Goal: Task Accomplishment & Management: Use online tool/utility

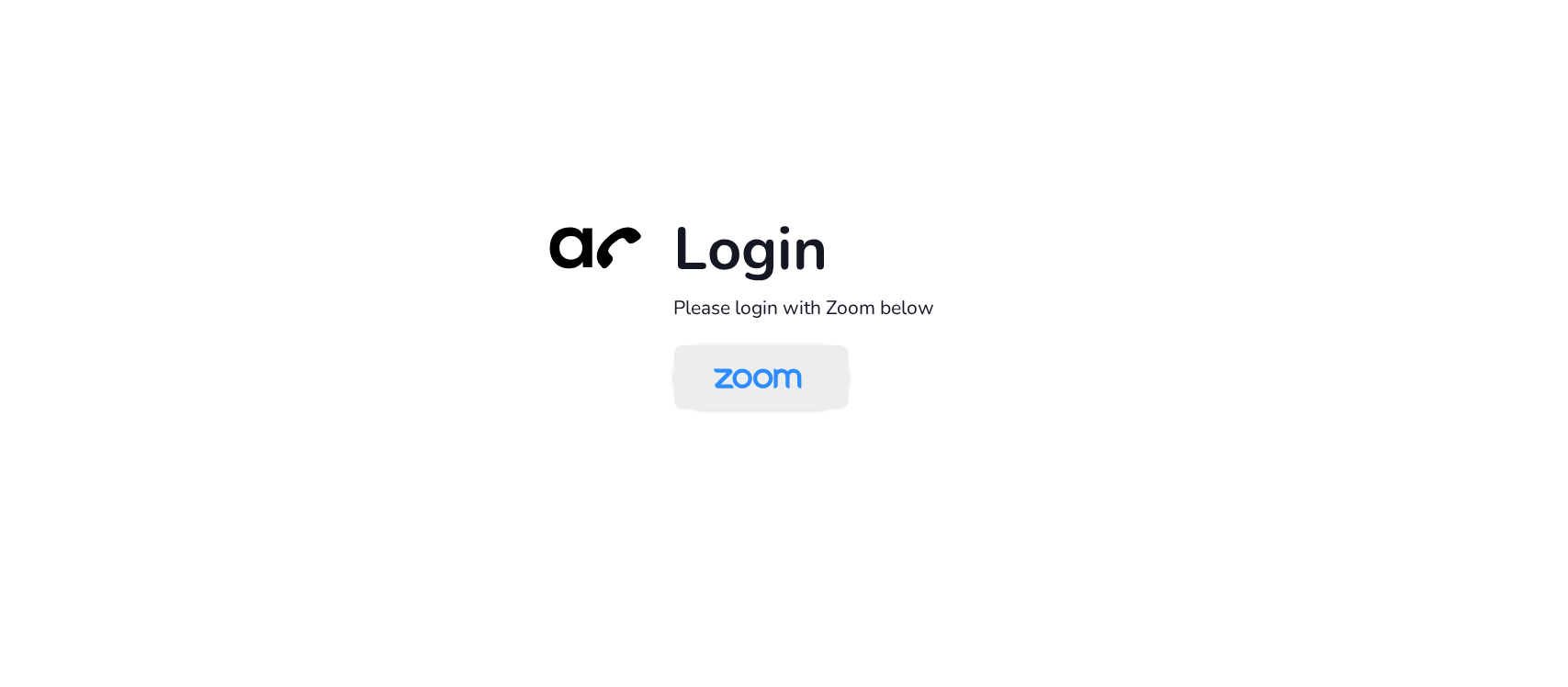
click at [802, 370] on img at bounding box center [757, 379] width 127 height 60
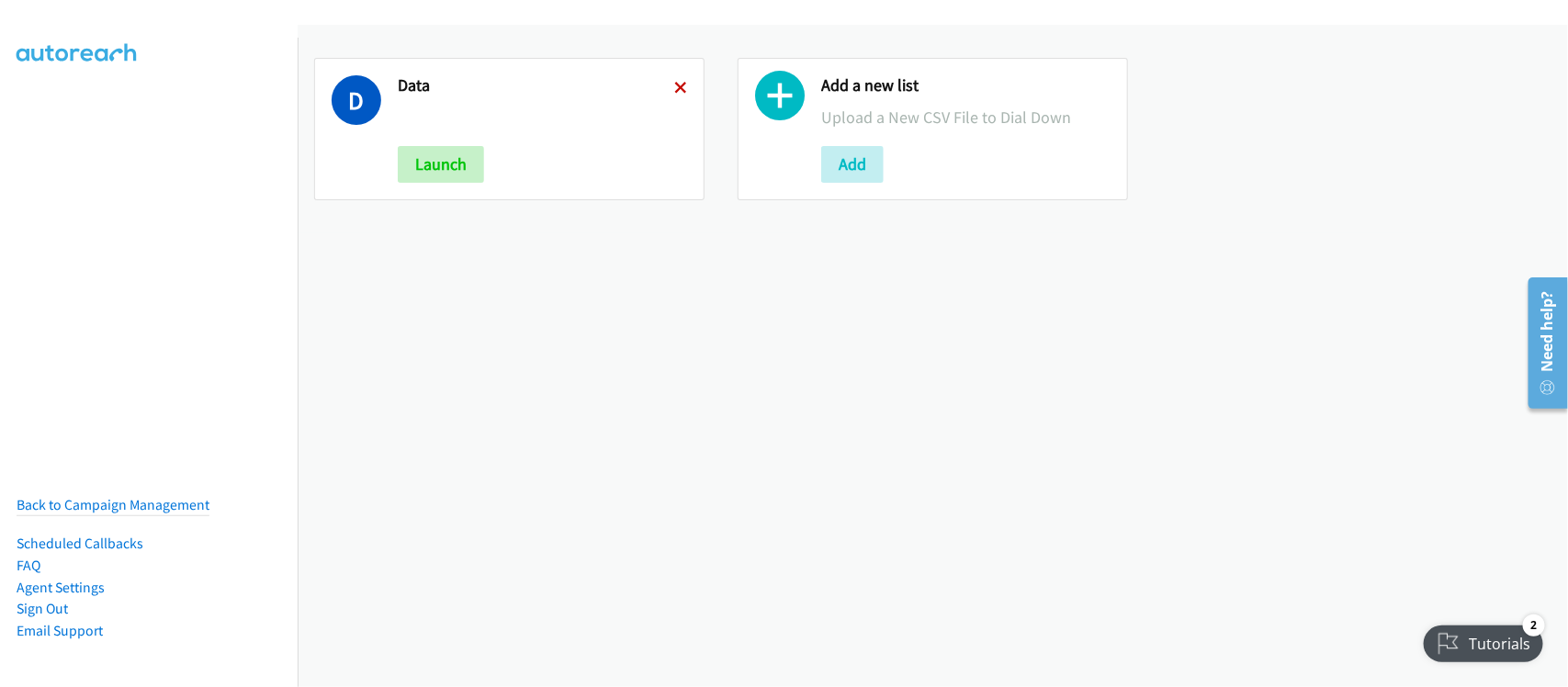
click at [676, 83] on icon at bounding box center [681, 89] width 13 height 13
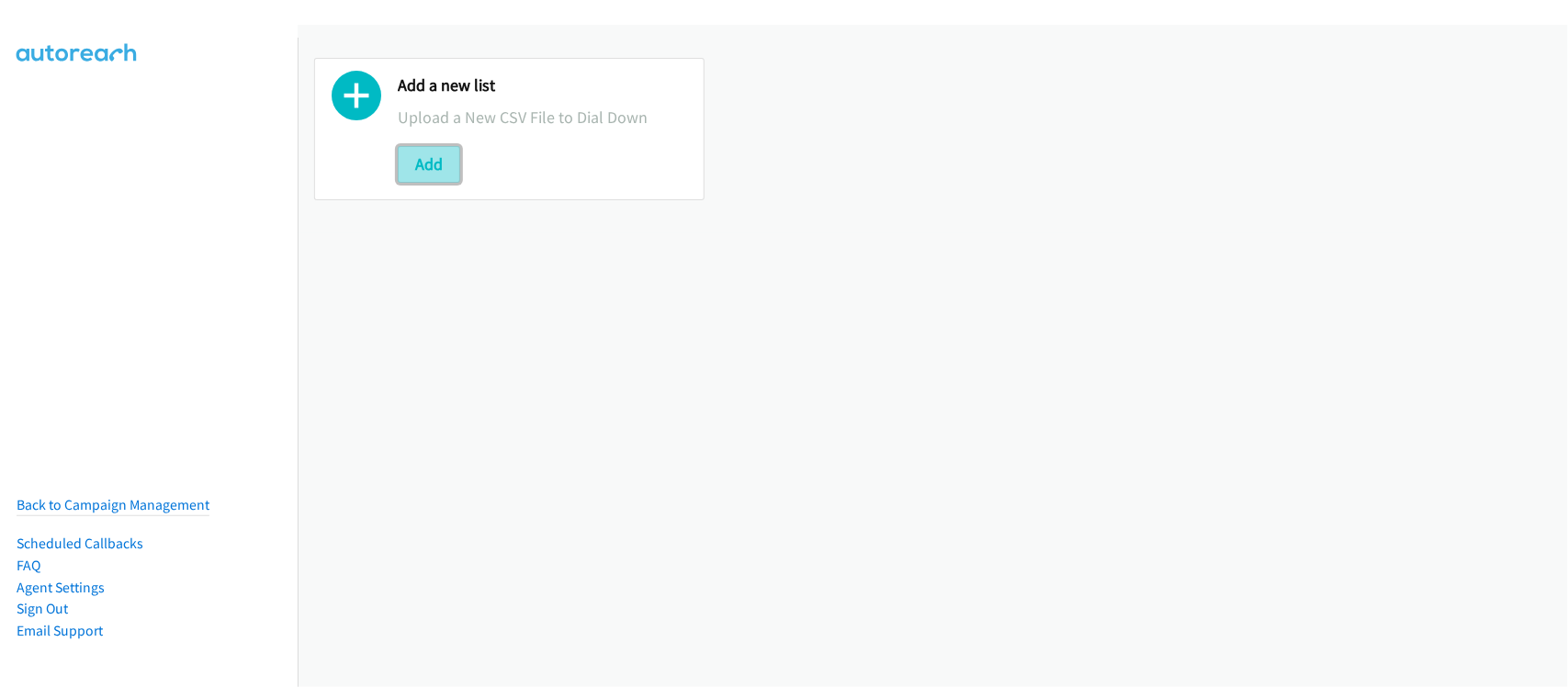
click at [446, 167] on button "Add" at bounding box center [429, 164] width 63 height 37
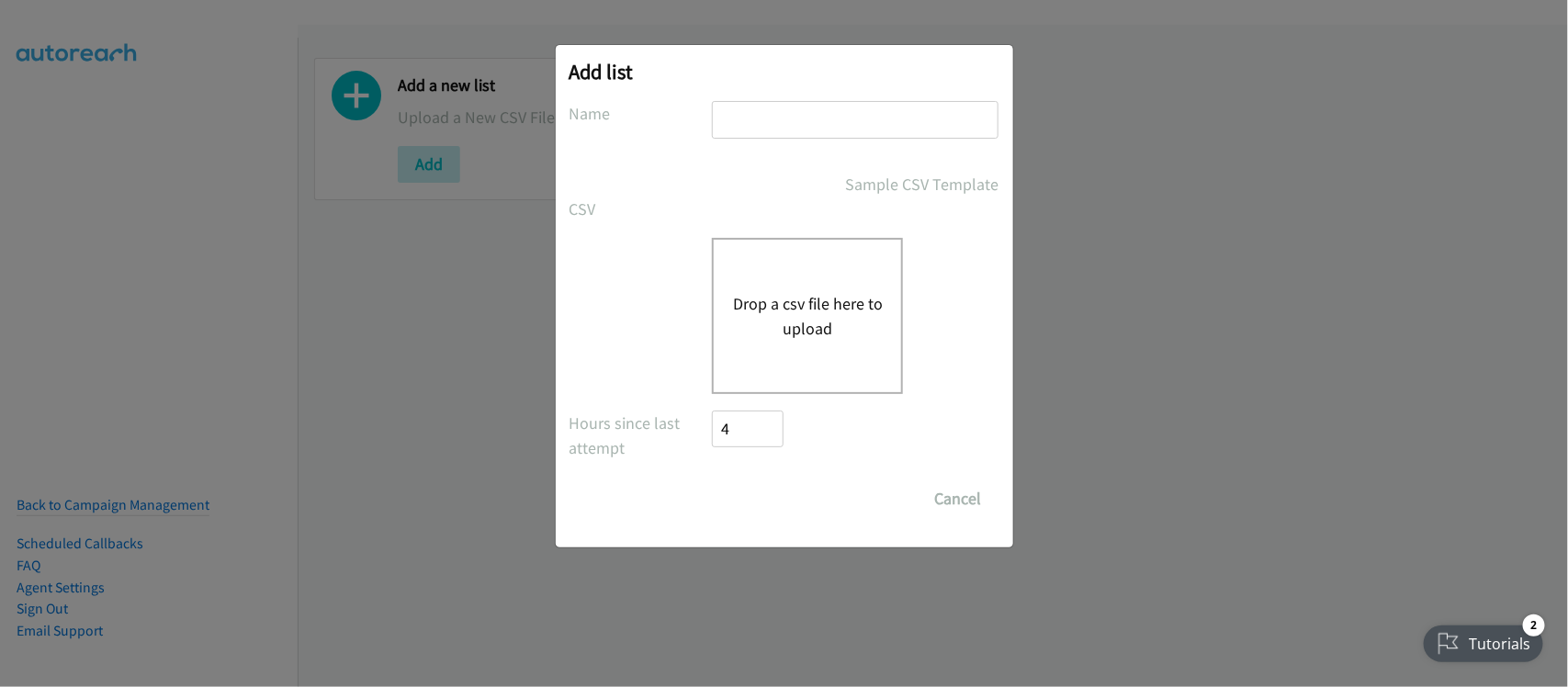
click at [867, 117] on input "text" at bounding box center [855, 120] width 287 height 37
type input "DATA"
click at [810, 313] on button "Drop a csv file here to upload" at bounding box center [807, 315] width 151 height 50
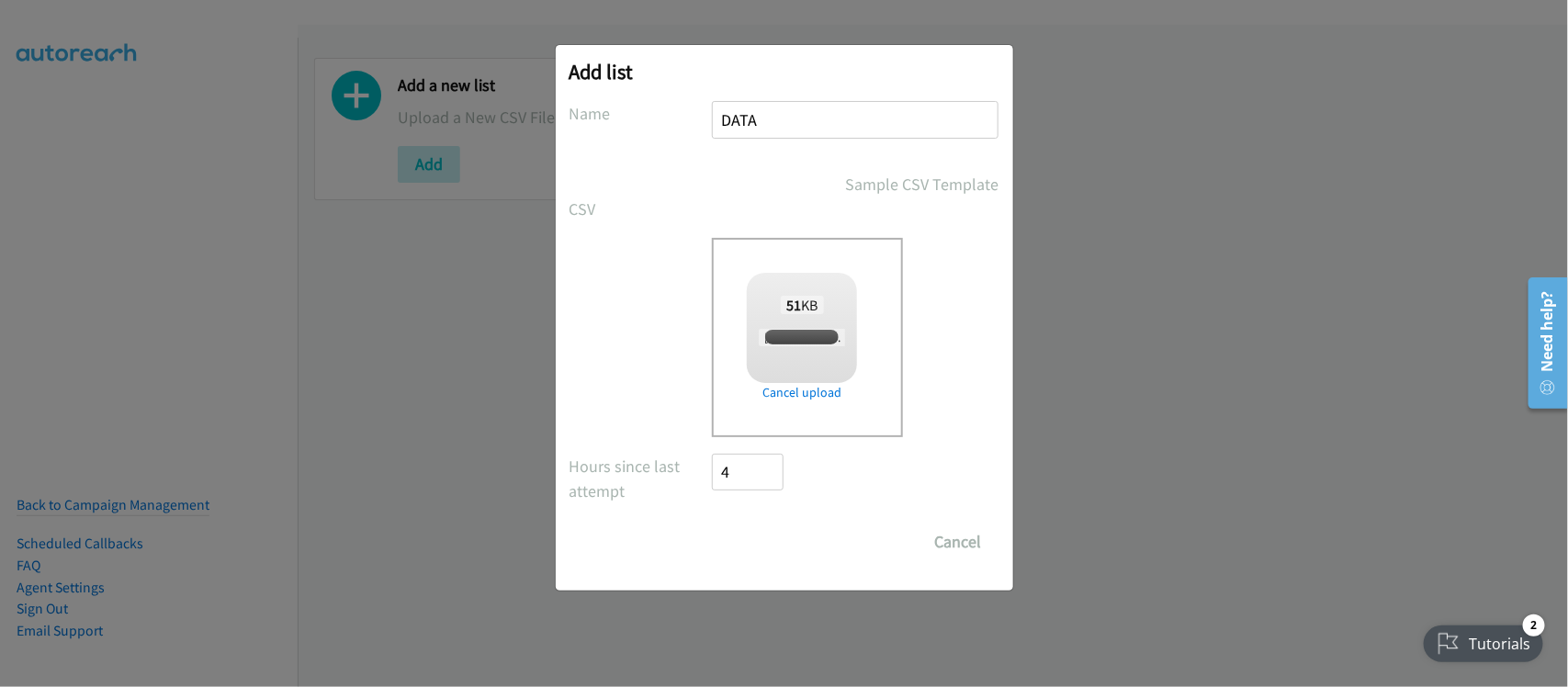
checkbox input "true"
click at [756, 549] on input "Save List" at bounding box center [761, 541] width 97 height 37
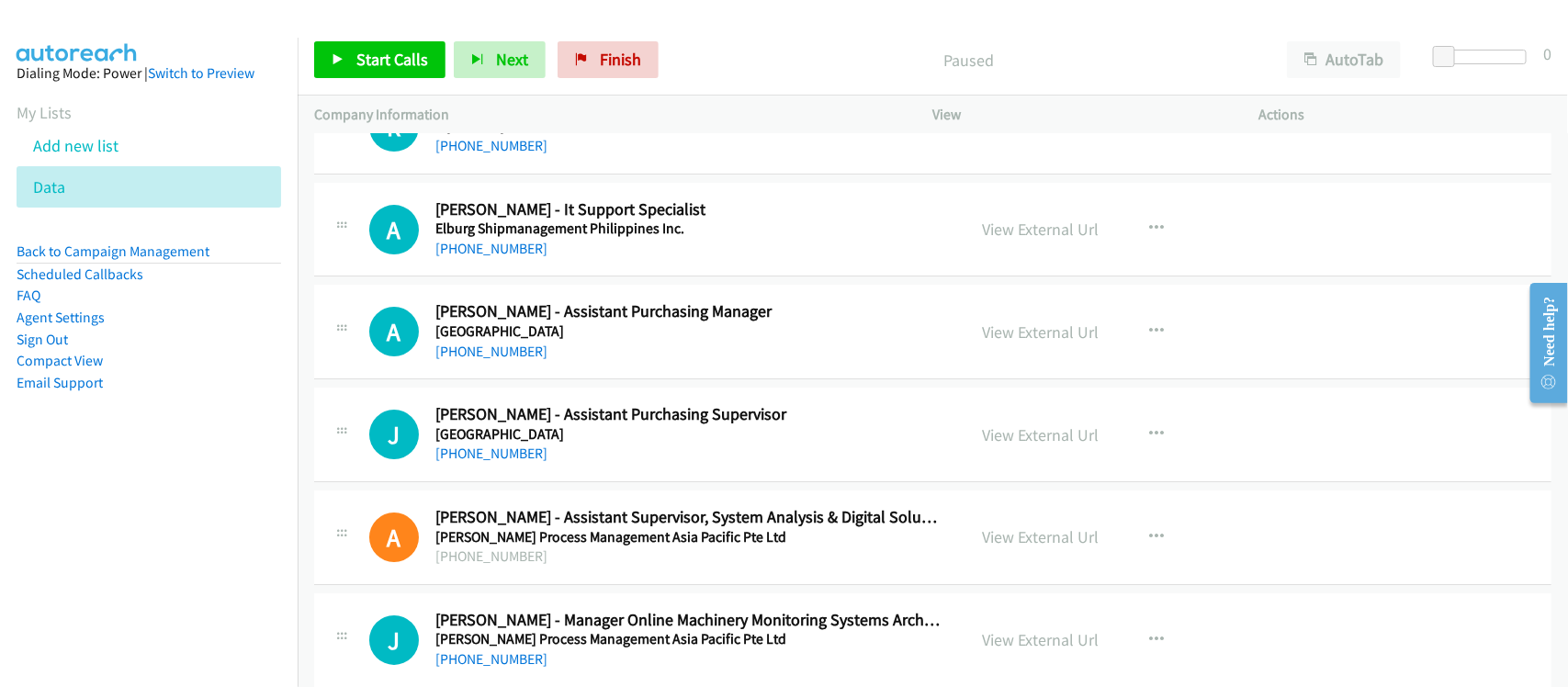
scroll to position [5966, 0]
click at [465, 258] on link "+63 2 8817 0971" at bounding box center [490, 249] width 112 height 18
click at [529, 351] on link "+63 966 384 3159" at bounding box center [490, 351] width 112 height 18
click at [551, 380] on div "A Callback Scheduled Arnel Fajardo - Assistant Purchasing Manager El Nido Resor…" at bounding box center [932, 333] width 1237 height 95
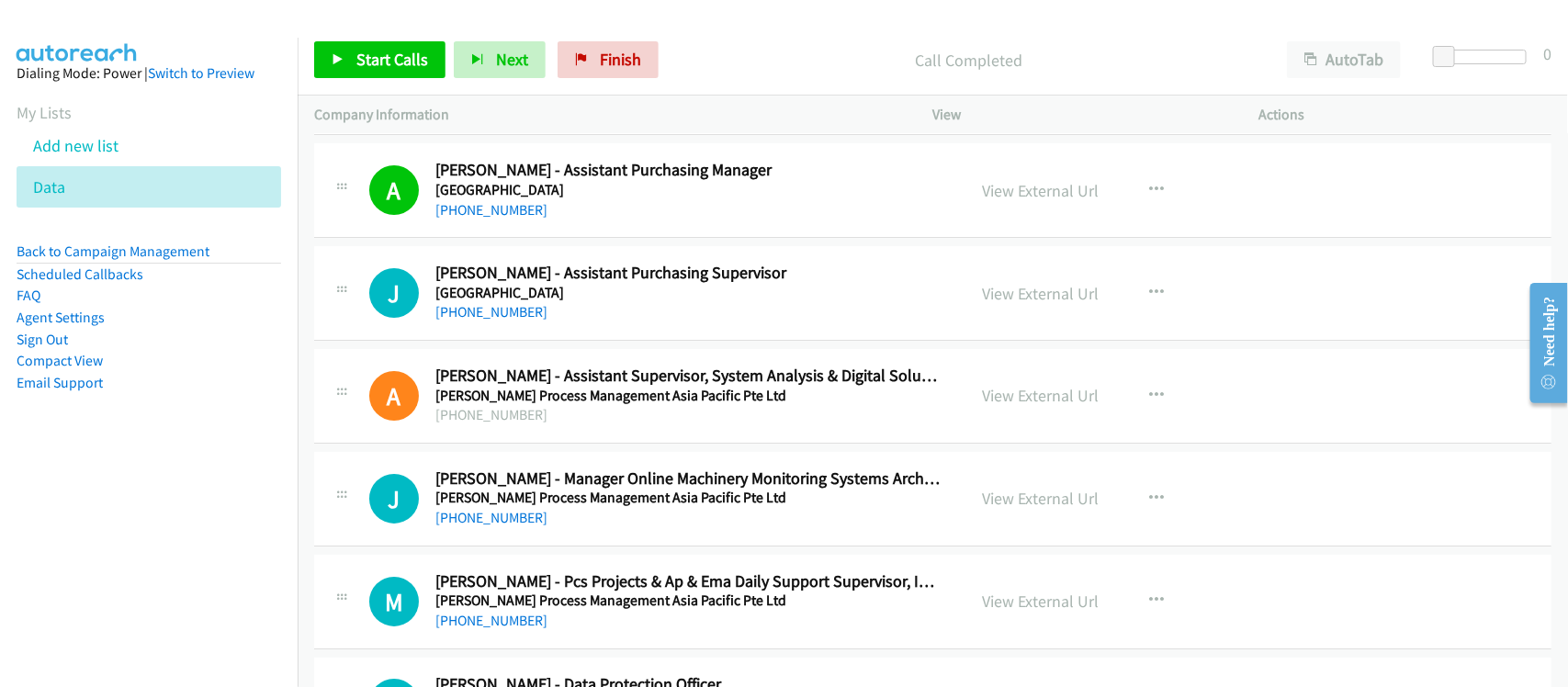
scroll to position [6196, 0]
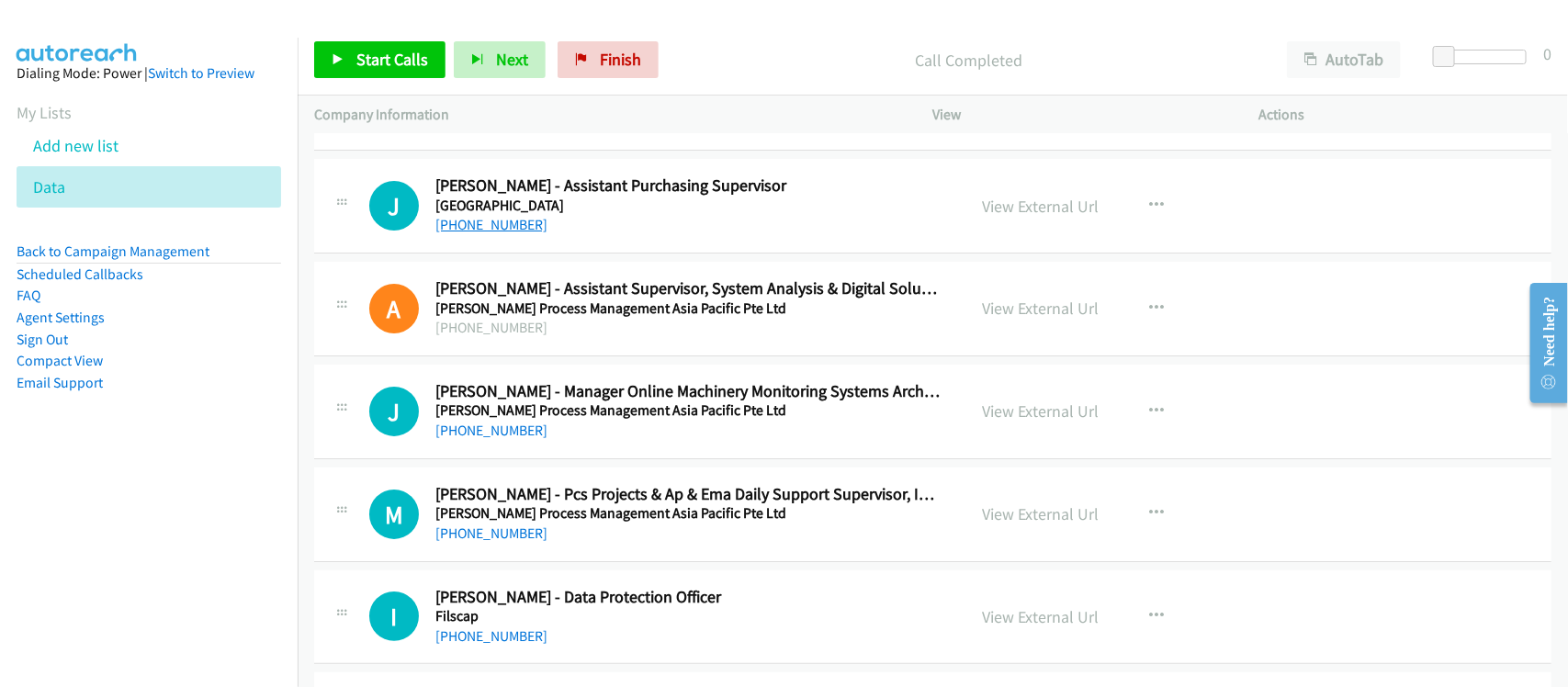
click at [485, 233] on link "+63 917 249 3229" at bounding box center [490, 224] width 112 height 18
click at [520, 439] on link "+63 917 578 9018" at bounding box center [490, 430] width 112 height 18
click at [464, 437] on link "+63 917 578 9018" at bounding box center [490, 430] width 112 height 18
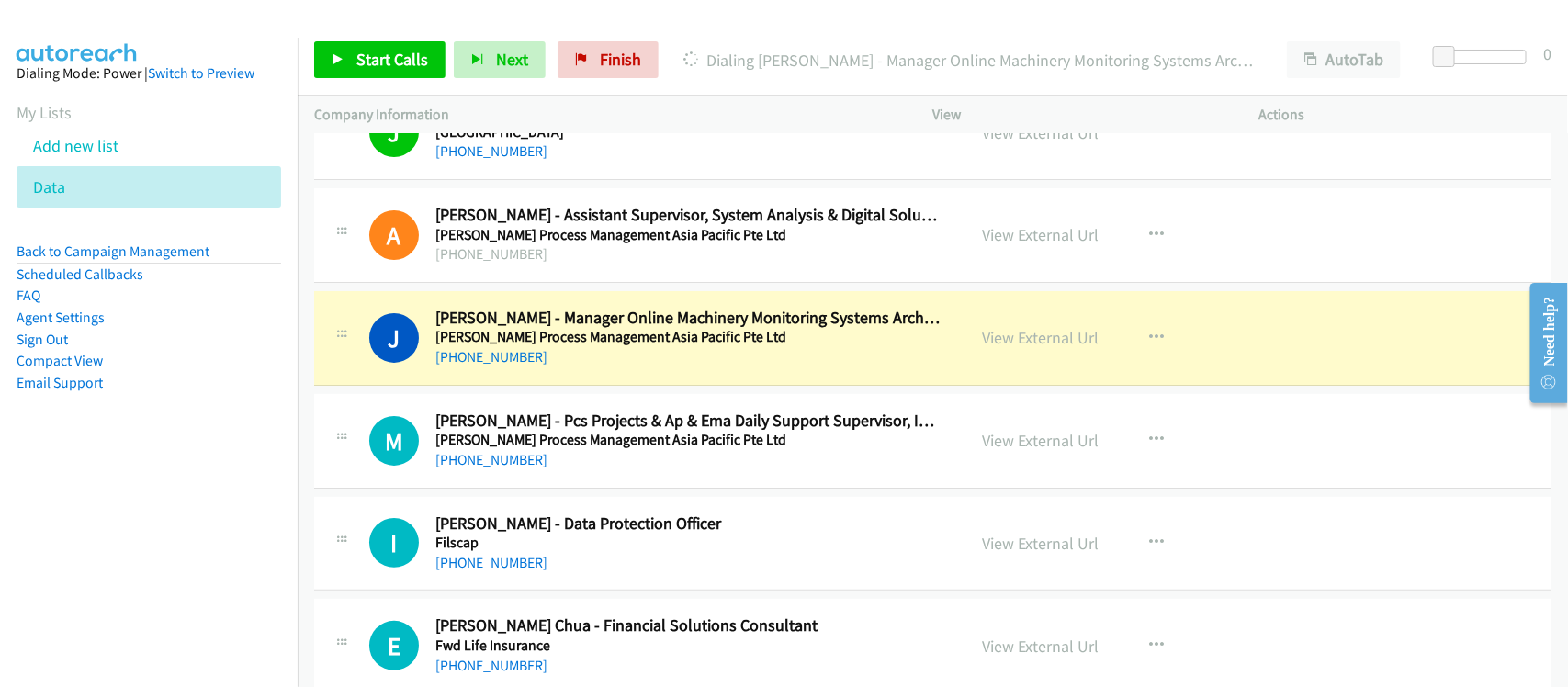
scroll to position [6310, 0]
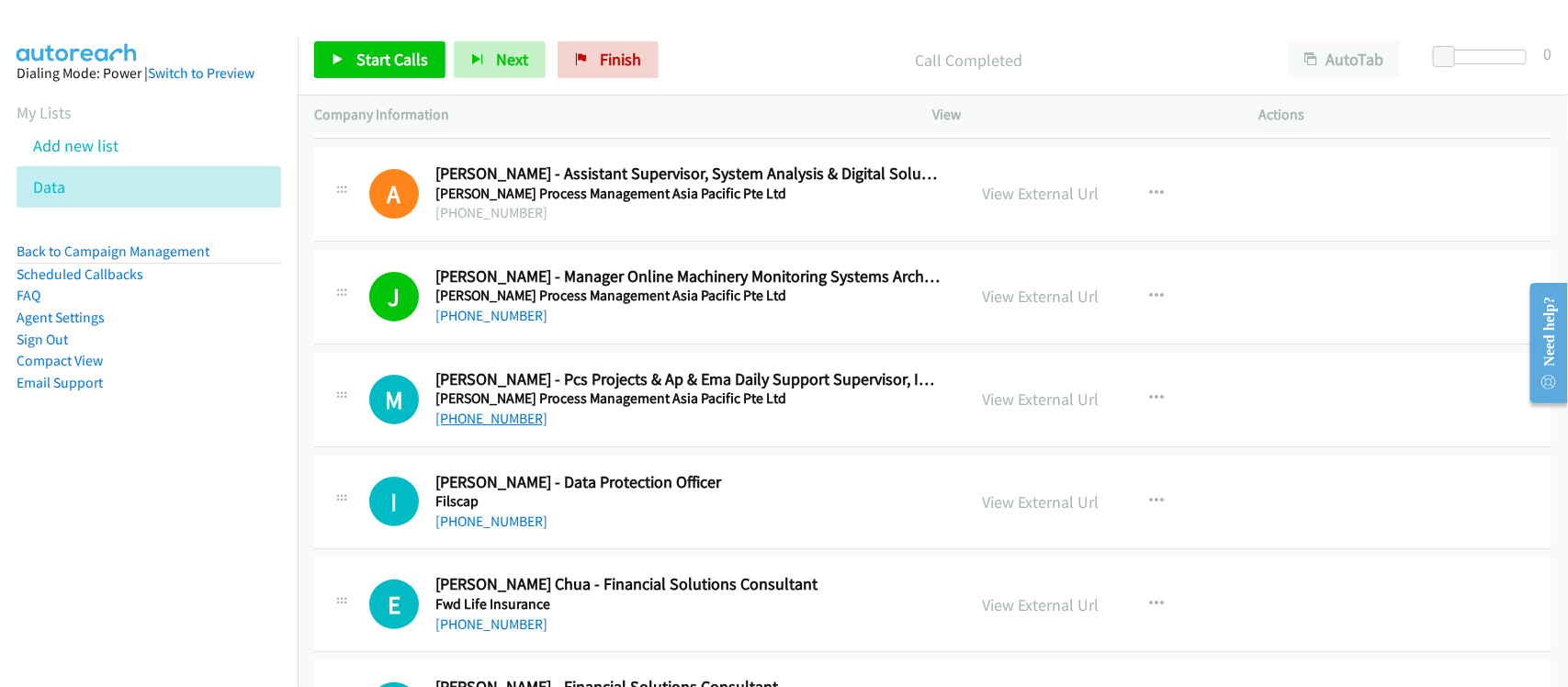
click at [475, 426] on link "+63 917 845 5181" at bounding box center [490, 418] width 112 height 18
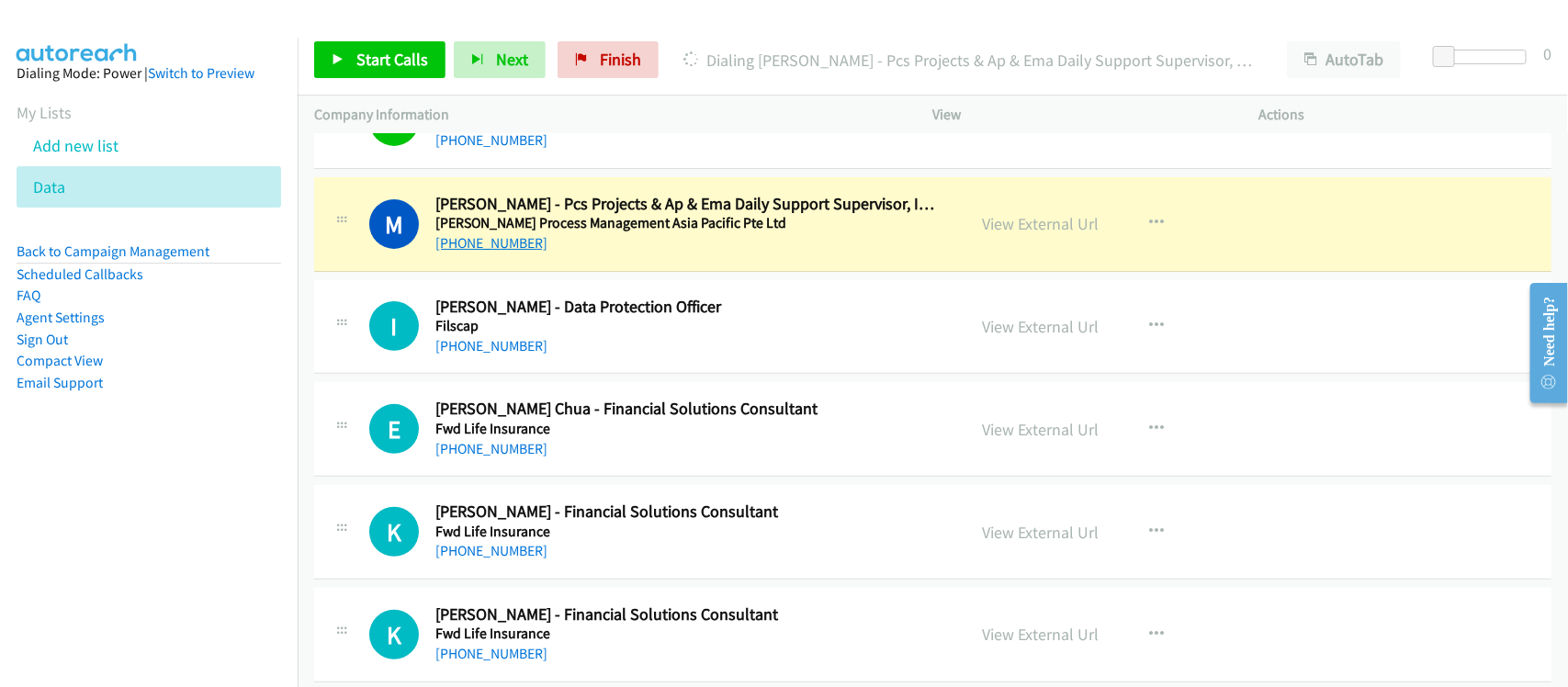
scroll to position [6540, 0]
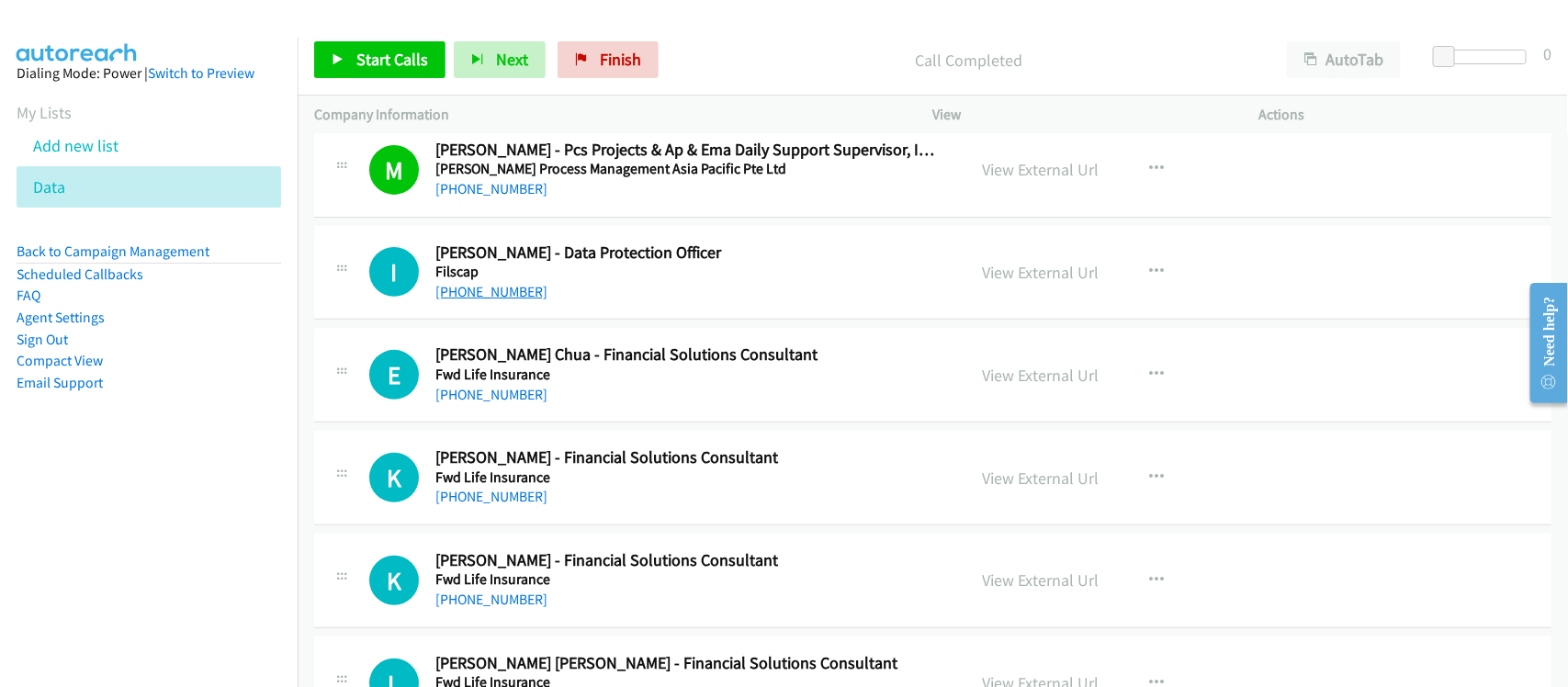
click at [511, 300] on link "+63 917 308 0072" at bounding box center [490, 291] width 112 height 18
click at [462, 396] on link "+63 965 035 7397" at bounding box center [490, 394] width 112 height 18
click at [554, 422] on div "E Callback Scheduled Edward Jorquins Chua - Financial Solutions Consultant Fwd …" at bounding box center [932, 375] width 1237 height 95
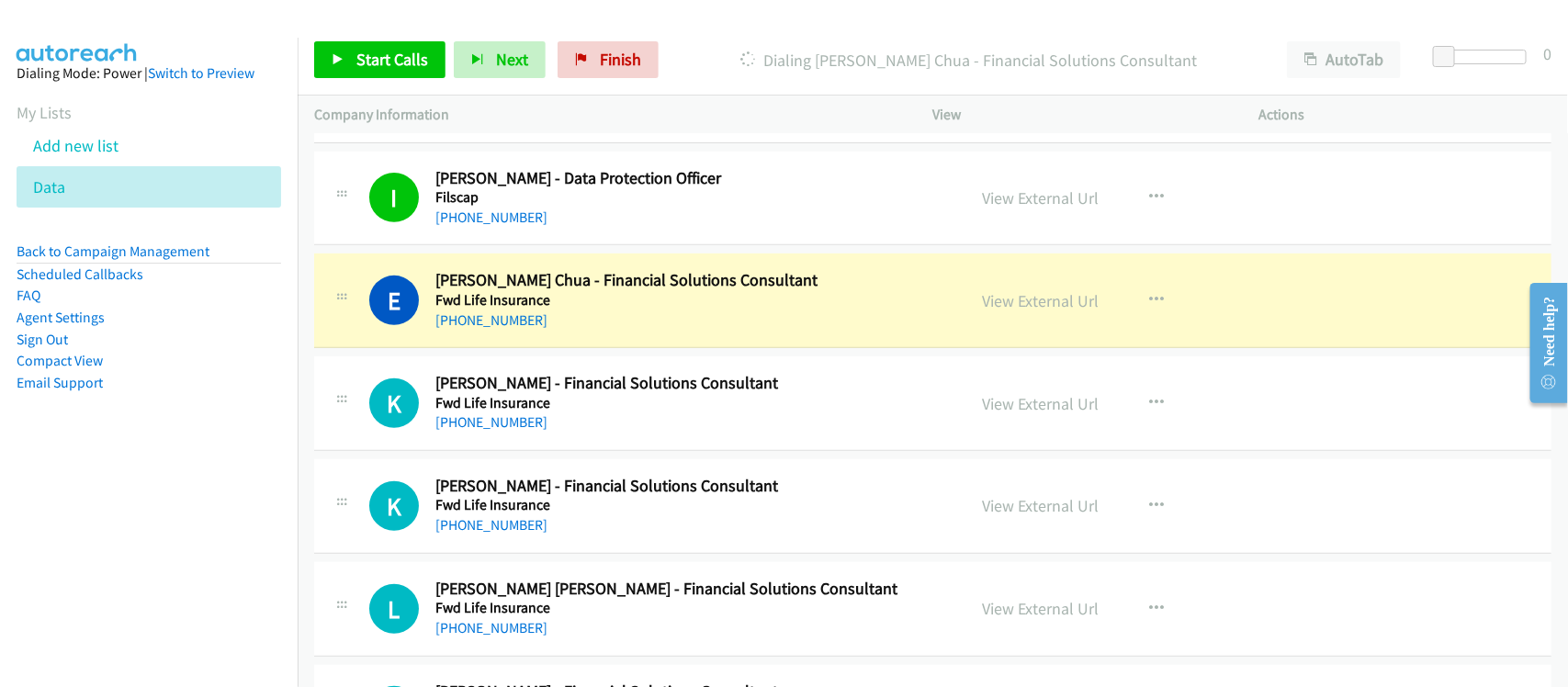
scroll to position [6654, 0]
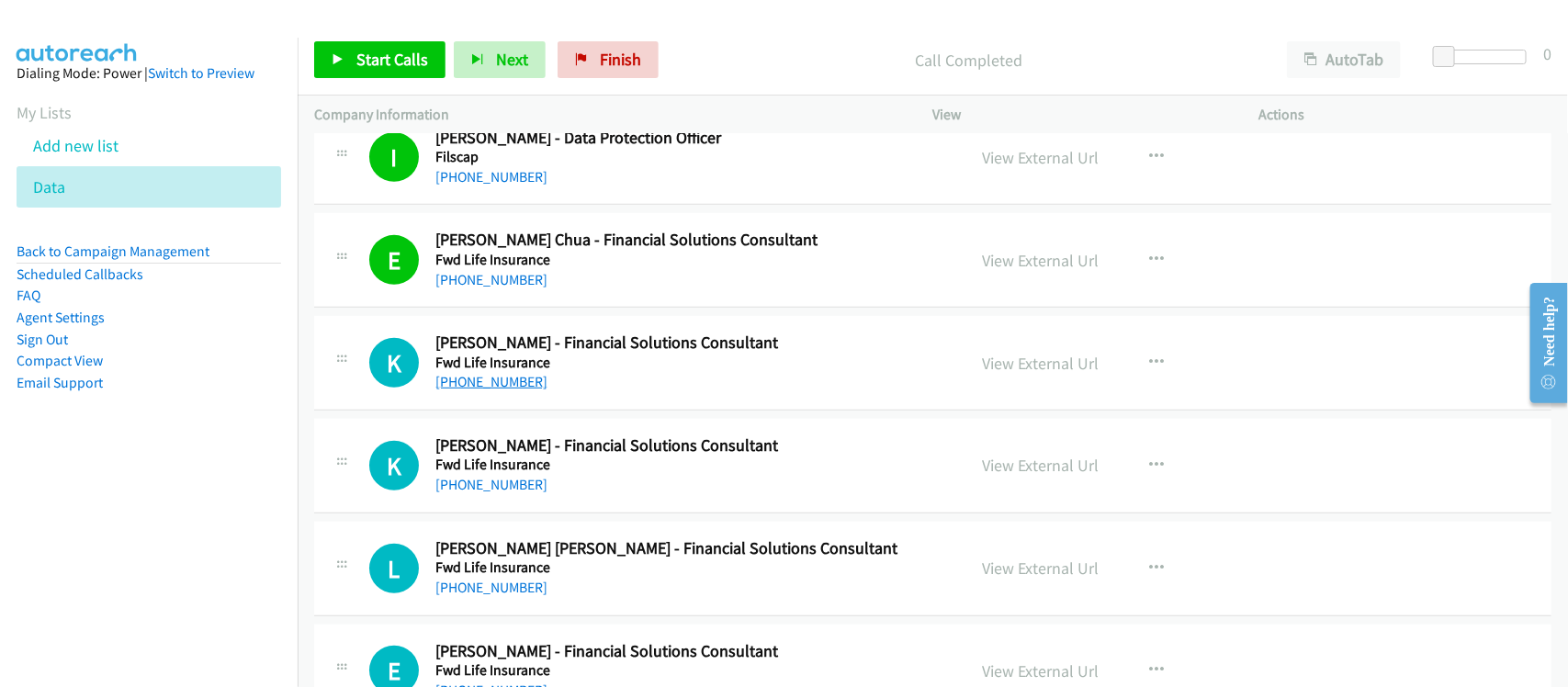
click at [501, 390] on link "+63 945 883 5040" at bounding box center [490, 381] width 112 height 18
click at [556, 390] on div "+63 945 883 5040" at bounding box center [688, 382] width 506 height 22
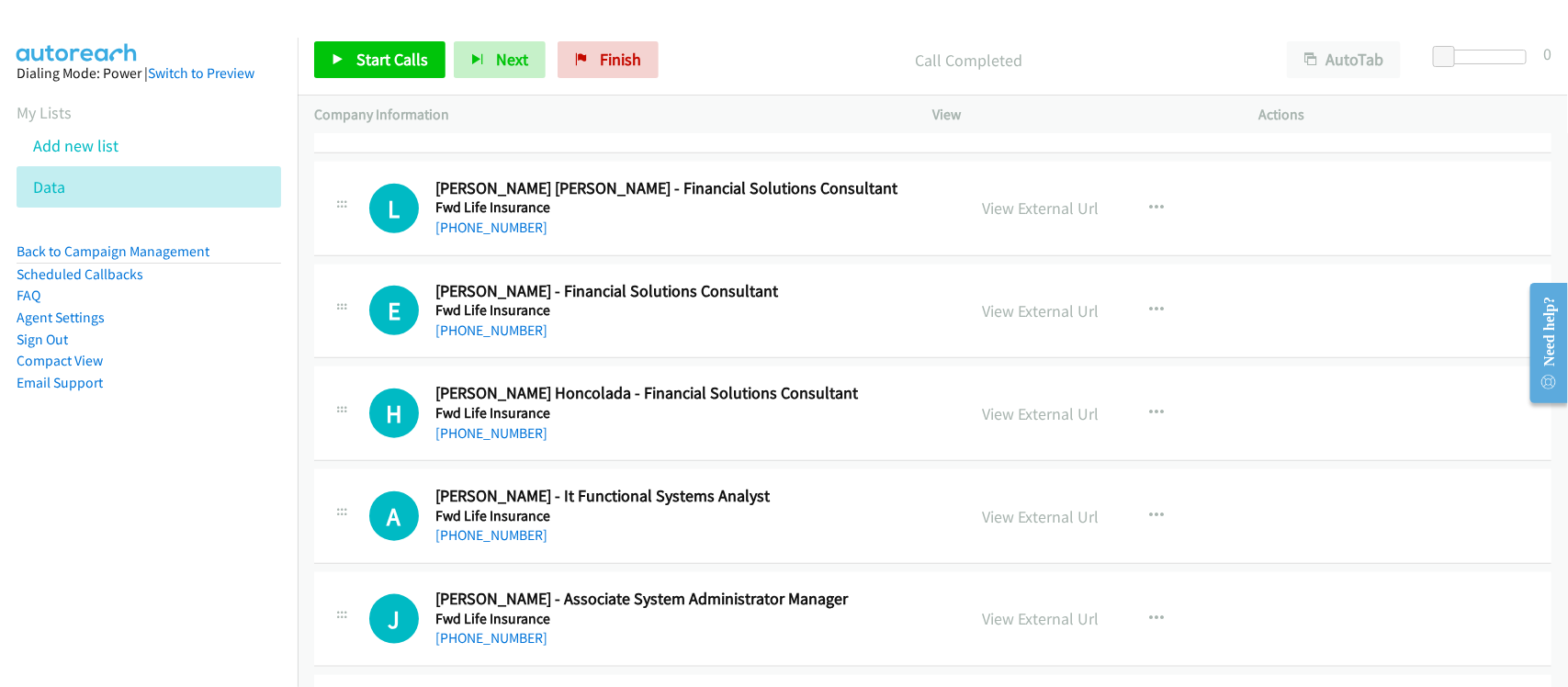
scroll to position [7114, 0]
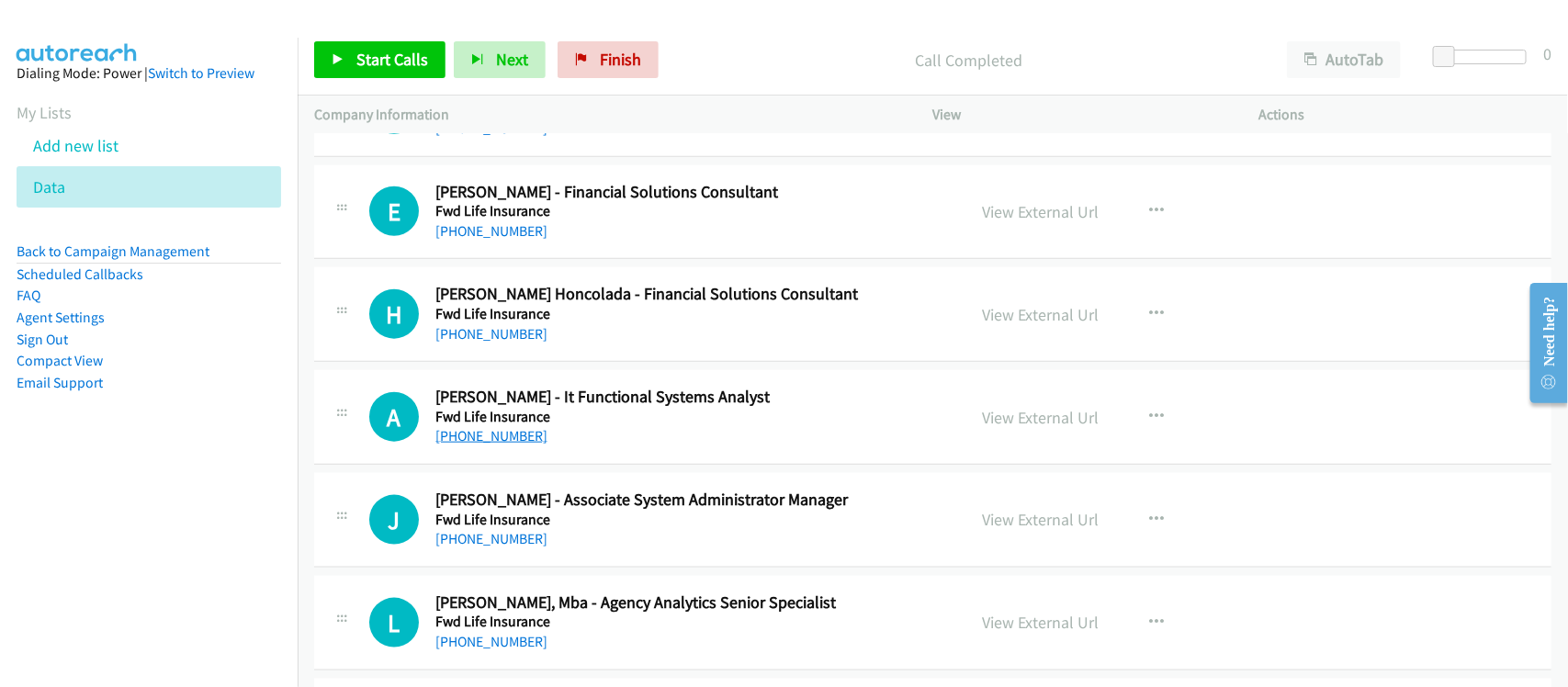
click at [490, 444] on link "+63 917 841 7510" at bounding box center [490, 435] width 112 height 18
click at [496, 547] on link "+63 917 316 4670" at bounding box center [490, 538] width 112 height 18
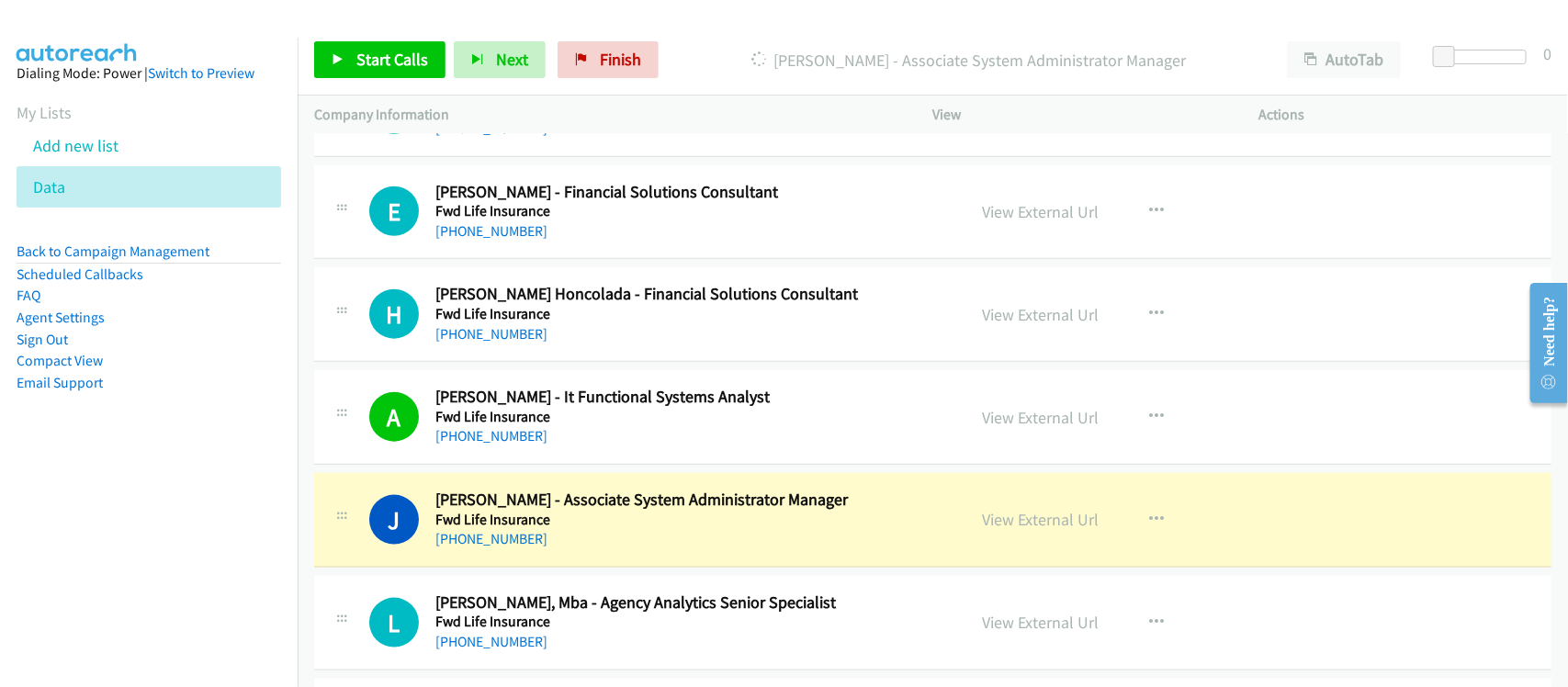
click at [561, 561] on div "J Callback Scheduled Jocelyn Mariano - Associate System Administrator Manager F…" at bounding box center [932, 519] width 1237 height 95
drag, startPoint x: 781, startPoint y: 556, endPoint x: 988, endPoint y: 537, distance: 207.9
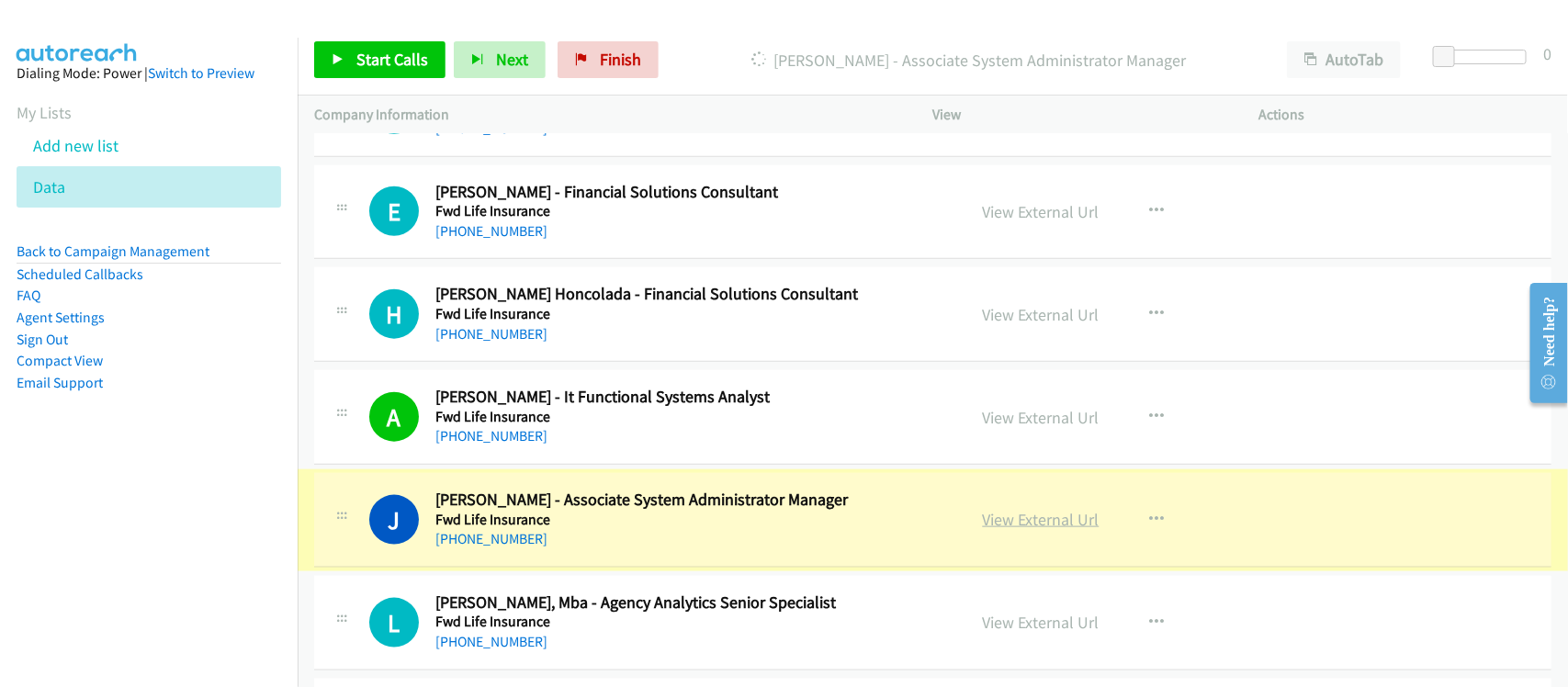
click at [998, 530] on link "View External Url" at bounding box center [1041, 519] width 116 height 22
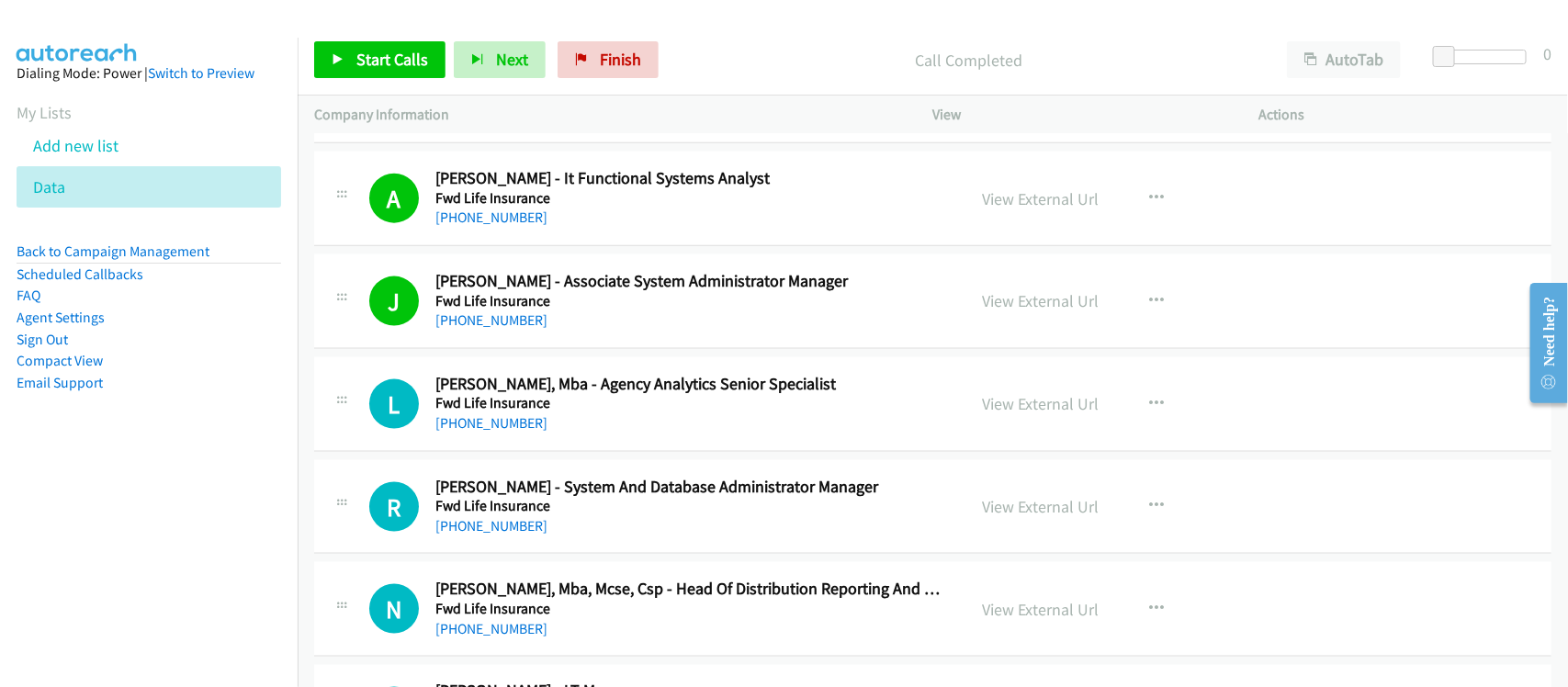
scroll to position [7343, 0]
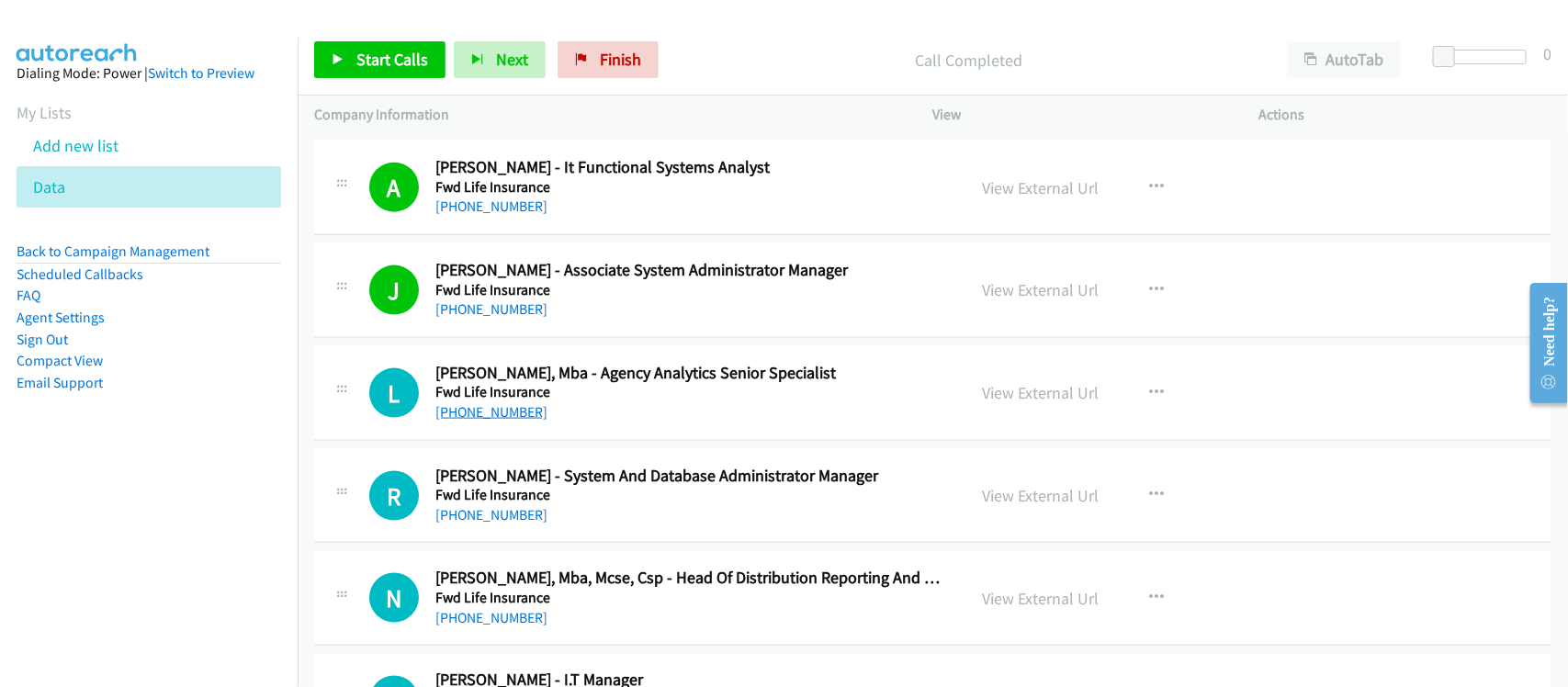
click at [506, 420] on link "+63 977 803 9701" at bounding box center [490, 411] width 112 height 18
drag, startPoint x: 458, startPoint y: 515, endPoint x: 460, endPoint y: 505, distance: 10.2
click at [458, 515] on link "+63 917 833 4923" at bounding box center [490, 515] width 112 height 18
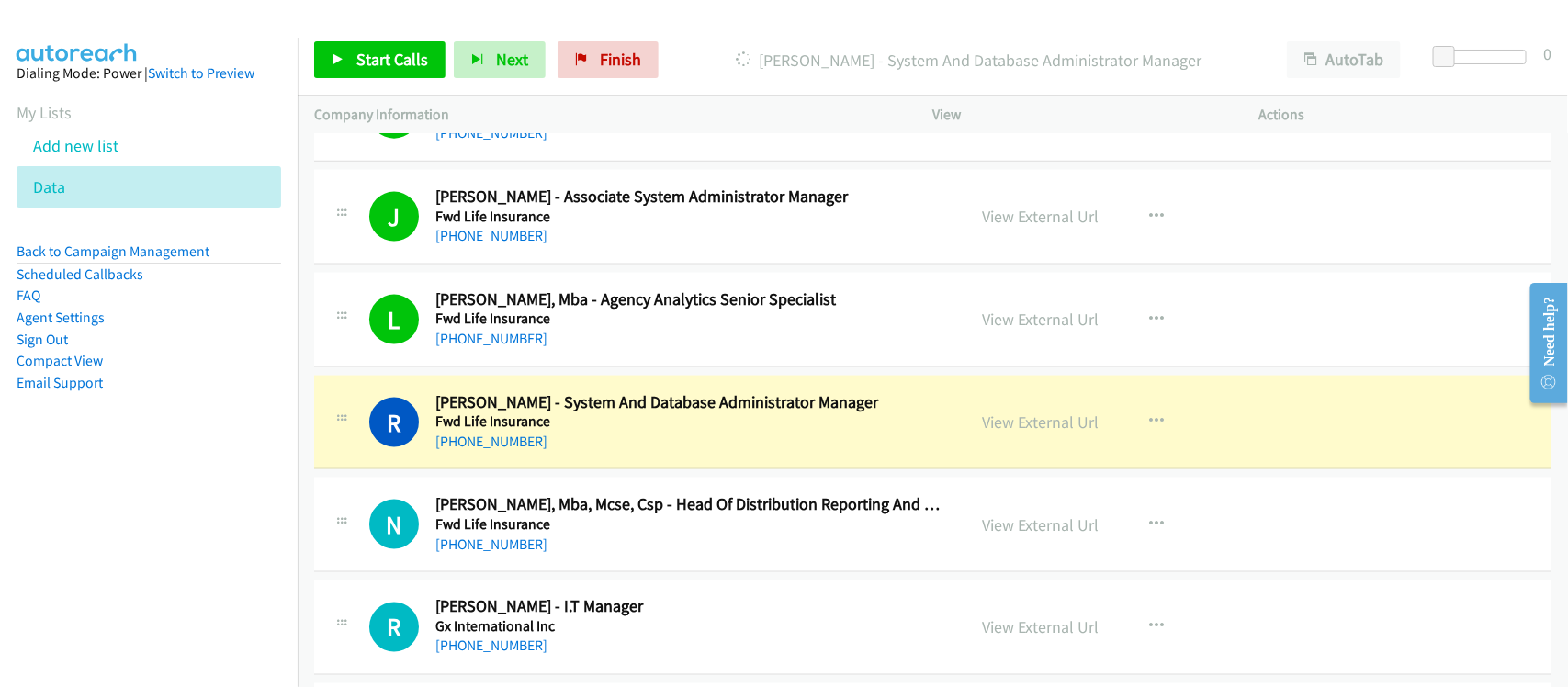
scroll to position [7458, 0]
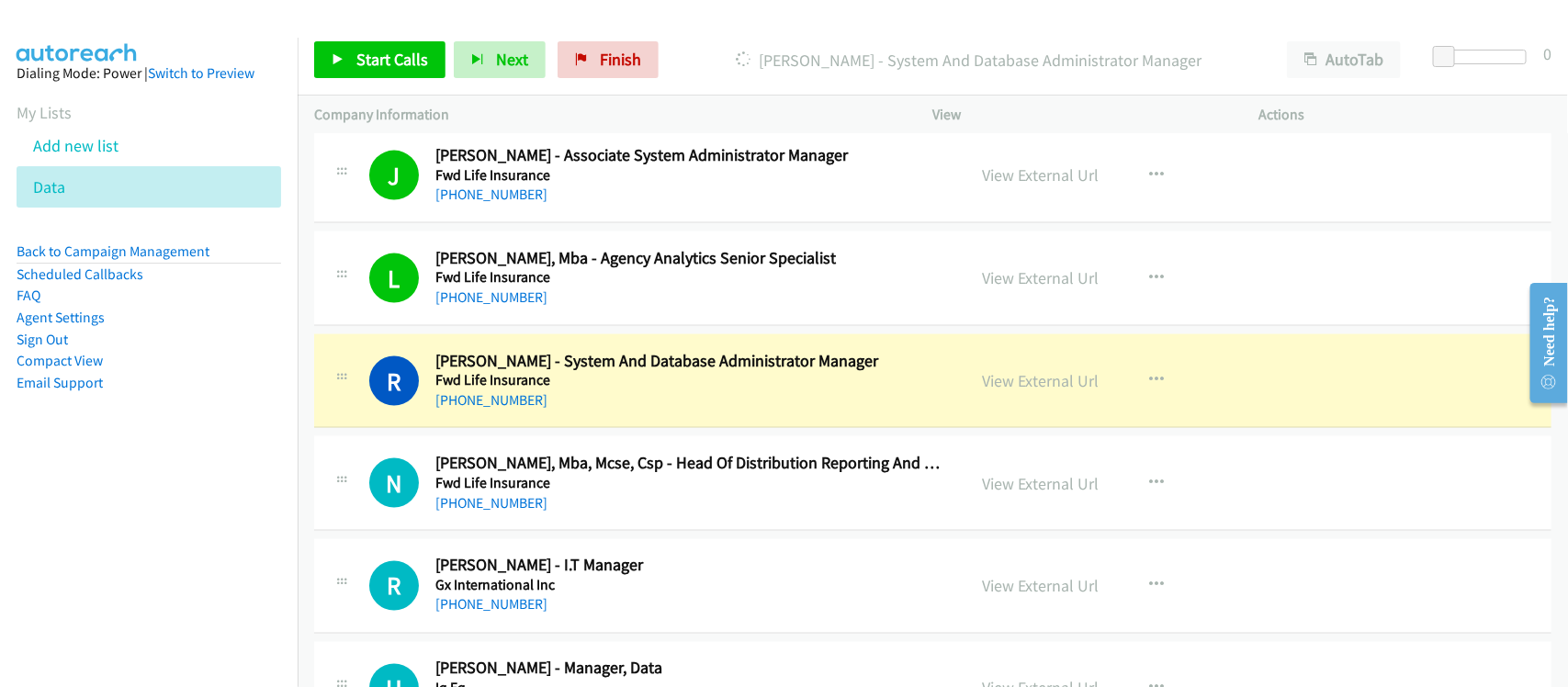
click at [575, 426] on div "R Callback Scheduled Raymond De Ocampo - System And Database Administrator Mana…" at bounding box center [932, 381] width 1237 height 95
click at [1034, 385] on link "View External Url" at bounding box center [1041, 381] width 116 height 22
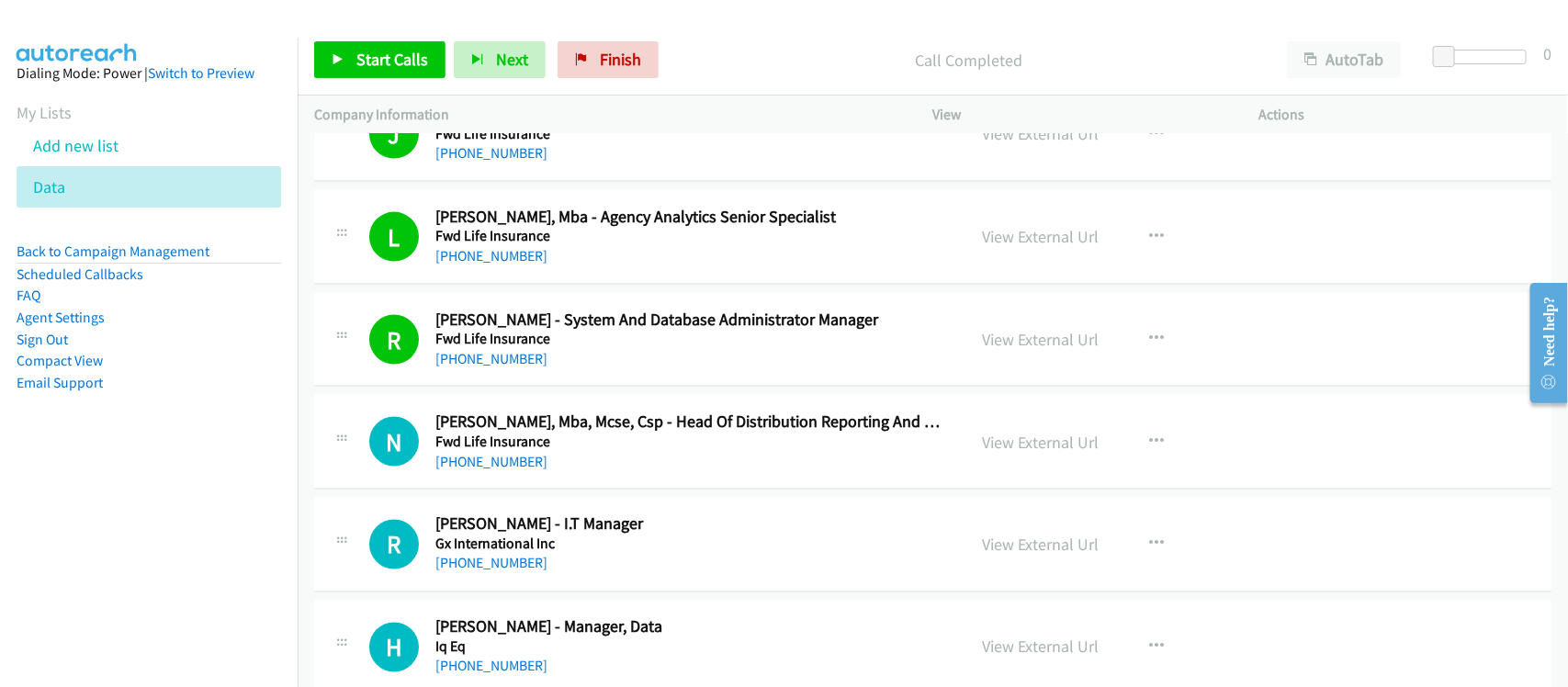
scroll to position [7573, 0]
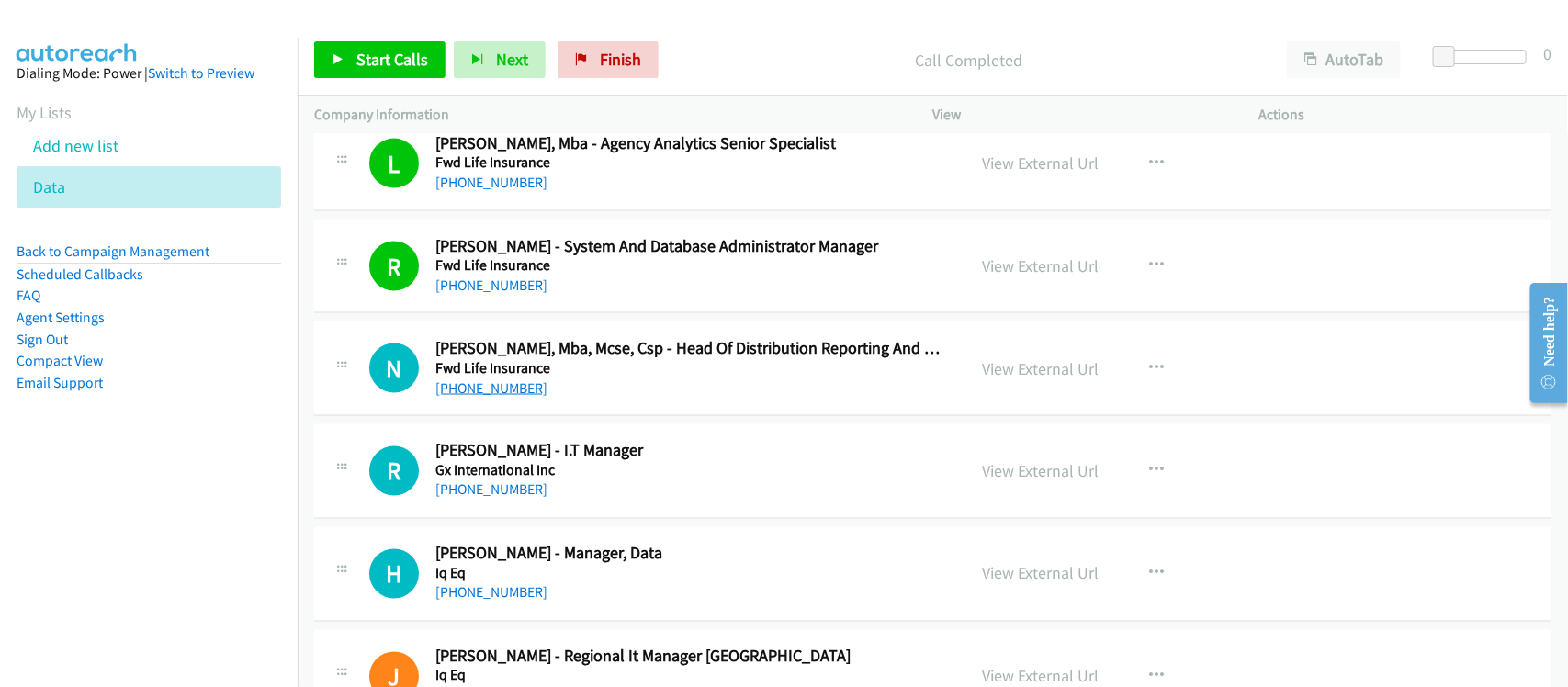
drag, startPoint x: 505, startPoint y: 401, endPoint x: 517, endPoint y: 396, distance: 13.0
click at [505, 396] on link "+63 999 884 1595" at bounding box center [490, 387] width 112 height 18
click at [544, 501] on div "+63 2 8395 9159" at bounding box center [688, 490] width 506 height 22
drag, startPoint x: 484, startPoint y: 505, endPoint x: 477, endPoint y: 491, distance: 15.7
click at [469, 499] on link "+63 2 8395 9159" at bounding box center [490, 489] width 112 height 18
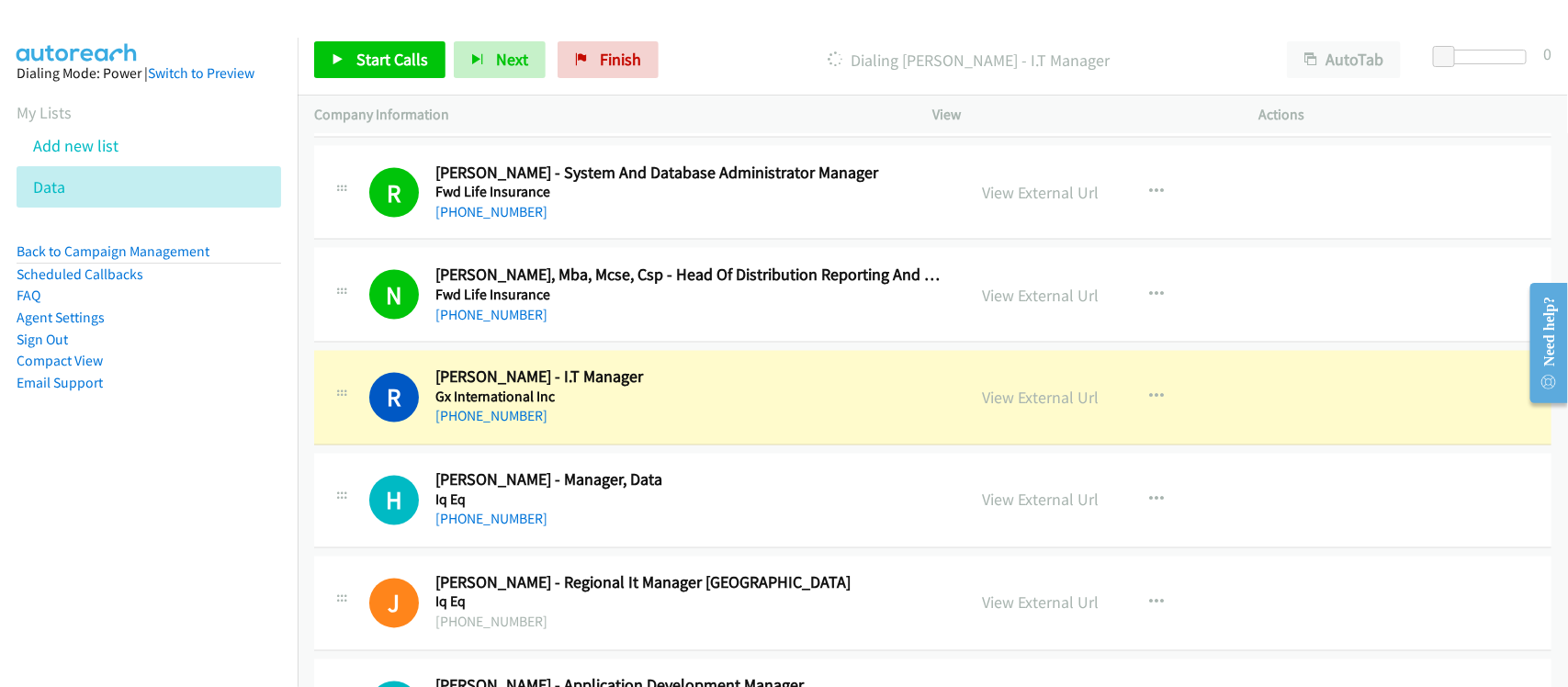
scroll to position [7687, 0]
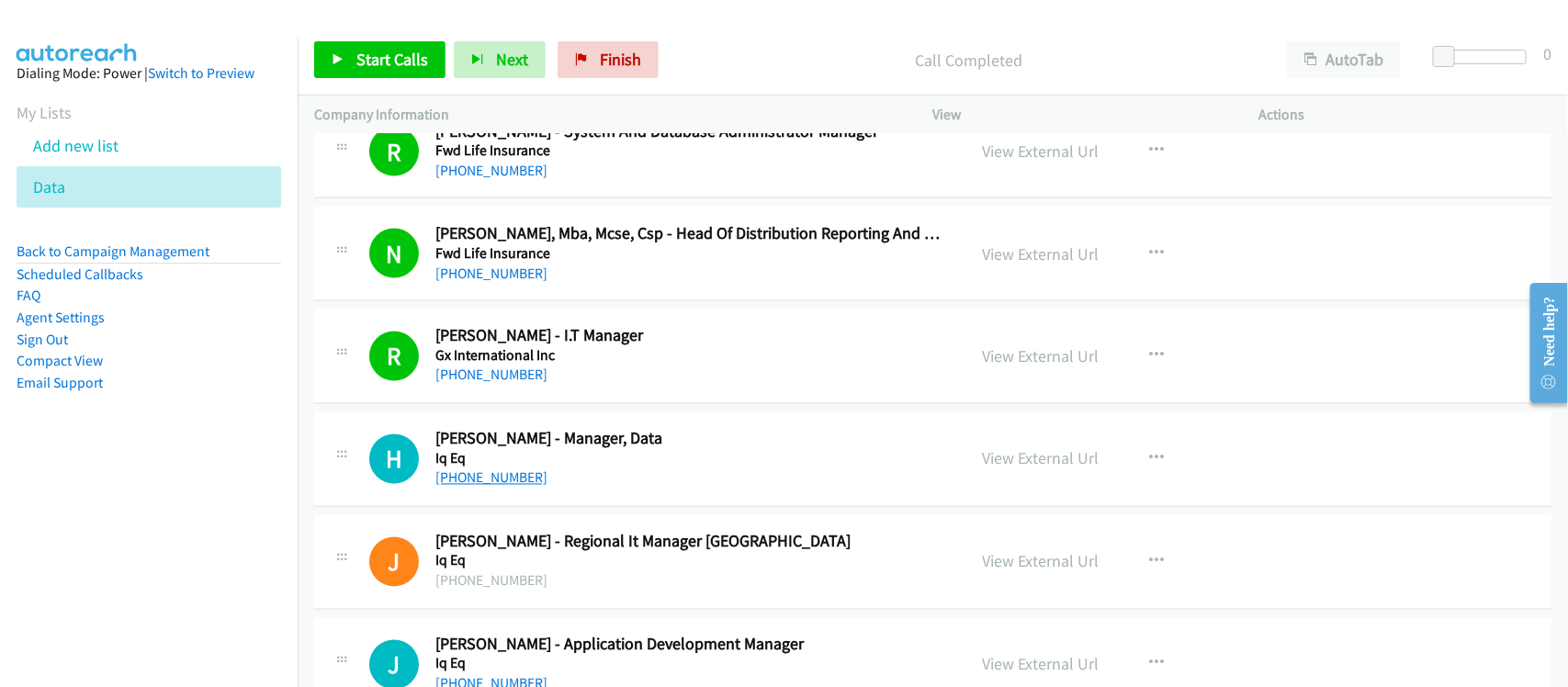
click at [487, 486] on link "+63 998 538 9866" at bounding box center [490, 477] width 112 height 18
click at [581, 483] on div "+63 998 538 9866" at bounding box center [688, 478] width 506 height 22
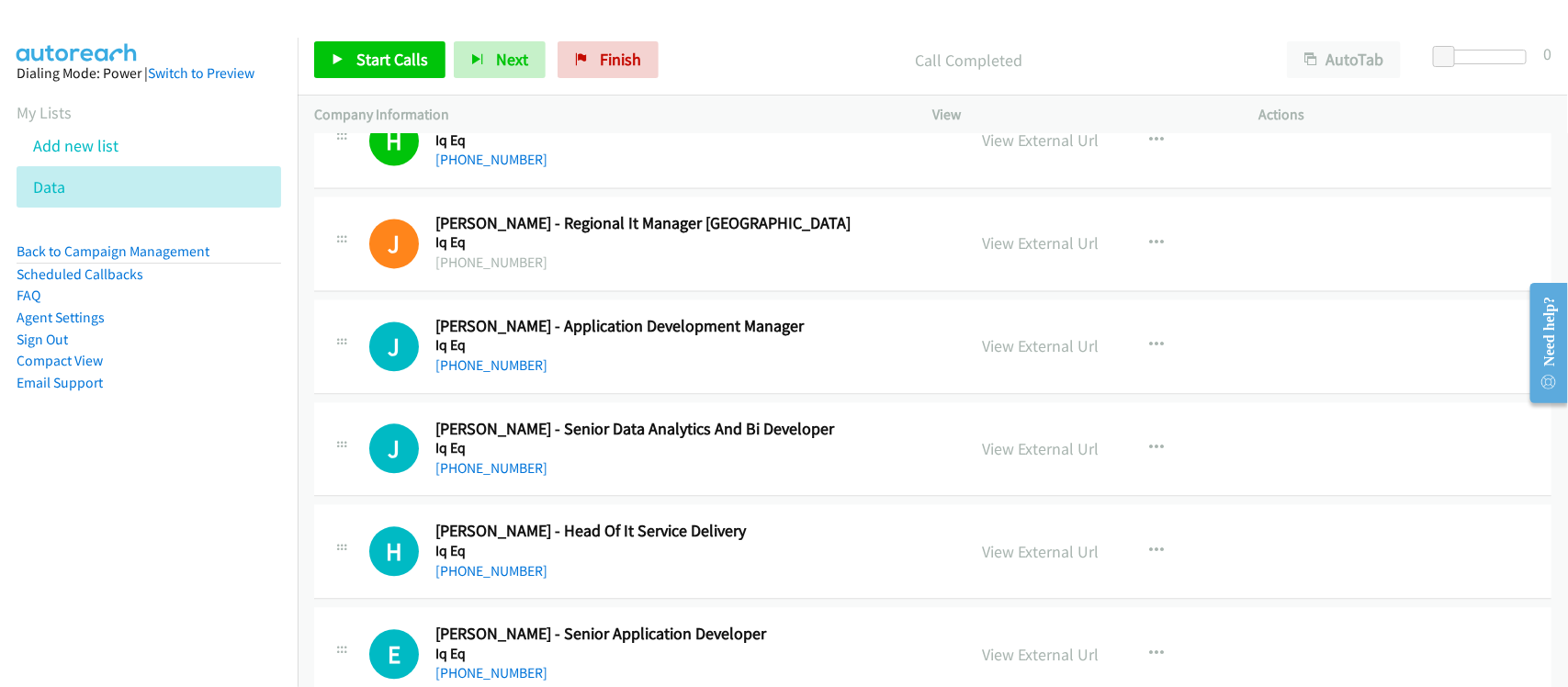
scroll to position [8147, 0]
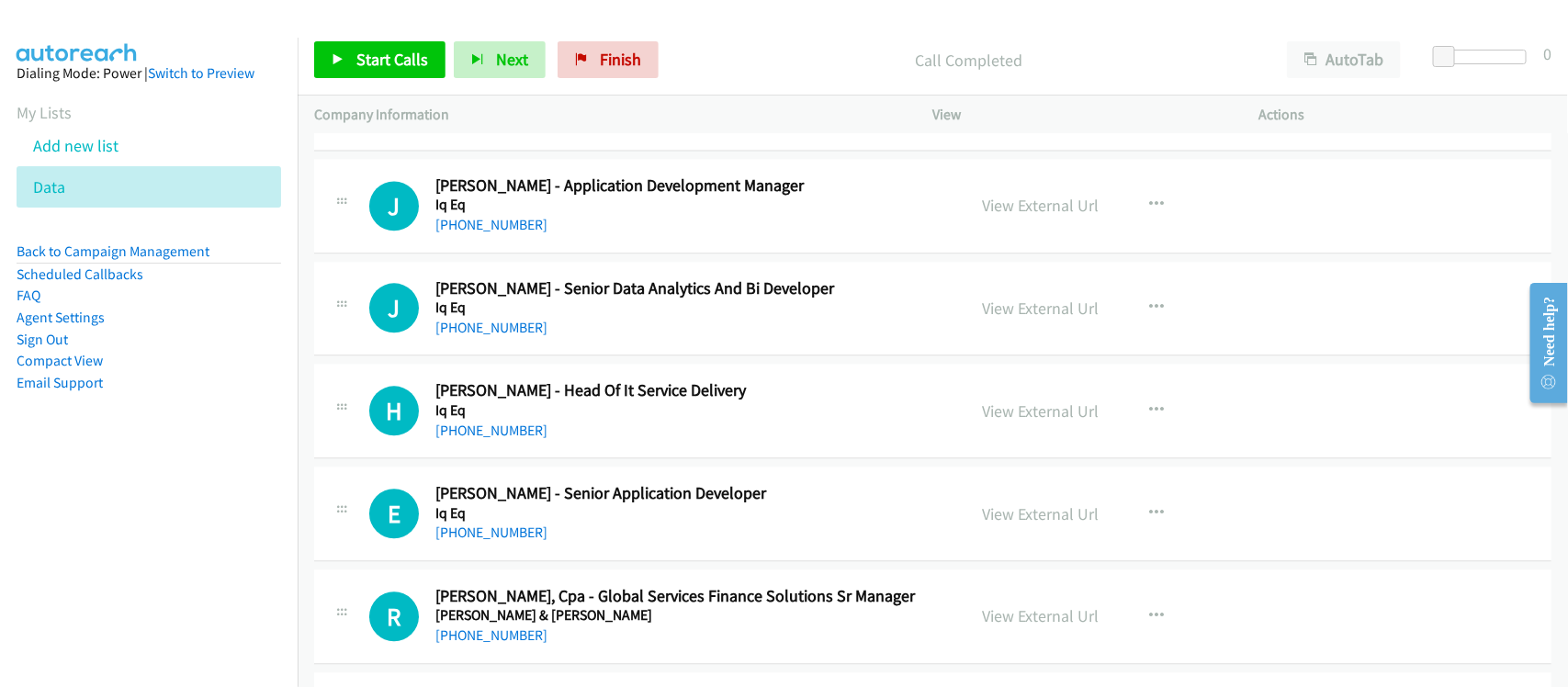
drag, startPoint x: 519, startPoint y: 241, endPoint x: 530, endPoint y: 176, distance: 65.9
click at [519, 233] on link "+63 915 370 1450" at bounding box center [490, 224] width 112 height 18
click at [455, 336] on link "+63 920 988 0870" at bounding box center [490, 327] width 112 height 18
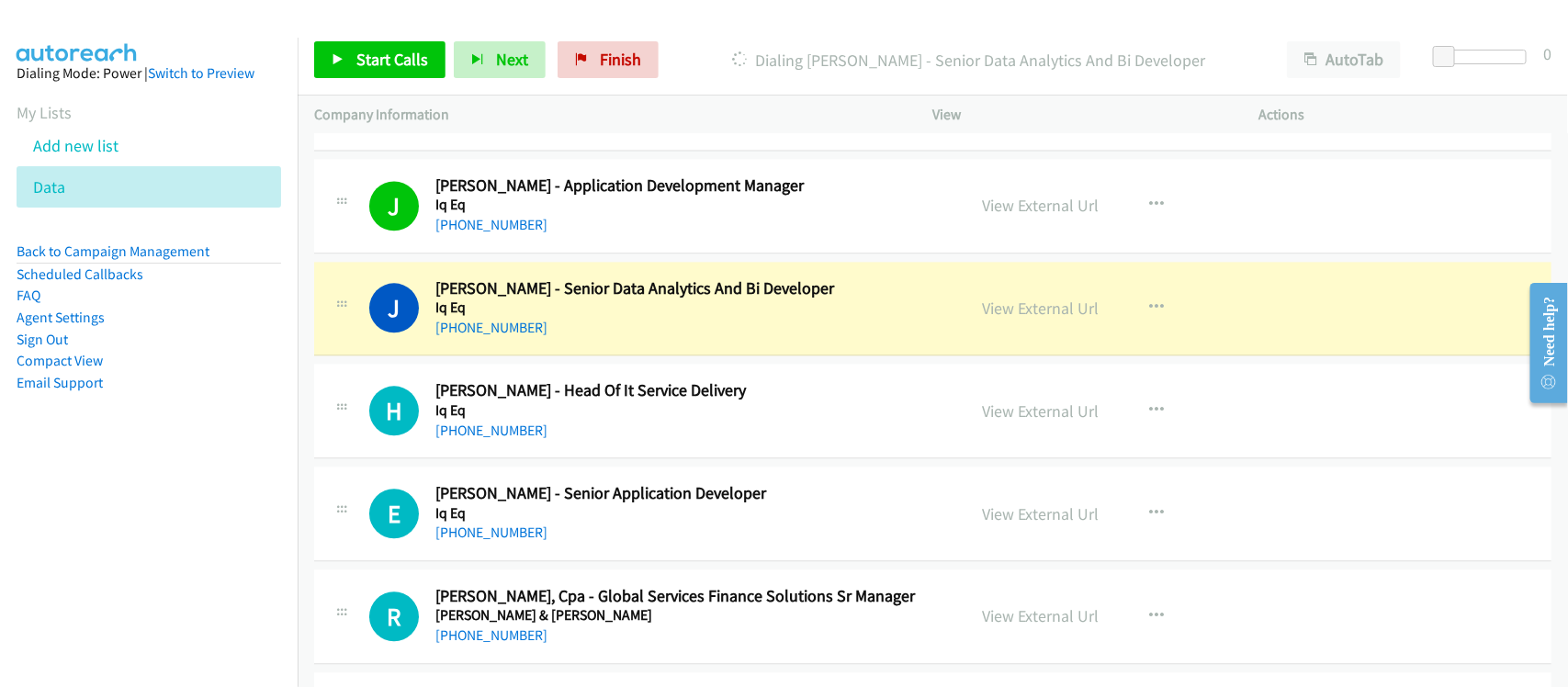
click at [233, 438] on aside "Dialing Mode: Power | Switch to Preview My Lists Add new list Data Back to Camp…" at bounding box center [148, 257] width 297 height 439
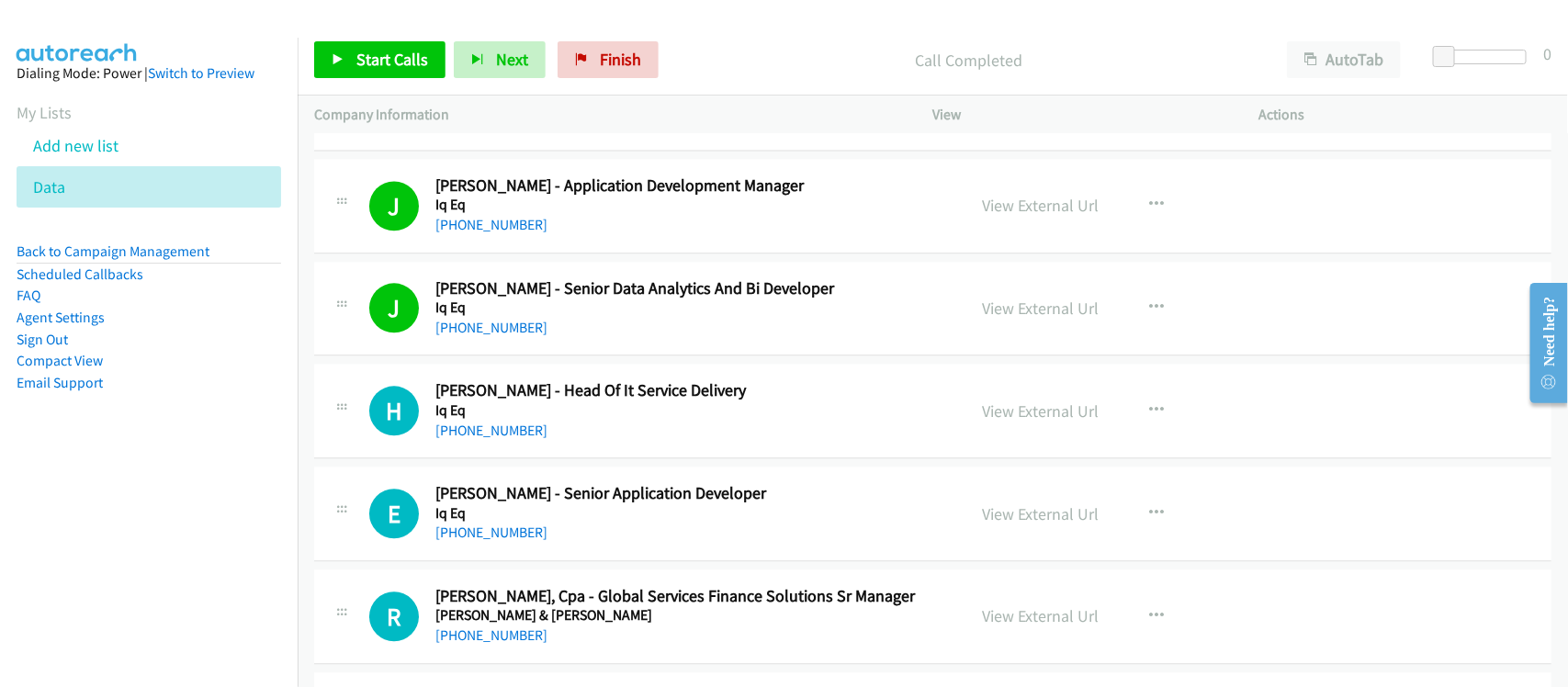
drag, startPoint x: 531, startPoint y: 336, endPoint x: 531, endPoint y: 318, distance: 18.0
click at [531, 336] on link "+63 920 988 0870" at bounding box center [490, 327] width 112 height 18
drag, startPoint x: 523, startPoint y: 345, endPoint x: 549, endPoint y: 291, distance: 59.9
click at [523, 336] on link "+63 920 988 0870" at bounding box center [490, 327] width 112 height 18
click at [502, 439] on link "+63 919 078 2677" at bounding box center [490, 430] width 112 height 18
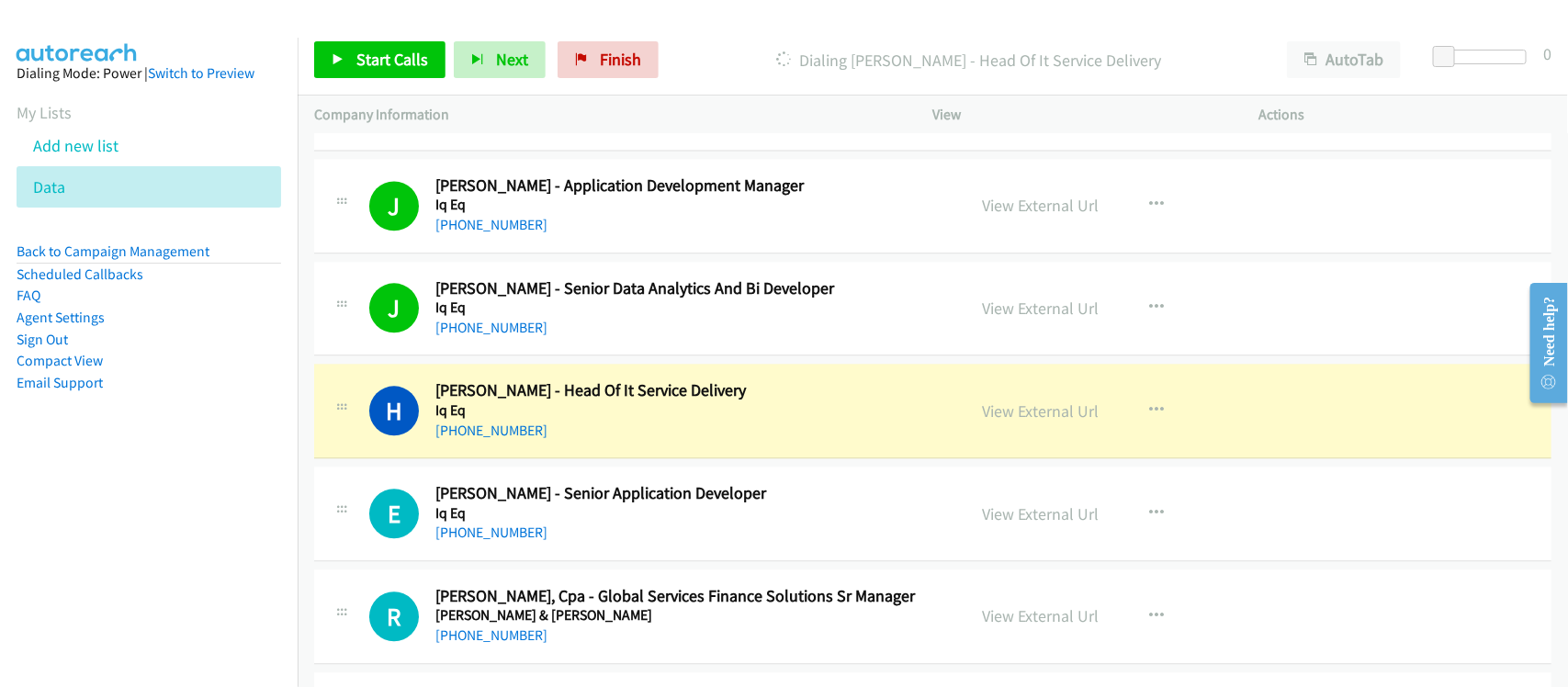
click at [580, 441] on div "+63 919 078 2677" at bounding box center [688, 431] width 506 height 22
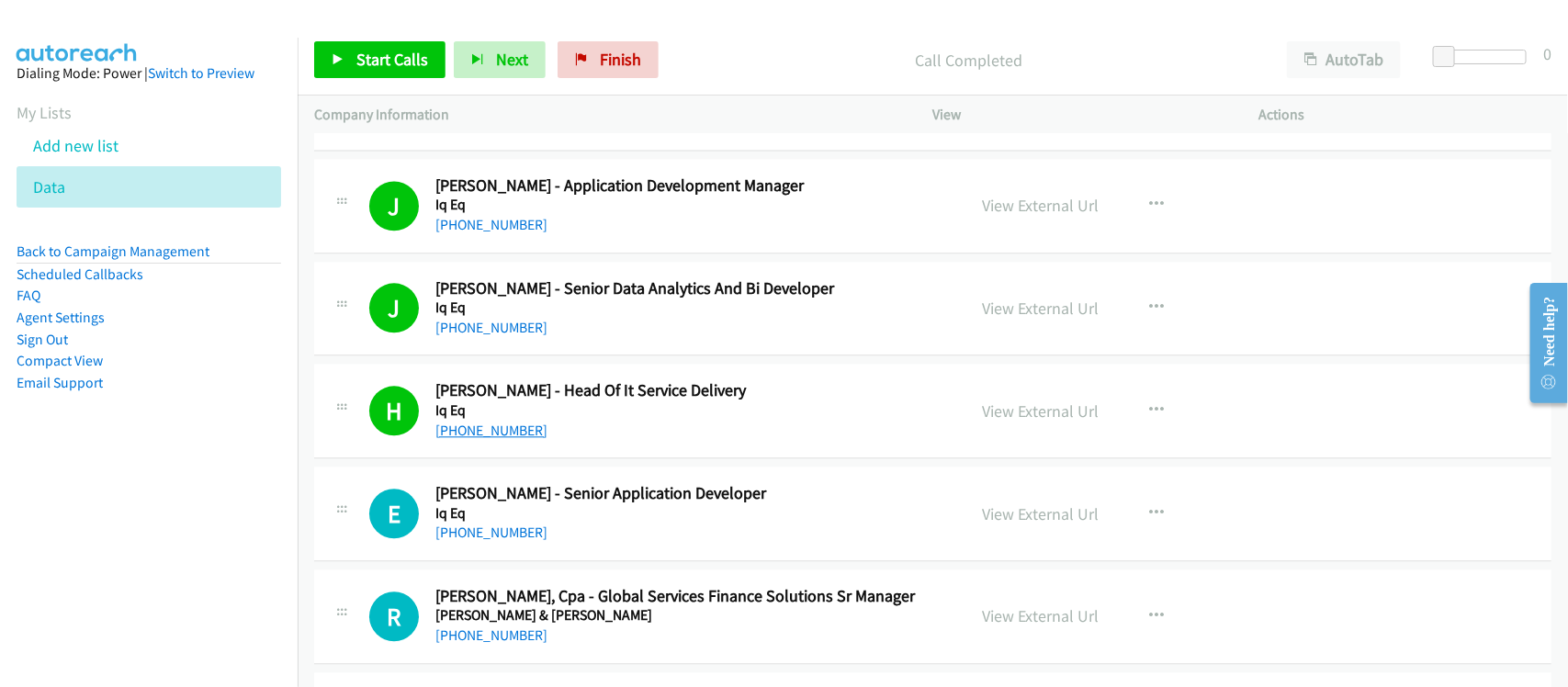
click at [514, 433] on link "+63 919 078 2677" at bounding box center [490, 430] width 112 height 18
click at [510, 541] on link "+63 926 665 0698" at bounding box center [490, 531] width 112 height 18
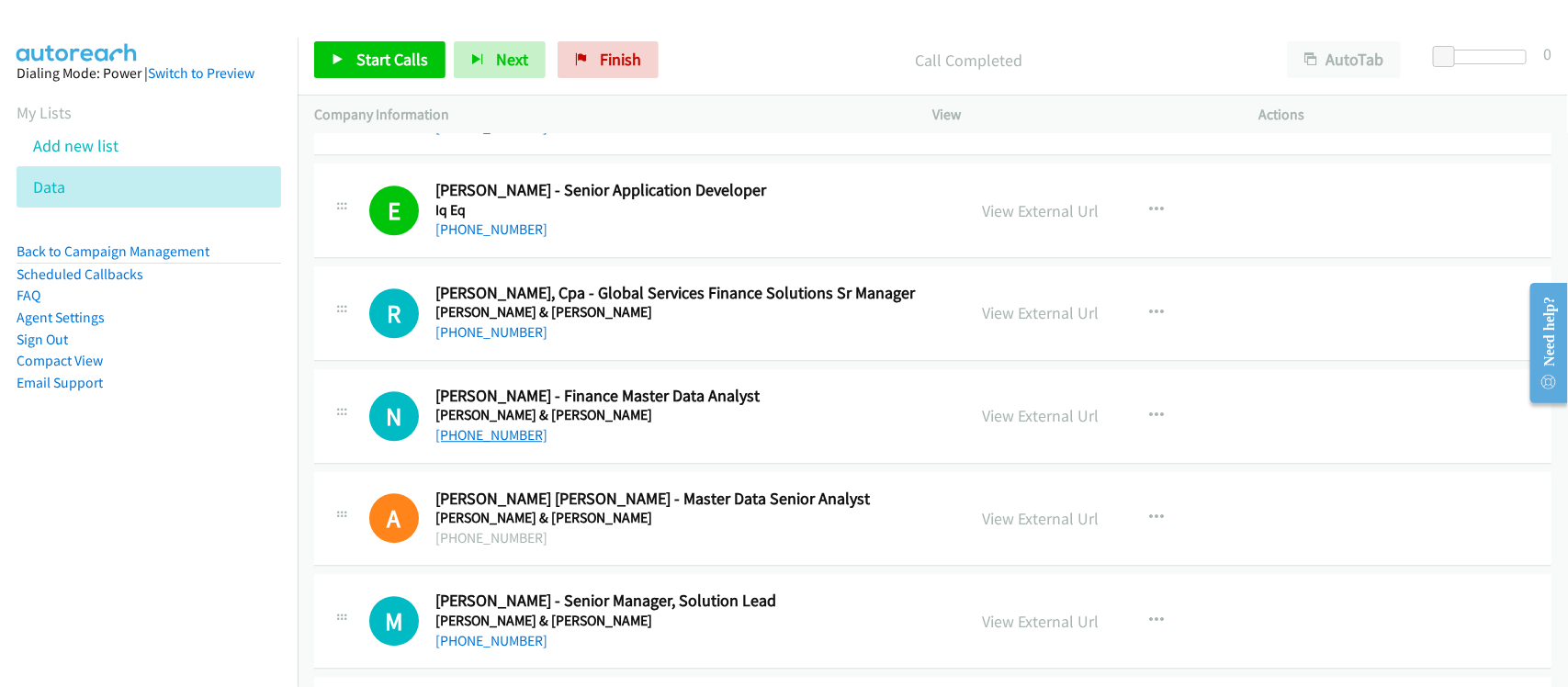
scroll to position [8490, 0]
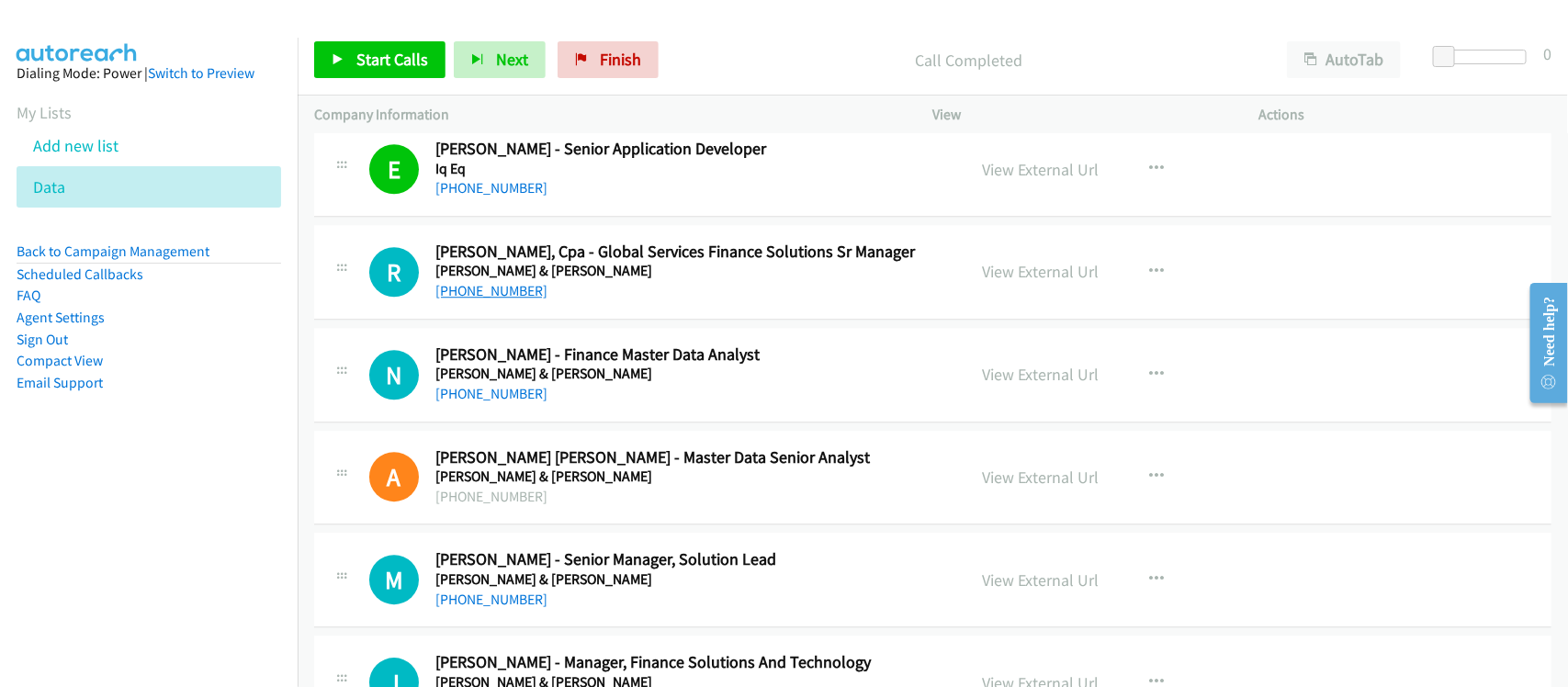
click at [516, 299] on link "+63 915 846 9000" at bounding box center [490, 291] width 112 height 18
click at [570, 320] on div "R Callback Scheduled Rey Felomino Ibalan Jr., Cpa - Global Services Finance Sol…" at bounding box center [932, 272] width 1237 height 95
click at [510, 298] on link "+63 915 846 9000" at bounding box center [490, 291] width 112 height 18
click at [563, 422] on div "N Callback Scheduled Nicko Paulo Falcon - Finance Master Data Analyst Johnson &…" at bounding box center [932, 375] width 1237 height 95
click at [499, 402] on link "+63 927 779 7865" at bounding box center [490, 393] width 112 height 18
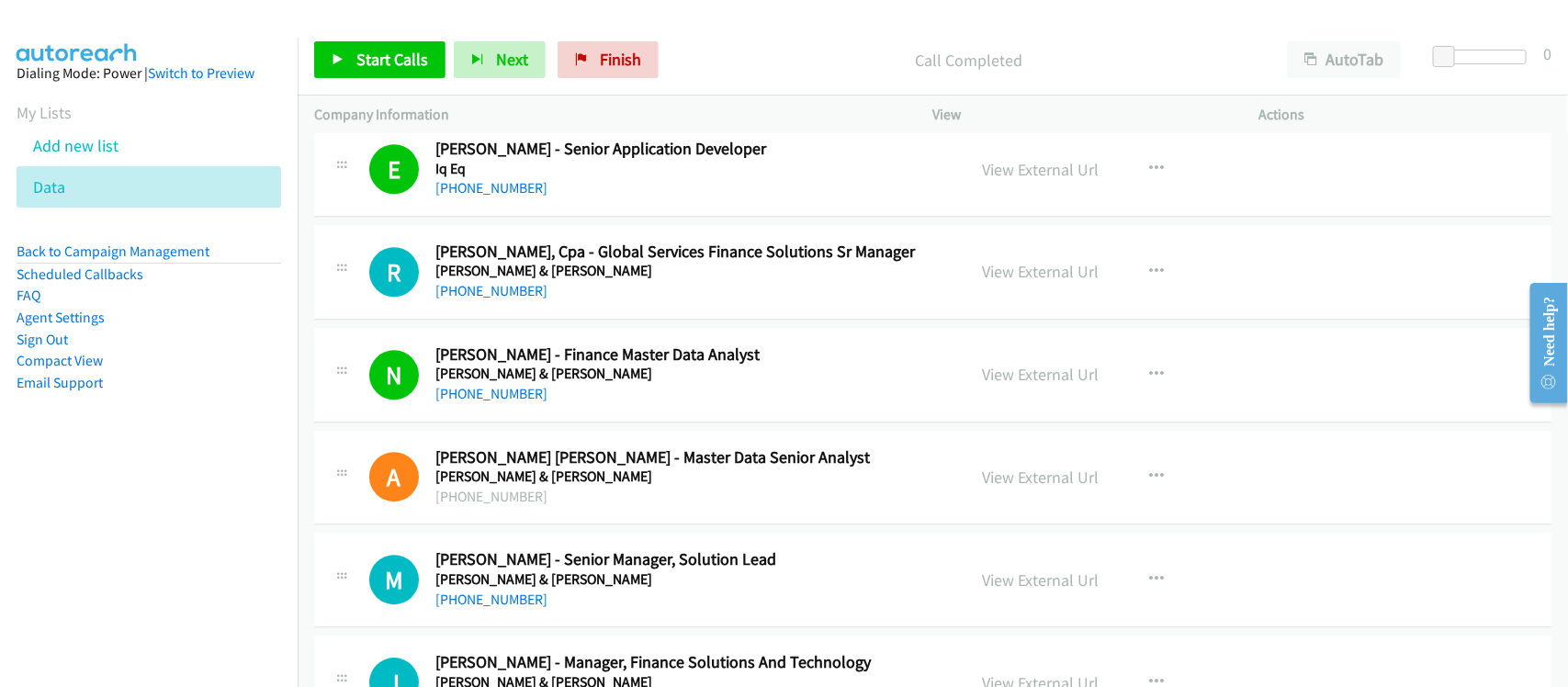
click at [550, 422] on div "N Callback Scheduled Nicko Paulo Falcon - Finance Master Data Analyst Johnson &…" at bounding box center [932, 375] width 1237 height 95
click at [511, 607] on link "+63 917 535 0454" at bounding box center [490, 599] width 112 height 18
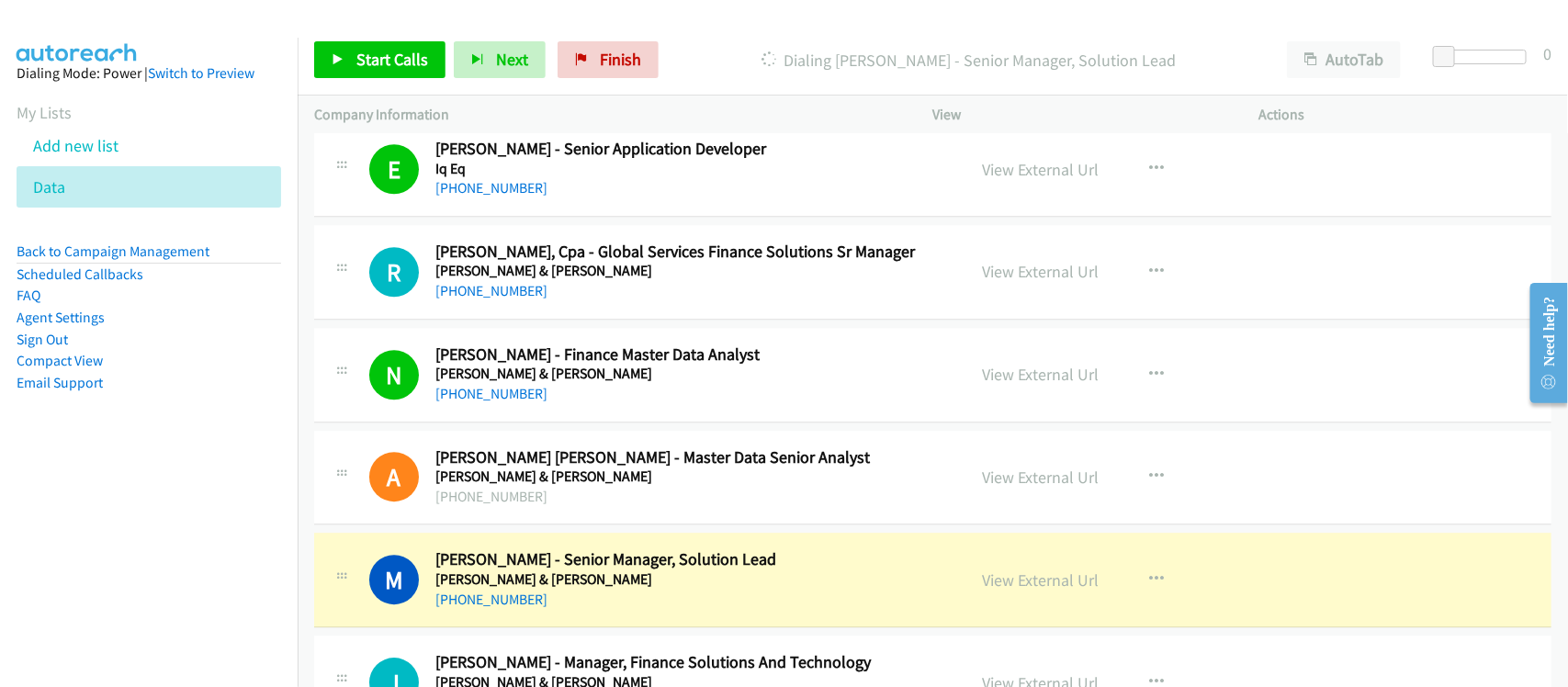
scroll to position [8605, 0]
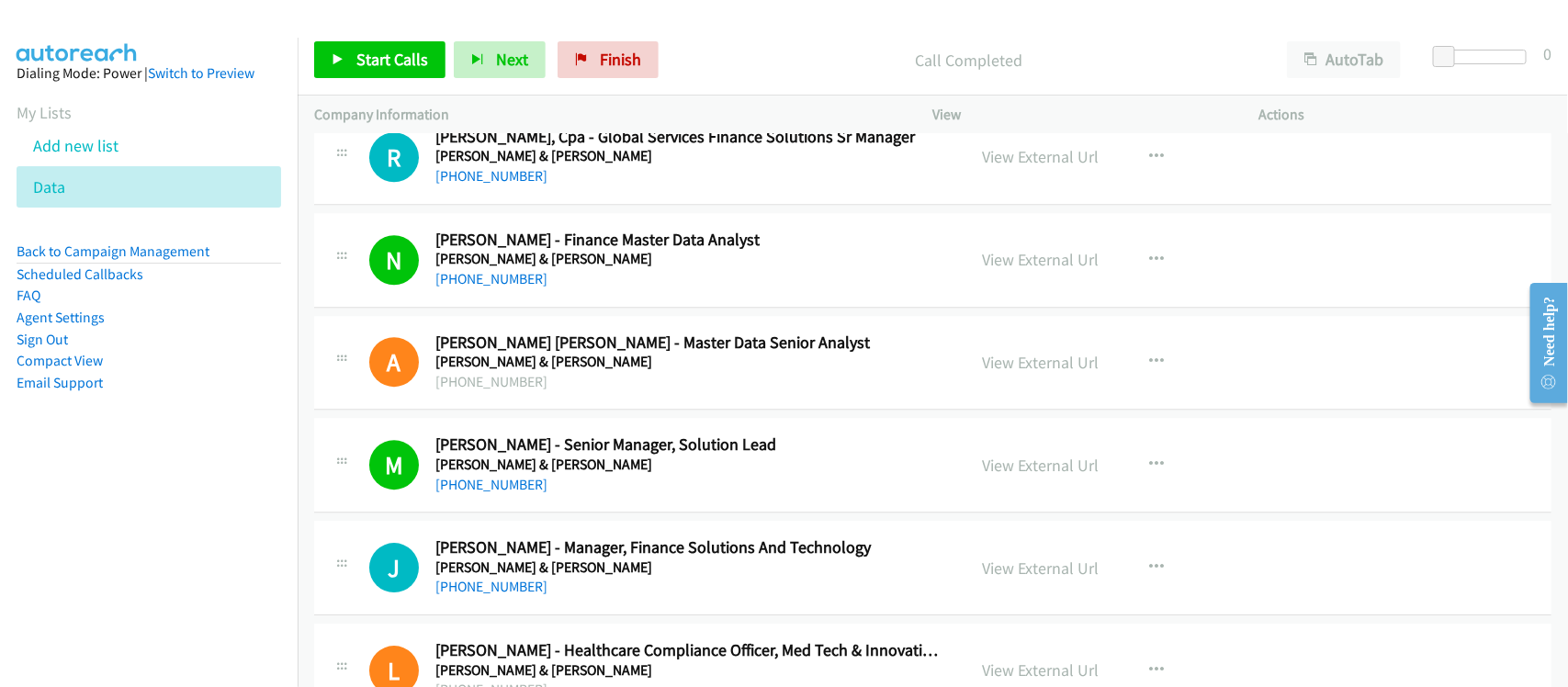
click at [558, 496] on div "+63 917 535 0454" at bounding box center [688, 485] width 506 height 22
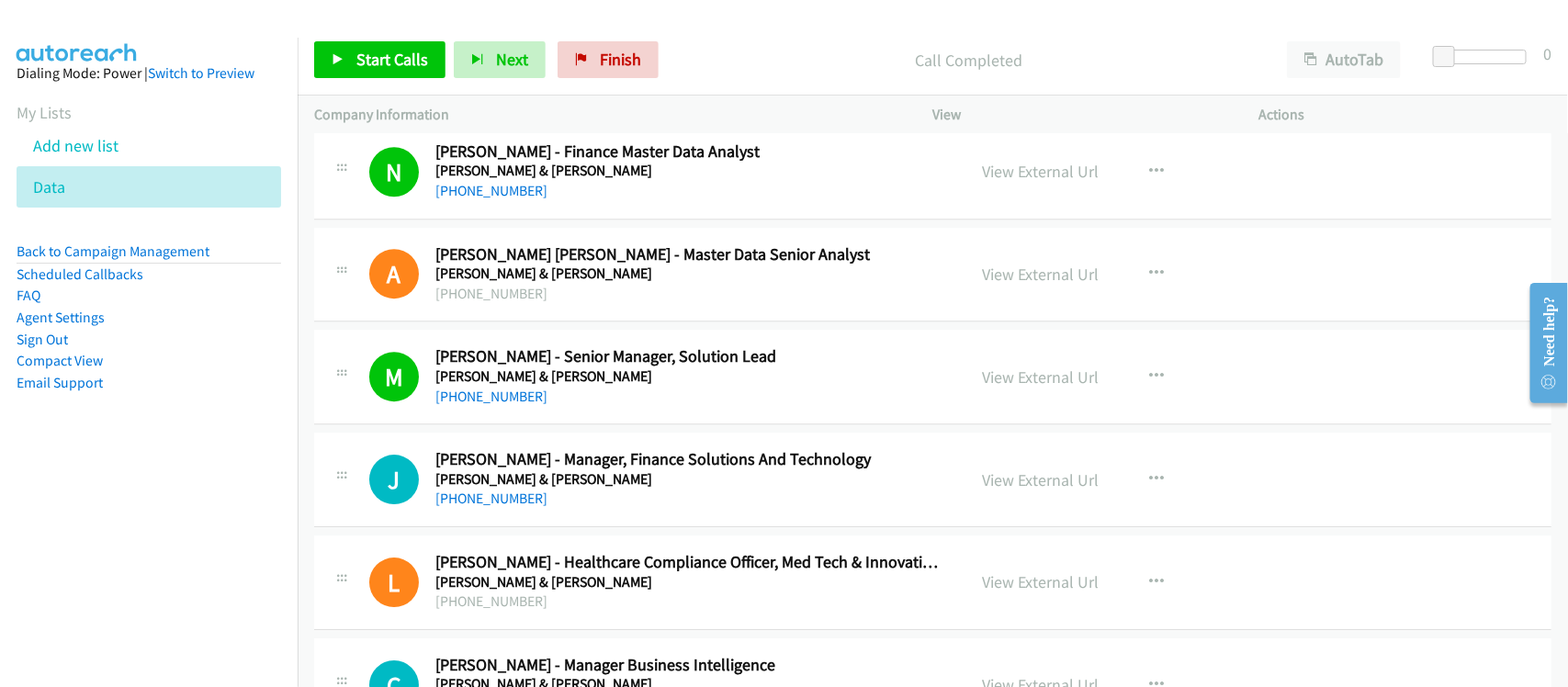
scroll to position [8834, 0]
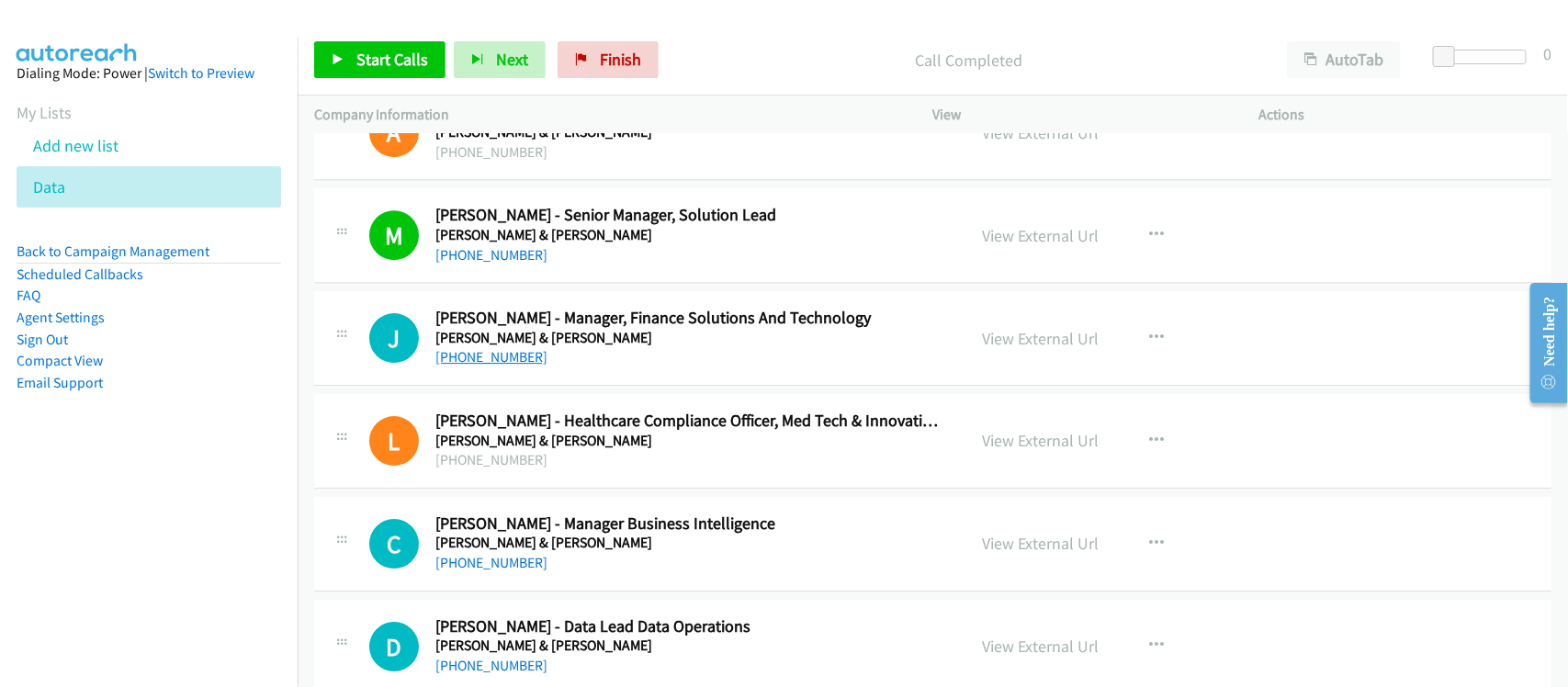
click at [470, 366] on link "+63 917 852 2952" at bounding box center [490, 356] width 112 height 18
click at [554, 383] on div "J Callback Scheduled John Mark Luciano - Manager, Finance Solutions And Technol…" at bounding box center [932, 337] width 1237 height 95
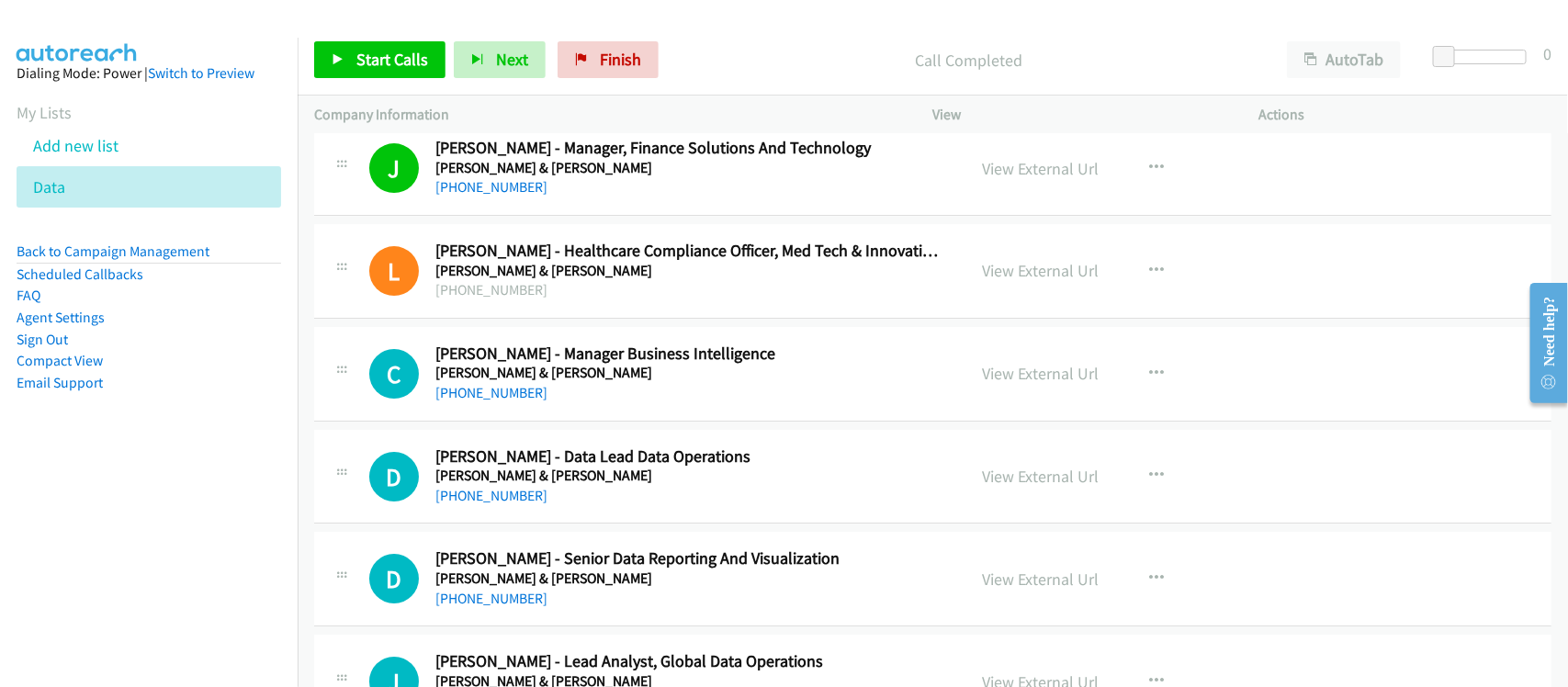
scroll to position [9064, 0]
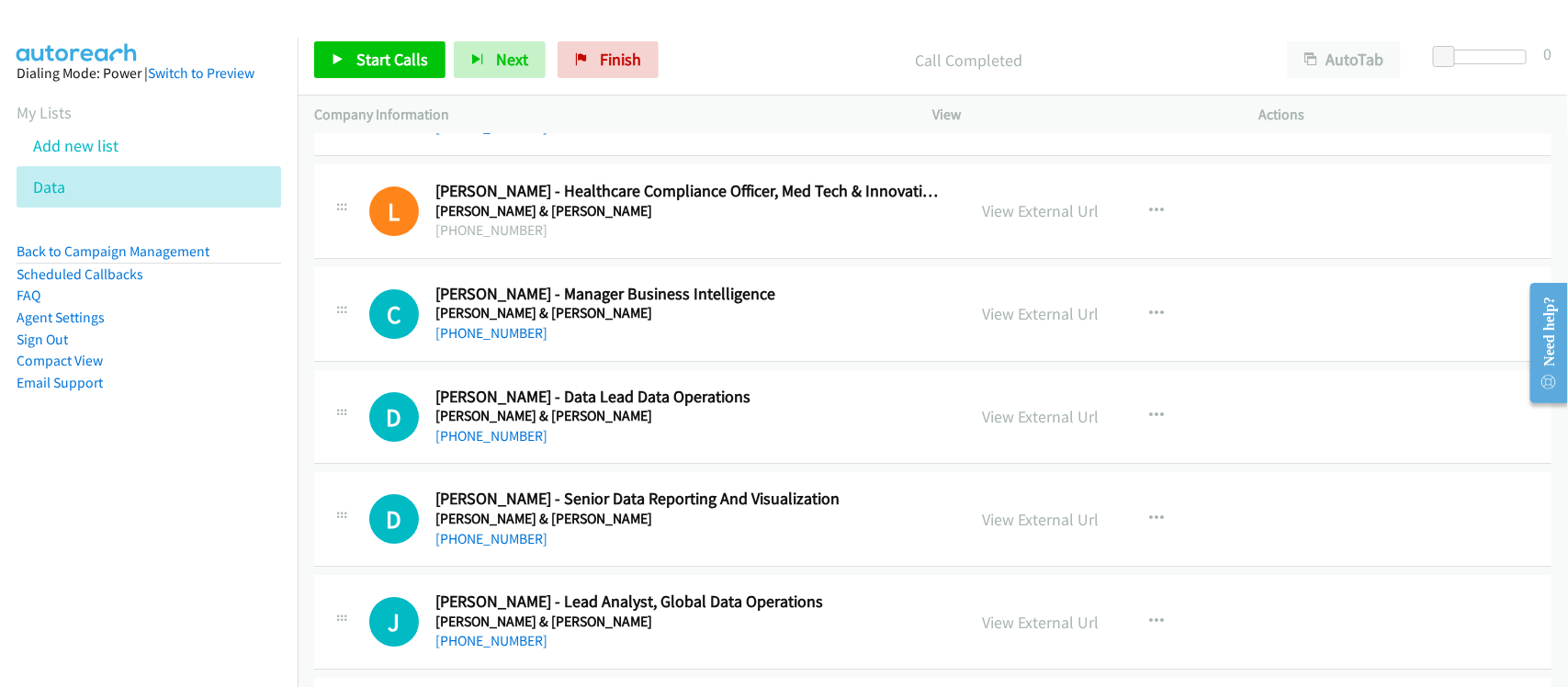
click at [499, 344] on div "+63 922 841 5785" at bounding box center [688, 334] width 506 height 22
click at [501, 341] on link "+63 922 841 5785" at bounding box center [490, 333] width 112 height 18
click at [504, 444] on link "+63 917 636 6149" at bounding box center [490, 435] width 112 height 18
click at [489, 547] on link "+63 995 751 6162" at bounding box center [490, 538] width 112 height 18
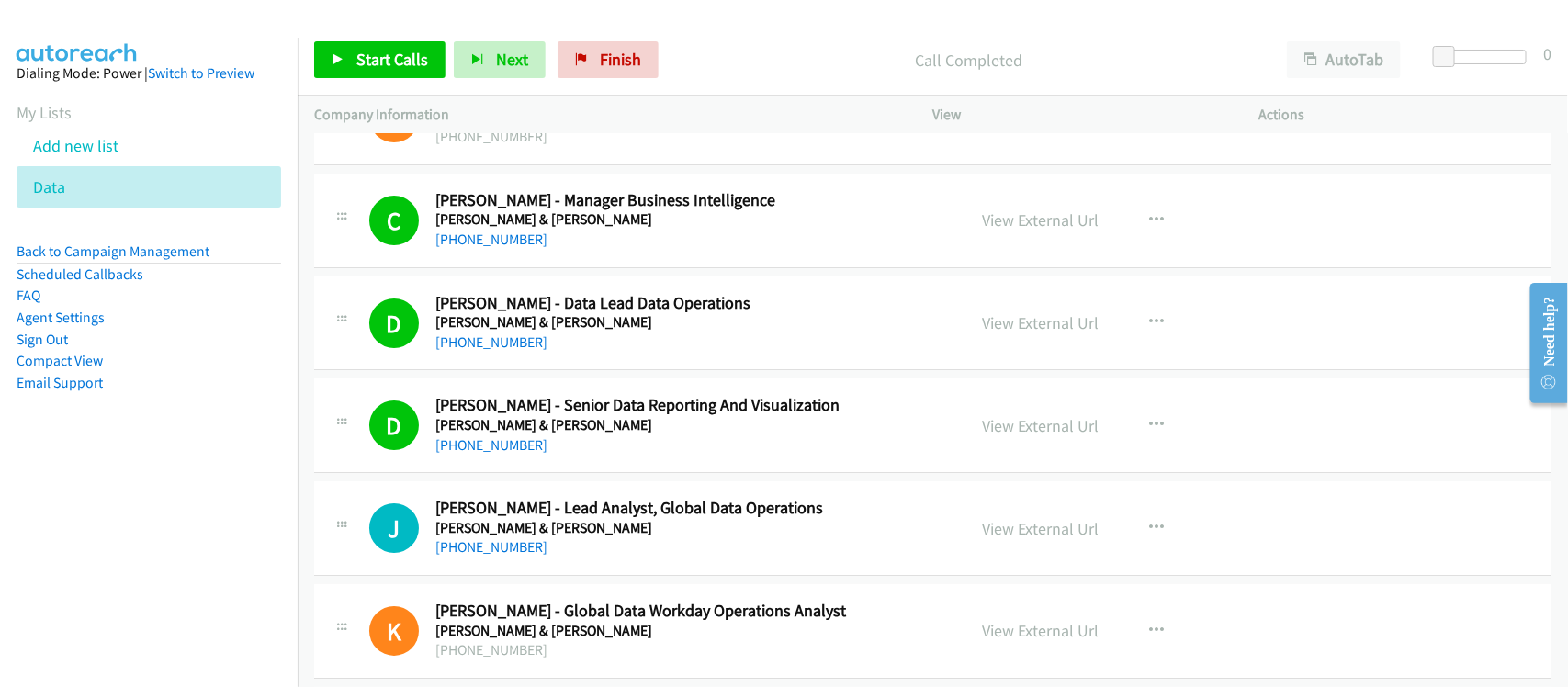
scroll to position [9294, 0]
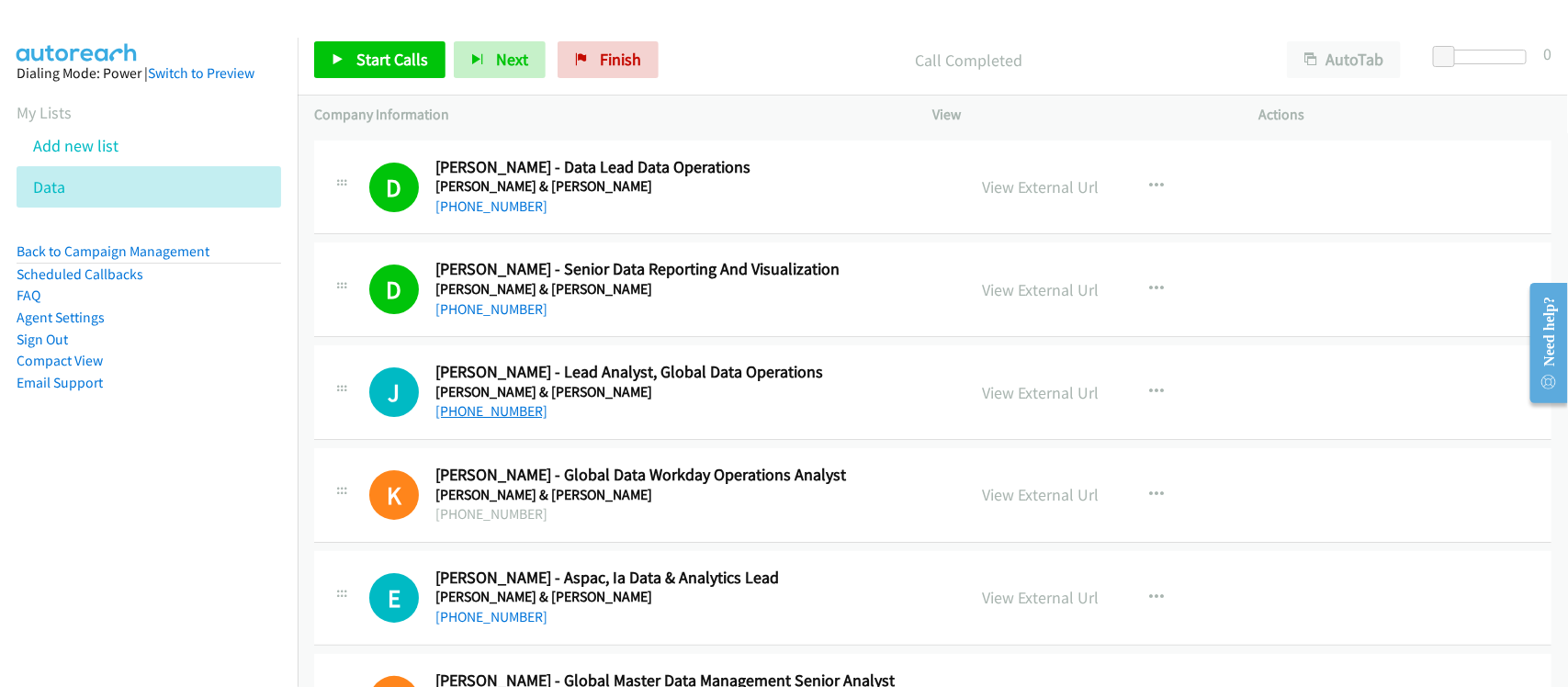
click at [487, 420] on link "+63 917 500 3908" at bounding box center [490, 411] width 112 height 18
click at [465, 420] on link "+63 917 500 3908" at bounding box center [490, 411] width 112 height 18
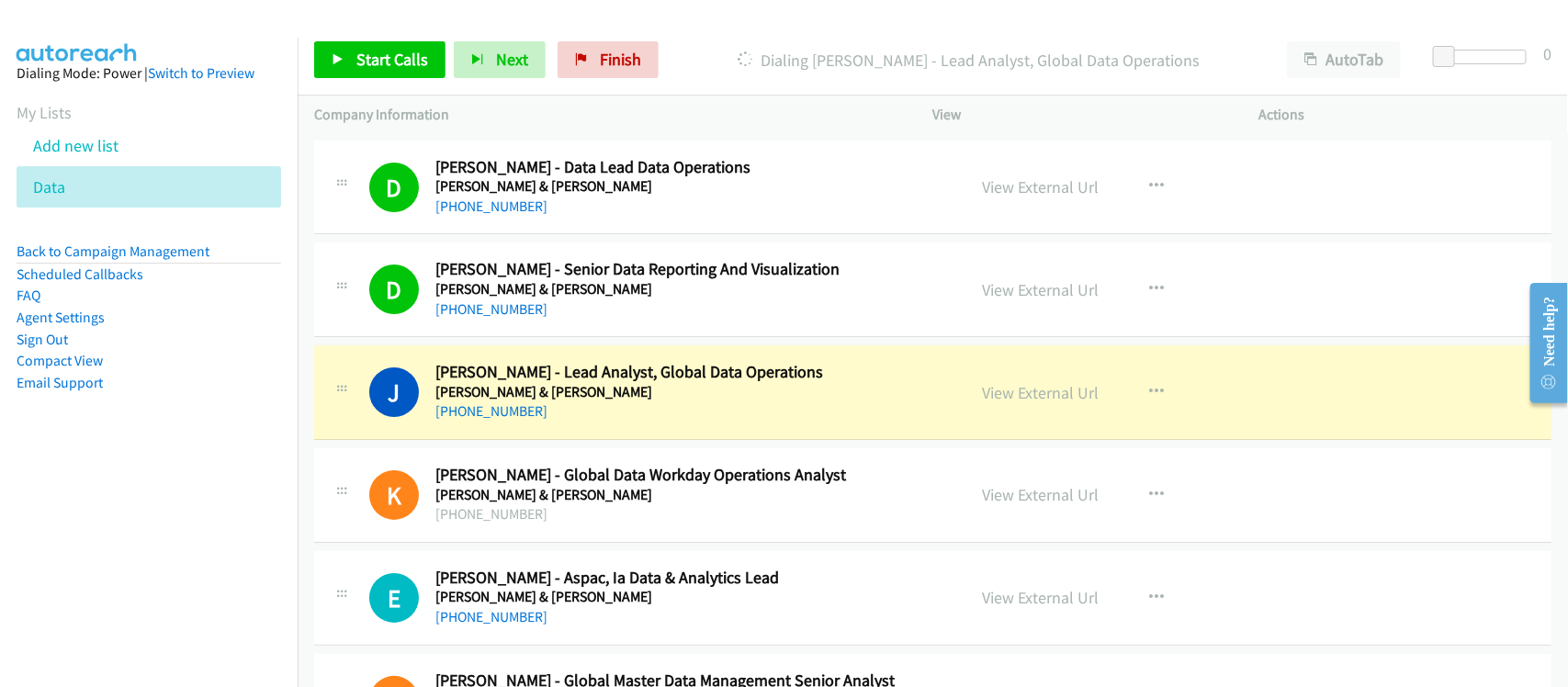
click at [216, 521] on nav "Dialing Mode: Power | Switch to Preview My Lists Add new list Data Back to Camp…" at bounding box center [149, 381] width 298 height 687
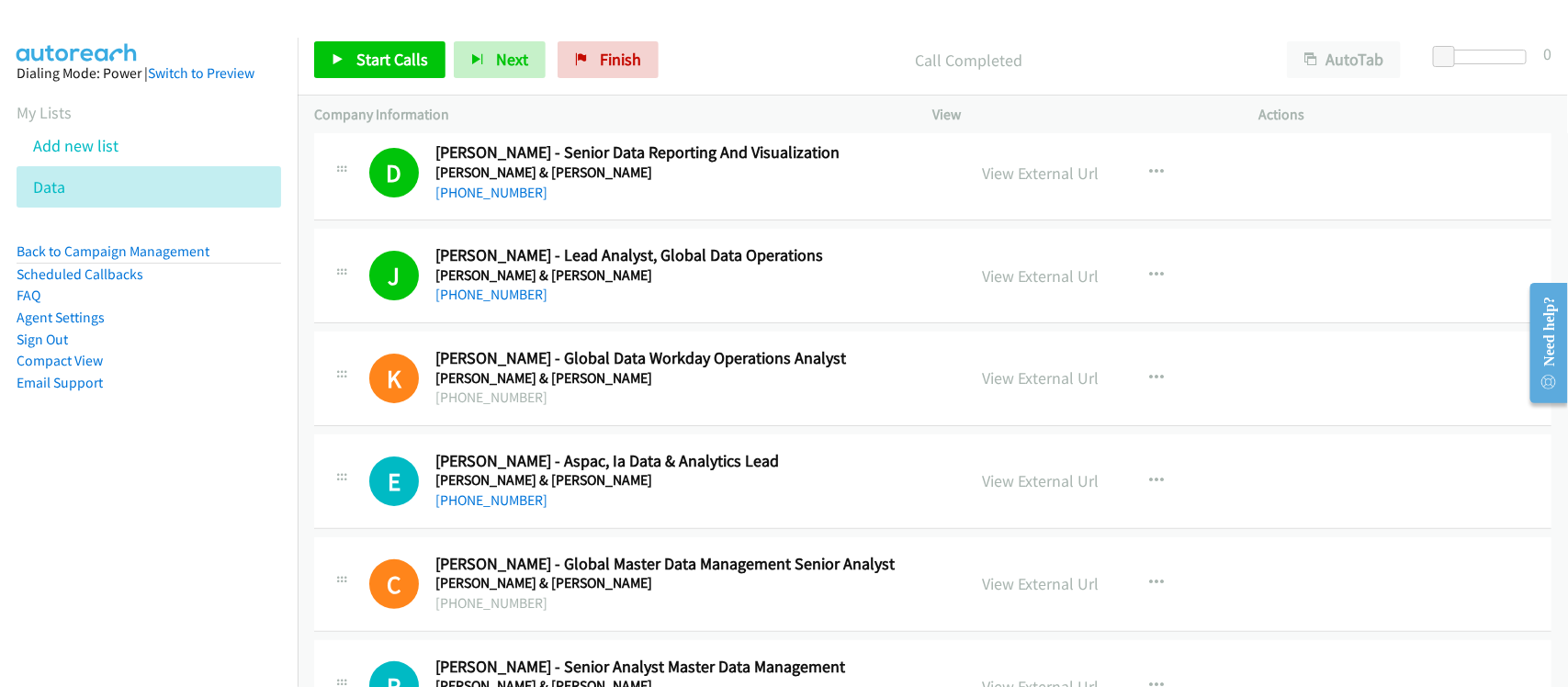
scroll to position [9638, 0]
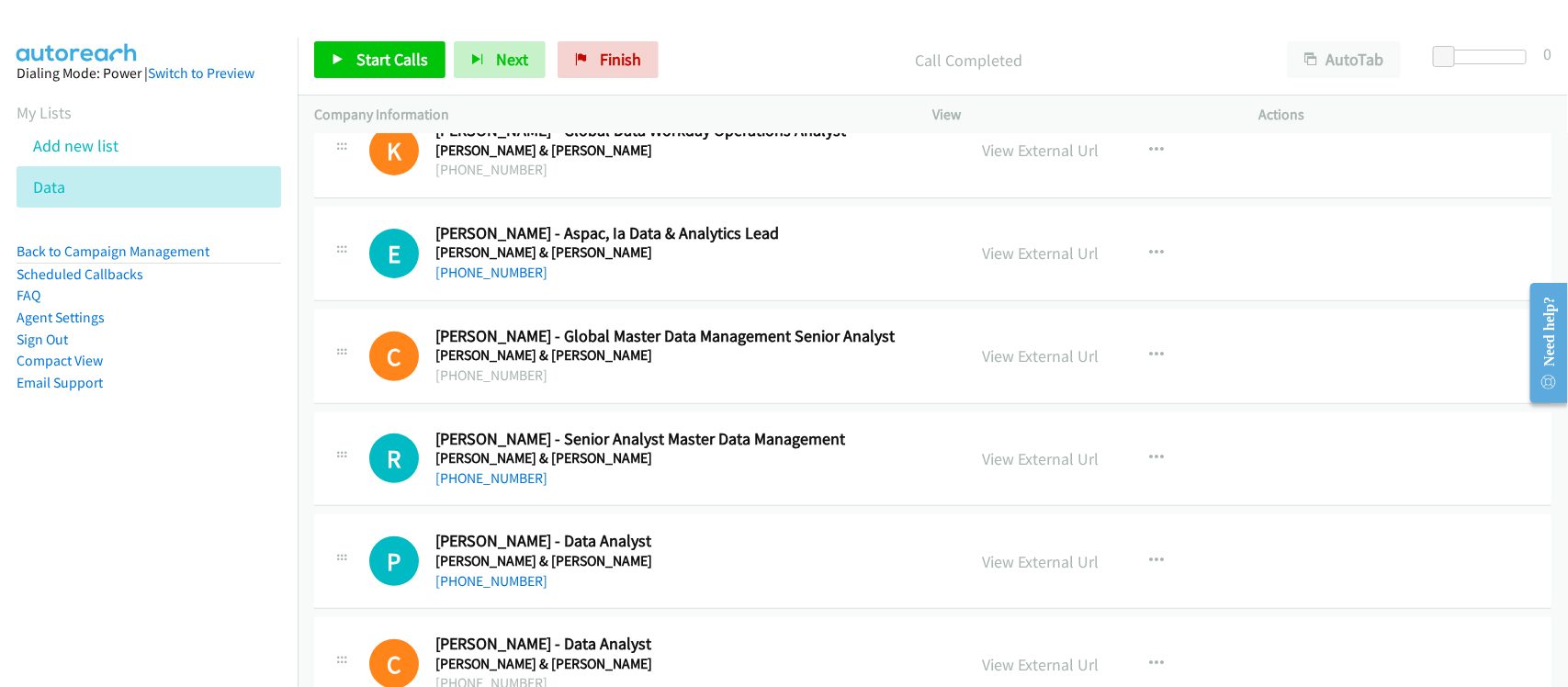
drag, startPoint x: 534, startPoint y: 291, endPoint x: 553, endPoint y: 272, distance: 26.9
click at [534, 281] on link "+63 946 600 2971" at bounding box center [490, 272] width 112 height 18
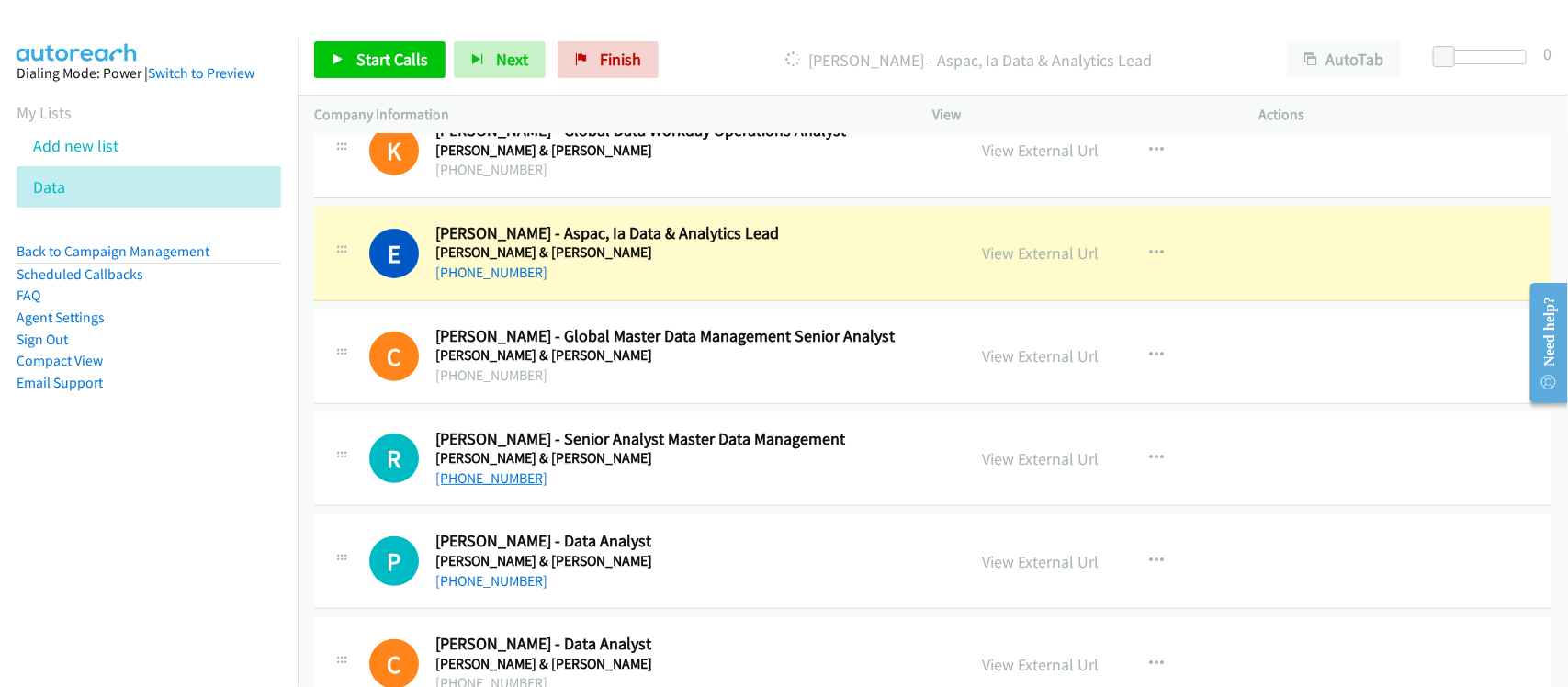
click at [501, 486] on link "+63 917 628 4063" at bounding box center [490, 477] width 112 height 18
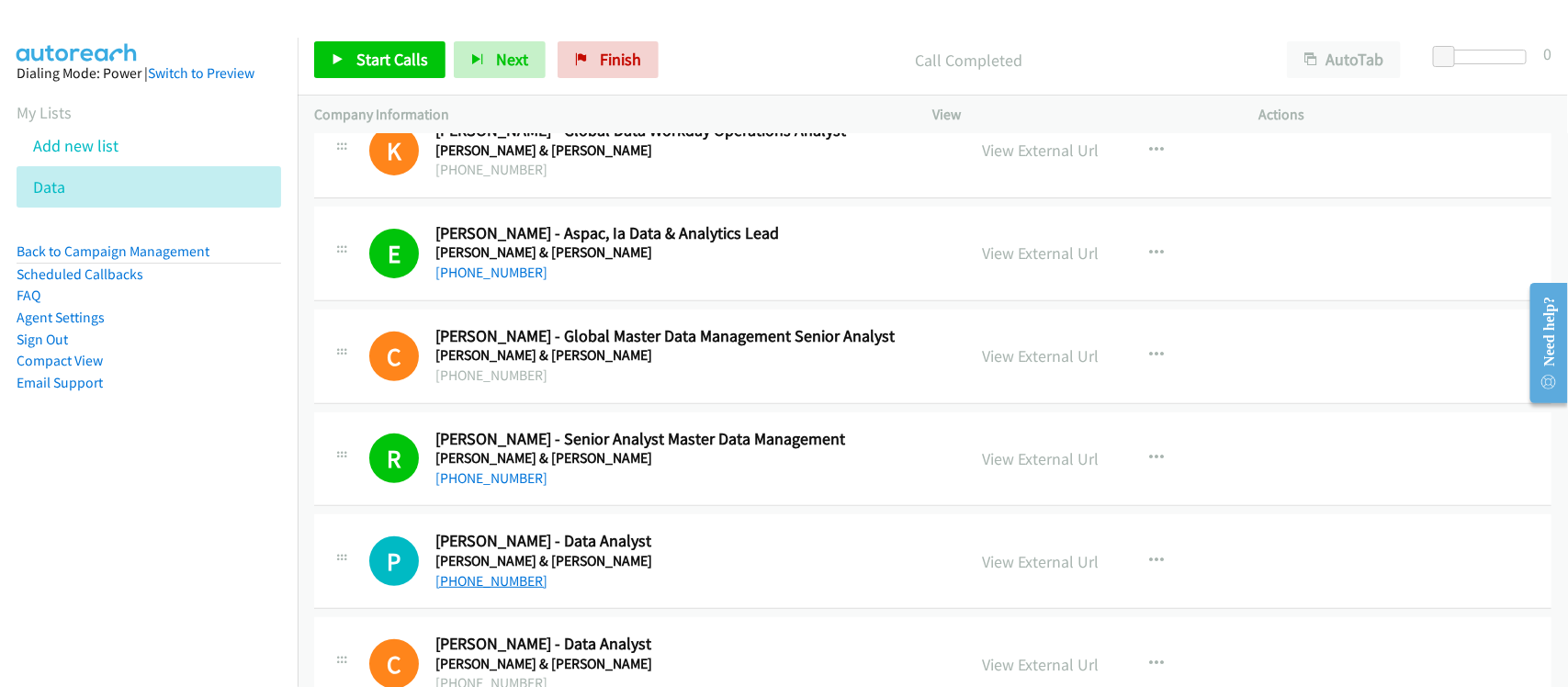
click at [492, 590] on link "+63 977 814 0401" at bounding box center [490, 580] width 112 height 18
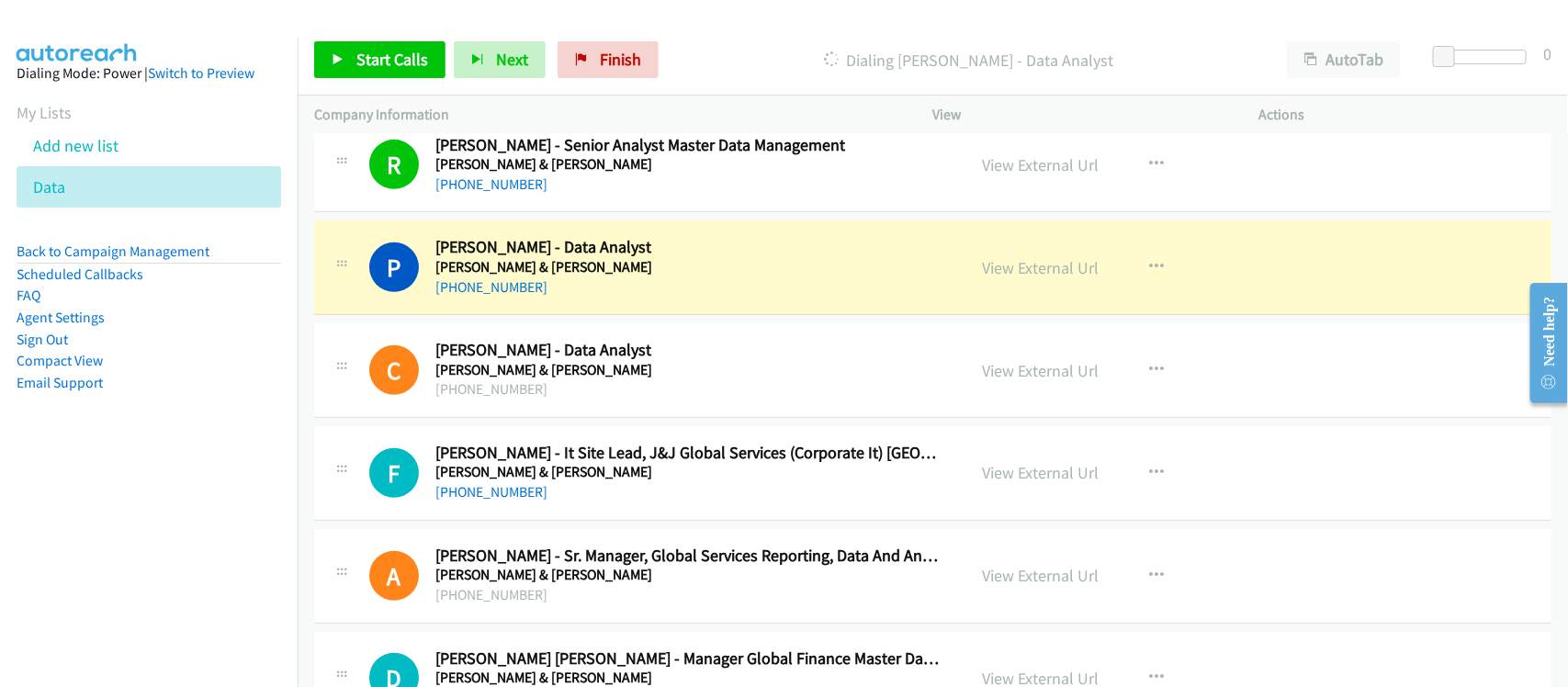
scroll to position [9982, 0]
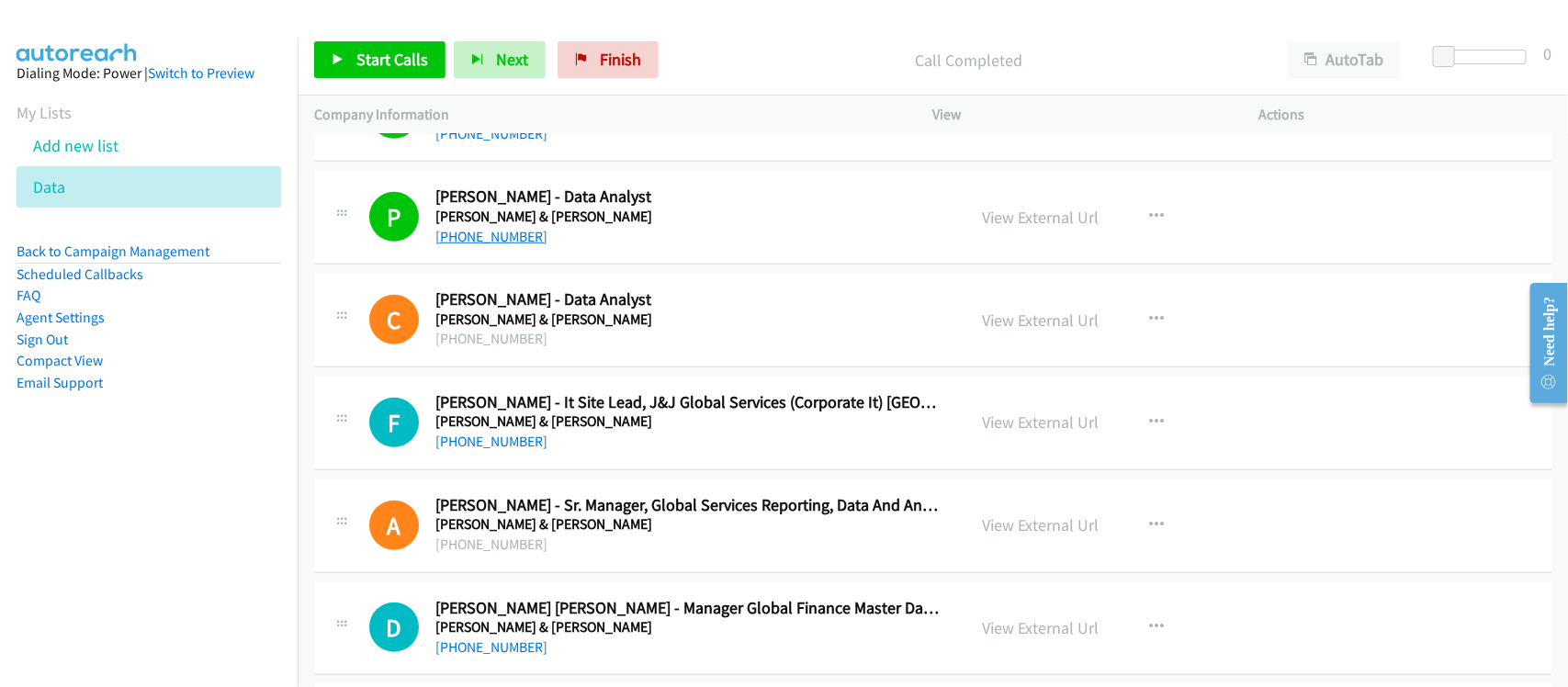
click at [477, 245] on link "+63 977 814 0401" at bounding box center [490, 236] width 112 height 18
click at [471, 453] on div "+63 917 587 7563" at bounding box center [688, 441] width 506 height 22
click at [512, 450] on link "+63 917 587 7563" at bounding box center [490, 441] width 112 height 18
click at [571, 573] on div "A Callback Scheduled Amie Manayan - Sr. Manager, Global Services Reporting, Dat…" at bounding box center [932, 525] width 1237 height 95
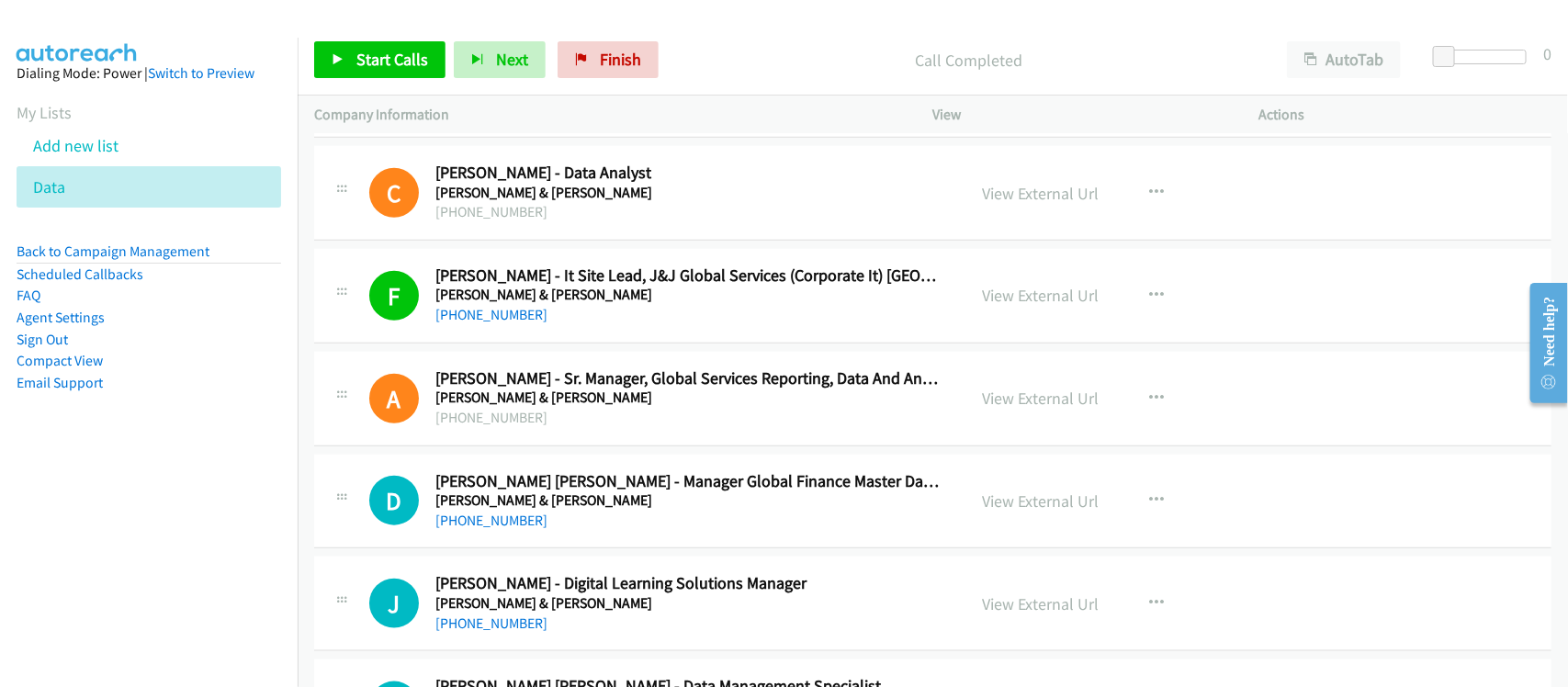
scroll to position [10211, 0]
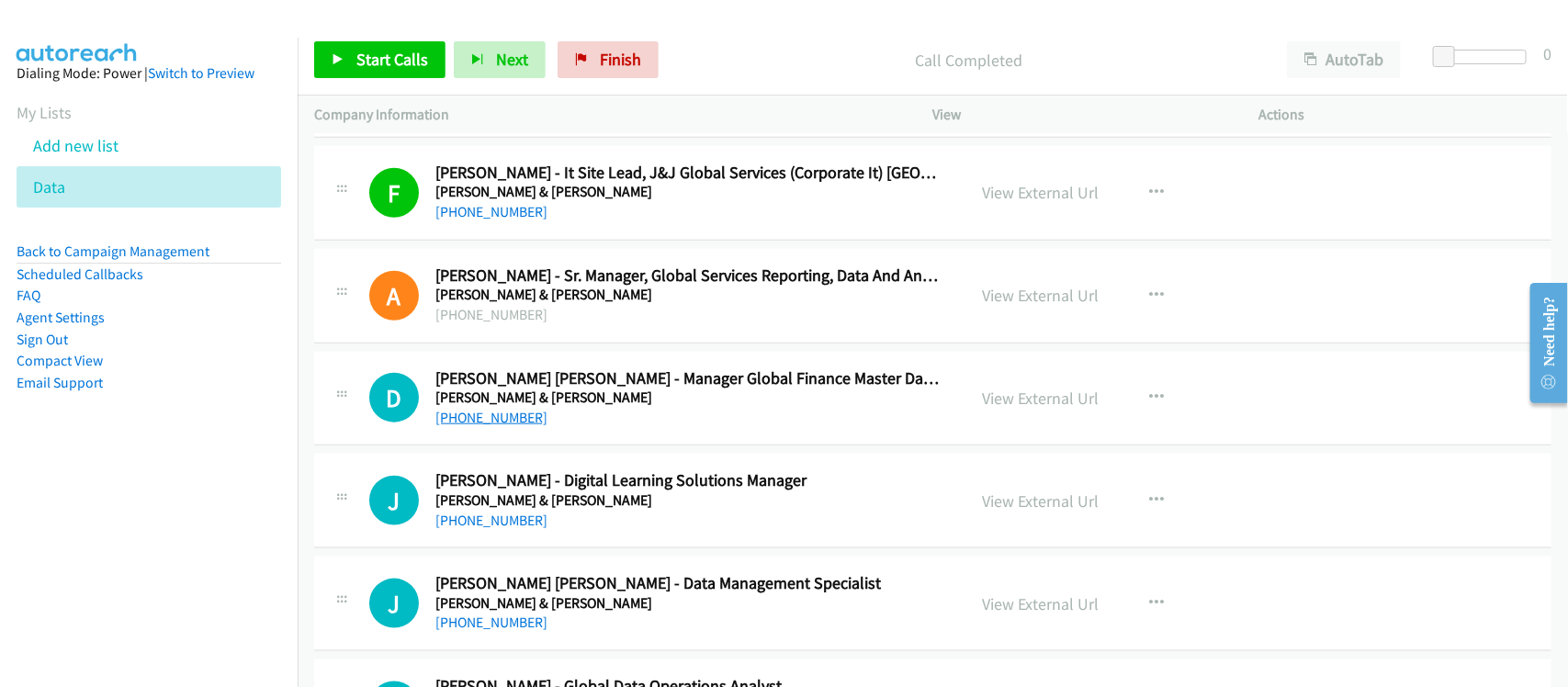
click at [510, 426] on link "+63 2 7946 4358" at bounding box center [490, 417] width 112 height 18
click at [560, 531] on div "+63 918 921 0683" at bounding box center [688, 521] width 506 height 22
click at [507, 529] on link "+63 918 921 0683" at bounding box center [490, 519] width 112 height 18
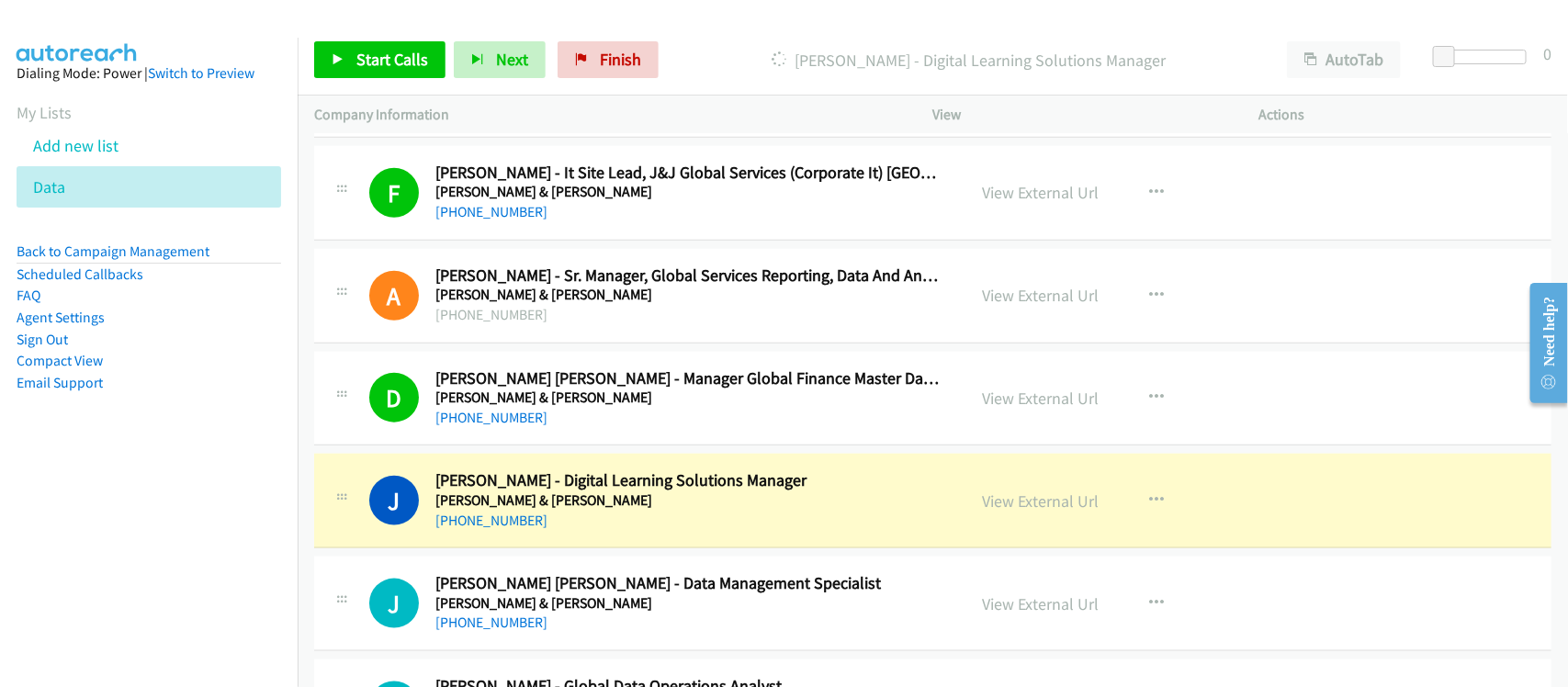
scroll to position [10327, 0]
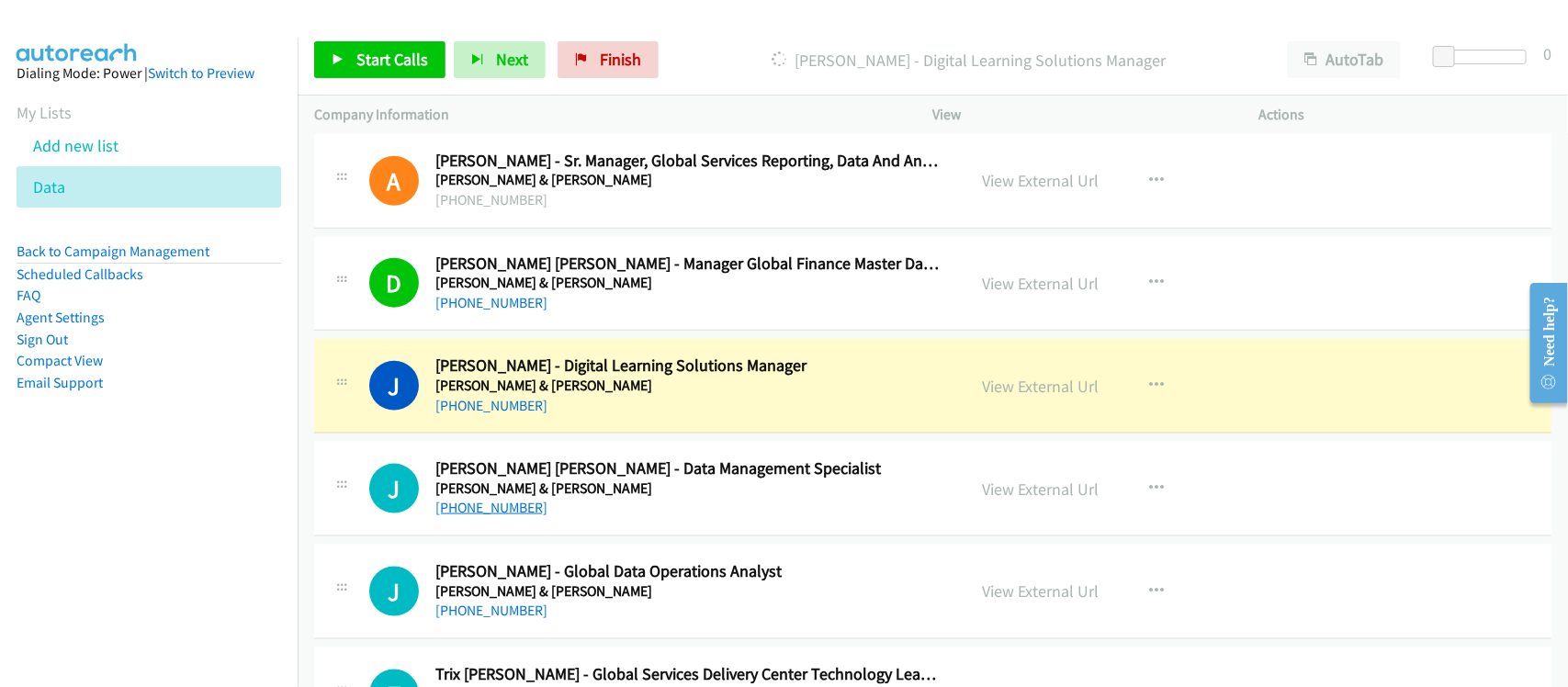
click at [501, 515] on link "+63 915 236 6512" at bounding box center [490, 507] width 112 height 18
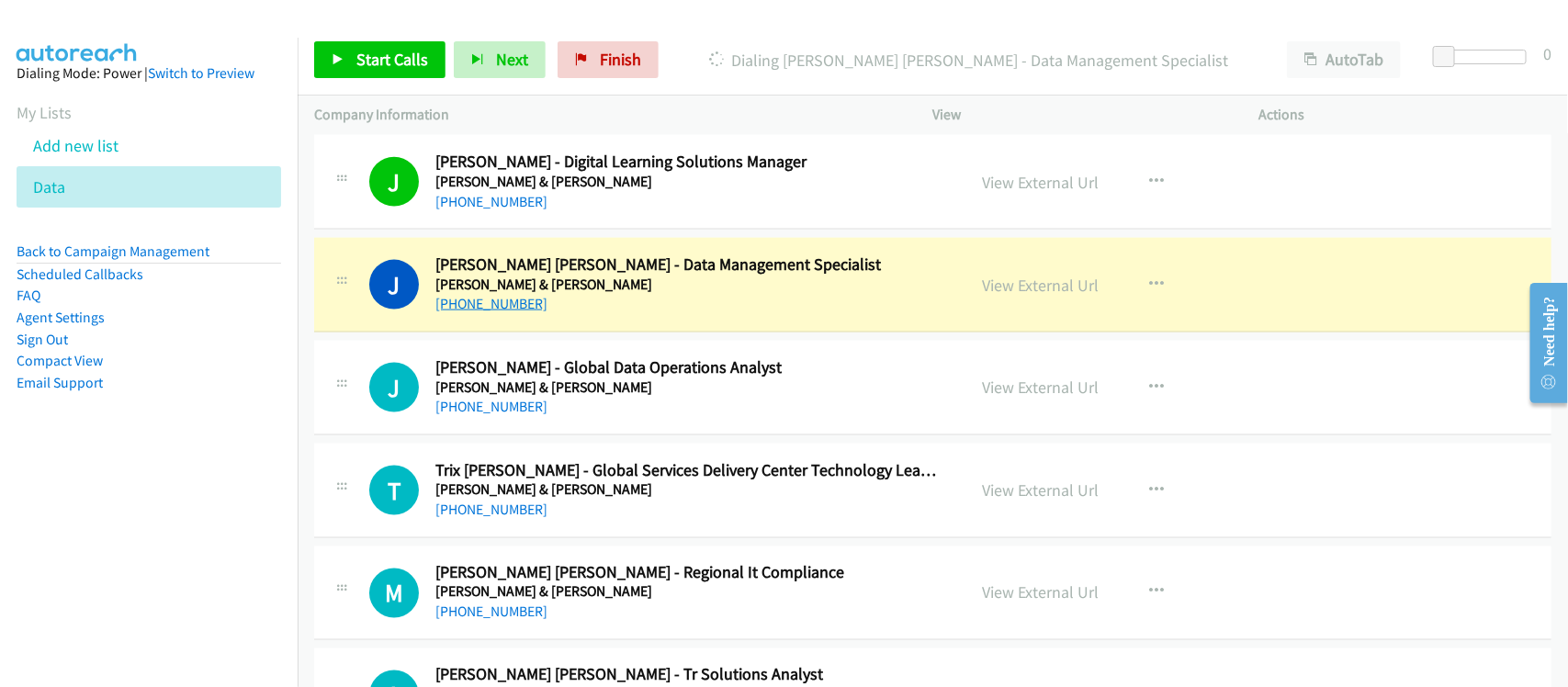
scroll to position [10555, 0]
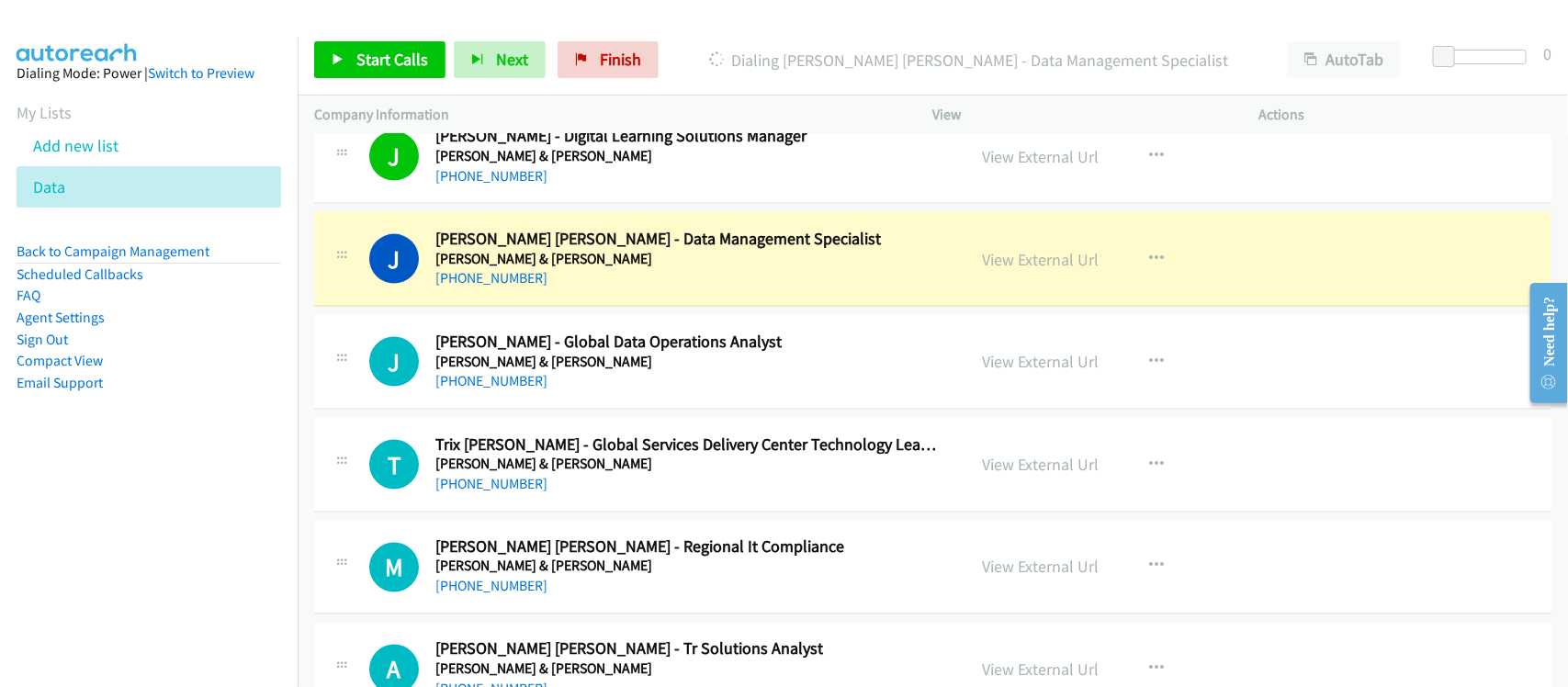
click at [588, 287] on div "+63 915 236 6512" at bounding box center [688, 278] width 506 height 22
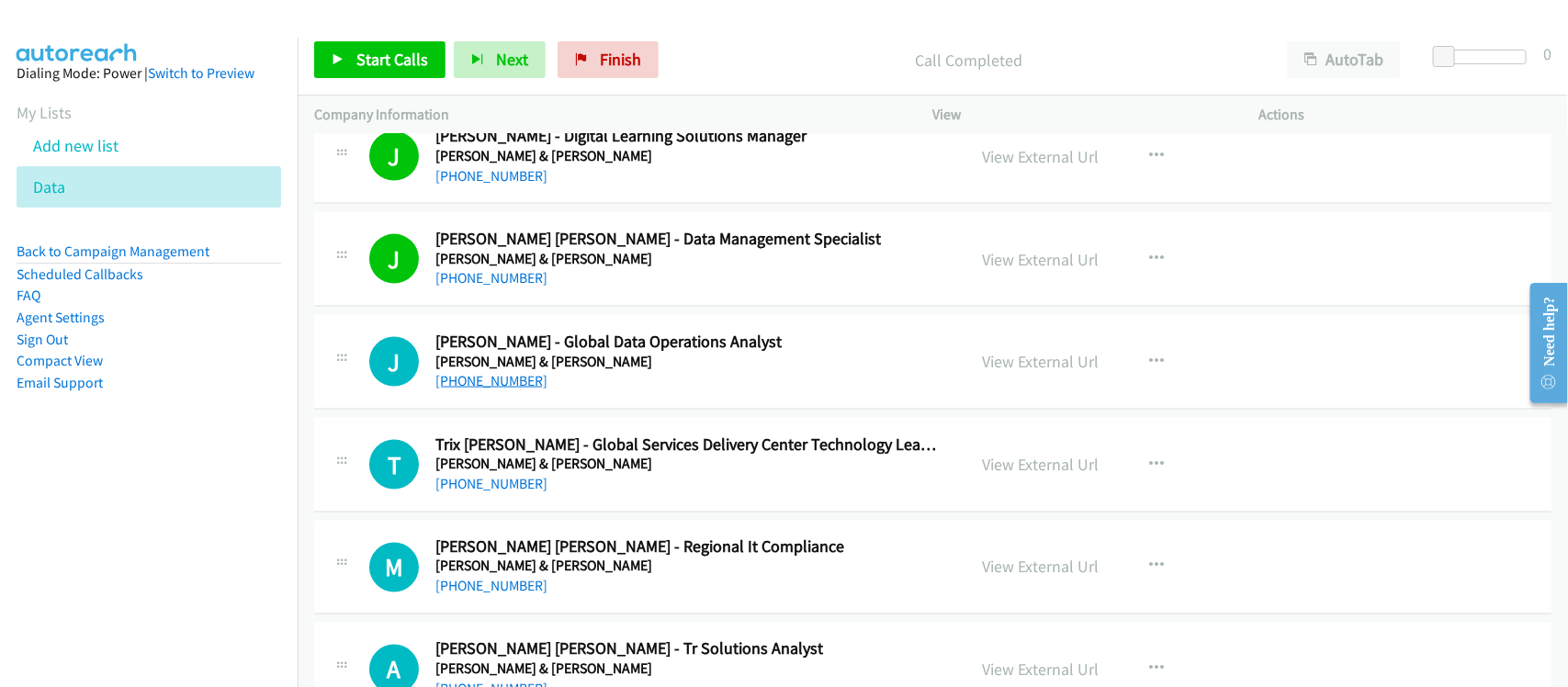
click at [510, 389] on link "+63 917 798 3672" at bounding box center [490, 381] width 112 height 18
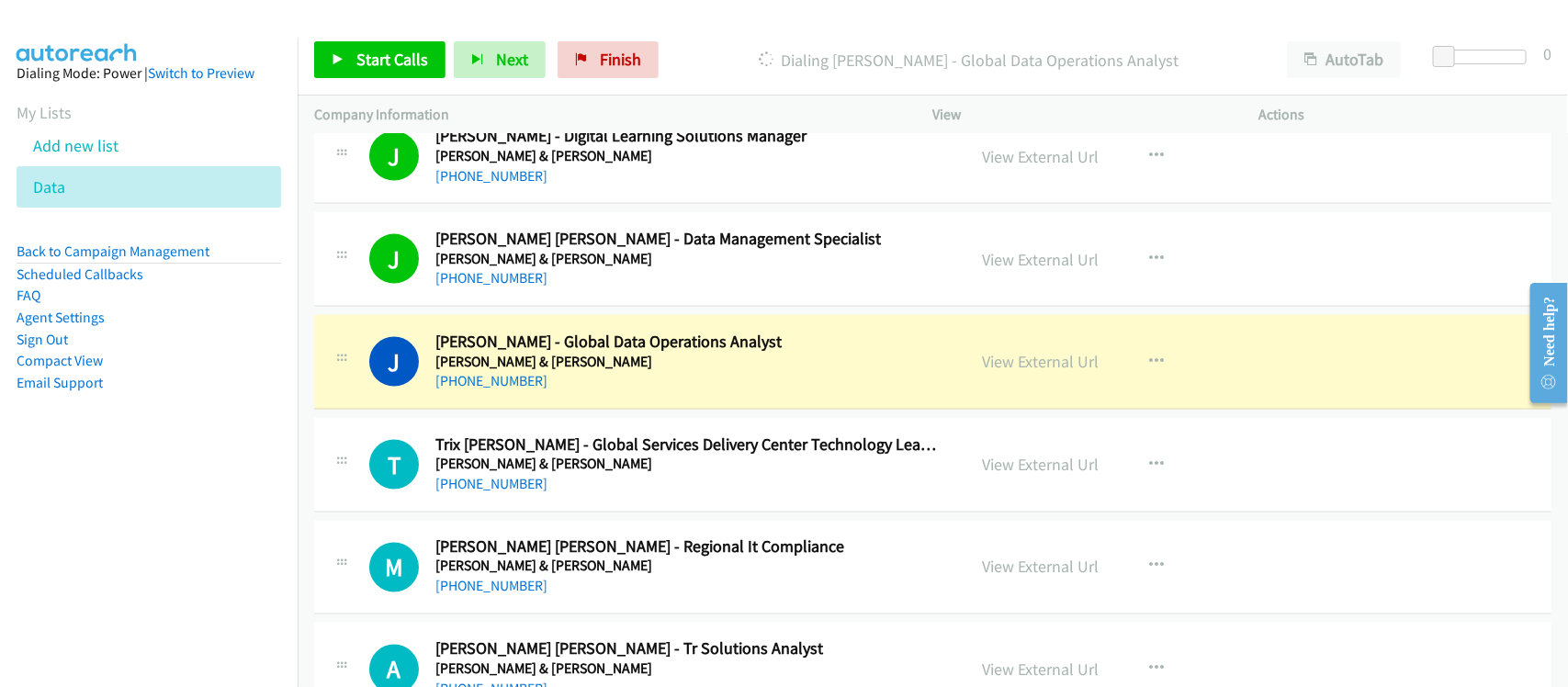
click at [574, 410] on div "J Callback Scheduled Janika Nacpil - Global Data Operations Analyst Johnson & J…" at bounding box center [932, 362] width 1237 height 95
click at [1045, 372] on link "View External Url" at bounding box center [1041, 361] width 116 height 22
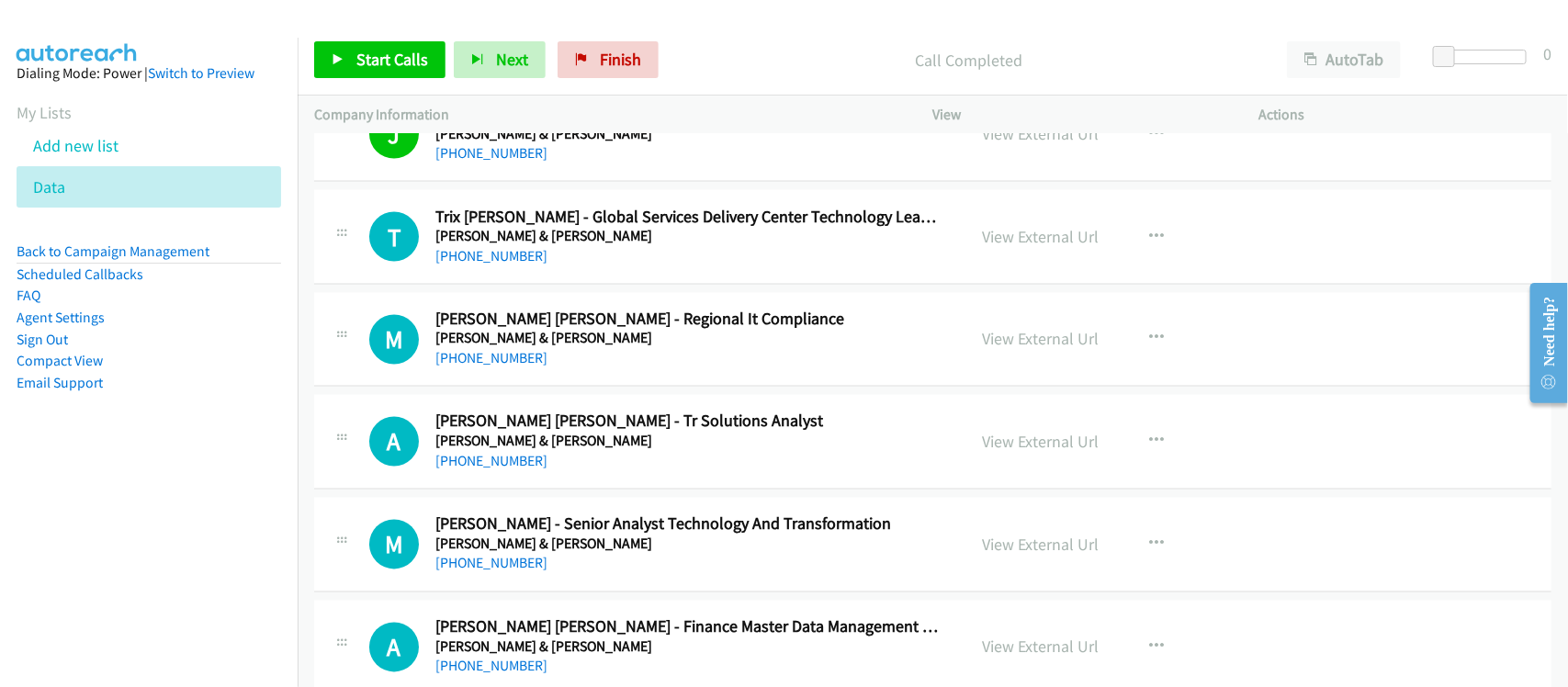
scroll to position [10785, 0]
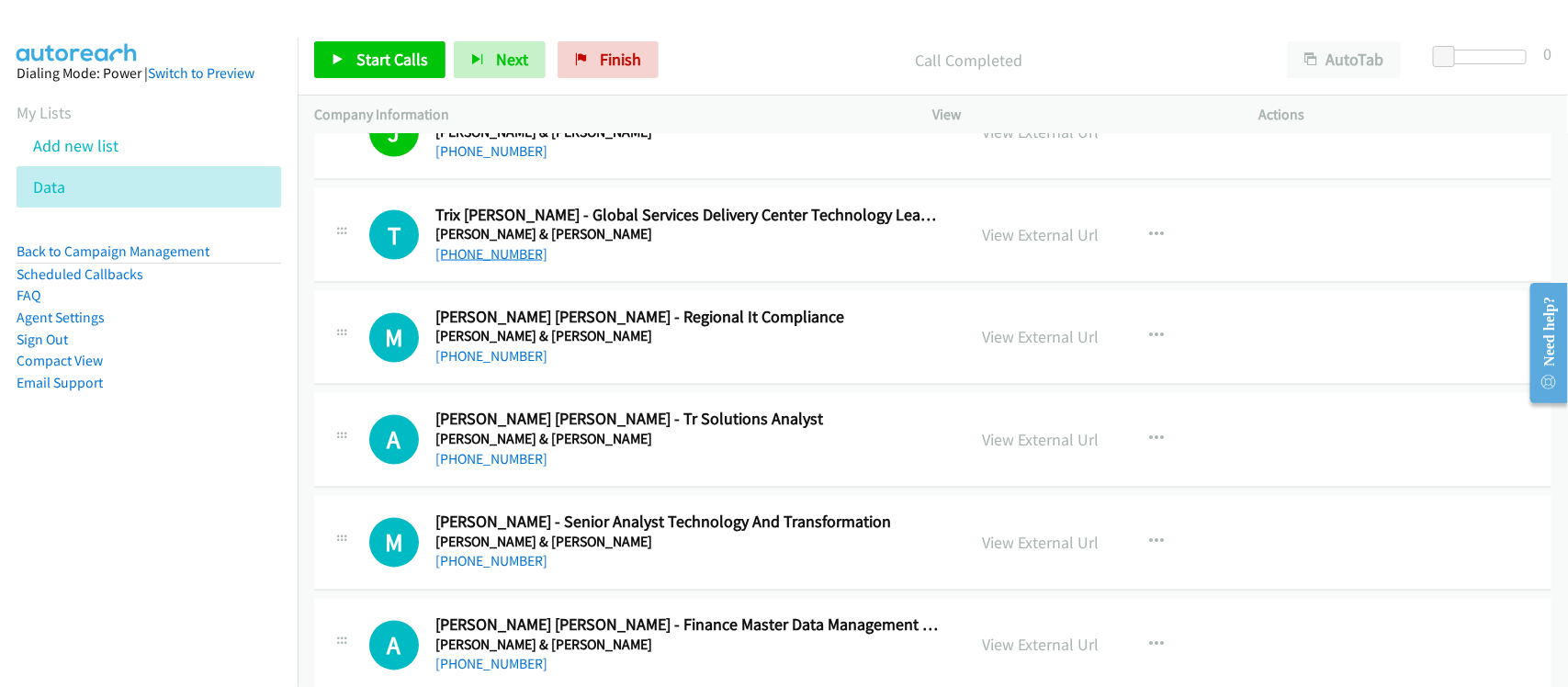
click at [515, 262] on link "+63 932 855 1277" at bounding box center [490, 253] width 112 height 18
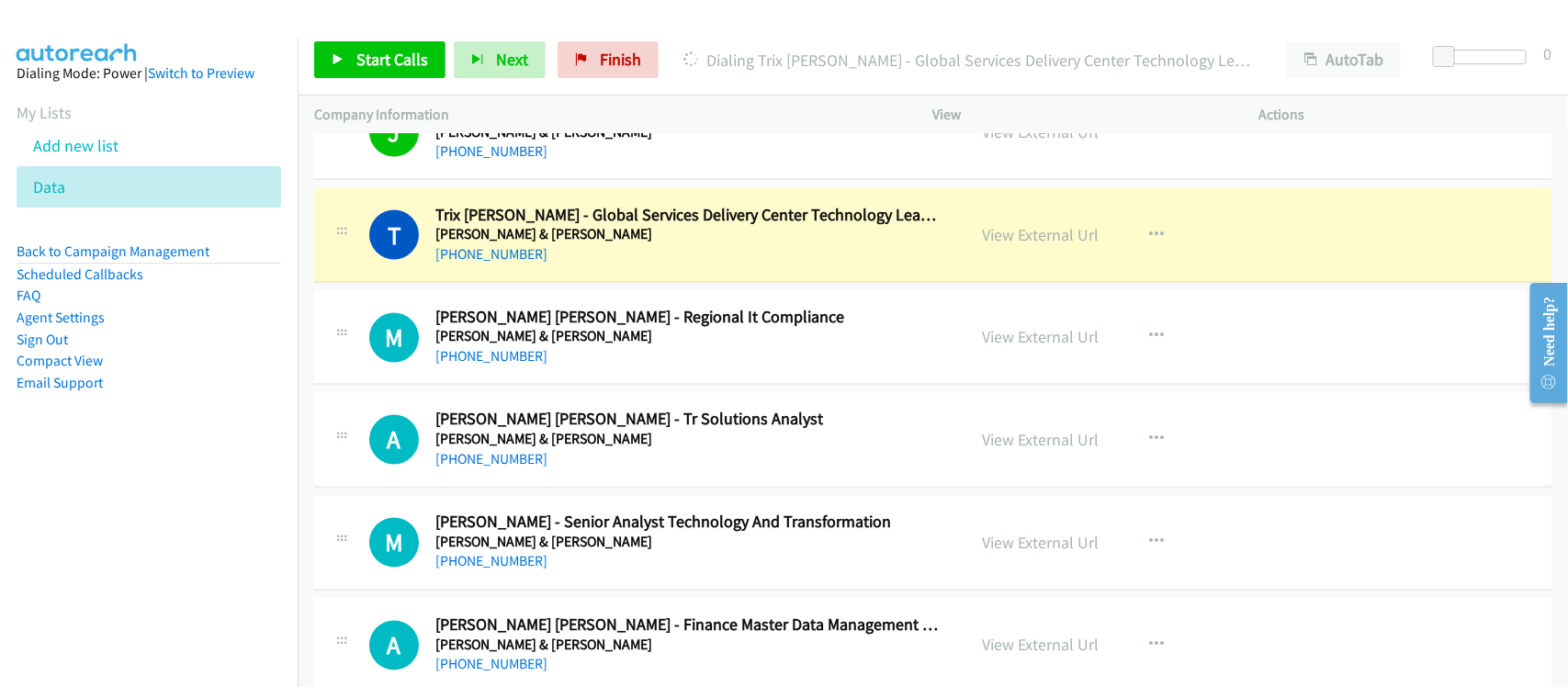
drag, startPoint x: 565, startPoint y: 286, endPoint x: 971, endPoint y: 248, distance: 407.8
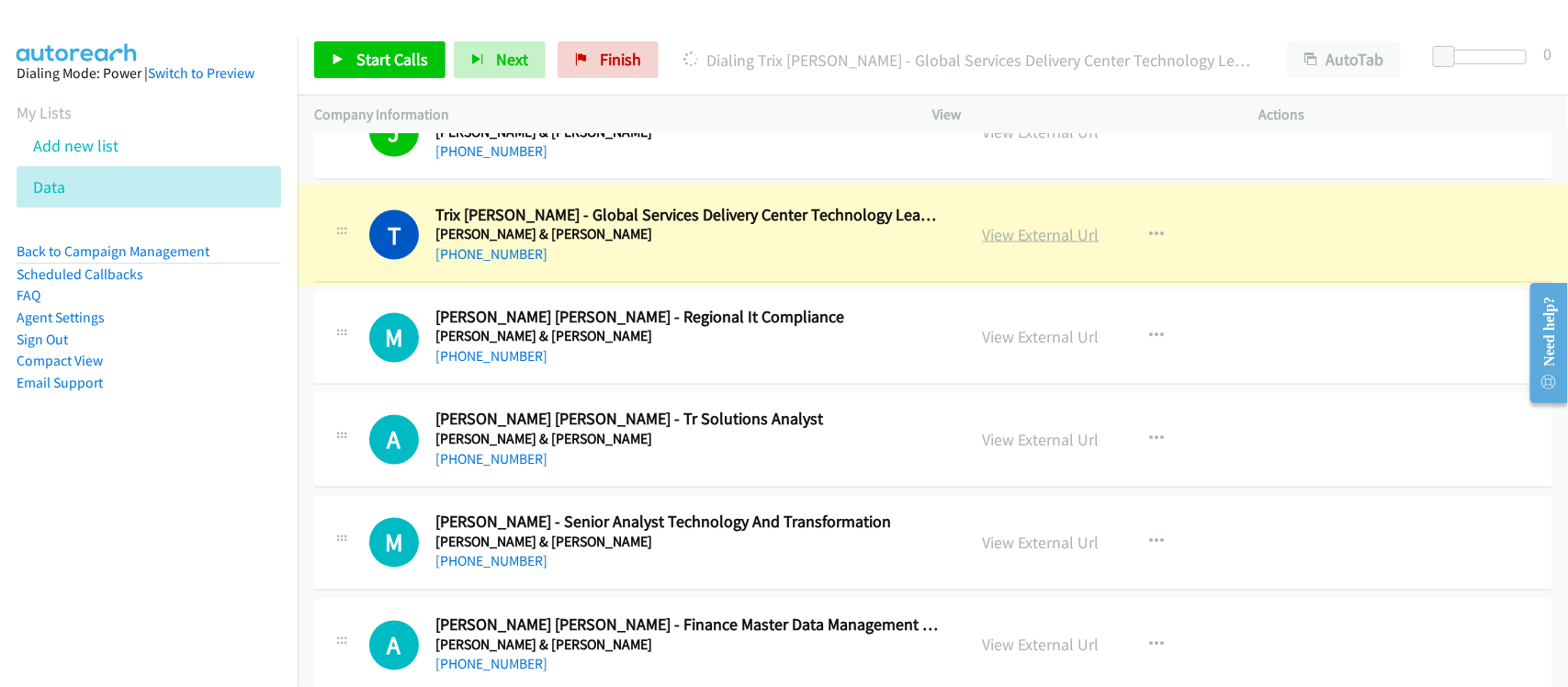
click at [1026, 245] on link "View External Url" at bounding box center [1041, 234] width 116 height 22
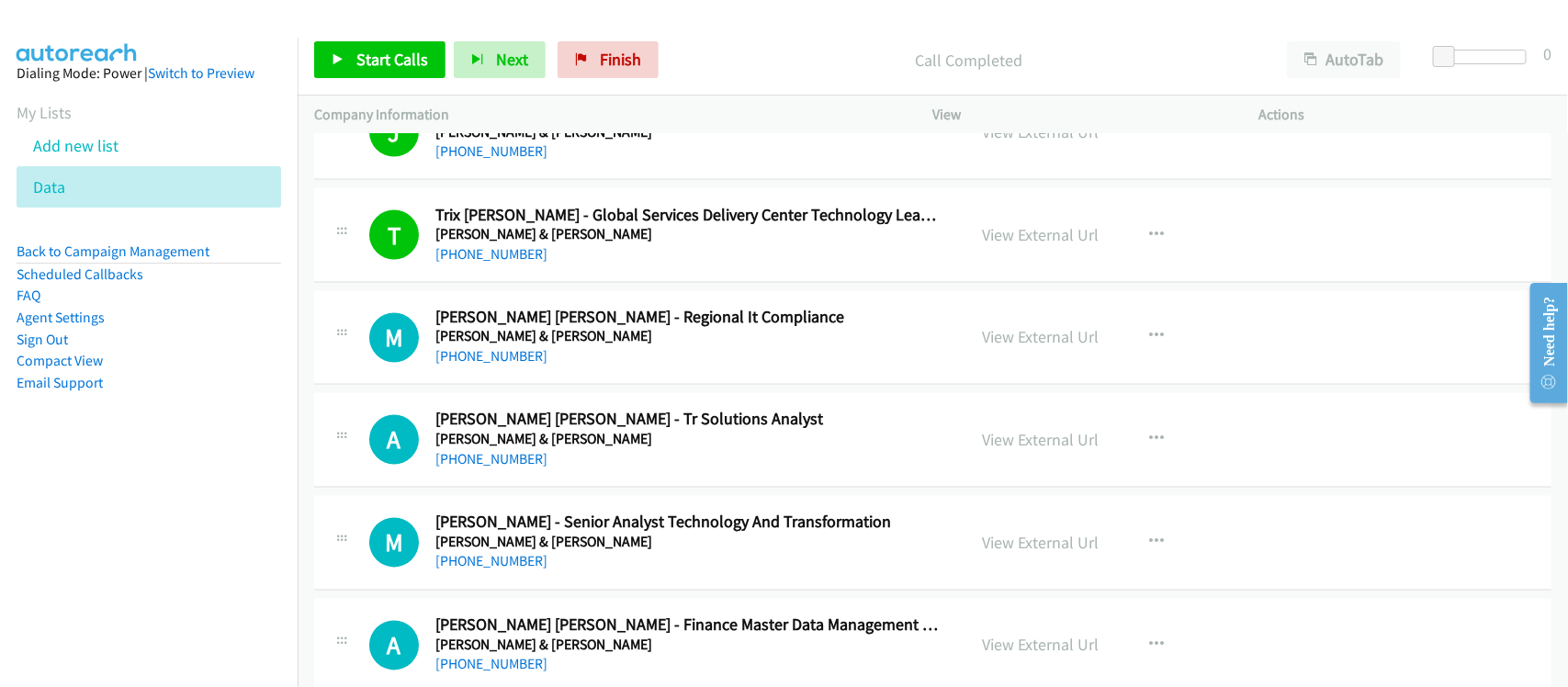
click at [560, 512] on div "M Callback Scheduled Mary Joy Eugenio - Senior Analyst Technology And Transform…" at bounding box center [932, 543] width 1237 height 95
click at [1008, 551] on link "View External Url" at bounding box center [1041, 543] width 116 height 22
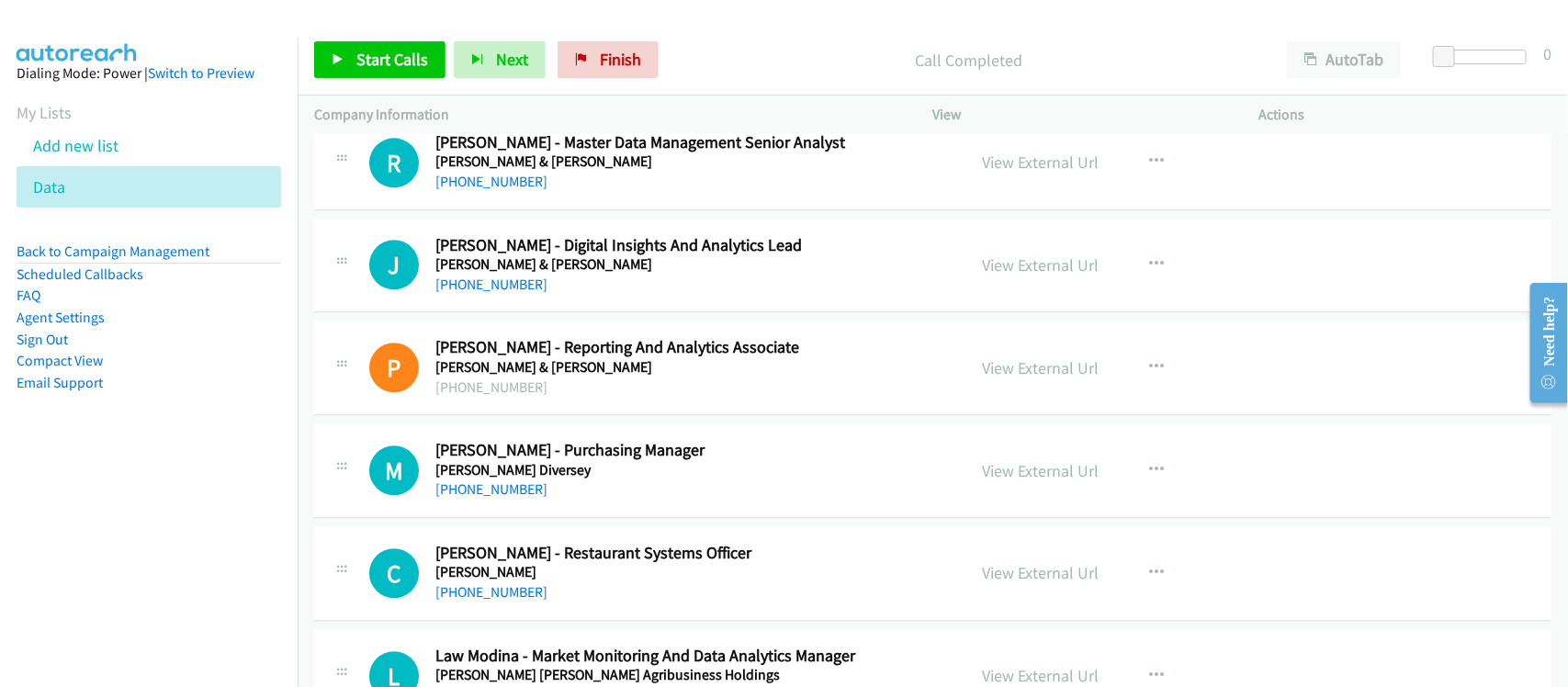
scroll to position [11588, 0]
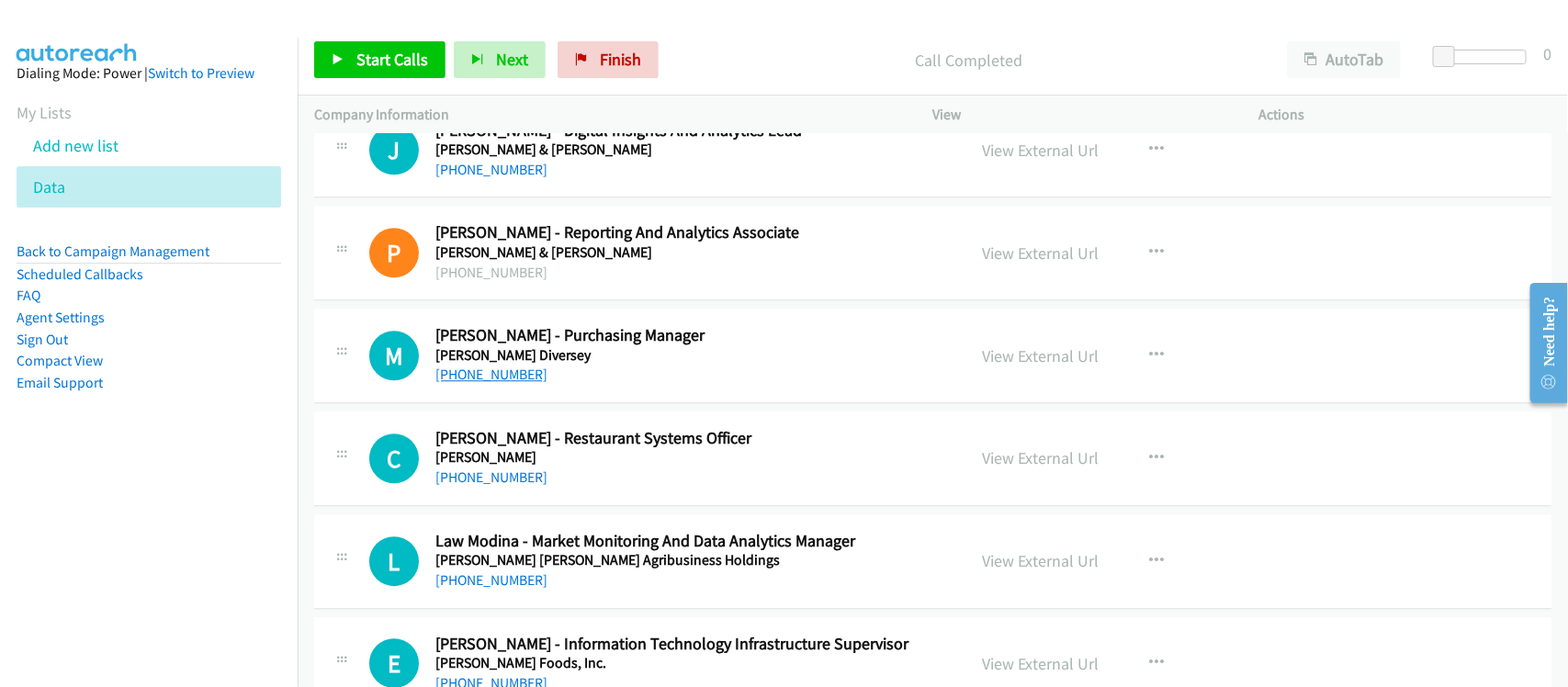
click at [503, 382] on link "+63 947 893 4993" at bounding box center [490, 374] width 112 height 18
click at [489, 485] on link "+63 917 592 0509" at bounding box center [490, 476] width 112 height 18
click at [521, 485] on link "+63 917 592 0509" at bounding box center [490, 476] width 112 height 18
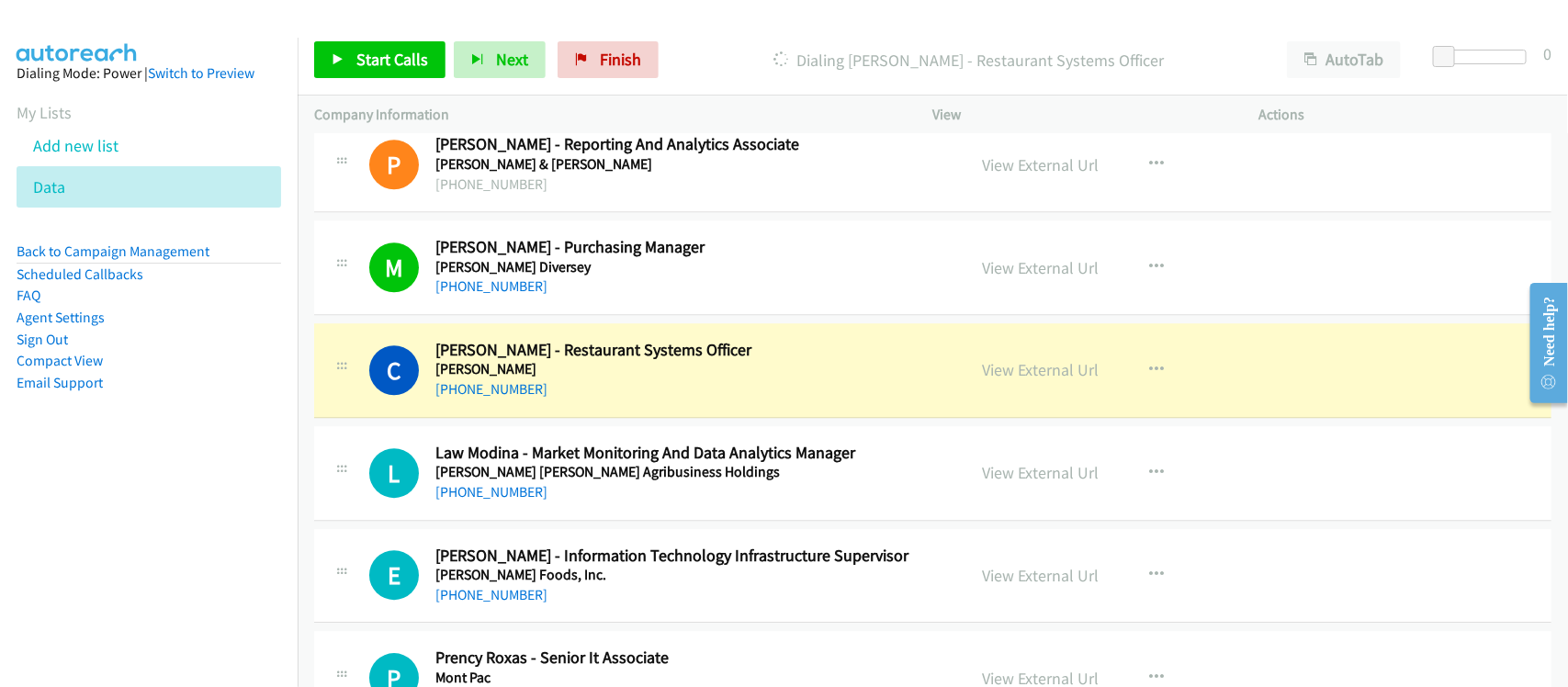
scroll to position [11703, 0]
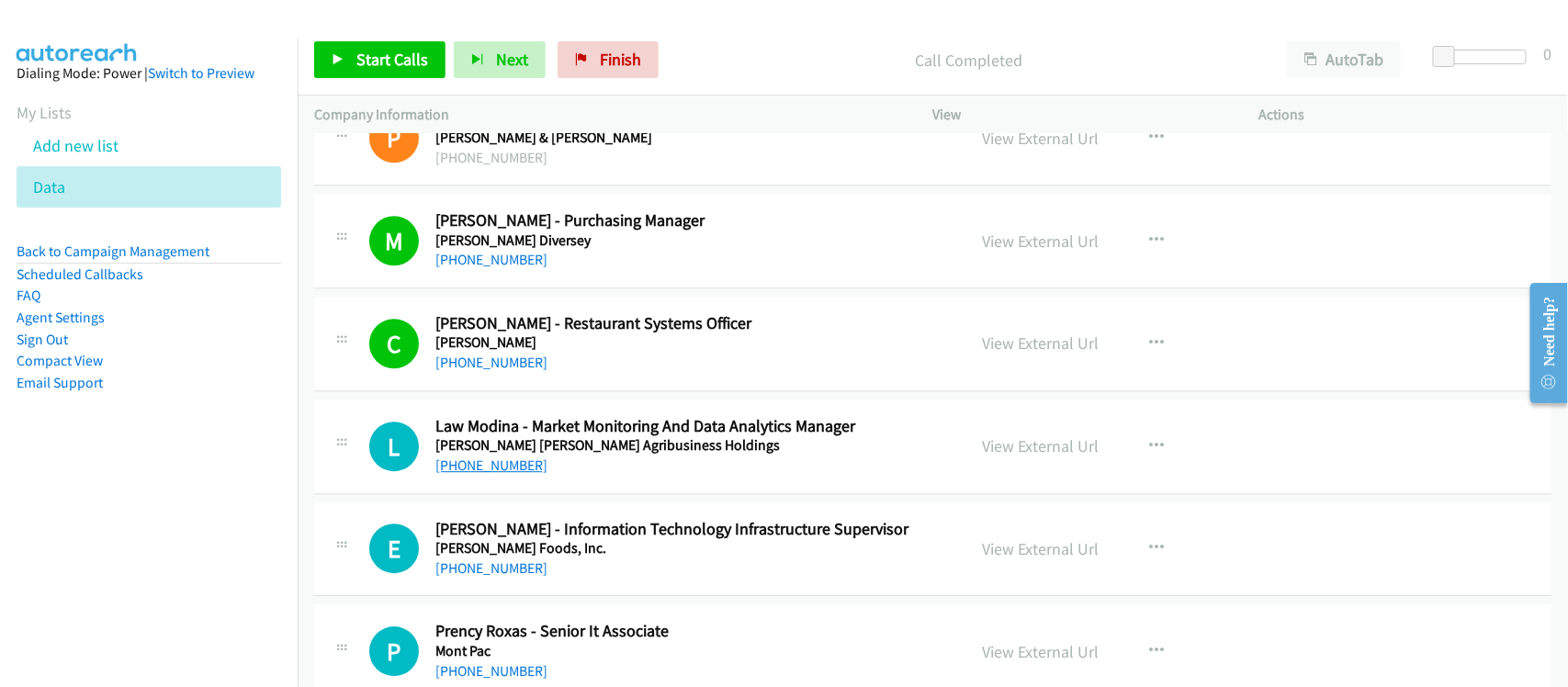
click at [526, 473] on link "+63 918 939 7385" at bounding box center [490, 465] width 112 height 18
click at [542, 494] on div "L Callback Scheduled Law Modina - Market Monitoring And Data Analytics Manager …" at bounding box center [932, 446] width 1237 height 95
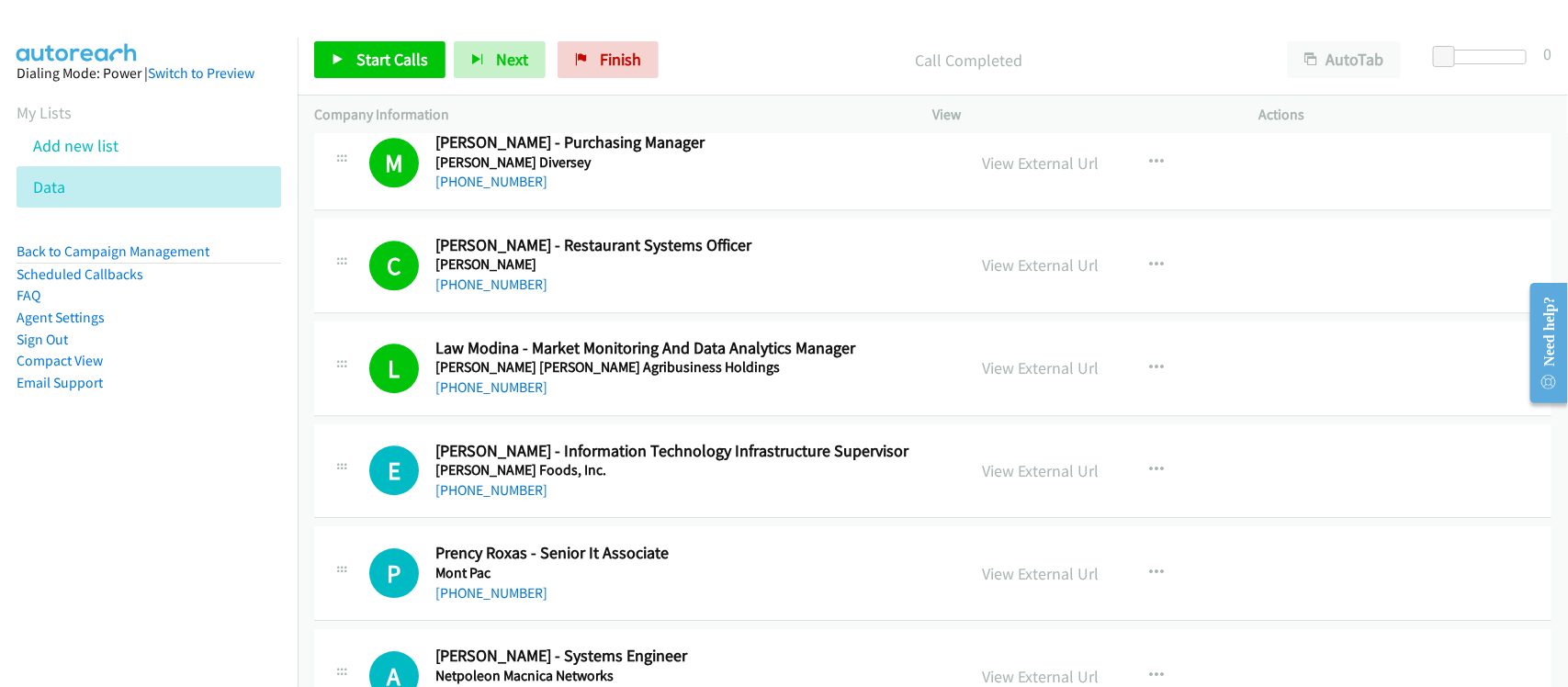
scroll to position [11818, 0]
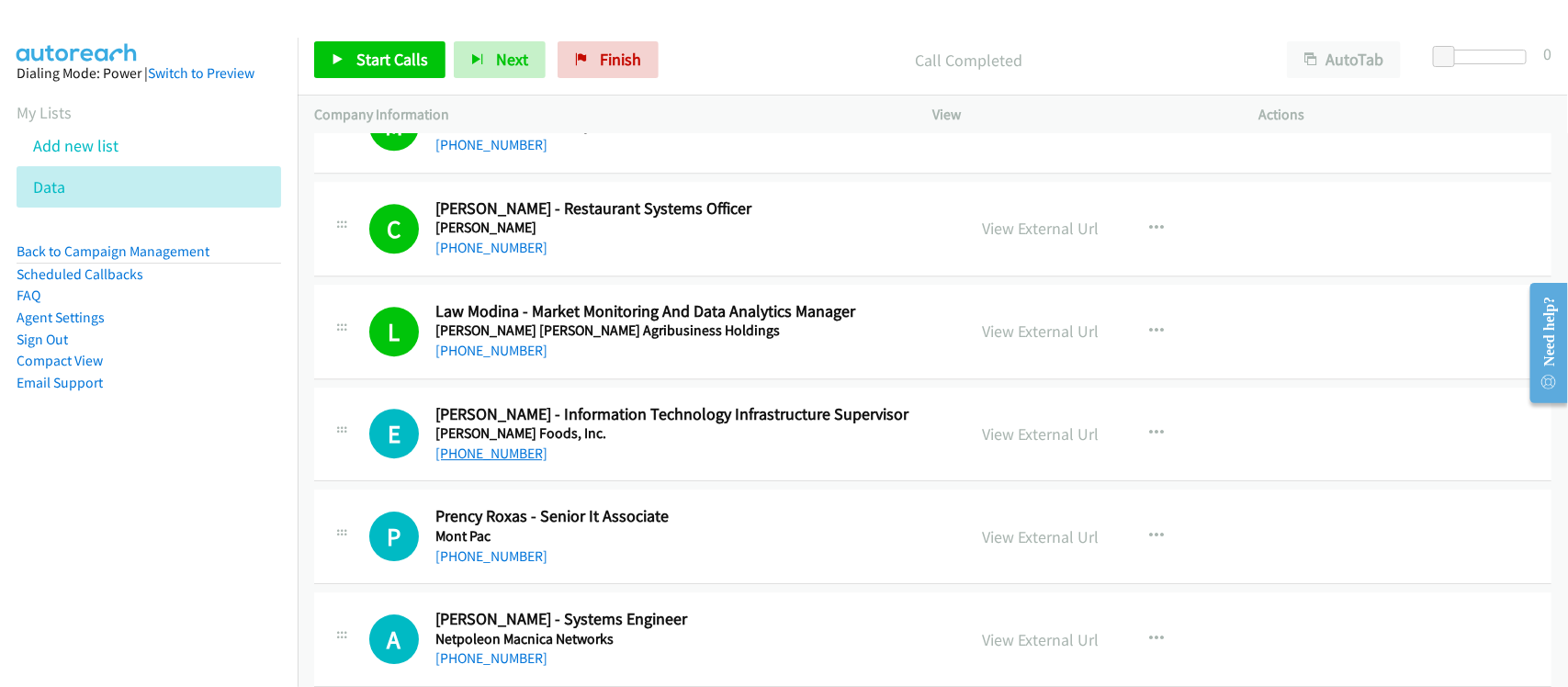
click at [460, 462] on link "+63 906 365 4708" at bounding box center [490, 453] width 112 height 18
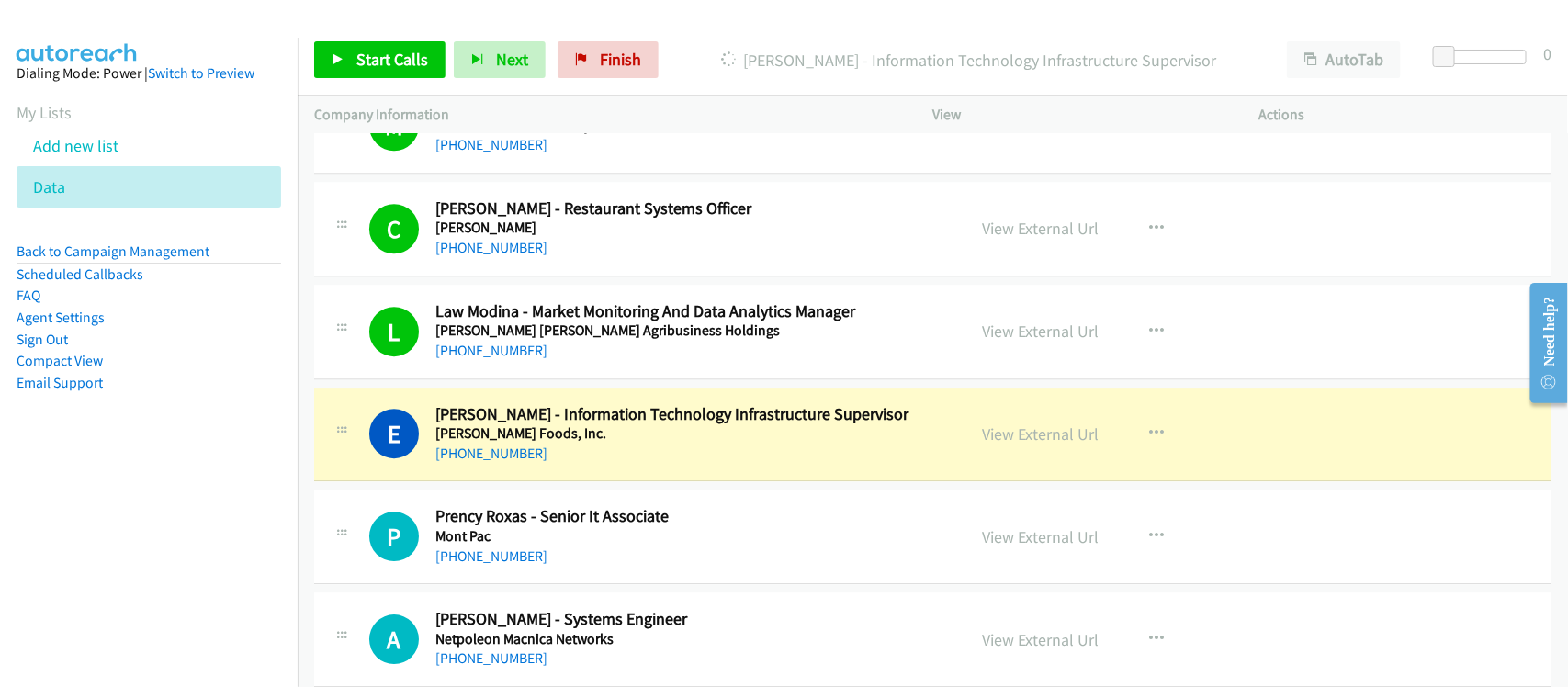
click at [248, 438] on aside "Dialing Mode: Power | Switch to Preview My Lists Add new list Data Back to Camp…" at bounding box center [148, 257] width 297 height 439
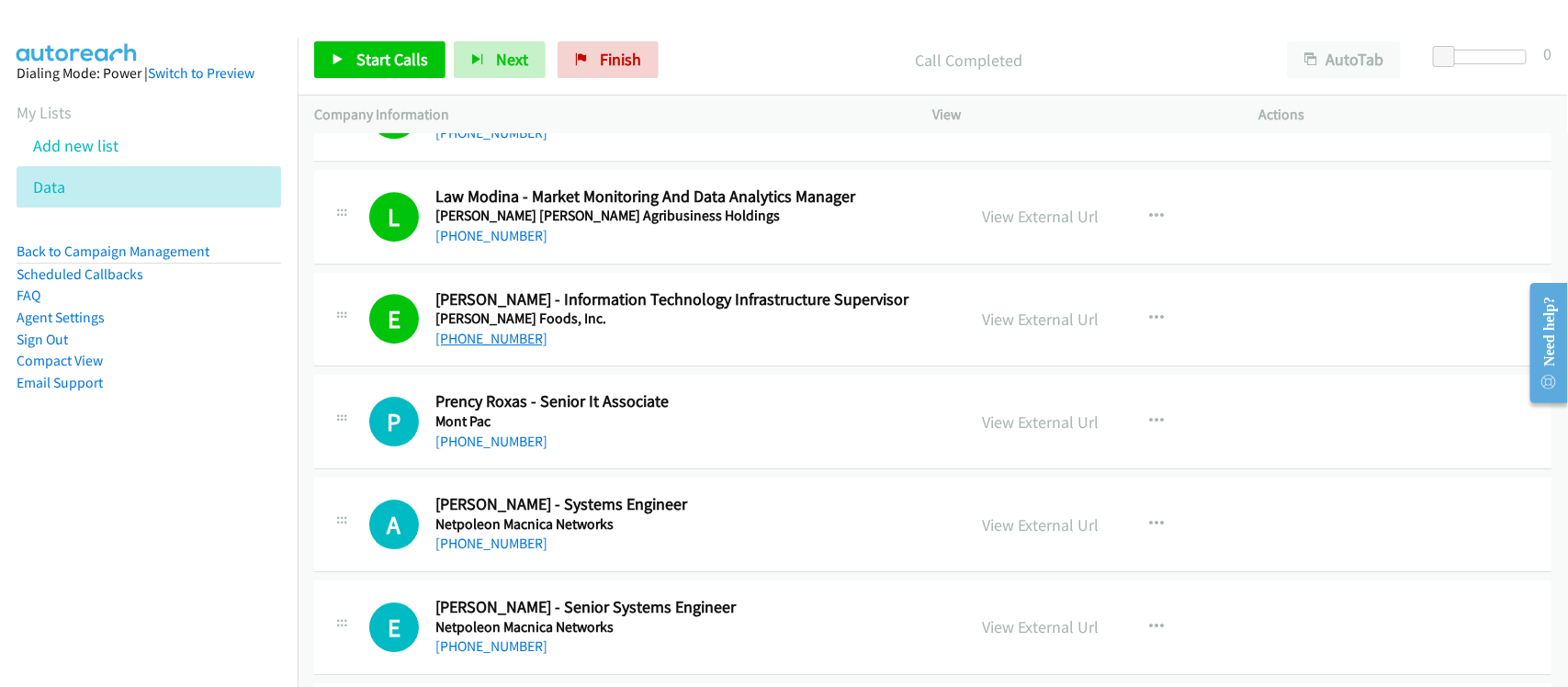
click at [523, 347] on link "+63 906 365 4708" at bounding box center [490, 338] width 112 height 18
click at [560, 350] on div "+63 906 365 4708" at bounding box center [688, 339] width 506 height 22
click at [482, 347] on link "+63 906 365 4708" at bounding box center [490, 338] width 112 height 18
click at [477, 450] on link "+63 932 865 9001" at bounding box center [490, 441] width 112 height 18
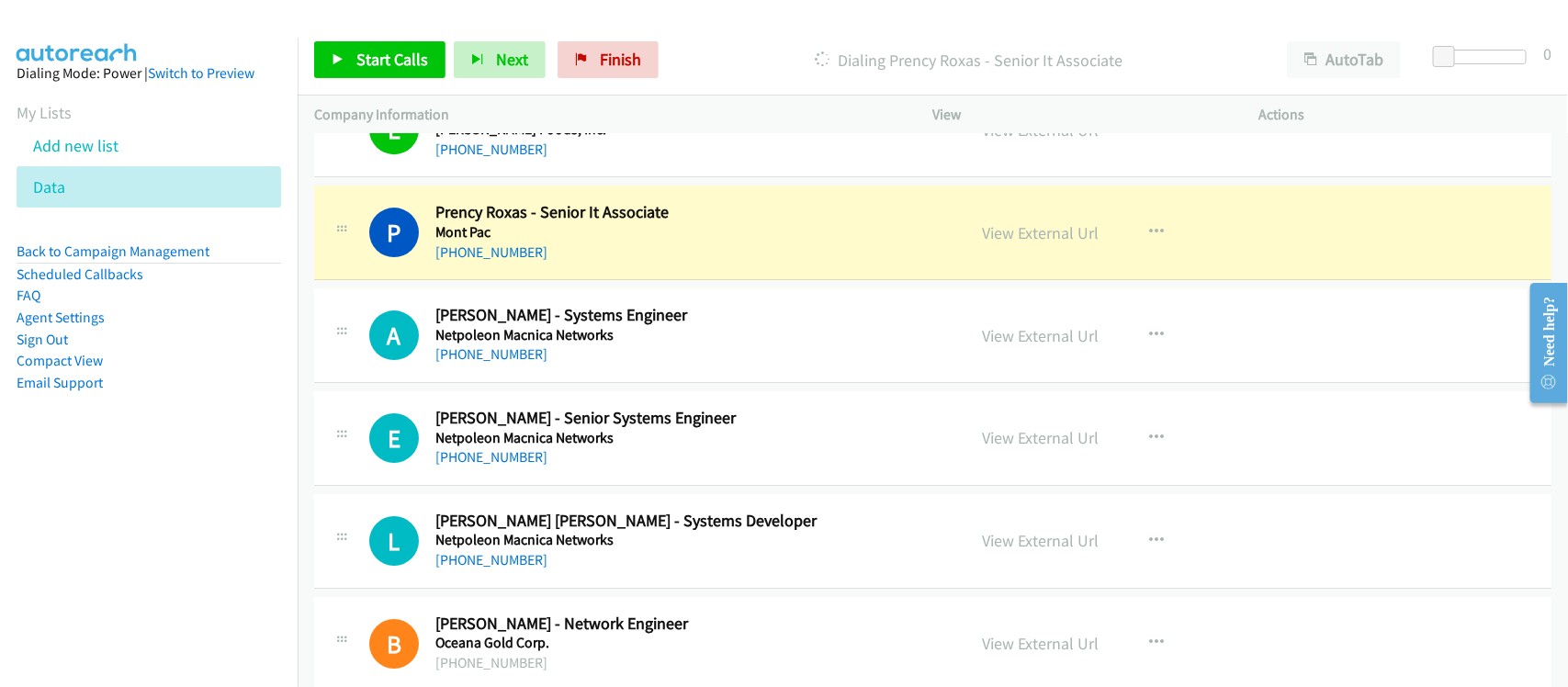
scroll to position [12162, 0]
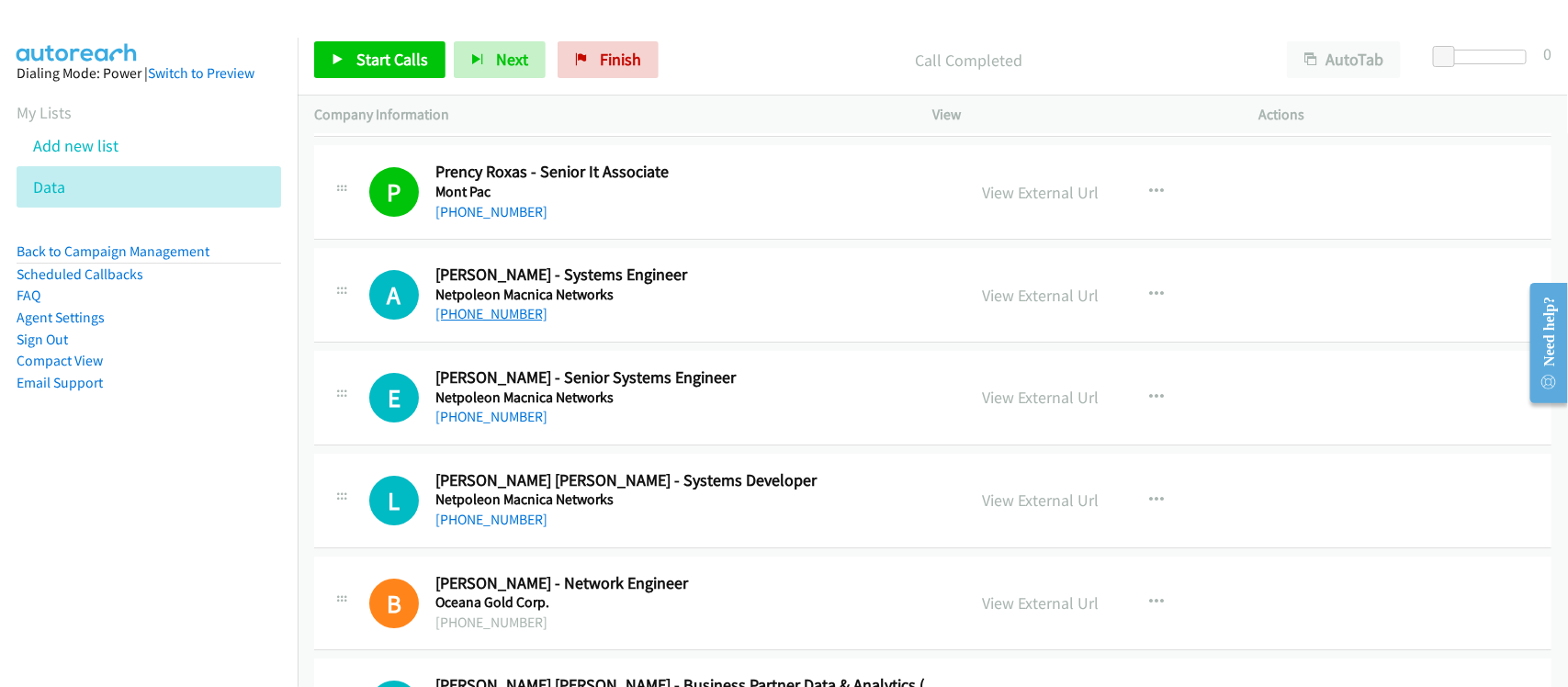
click at [524, 322] on link "+63 995 156 8113" at bounding box center [490, 313] width 112 height 18
drag, startPoint x: 502, startPoint y: 441, endPoint x: 512, endPoint y: 434, distance: 12.2
click at [512, 425] on link "+63 917 423 6412" at bounding box center [490, 416] width 112 height 18
click at [530, 528] on link "+63 927 519 8313" at bounding box center [490, 519] width 112 height 18
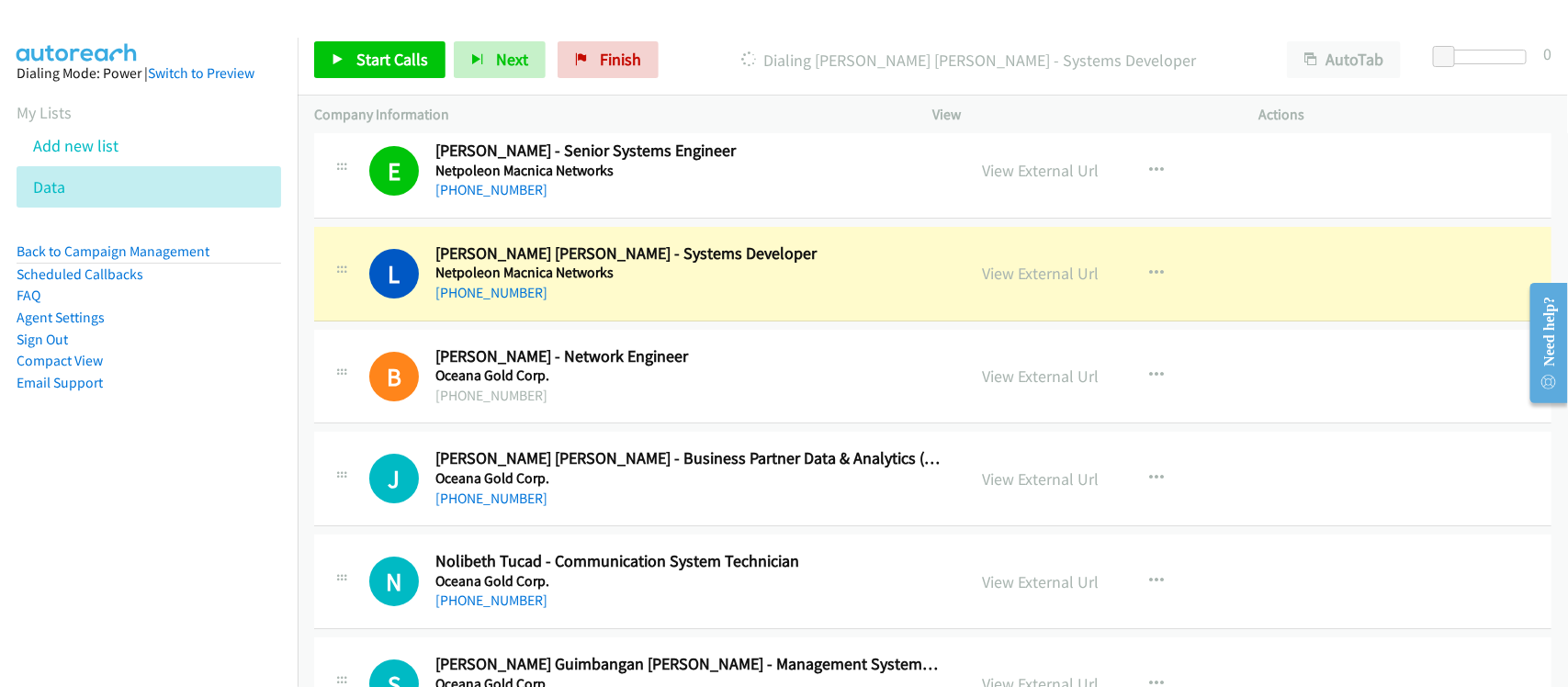
scroll to position [12391, 0]
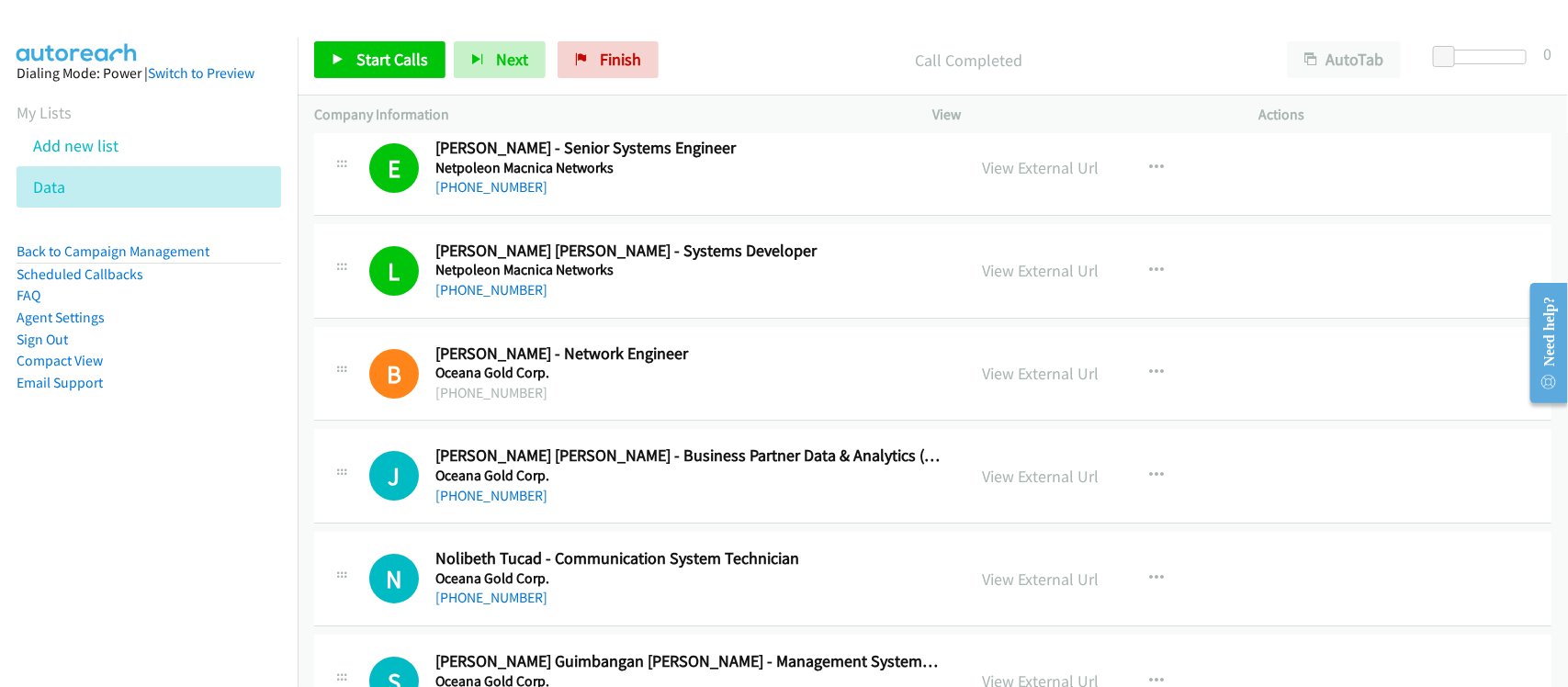
click at [487, 504] on link "+63 968 367 6293" at bounding box center [490, 495] width 112 height 18
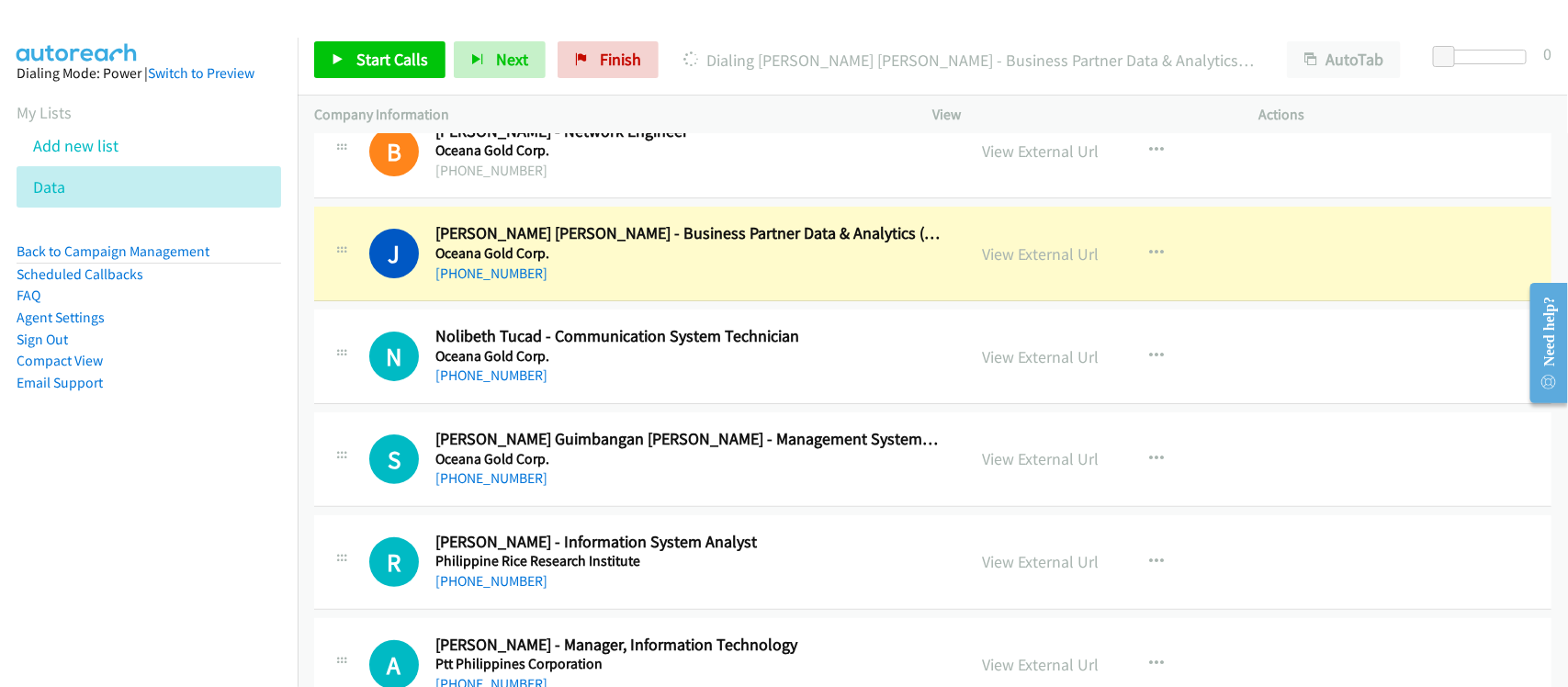
scroll to position [12621, 0]
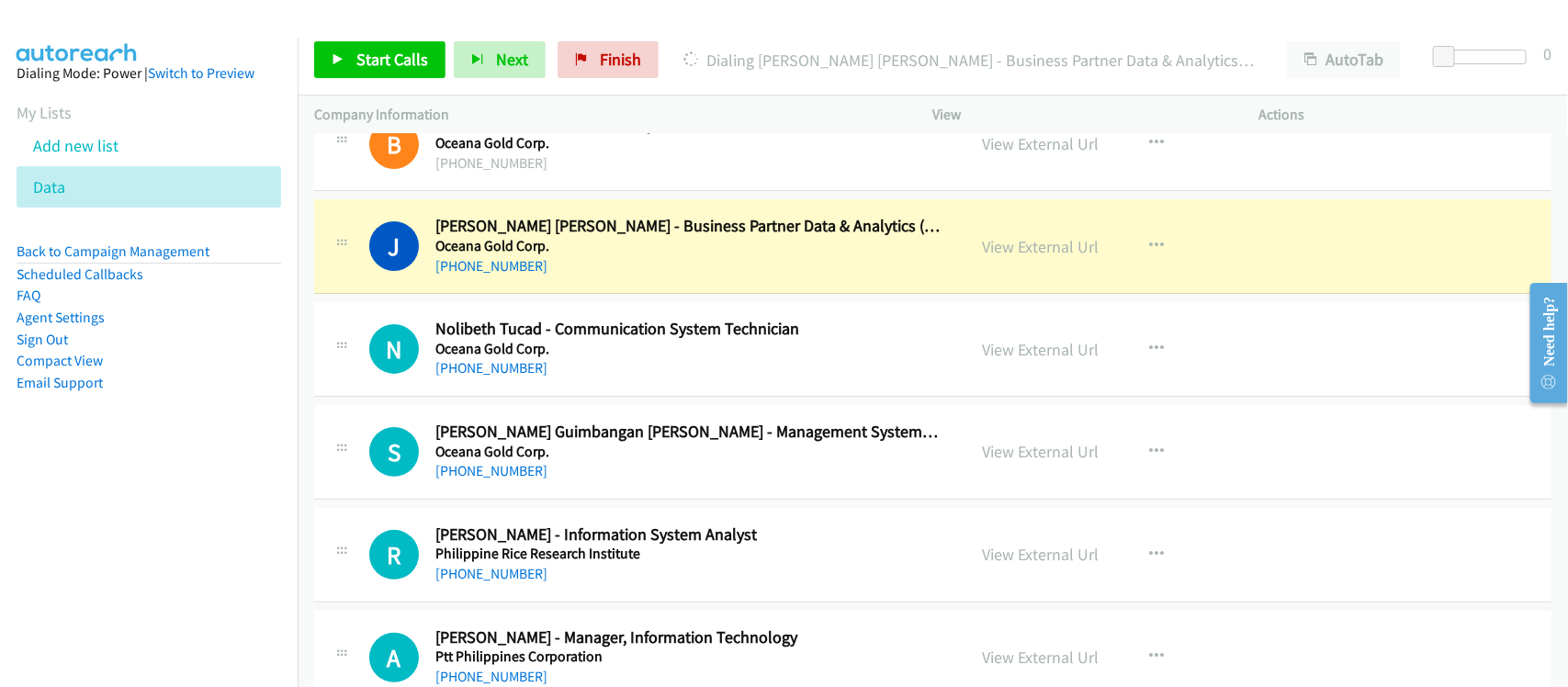
click at [561, 293] on div "J Callback Scheduled John David Valentino Rivera - Business Partner Data & Anal…" at bounding box center [932, 246] width 1237 height 95
click at [1003, 257] on link "View External Url" at bounding box center [1041, 246] width 116 height 22
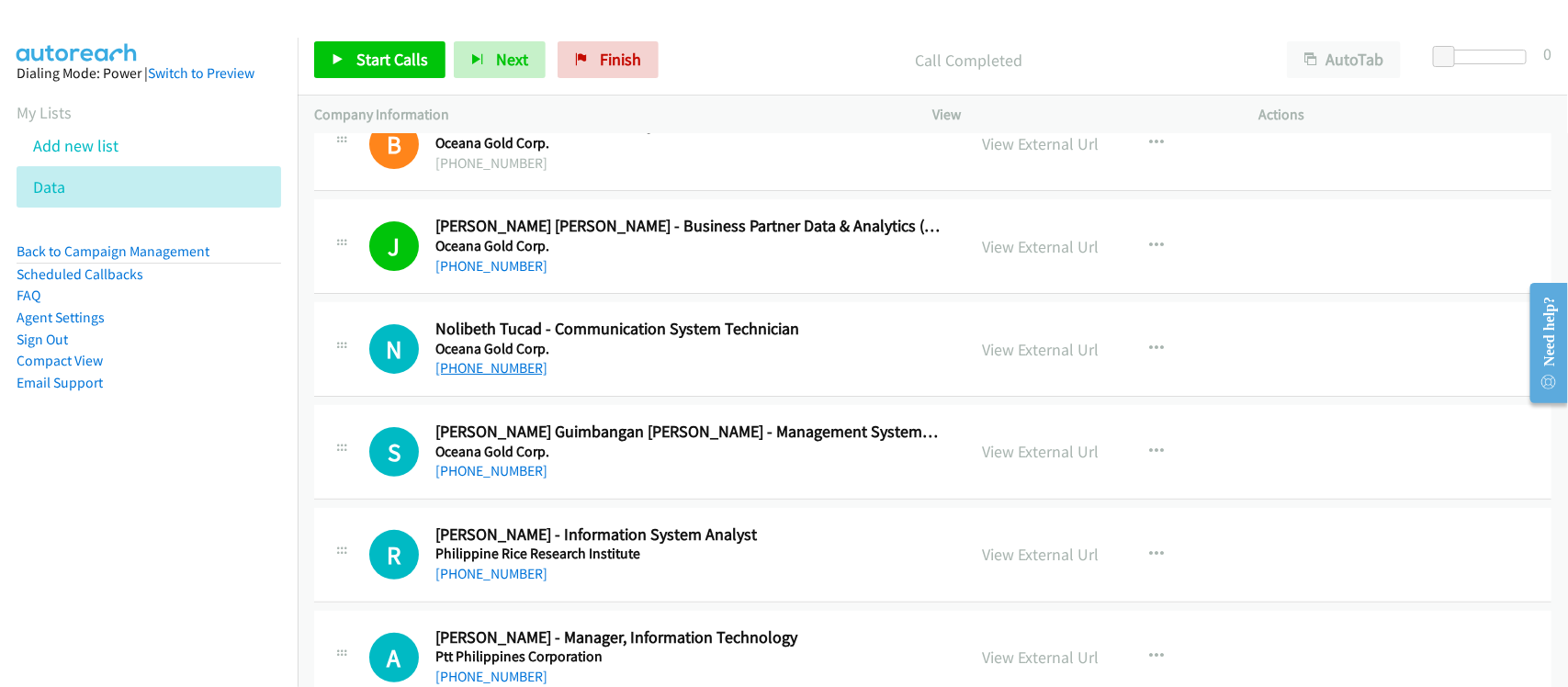
click at [514, 377] on link "+63 78 434 2300" at bounding box center [490, 367] width 112 height 18
click at [506, 479] on link "+63 2 8892 6643" at bounding box center [490, 470] width 112 height 18
click at [545, 500] on div "S Callback Scheduled Stephanie Guimbangan Guillermo - Management System Supervi…" at bounding box center [932, 452] width 1237 height 95
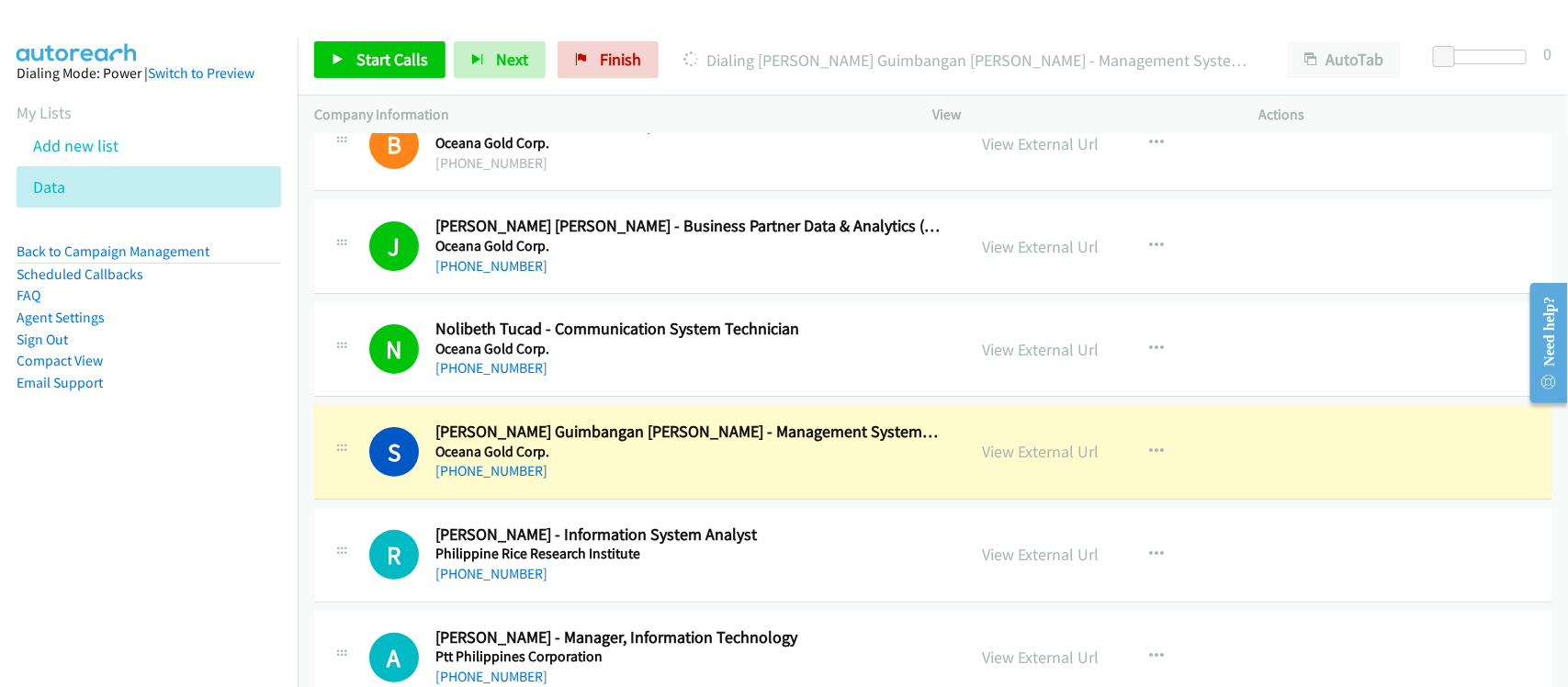
scroll to position [12735, 0]
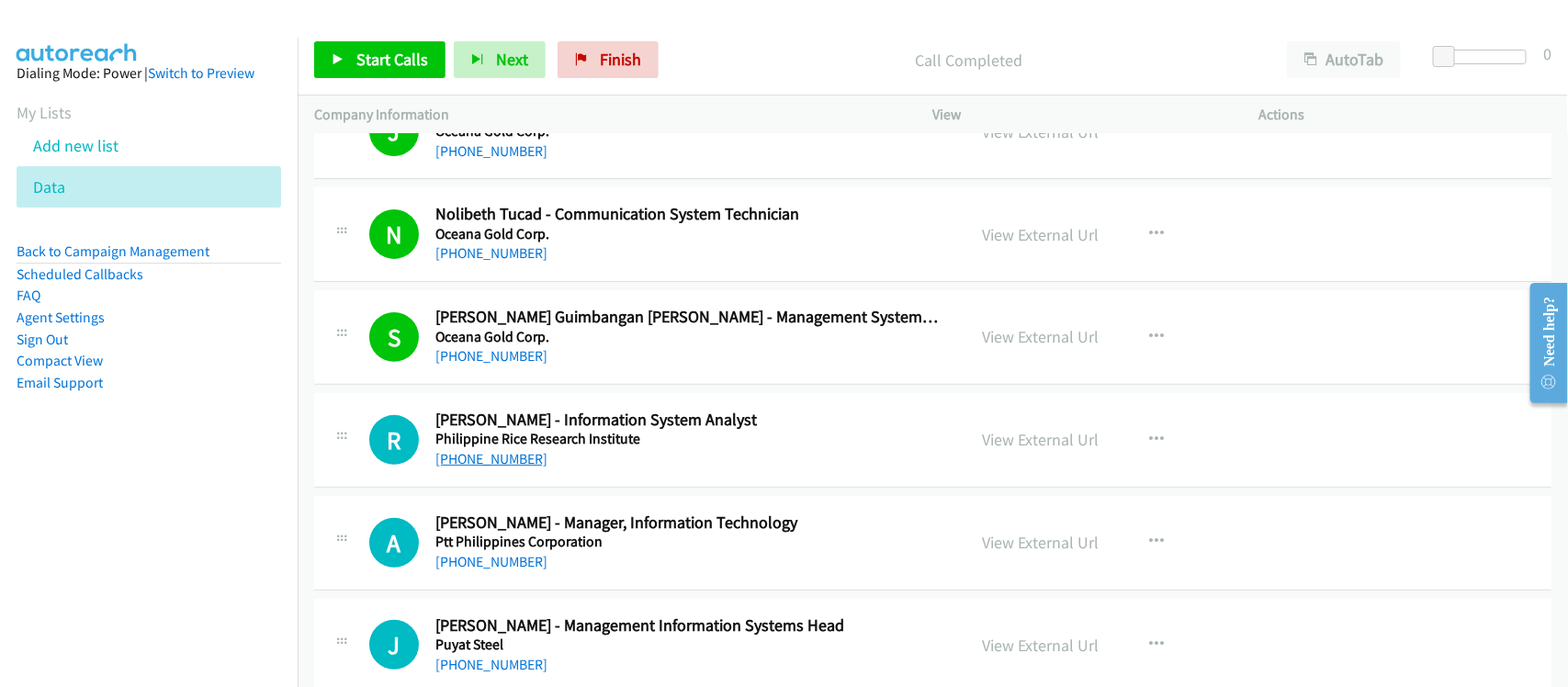
click at [520, 467] on link "+63 995 610 8038" at bounding box center [490, 458] width 112 height 18
click at [494, 467] on link "+63 995 610 8038" at bounding box center [490, 458] width 112 height 18
click at [554, 487] on div "R Callback Scheduled Ryan Bermoza - Information System Analyst Philippine Rice …" at bounding box center [932, 440] width 1237 height 95
click at [1045, 450] on link "View External Url" at bounding box center [1041, 439] width 116 height 22
click at [498, 570] on link "+63 47 252 1177" at bounding box center [490, 561] width 112 height 18
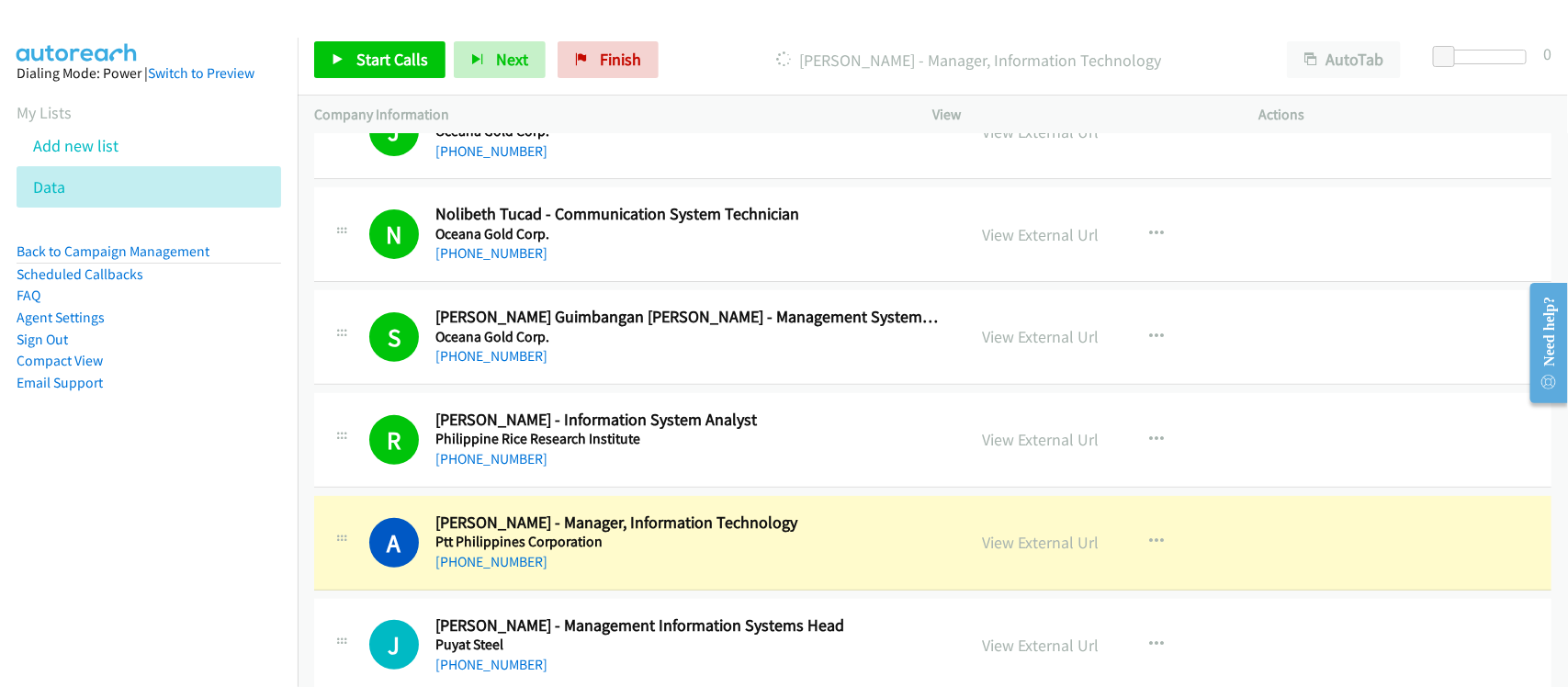
drag, startPoint x: 103, startPoint y: 510, endPoint x: 119, endPoint y: 507, distance: 16.3
click at [104, 510] on nav "Dialing Mode: Power | Switch to Preview My Lists Add new list Data Back to Camp…" at bounding box center [149, 381] width 298 height 687
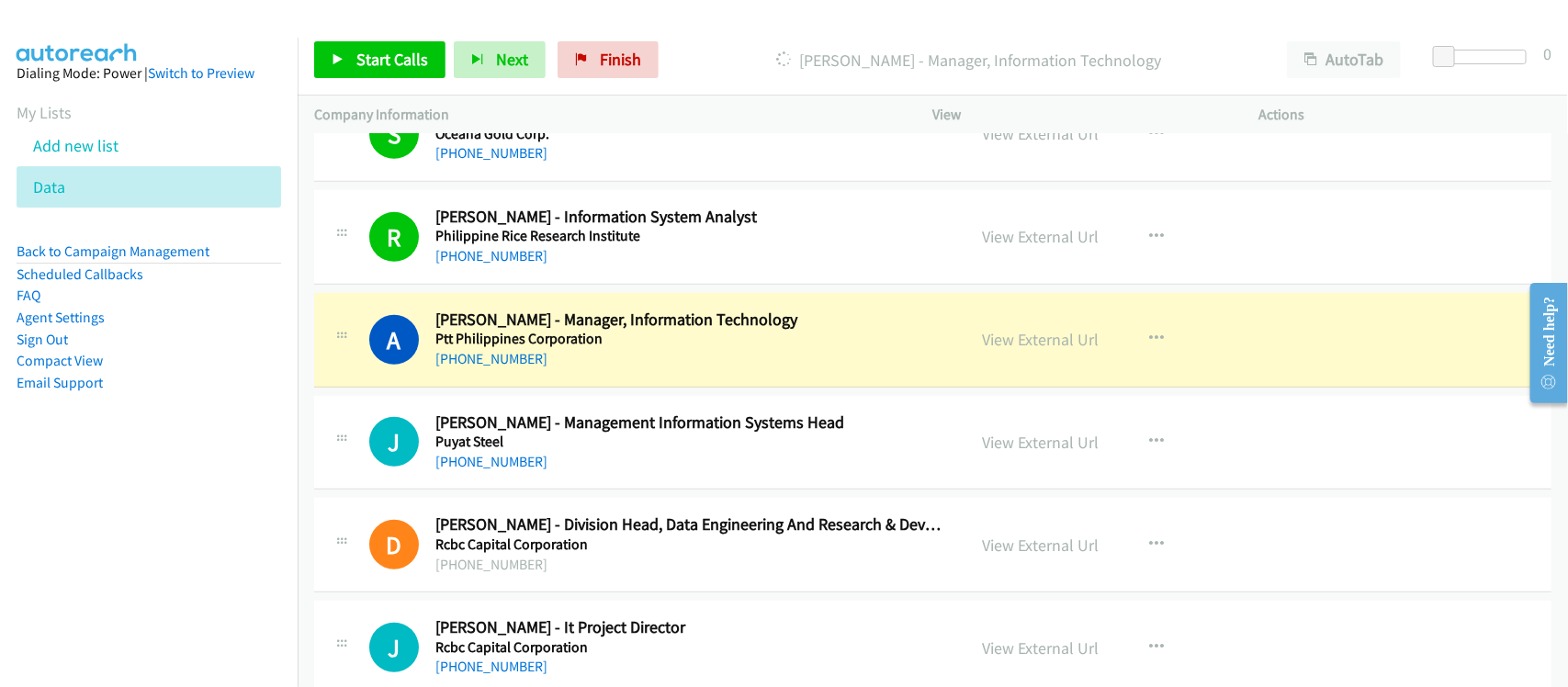
scroll to position [12965, 0]
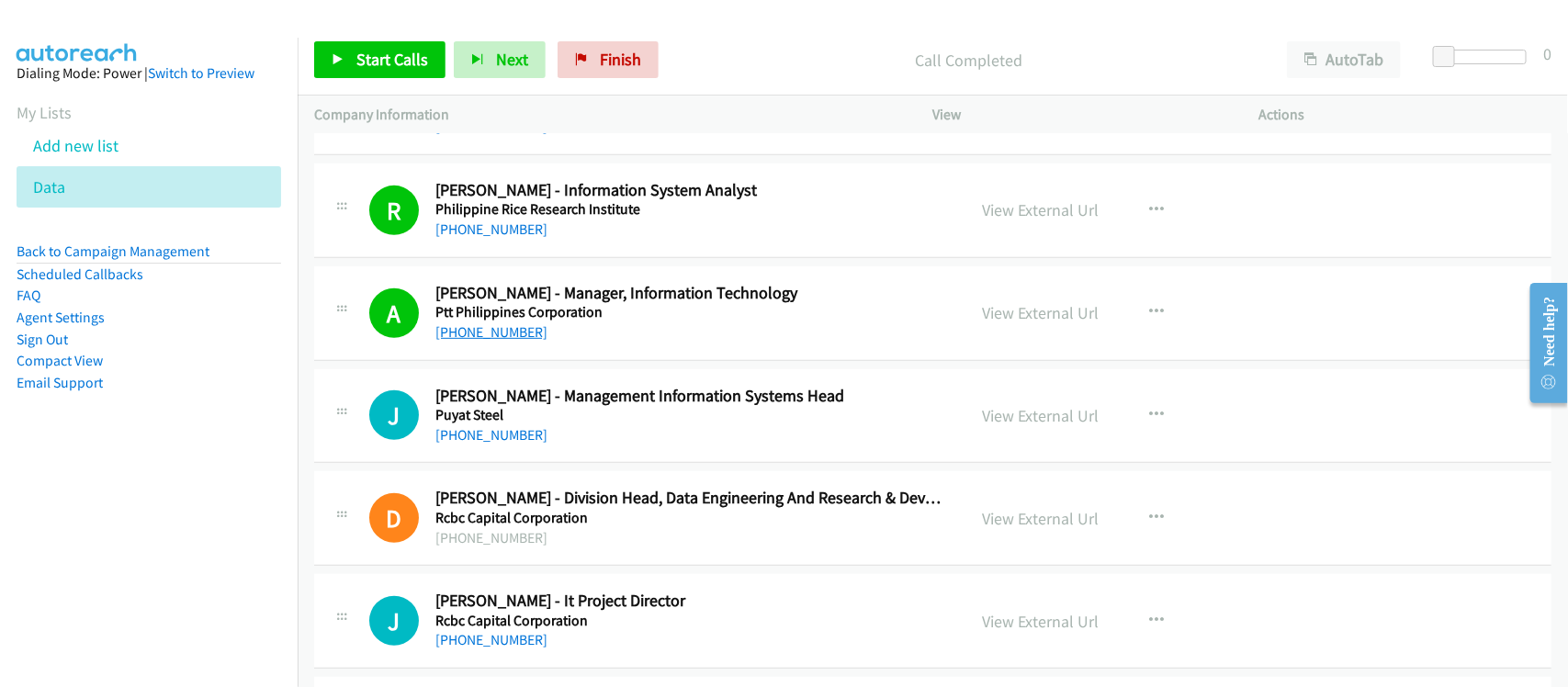
click at [485, 340] on link "+63 47 252 1177" at bounding box center [490, 332] width 112 height 18
click at [489, 443] on link "+63 2 6800 3222" at bounding box center [490, 434] width 112 height 18
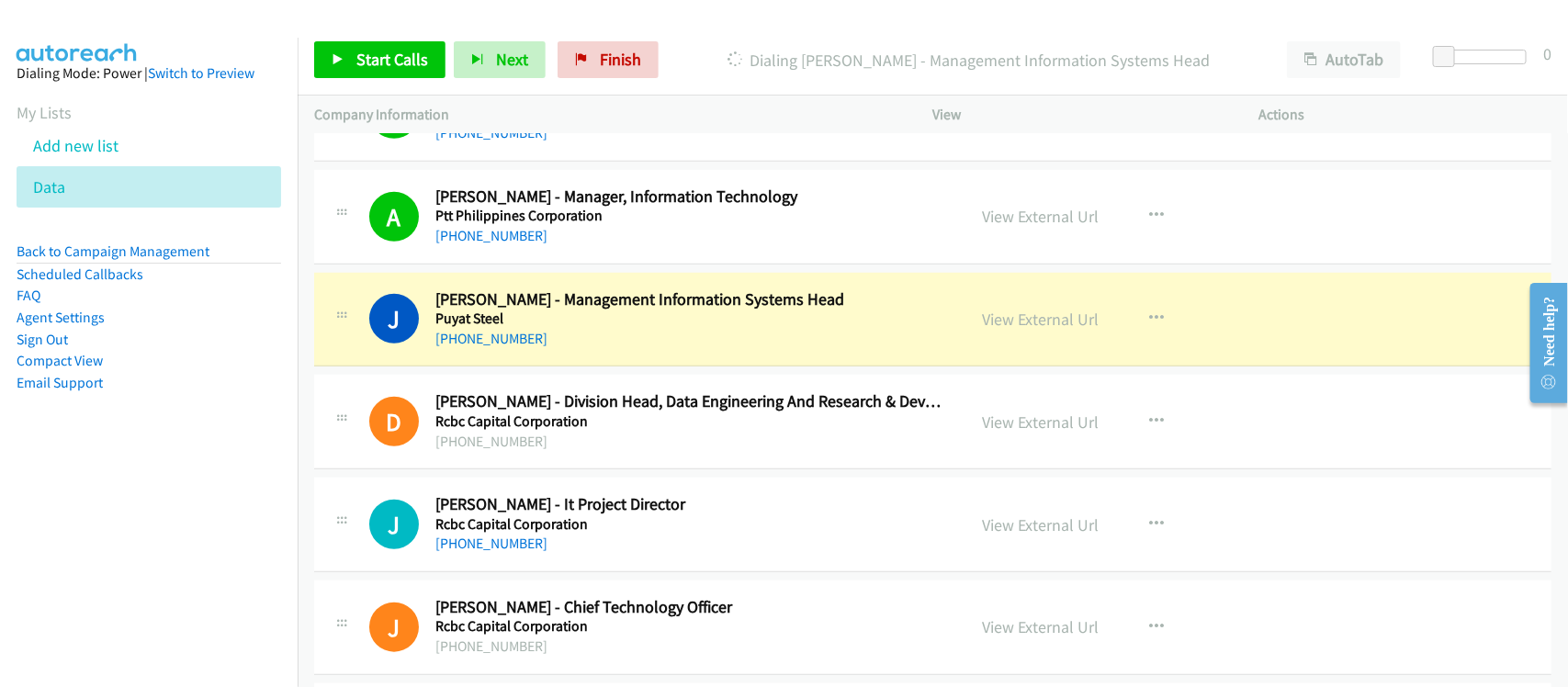
scroll to position [13195, 0]
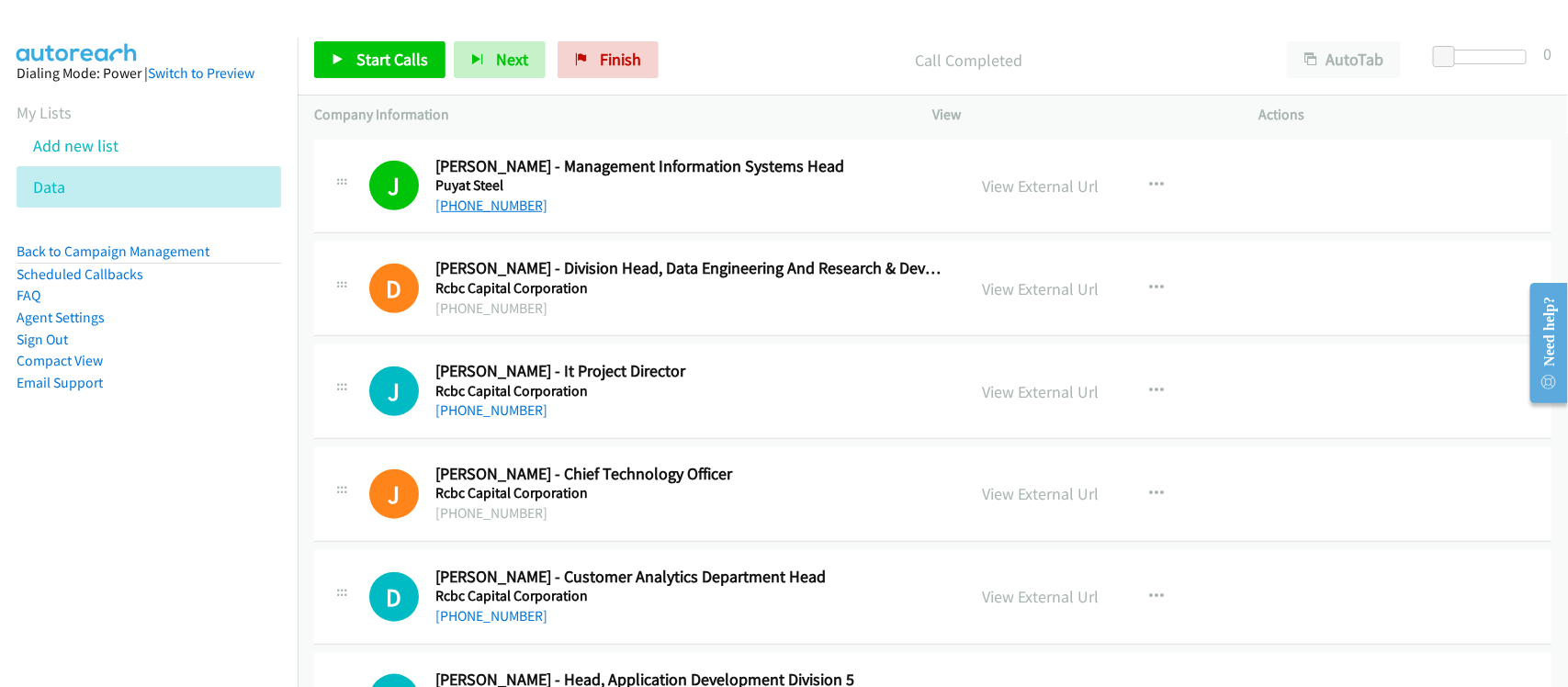
click at [507, 214] on link "+63 2 6800 3222" at bounding box center [490, 205] width 112 height 18
click at [510, 419] on link "+63 917 302 1864" at bounding box center [490, 410] width 112 height 18
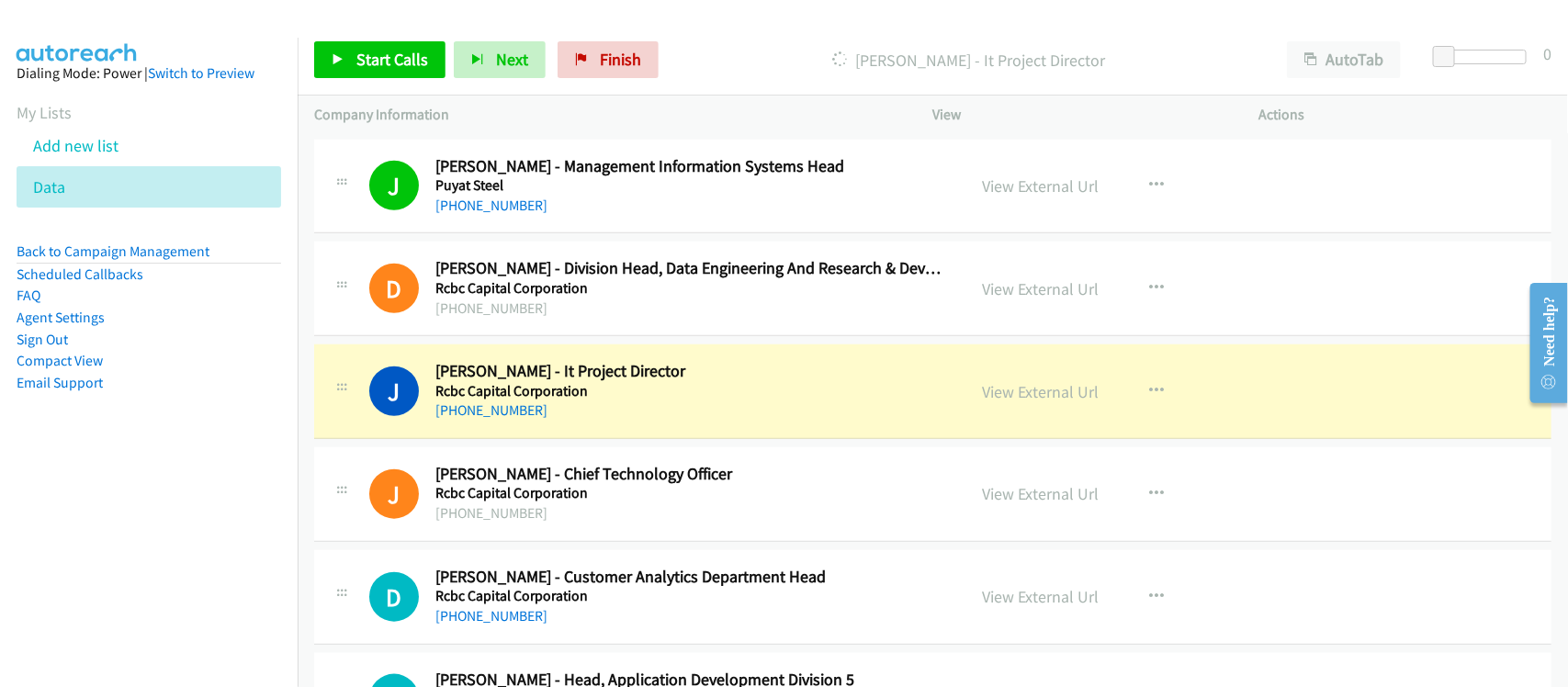
scroll to position [13310, 0]
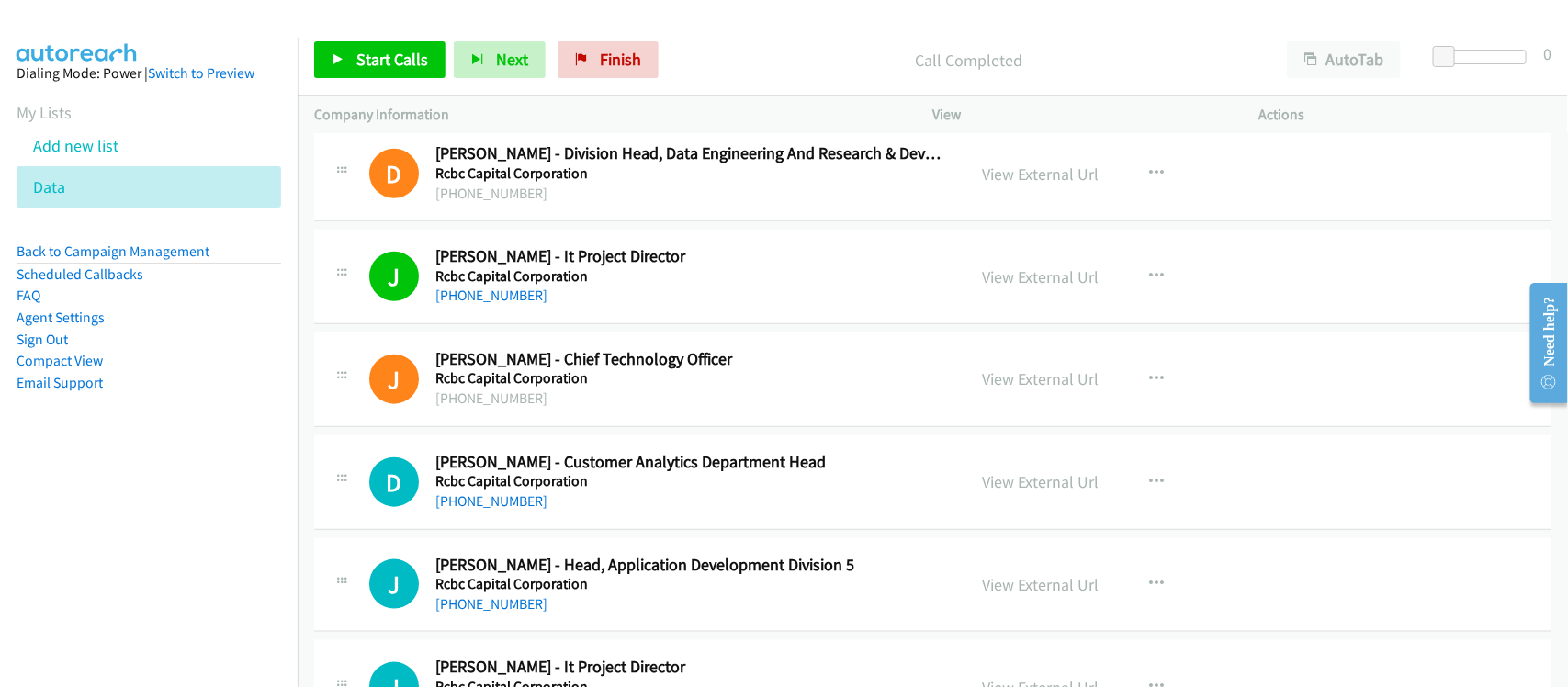
click at [565, 560] on div "J Callback Scheduled Joey Flor - Head, Application Development Division 5 Rcbc …" at bounding box center [932, 585] width 1237 height 95
click at [493, 530] on div "D Callback Scheduled Dennis Vergara - Customer Analytics Department Head Rcbc C…" at bounding box center [932, 482] width 1237 height 95
click at [511, 510] on link "+63 919 615 1652" at bounding box center [490, 500] width 112 height 18
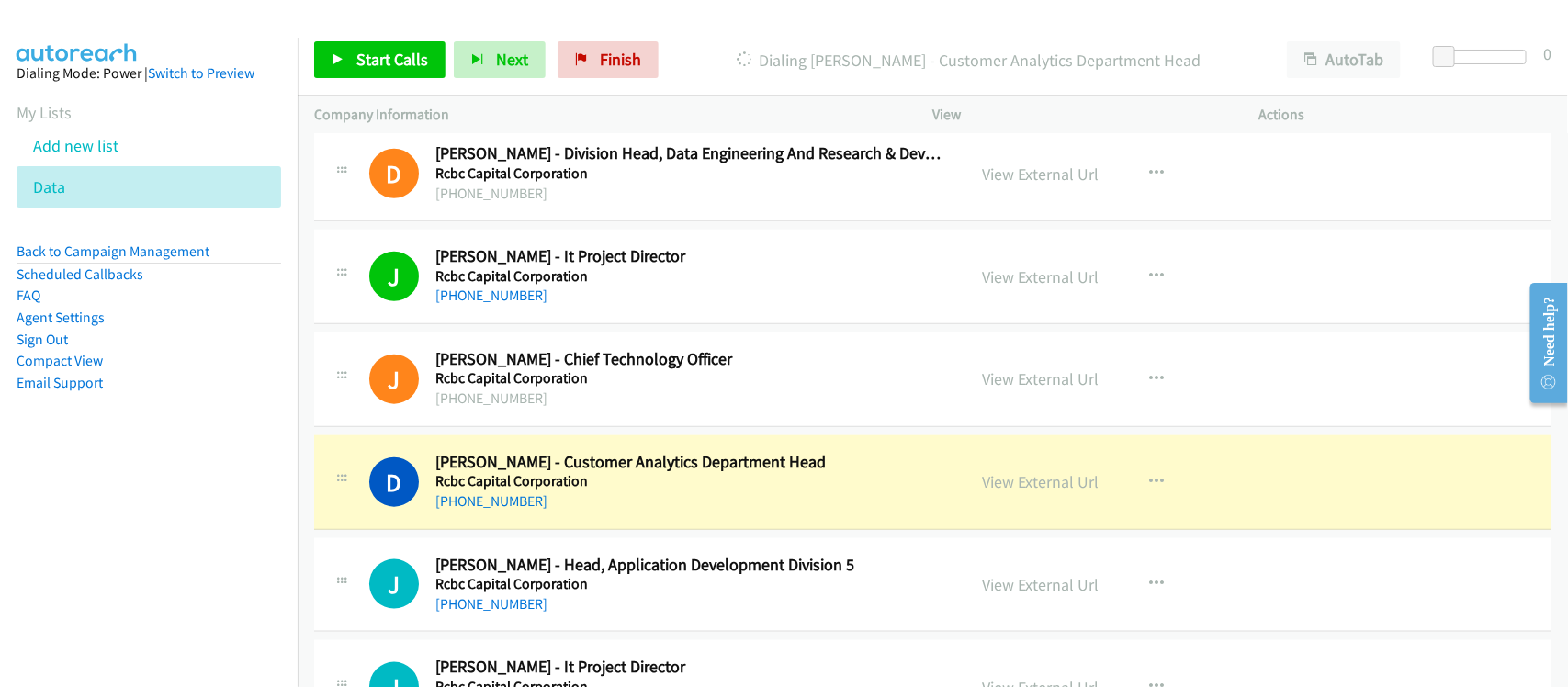
click at [557, 512] on div "+63 919 615 1652" at bounding box center [688, 501] width 506 height 22
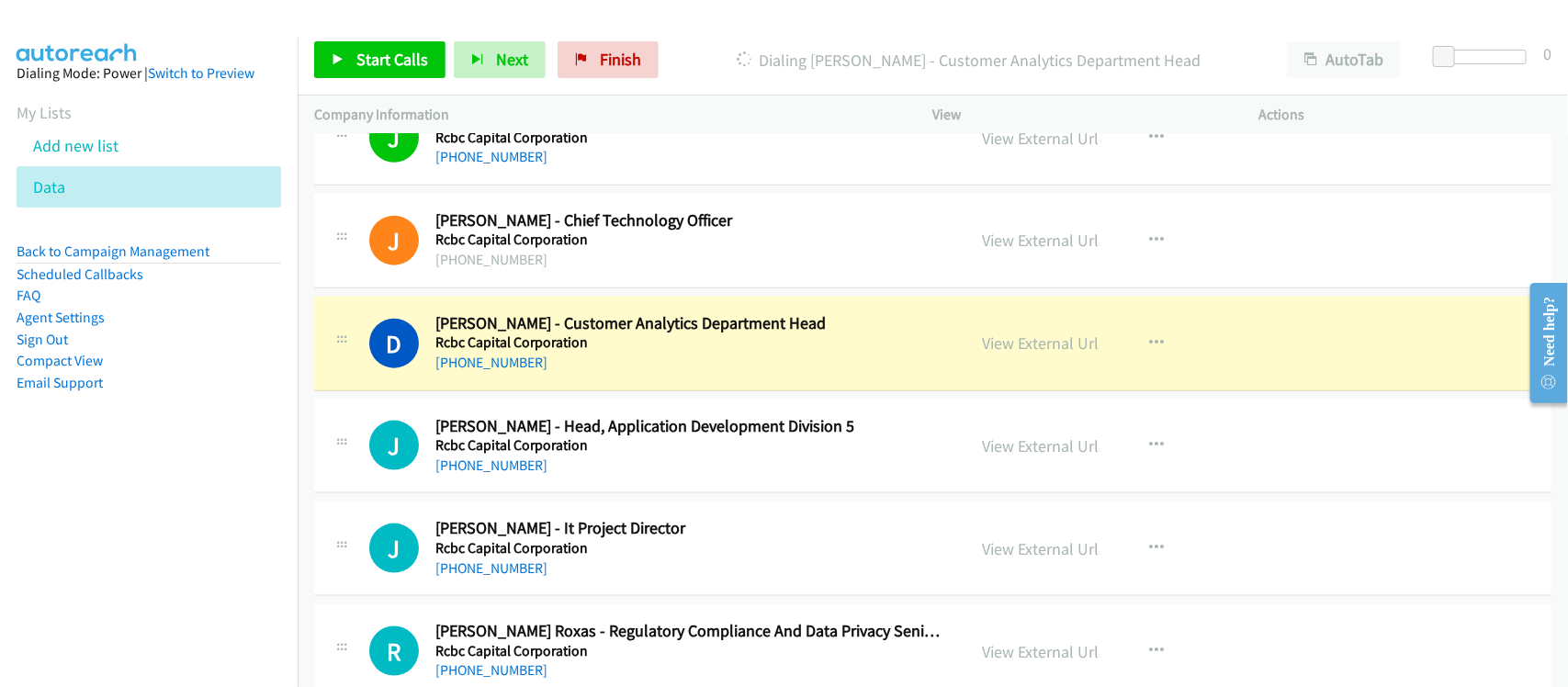
scroll to position [13538, 0]
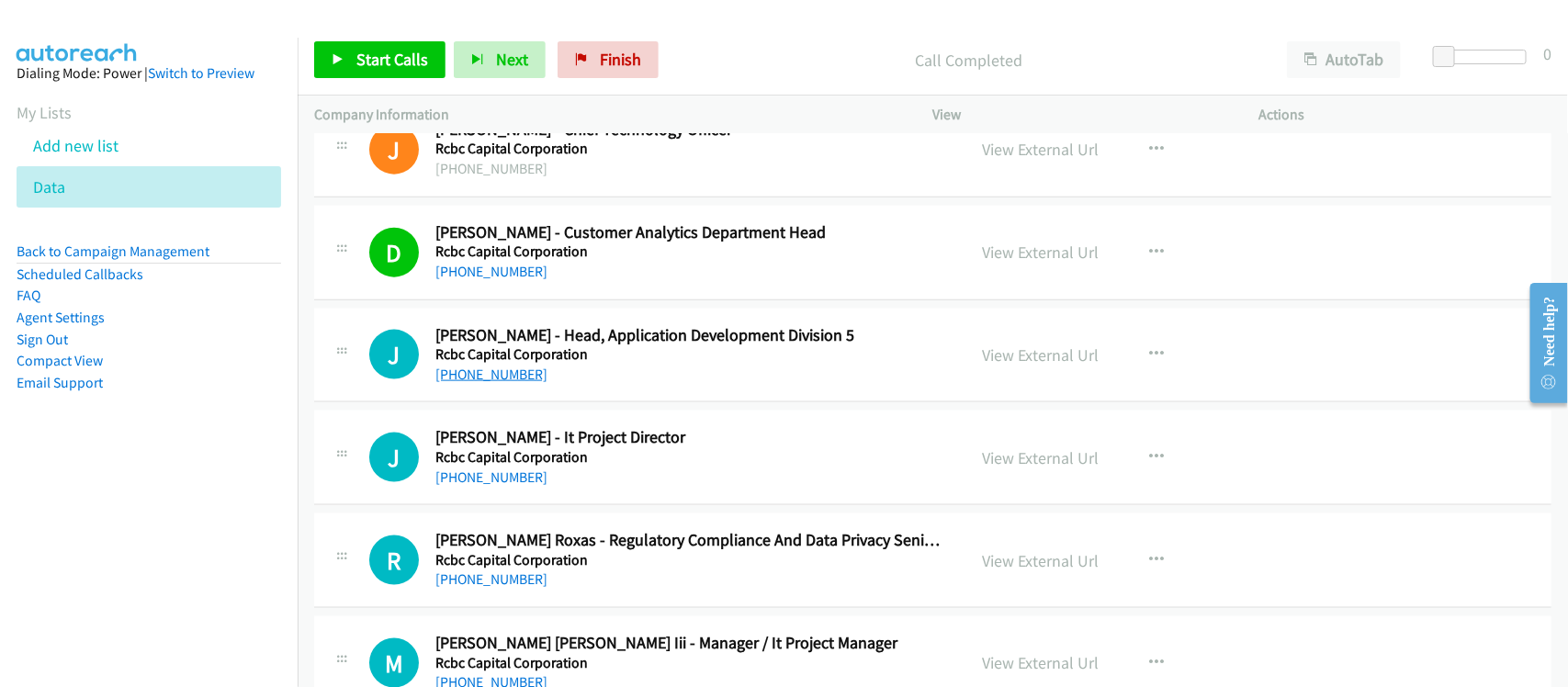
click at [492, 382] on link "+63 918 990 3547" at bounding box center [490, 374] width 112 height 18
click at [475, 485] on link "+63 917 794 3044" at bounding box center [490, 476] width 112 height 18
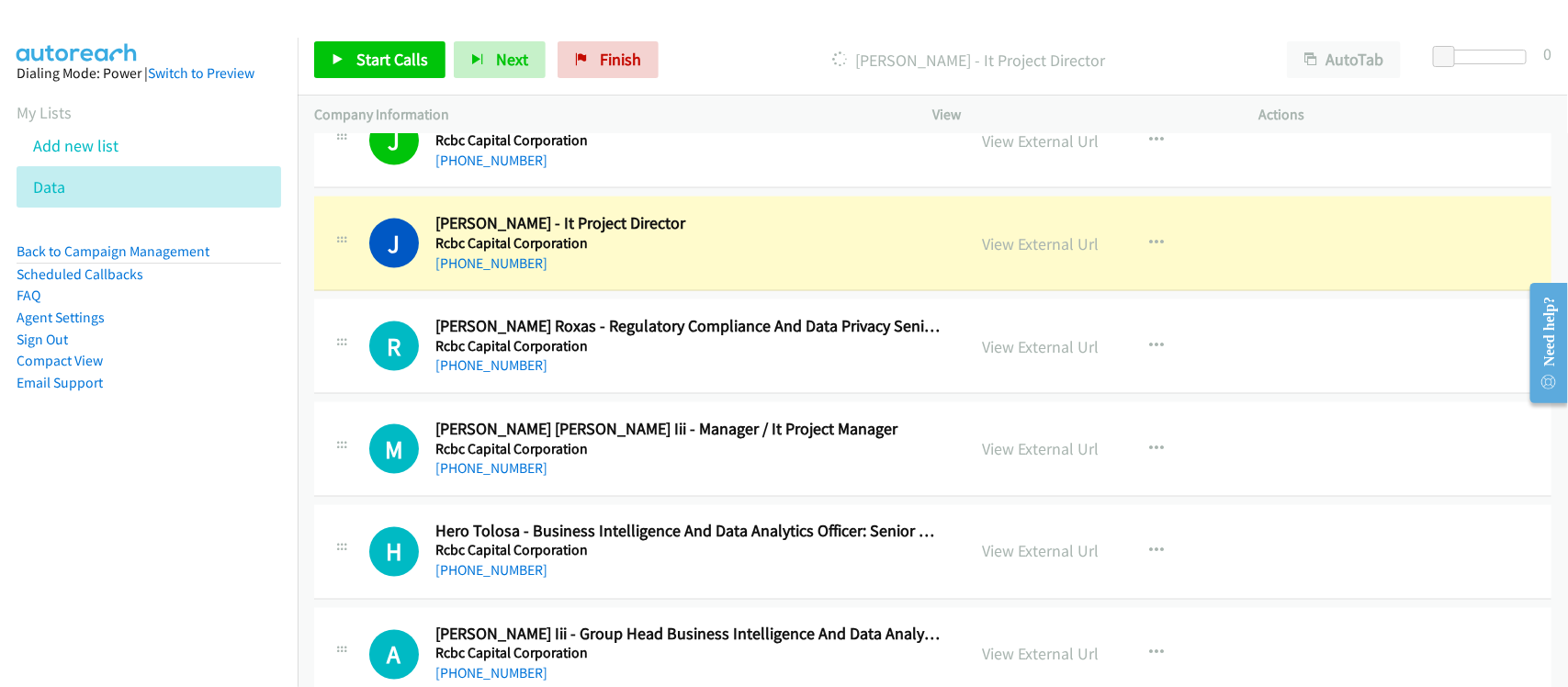
scroll to position [13768, 0]
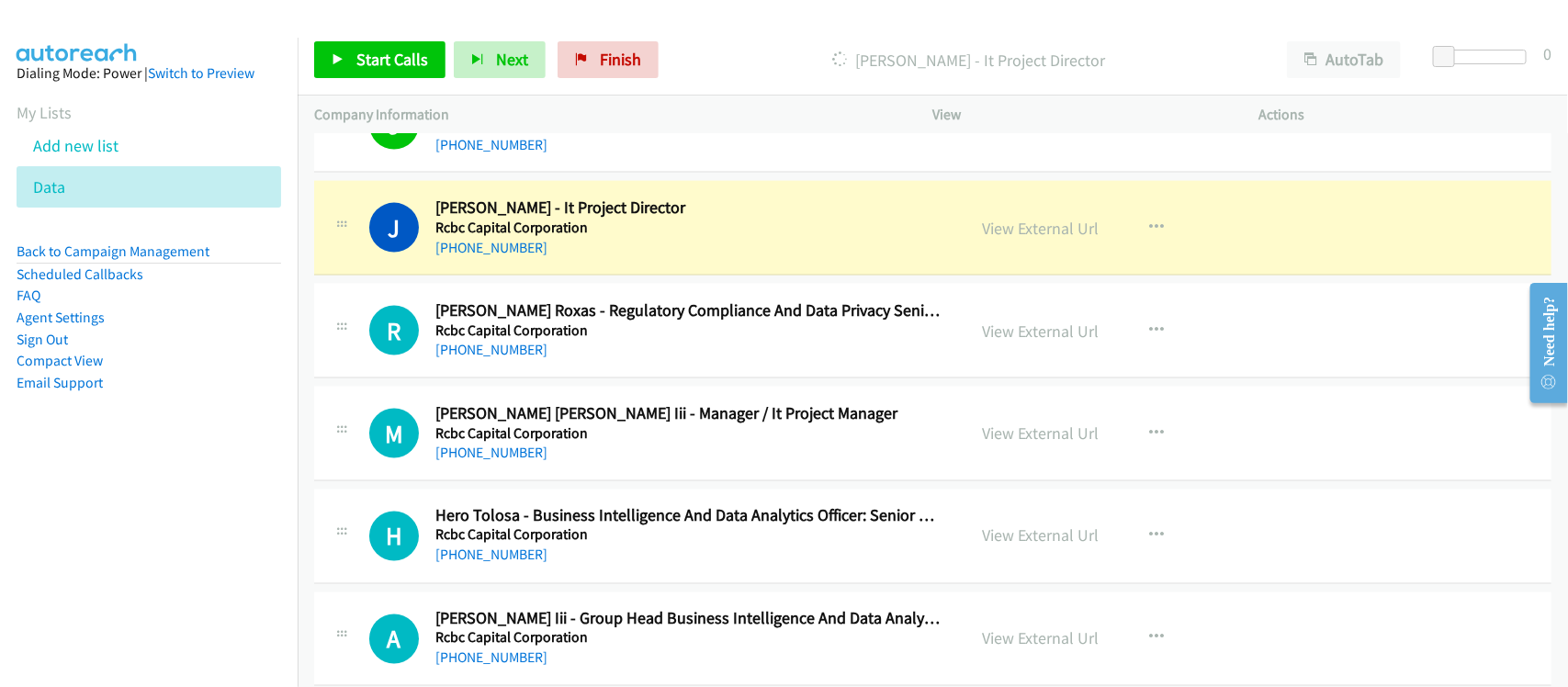
click at [570, 276] on div "J Callback Scheduled Jane Frances Cruz - It Project Director Rcbc Capital Corpo…" at bounding box center [932, 228] width 1237 height 95
click at [1001, 239] on link "View External Url" at bounding box center [1041, 228] width 116 height 22
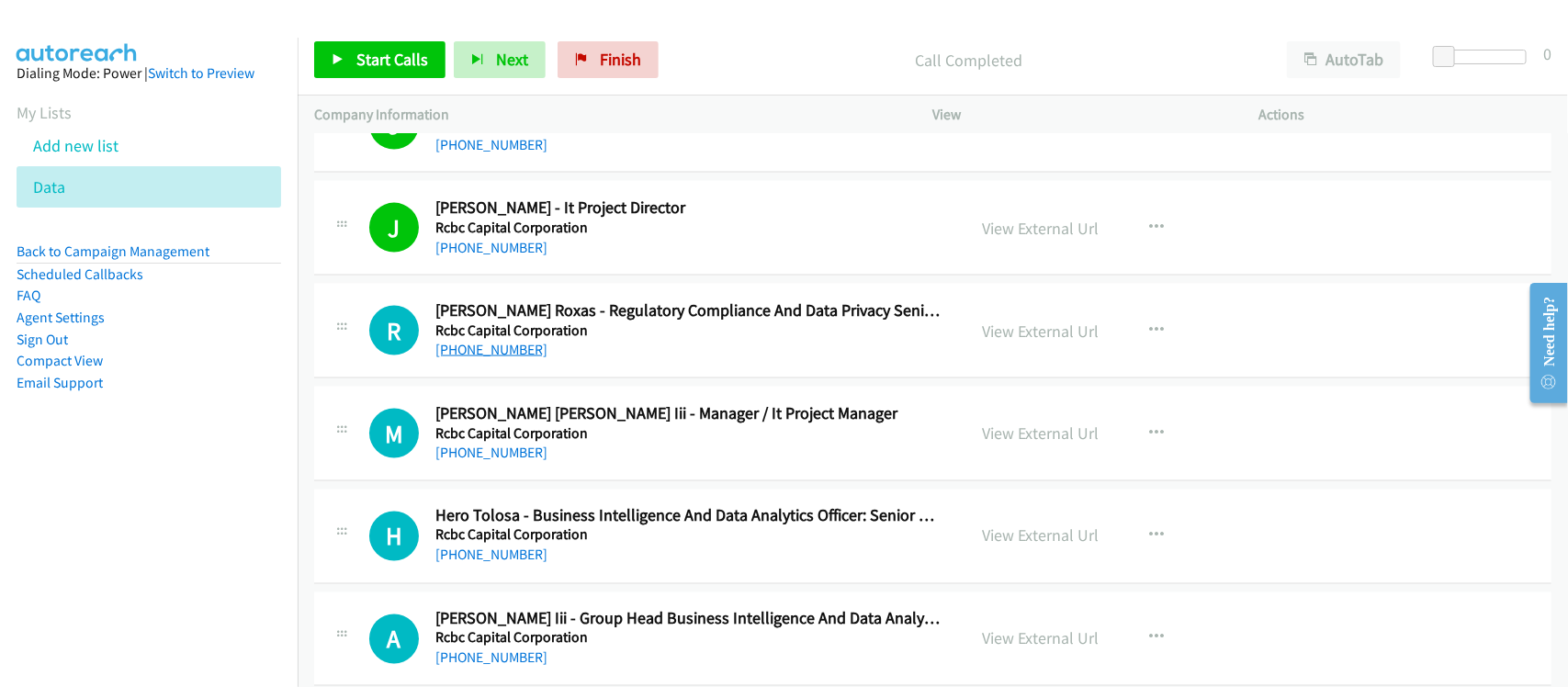
click at [530, 358] on link "+63 908 881 3244" at bounding box center [490, 349] width 112 height 18
click at [508, 358] on link "+63 908 881 3244" at bounding box center [490, 349] width 112 height 18
click at [584, 485] on td "M Callback Scheduled Mercedes Sualog Mendoza Iii - Manager / It Project Manager…" at bounding box center [932, 434] width 1270 height 103
click at [480, 461] on link "+63 916 711 1151" at bounding box center [490, 452] width 112 height 18
drag, startPoint x: 517, startPoint y: 474, endPoint x: 542, endPoint y: 470, distance: 25.3
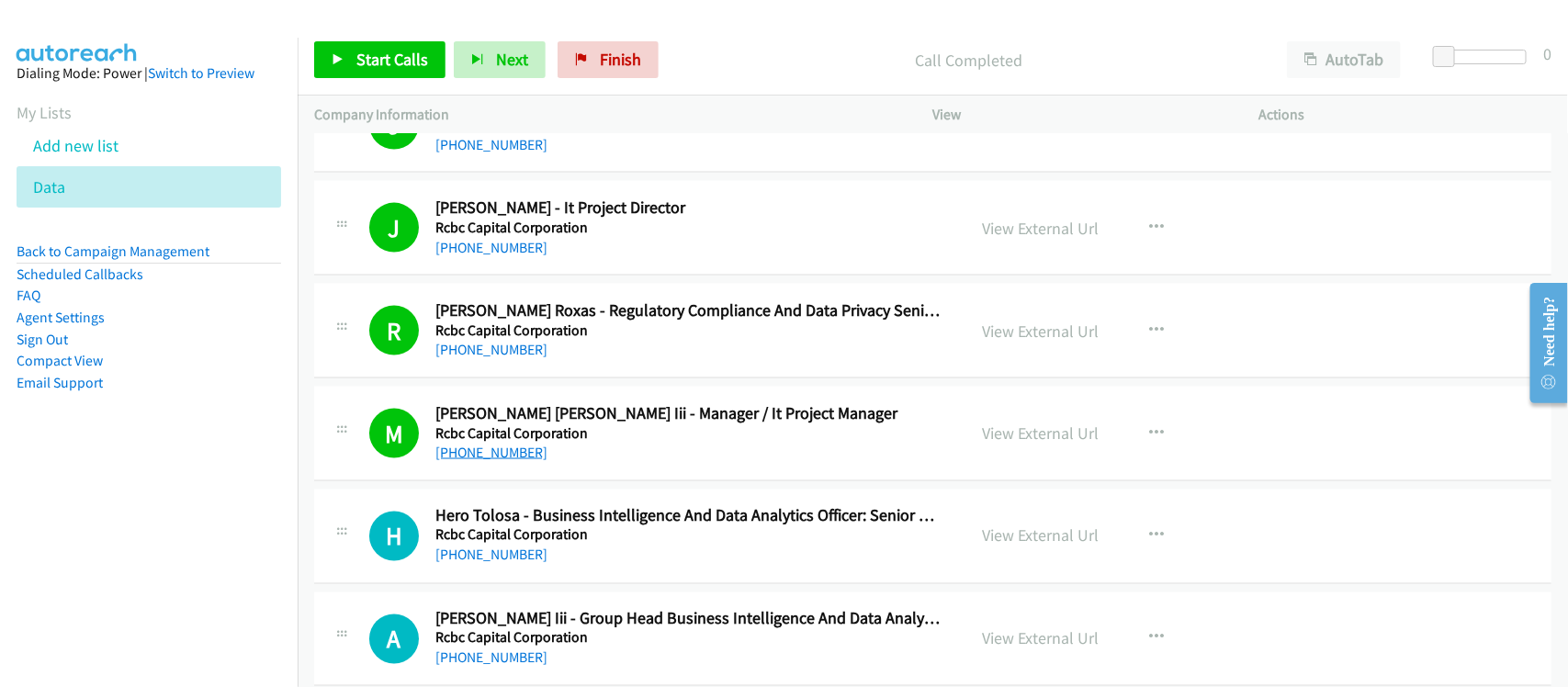
click at [499, 461] on link "+63 916 711 1151" at bounding box center [490, 452] width 112 height 18
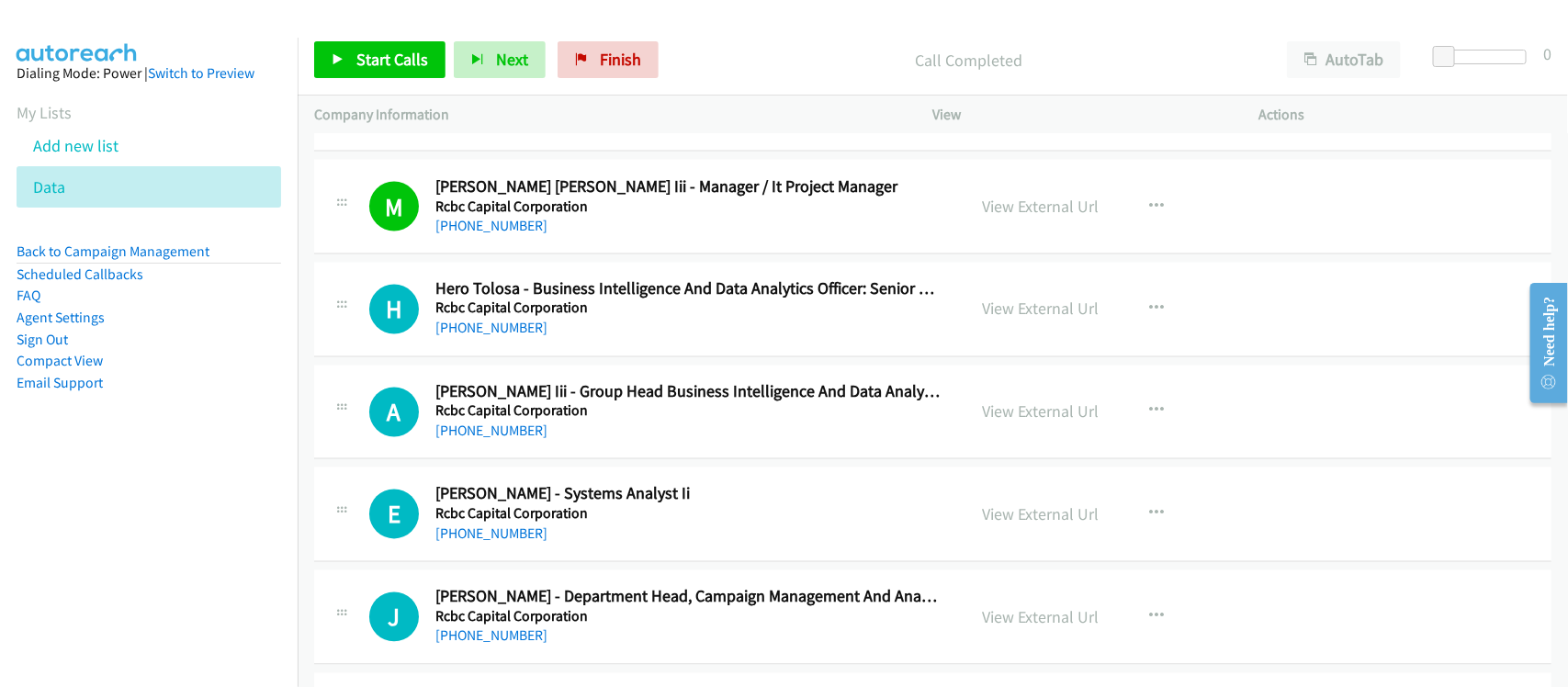
scroll to position [13998, 0]
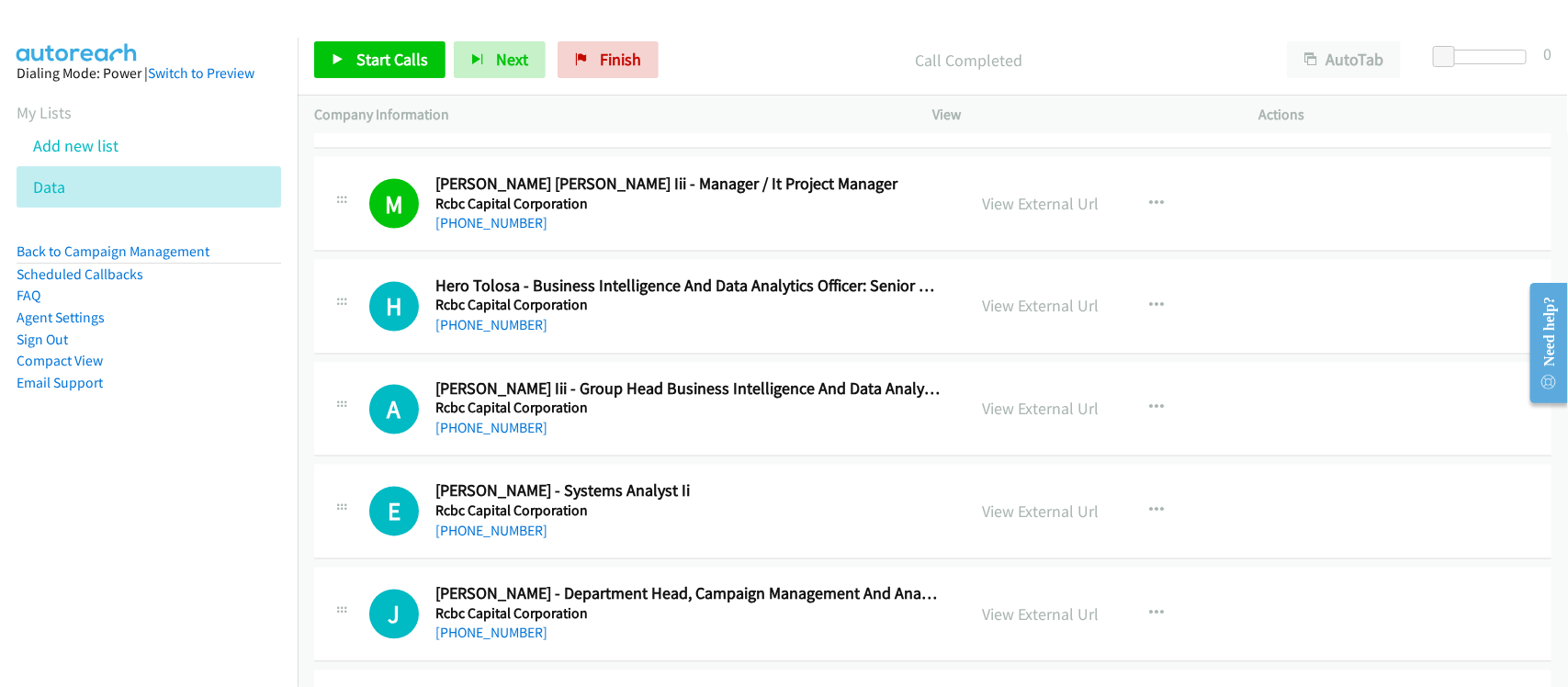
click at [515, 334] on link "+63 917 113 9733" at bounding box center [490, 325] width 112 height 18
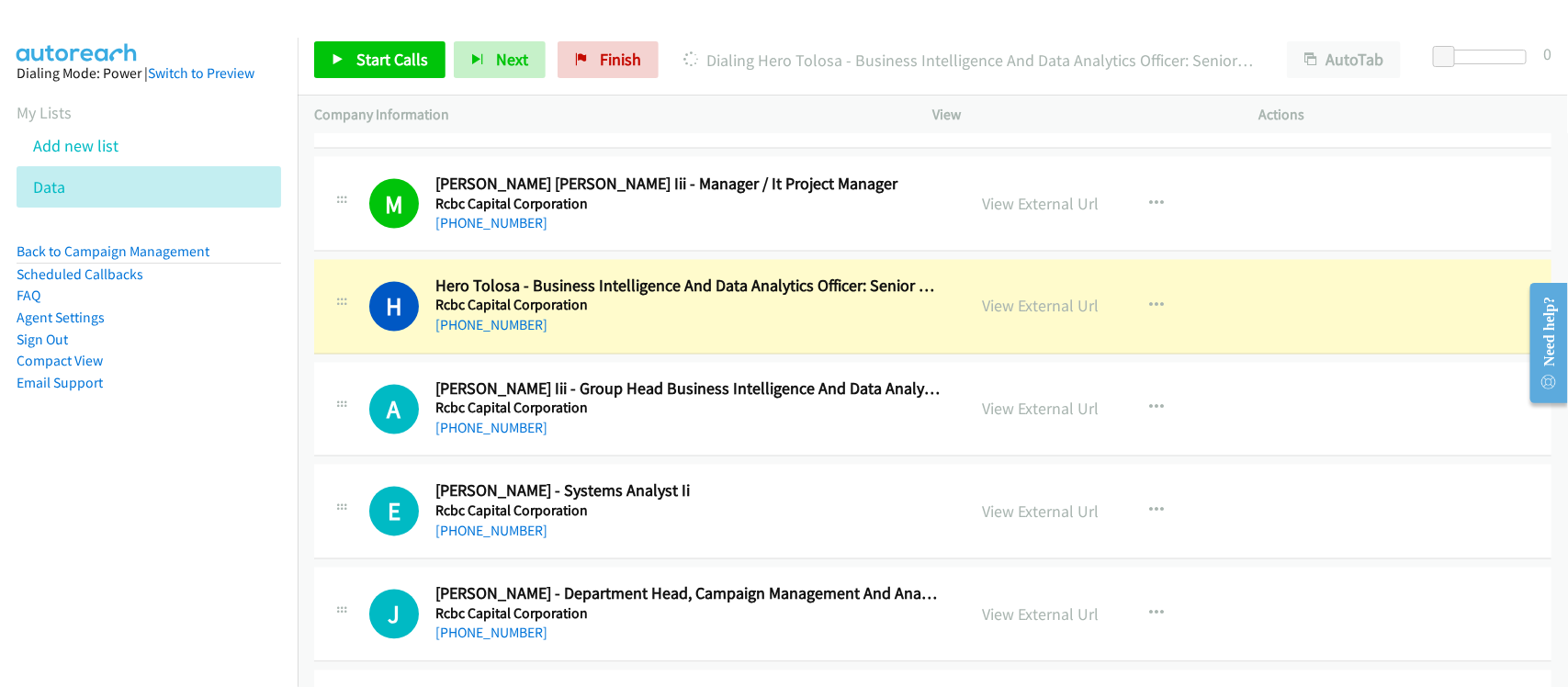
click at [580, 440] on div "+63 917 862 7914" at bounding box center [688, 429] width 506 height 22
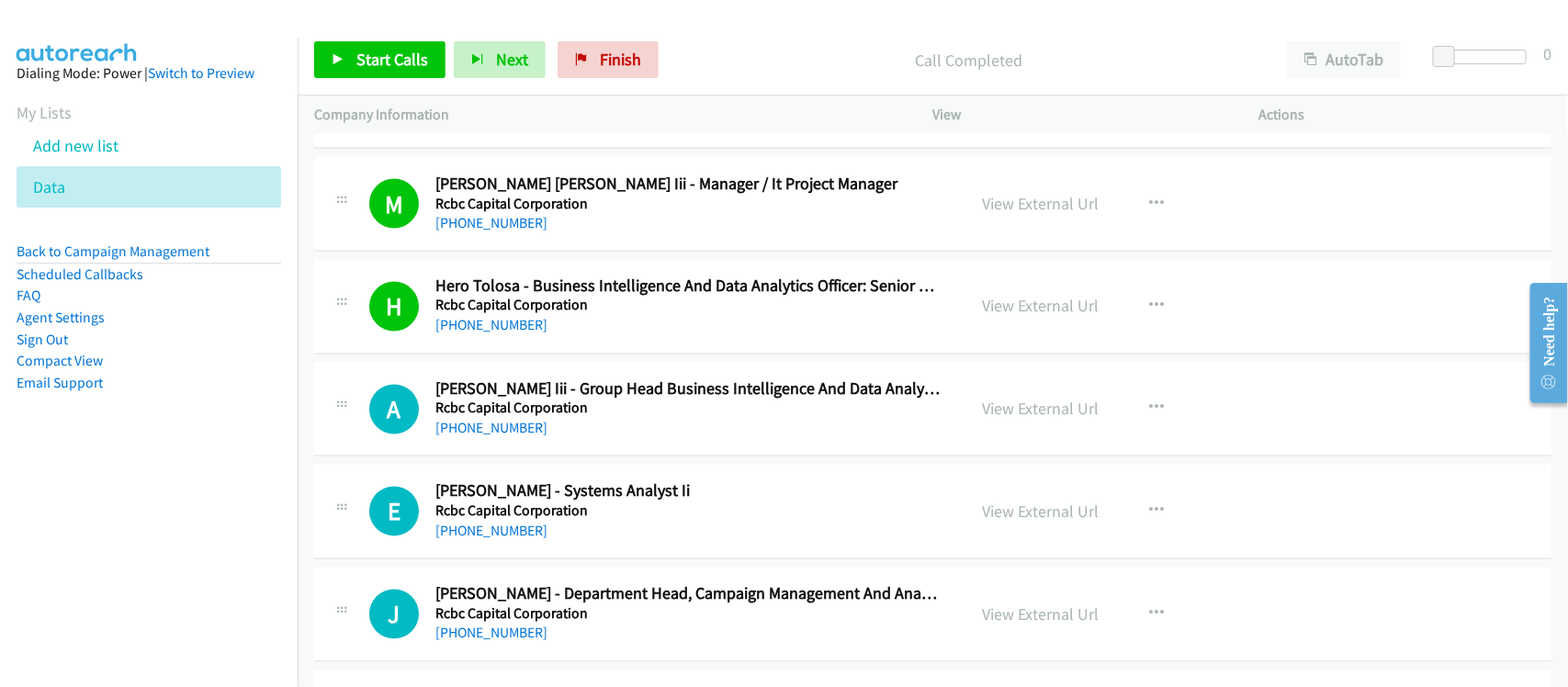
drag, startPoint x: 521, startPoint y: 451, endPoint x: 498, endPoint y: 416, distance: 41.9
click at [521, 437] on link "+63 917 862 7914" at bounding box center [490, 428] width 112 height 18
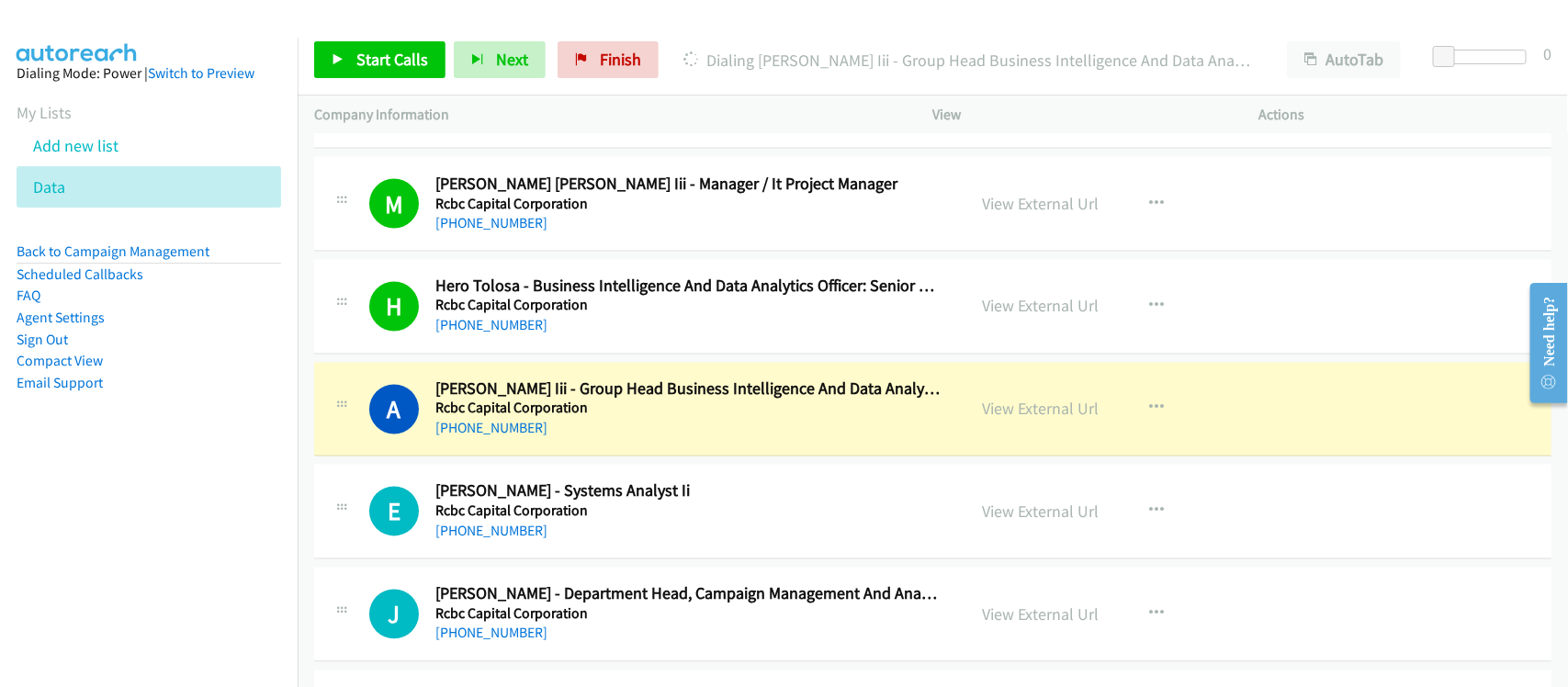
click at [572, 457] on div "A Callback Scheduled Adriano Reyes Iii - Group Head Business Intelligence And D…" at bounding box center [932, 410] width 1237 height 95
click at [1059, 420] on link "View External Url" at bounding box center [1041, 409] width 116 height 22
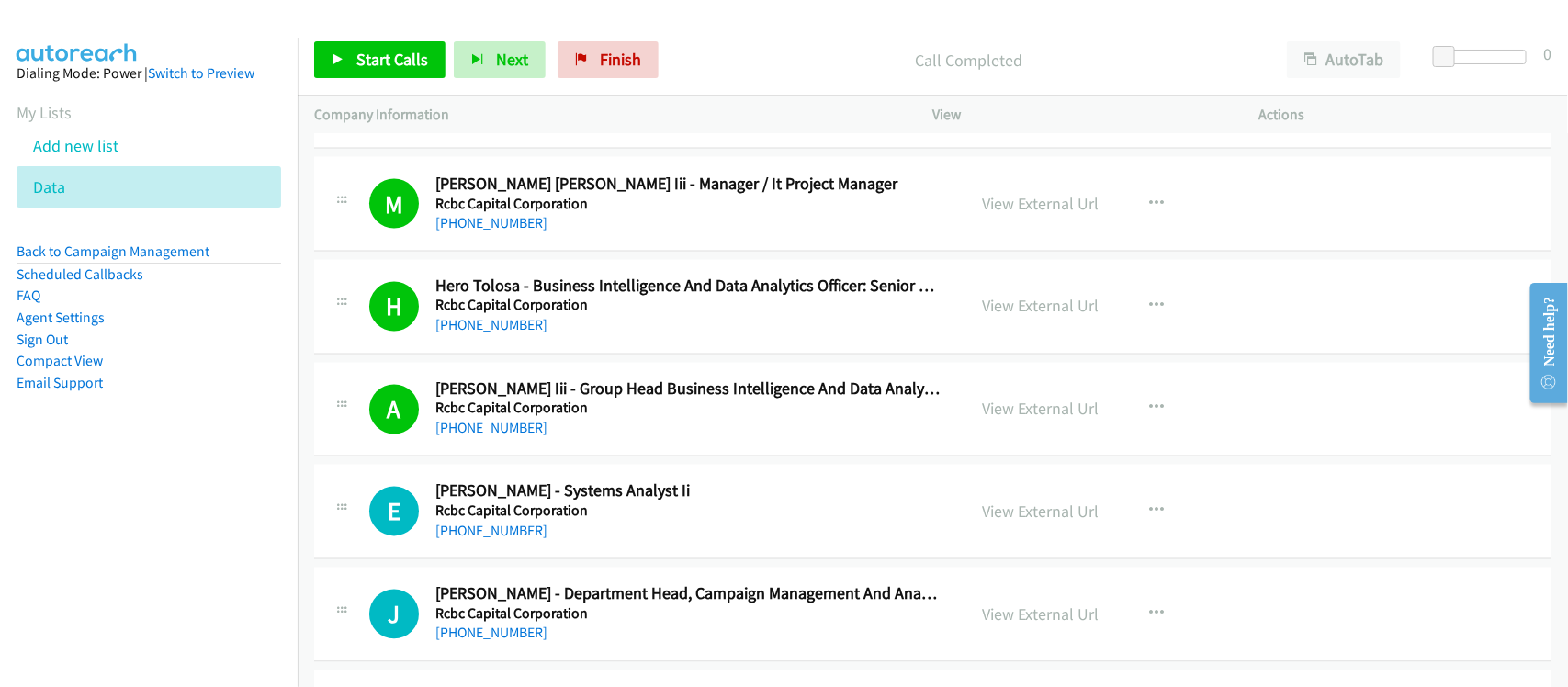
click at [470, 540] on link "+63 2 7730 1000" at bounding box center [490, 530] width 112 height 18
click at [569, 543] on div "+63 2 7730 1000" at bounding box center [688, 531] width 506 height 22
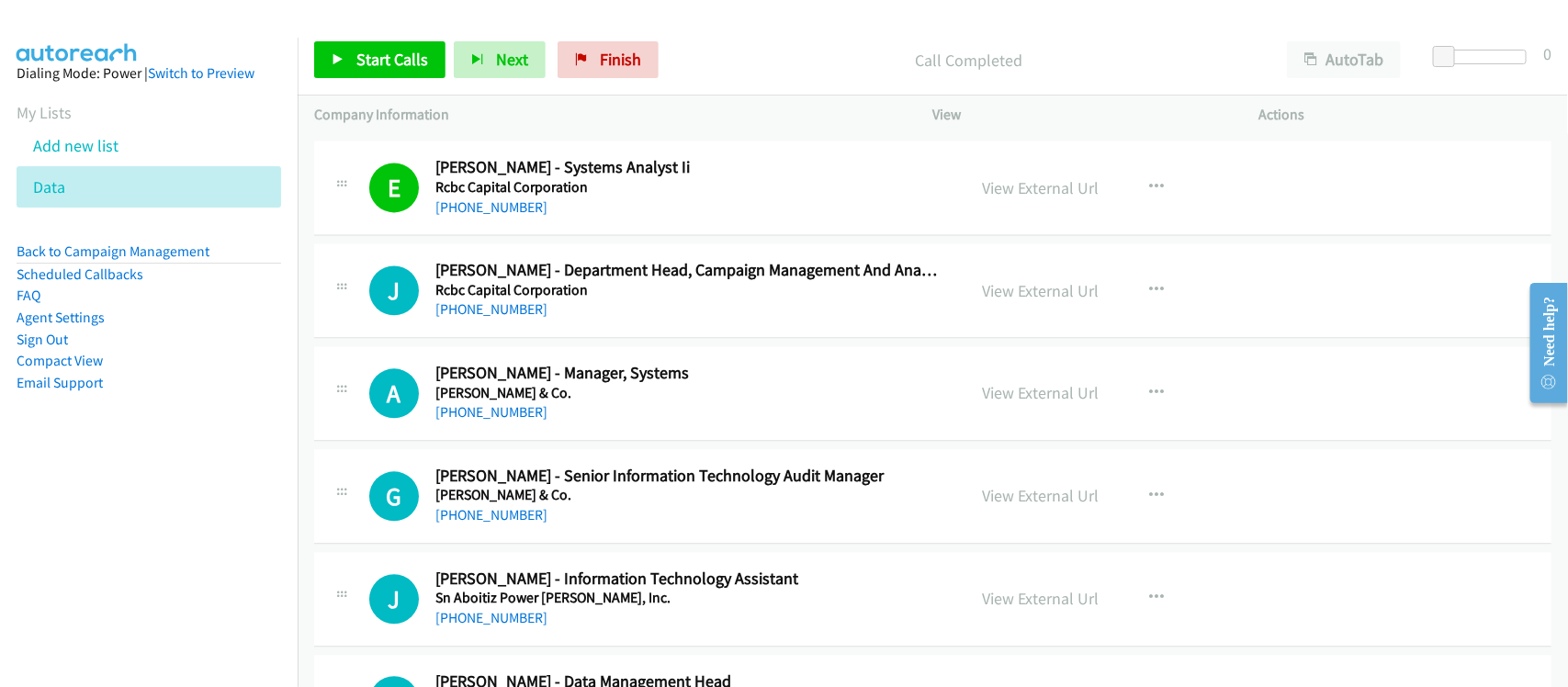
scroll to position [14342, 0]
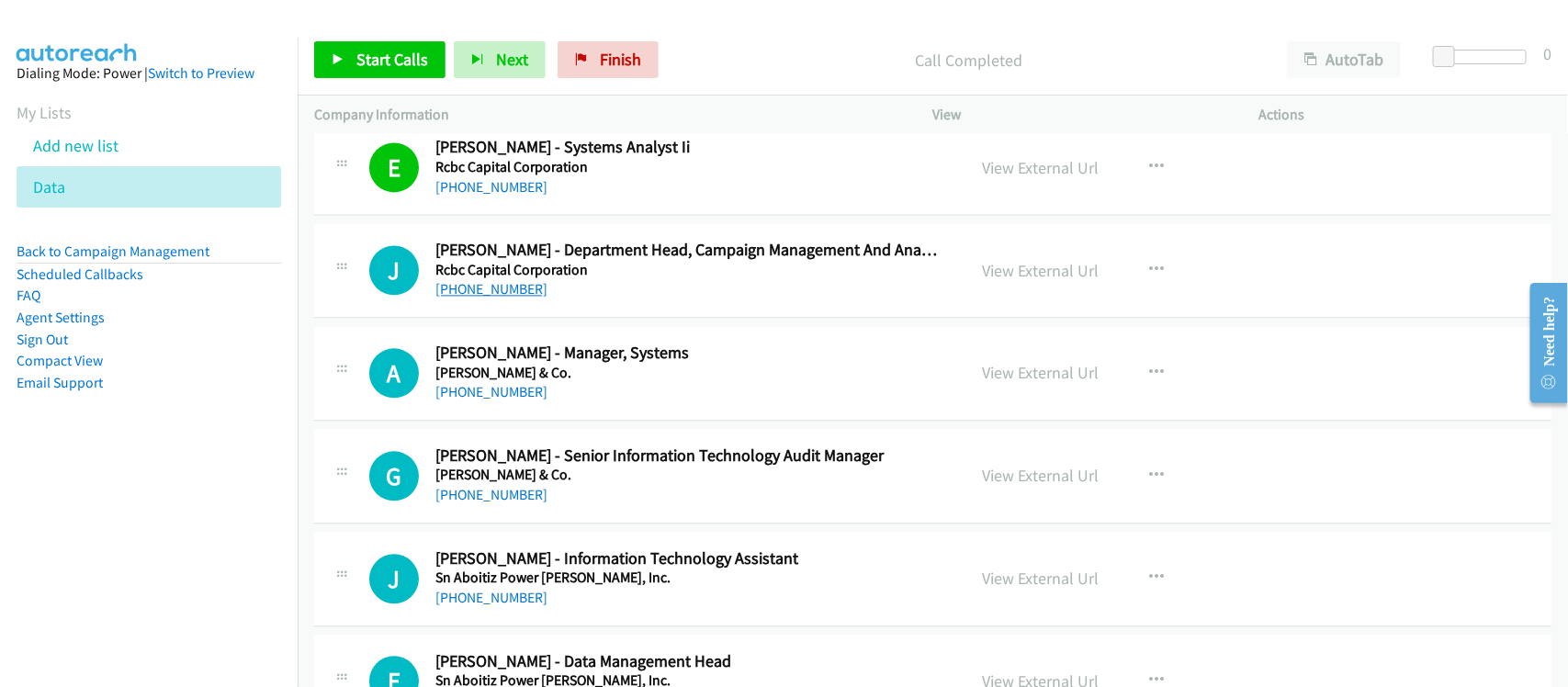
click at [533, 297] on link "+63 906 361 3450" at bounding box center [490, 289] width 112 height 18
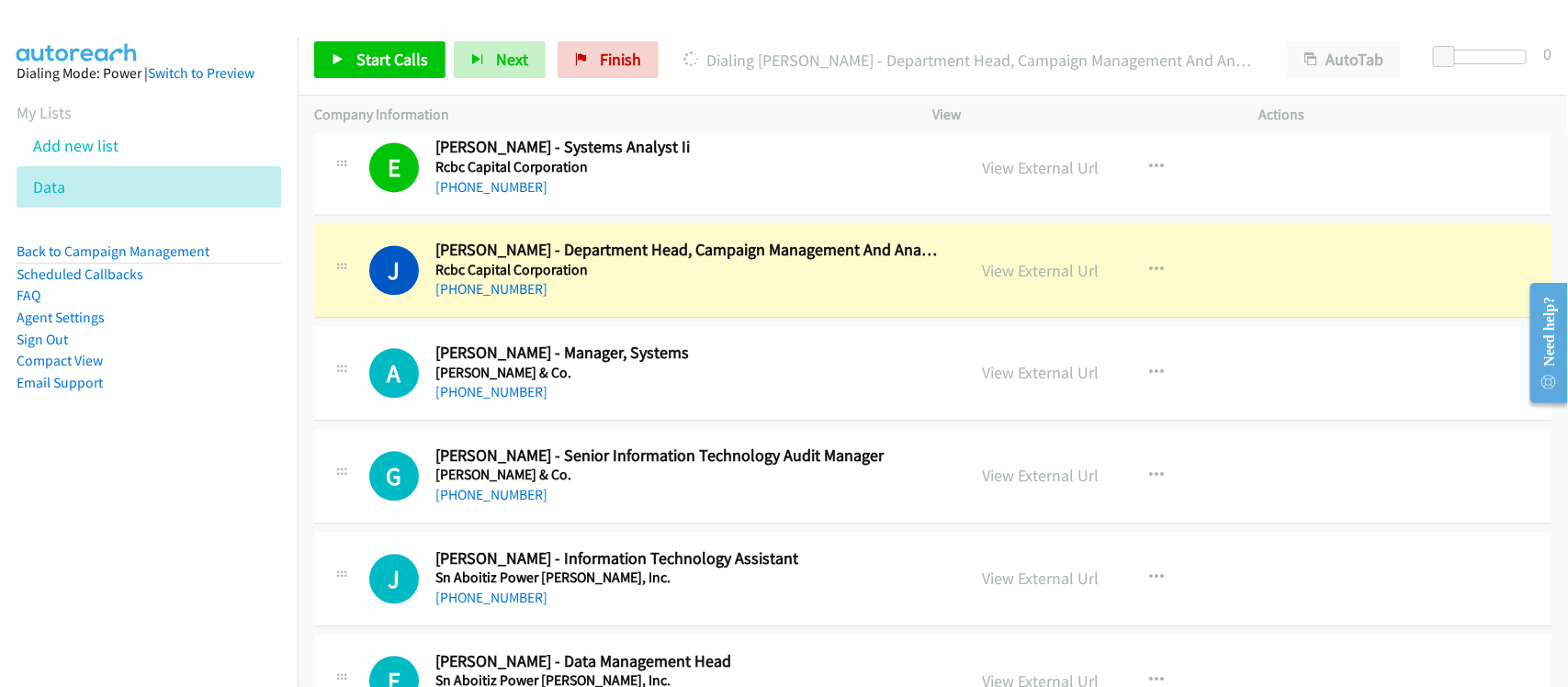
click at [569, 300] on div "+63 906 361 3450" at bounding box center [688, 290] width 506 height 22
click at [1001, 281] on link "View External Url" at bounding box center [1041, 270] width 116 height 22
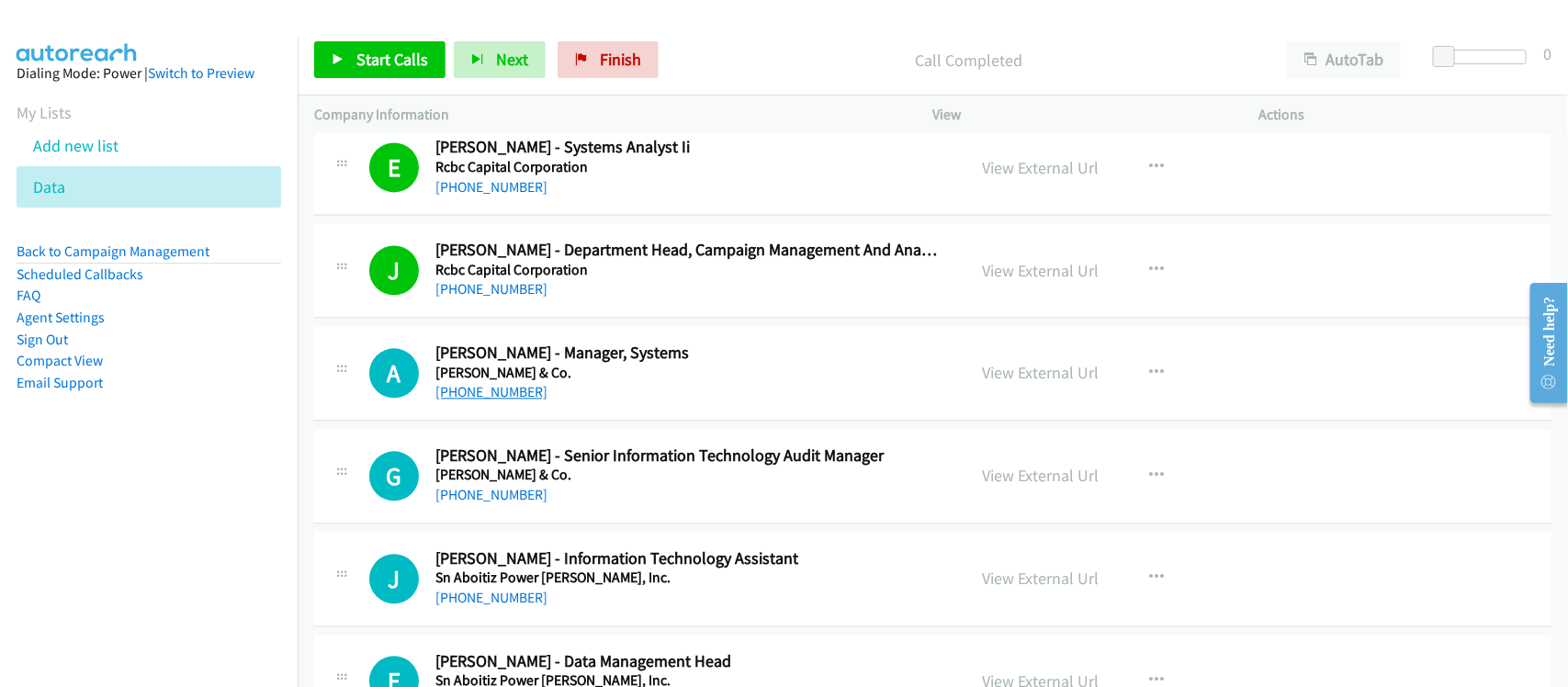
click at [478, 400] on link "+63 917 156 2846" at bounding box center [490, 391] width 112 height 18
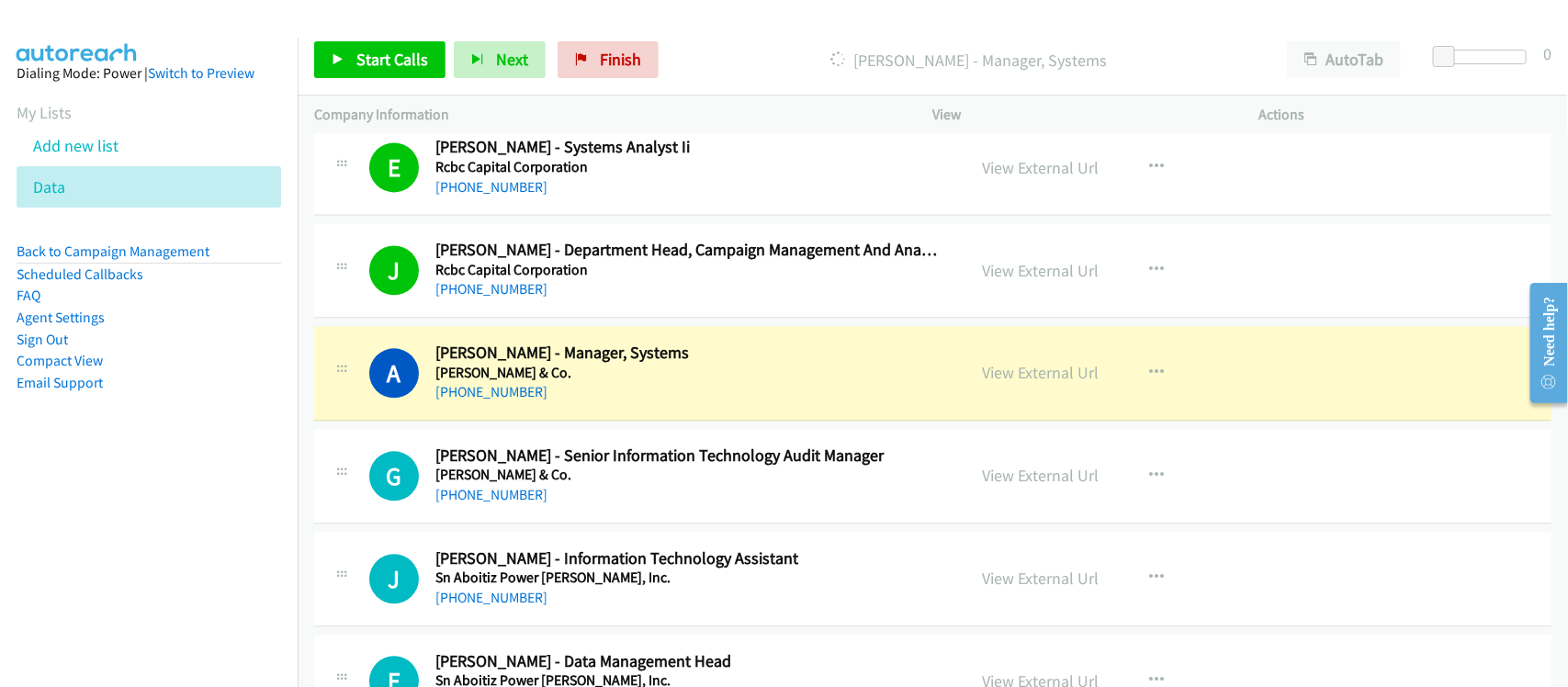
click at [565, 403] on div "+63 917 156 2846" at bounding box center [688, 392] width 506 height 22
drag, startPoint x: 1035, startPoint y: 396, endPoint x: 994, endPoint y: 358, distance: 55.9
click at [1052, 382] on link "View External Url" at bounding box center [1041, 372] width 116 height 22
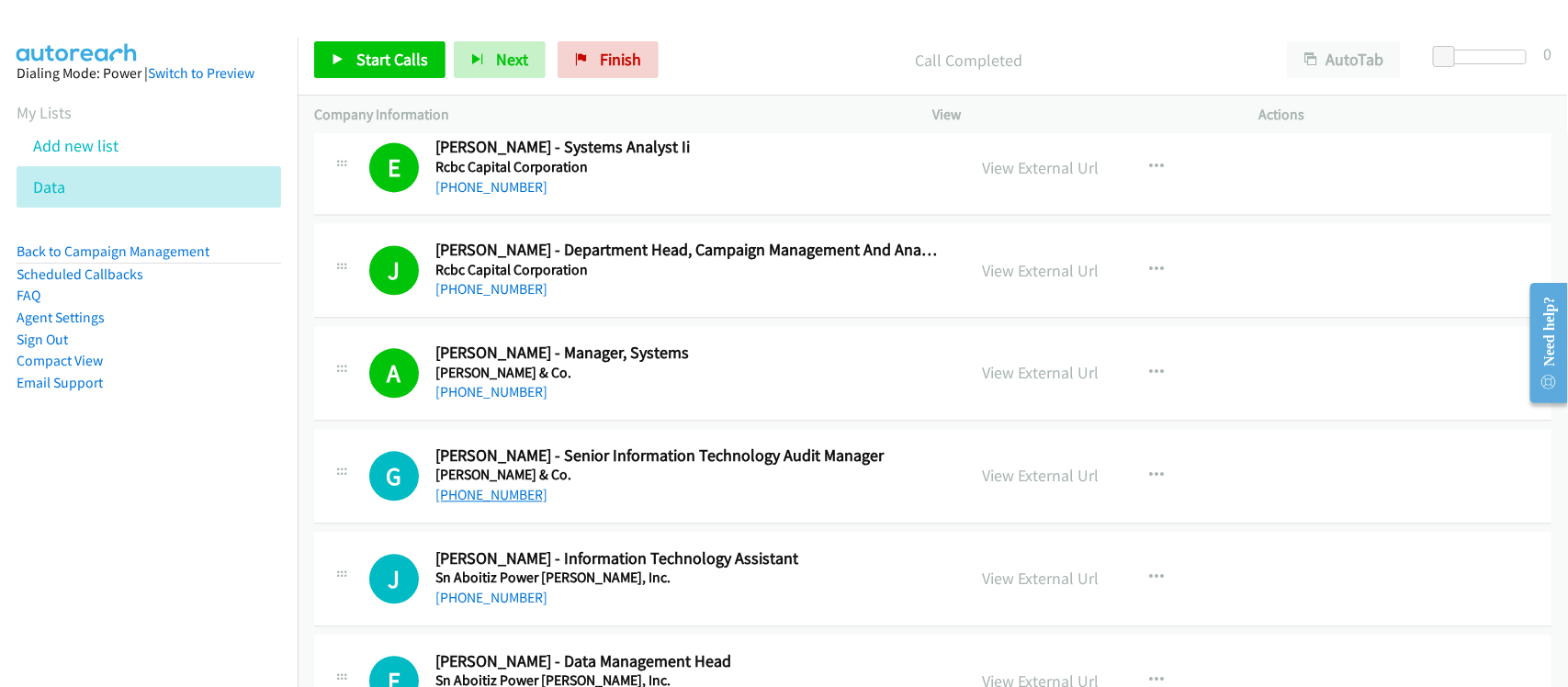
click at [468, 503] on link "+63 917 834 9634" at bounding box center [490, 494] width 112 height 18
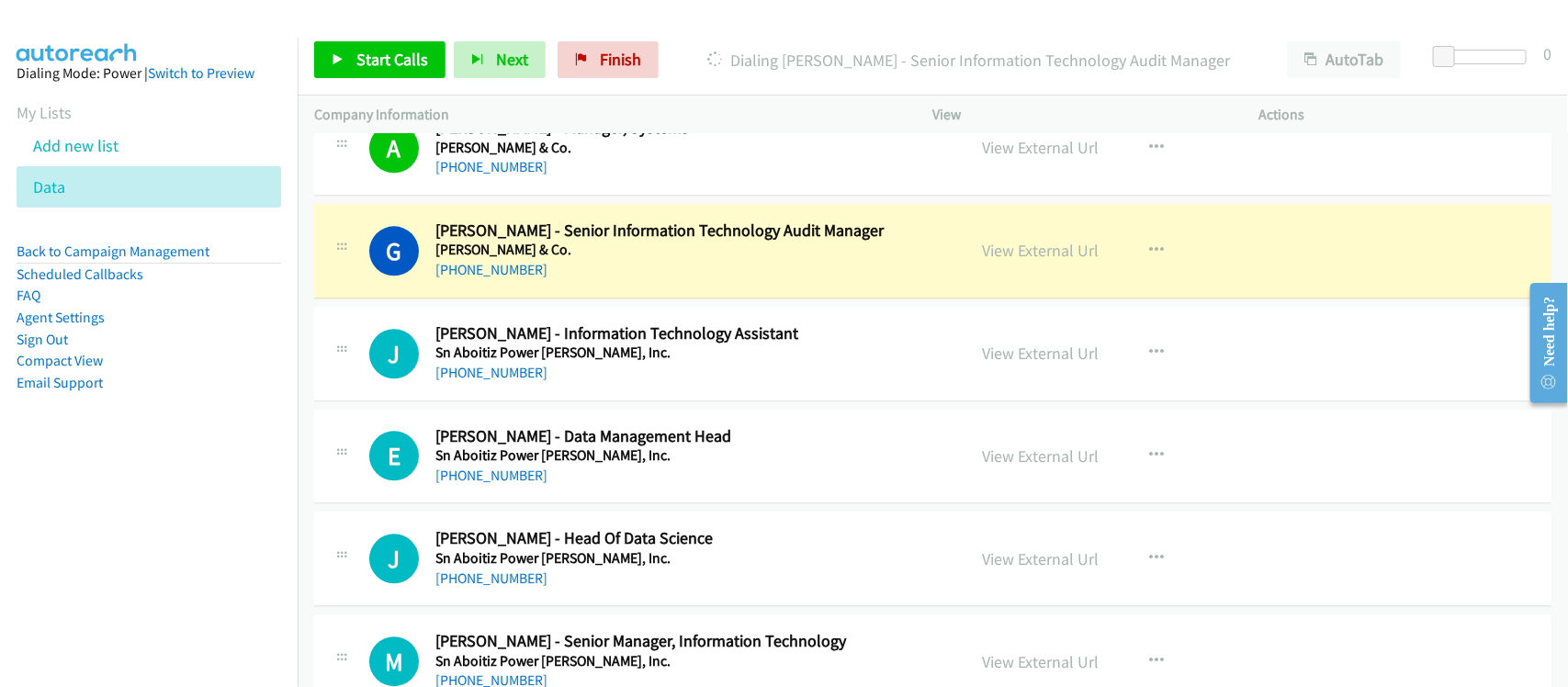
scroll to position [14571, 0]
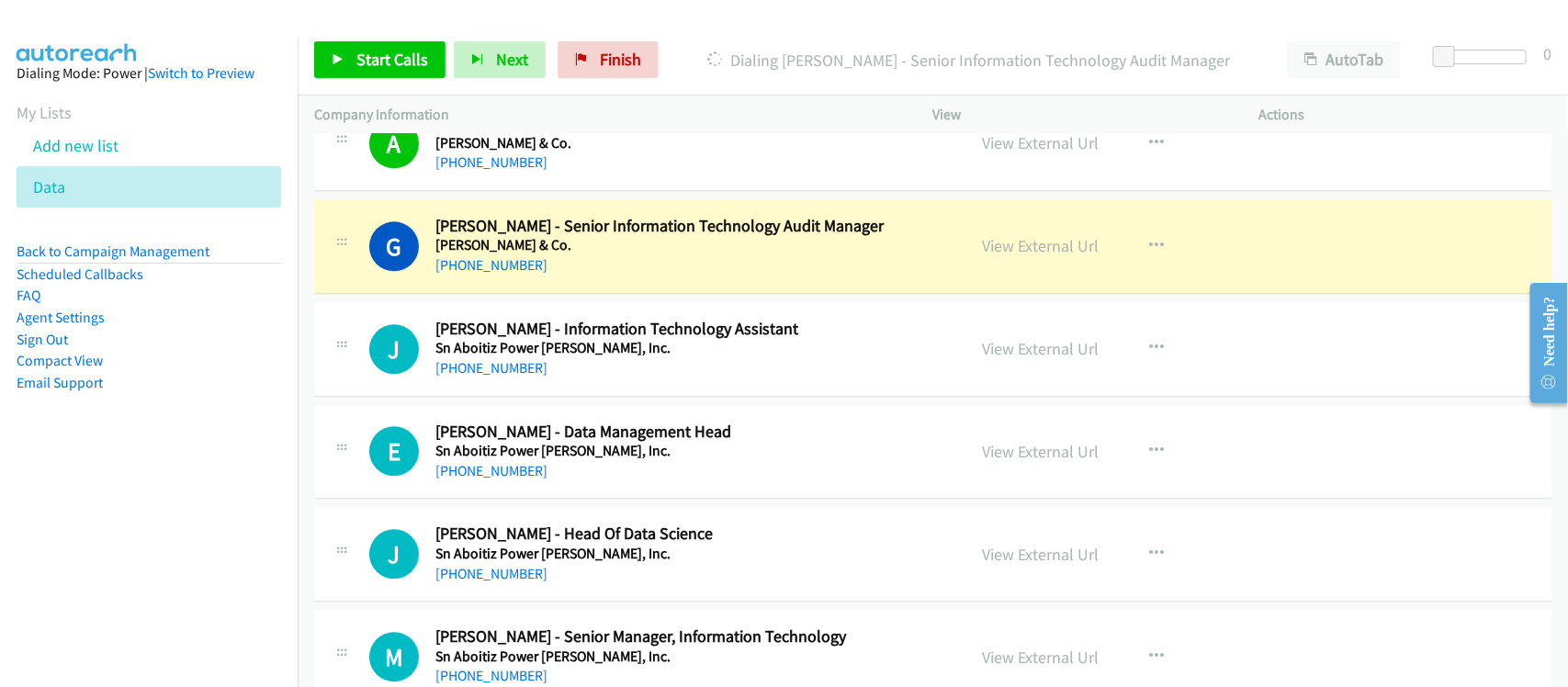
click at [554, 276] on div "+63 917 834 9634" at bounding box center [688, 265] width 506 height 22
drag, startPoint x: 569, startPoint y: 291, endPoint x: 1019, endPoint y: 289, distance: 450.0
click at [1062, 256] on link "View External Url" at bounding box center [1041, 246] width 116 height 22
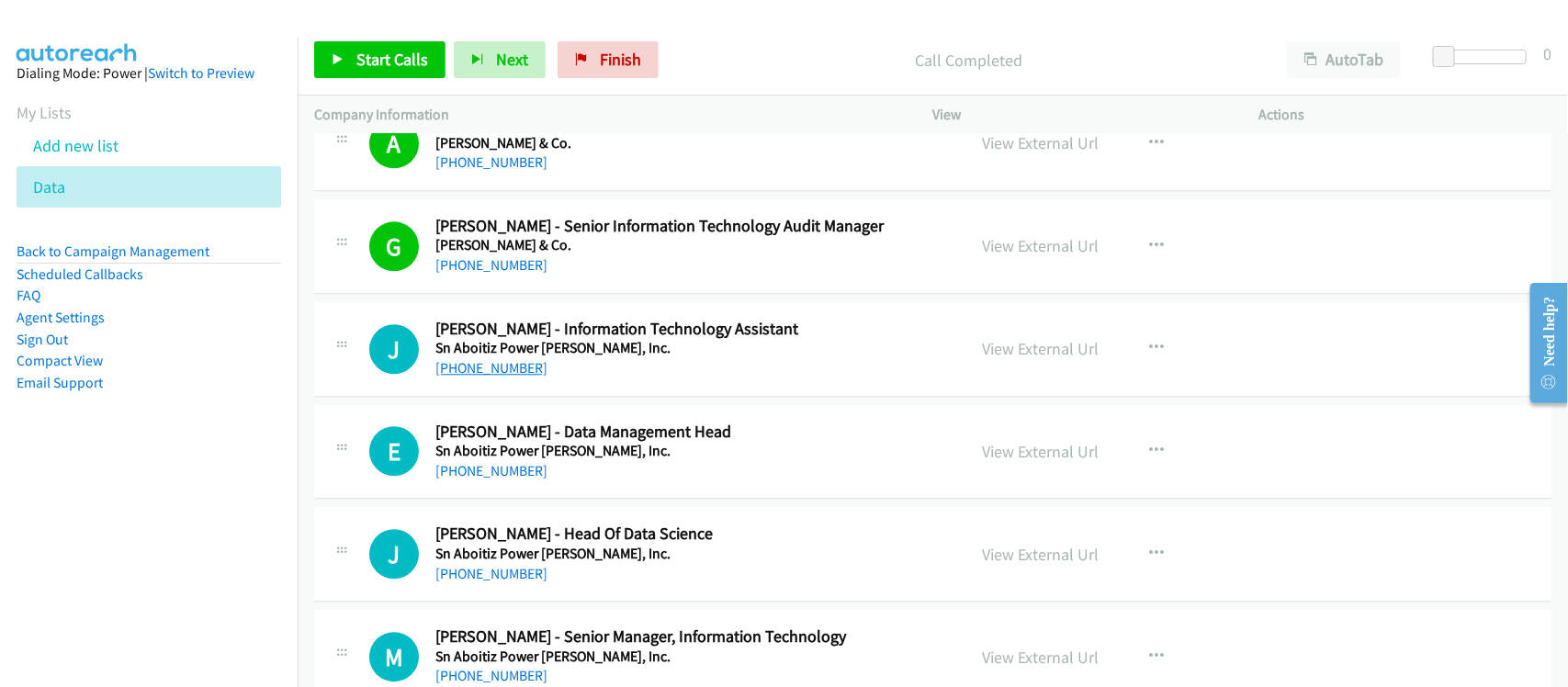
click at [474, 377] on link "+63 961 777 6747" at bounding box center [490, 367] width 112 height 18
click at [470, 479] on link "+63 998 588 3609" at bounding box center [490, 470] width 112 height 18
click at [494, 582] on link "+63 917 183 5062" at bounding box center [490, 573] width 112 height 18
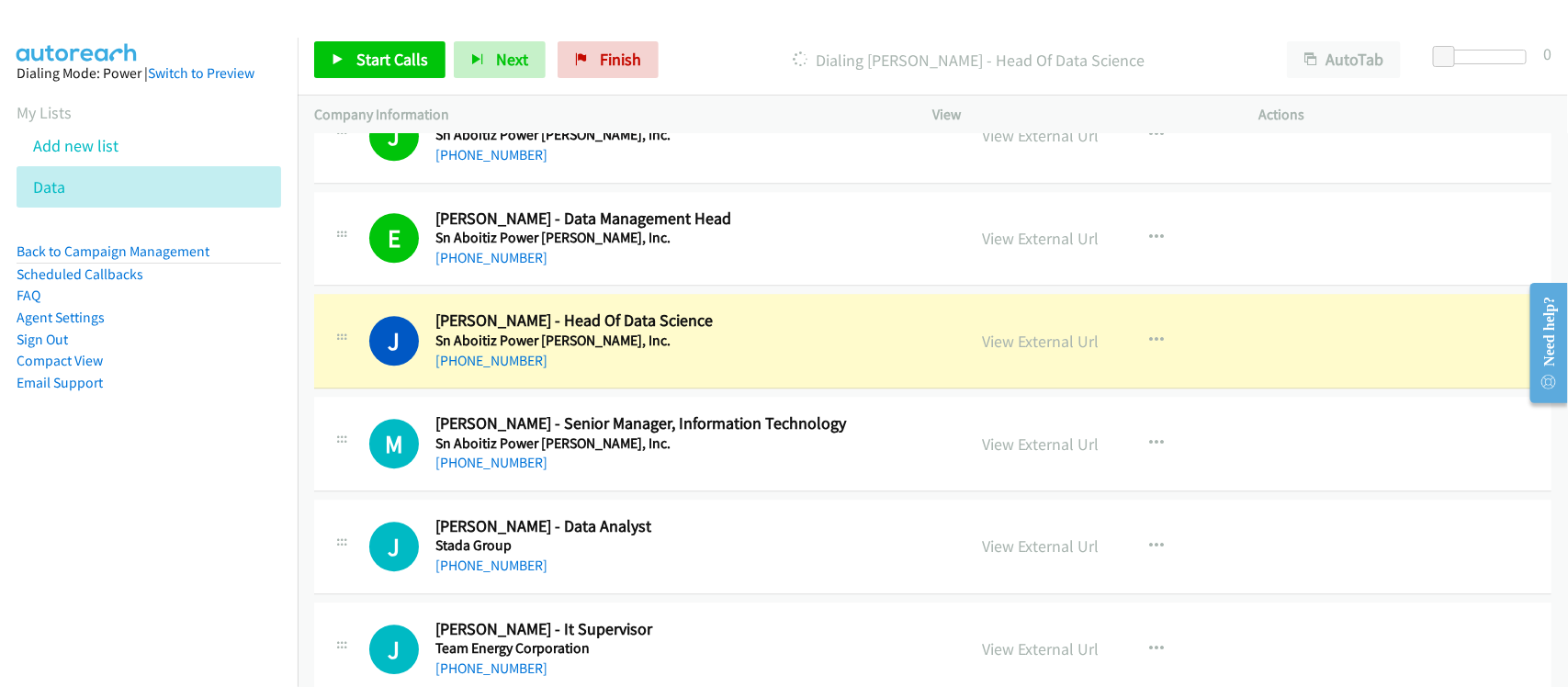
scroll to position [14801, 0]
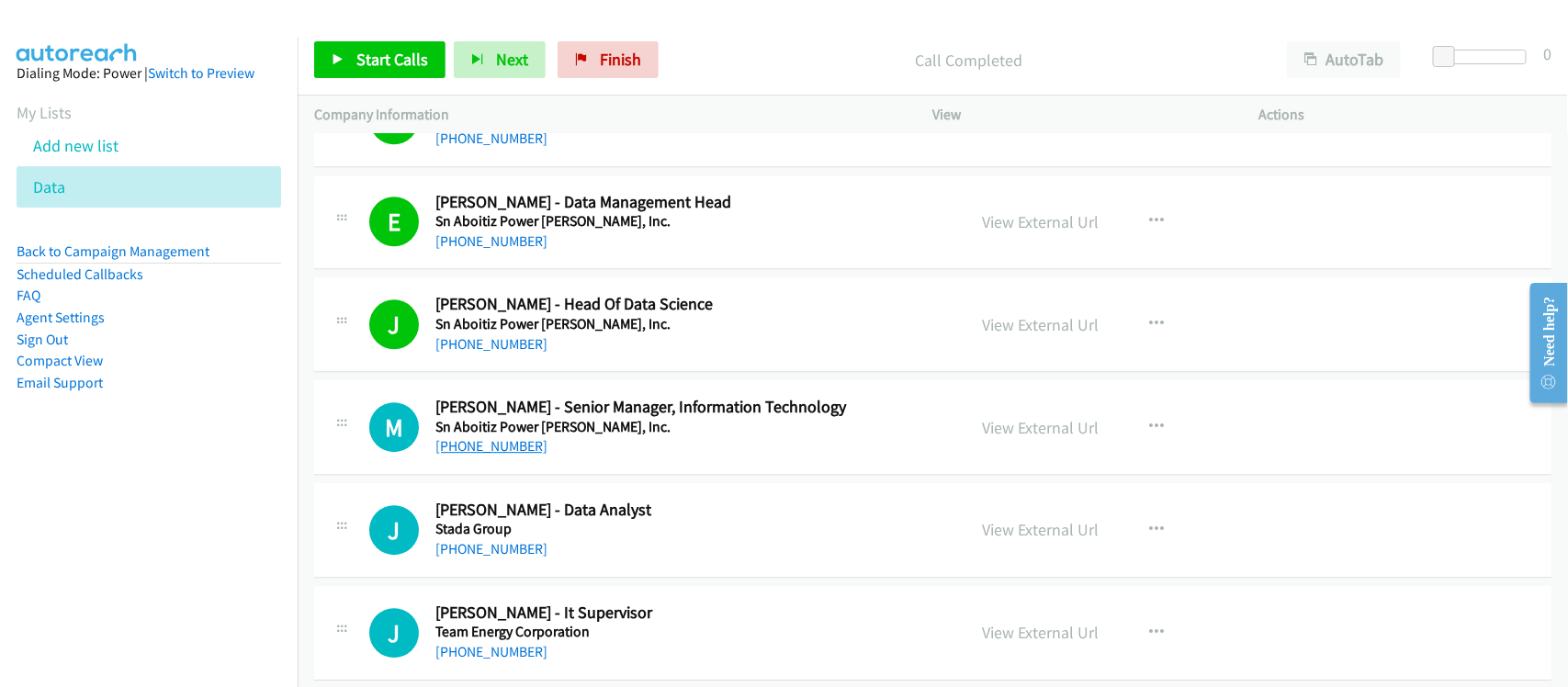
click at [519, 455] on link "+63 918 804 1411" at bounding box center [490, 445] width 112 height 18
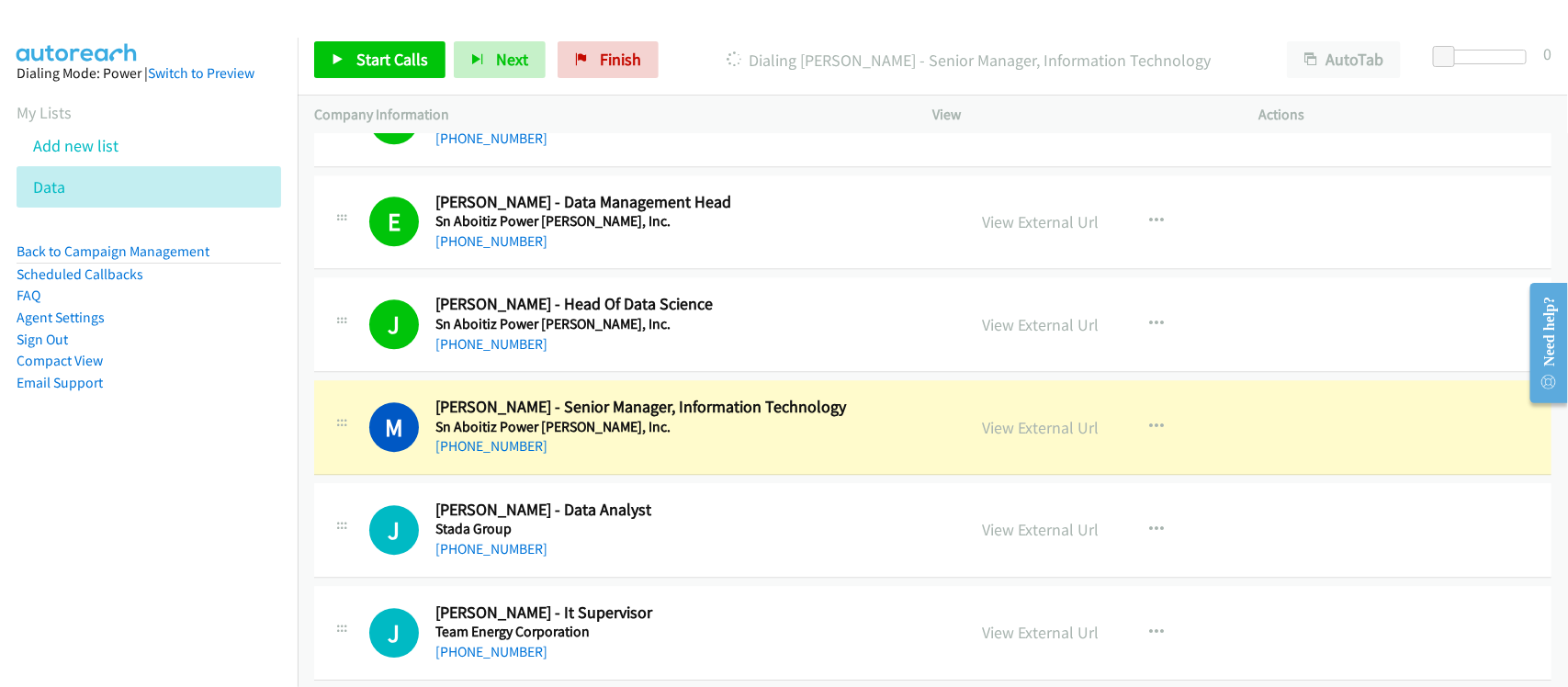
click at [575, 474] on div "M Callback Scheduled Marcelo Breta - Senior Manager, Information Technology Sn …" at bounding box center [932, 426] width 1237 height 95
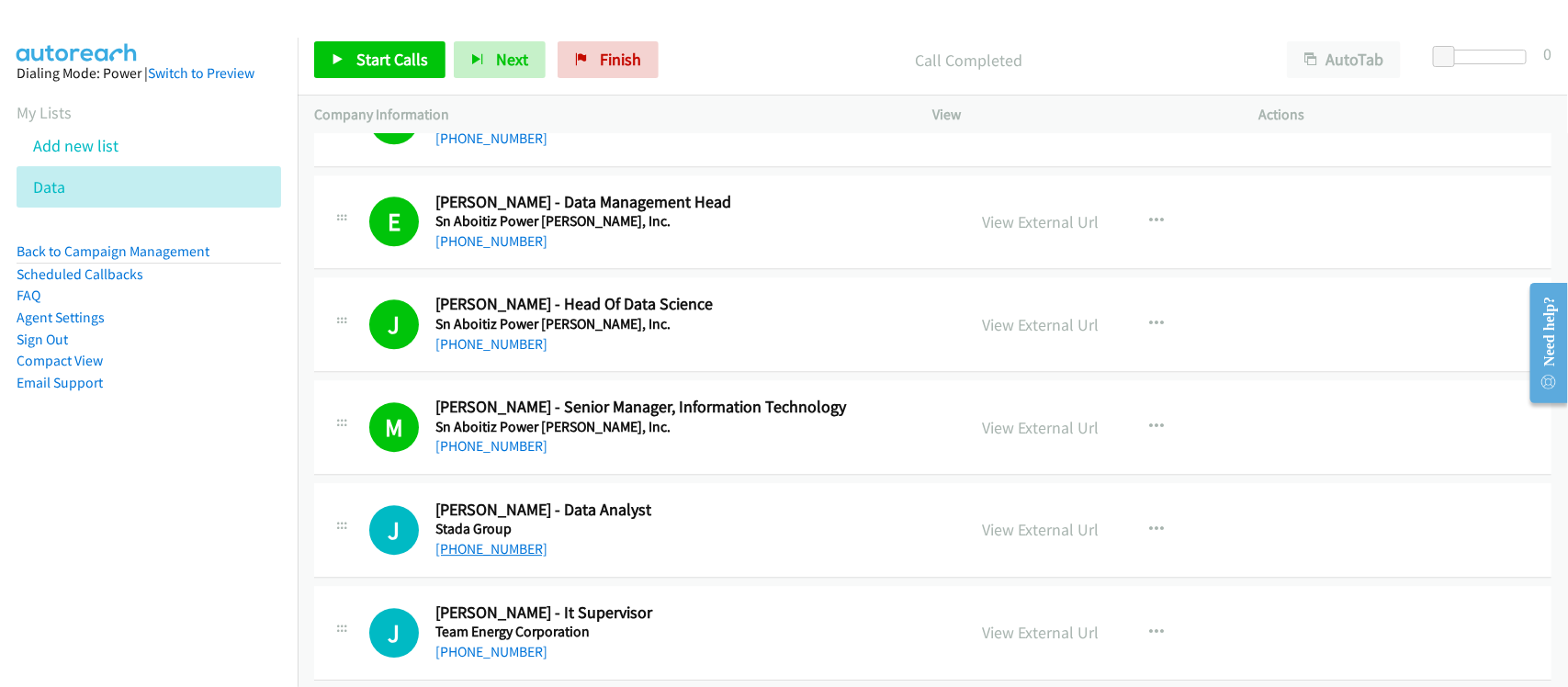
click at [478, 557] on link "+63 977 191 5915" at bounding box center [490, 548] width 112 height 18
drag, startPoint x: 577, startPoint y: 566, endPoint x: 583, endPoint y: 501, distance: 65.3
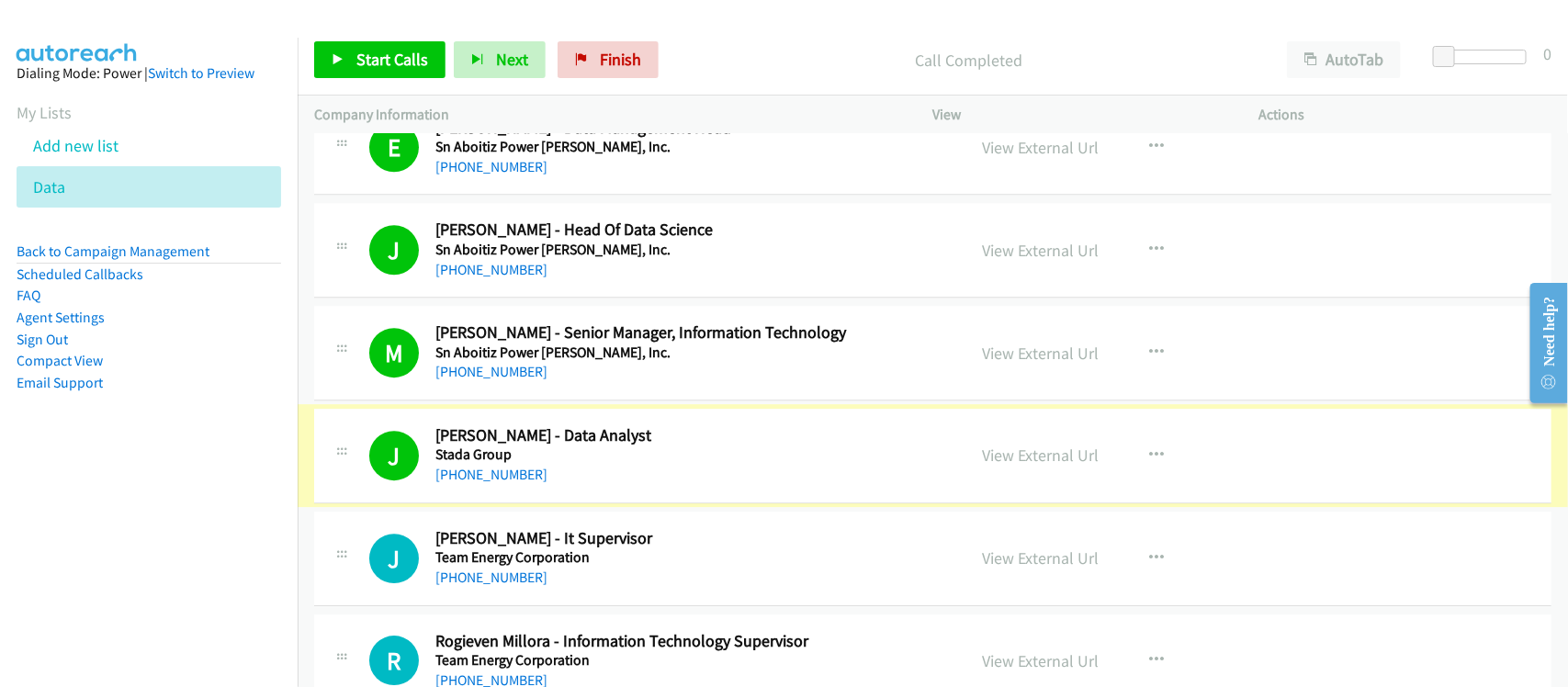
scroll to position [14915, 0]
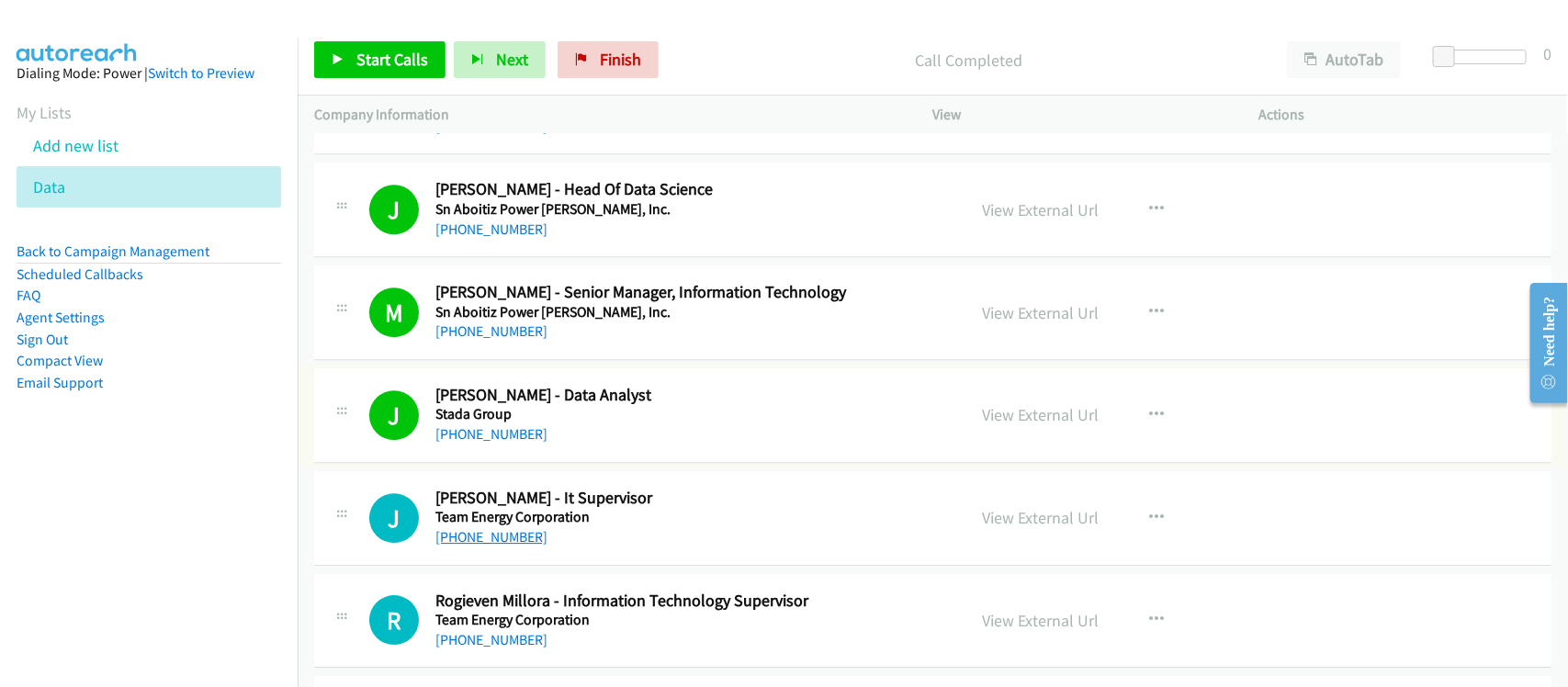
click at [521, 545] on link "+63 918 963 5254" at bounding box center [490, 536] width 112 height 18
click at [551, 445] on div "+63 977 191 5915" at bounding box center [688, 434] width 506 height 22
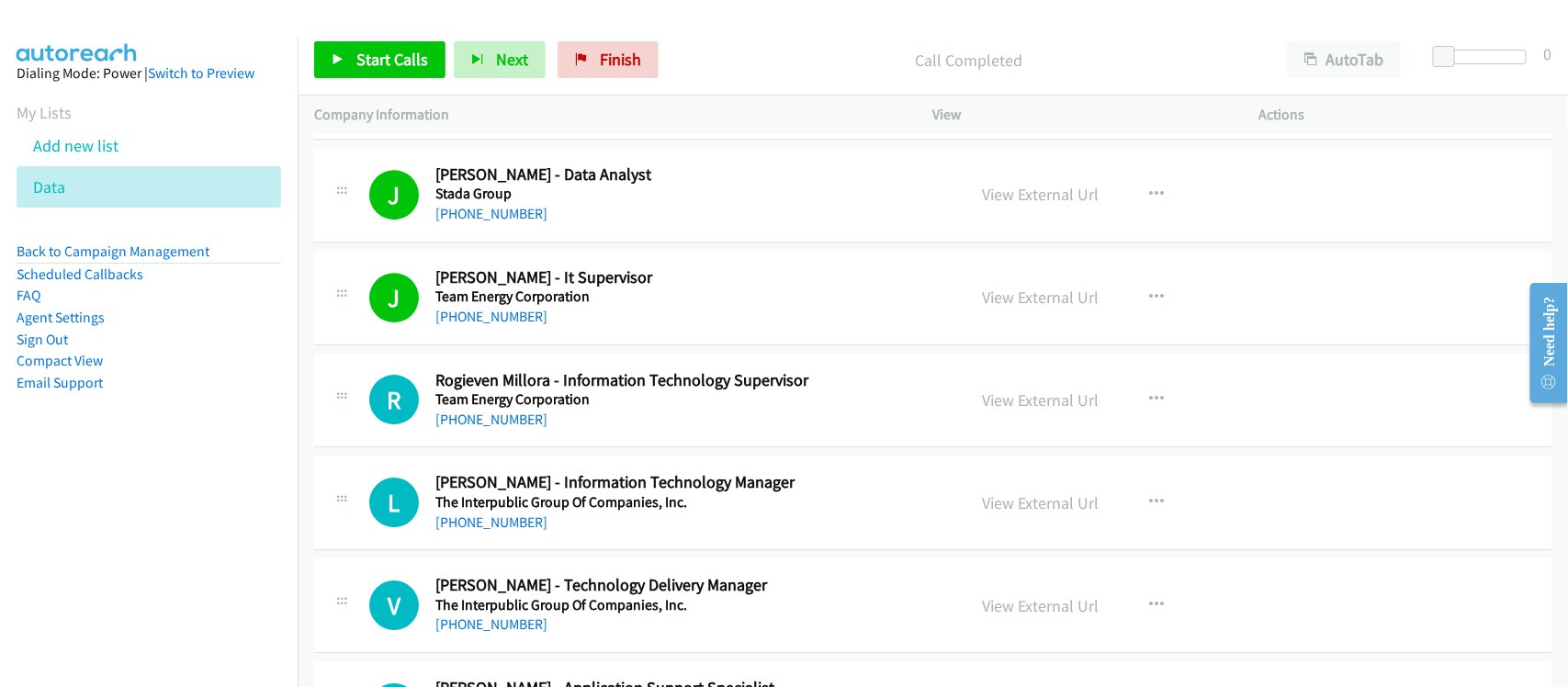
scroll to position [15145, 0]
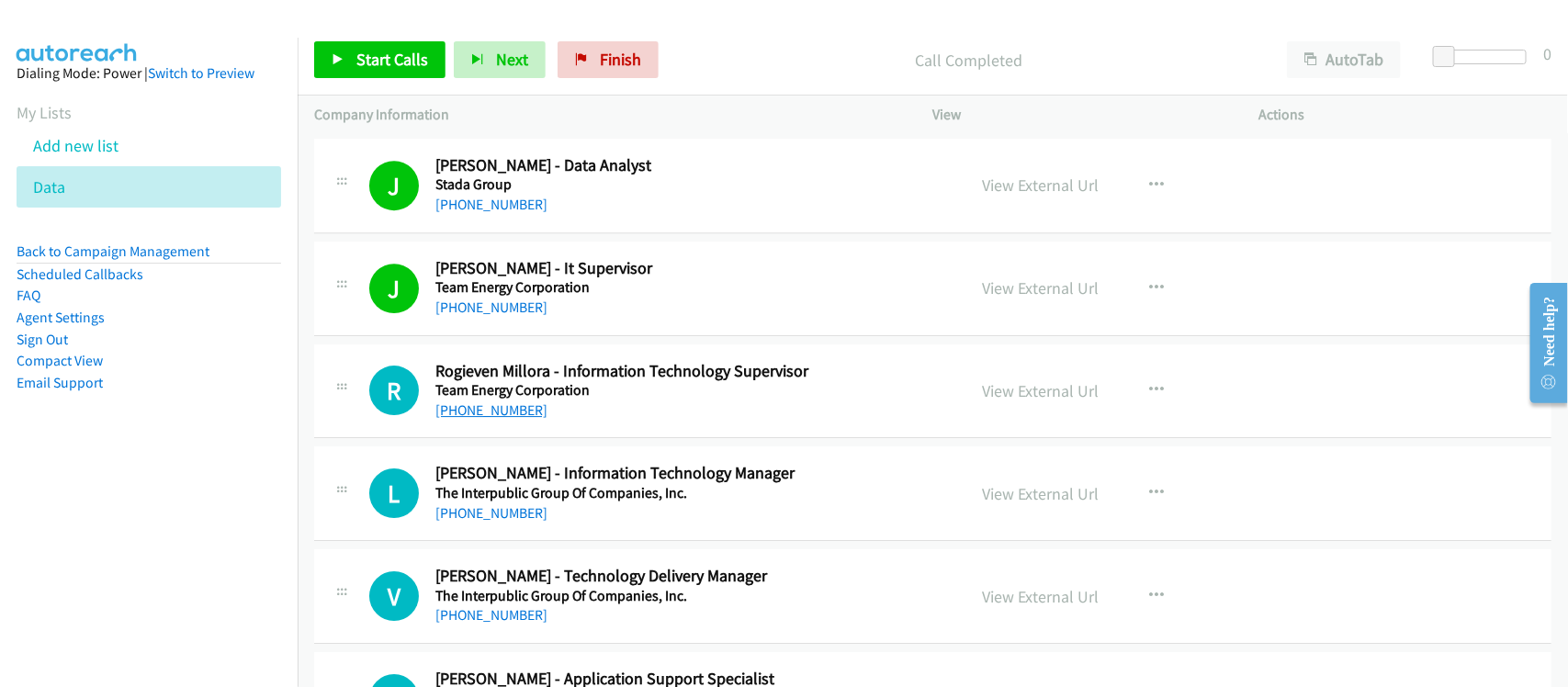
click at [514, 419] on link "+63 2 8552 8972" at bounding box center [490, 410] width 112 height 18
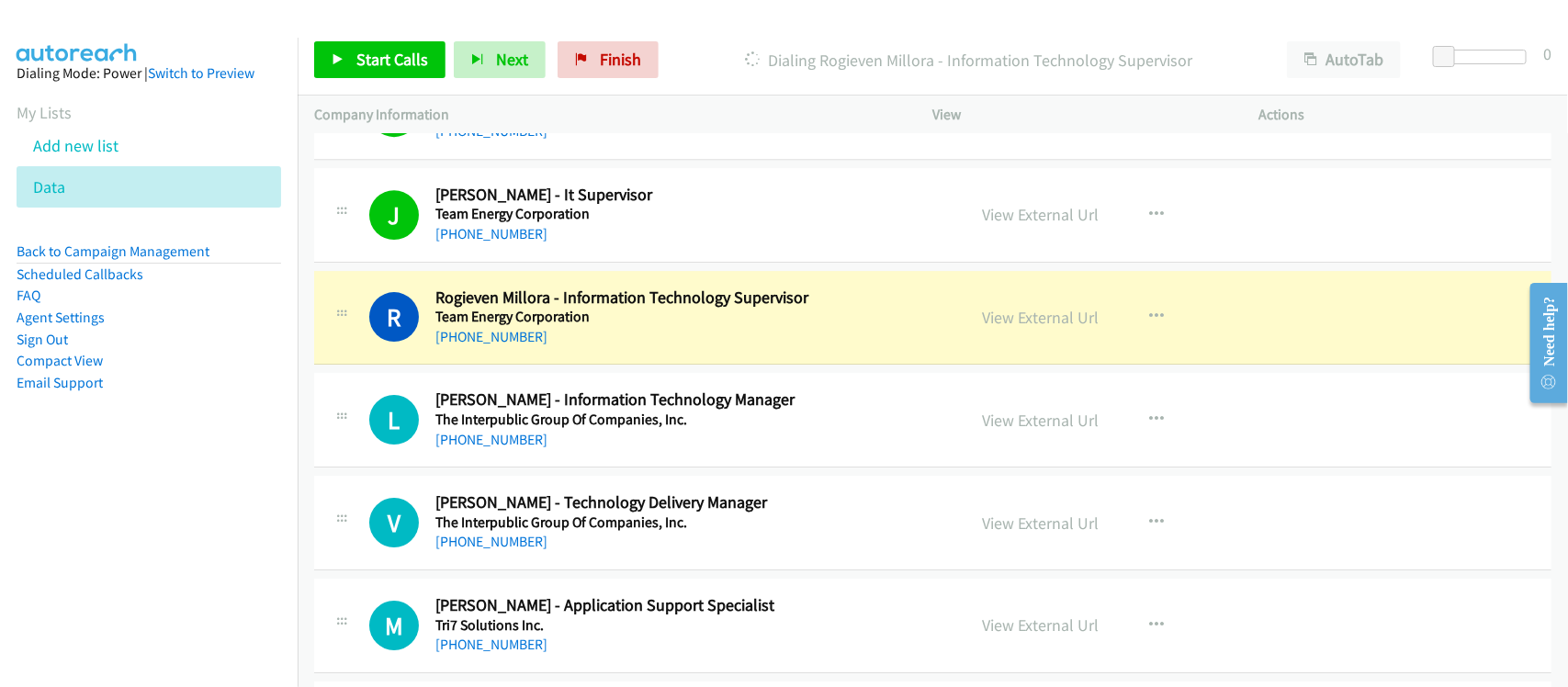
scroll to position [15260, 0]
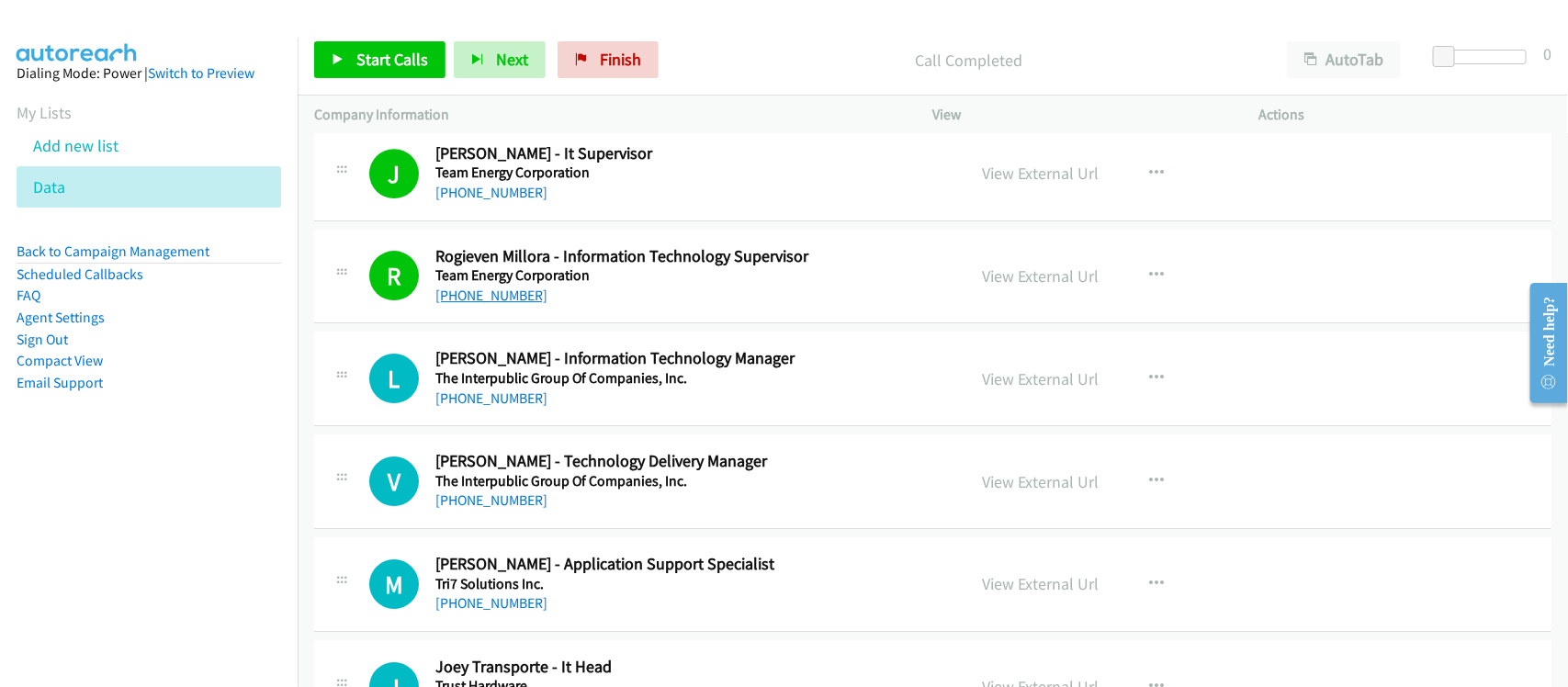
click at [498, 304] on link "+63 2 8552 8972" at bounding box center [490, 295] width 112 height 18
click at [526, 407] on link "+63 932 877 4123" at bounding box center [490, 397] width 112 height 18
click at [470, 509] on link "+63 917 580 4959" at bounding box center [490, 500] width 112 height 18
click at [533, 529] on div "V Callback Scheduled Violito Labuan - Technology Delivery Manager The Interpubl…" at bounding box center [932, 481] width 1237 height 95
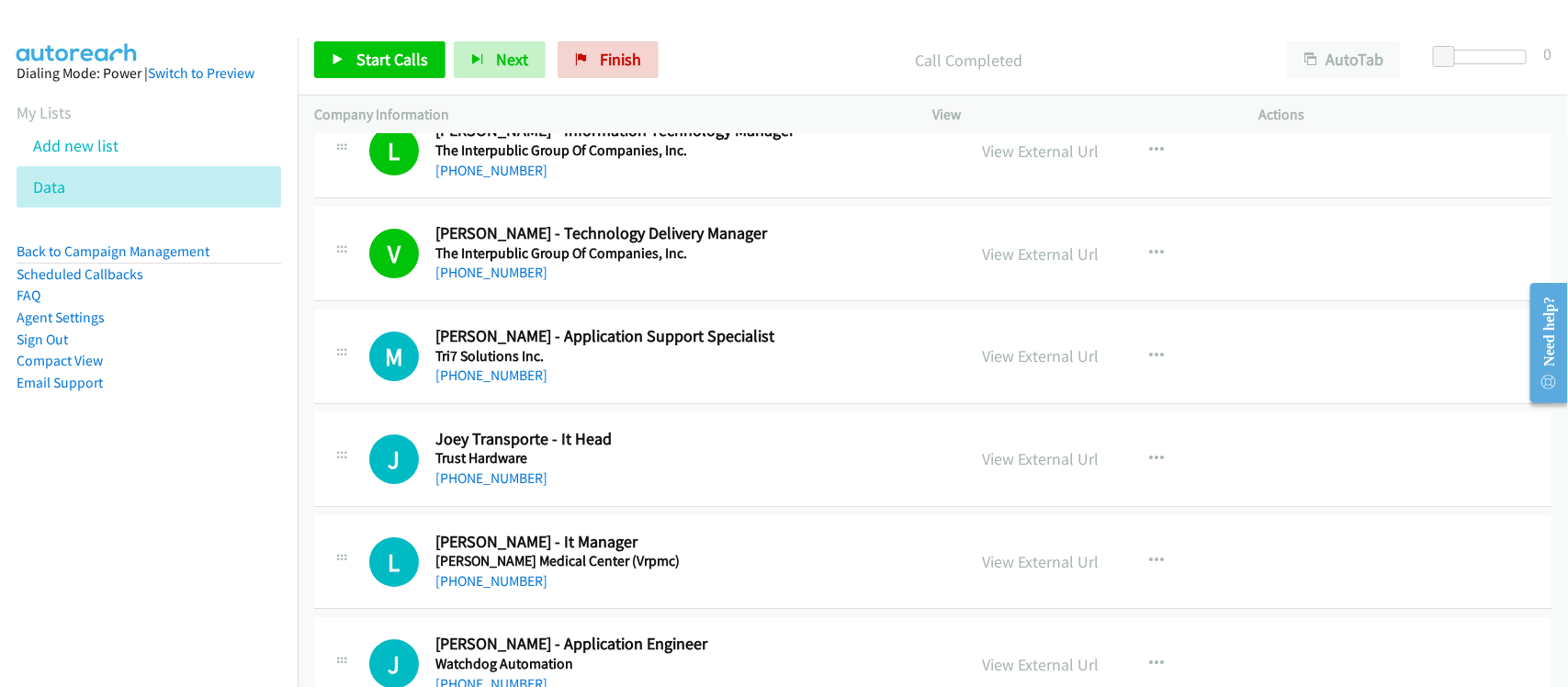
scroll to position [15489, 0]
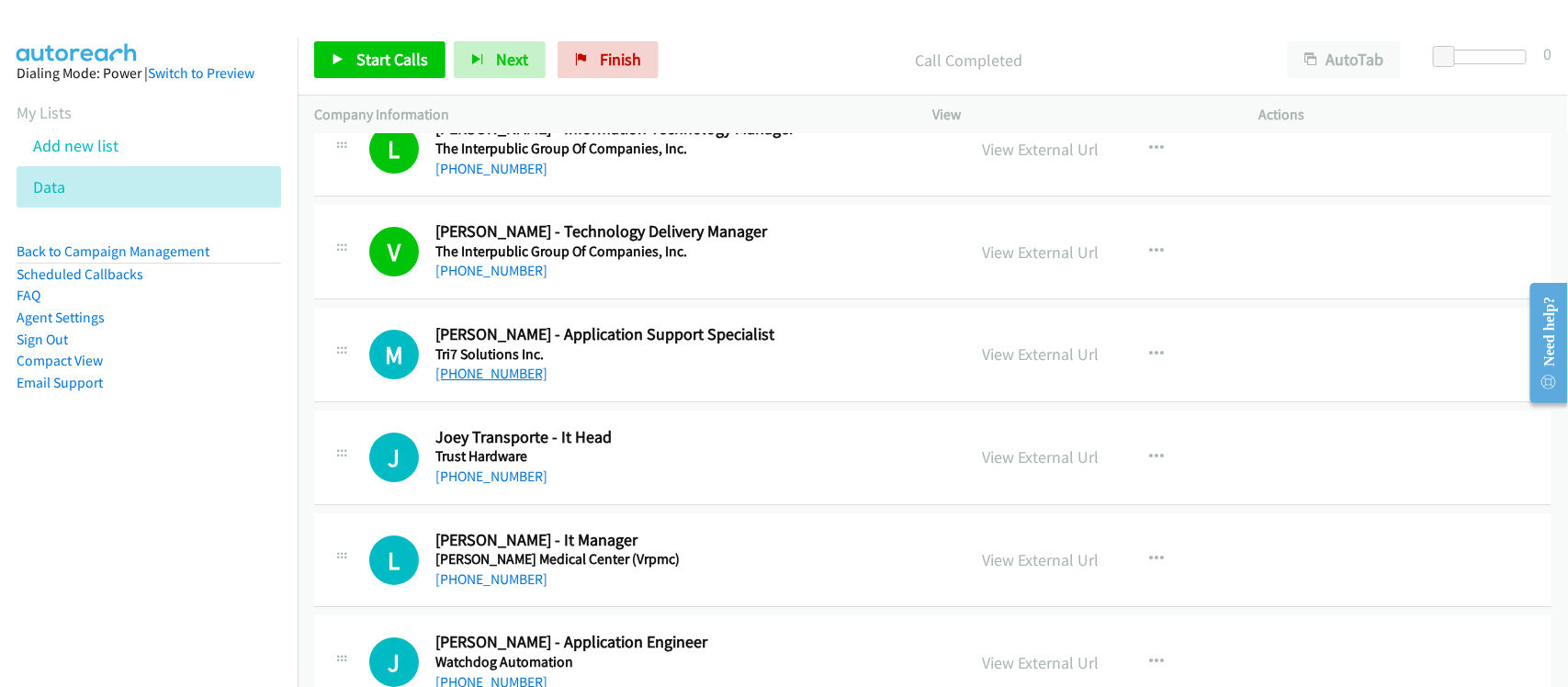
click at [508, 381] on link "+63 921 292 8199" at bounding box center [490, 373] width 112 height 18
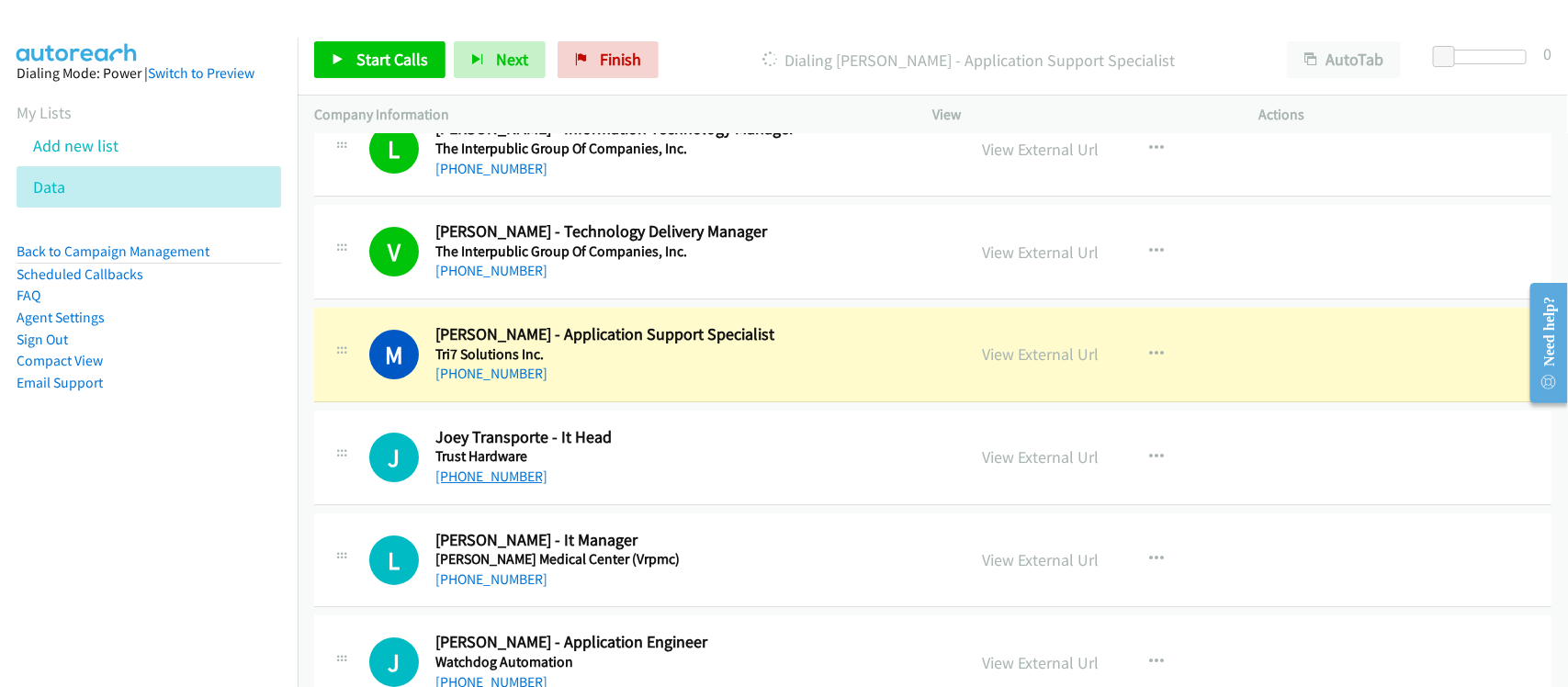
click at [464, 485] on link "+63 917 183 4767" at bounding box center [490, 475] width 112 height 18
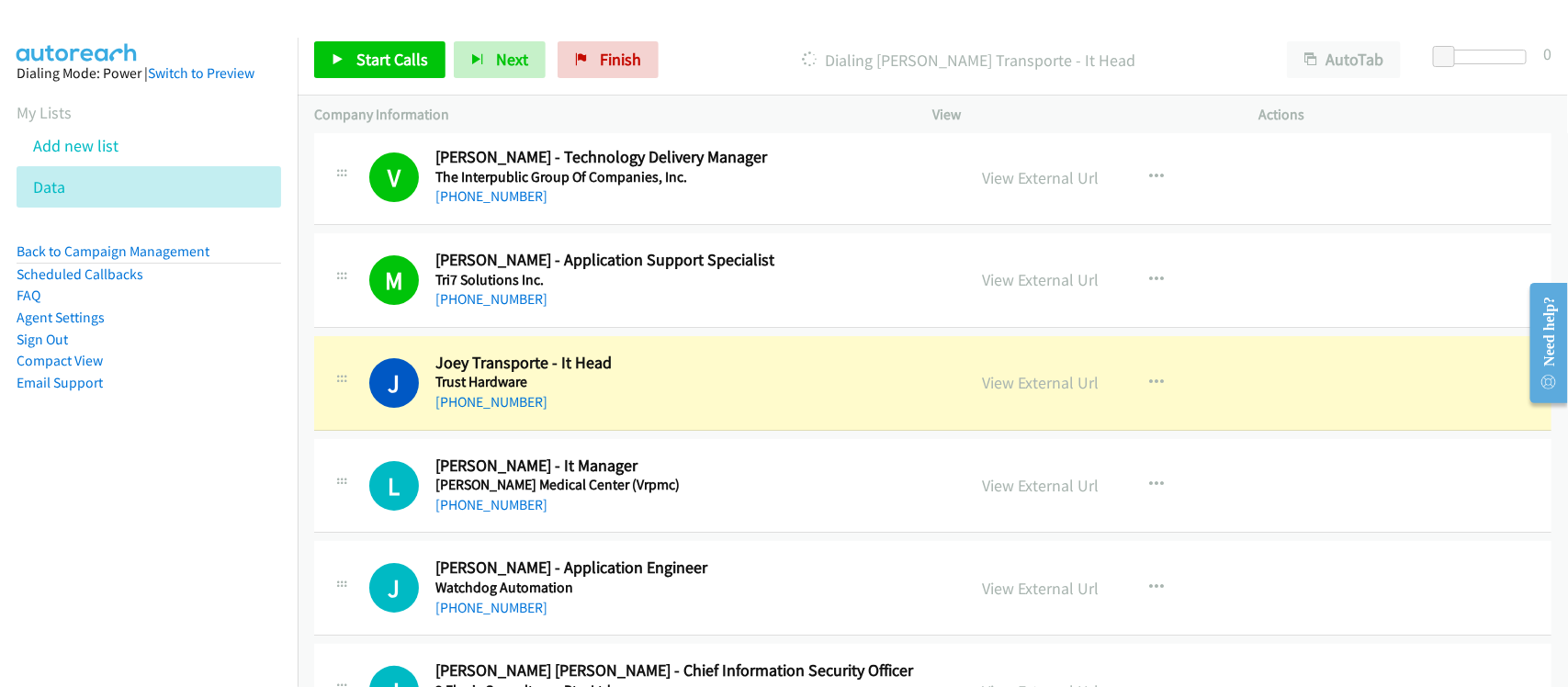
scroll to position [15604, 0]
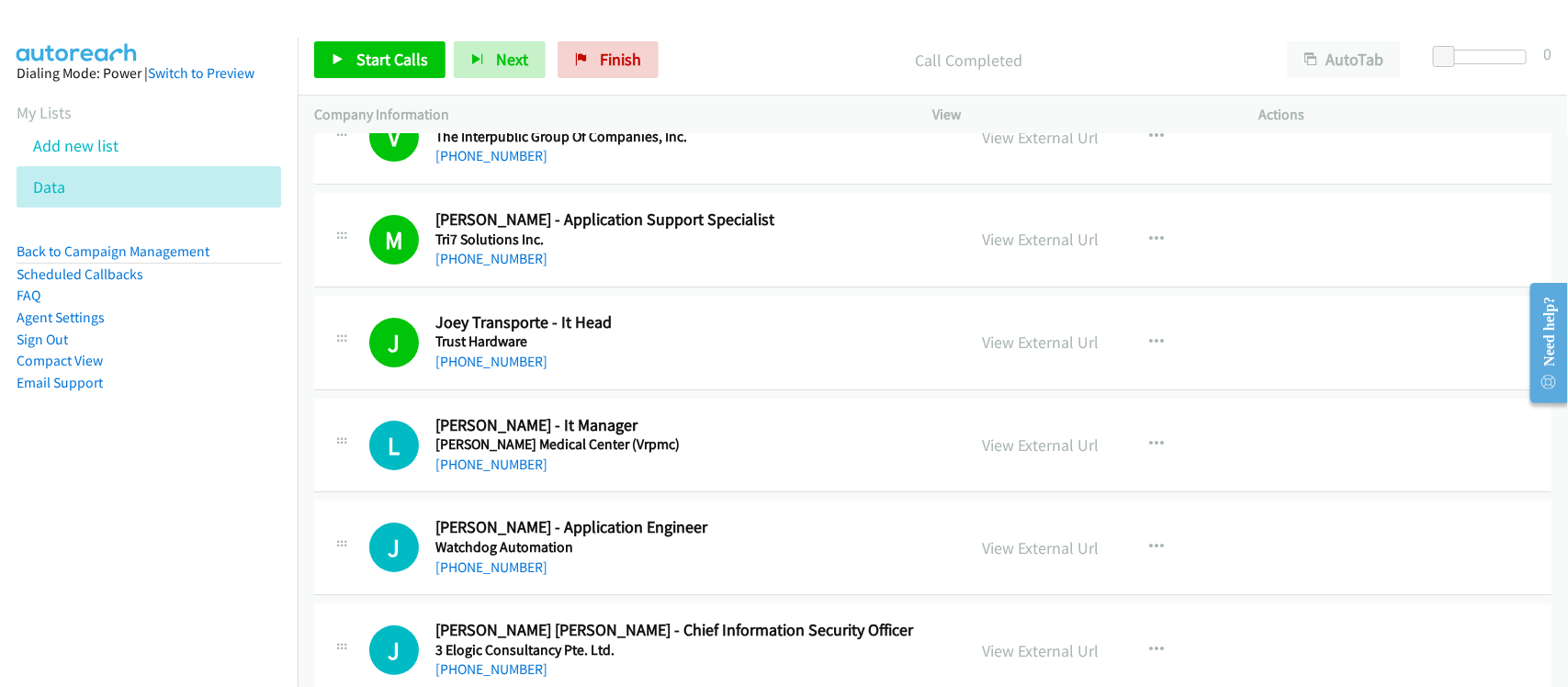
drag, startPoint x: 519, startPoint y: 497, endPoint x: 540, endPoint y: 456, distance: 46.1
click at [519, 472] on link "+63 2 8464 9999" at bounding box center [490, 464] width 112 height 18
click at [444, 575] on link "+63 917 403 9302" at bounding box center [490, 566] width 112 height 18
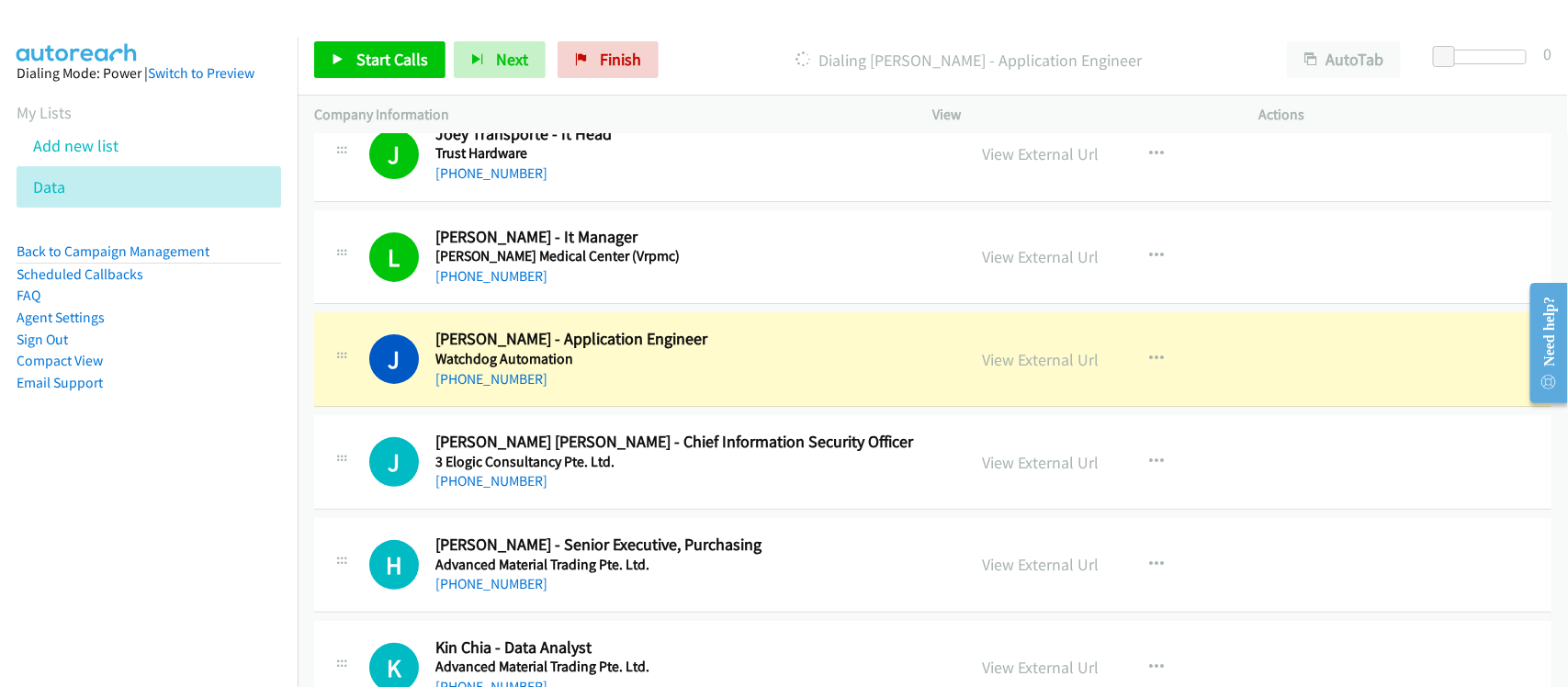
scroll to position [15834, 0]
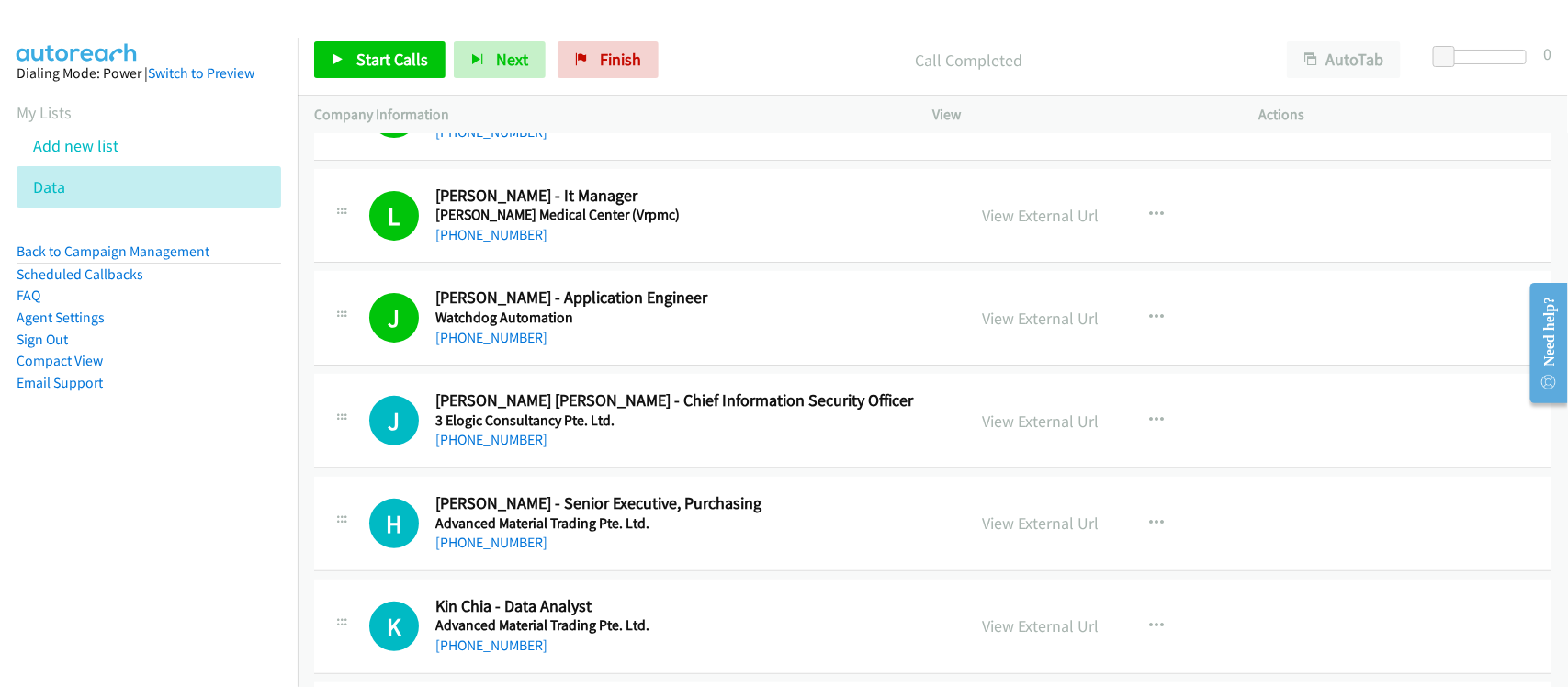
click at [253, 524] on nav "Dialing Mode: Power | Switch to Preview My Lists Add new list Data Back to Camp…" at bounding box center [149, 381] width 298 height 687
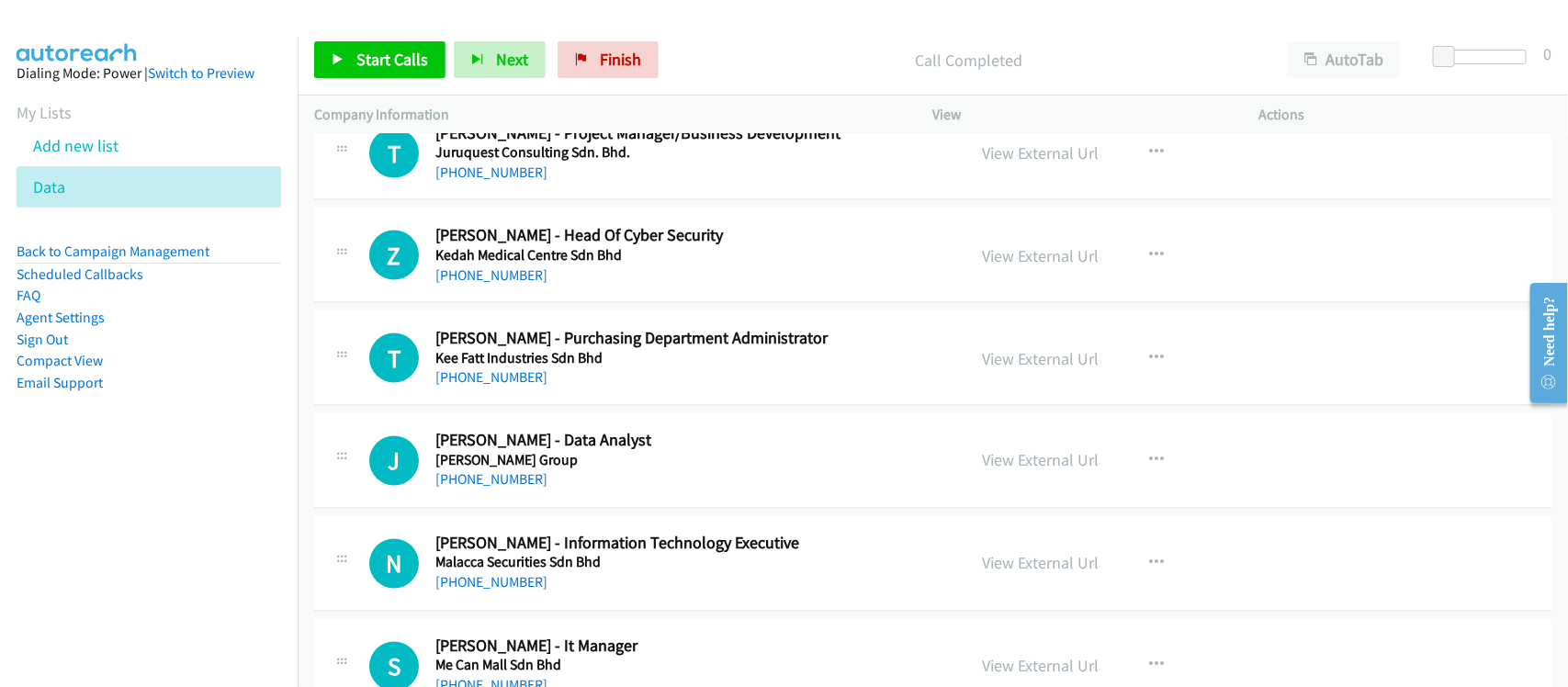
scroll to position [4360, 0]
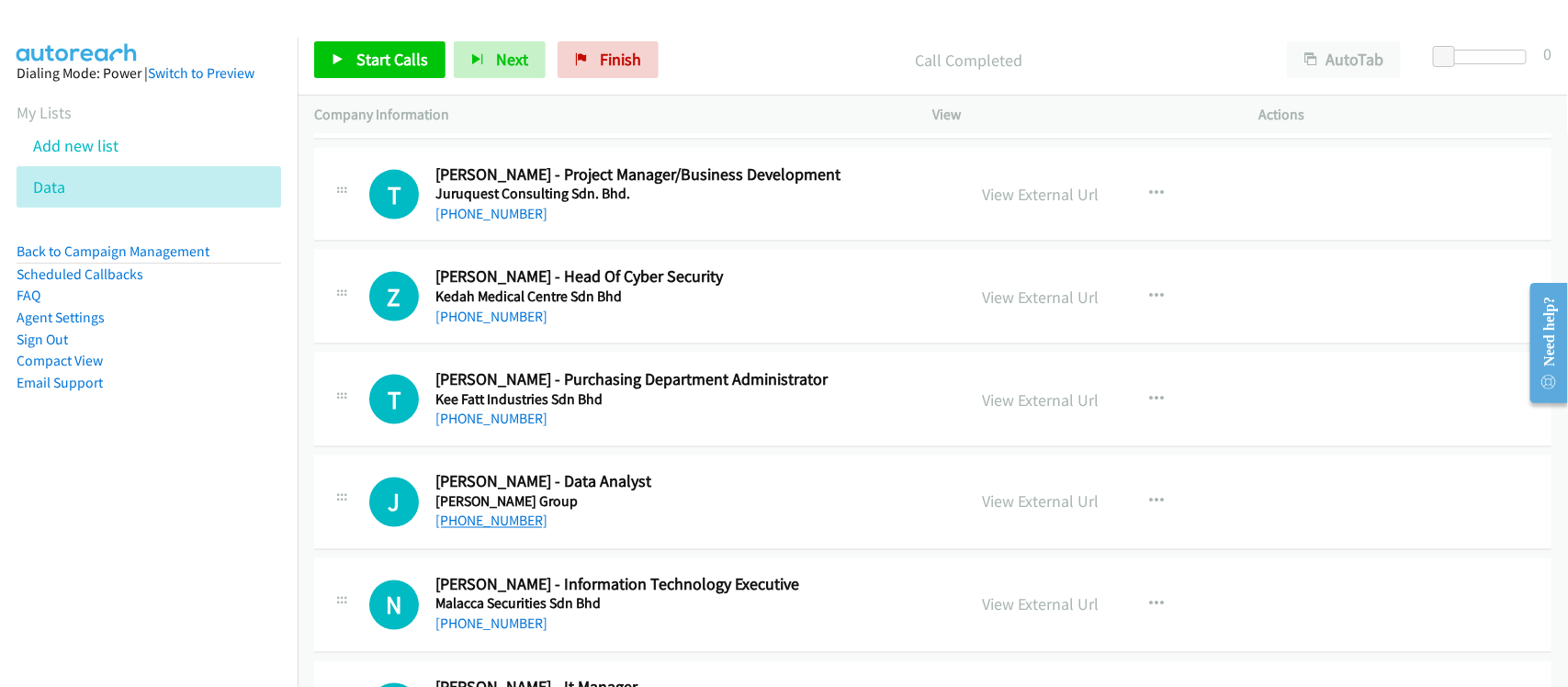
click at [511, 525] on link "+60 3-7629 6588" at bounding box center [490, 520] width 112 height 18
click at [489, 626] on link "+60 17-306 8203" at bounding box center [490, 623] width 112 height 18
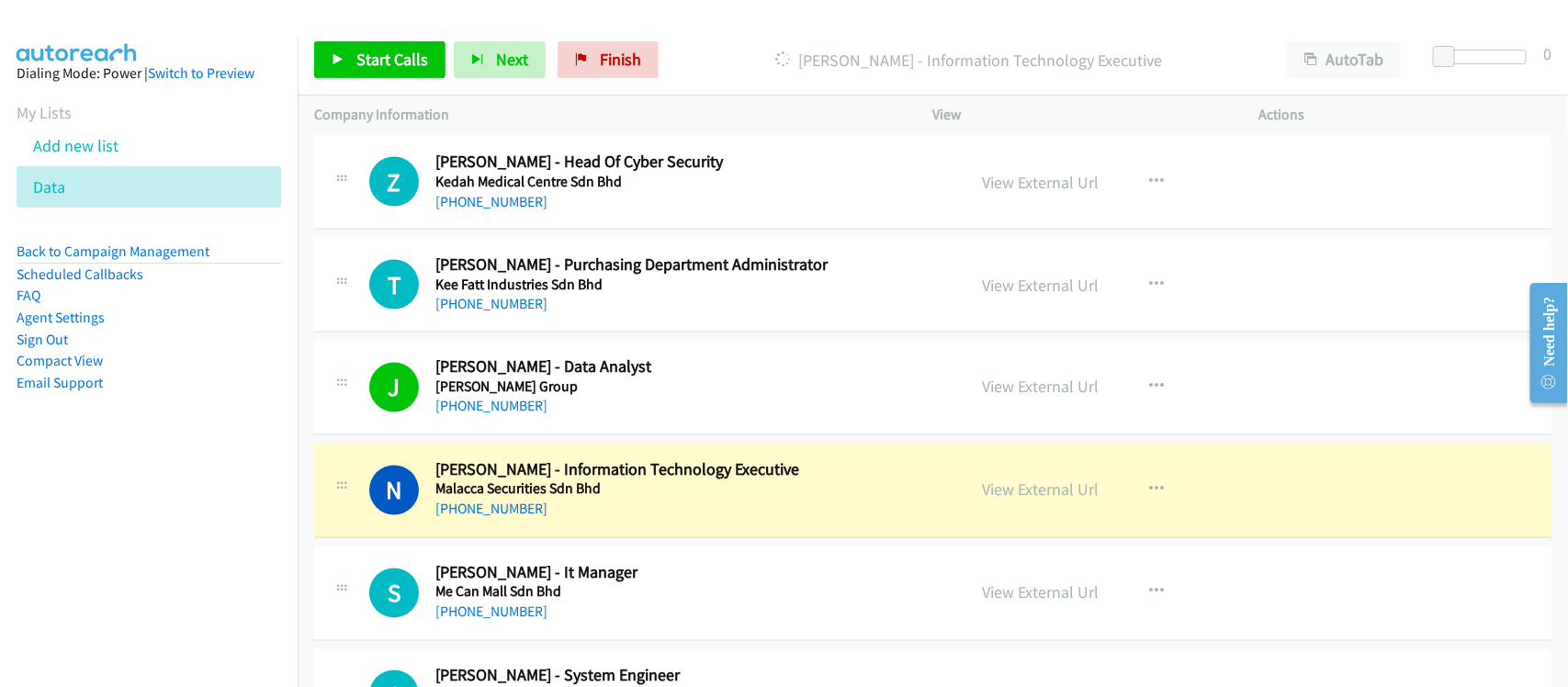
scroll to position [4590, 0]
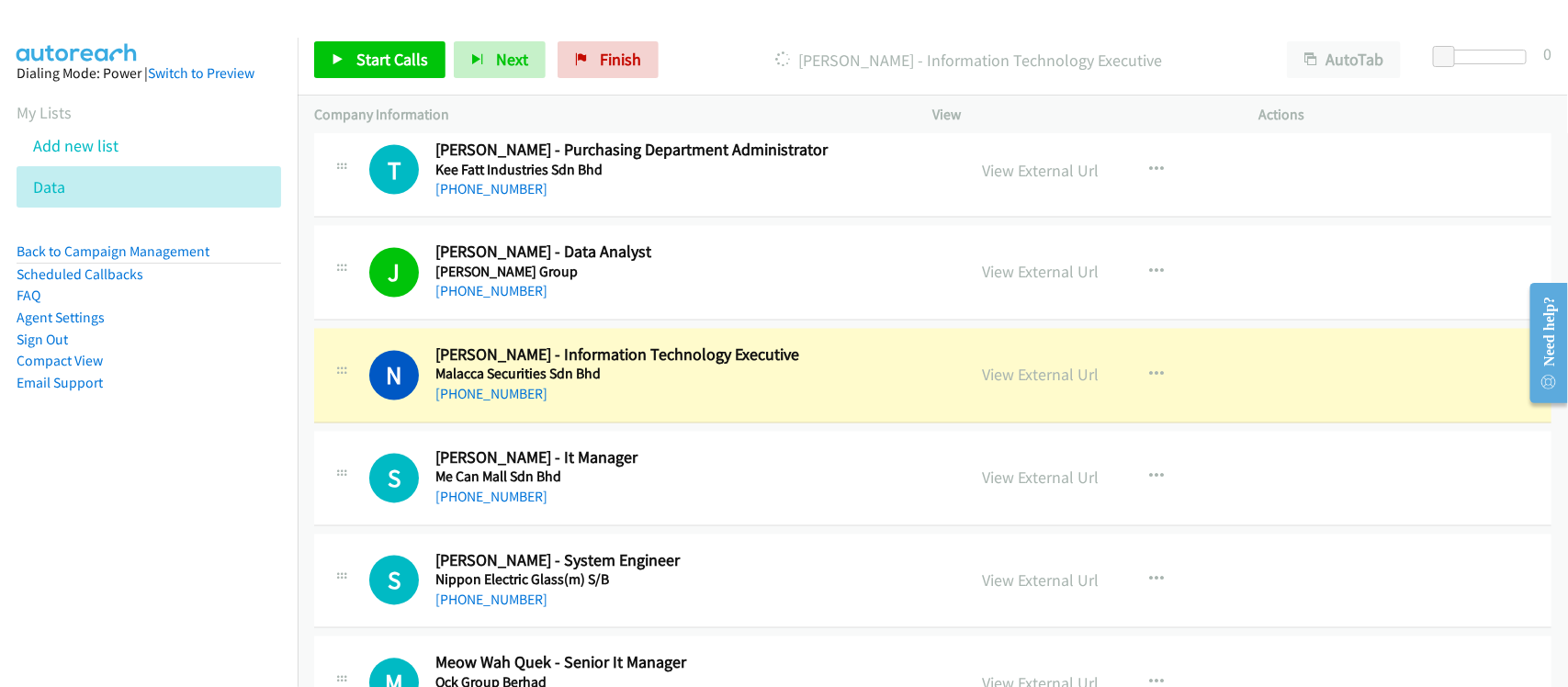
click at [562, 406] on div "+60 17-306 8203" at bounding box center [688, 395] width 506 height 22
click at [1065, 382] on link "View External Url" at bounding box center [1041, 375] width 116 height 22
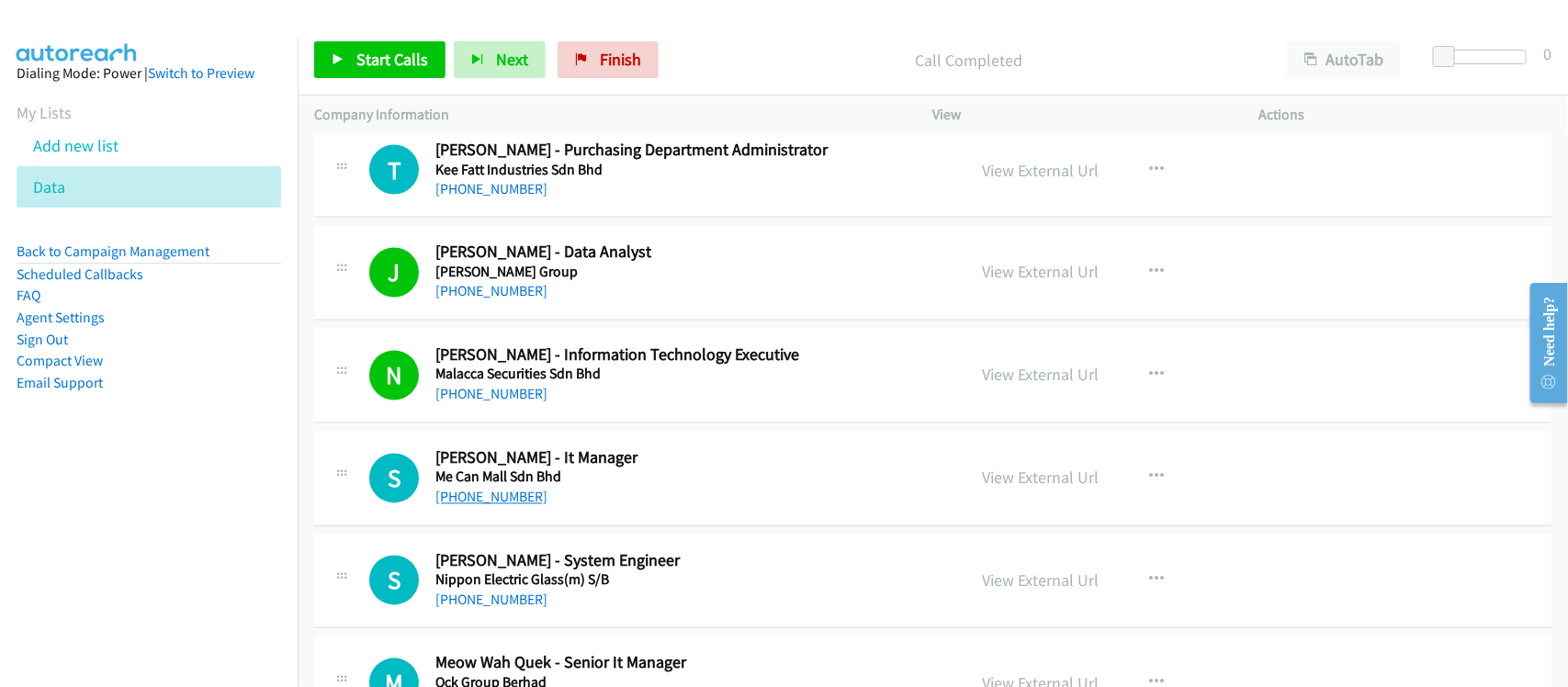
drag, startPoint x: 501, startPoint y: 510, endPoint x: 491, endPoint y: 511, distance: 10.0
click at [501, 506] on link "+60 3-8657 2222" at bounding box center [490, 497] width 112 height 18
click at [267, 507] on nav "Dialing Mode: Power | Switch to Preview My Lists Add new list Data Back to Camp…" at bounding box center [149, 381] width 298 height 687
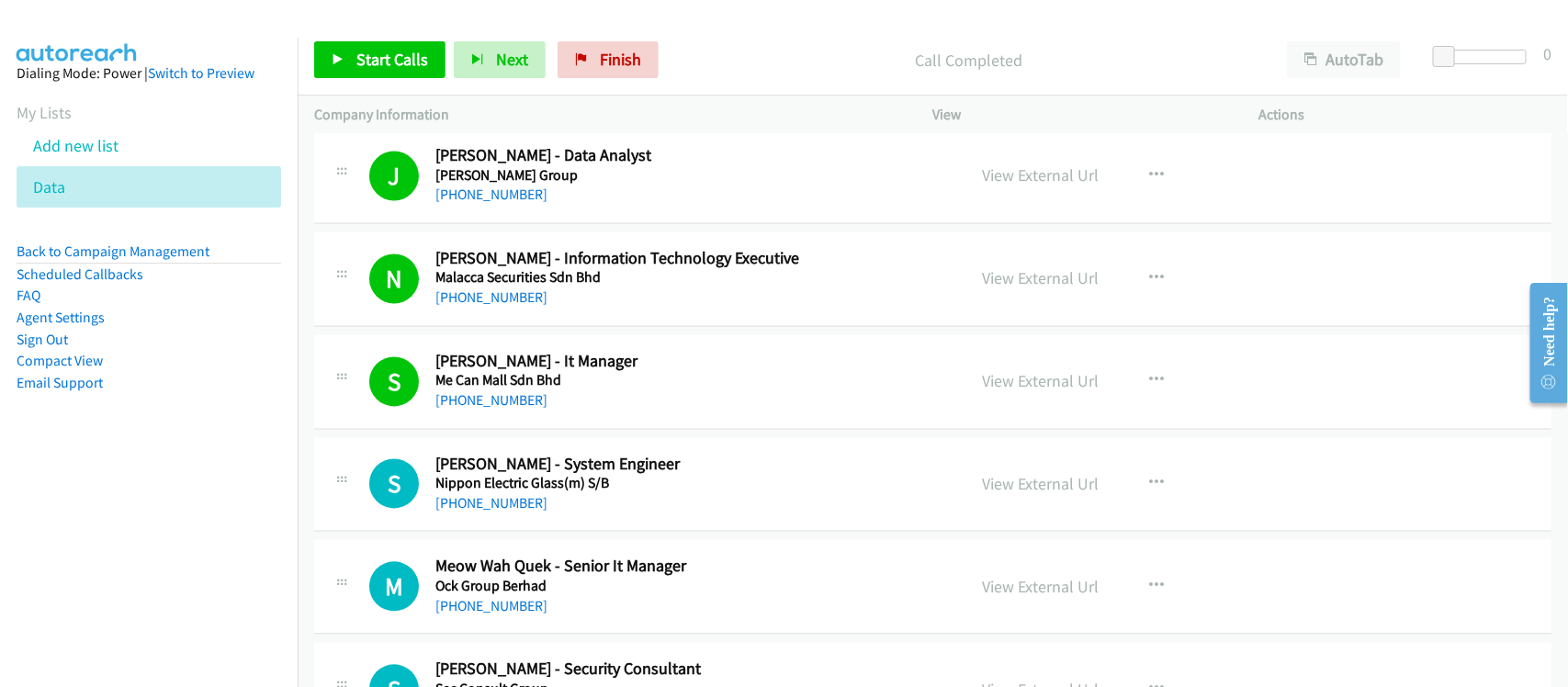
scroll to position [4819, 0]
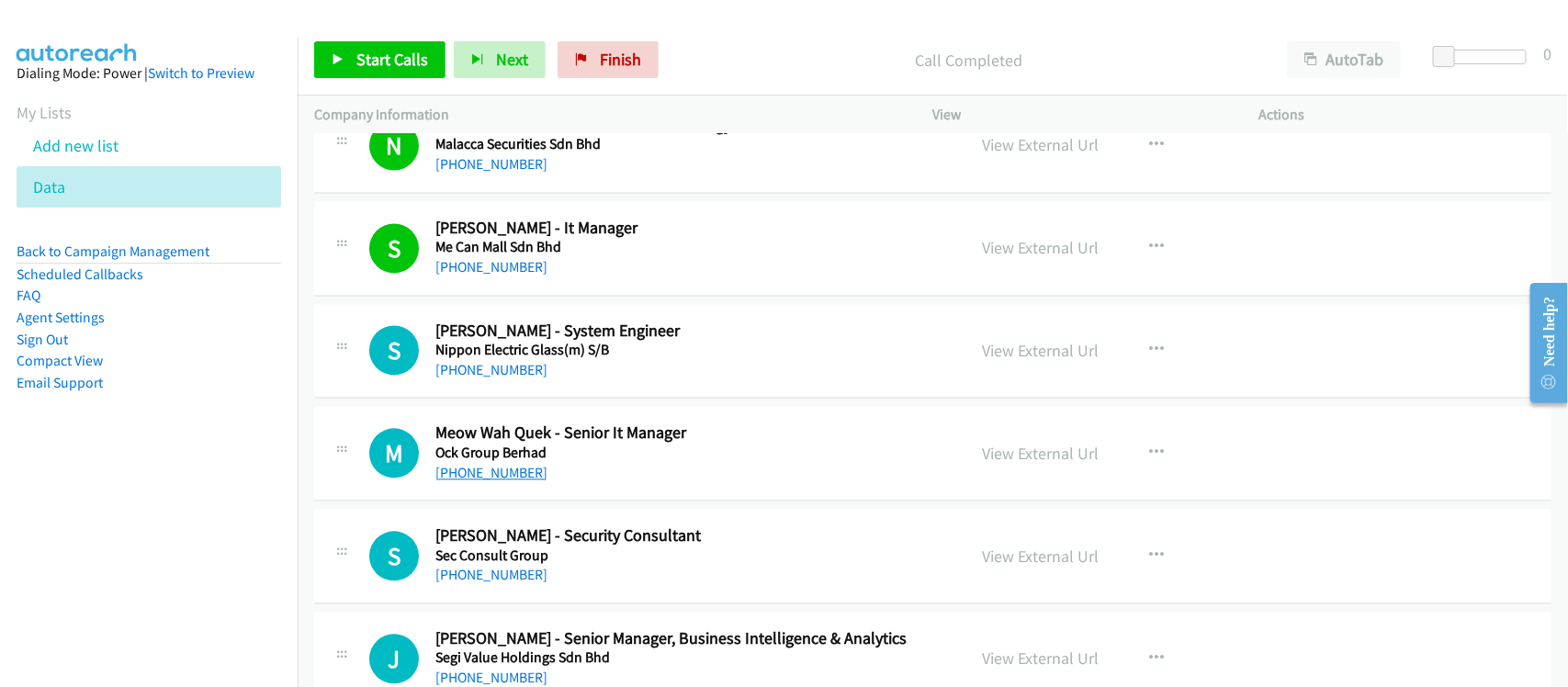
click at [492, 482] on link "+60 3-6142 1840" at bounding box center [490, 473] width 112 height 18
click at [498, 379] on link "+60 13-644 6021" at bounding box center [490, 370] width 112 height 18
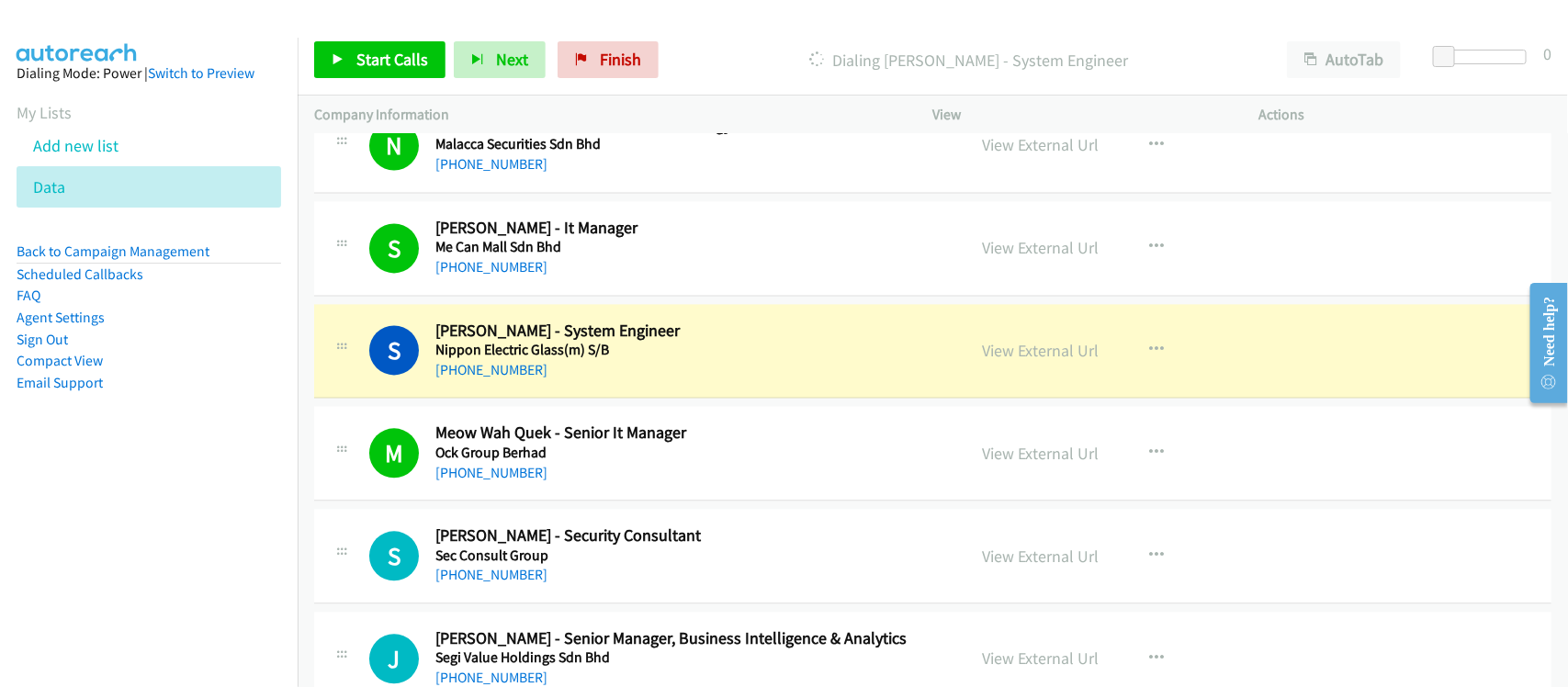
click at [569, 403] on td "S Callback Scheduled Shazwani Azreen - System Engineer Nippon Electric Glass(m)…" at bounding box center [932, 351] width 1270 height 103
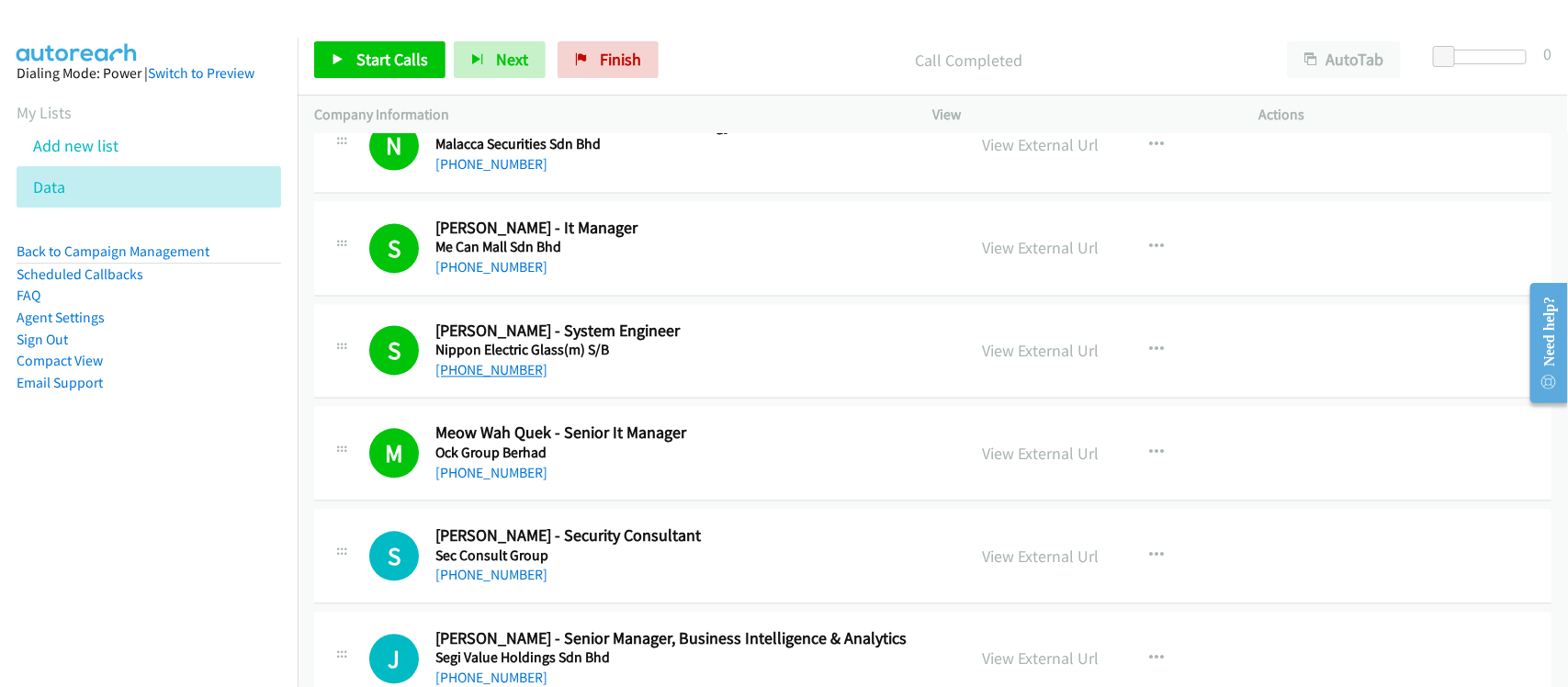
click at [485, 378] on link "+60 13-644 6021" at bounding box center [490, 370] width 112 height 18
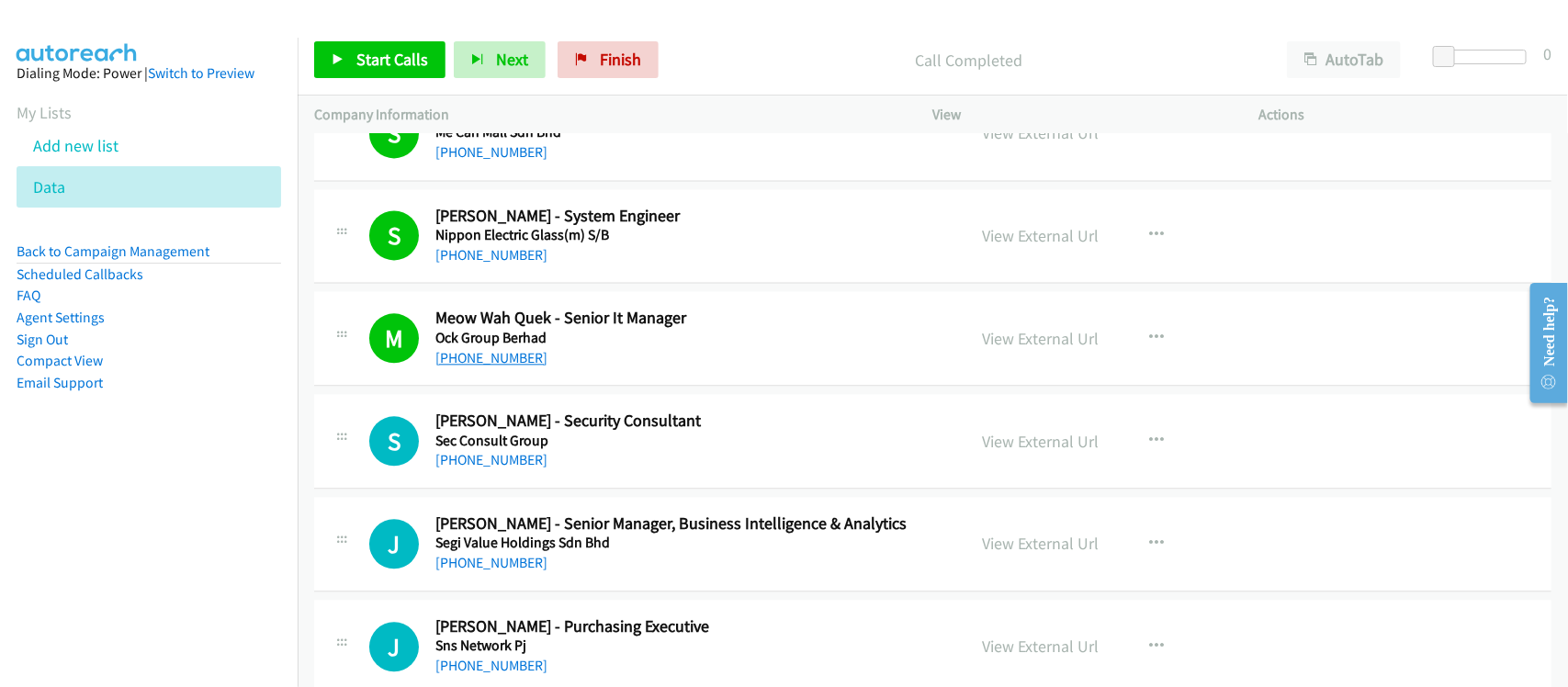
scroll to position [5048, 0]
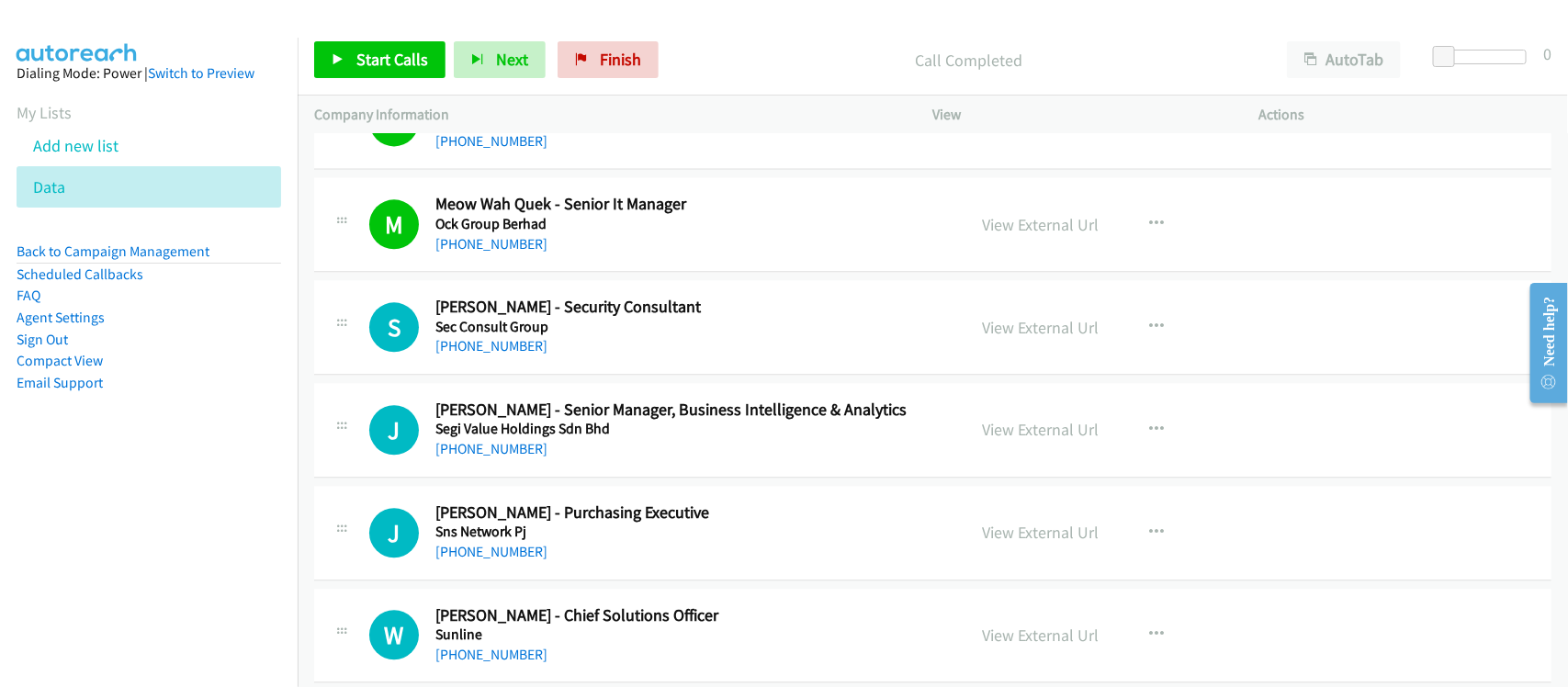
click at [525, 481] on td "J Callback Scheduled Jia Loh - Senior Manager, Business Intelligence & Analytic…" at bounding box center [932, 429] width 1270 height 103
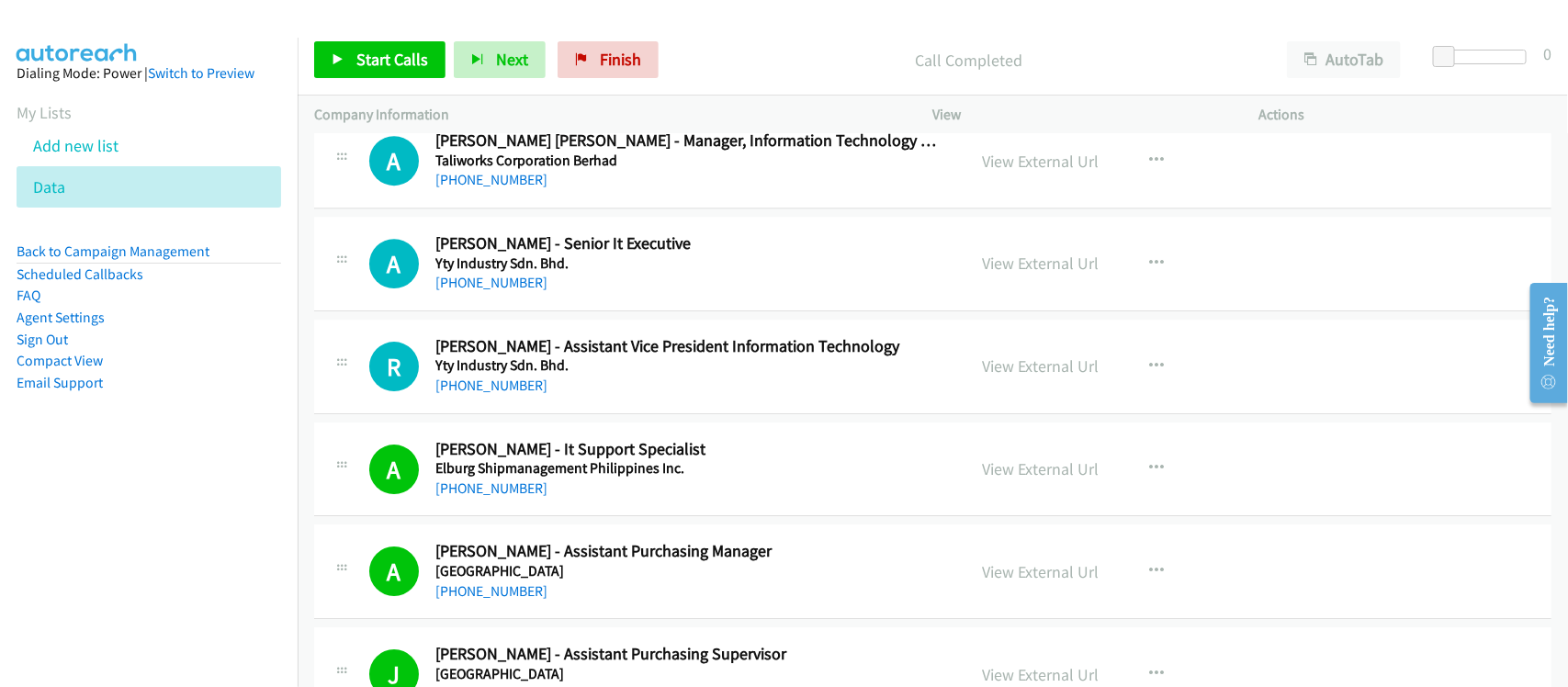
scroll to position [5737, 0]
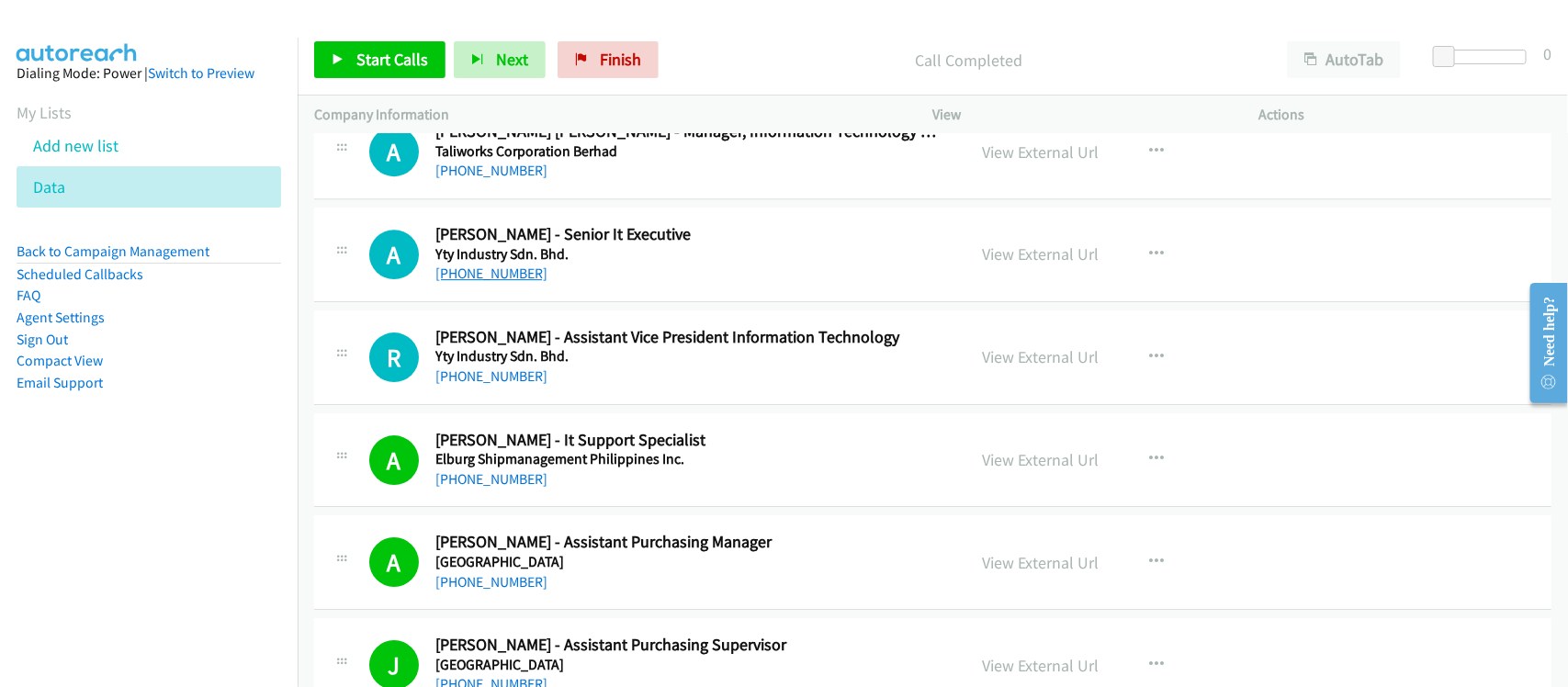
click at [498, 274] on link "+60 5-690 8528" at bounding box center [490, 273] width 112 height 18
click at [252, 520] on nav "Dialing Mode: Power | Switch to Preview My Lists Add new list Data Back to Camp…" at bounding box center [149, 381] width 298 height 687
click at [508, 487] on link "+63 2 8817 0971" at bounding box center [490, 478] width 112 height 18
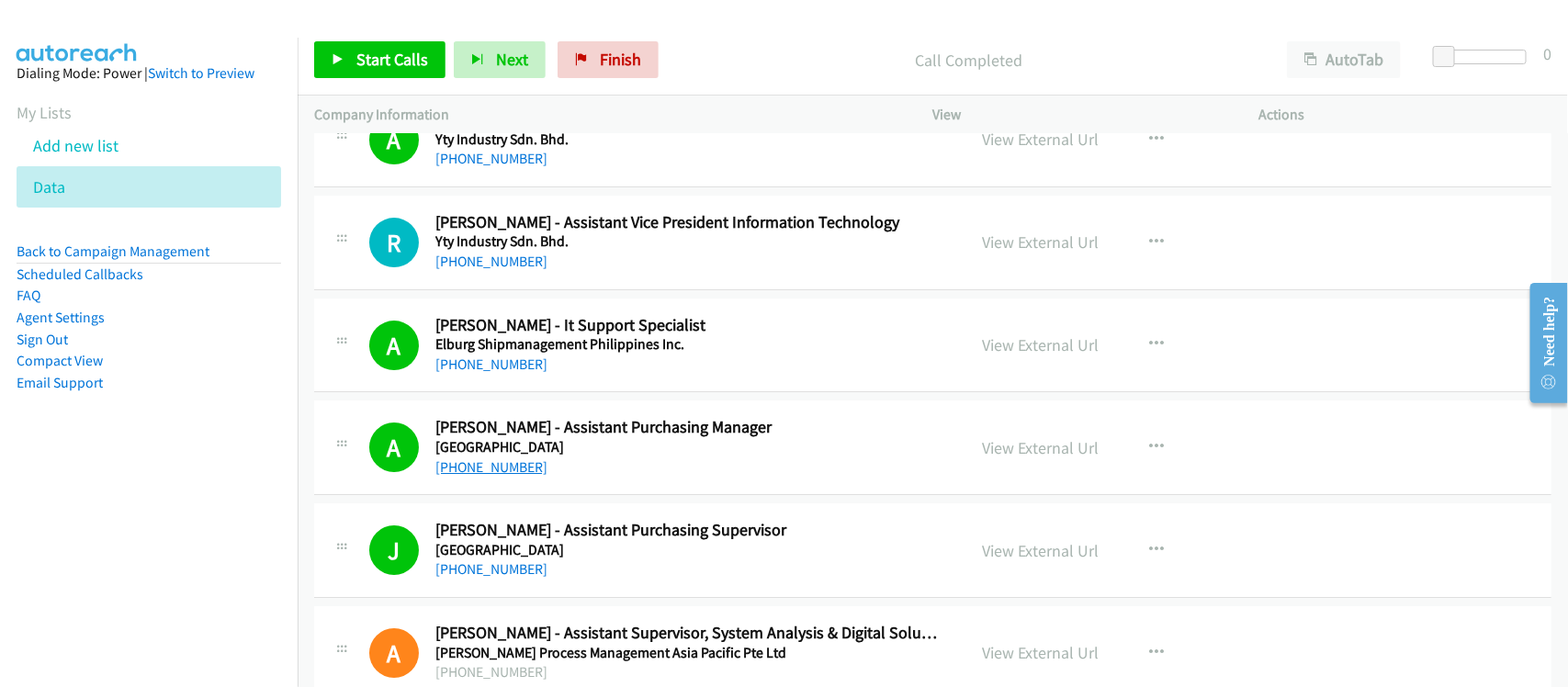
click at [533, 468] on link "+63 966 384 3159" at bounding box center [490, 467] width 112 height 18
click at [565, 478] on div "+63 966 384 3159" at bounding box center [688, 468] width 506 height 22
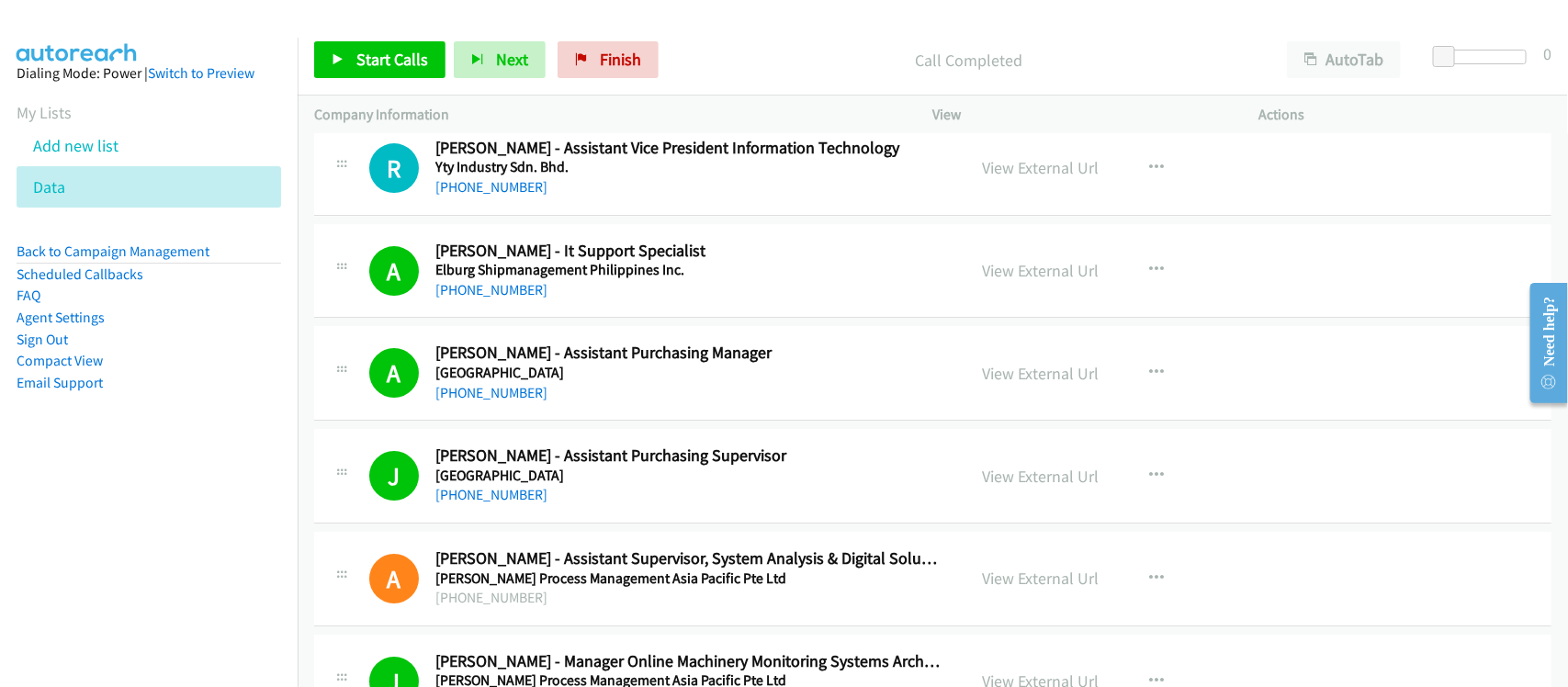
scroll to position [5966, 0]
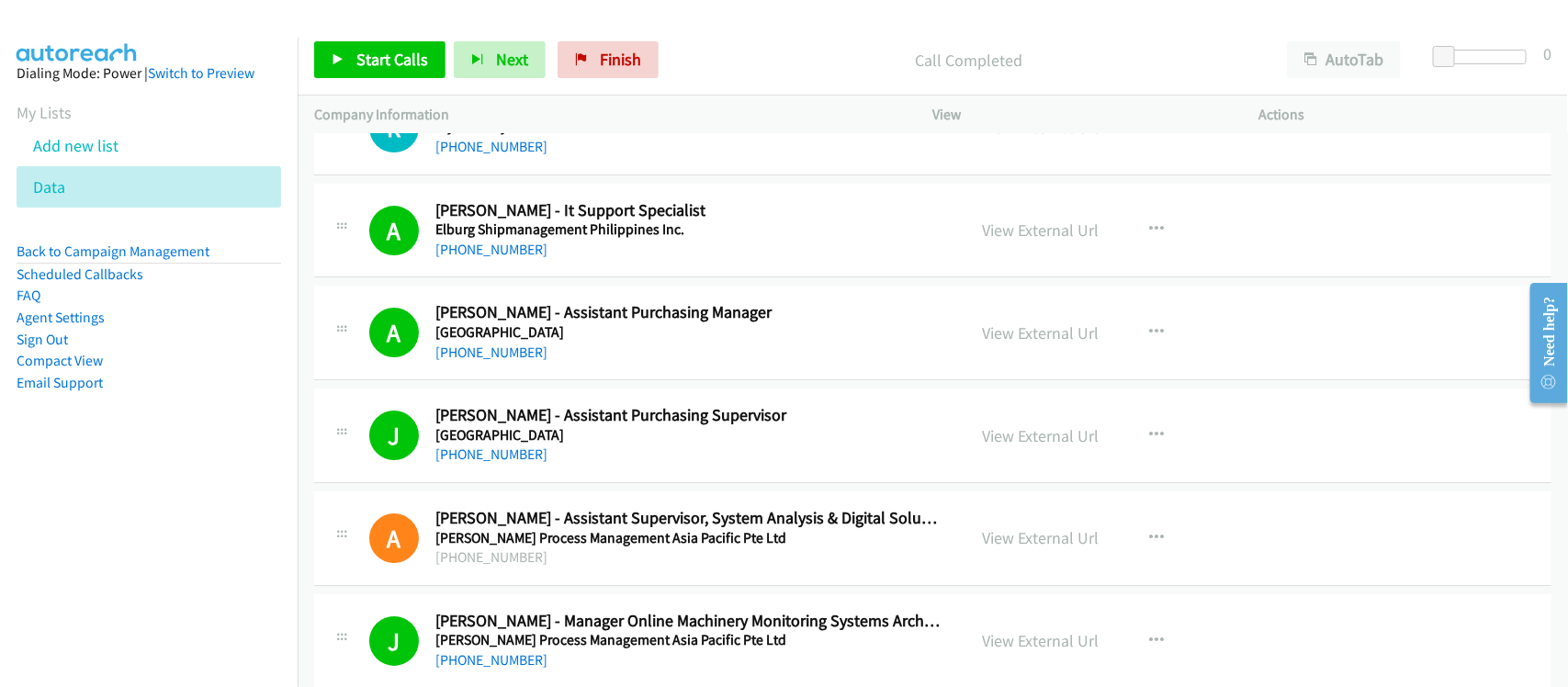
click at [557, 466] on div "+63 917 249 3229" at bounding box center [688, 455] width 506 height 22
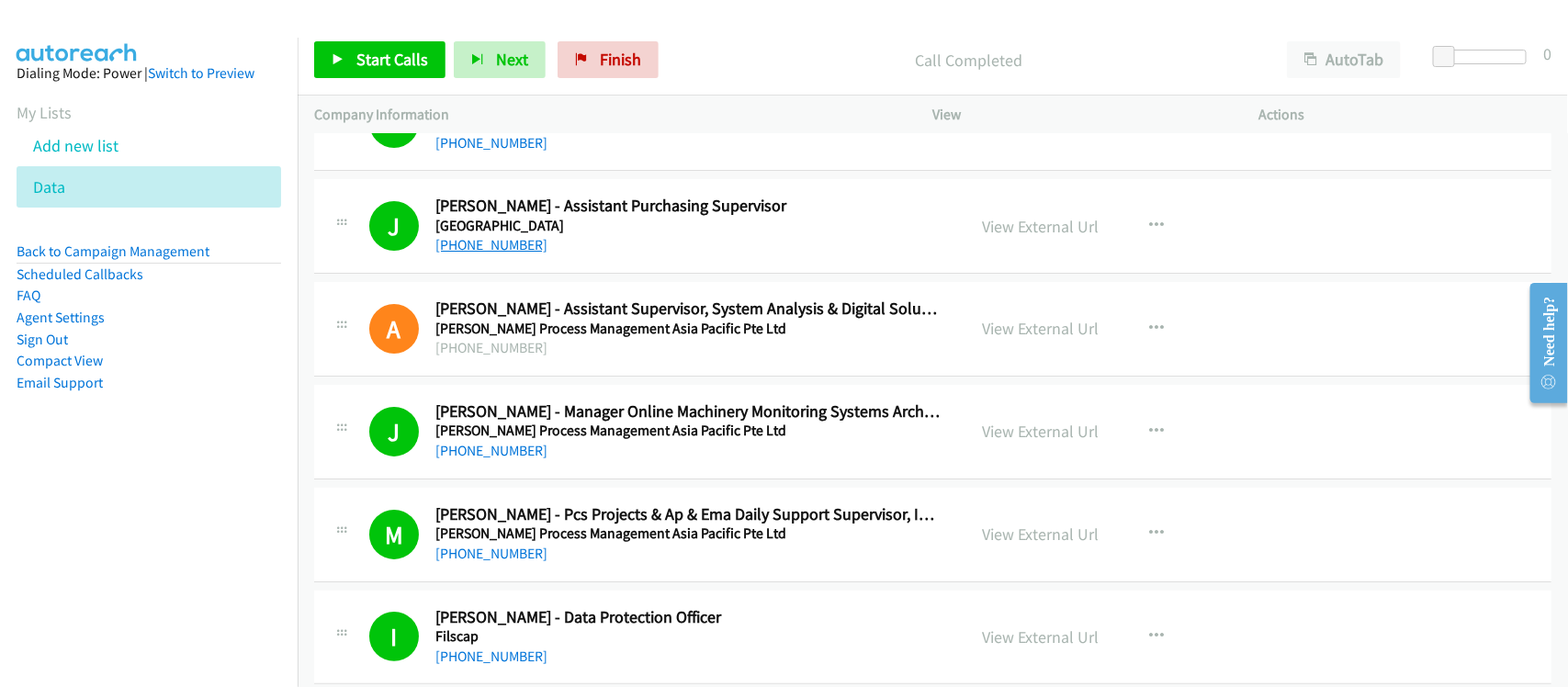
scroll to position [6196, 0]
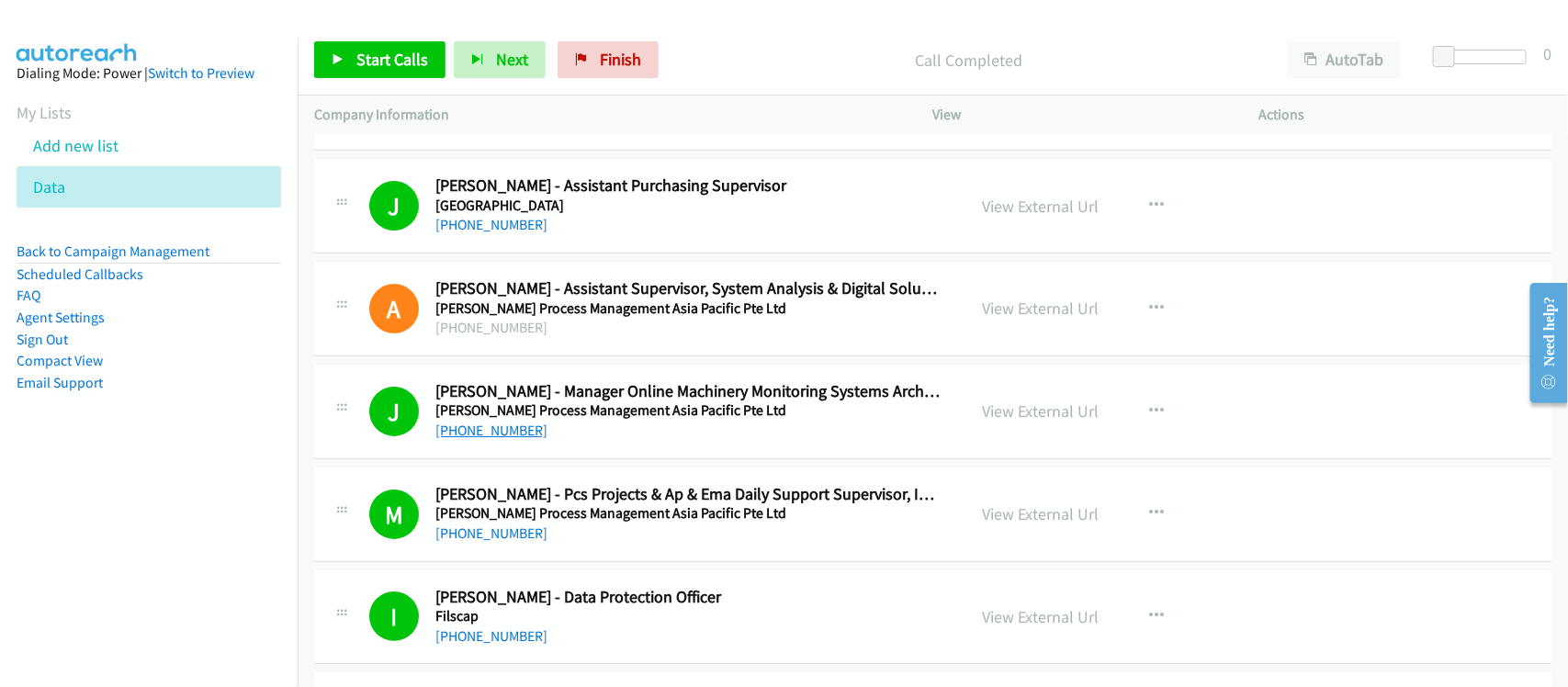
click at [510, 439] on link "+63 917 578 9018" at bounding box center [490, 430] width 112 height 18
drag, startPoint x: 516, startPoint y: 540, endPoint x: 644, endPoint y: 533, distance: 128.2
click at [516, 540] on link "+63 917 845 5181" at bounding box center [490, 532] width 112 height 18
click at [577, 565] on td "M Callback Scheduled Mark Parrenas - Pcs Projects & Ap & Ema Daily Support Supe…" at bounding box center [932, 515] width 1270 height 103
drag, startPoint x: 496, startPoint y: 540, endPoint x: 531, endPoint y: 539, distance: 35.0
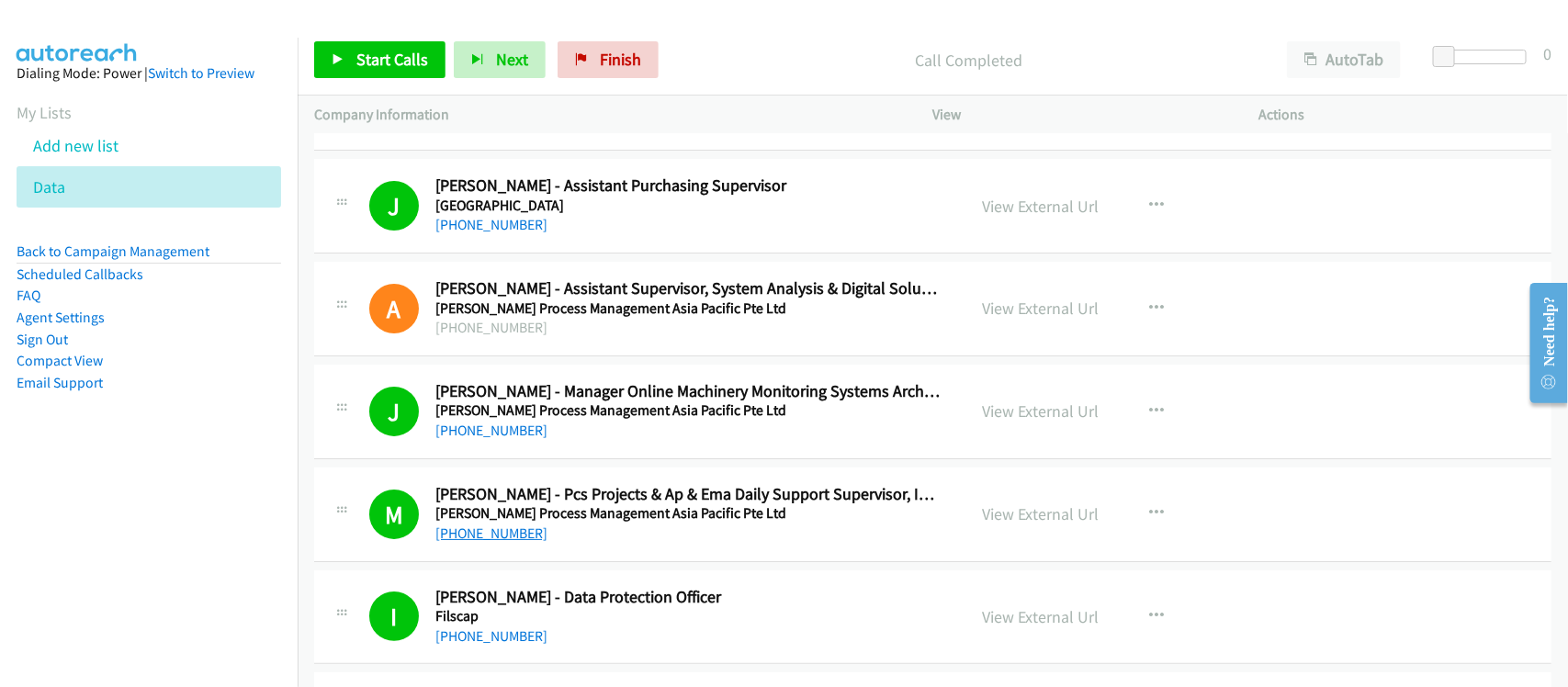
click at [496, 540] on link "+63 917 845 5181" at bounding box center [490, 532] width 112 height 18
click at [565, 576] on td "I Callback Scheduled Ivan Viktor Mendez - Data Protection Officer Filscap Asia/…" at bounding box center [932, 617] width 1270 height 103
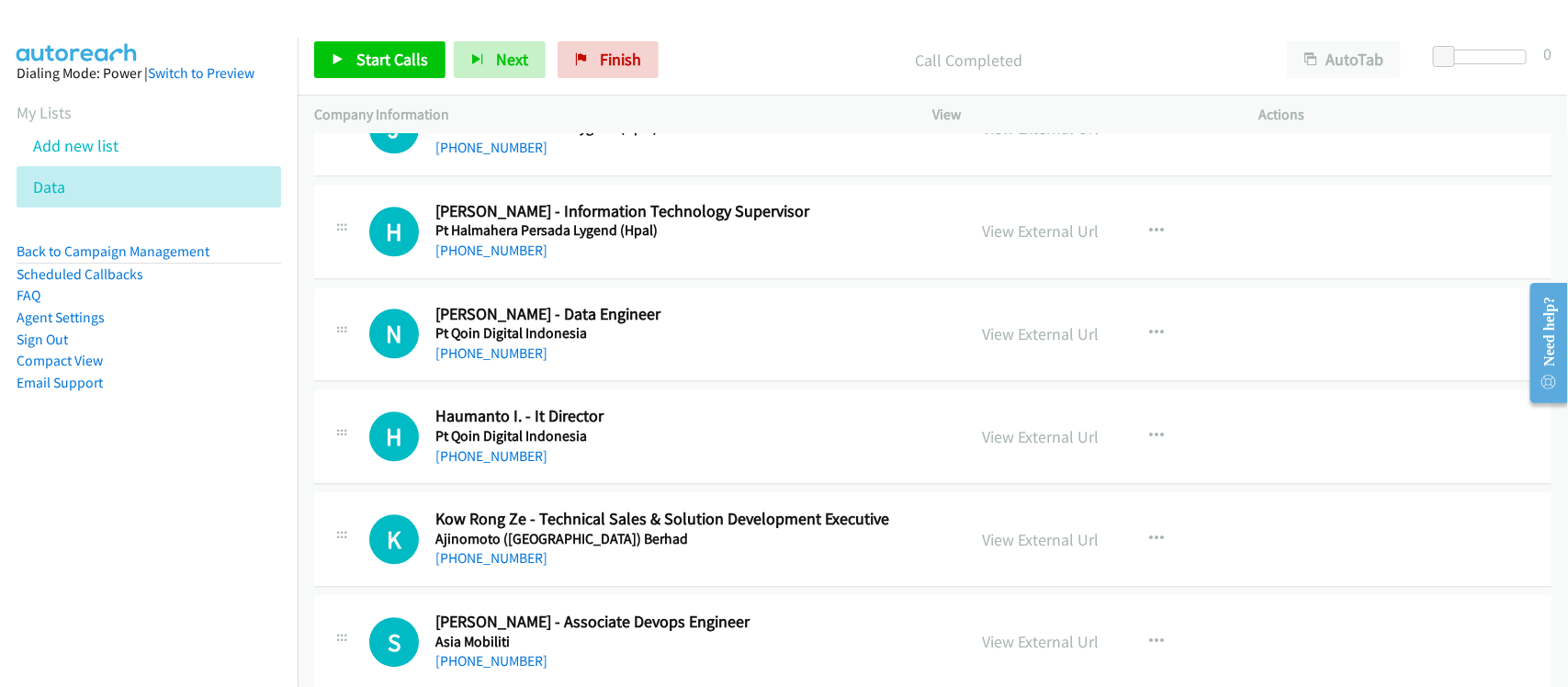
scroll to position [2294, 0]
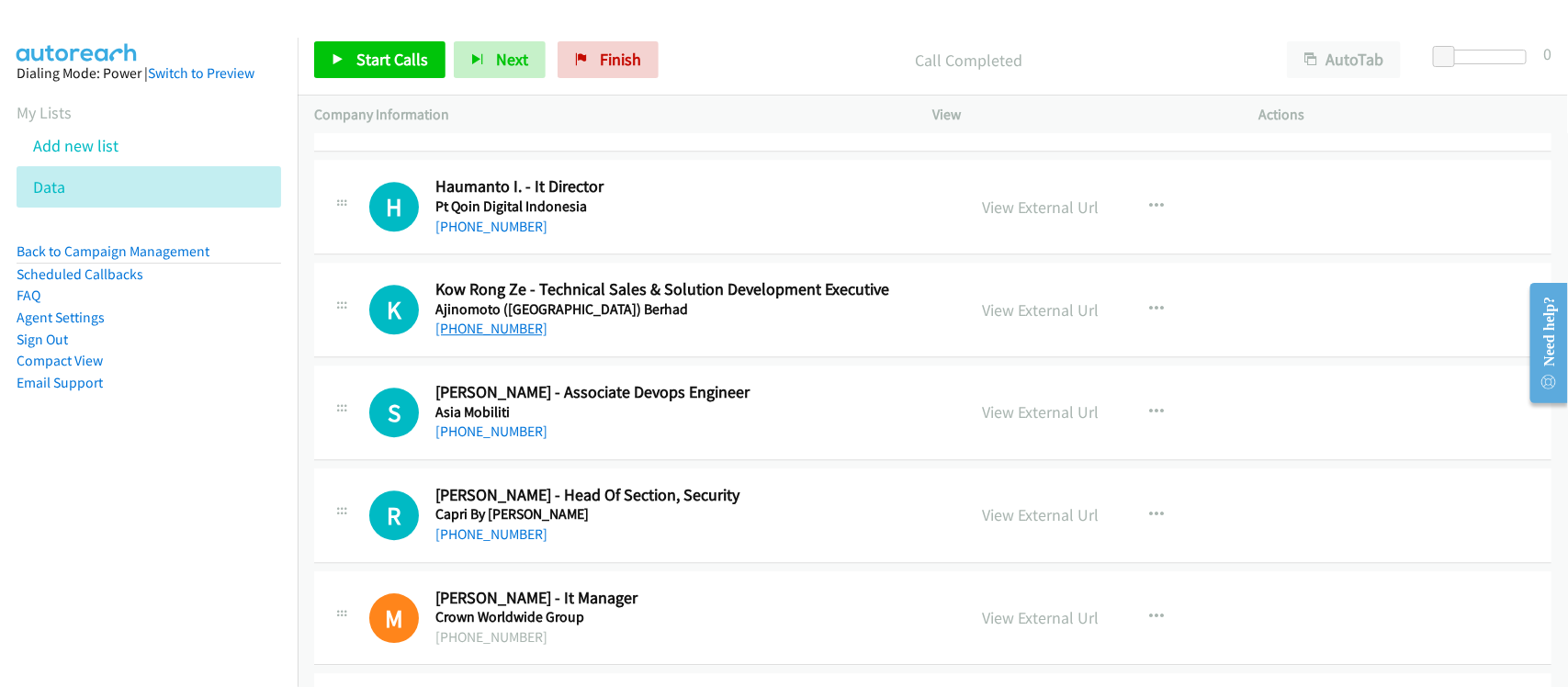
click at [507, 332] on link "+60 17-400 6030" at bounding box center [490, 328] width 112 height 18
click at [468, 434] on link "+60 12-393 6164" at bounding box center [490, 430] width 112 height 18
click at [499, 433] on link "+60 12-393 6164" at bounding box center [490, 430] width 112 height 18
click at [539, 554] on div "R Callback Scheduled Ratna Raj - Head Of Section, Security Capri By Fraser Asia…" at bounding box center [932, 515] width 1237 height 95
click at [556, 425] on div "+60 12-393 6164" at bounding box center [688, 432] width 506 height 22
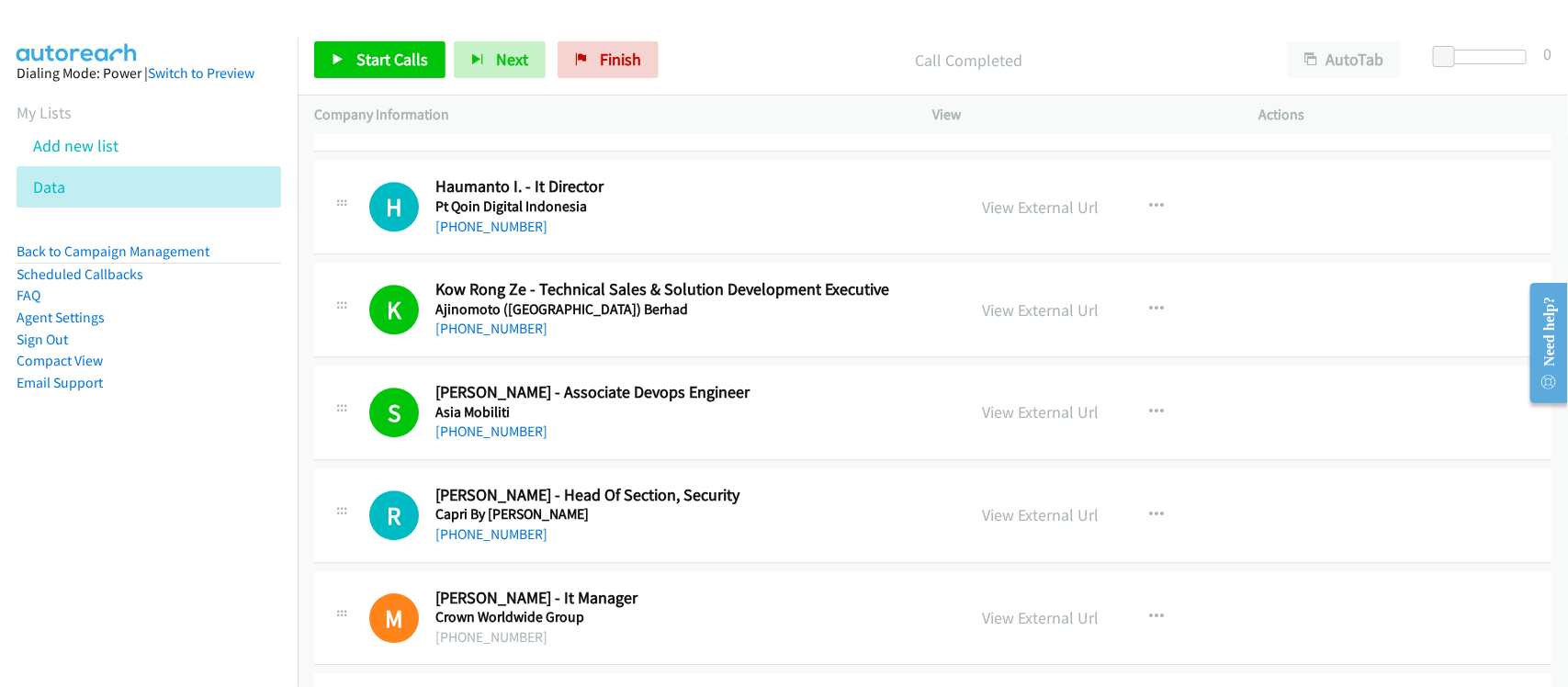
drag, startPoint x: 558, startPoint y: 456, endPoint x: 591, endPoint y: 437, distance: 38.1
click at [558, 456] on div "S Callback Scheduled Saiful Amin - Associate Devops Engineer Asia Mobiliti Asia…" at bounding box center [932, 412] width 1237 height 95
click at [995, 411] on link "View External Url" at bounding box center [1041, 411] width 116 height 22
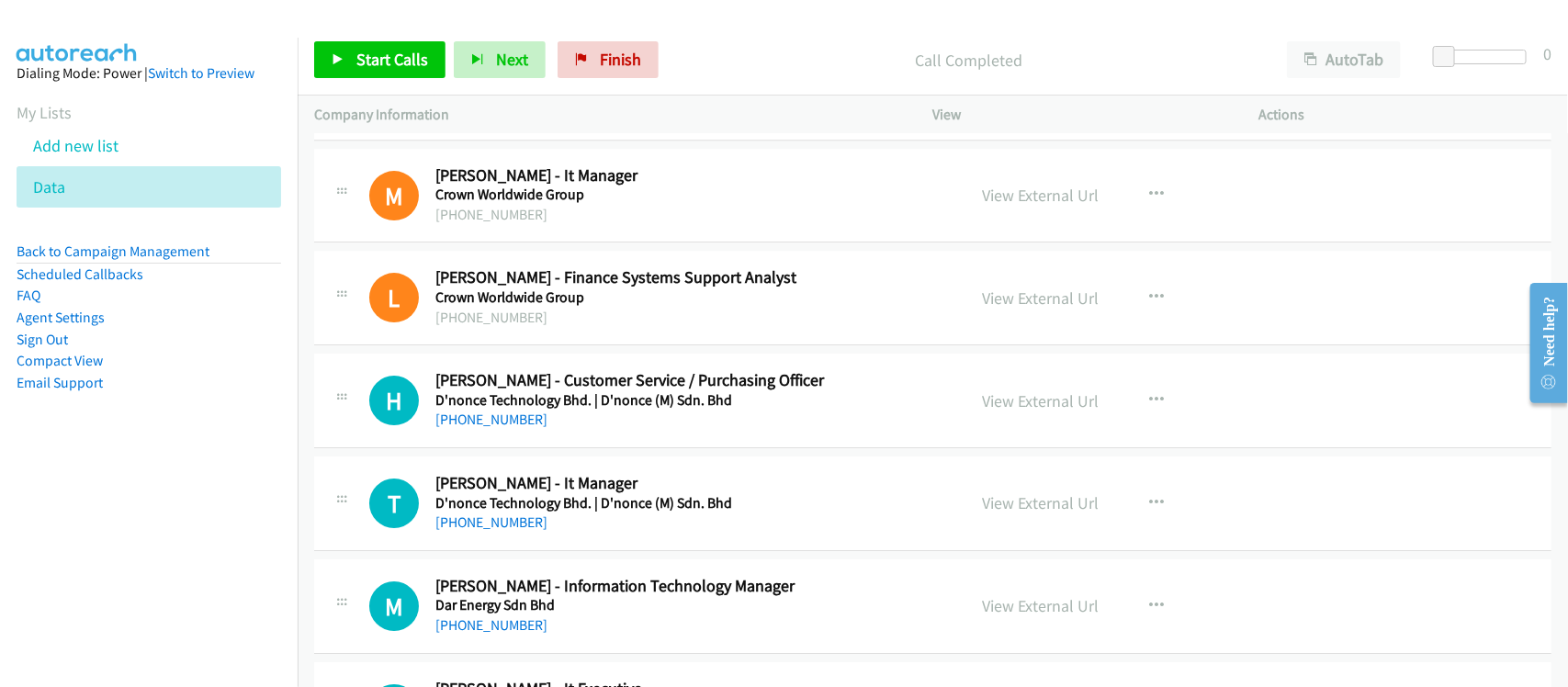
scroll to position [2754, 0]
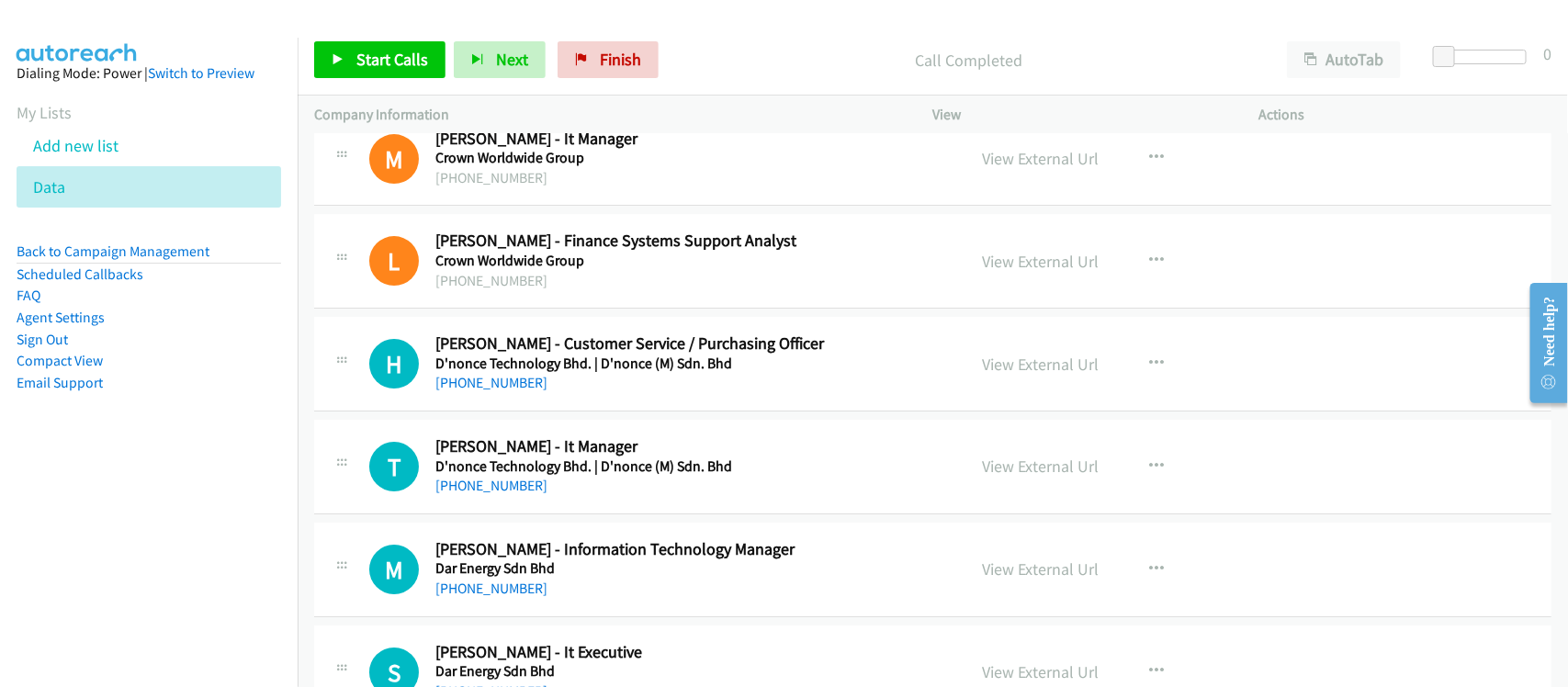
drag, startPoint x: 462, startPoint y: 491, endPoint x: 584, endPoint y: 491, distance: 122.0
click at [462, 491] on link "+60 4-399 7968" at bounding box center [490, 485] width 112 height 18
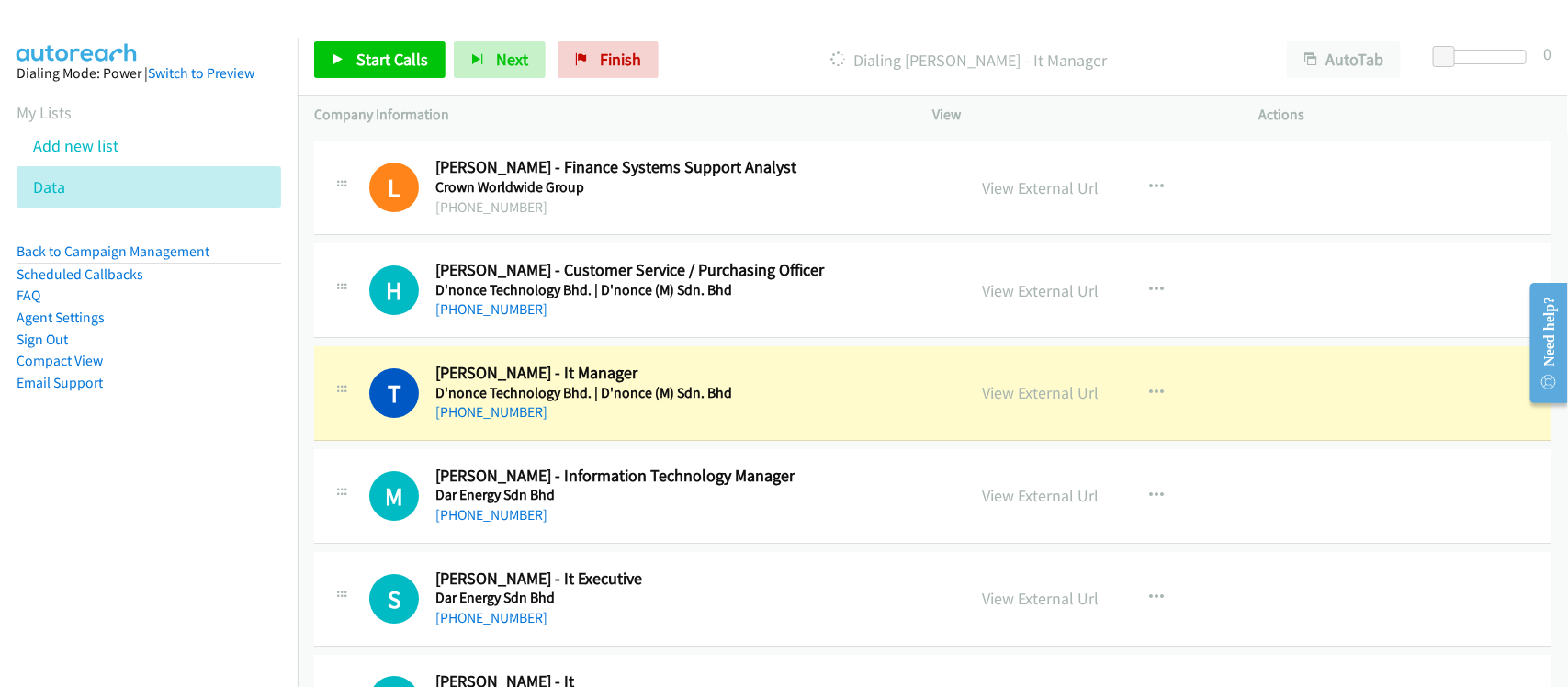
scroll to position [2868, 0]
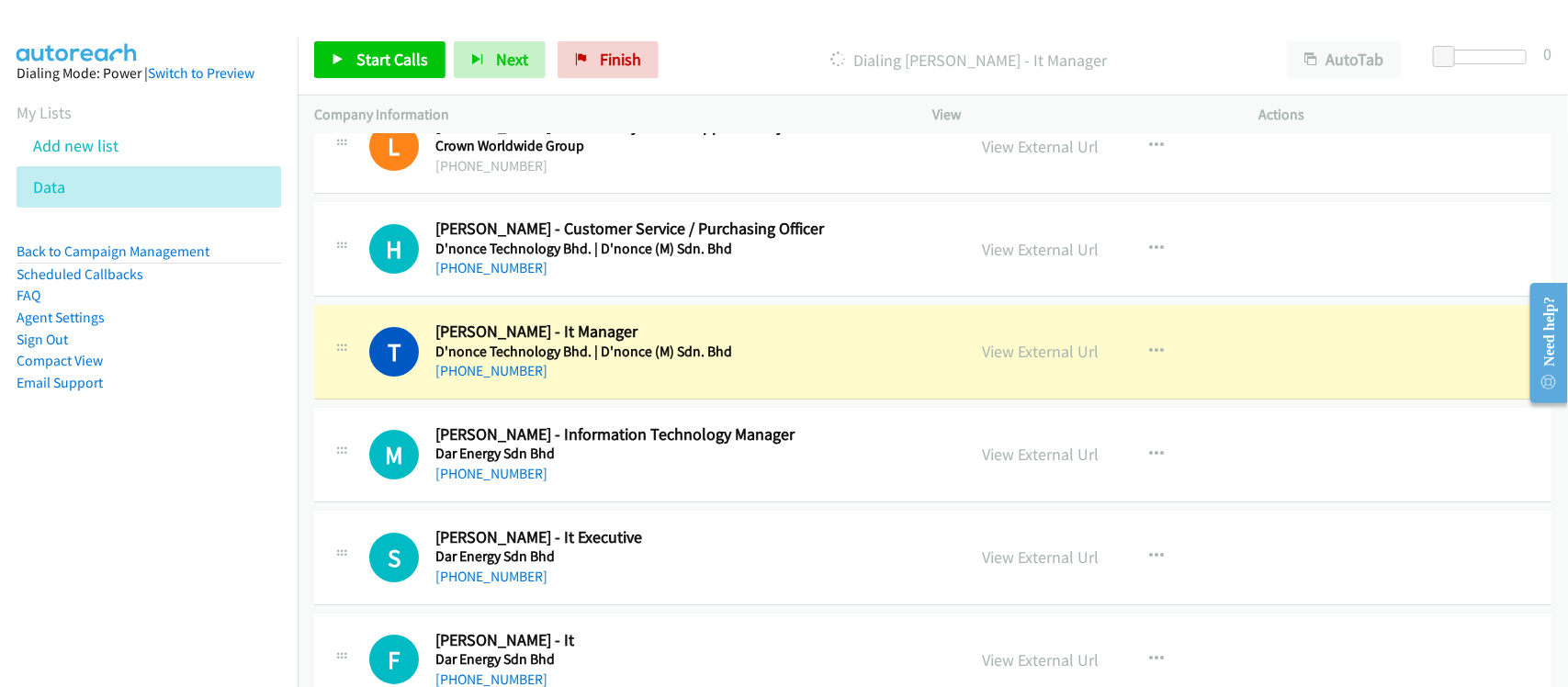
click at [579, 415] on div "M Callback Scheduled Mohd Rahman - Information Technology Manager Dar Energy Sd…" at bounding box center [932, 455] width 1237 height 95
click at [478, 502] on div "M Callback Scheduled Mohd Rahman - Information Technology Manager Dar Energy Sd…" at bounding box center [932, 455] width 1237 height 95
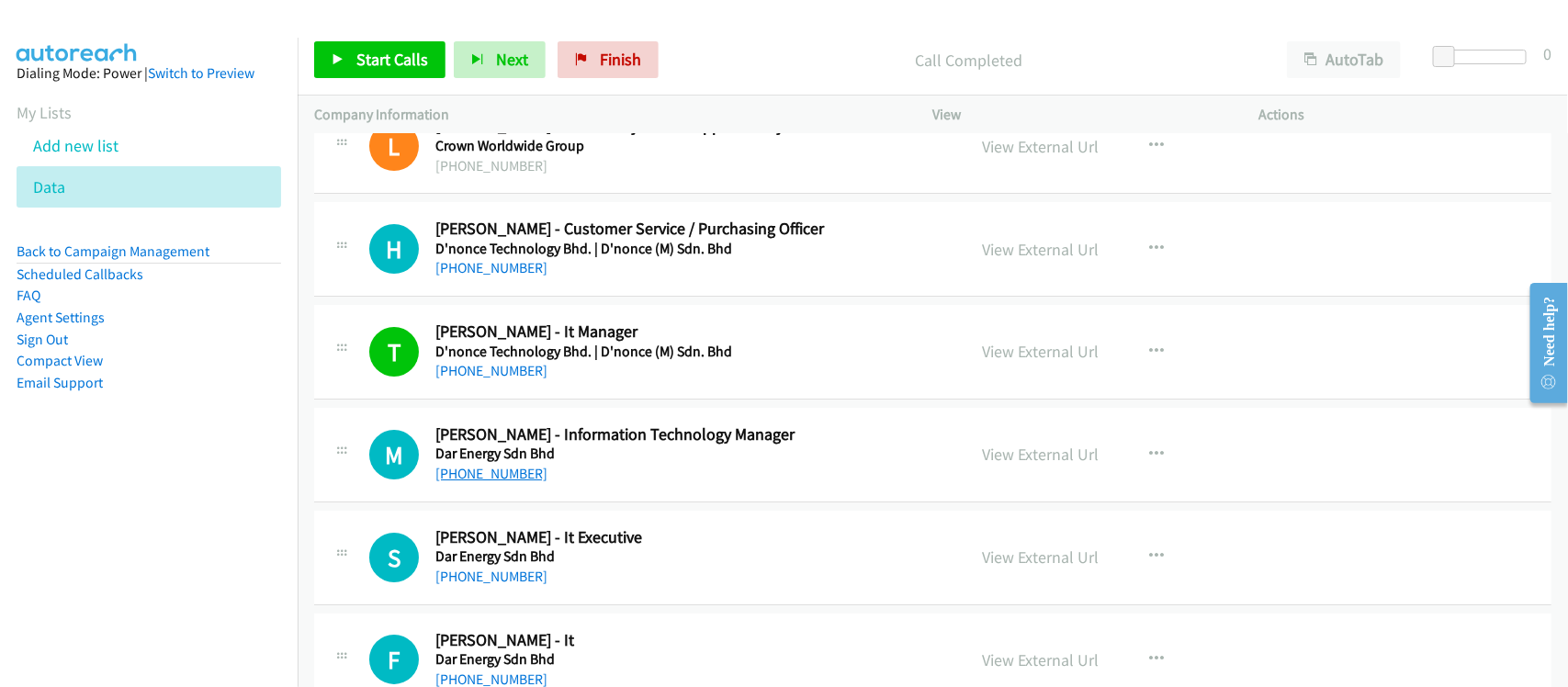
click at [490, 477] on link "+60 13-260 1129" at bounding box center [490, 473] width 112 height 18
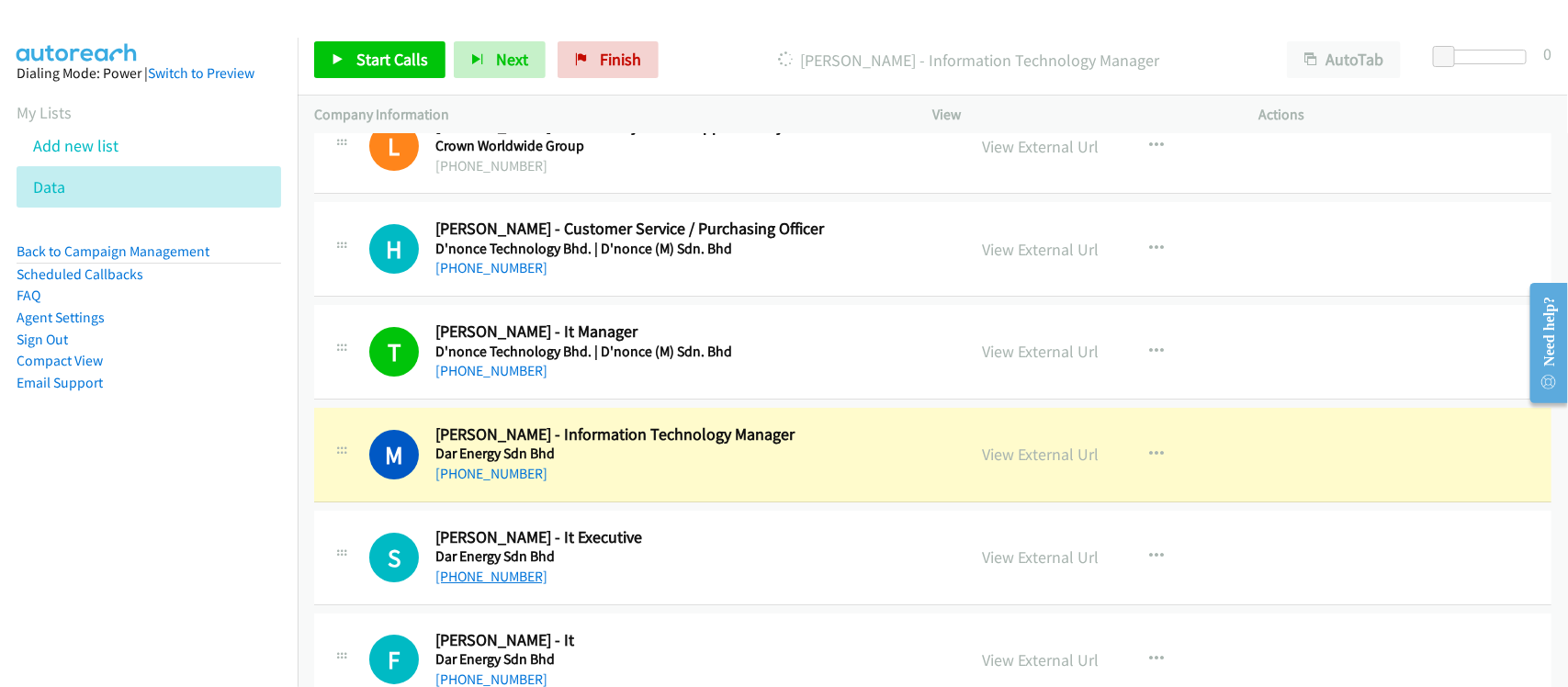
drag, startPoint x: 501, startPoint y: 581, endPoint x: 521, endPoint y: 579, distance: 20.1
click at [501, 581] on link "+60 19-525 3137" at bounding box center [490, 575] width 112 height 18
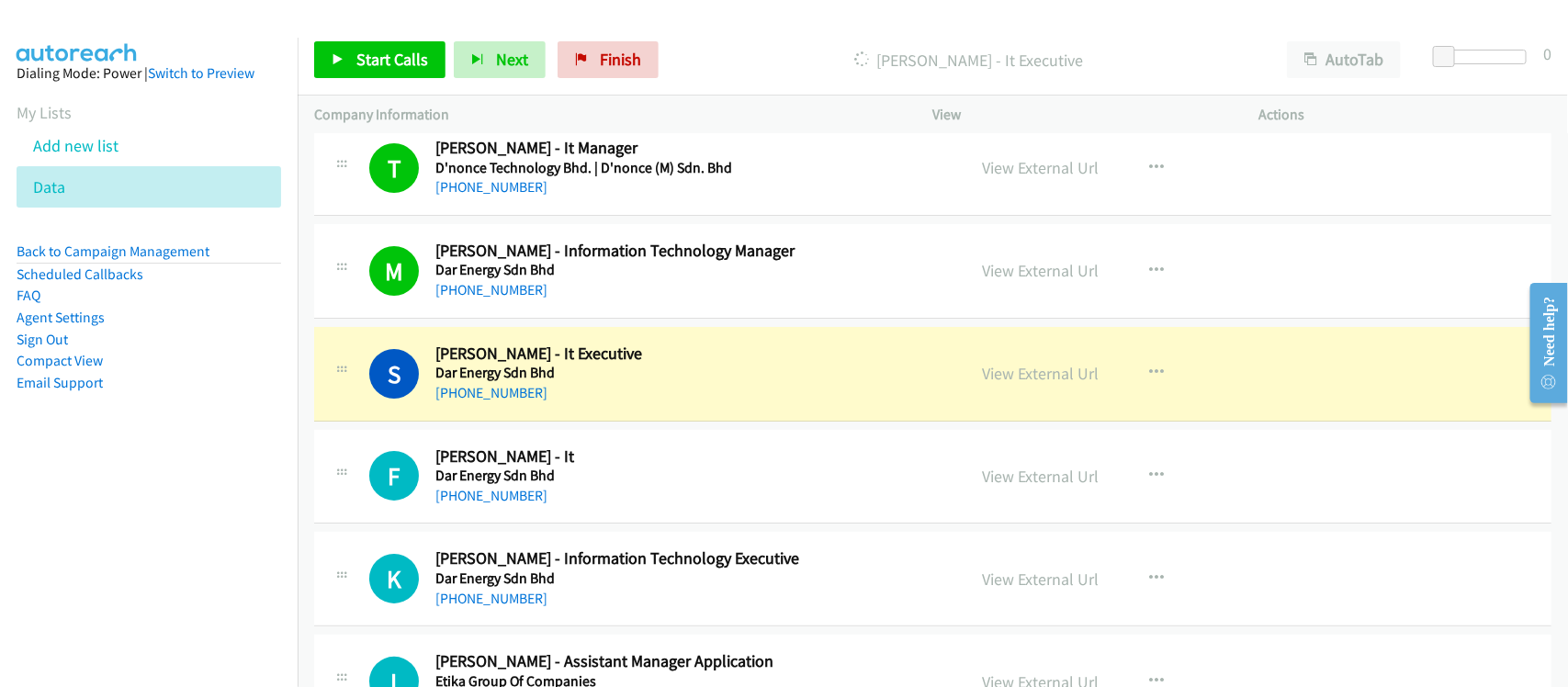
scroll to position [3098, 0]
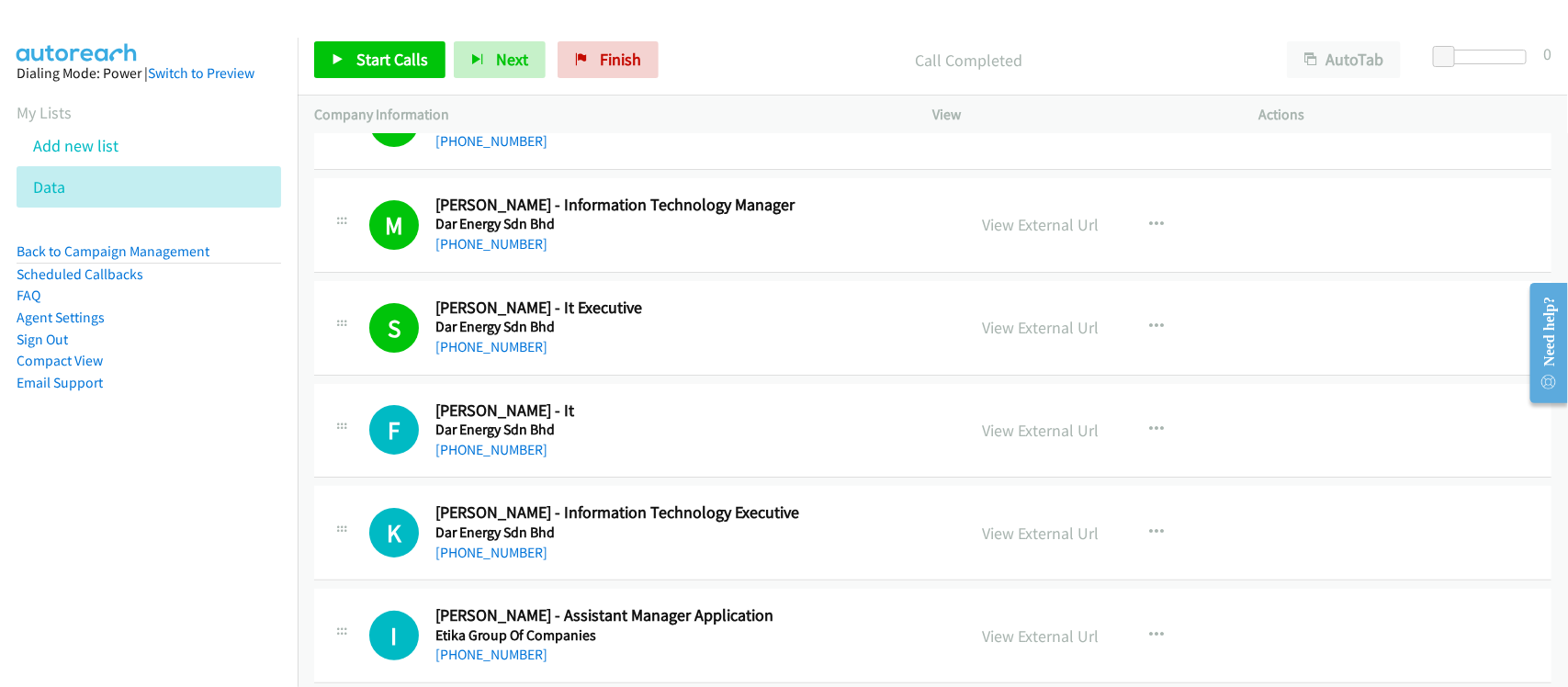
drag, startPoint x: 452, startPoint y: 456, endPoint x: 460, endPoint y: 439, distance: 18.8
click at [452, 456] on link "+60 3-4264 2684" at bounding box center [490, 449] width 112 height 18
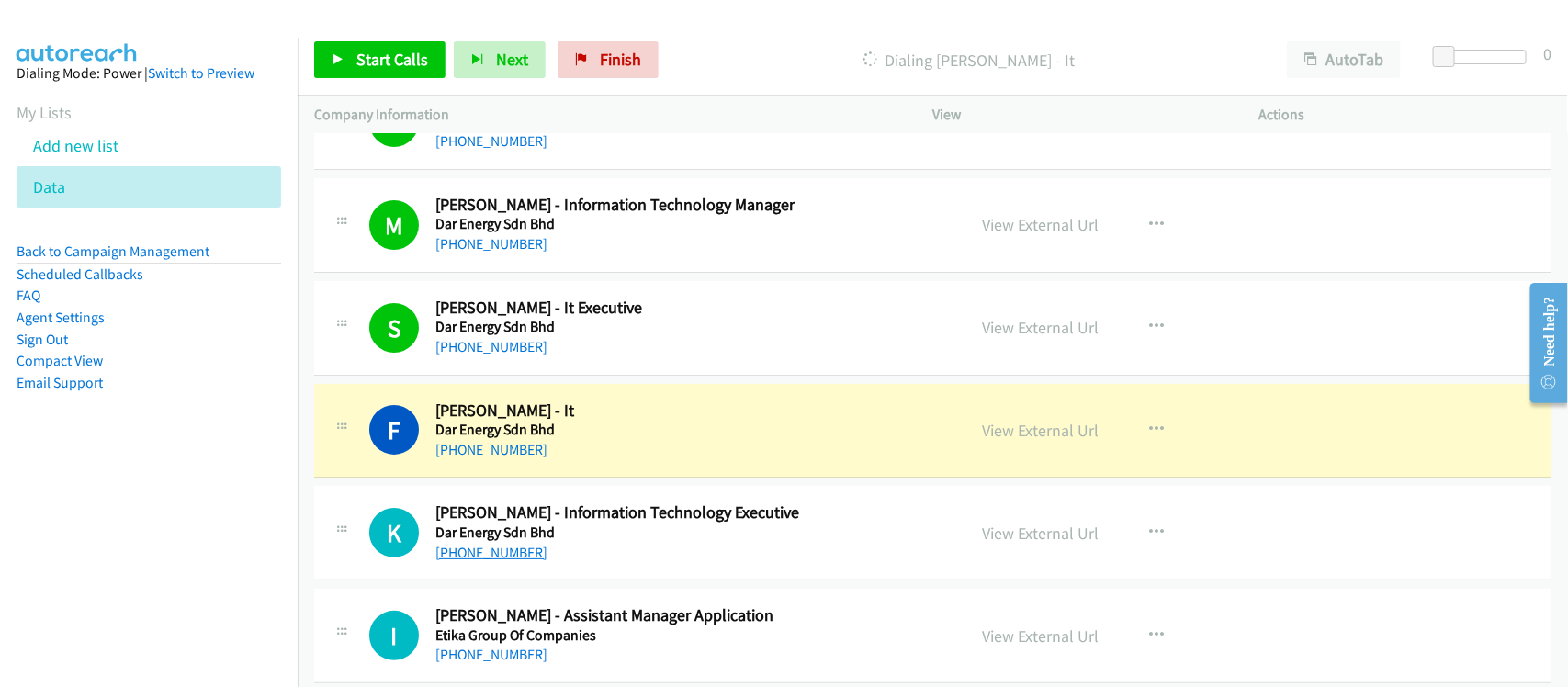
click at [488, 548] on link "+60 10-453 7684" at bounding box center [490, 552] width 112 height 18
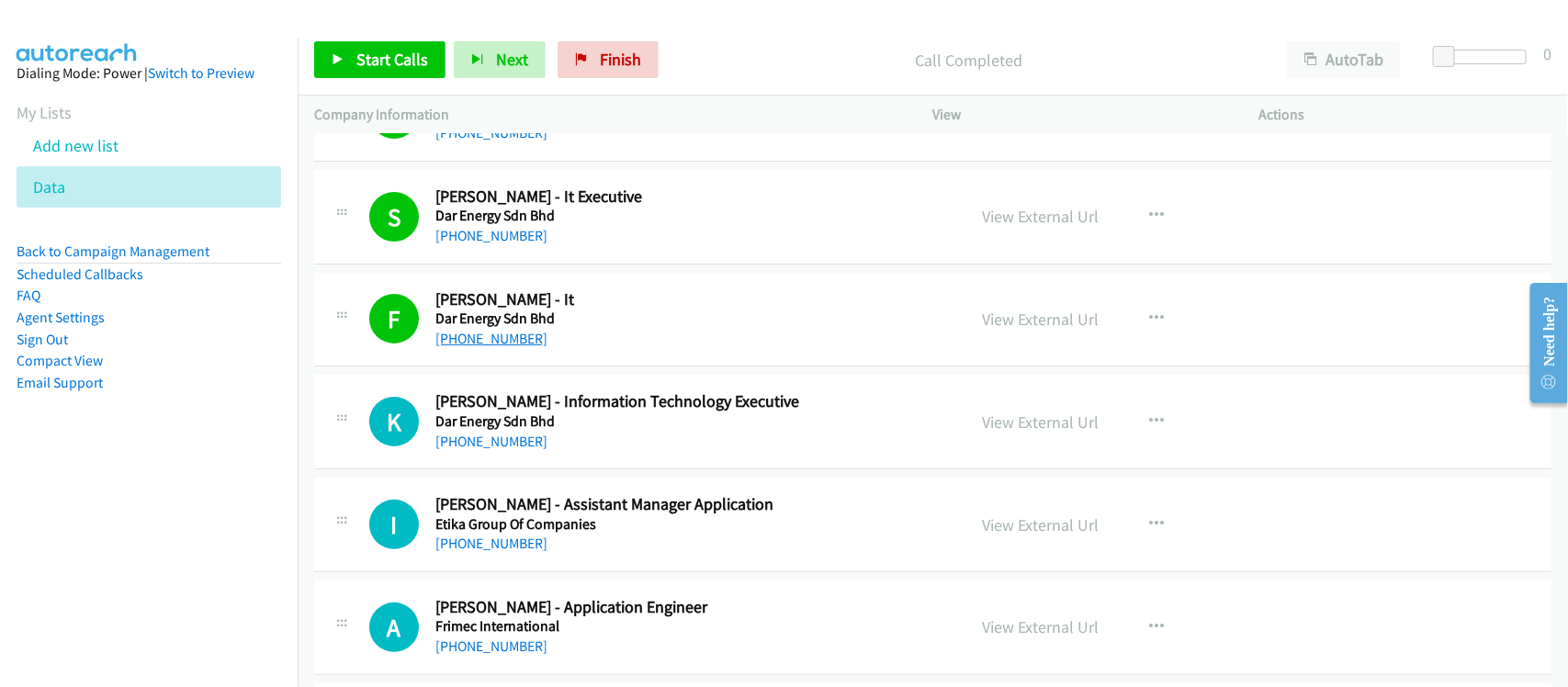
scroll to position [3327, 0]
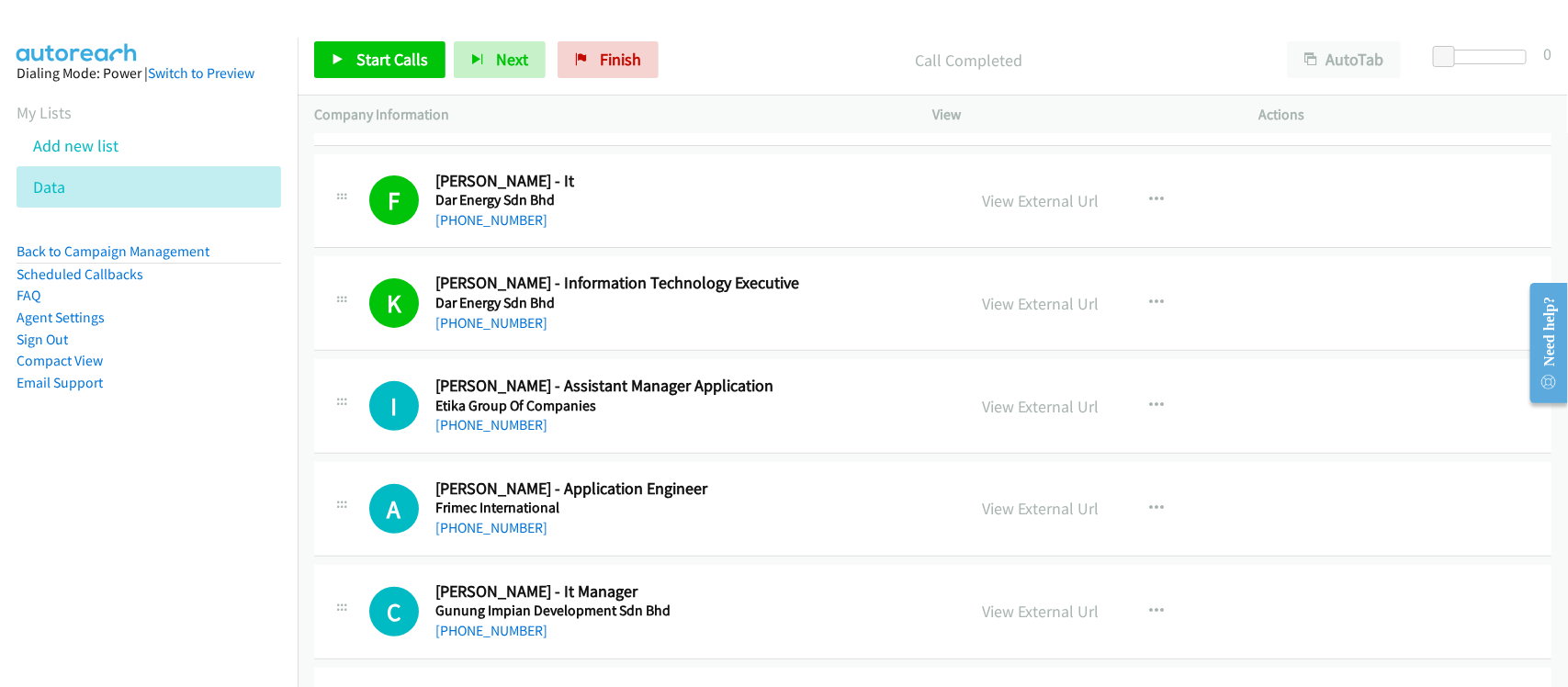
drag, startPoint x: 455, startPoint y: 421, endPoint x: 487, endPoint y: 420, distance: 32.0
click at [455, 421] on link "+60 13-315 4440" at bounding box center [490, 425] width 112 height 18
click at [529, 530] on link "+60 19-759 9879" at bounding box center [490, 527] width 112 height 18
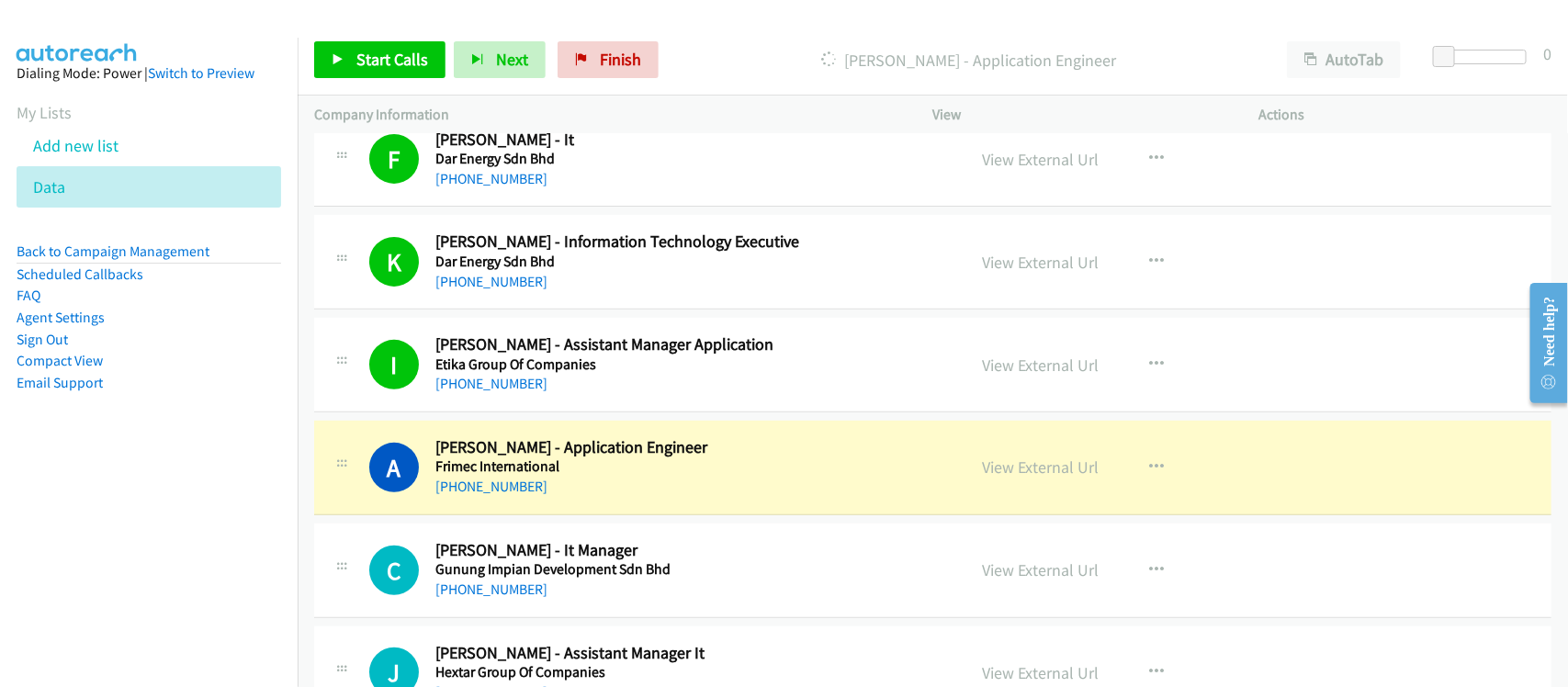
scroll to position [3442, 0]
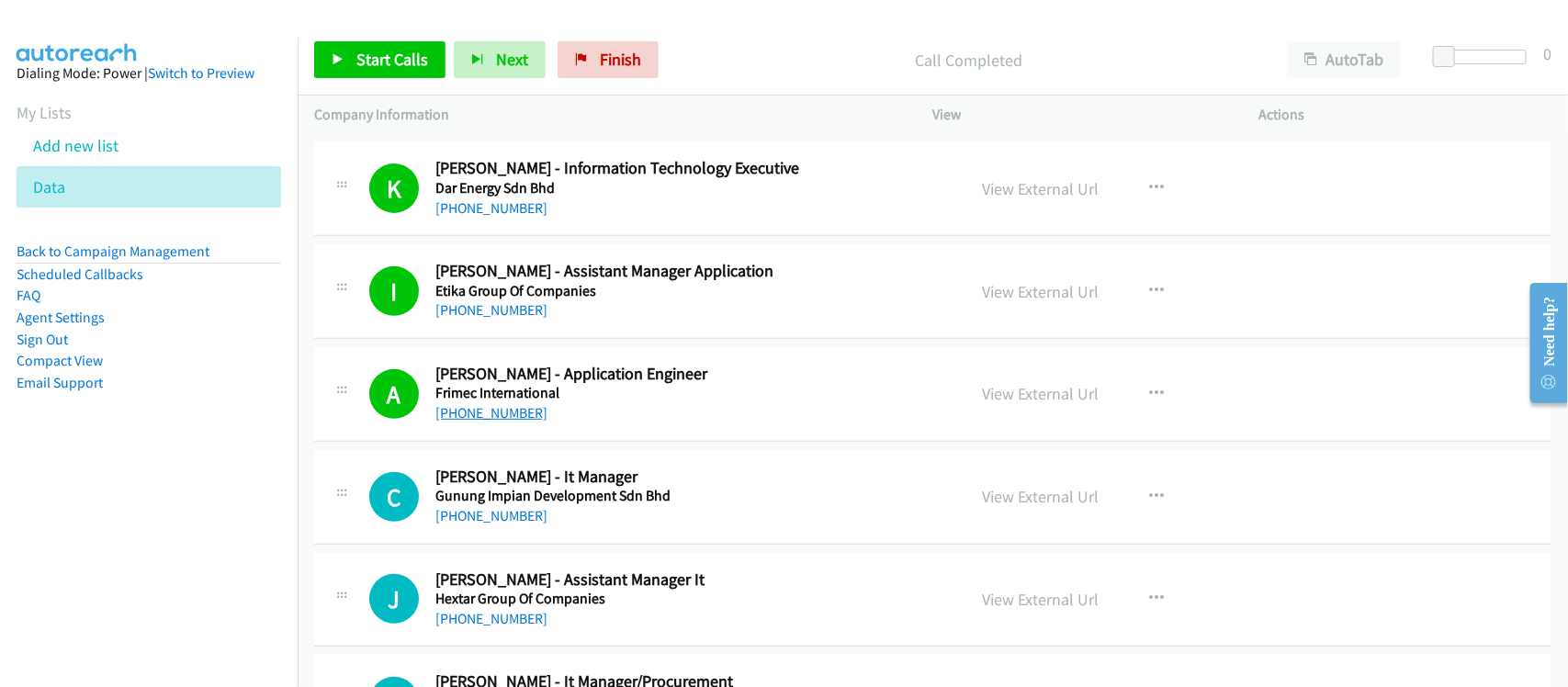
click at [511, 410] on link "+60 19-759 9879" at bounding box center [490, 412] width 112 height 18
click at [531, 418] on div "+60 19-759 9879" at bounding box center [688, 413] width 506 height 22
click at [1011, 399] on link "View External Url" at bounding box center [1041, 393] width 116 height 22
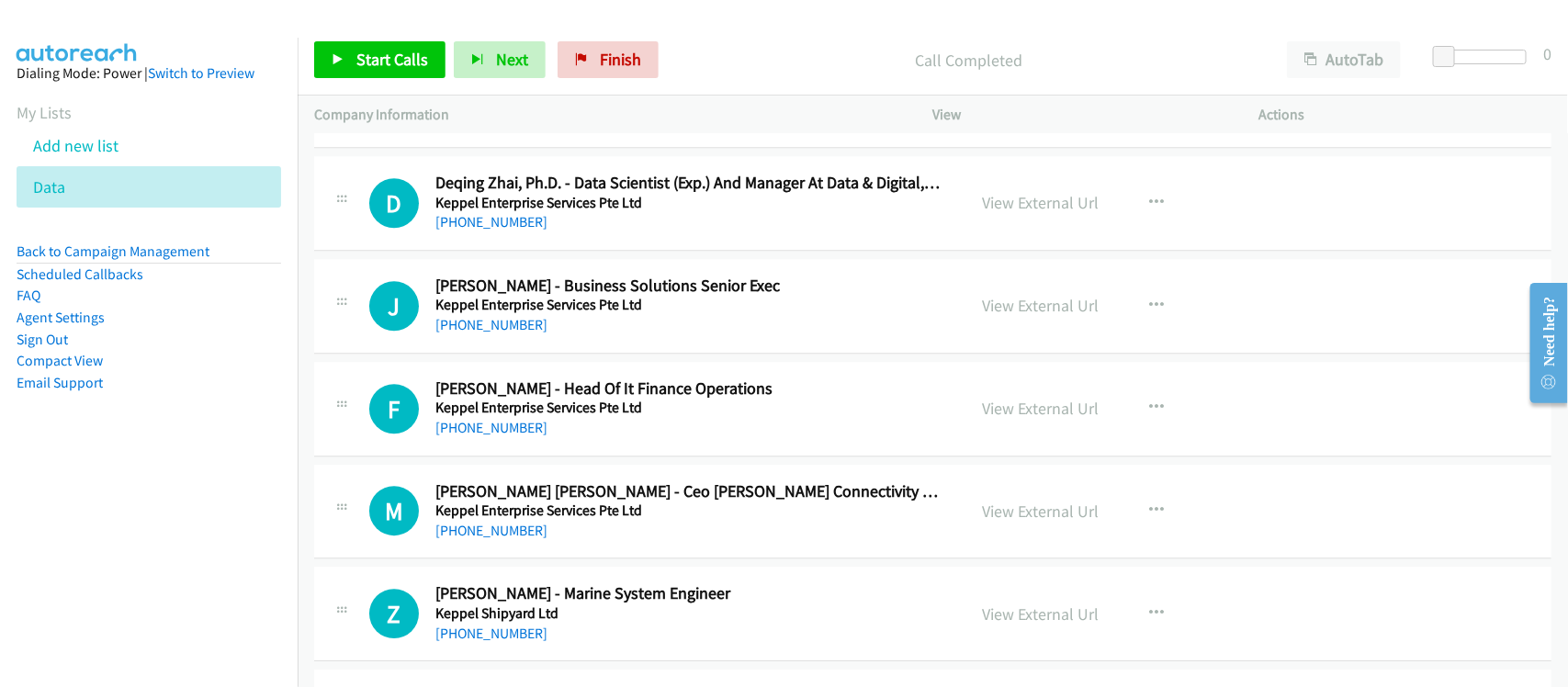
scroll to position [24922, 0]
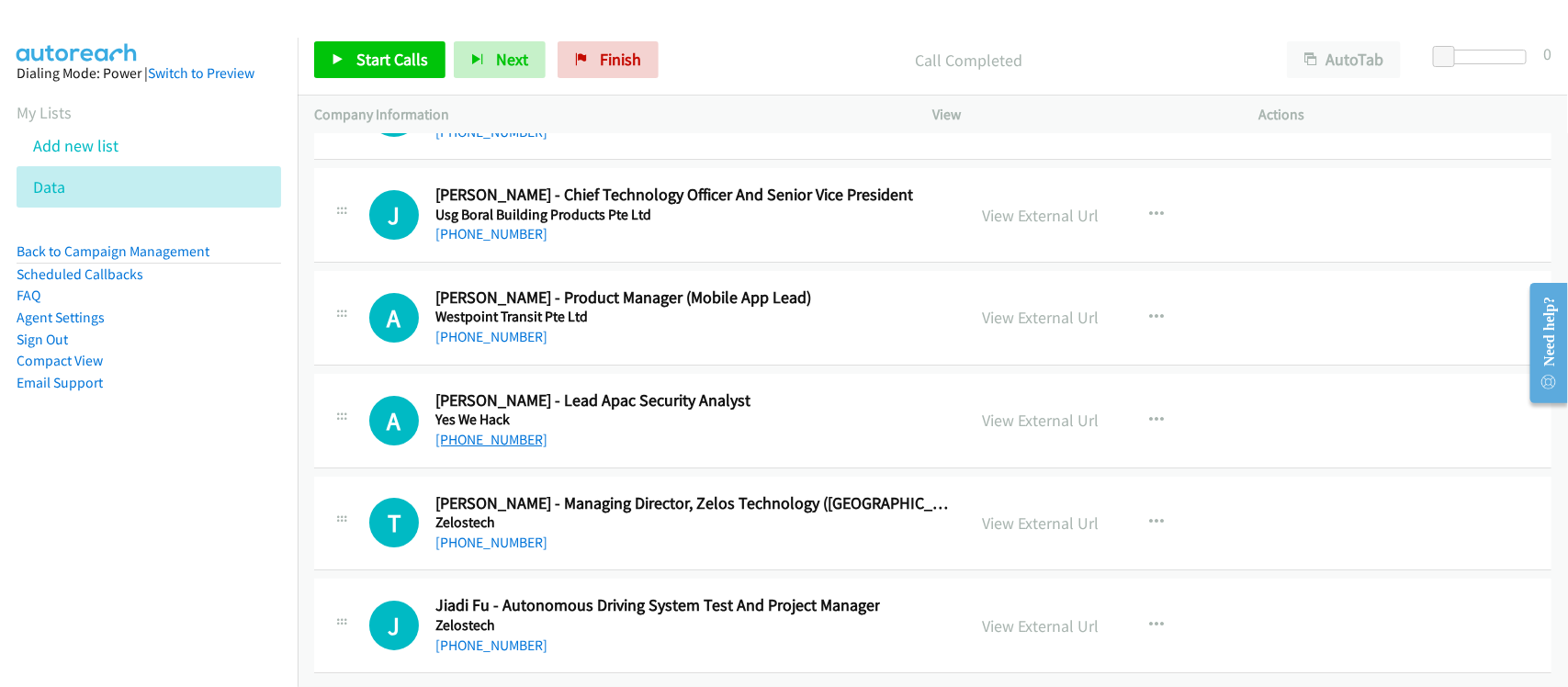
click at [484, 430] on link "+65 8774 8024" at bounding box center [490, 439] width 112 height 18
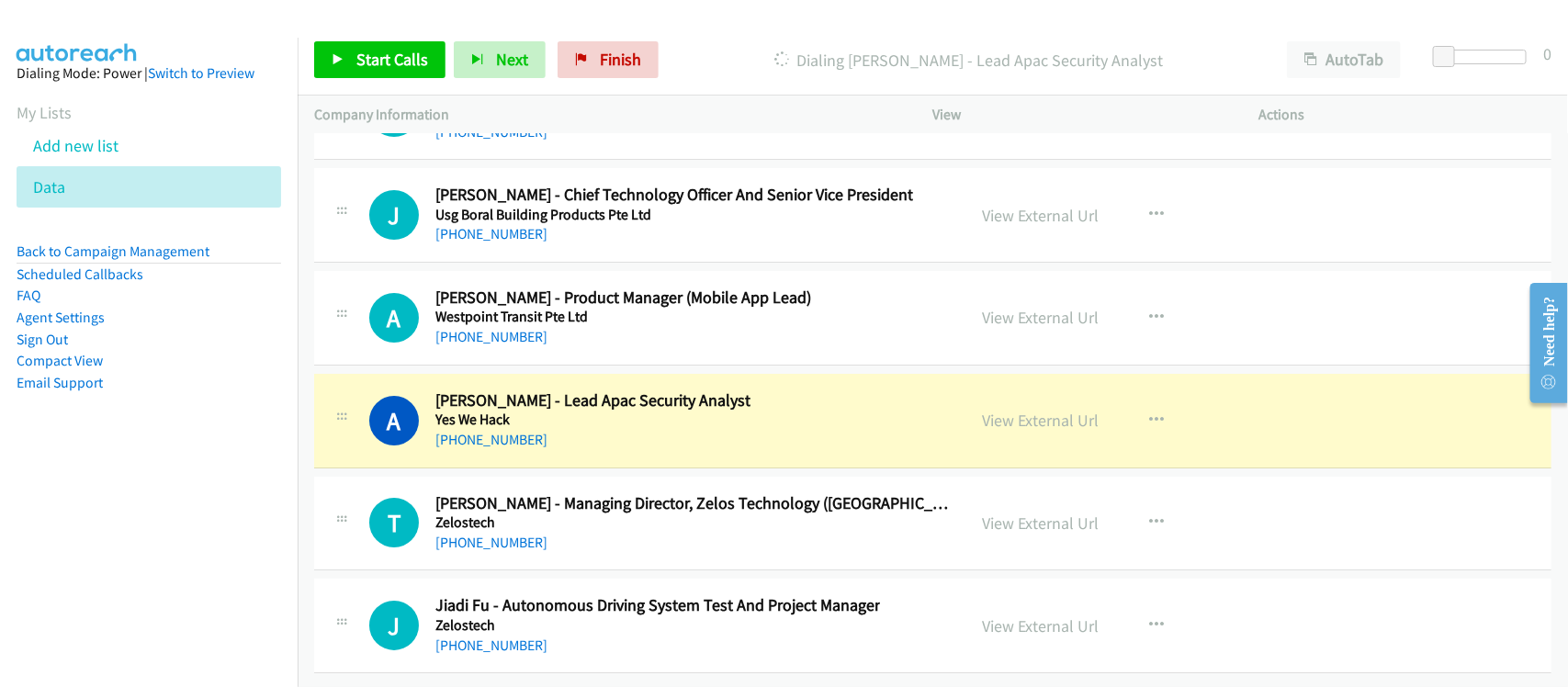
click at [565, 428] on div "+65 8774 8024" at bounding box center [593, 440] width 315 height 22
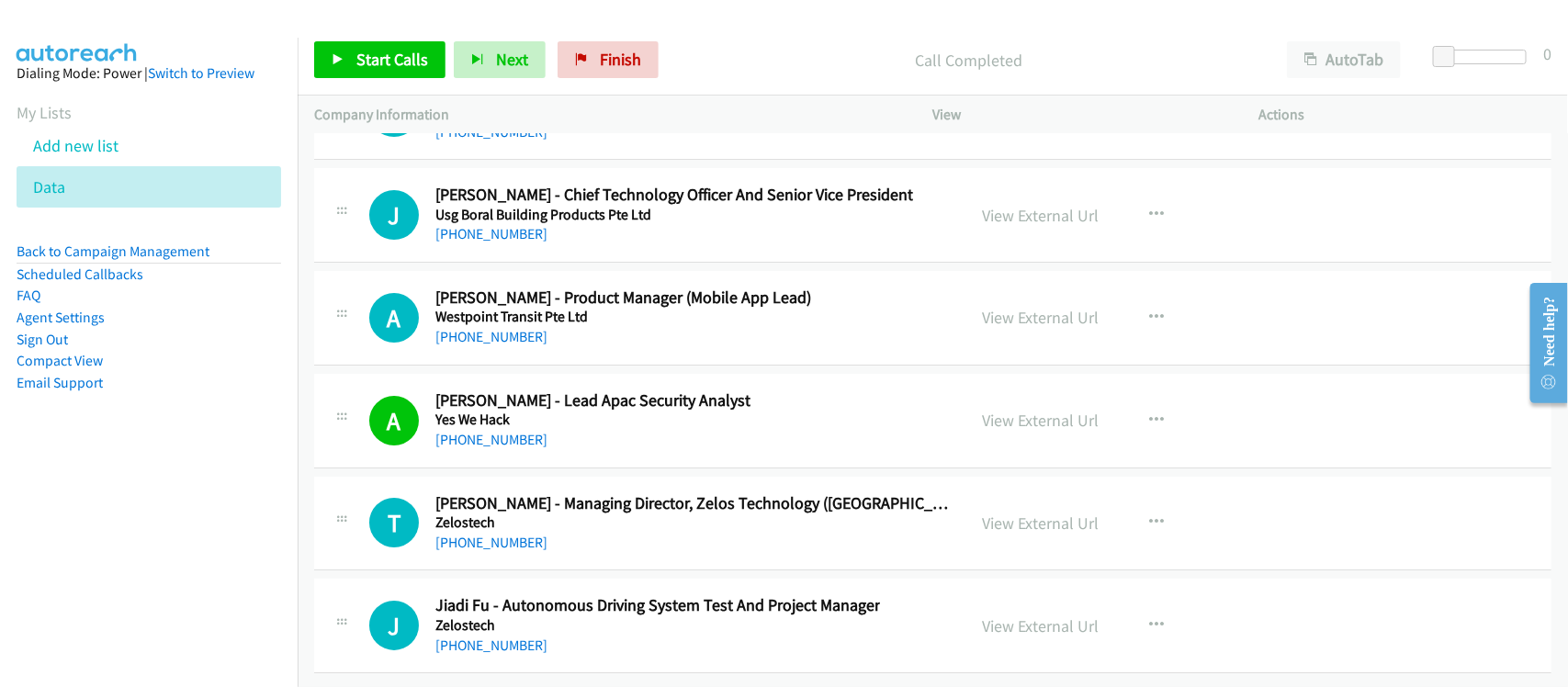
click at [545, 428] on div "+65 8774 8024" at bounding box center [593, 440] width 315 height 22
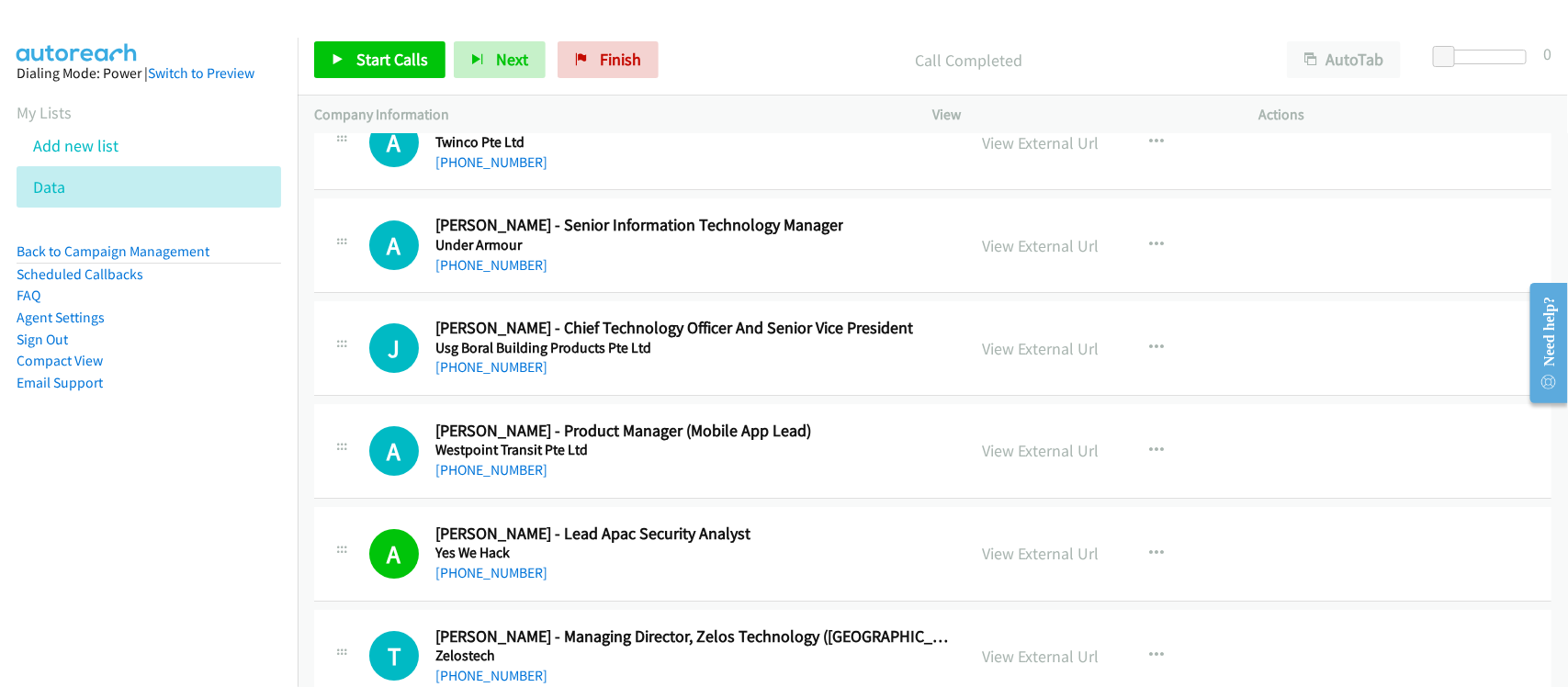
scroll to position [24693, 0]
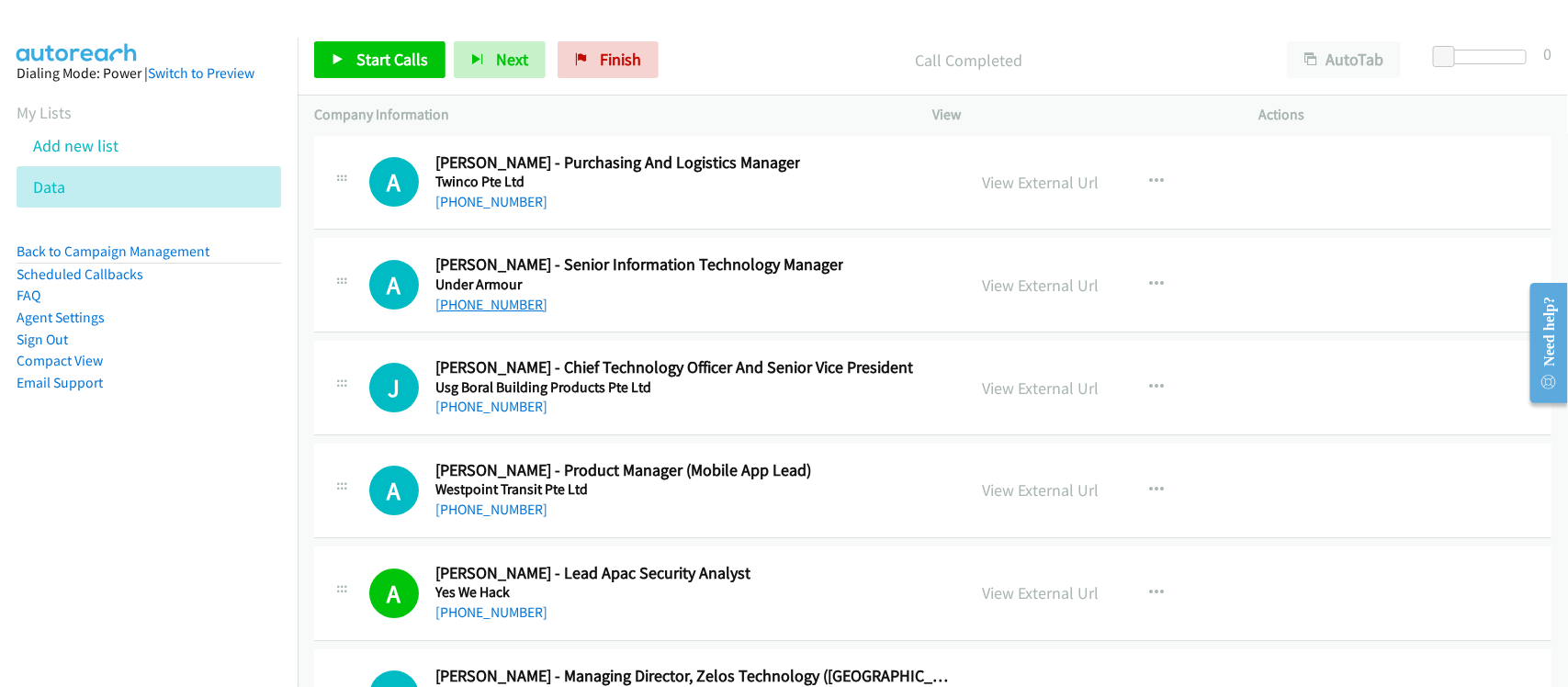
click at [466, 313] on link "+65 9653 3567" at bounding box center [490, 304] width 112 height 18
click at [491, 210] on link "+65 9227 2845" at bounding box center [490, 202] width 112 height 18
click at [548, 231] on div "A Callback Scheduled Anthony Chua - Purchasing And Logistics Manager Twinco Pte…" at bounding box center [932, 183] width 1237 height 95
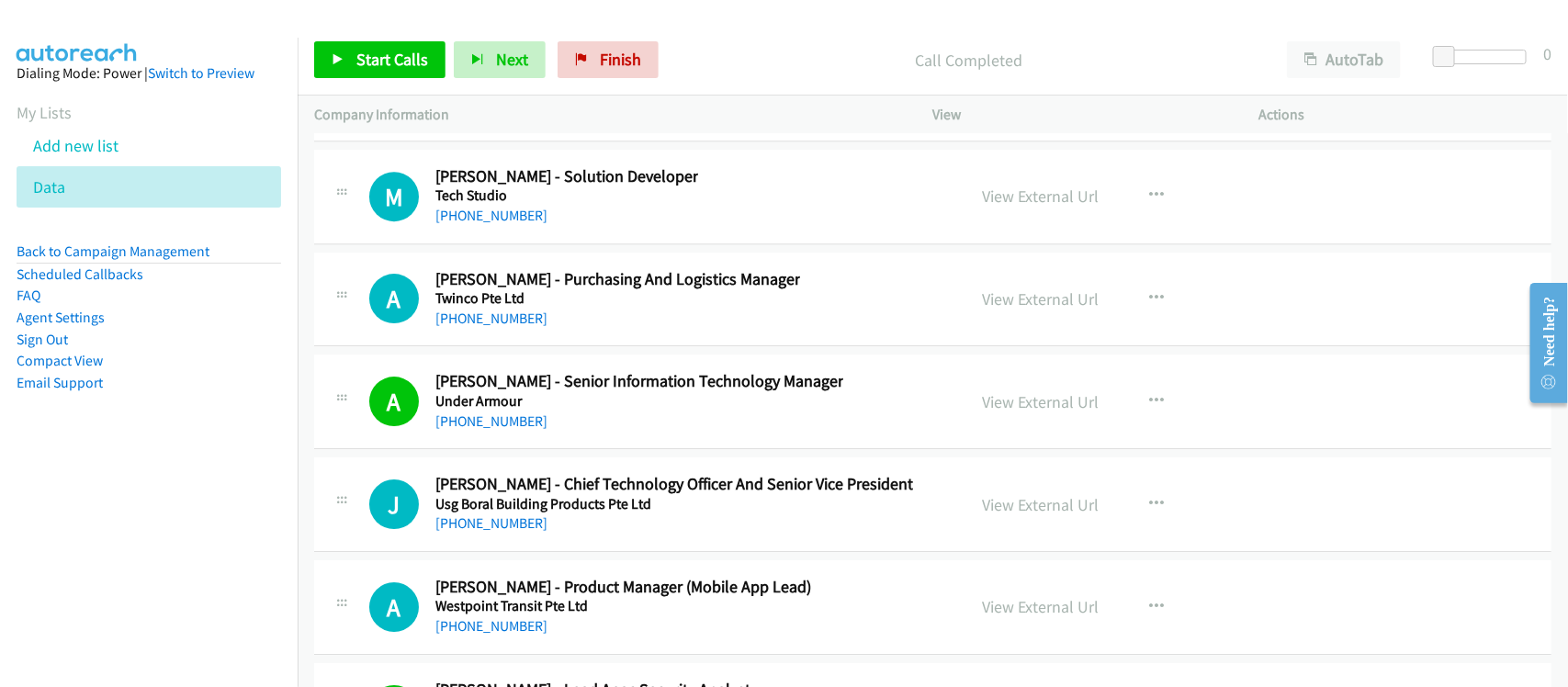
scroll to position [24464, 0]
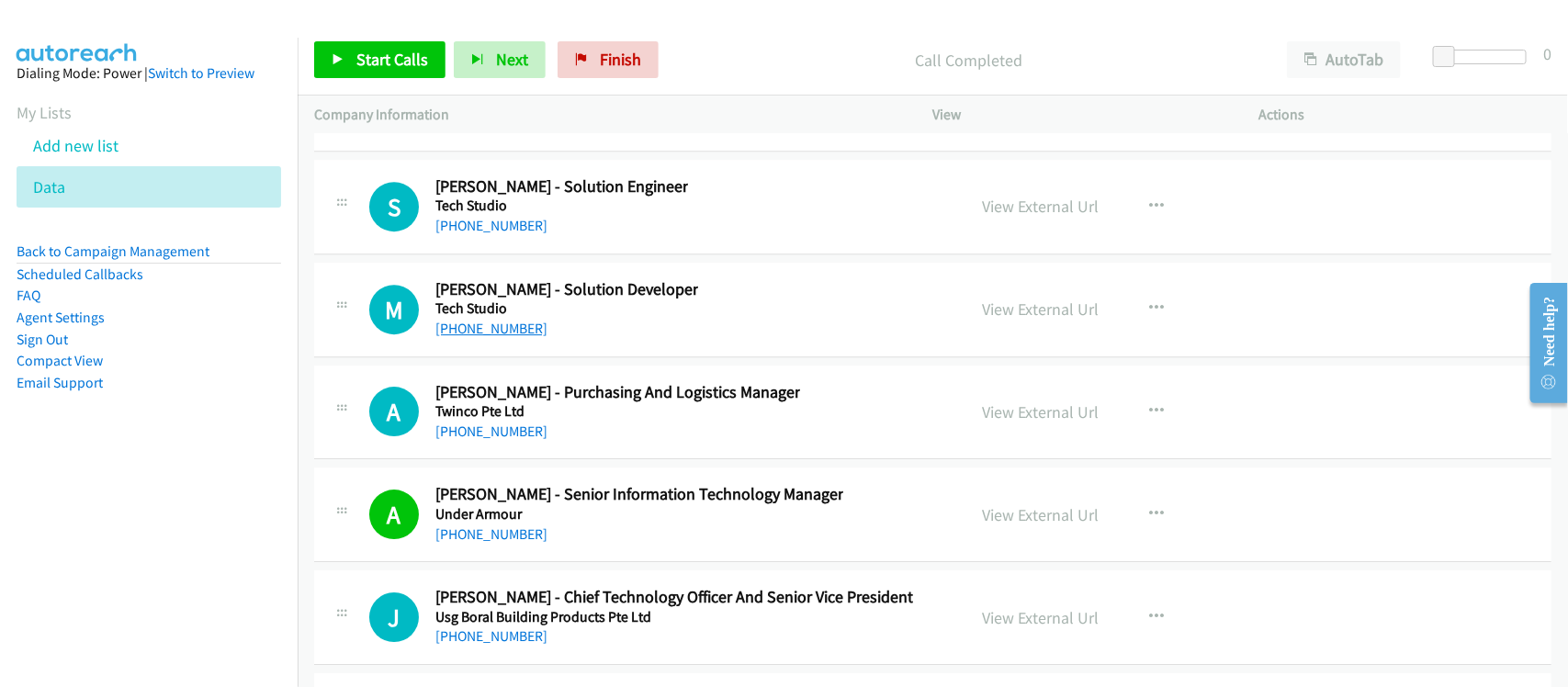
click at [479, 336] on link "+65 9486 0643" at bounding box center [490, 328] width 112 height 18
click at [479, 304] on div "M Callback Scheduled Ming Han - Solution Developer Tech Studio Asia/Singapore +…" at bounding box center [932, 309] width 1237 height 95
click at [460, 234] on link "+65 8786 9257" at bounding box center [490, 225] width 112 height 18
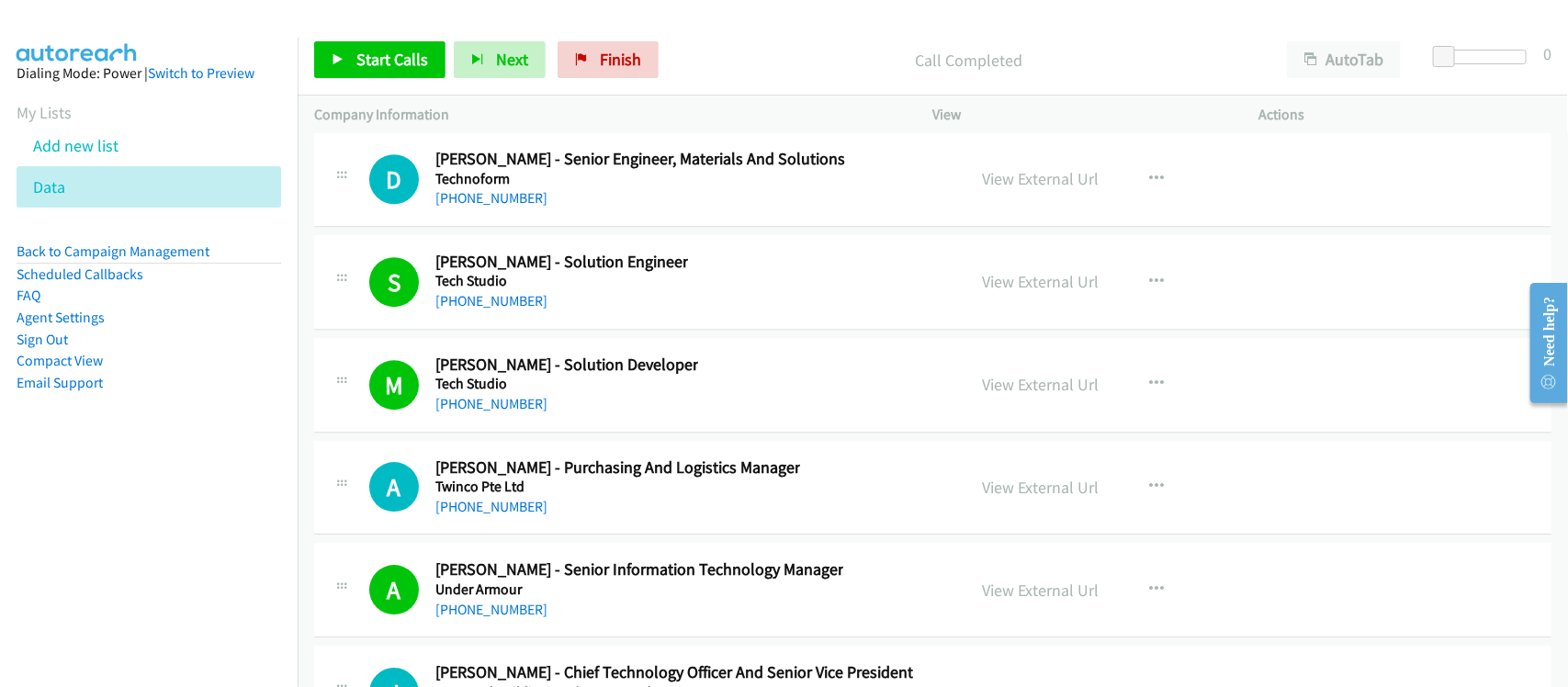
scroll to position [24349, 0]
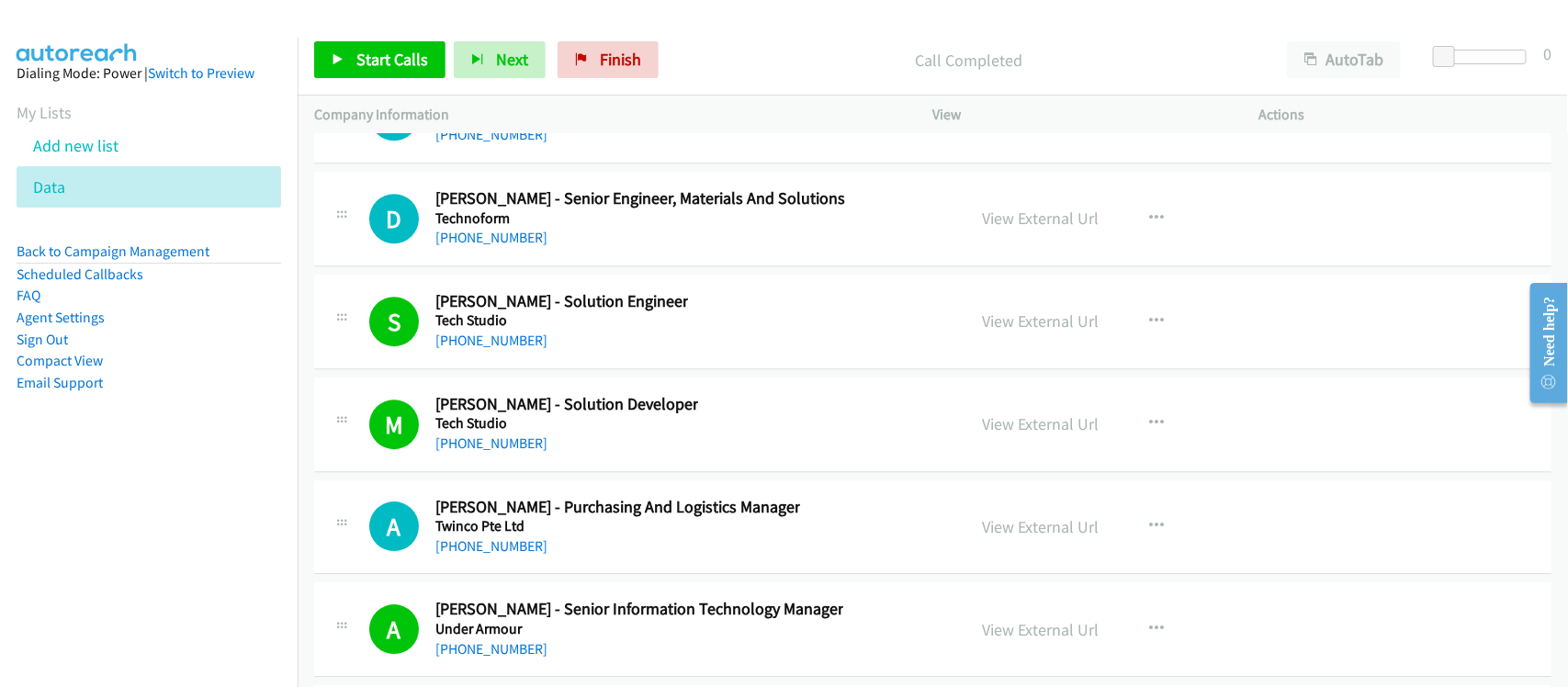
click at [551, 266] on div "D Callback Scheduled Dixon Chern - Senior Engineer, Materials And Solutions Tec…" at bounding box center [932, 218] width 1237 height 95
click at [506, 246] on link "+65 9699 9799" at bounding box center [490, 237] width 112 height 18
click at [264, 500] on nav "Dialing Mode: Power | Switch to Preview My Lists Add new list Data Back to Camp…" at bounding box center [149, 381] width 298 height 687
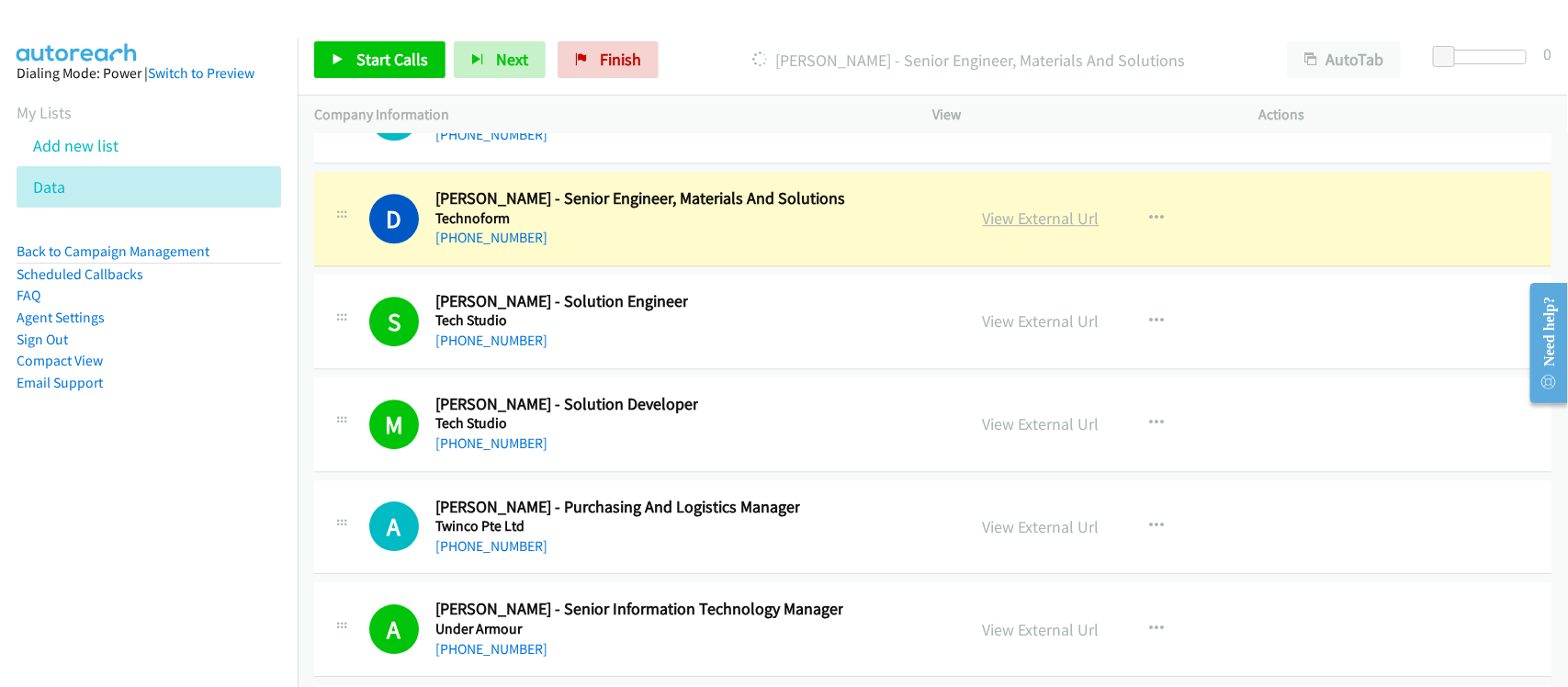
click at [1032, 229] on link "View External Url" at bounding box center [1041, 217] width 116 height 22
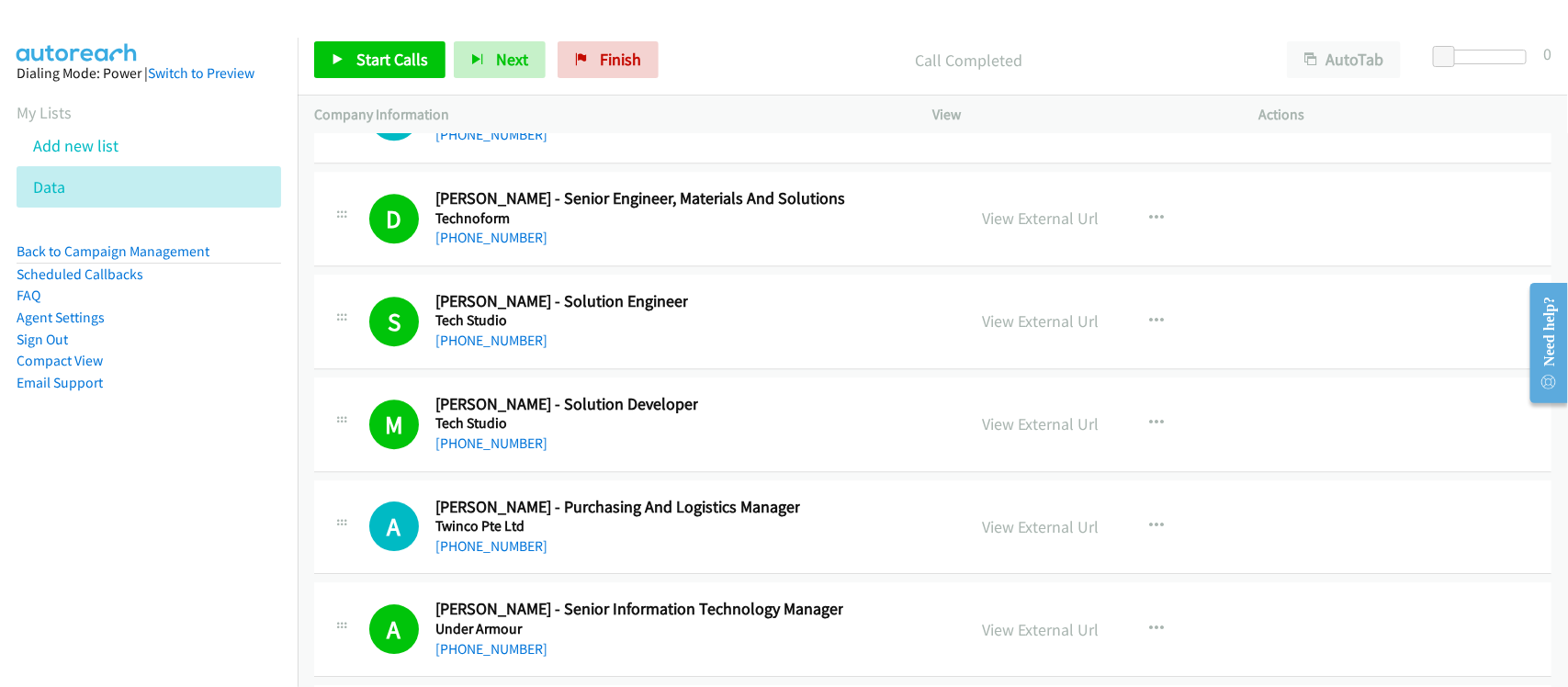
scroll to position [24234, 0]
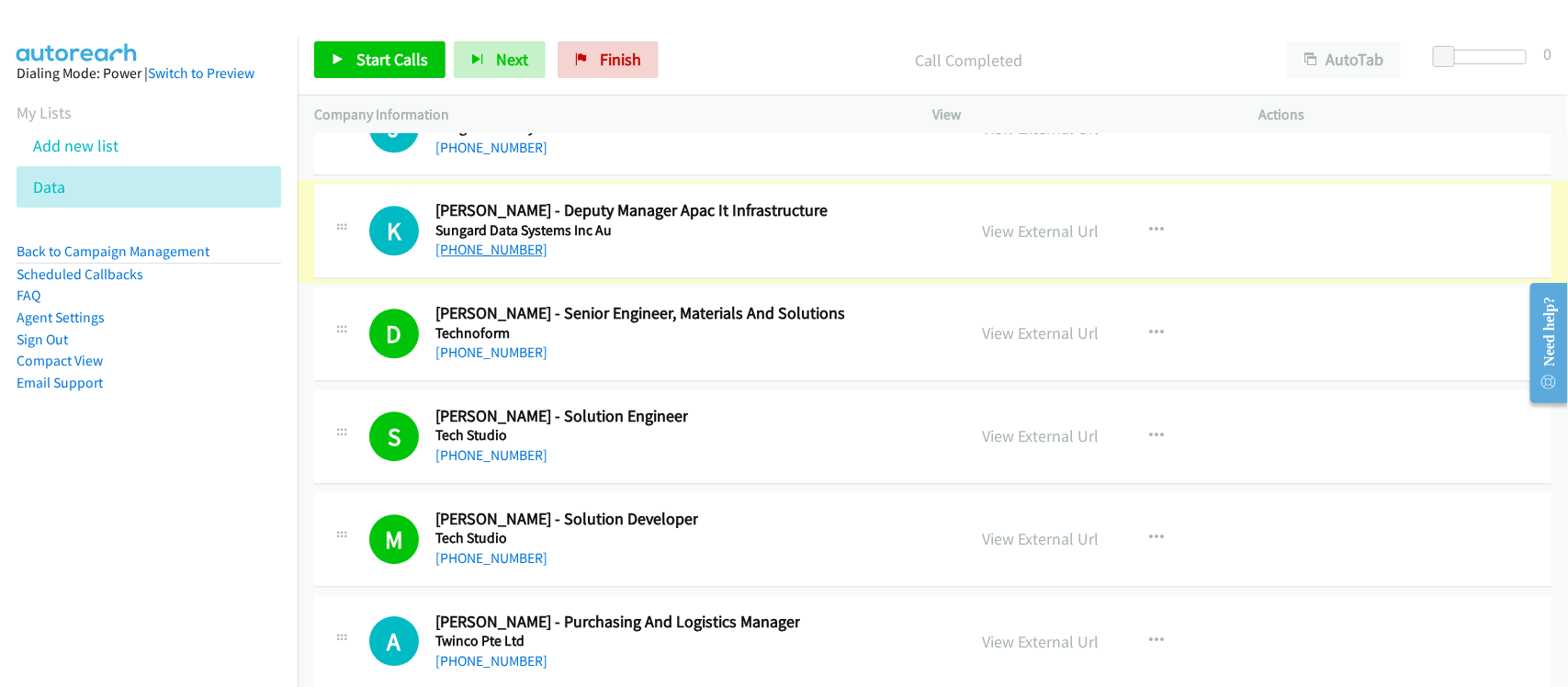
click at [499, 258] on link "+65 9235 7357" at bounding box center [490, 249] width 112 height 18
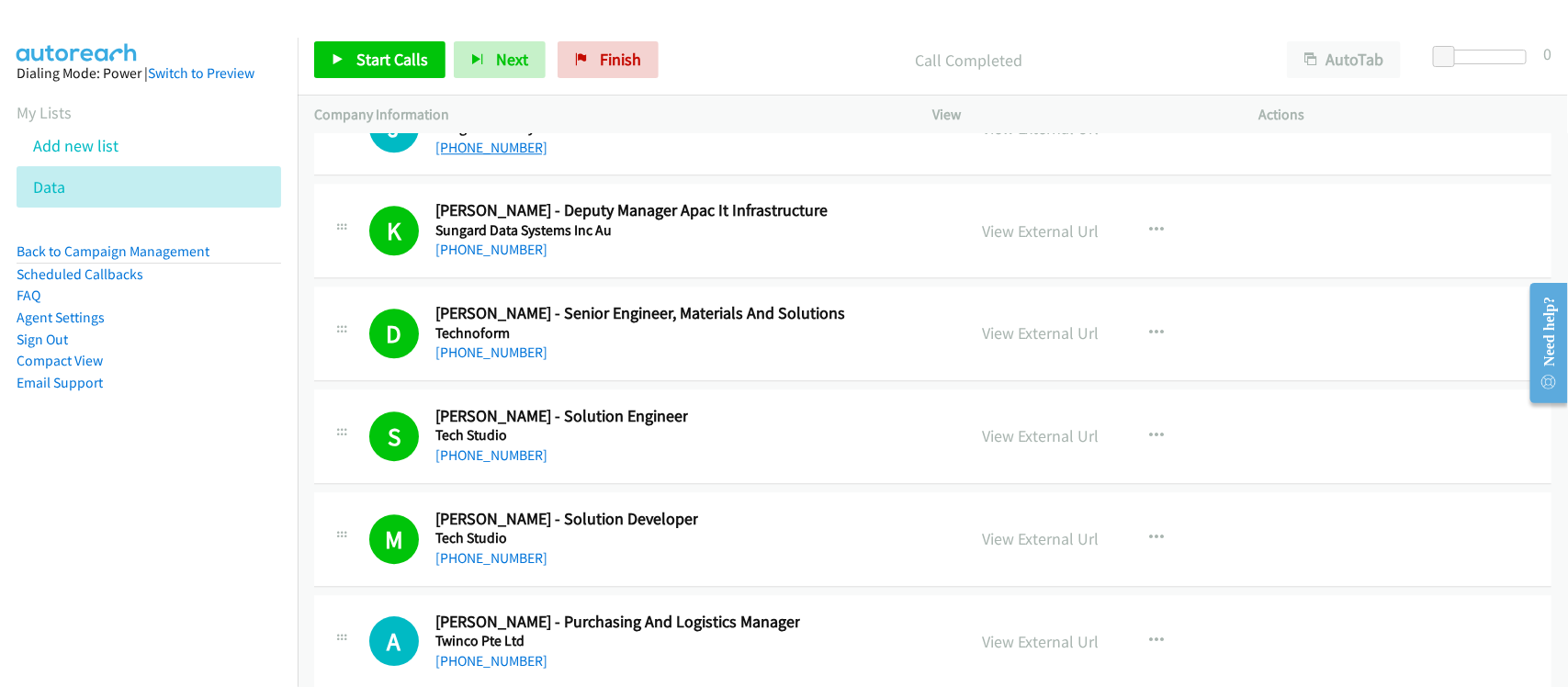
click at [504, 156] on link "+65 9456 1468" at bounding box center [490, 147] width 112 height 18
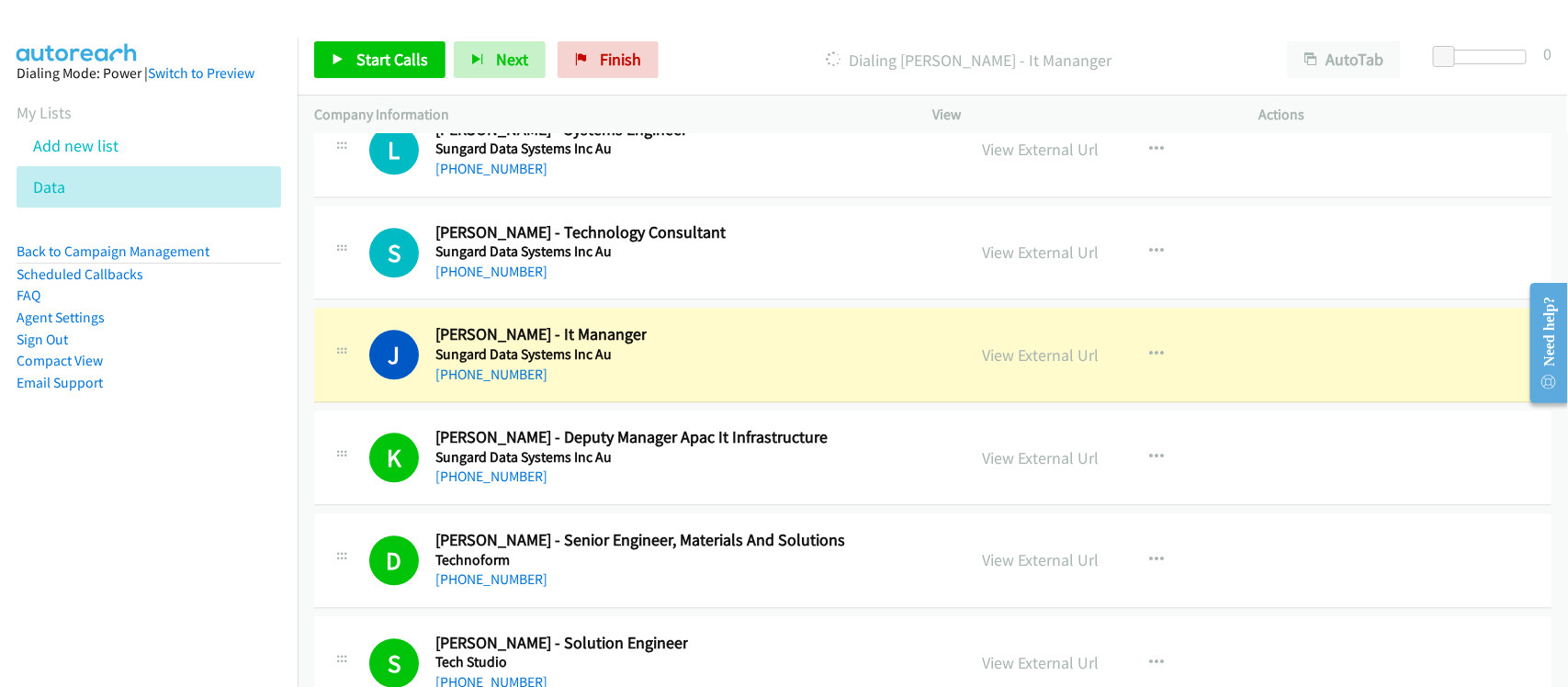
scroll to position [24005, 0]
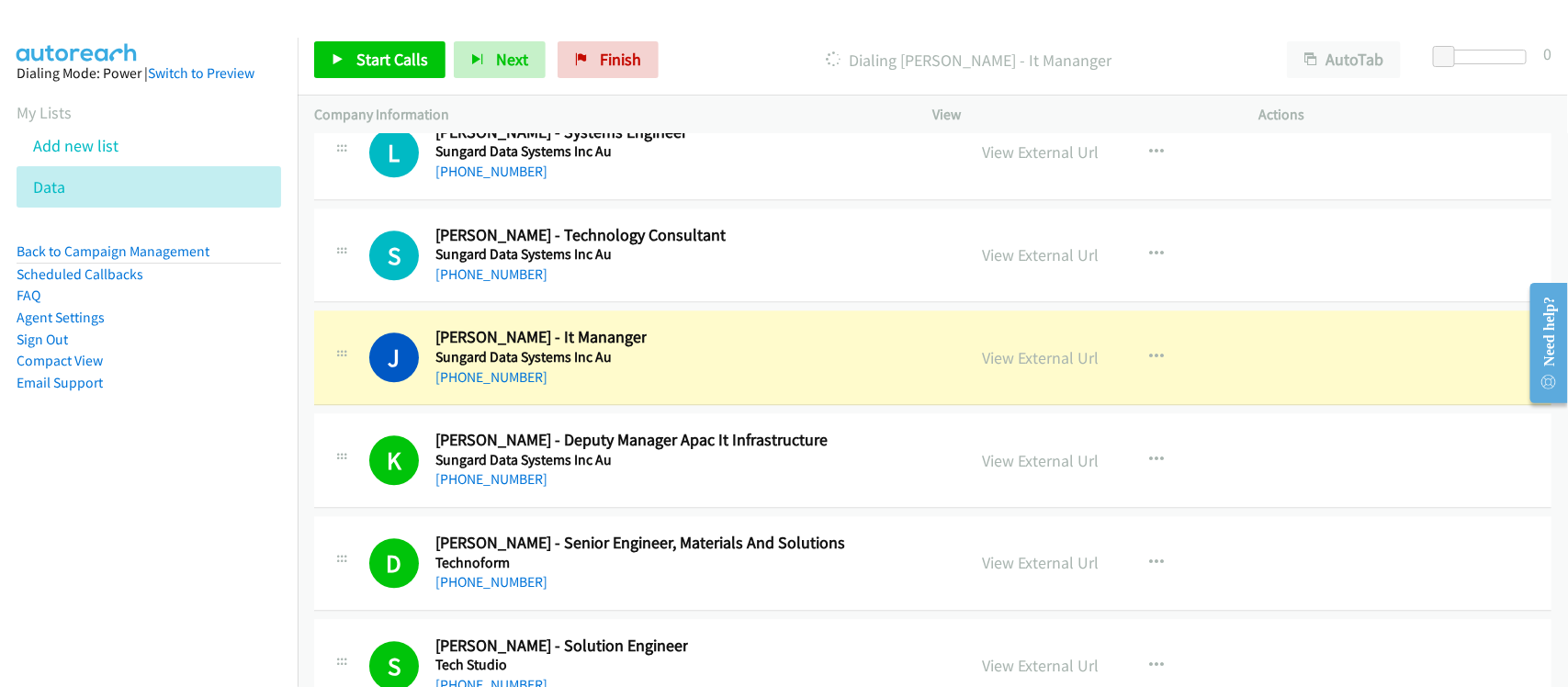
click at [544, 303] on div "S Callback Scheduled Suresh Krishnan - Technology Consultant Sungard Data Syste…" at bounding box center [932, 255] width 1237 height 95
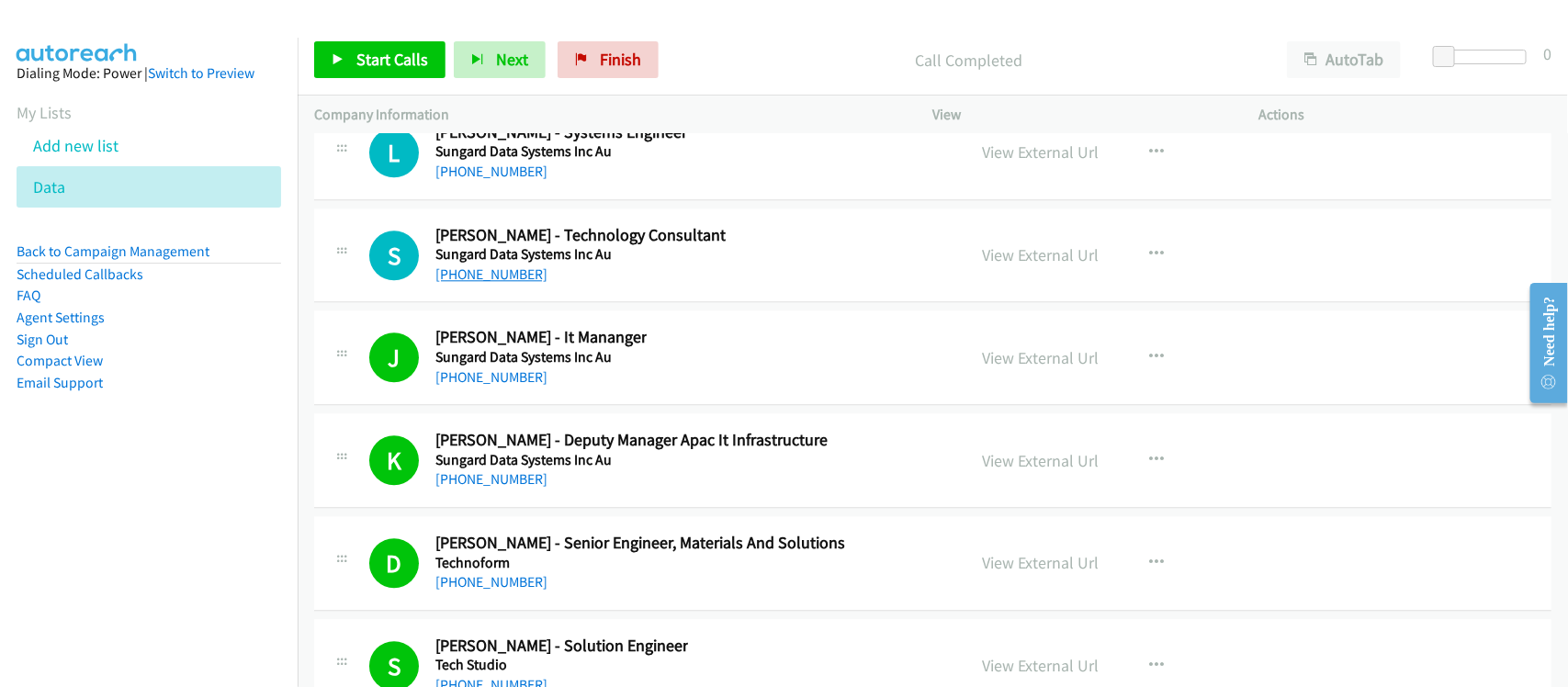
click at [493, 283] on link "+65 9127 4357" at bounding box center [490, 274] width 112 height 18
click at [473, 180] on link "+65 6308 8054" at bounding box center [490, 171] width 112 height 18
click at [553, 183] on div "+65 6308 8054" at bounding box center [561, 172] width 251 height 22
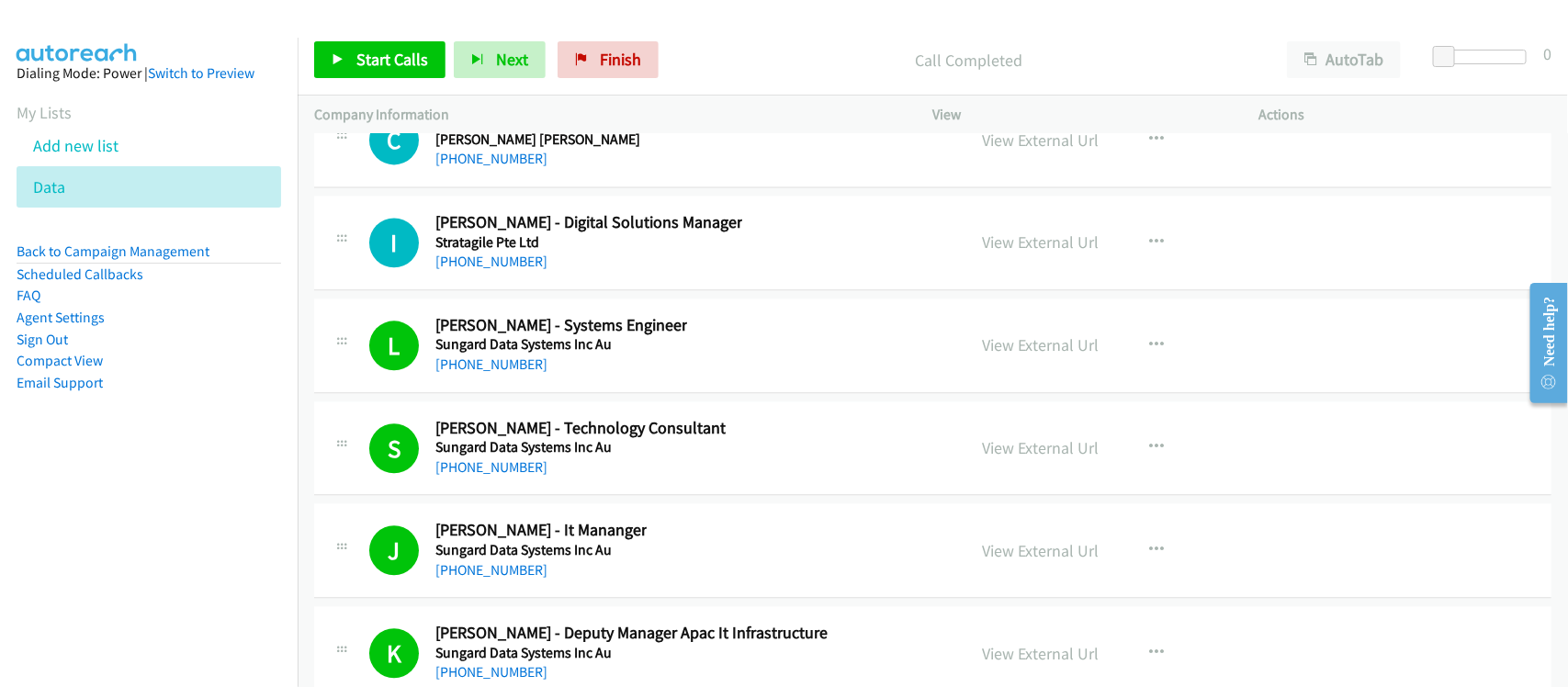
scroll to position [23775, 0]
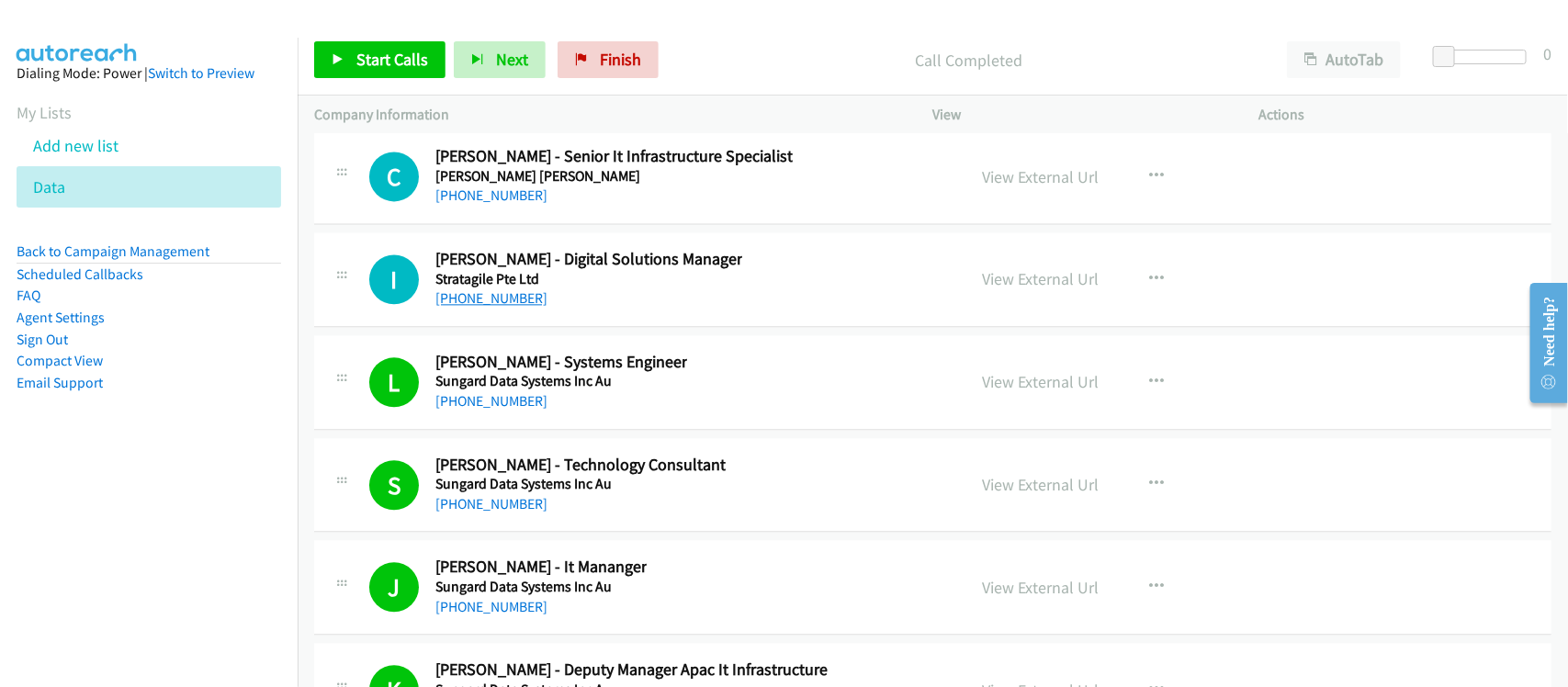
click at [512, 306] on link "+65 8130 5671" at bounding box center [490, 297] width 112 height 18
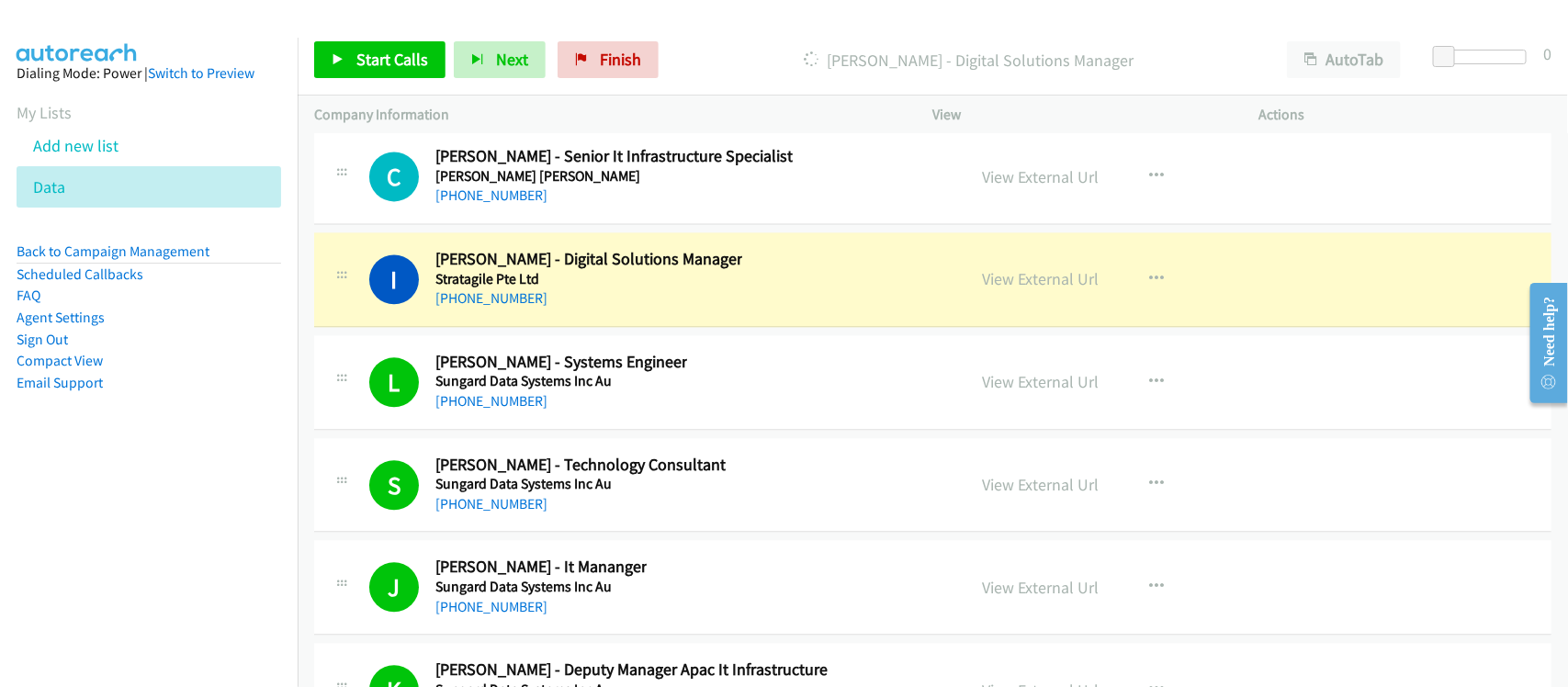
drag, startPoint x: 556, startPoint y: 329, endPoint x: 554, endPoint y: 341, distance: 12.2
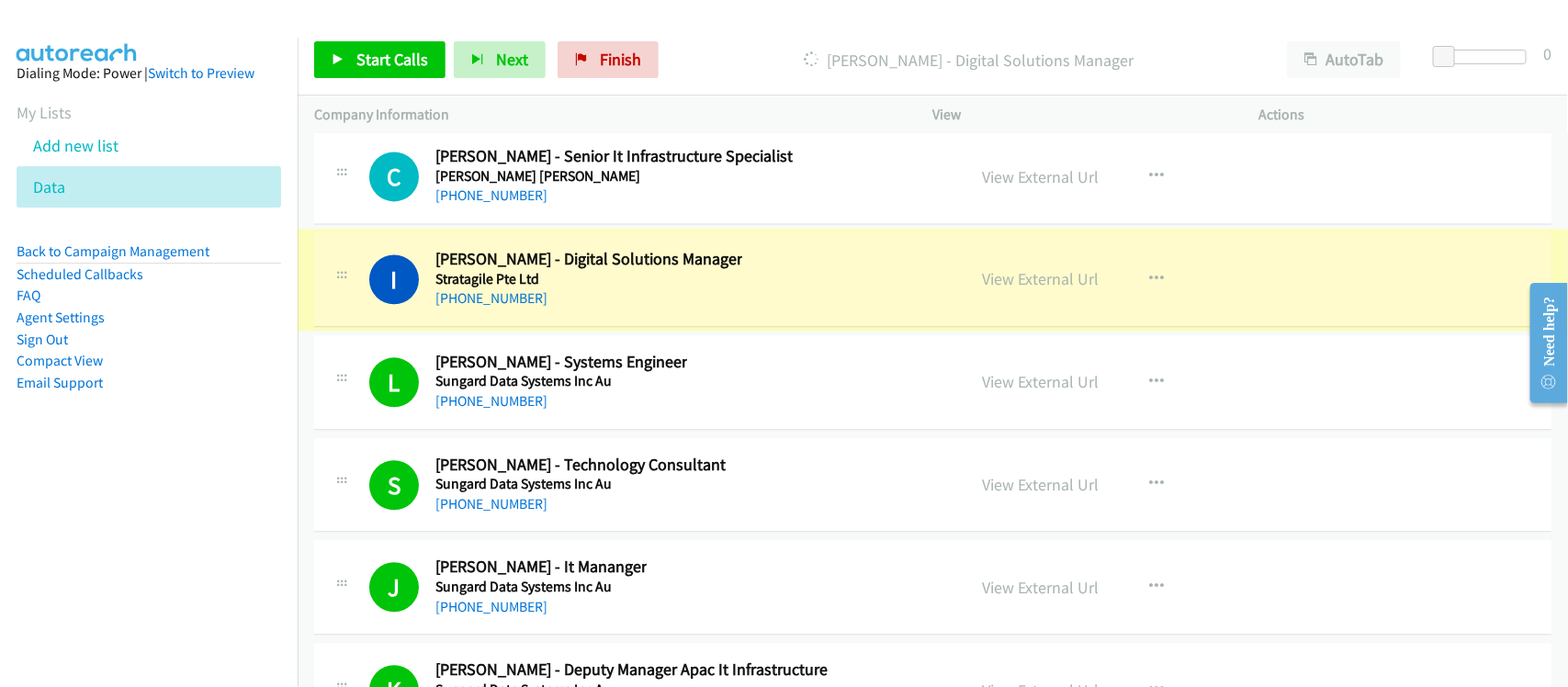
scroll to position [23661, 0]
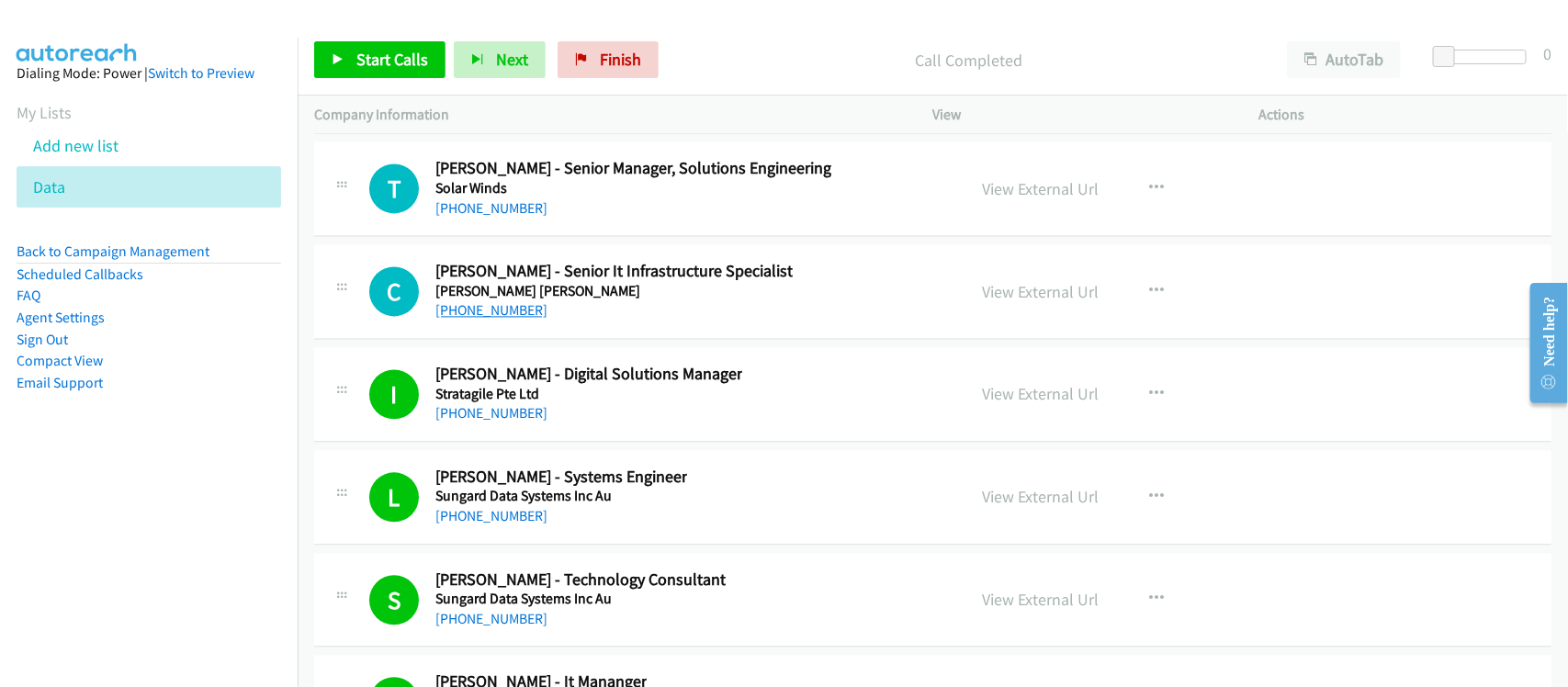
click at [506, 319] on link "+65 6273 4844" at bounding box center [490, 309] width 112 height 18
click at [465, 217] on link "+65 6422 4170" at bounding box center [490, 208] width 112 height 18
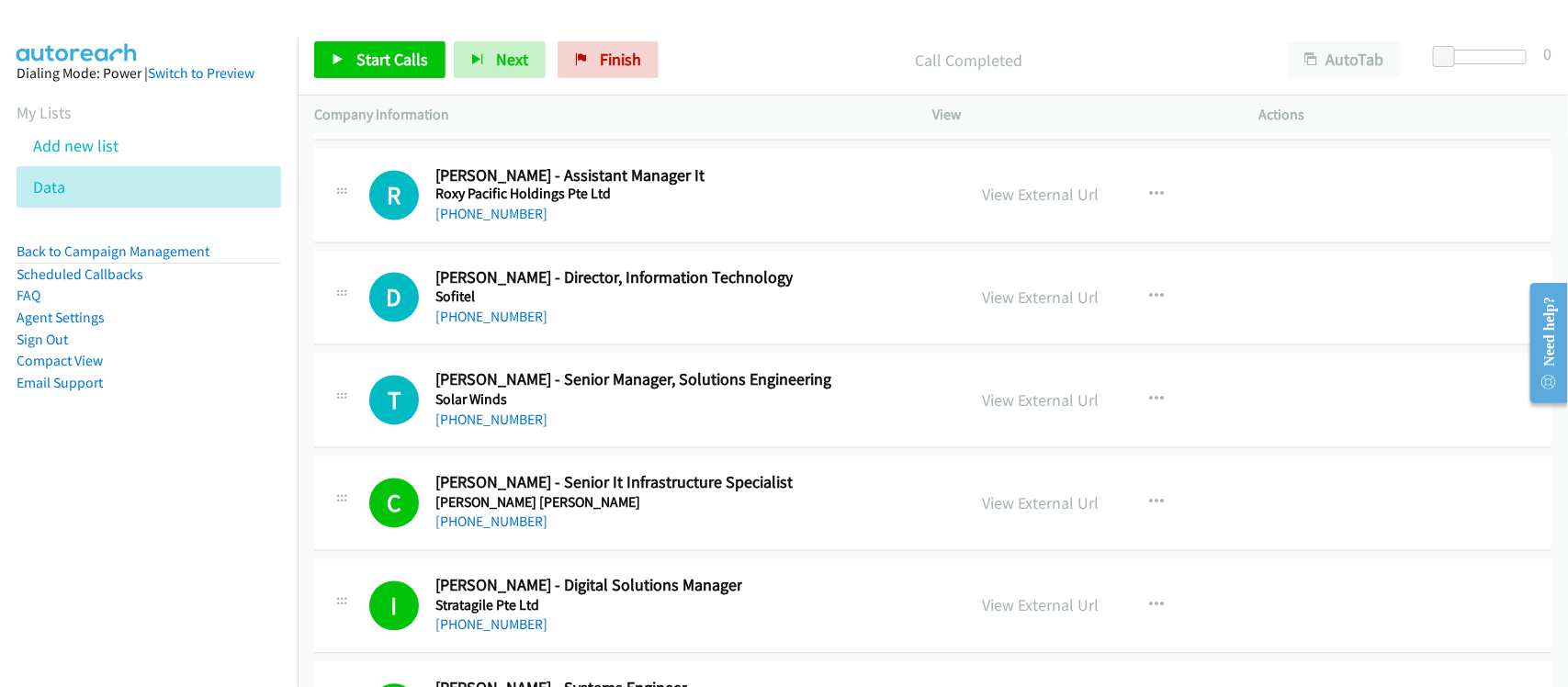
scroll to position [23431, 0]
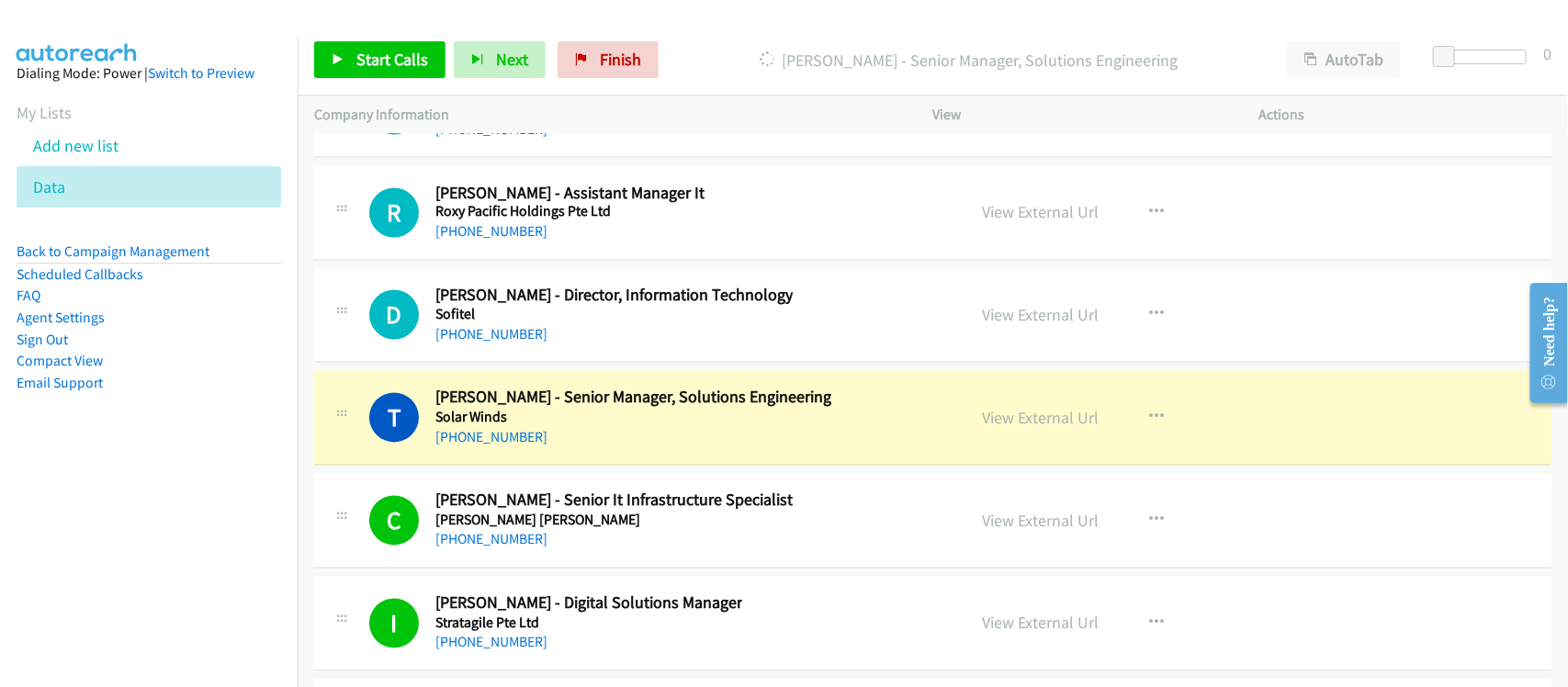
click at [562, 364] on div "D Callback Scheduled Danny Lim - Director, Information Technology Sofitel Asia/…" at bounding box center [932, 316] width 1237 height 95
click at [584, 449] on div "+65 6422 4170" at bounding box center [633, 438] width 396 height 22
click at [985, 428] on link "View External Url" at bounding box center [1041, 418] width 116 height 22
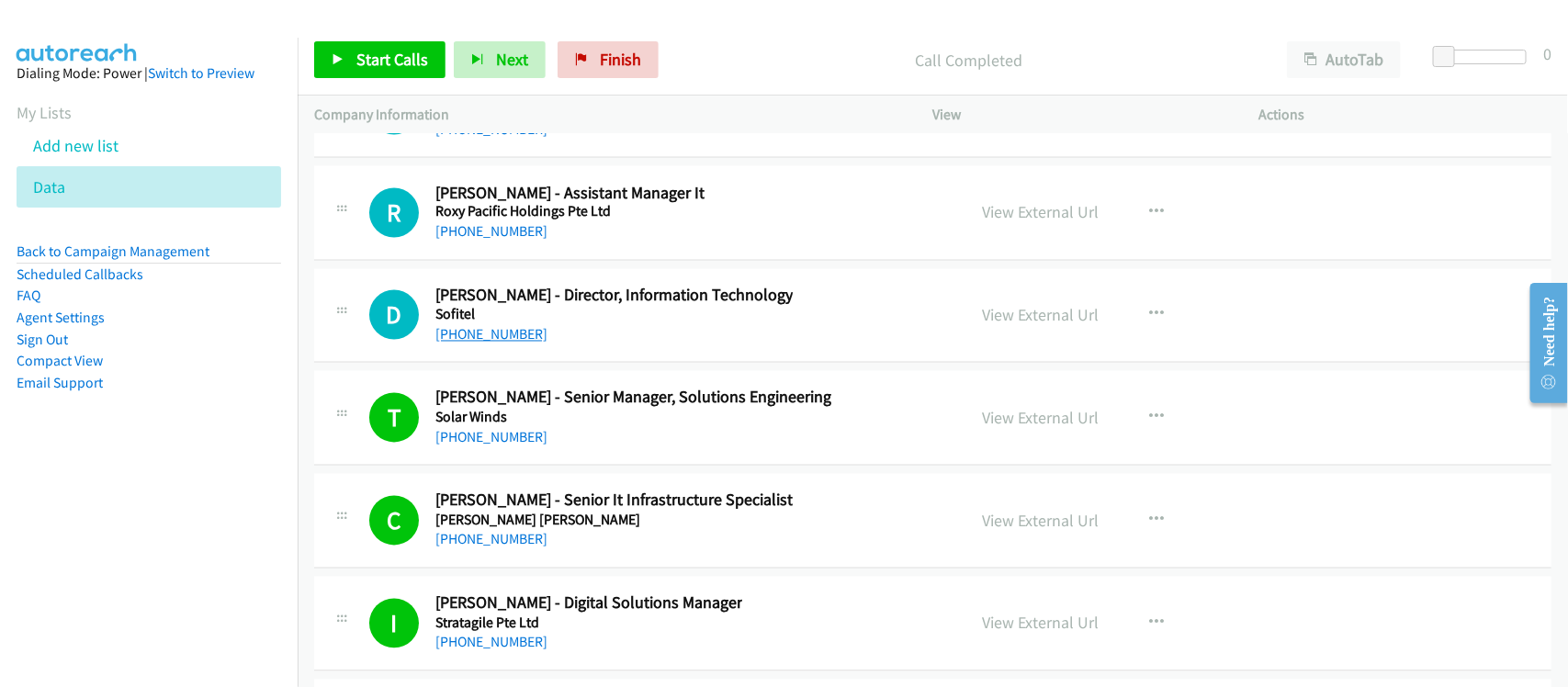
click at [473, 343] on link "+65 6275 0331" at bounding box center [490, 335] width 112 height 18
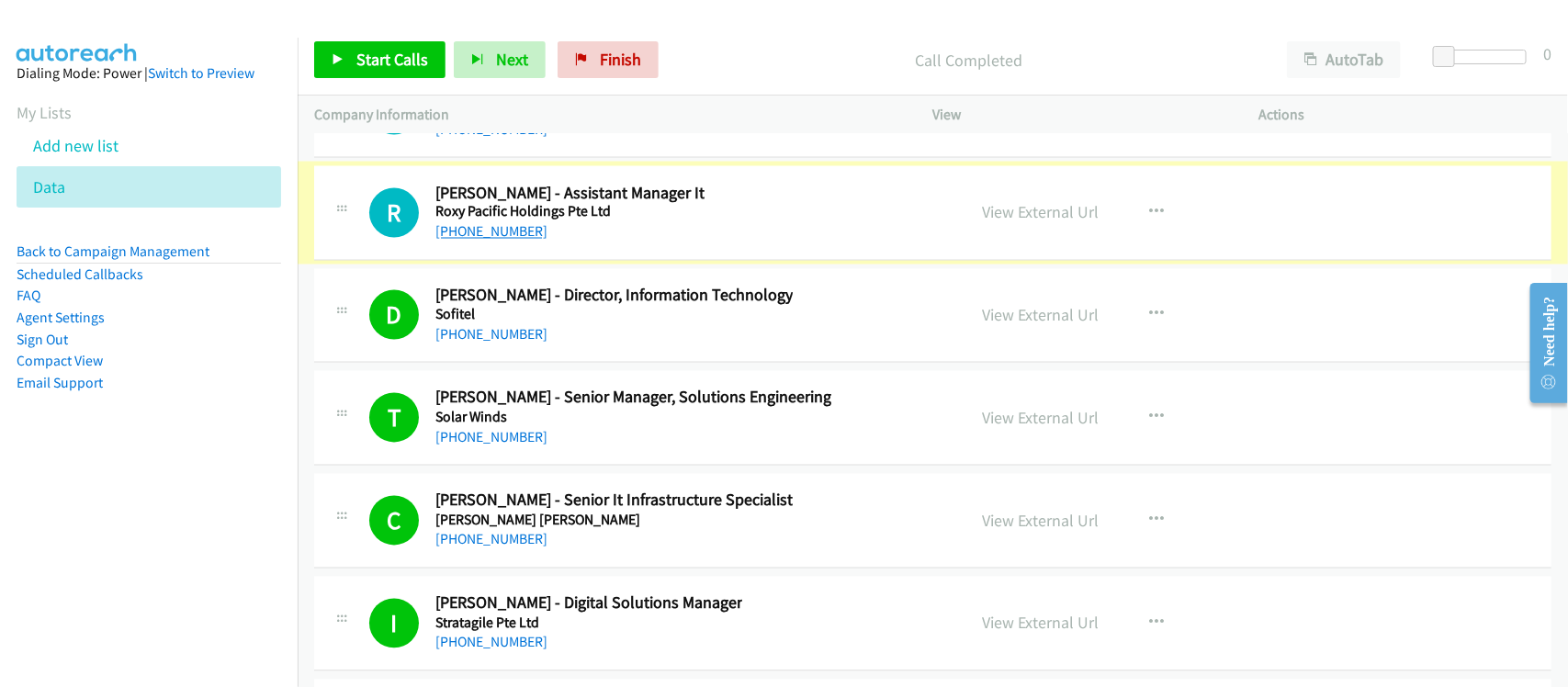
click at [484, 241] on link "+65 9790 7218" at bounding box center [490, 231] width 112 height 18
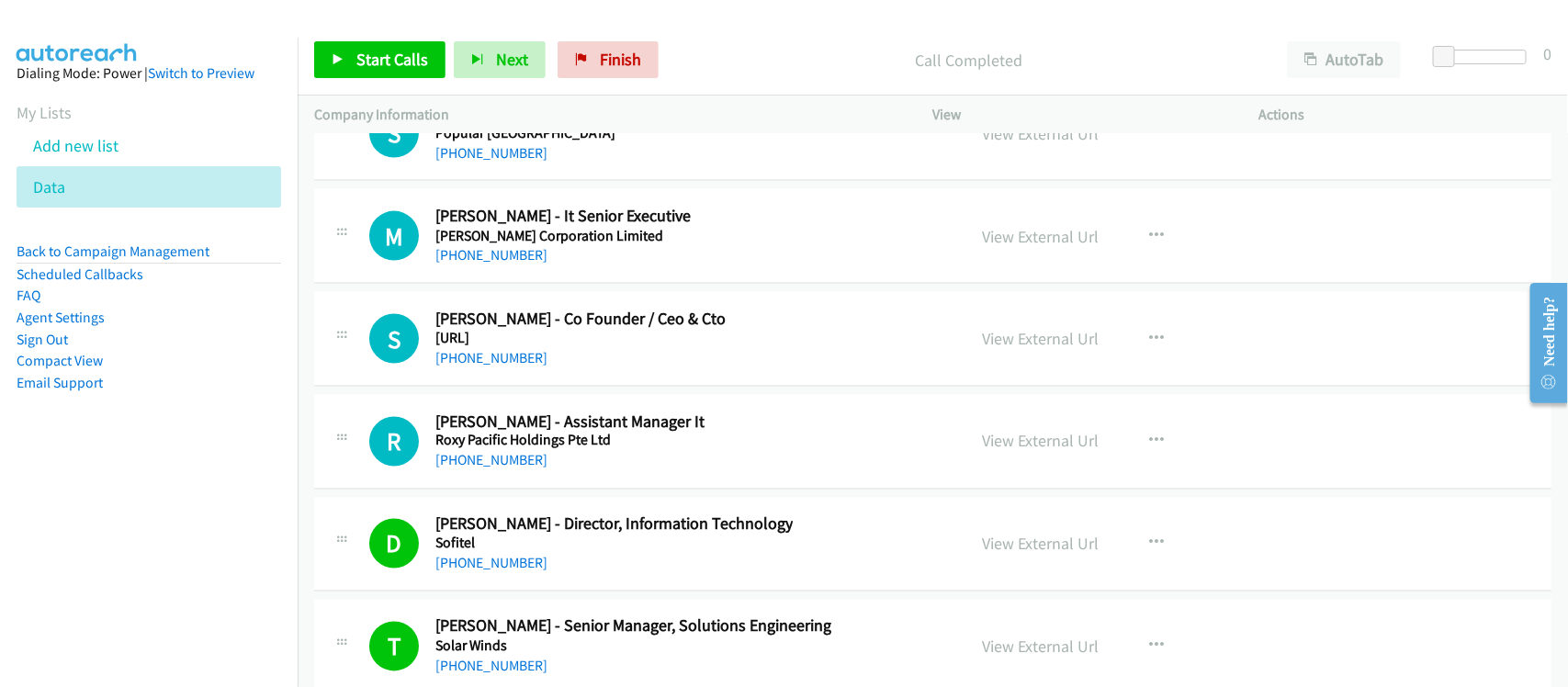
scroll to position [23201, 0]
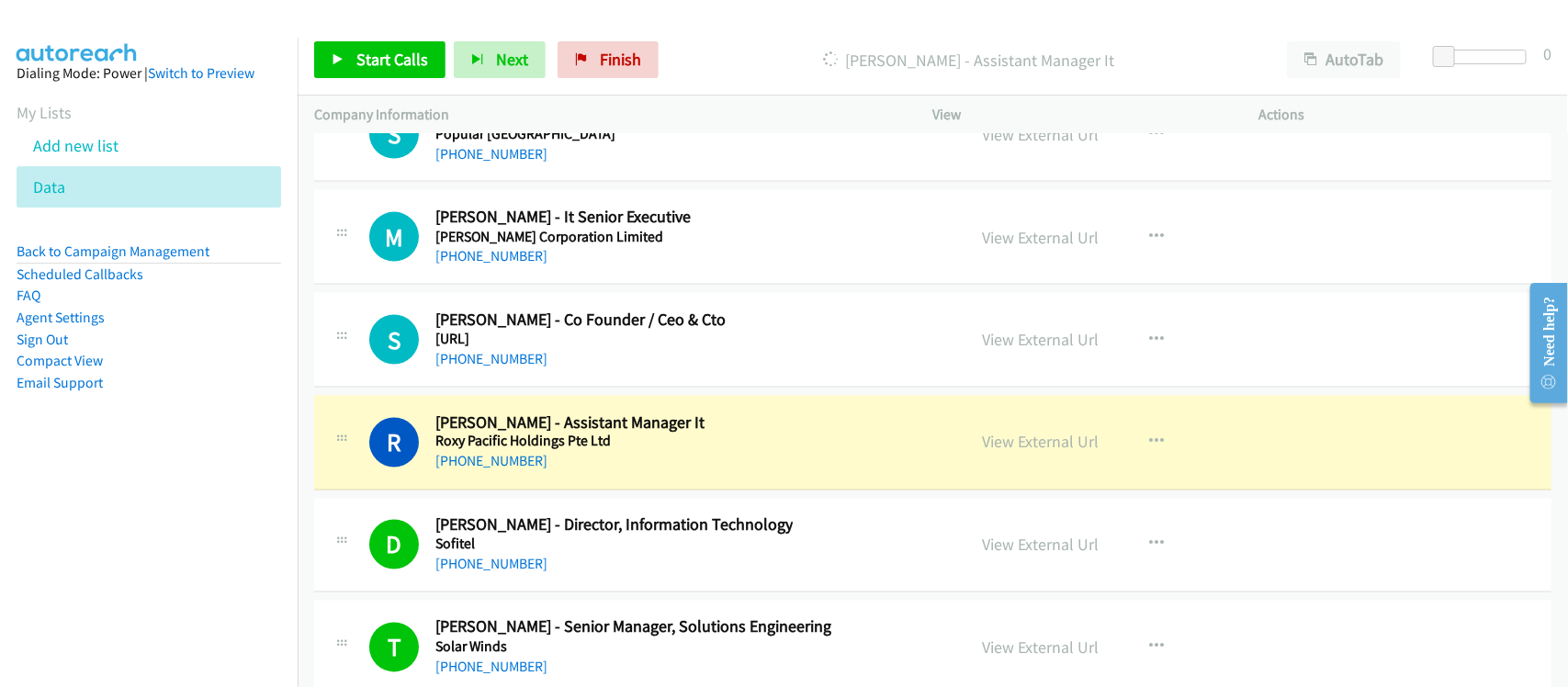
click at [570, 387] on div "S Callback Scheduled Samuel Lim - Co Founder / Ceo & Cto Rida.Ai Asia/Singapore…" at bounding box center [932, 339] width 1237 height 95
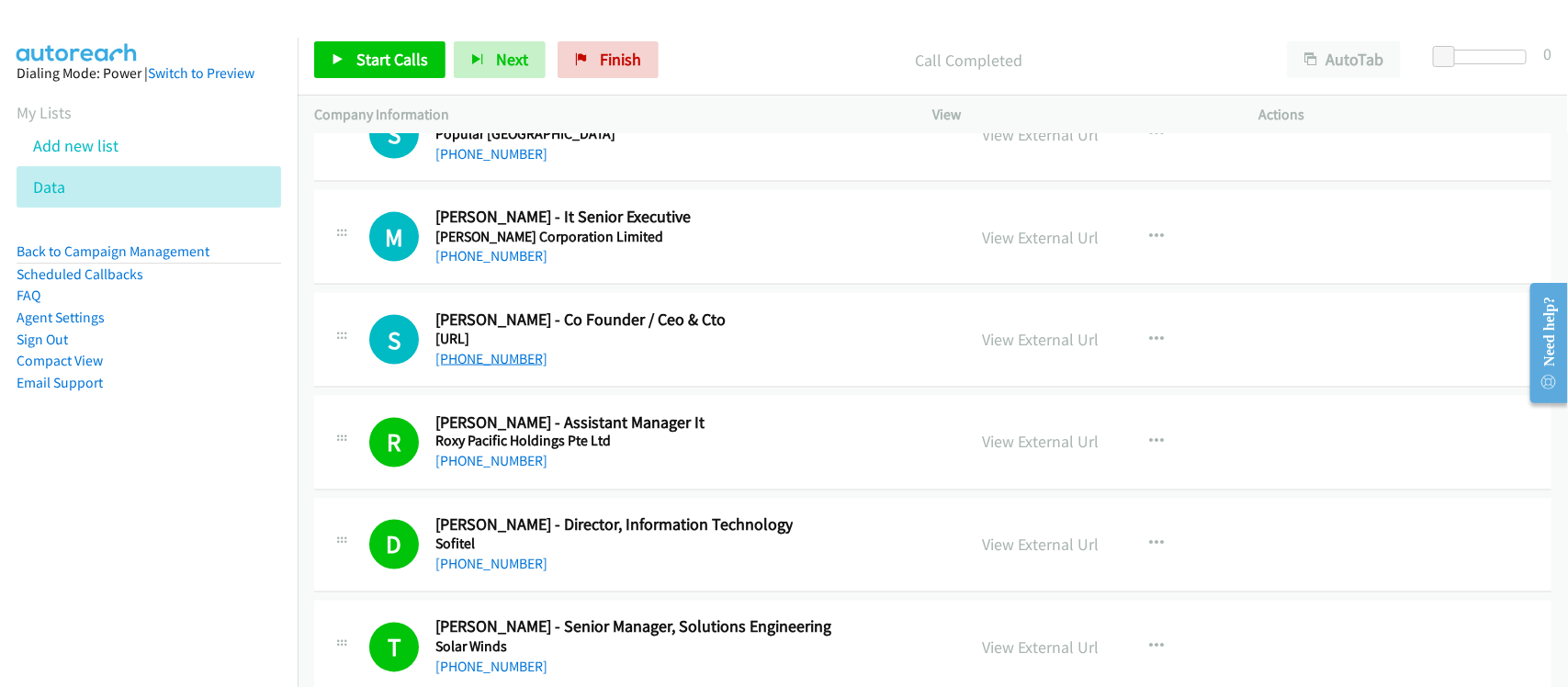
click at [490, 367] on link "+65 9770 7818" at bounding box center [490, 358] width 112 height 18
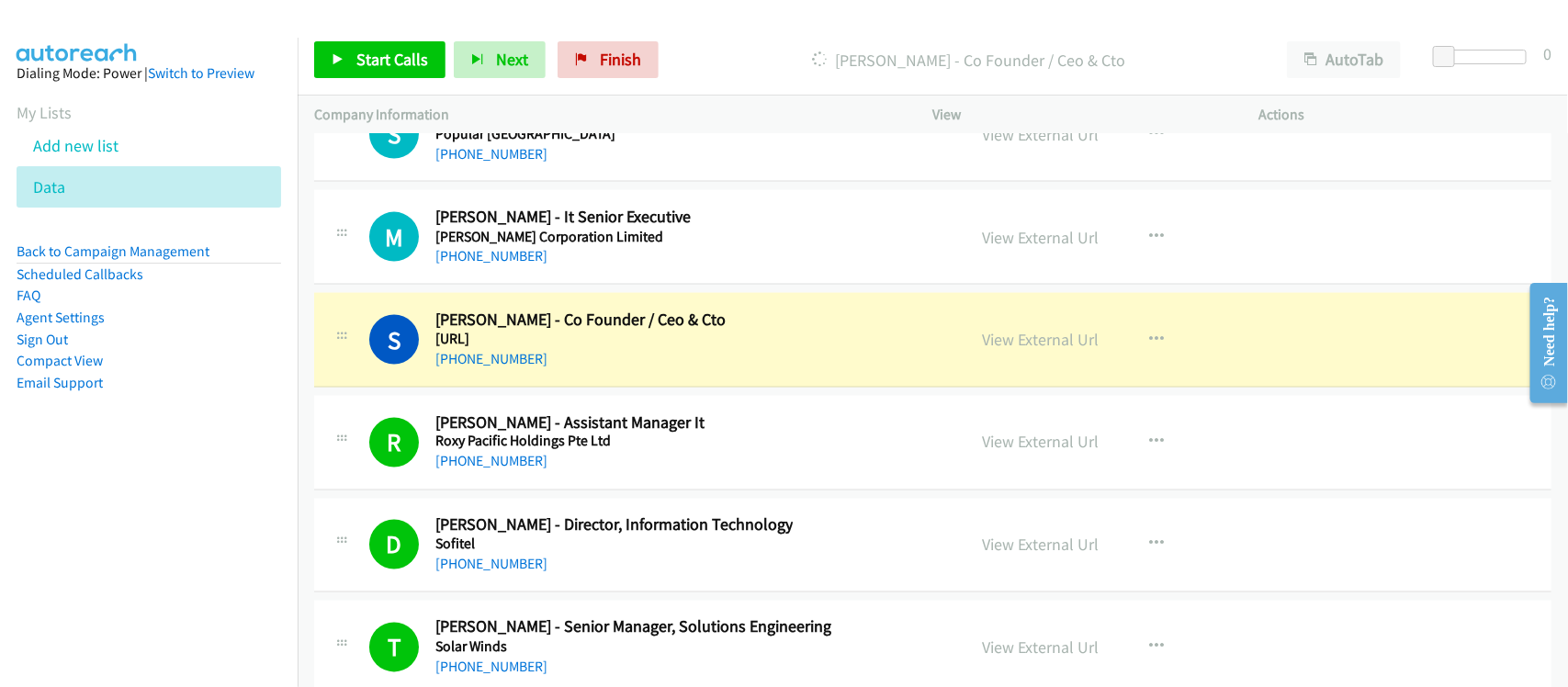
drag, startPoint x: 545, startPoint y: 308, endPoint x: 529, endPoint y: 304, distance: 16.5
click at [545, 285] on div "M Callback Scheduled Myo Khaing - It Senior Executive Qian Hu Corporation Limit…" at bounding box center [932, 237] width 1237 height 95
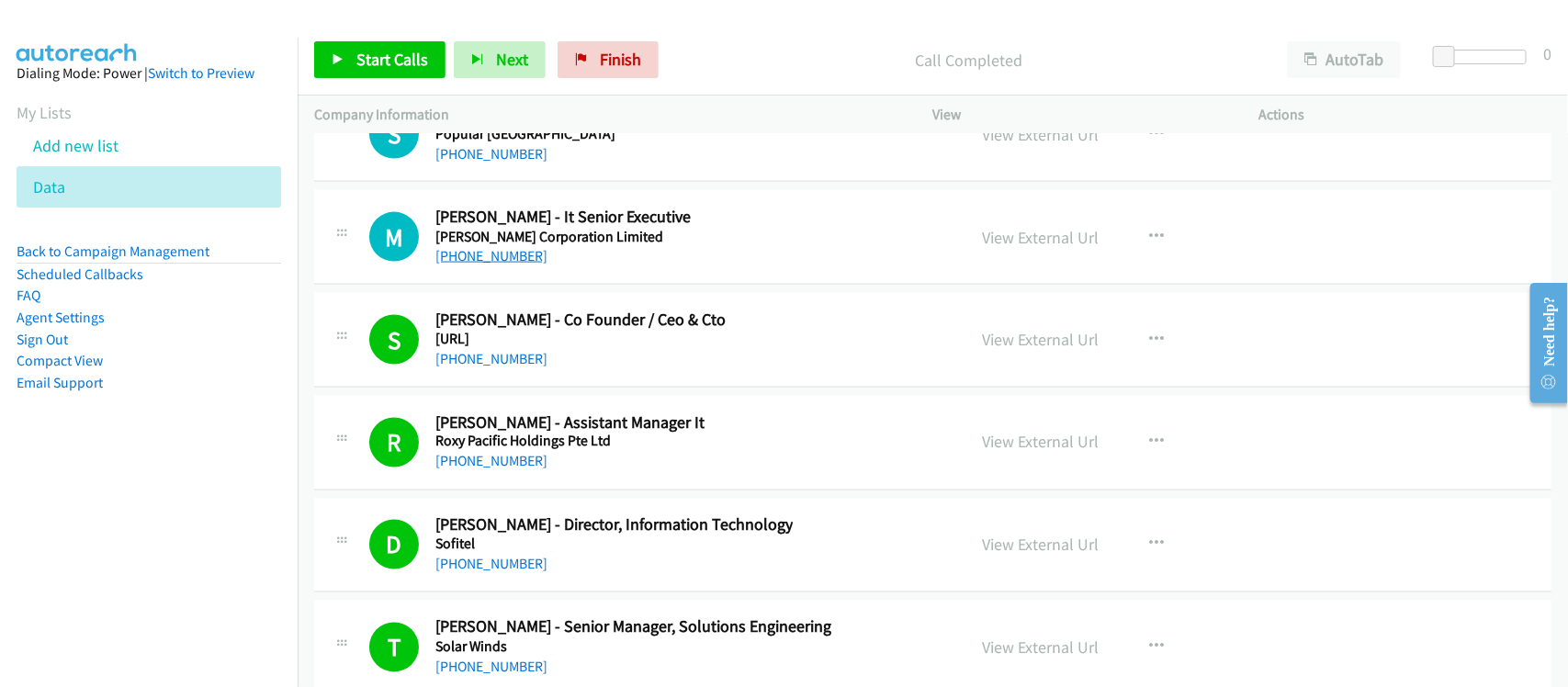
click at [480, 264] on link "+65 6766 7087" at bounding box center [490, 255] width 112 height 18
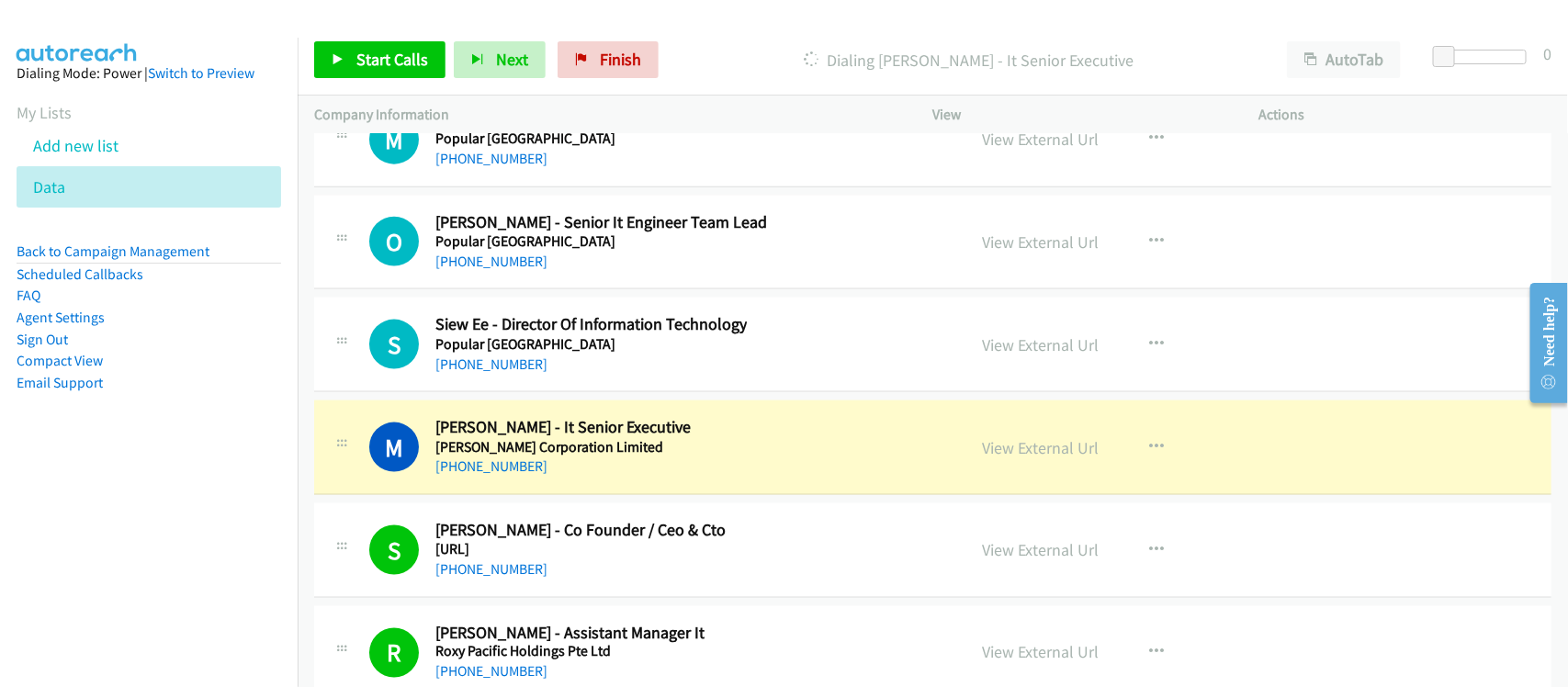
scroll to position [22972, 0]
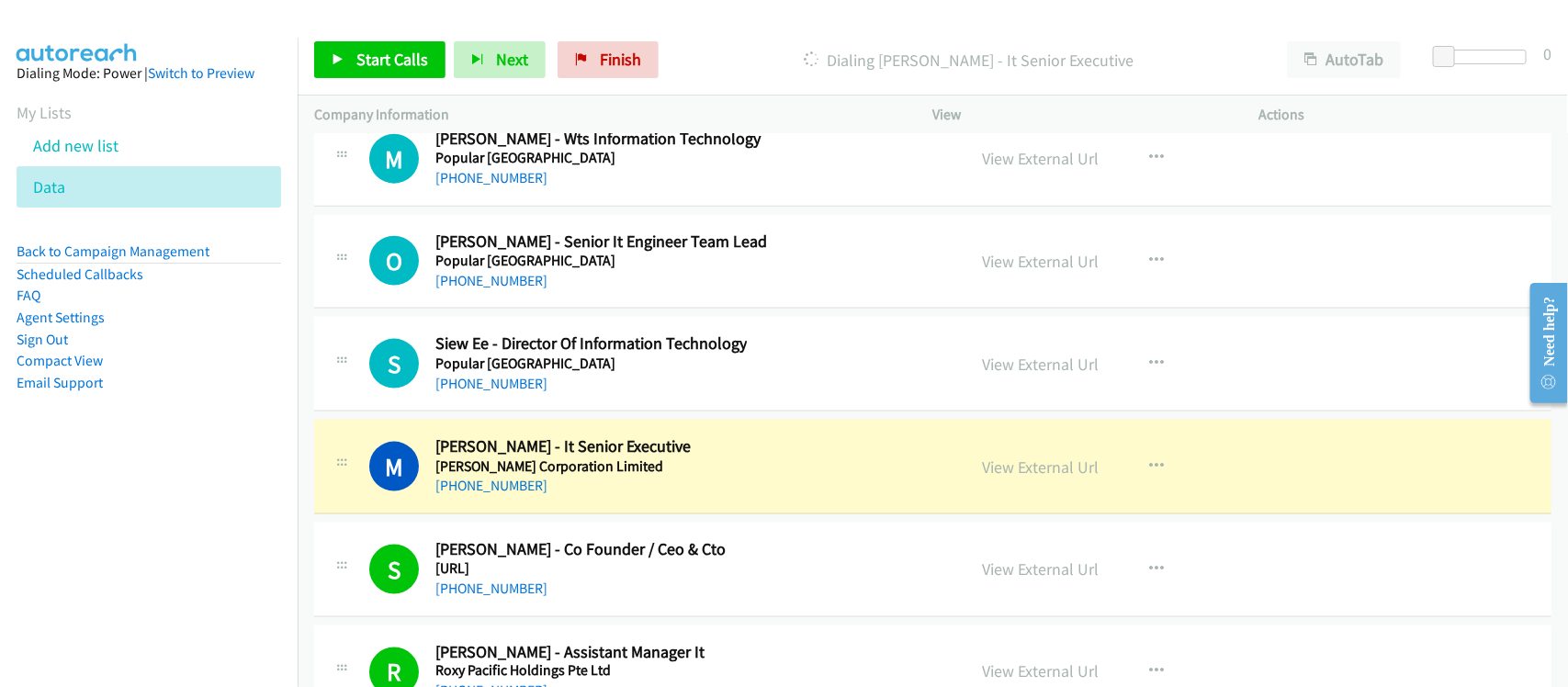
click at [266, 515] on nav "Dialing Mode: Power | Switch to Preview My Lists Add new list Data Back to Camp…" at bounding box center [149, 381] width 298 height 687
click at [549, 514] on div "M Callback Scheduled Myo Khaing - It Senior Executive Qian Hu Corporation Limit…" at bounding box center [932, 467] width 1237 height 95
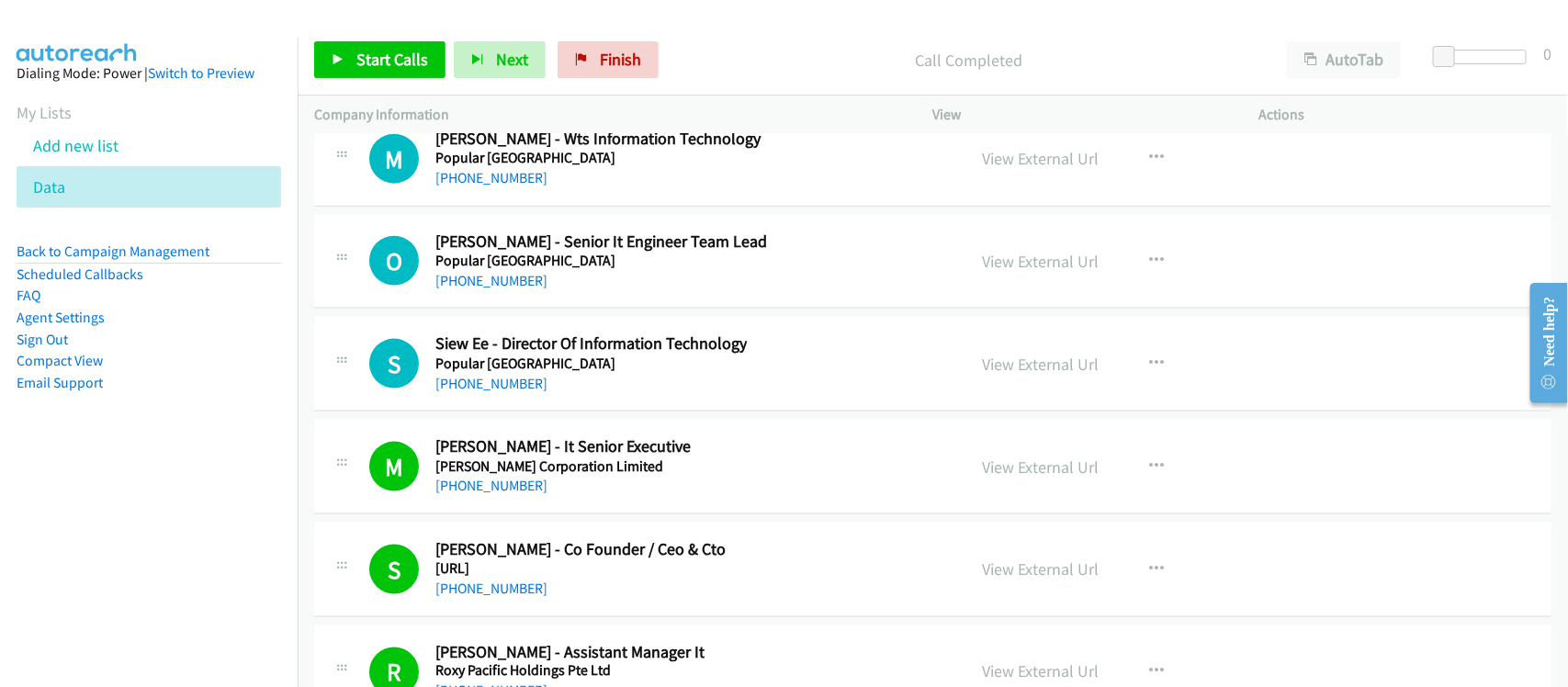
drag, startPoint x: 548, startPoint y: 443, endPoint x: 547, endPoint y: 411, distance: 32.0
click at [506, 289] on link "+65 9188 2264" at bounding box center [490, 280] width 112 height 18
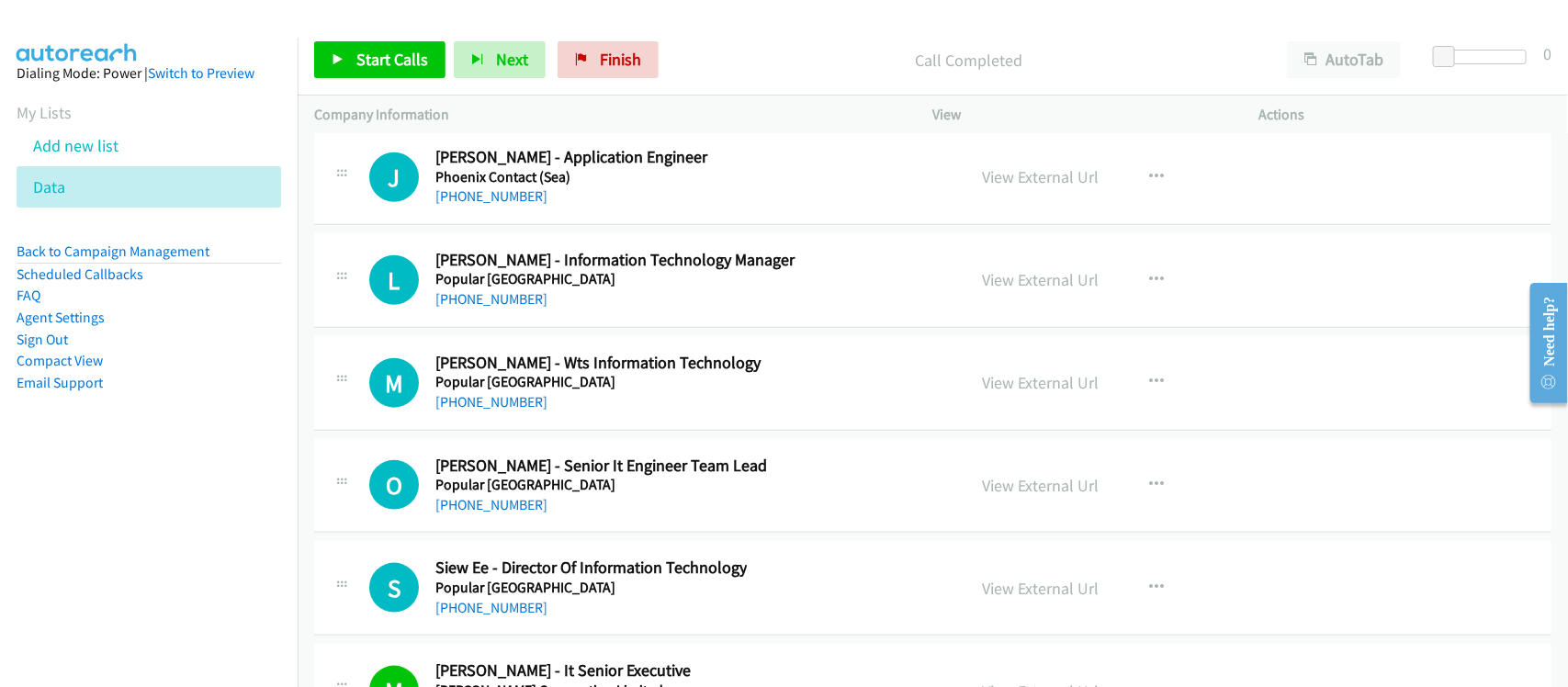
scroll to position [22742, 0]
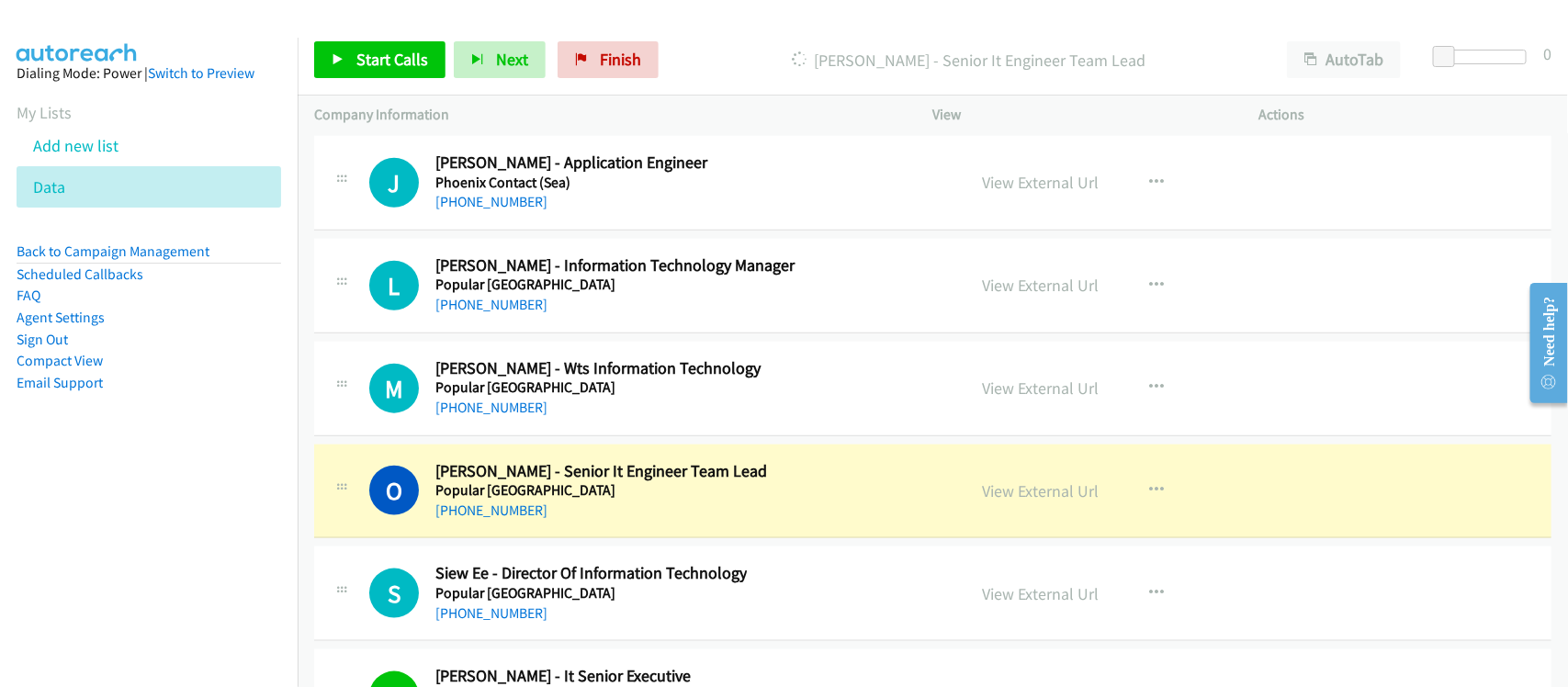
click at [141, 456] on aside "Dialing Mode: Power | Switch to Preview My Lists Add new list Data Back to Camp…" at bounding box center [148, 257] width 297 height 439
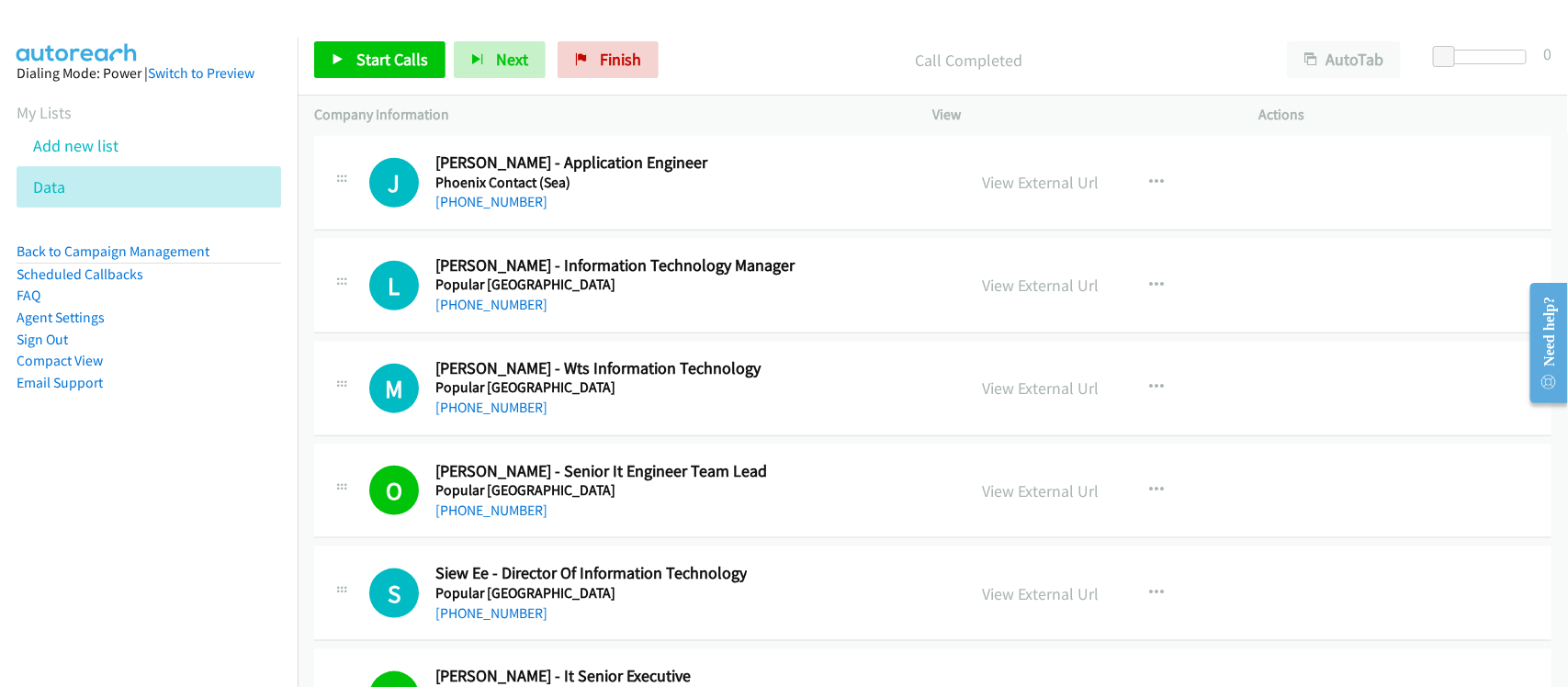
drag, startPoint x: 485, startPoint y: 344, endPoint x: 644, endPoint y: 351, distance: 159.2
click at [485, 313] on link "+65 9697 1289" at bounding box center [490, 304] width 112 height 18
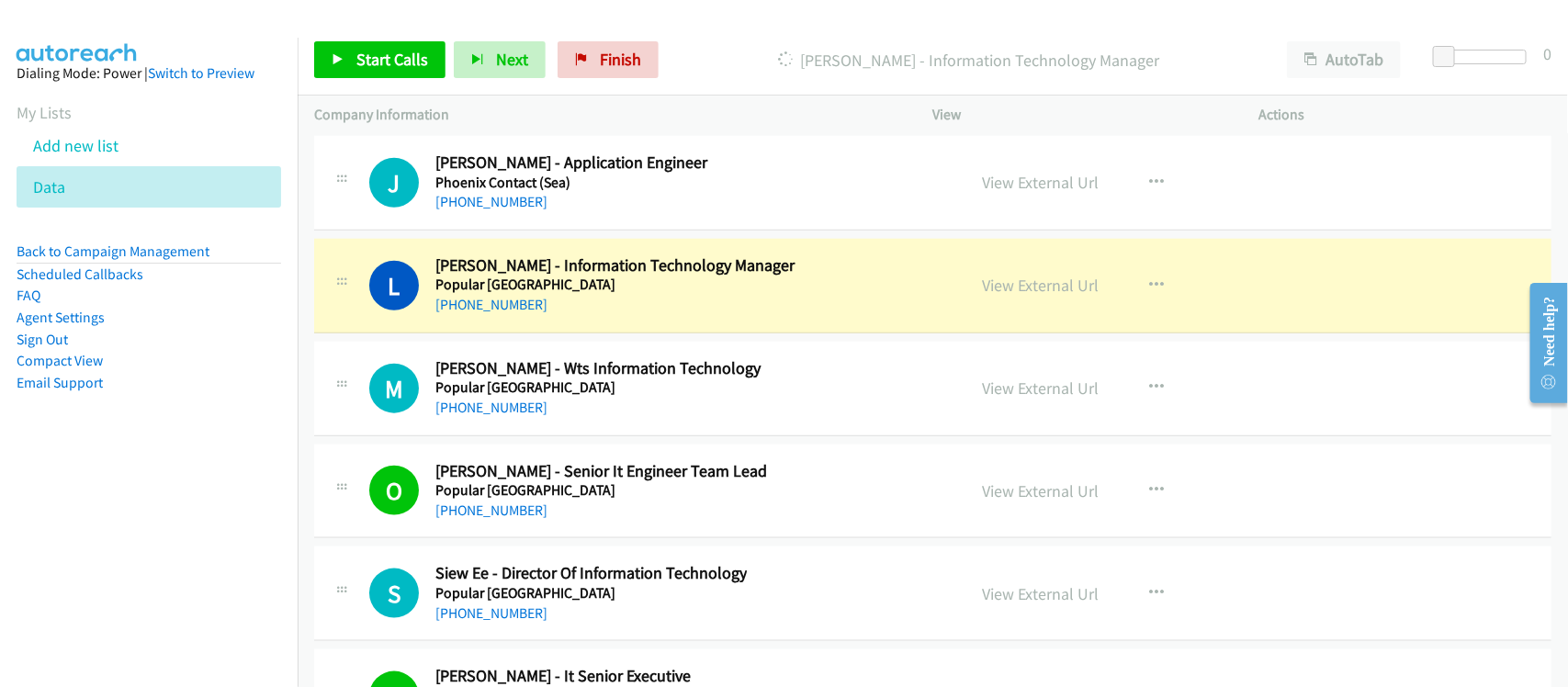
click at [262, 441] on aside "Dialing Mode: Power | Switch to Preview My Lists Add new list Data Back to Camp…" at bounding box center [148, 257] width 297 height 439
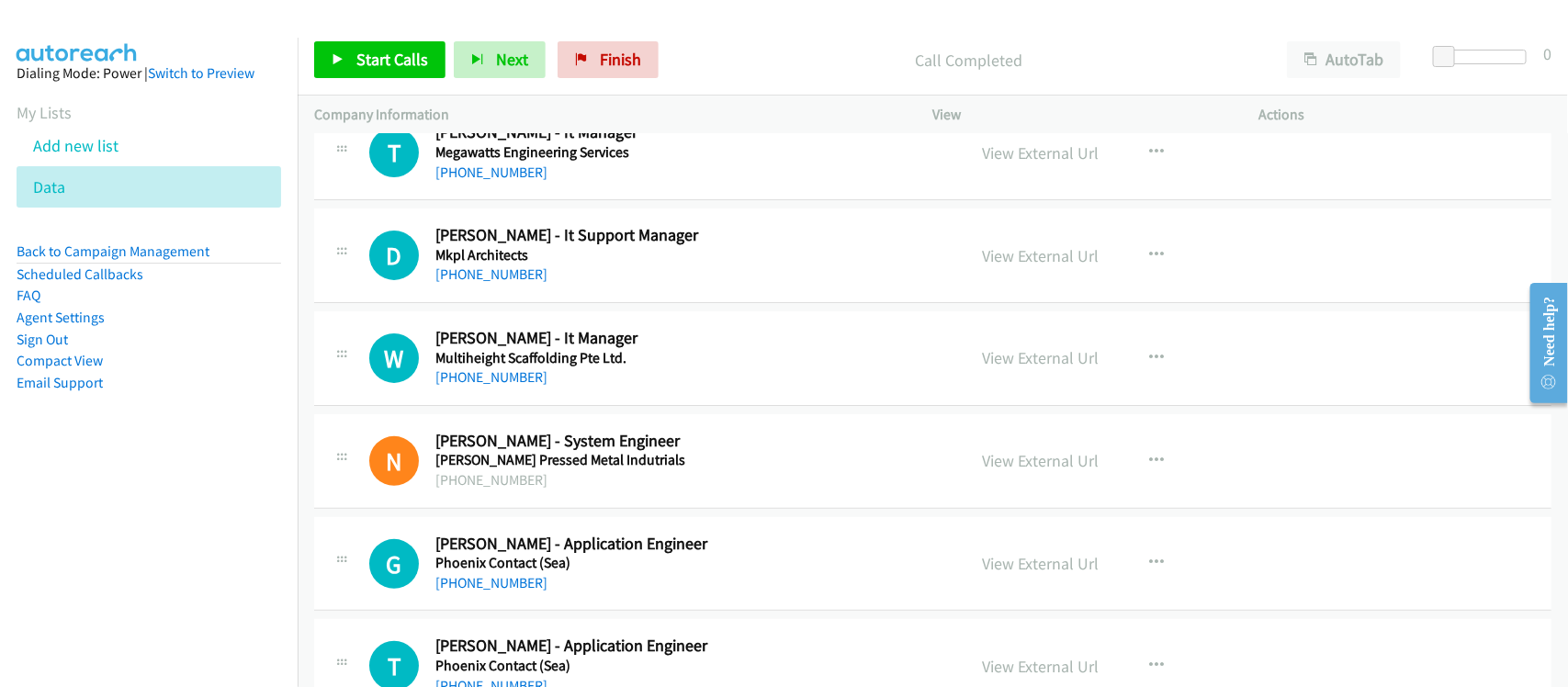
scroll to position [21939, 0]
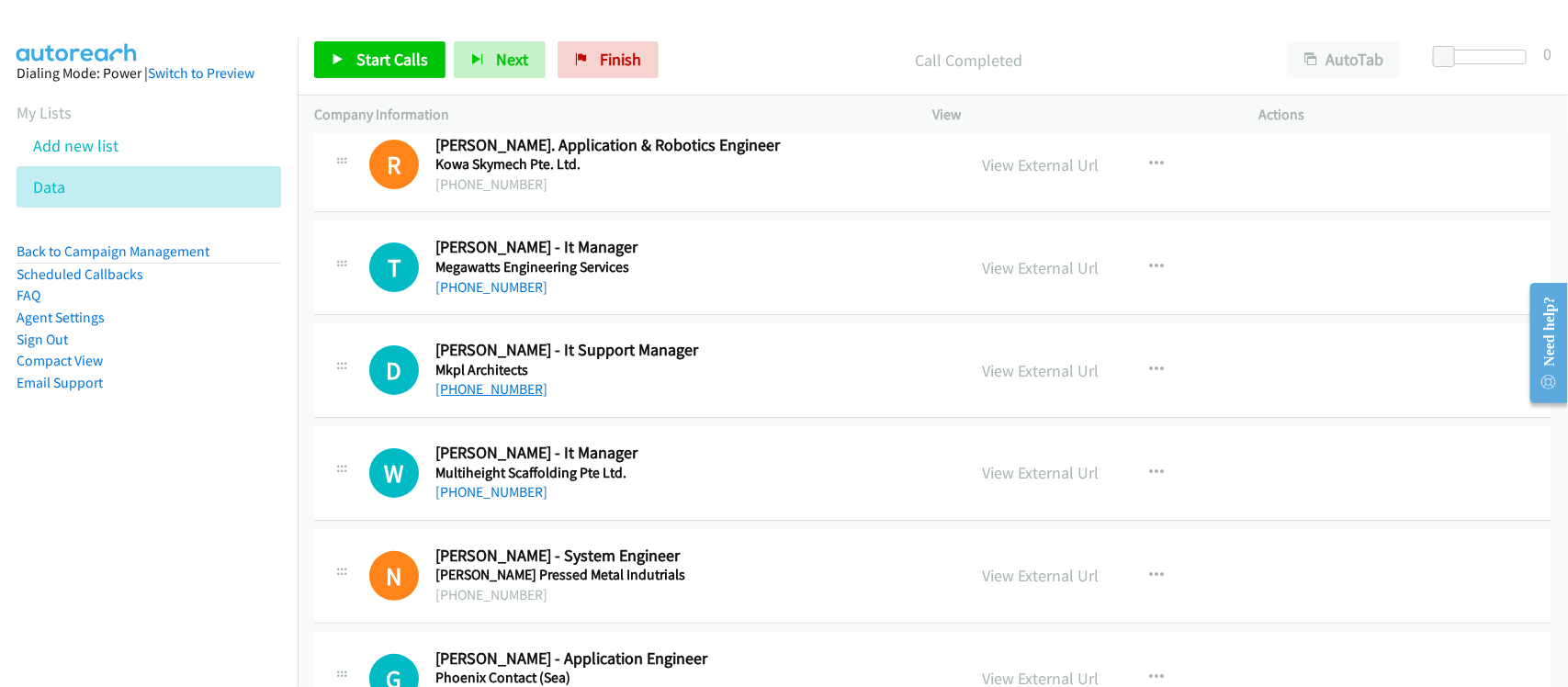
click at [494, 397] on link "+65 9296 2862" at bounding box center [490, 388] width 112 height 18
click at [494, 500] on link "+65 9388 5494" at bounding box center [490, 491] width 112 height 18
click at [235, 498] on nav "Dialing Mode: Power | Switch to Preview My Lists Add new list Data Back to Camp…" at bounding box center [149, 381] width 298 height 687
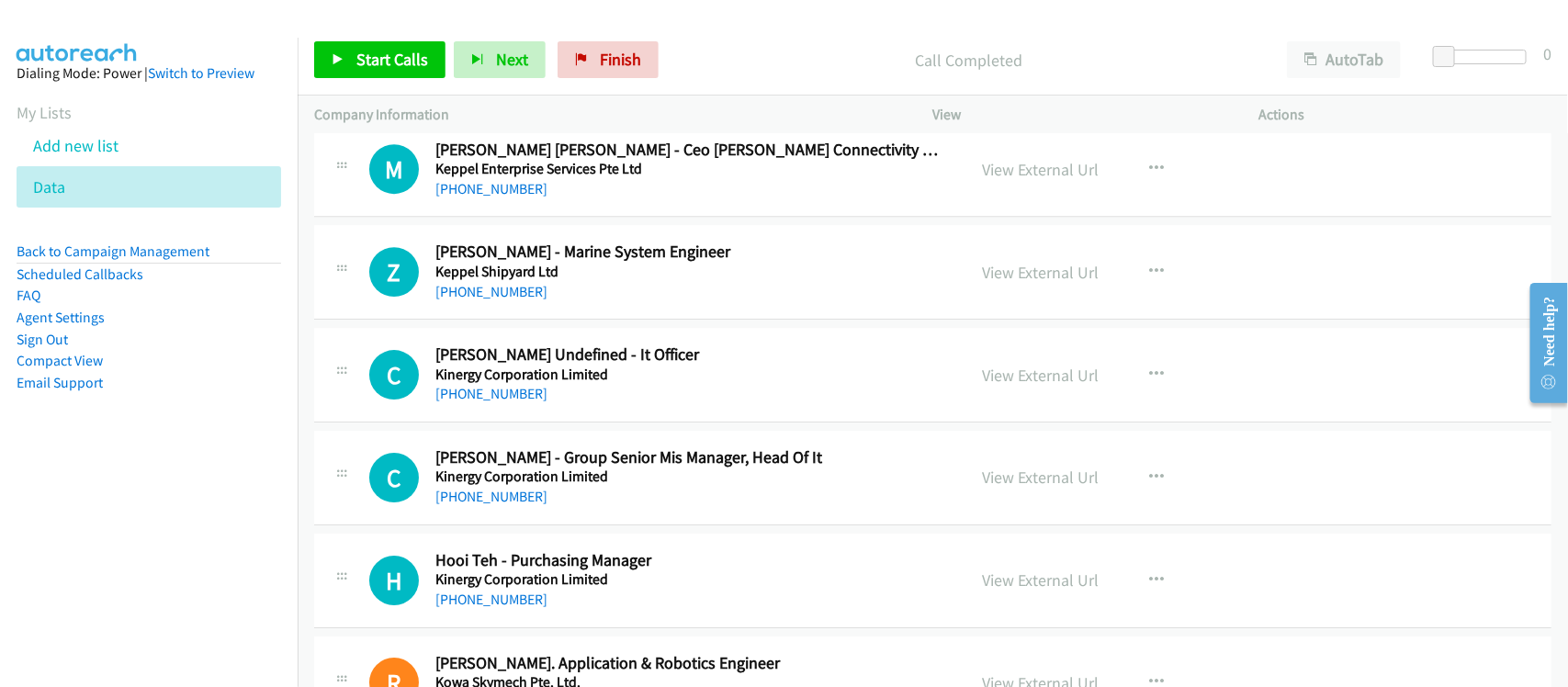
scroll to position [21365, 0]
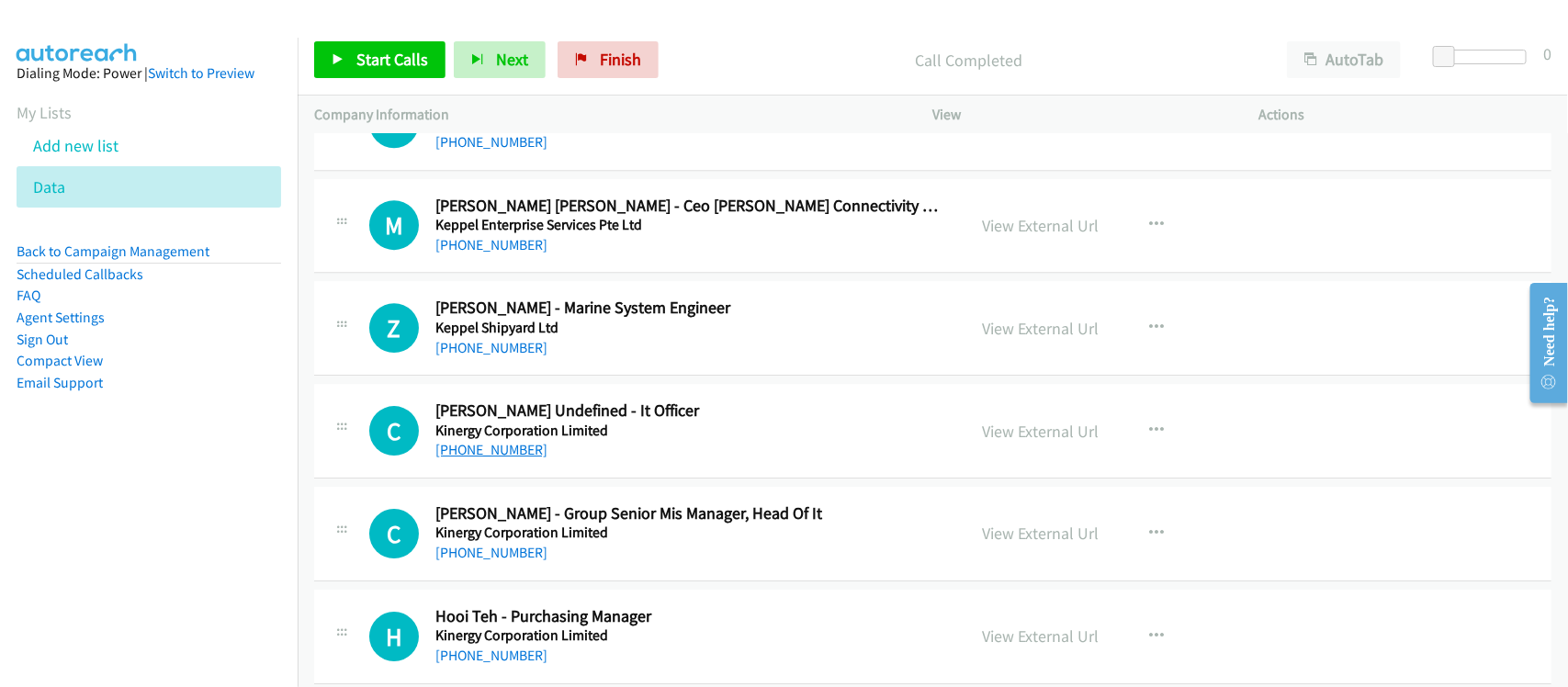
click at [460, 458] on link "+65 8753 9891" at bounding box center [490, 449] width 112 height 18
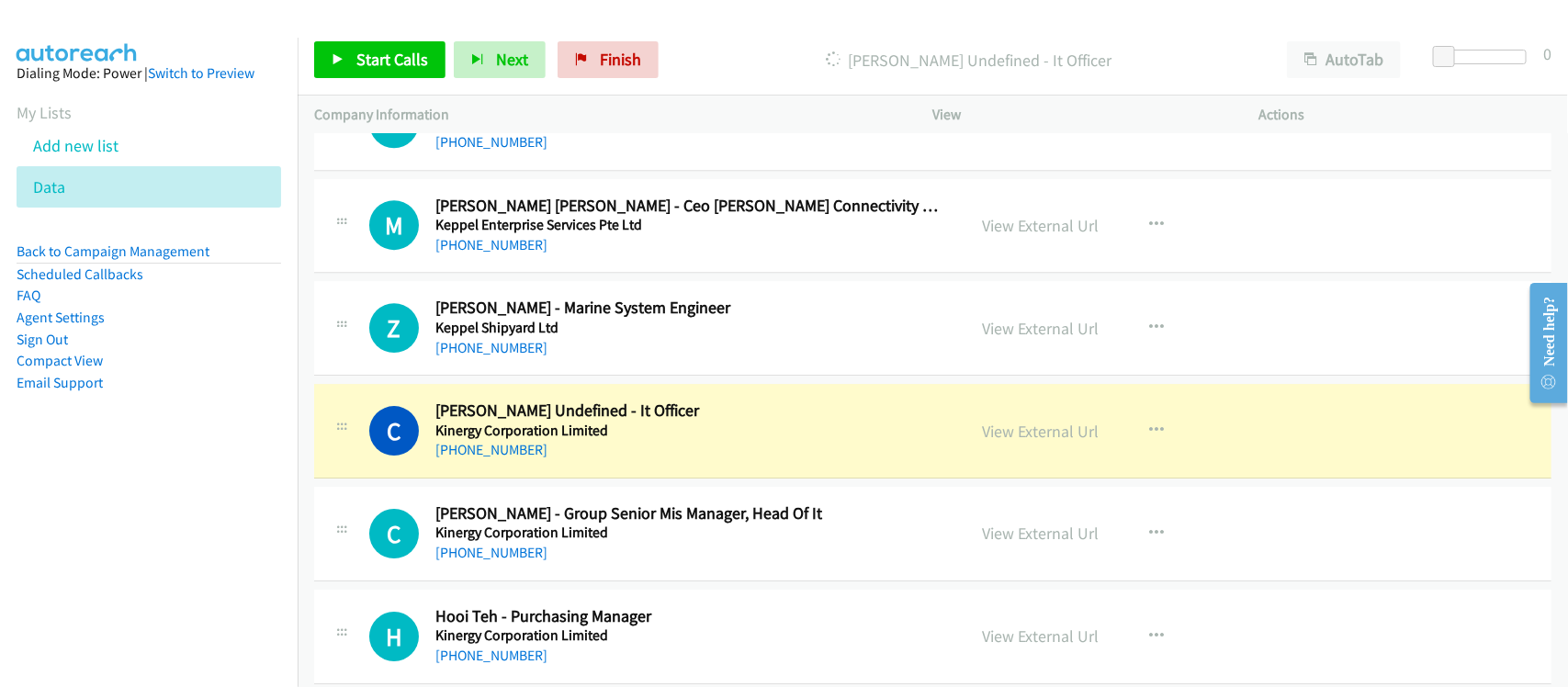
click at [193, 533] on nav "Dialing Mode: Power | Switch to Preview My Lists Add new list Data Back to Camp…" at bounding box center [149, 381] width 298 height 687
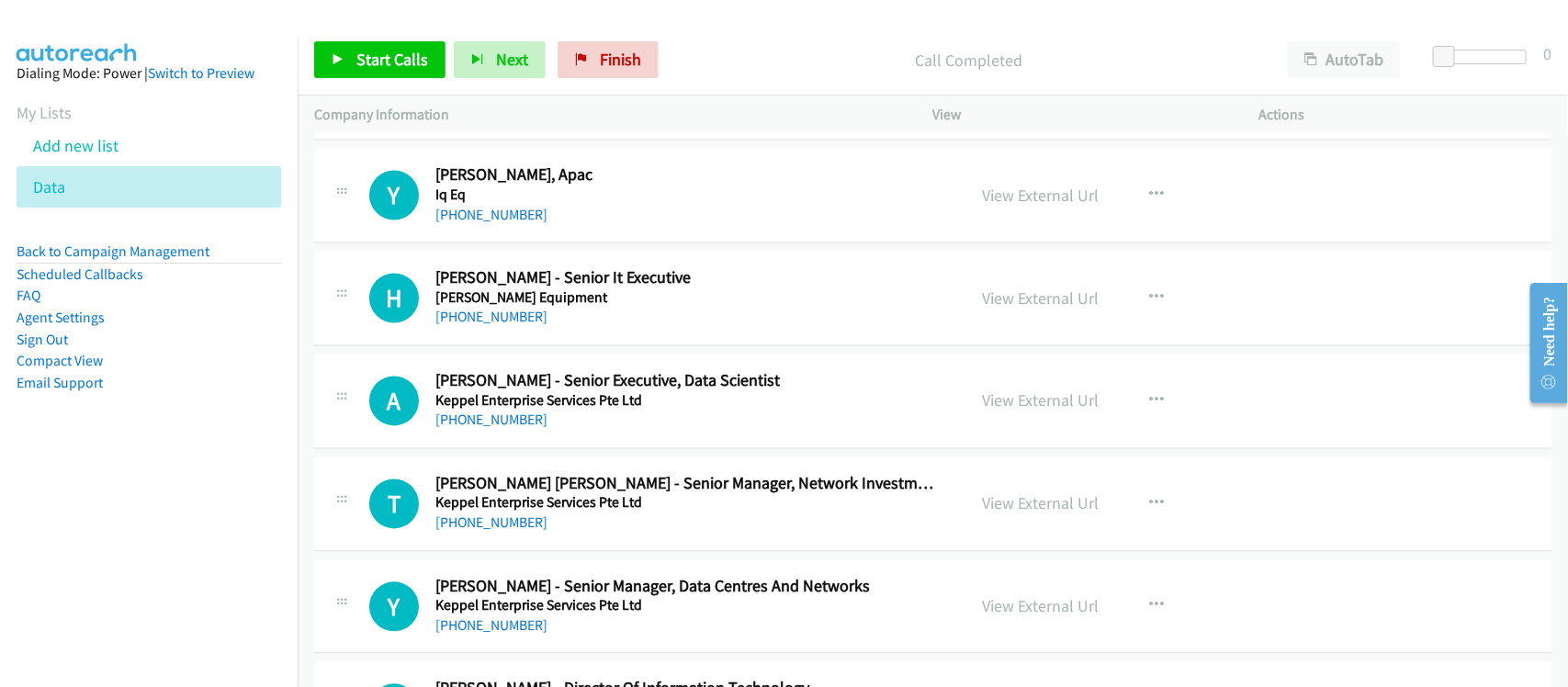
scroll to position [20333, 0]
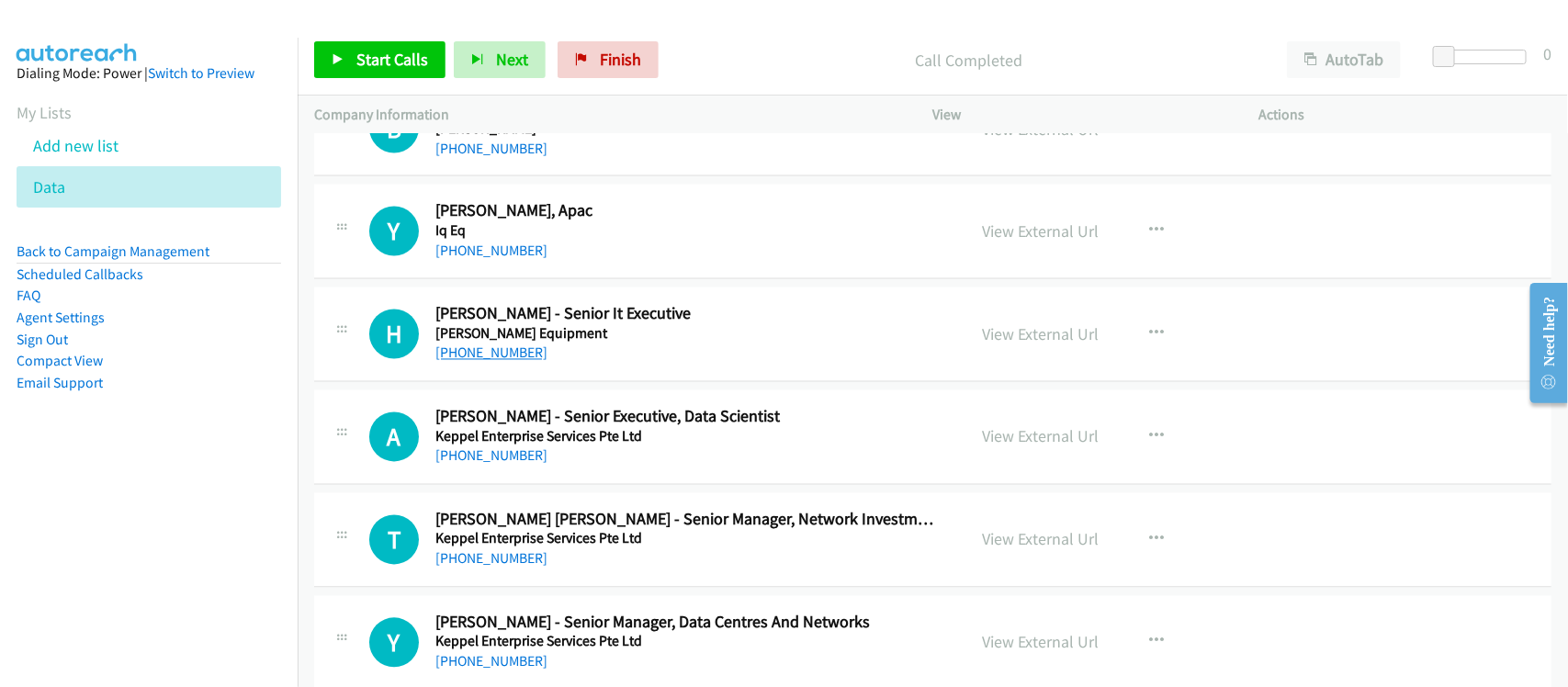
click at [488, 362] on link "+65 6368 9991" at bounding box center [490, 352] width 112 height 18
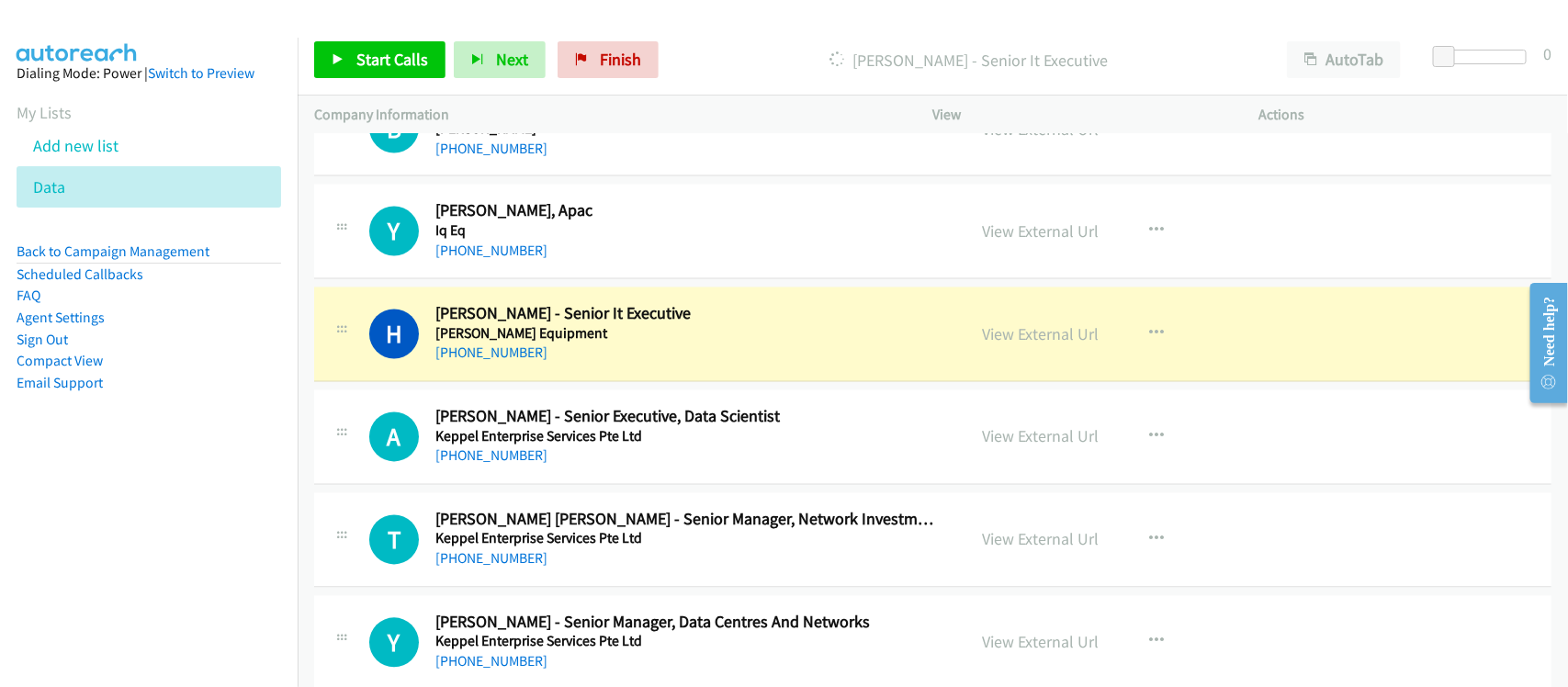
click at [218, 505] on nav "Dialing Mode: Power | Switch to Preview My Lists Add new list Data Back to Camp…" at bounding box center [149, 381] width 298 height 687
click at [560, 381] on div "H Callback Scheduled Hu Bin - Senior It Executive Jp Nelson Equipment Asia/Sing…" at bounding box center [932, 335] width 1237 height 95
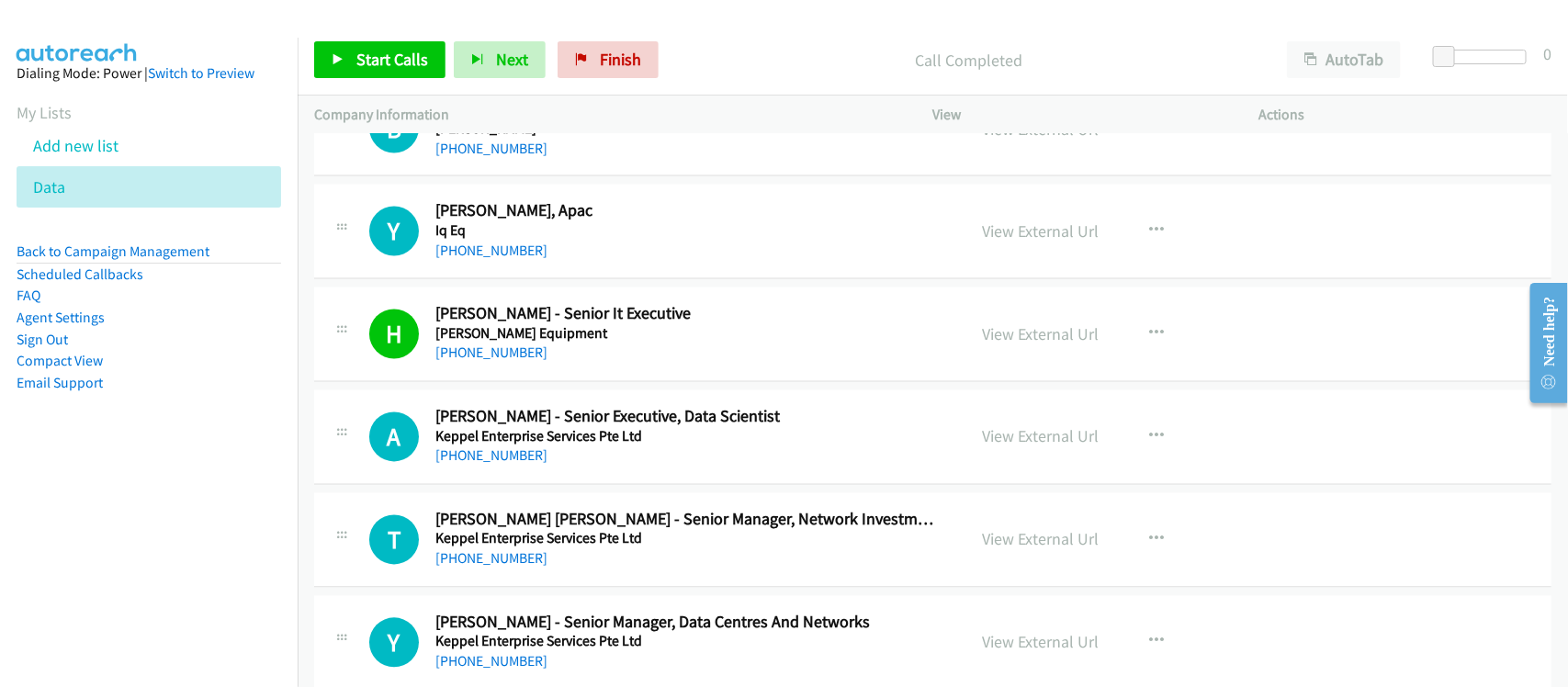
drag, startPoint x: 466, startPoint y: 486, endPoint x: 681, endPoint y: 493, distance: 215.1
click at [466, 465] on link "+65 9649 3382" at bounding box center [490, 456] width 112 height 18
click at [556, 262] on div "+65 9449 0227" at bounding box center [688, 252] width 506 height 22
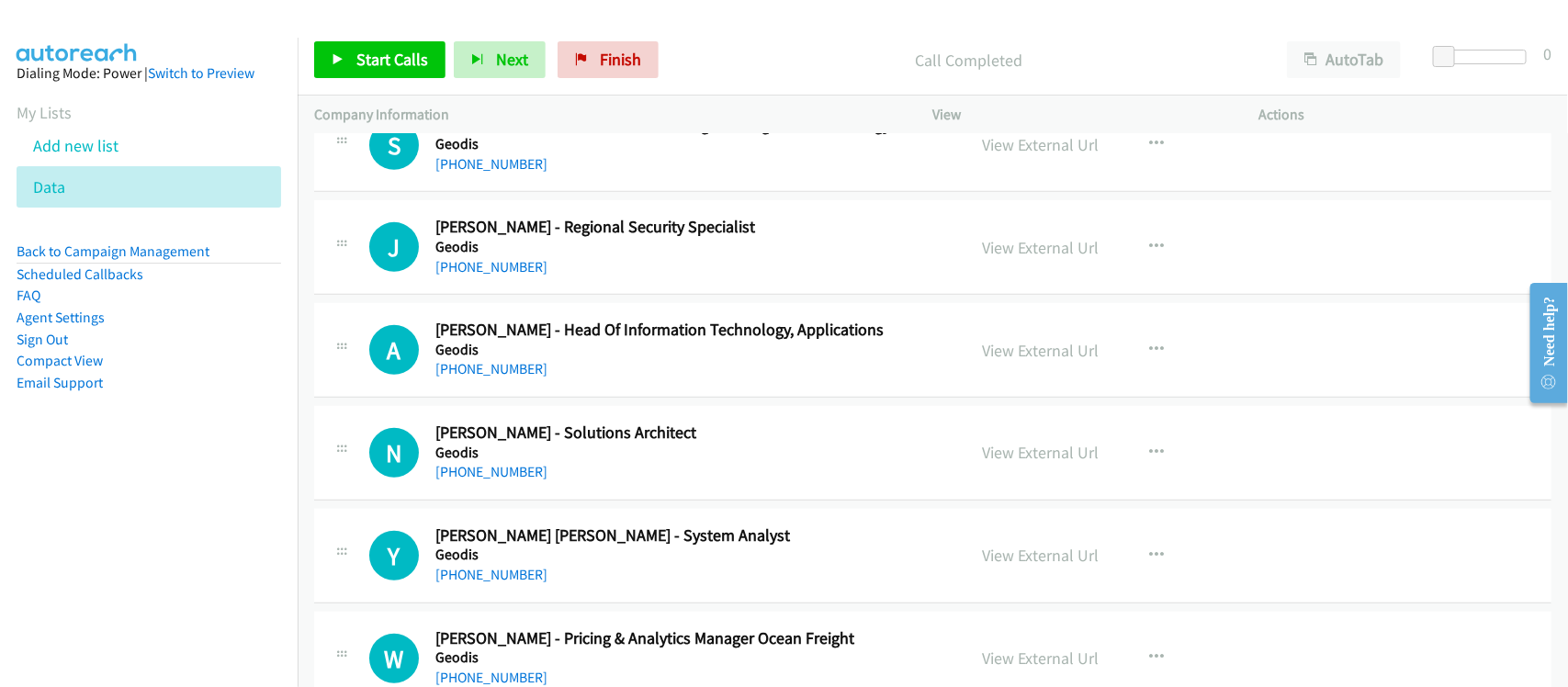
scroll to position [19185, 0]
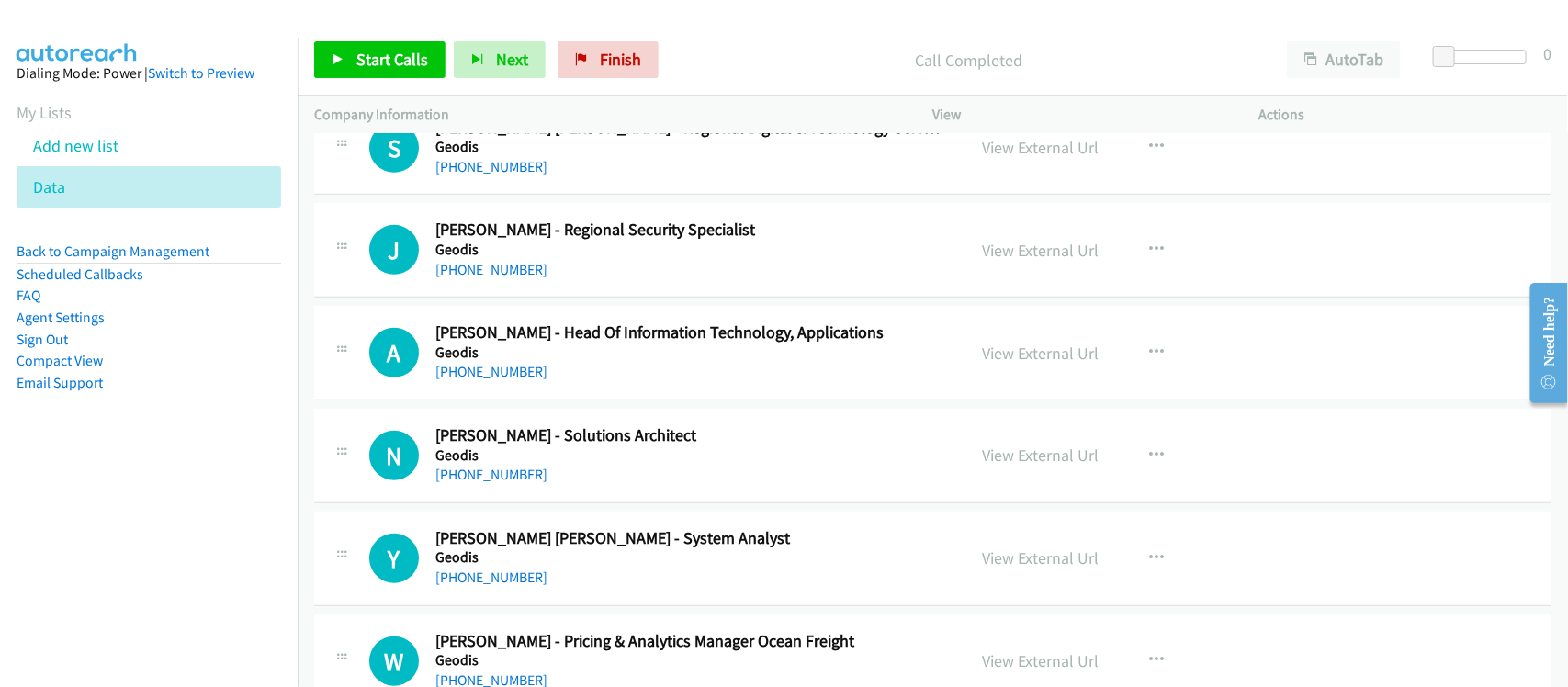
drag, startPoint x: 501, startPoint y: 608, endPoint x: 622, endPoint y: 593, distance: 121.9
click at [501, 586] on link "+65 9691 8632" at bounding box center [490, 576] width 112 height 18
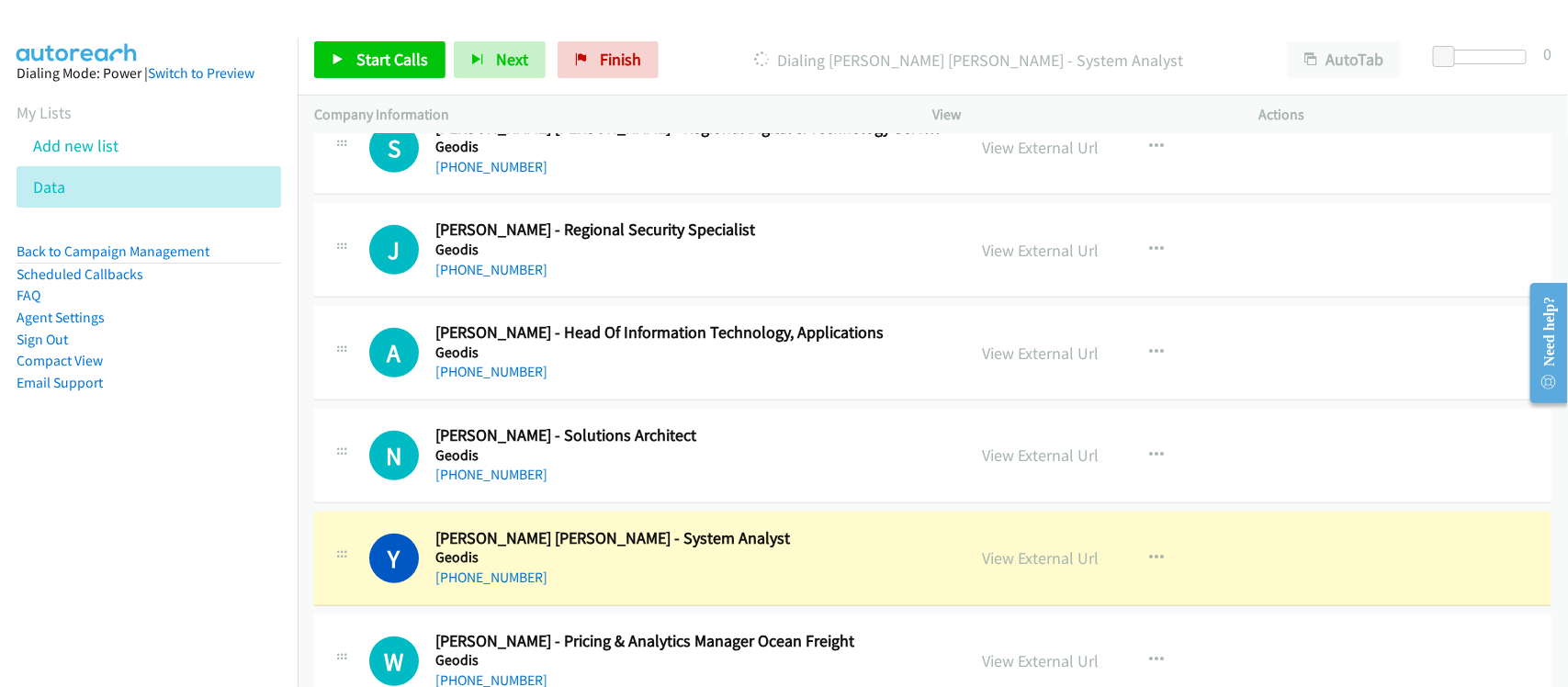
click at [553, 465] on h5 "Geodis" at bounding box center [688, 456] width 506 height 19
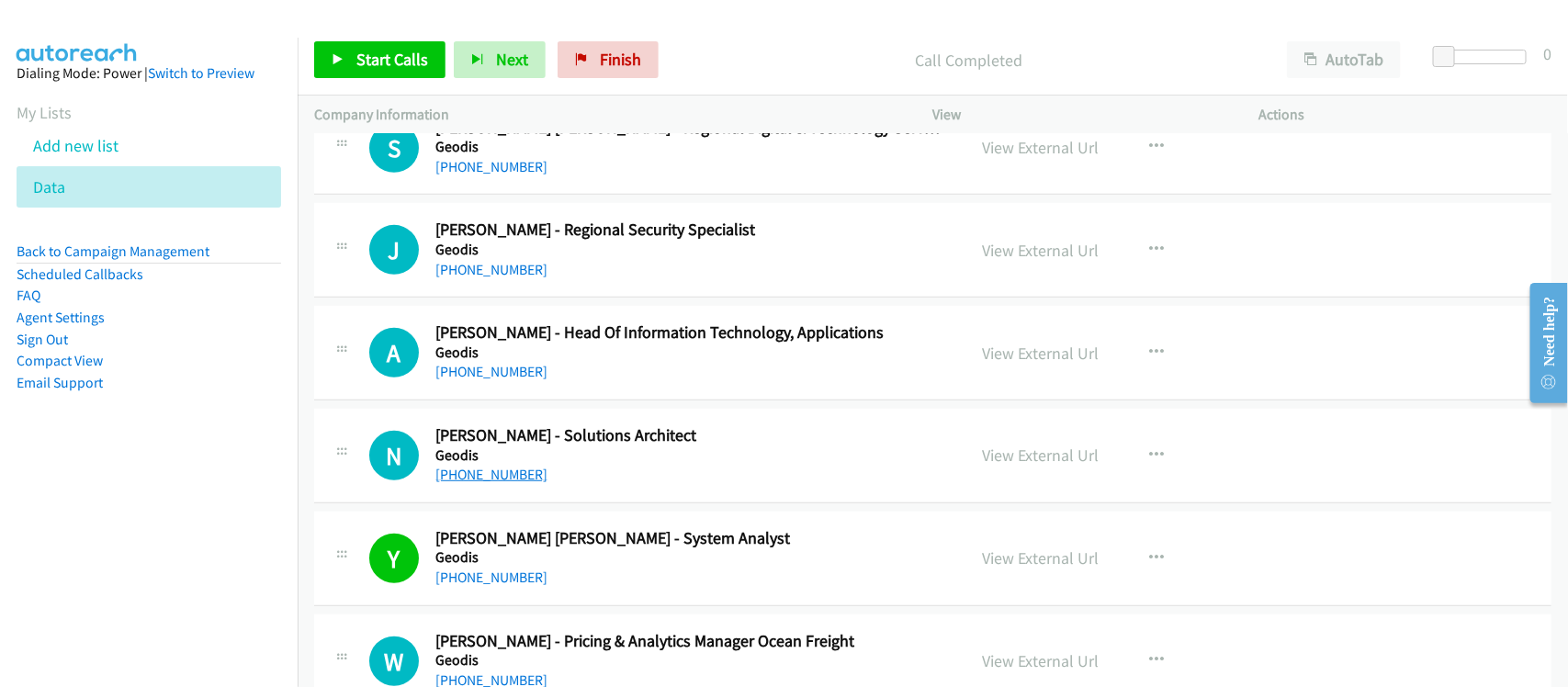
click at [475, 483] on link "+65 9167 1214" at bounding box center [490, 474] width 112 height 18
click at [515, 380] on link "+65 9820 9335" at bounding box center [490, 371] width 112 height 18
click at [67, 506] on nav "Dialing Mode: Power | Switch to Preview My Lists Add new list Data Back to Camp…" at bounding box center [149, 381] width 298 height 687
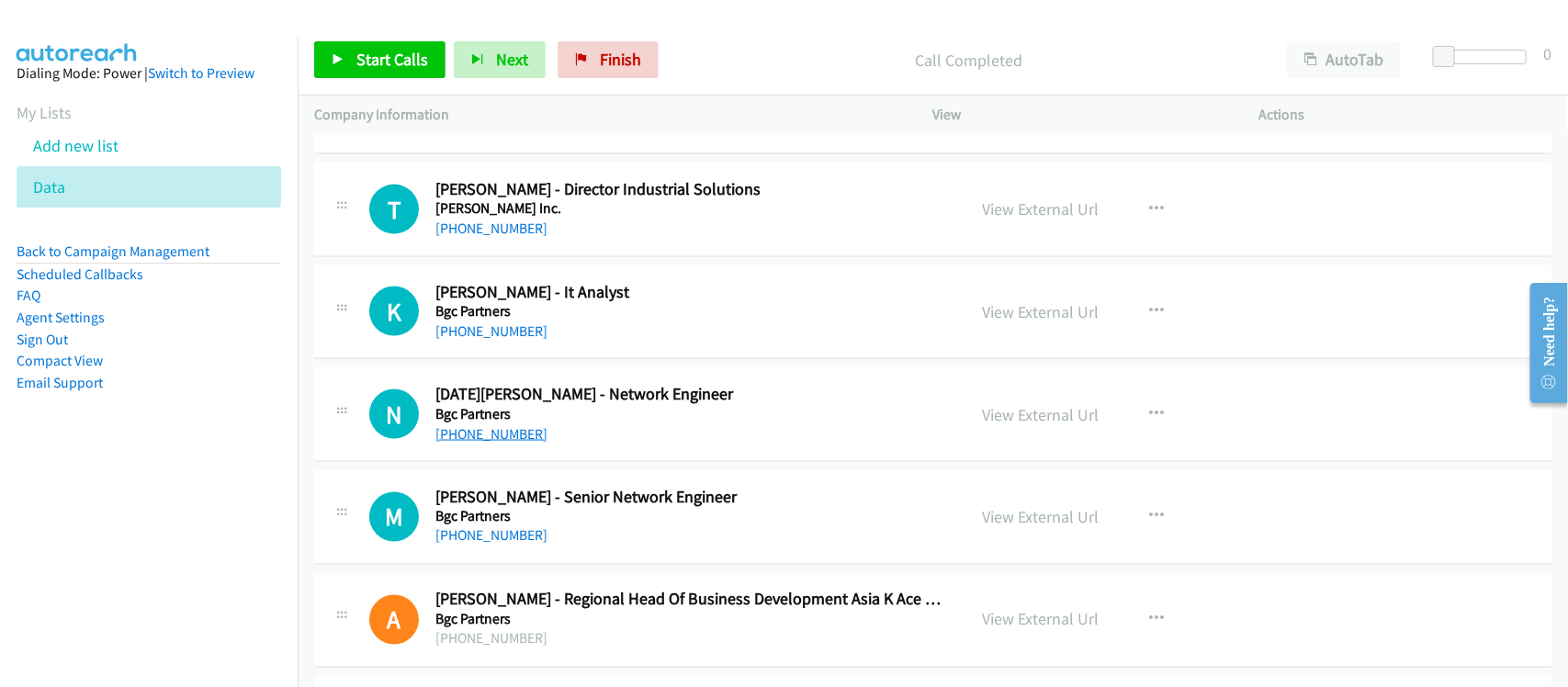
scroll to position [16891, 0]
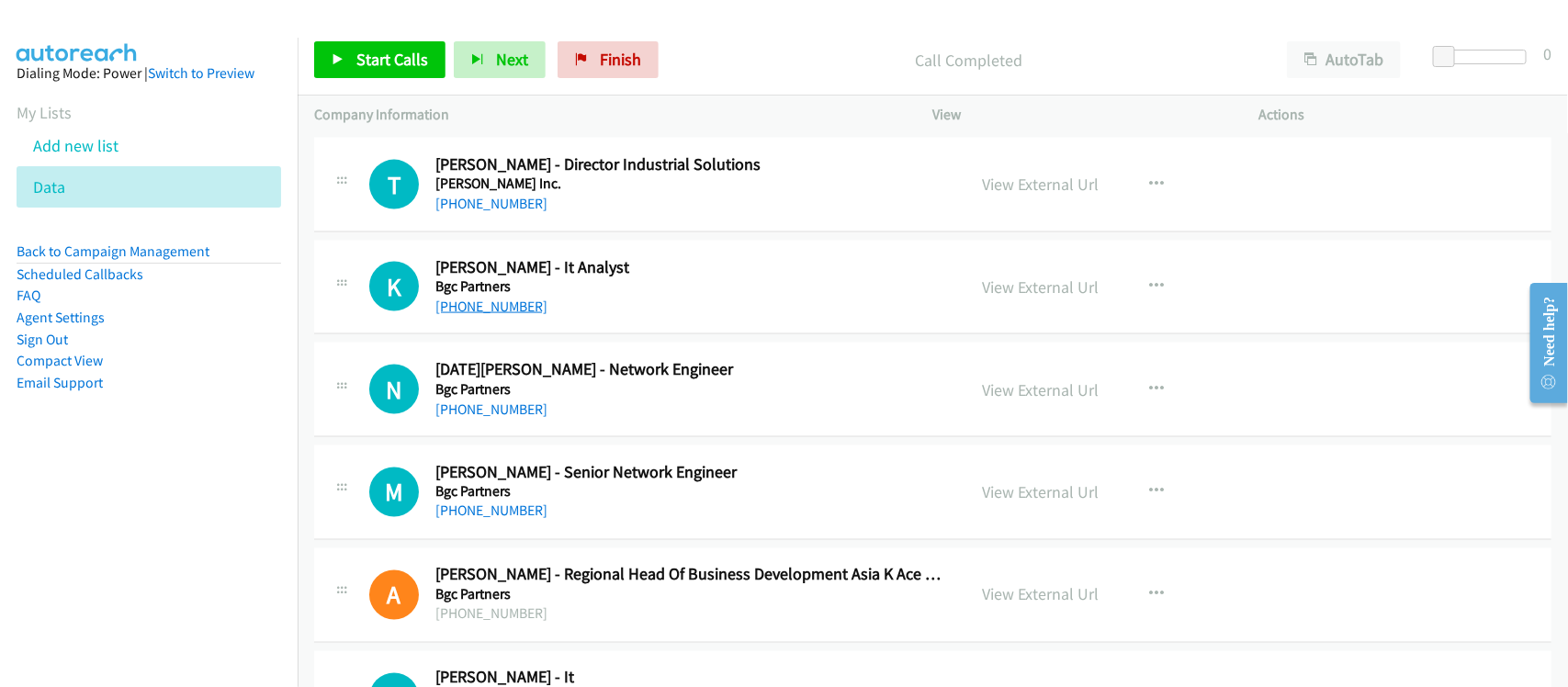
click at [478, 315] on link "+65 6512 3337" at bounding box center [490, 306] width 112 height 18
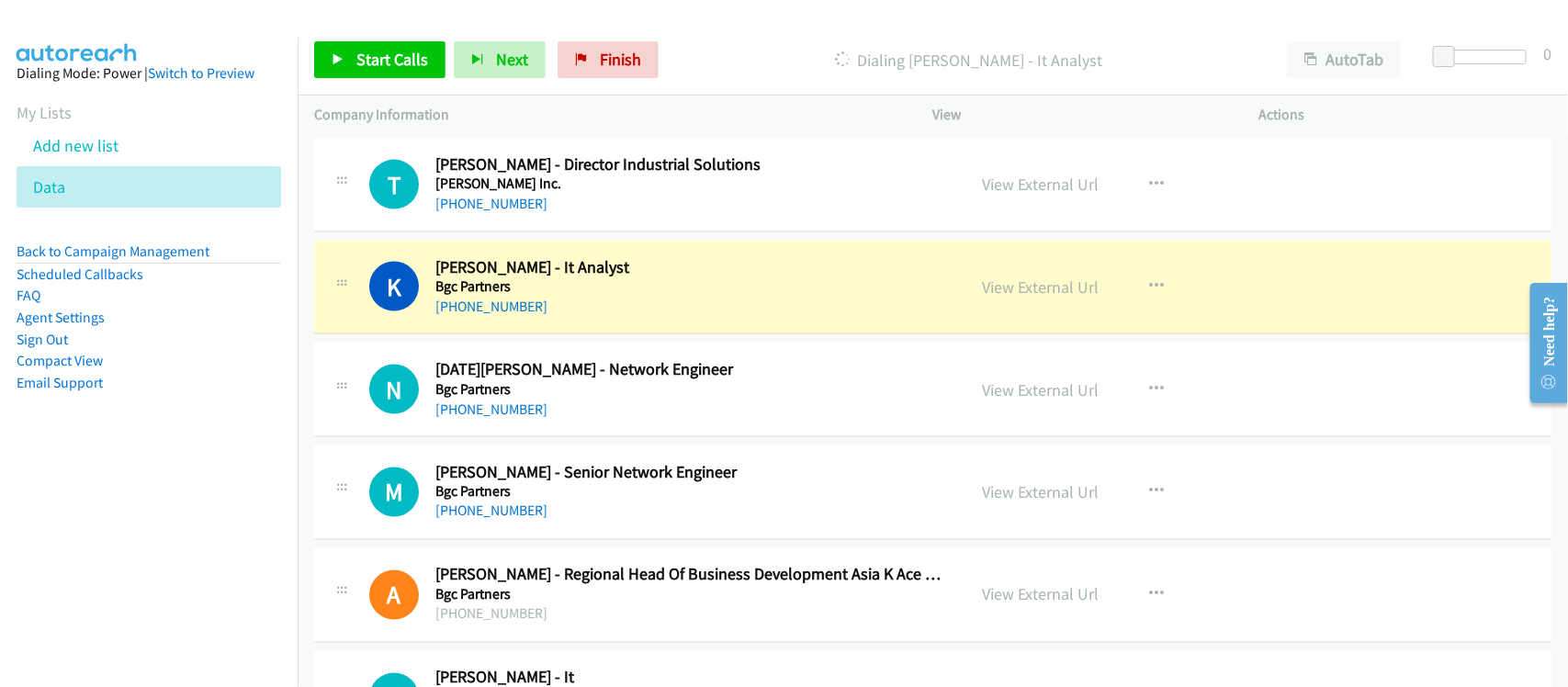
click at [115, 501] on nav "Dialing Mode: Power | Switch to Preview My Lists Add new list Data Back to Camp…" at bounding box center [149, 381] width 298 height 687
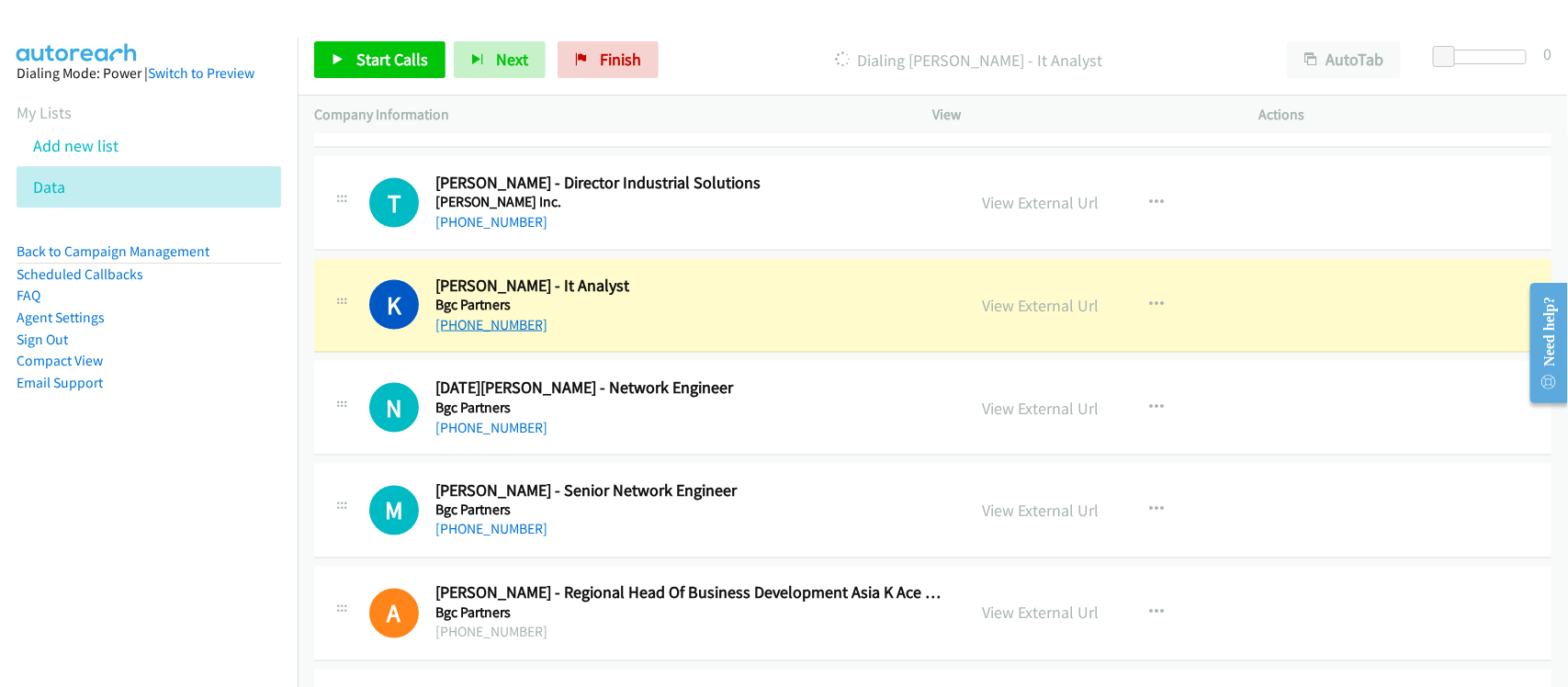
scroll to position [17005, 0]
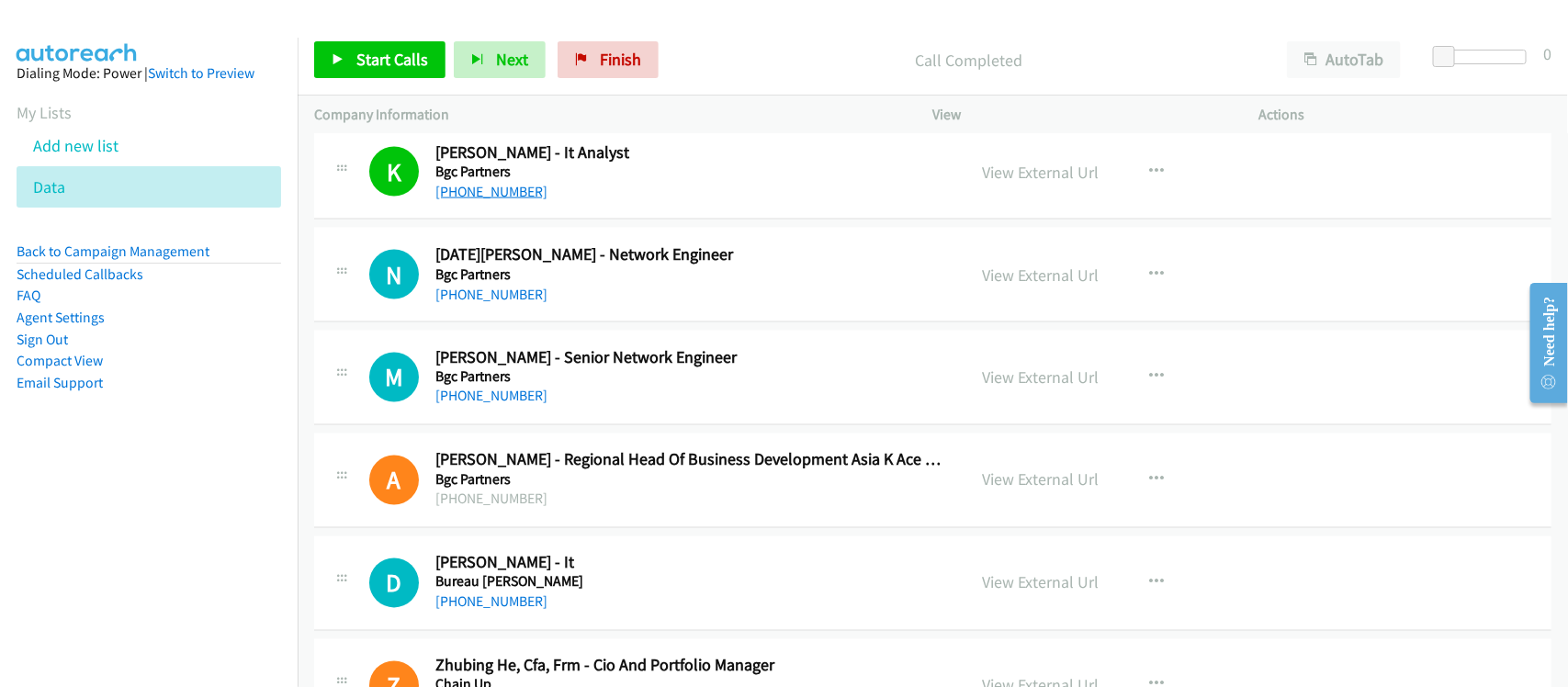
click at [496, 200] on link "+65 6512 3337" at bounding box center [490, 191] width 112 height 18
drag, startPoint x: 571, startPoint y: 324, endPoint x: 584, endPoint y: 315, distance: 15.8
click at [571, 306] on div "+65 9277 3125" at bounding box center [688, 295] width 506 height 22
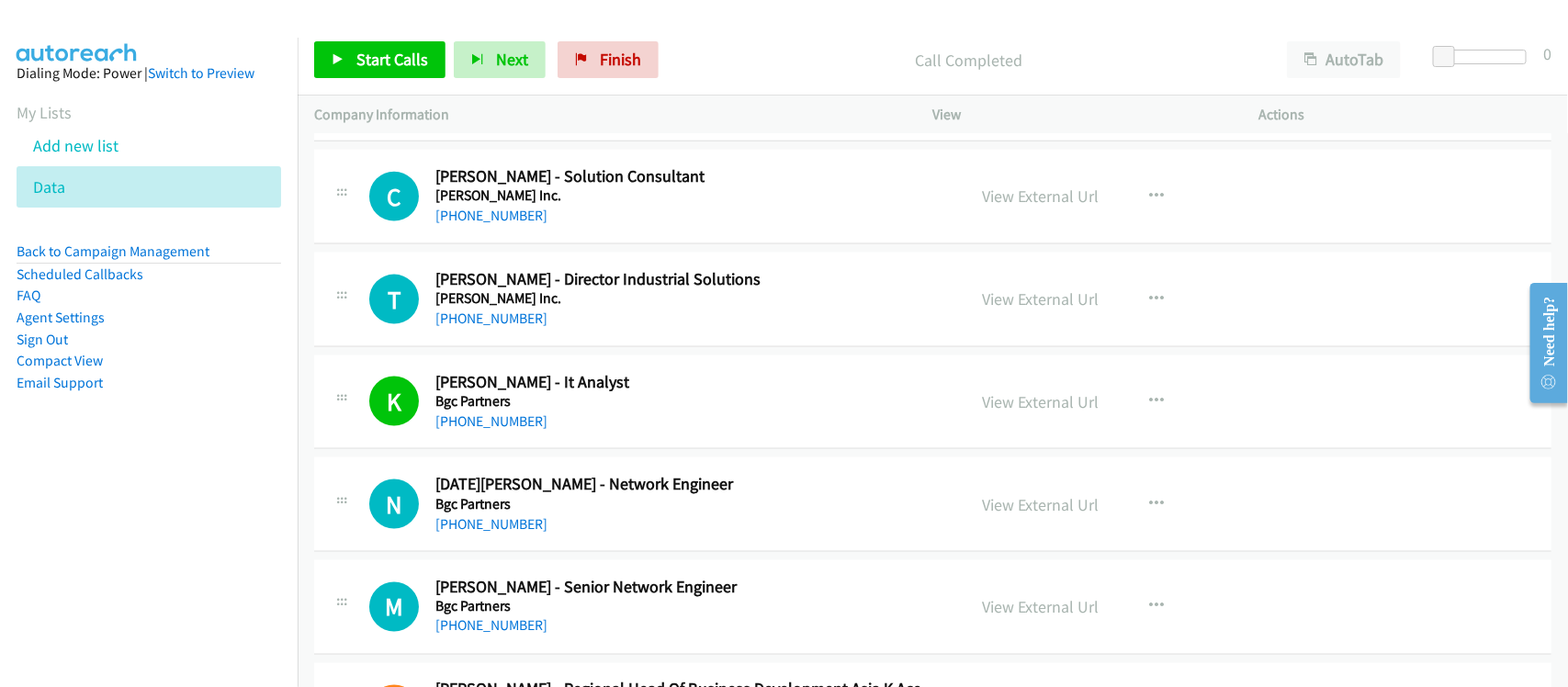
scroll to position [16891, 0]
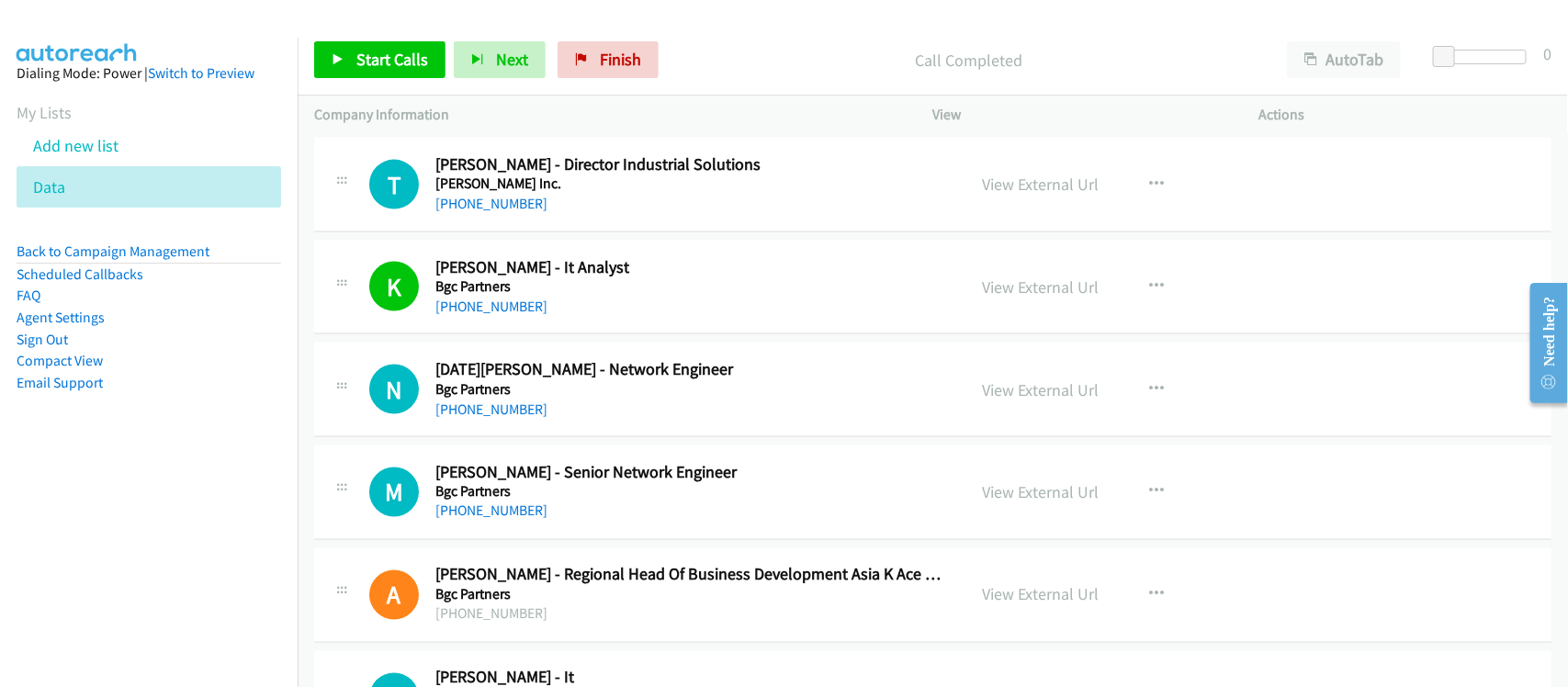
click at [526, 318] on div "+65 6512 3337" at bounding box center [688, 306] width 506 height 22
click at [1016, 297] on link "View External Url" at bounding box center [1041, 287] width 116 height 22
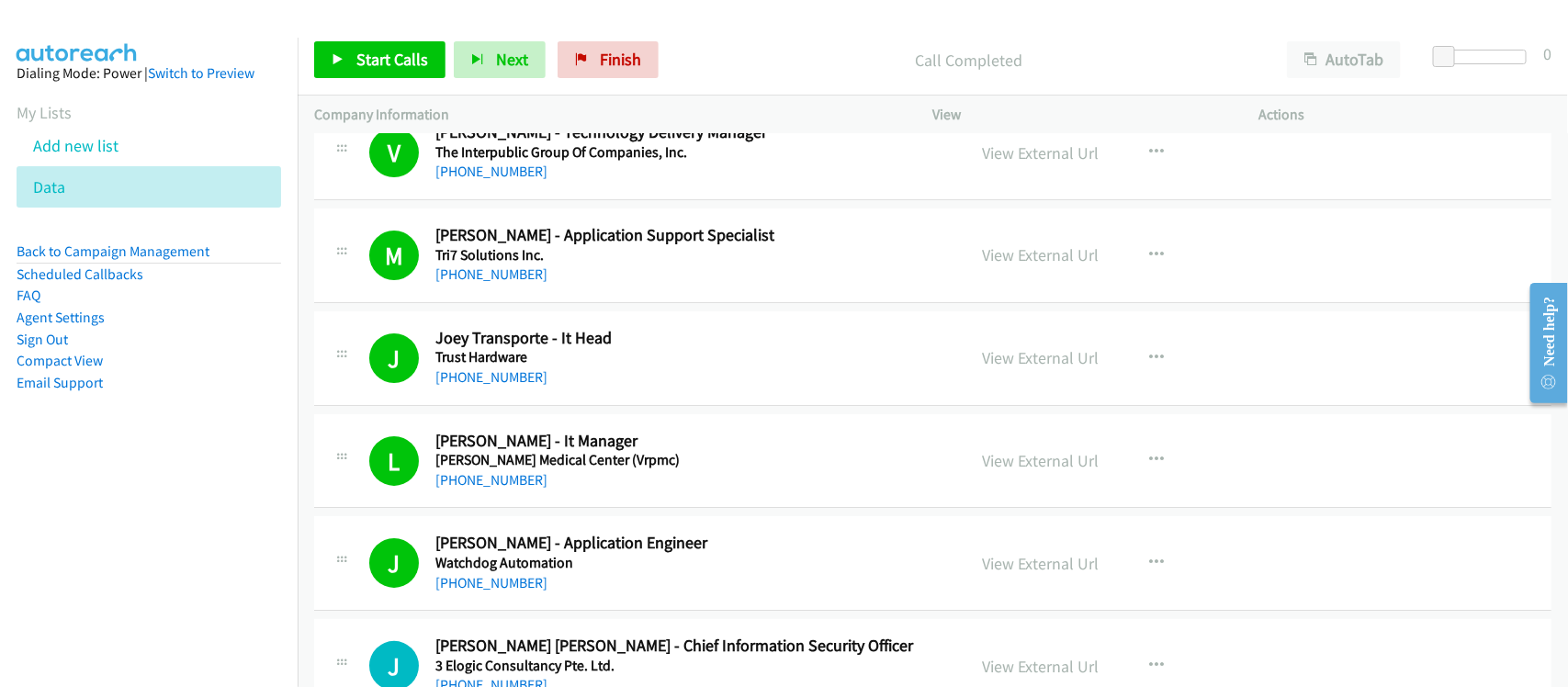
scroll to position [15629, 0]
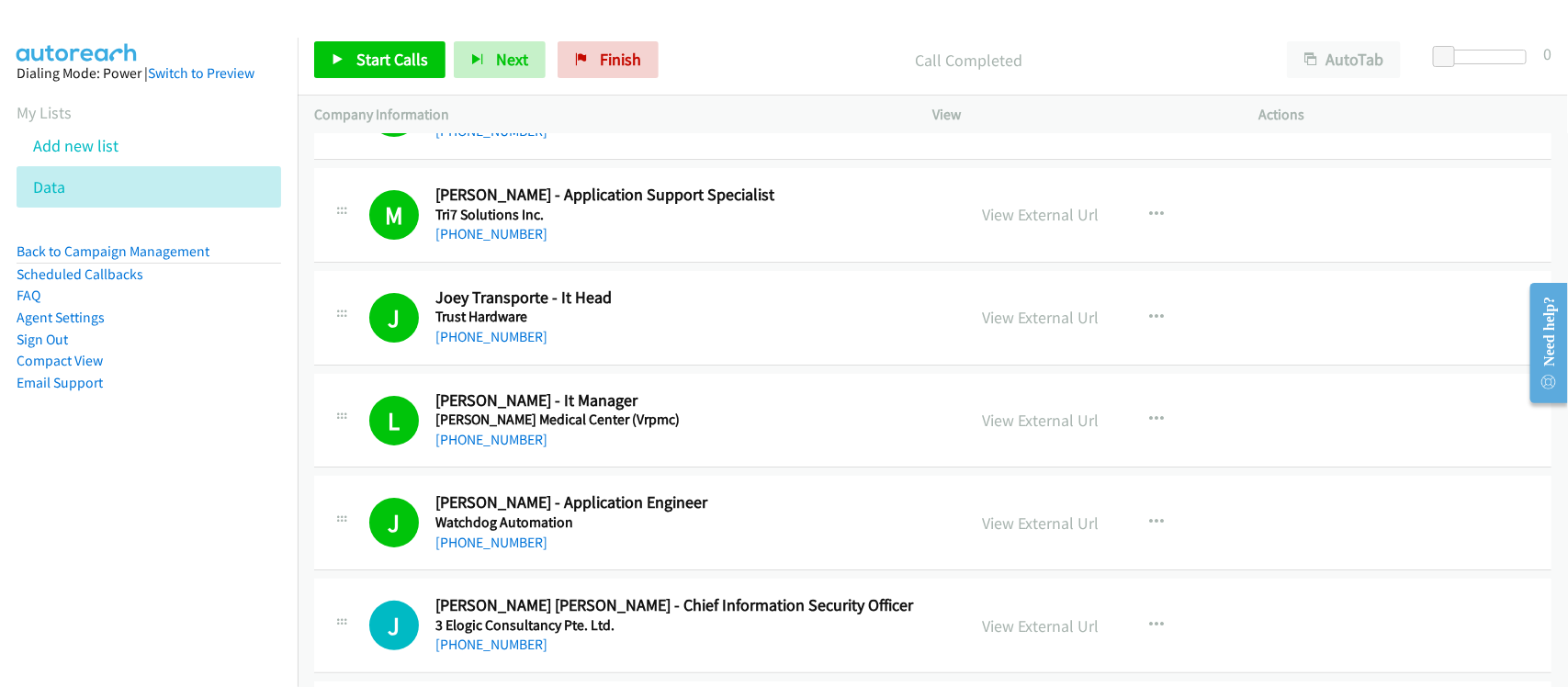
click at [504, 551] on link "+63 917 403 9302" at bounding box center [490, 542] width 112 height 18
drag, startPoint x: 523, startPoint y: 457, endPoint x: 600, endPoint y: 459, distance: 77.0
click at [460, 448] on link "+63 2 8464 9999" at bounding box center [490, 439] width 112 height 18
drag, startPoint x: 501, startPoint y: 355, endPoint x: 533, endPoint y: 356, distance: 32.0
click at [501, 345] on link "+63 917 183 4767" at bounding box center [490, 336] width 112 height 18
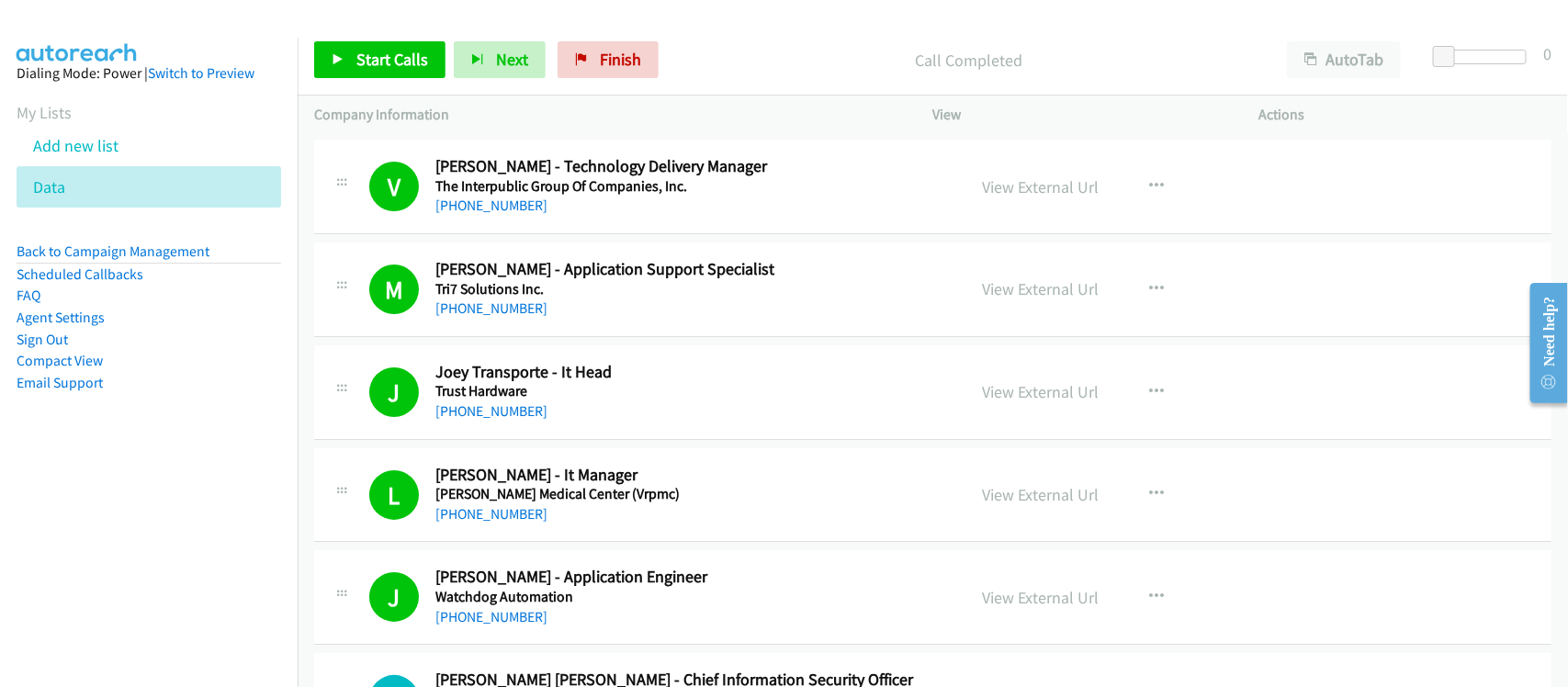
scroll to position [15514, 0]
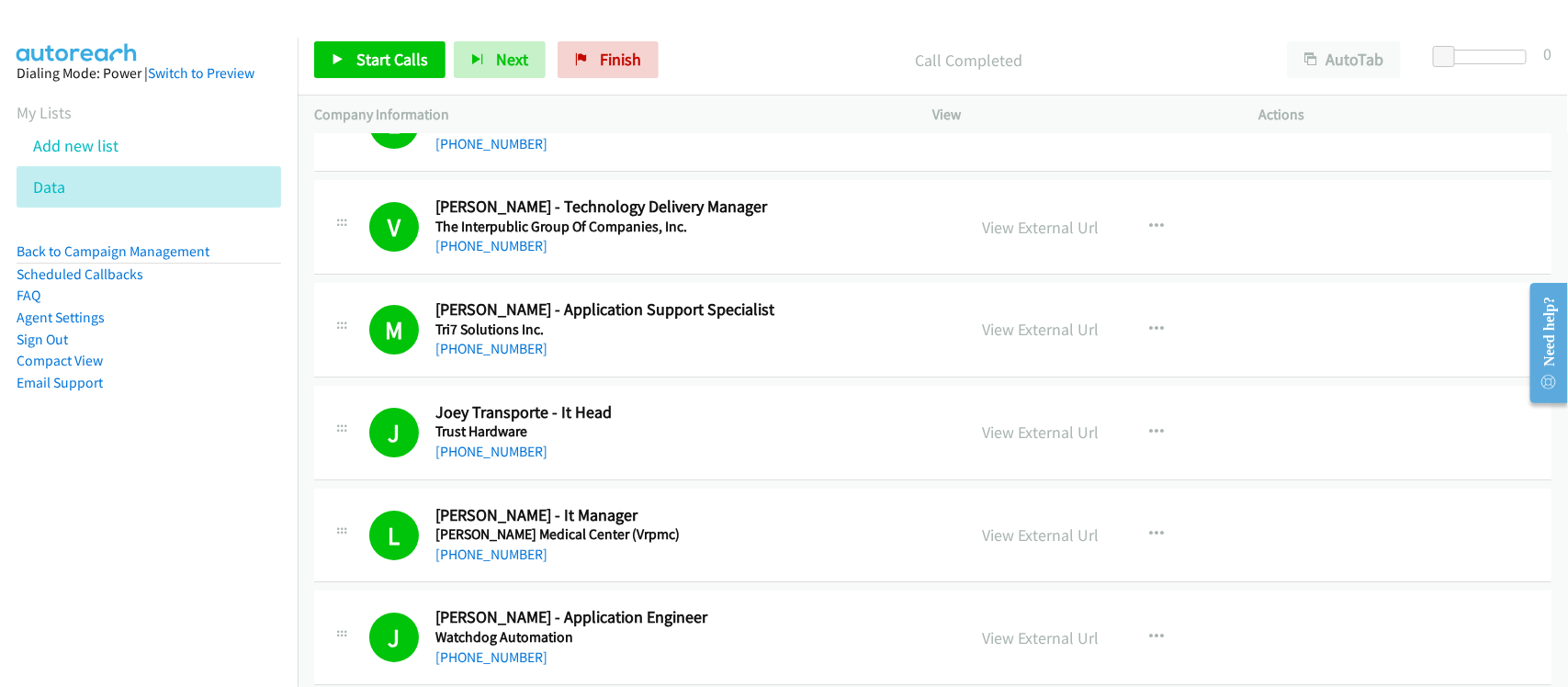
click at [567, 378] on div "M Callback Scheduled Marlon Bacolod - Application Support Specialist Tri7 Solut…" at bounding box center [932, 330] width 1237 height 95
click at [523, 254] on link "+63 917 580 4959" at bounding box center [490, 246] width 112 height 18
click at [200, 460] on aside "Dialing Mode: Power | Switch to Preview My Lists Add new list Data Back to Camp…" at bounding box center [148, 257] width 297 height 439
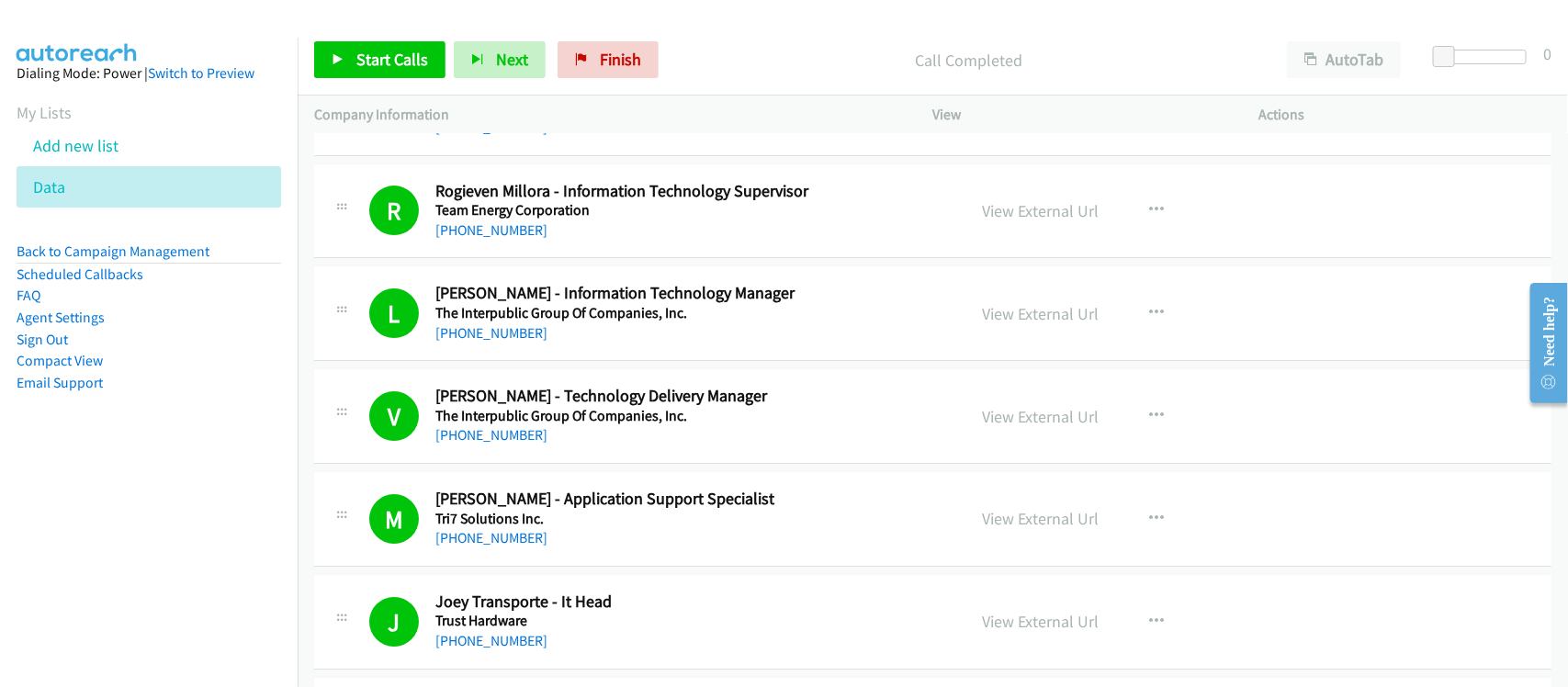
scroll to position [15285, 0]
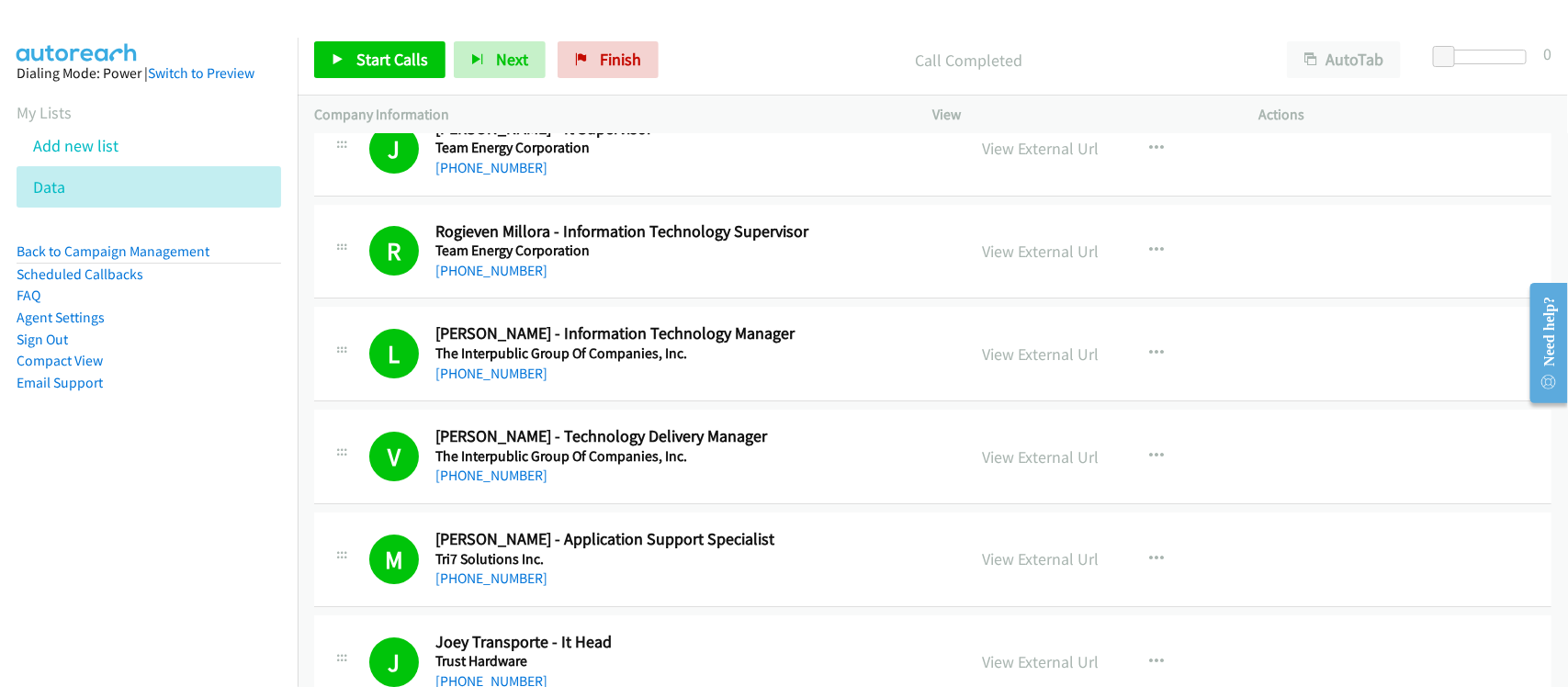
click at [535, 384] on div "+63 932 877 4123" at bounding box center [688, 374] width 506 height 22
drag, startPoint x: 520, startPoint y: 399, endPoint x: 533, endPoint y: 395, distance: 13.6
click at [520, 381] on link "+63 932 877 4123" at bounding box center [490, 373] width 112 height 18
click at [519, 176] on link "+63 918 963 5254" at bounding box center [490, 167] width 112 height 18
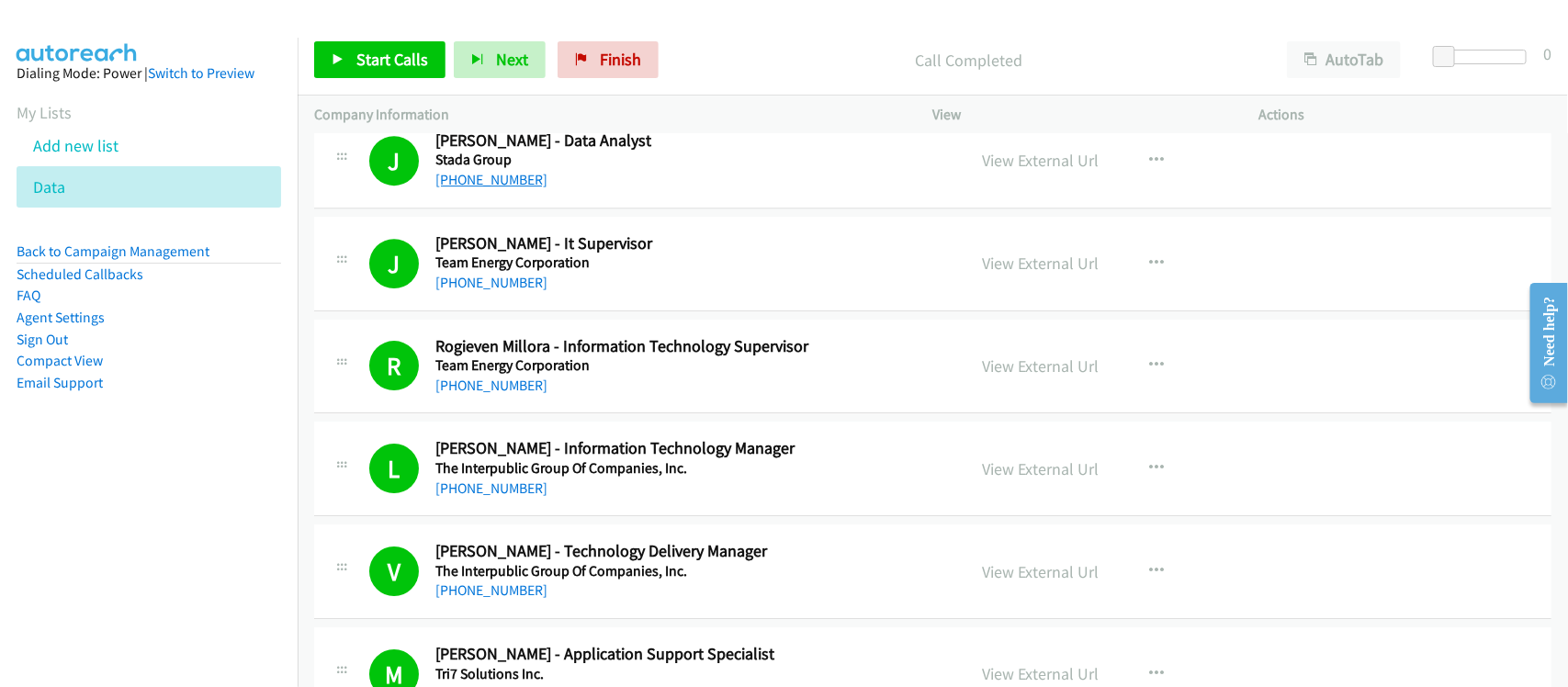
drag, startPoint x: 468, startPoint y: 198, endPoint x: 504, endPoint y: 196, distance: 36.1
click at [468, 188] on link "+63 977 191 5915" at bounding box center [490, 179] width 112 height 18
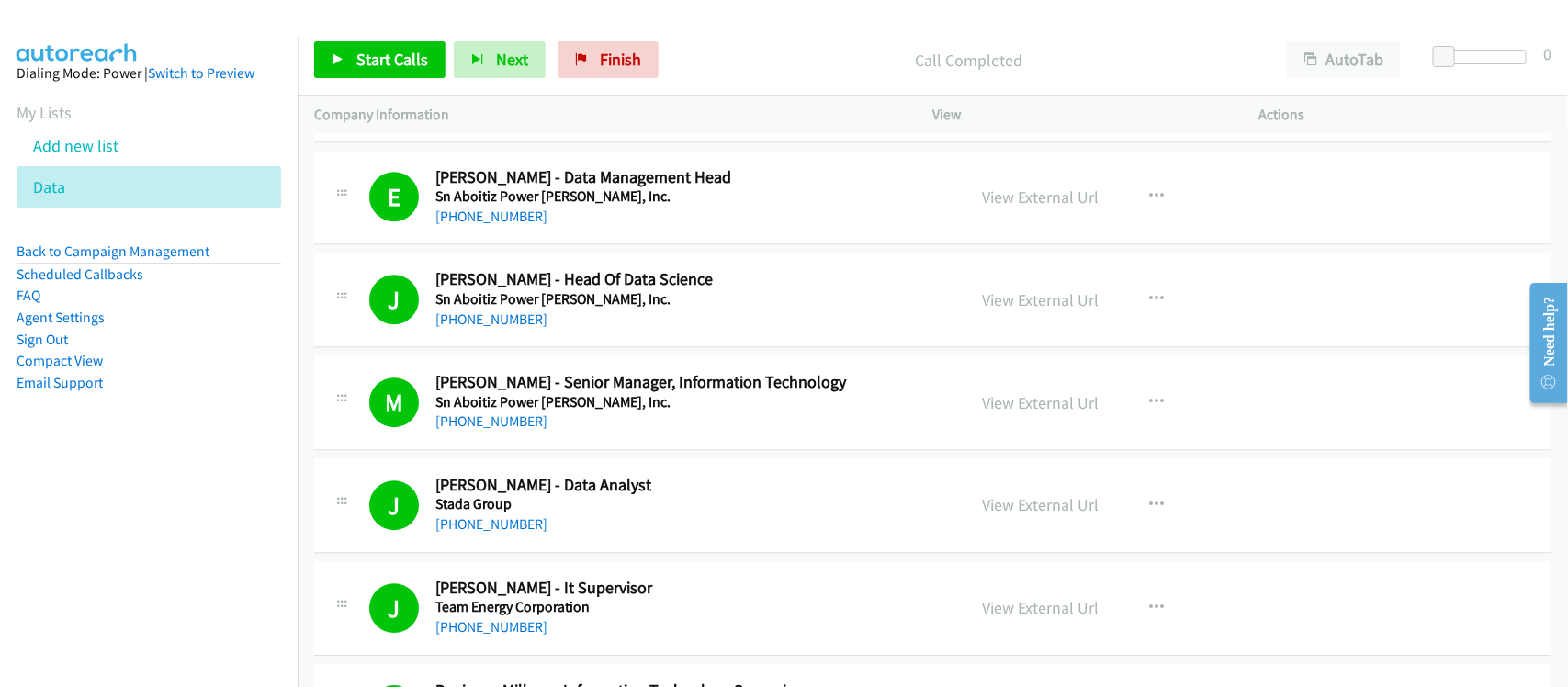
click at [235, 480] on nav "Dialing Mode: Power | Switch to Preview My Lists Add new list Data Back to Camp…" at bounding box center [149, 381] width 298 height 687
drag, startPoint x: 467, startPoint y: 436, endPoint x: 510, endPoint y: 437, distance: 43.0
click at [467, 429] on link "+63 918 804 1411" at bounding box center [490, 421] width 112 height 18
click at [488, 225] on link "+63 998 588 3609" at bounding box center [490, 216] width 112 height 18
click at [184, 501] on nav "Dialing Mode: Power | Switch to Preview My Lists Add new list Data Back to Camp…" at bounding box center [149, 381] width 298 height 687
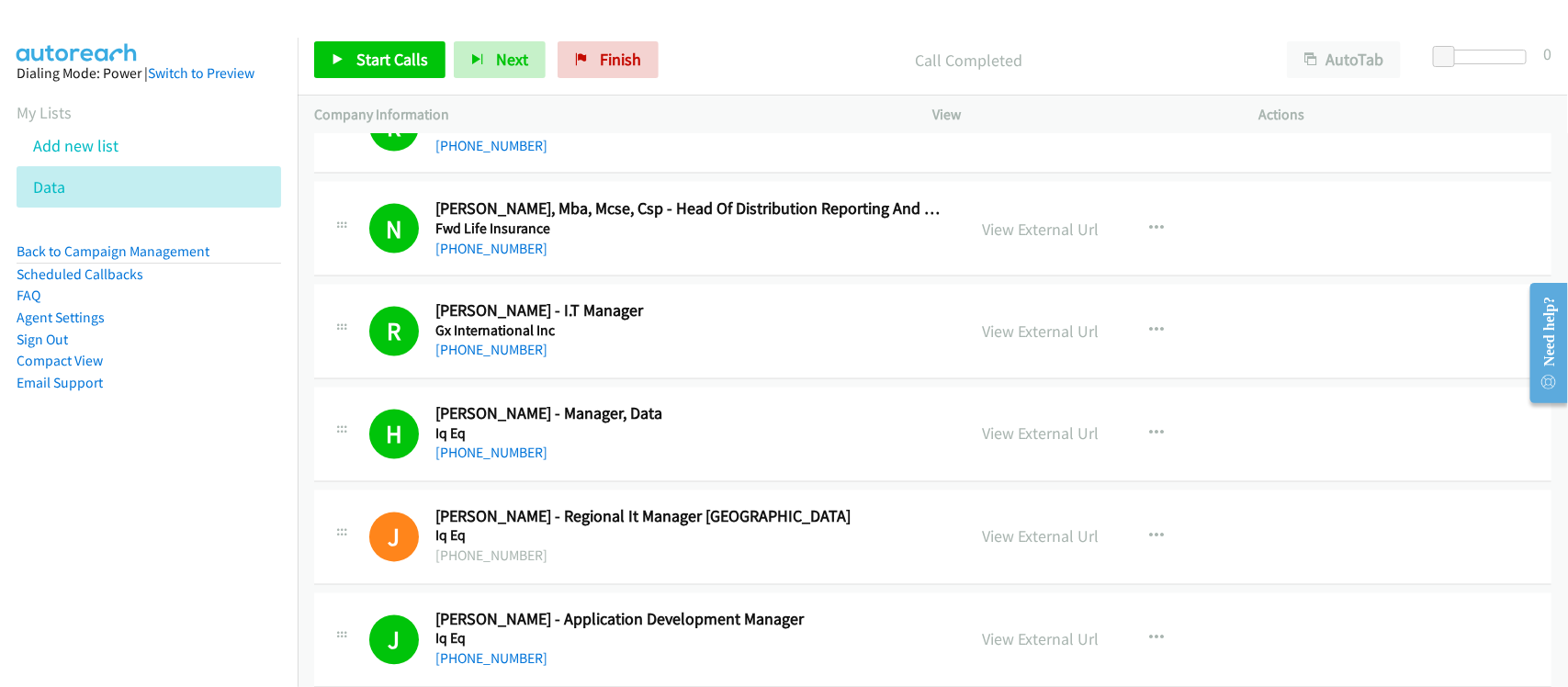
scroll to position [7597, 0]
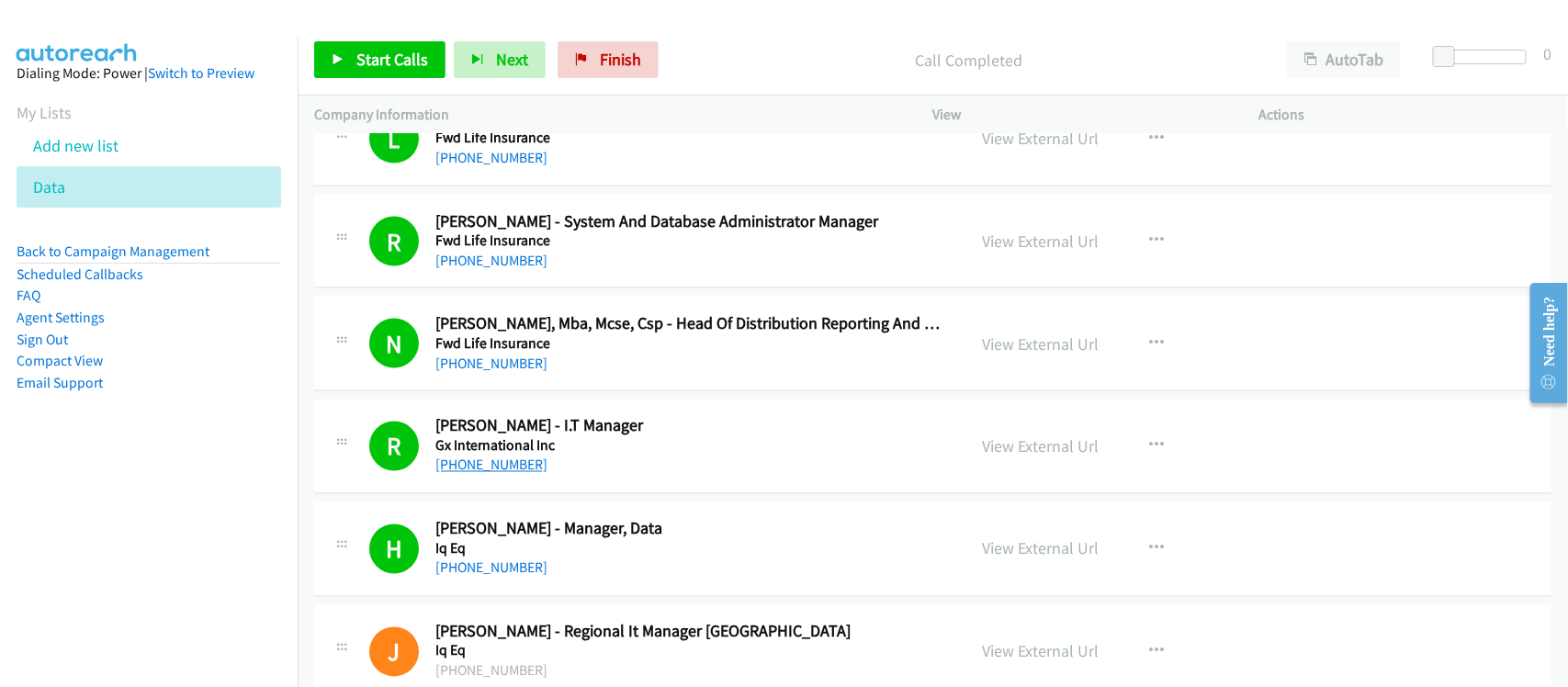
click at [497, 473] on link "+63 2 8395 9159" at bounding box center [490, 465] width 112 height 18
click at [504, 576] on link "+63 998 538 9866" at bounding box center [490, 567] width 112 height 18
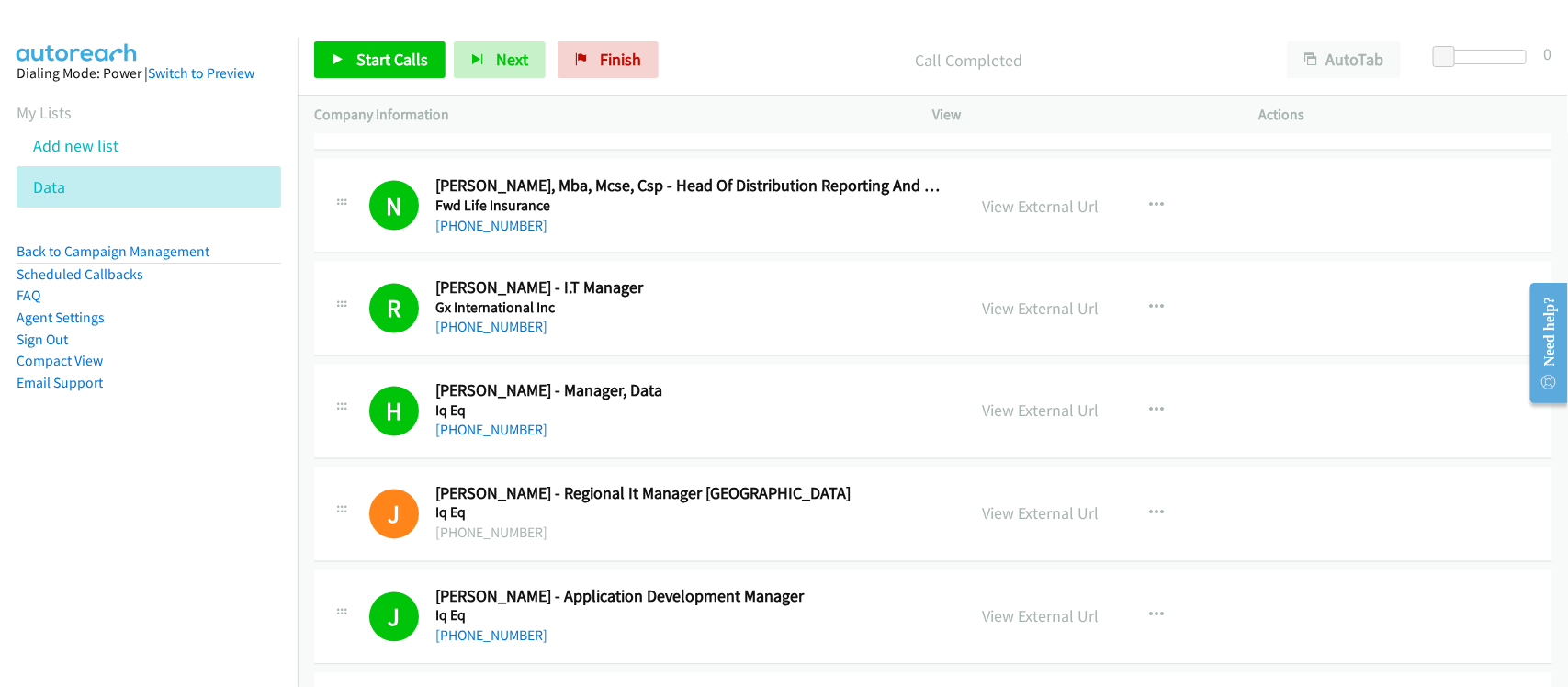
scroll to position [7827, 0]
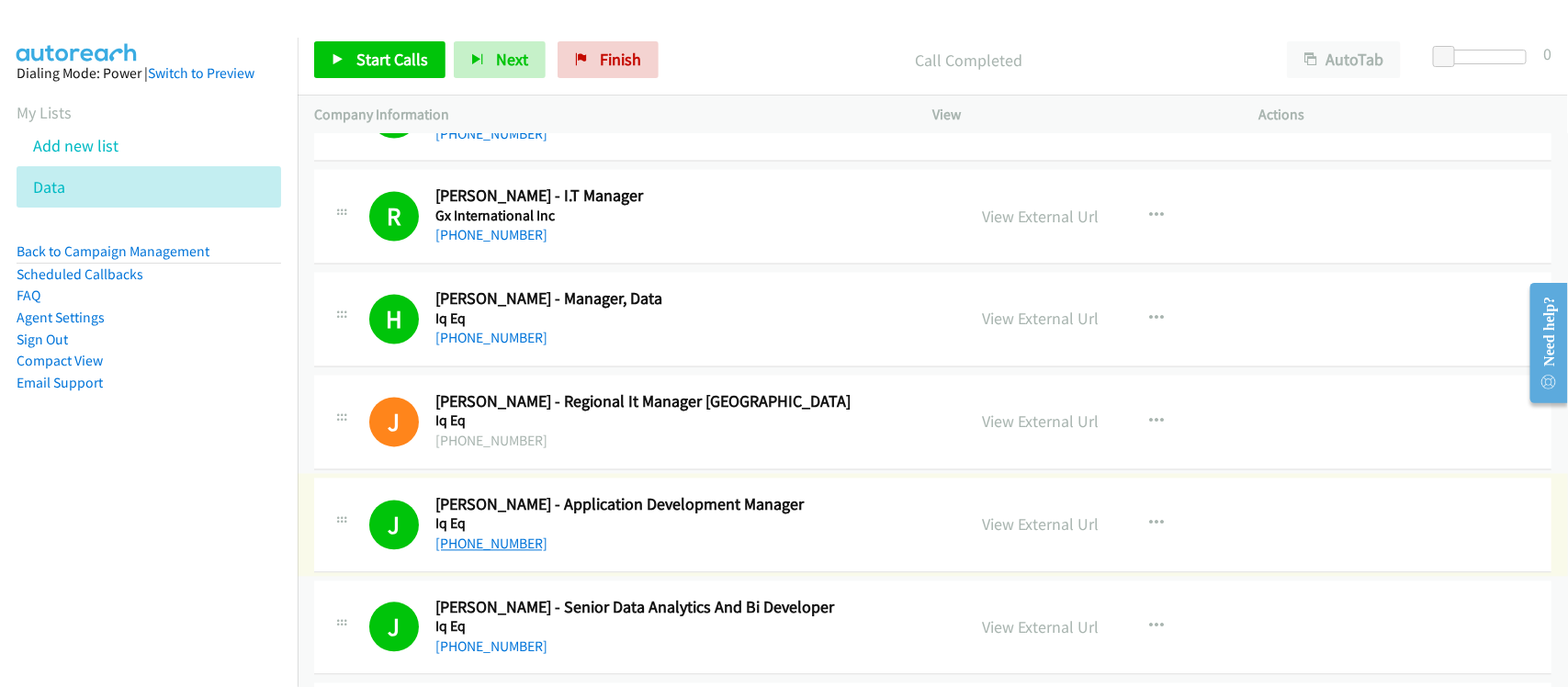
drag, startPoint x: 496, startPoint y: 560, endPoint x: 514, endPoint y: 552, distance: 19.7
click at [496, 553] on link "+63 915 370 1450" at bounding box center [490, 544] width 112 height 18
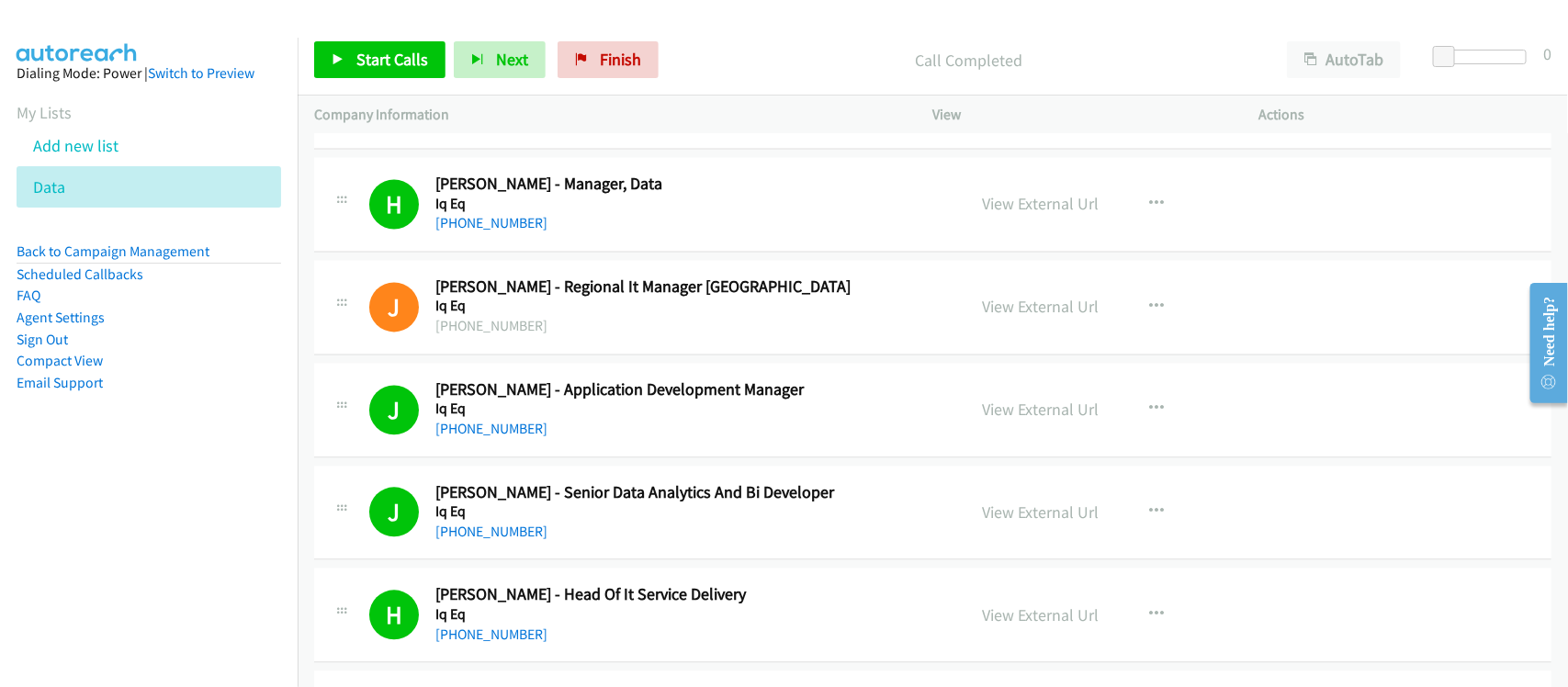
click at [574, 544] on div "+63 920 988 0870" at bounding box center [688, 532] width 506 height 22
click at [560, 543] on div "+63 920 988 0870" at bounding box center [688, 532] width 506 height 22
click at [558, 458] on div "J Callback Scheduled Jevy Rose Genoza - Application Development Manager Iq Eq A…" at bounding box center [932, 411] width 1237 height 95
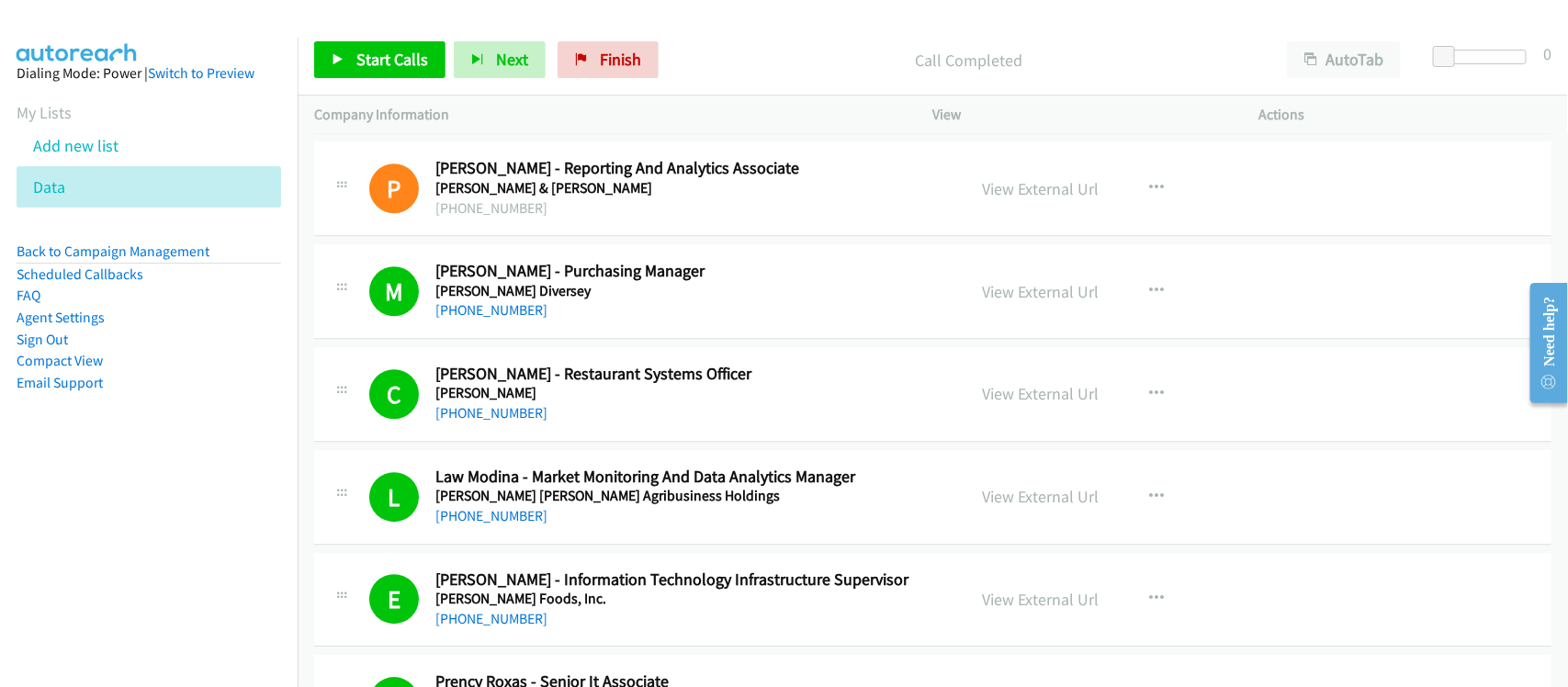
scroll to position [11613, 0]
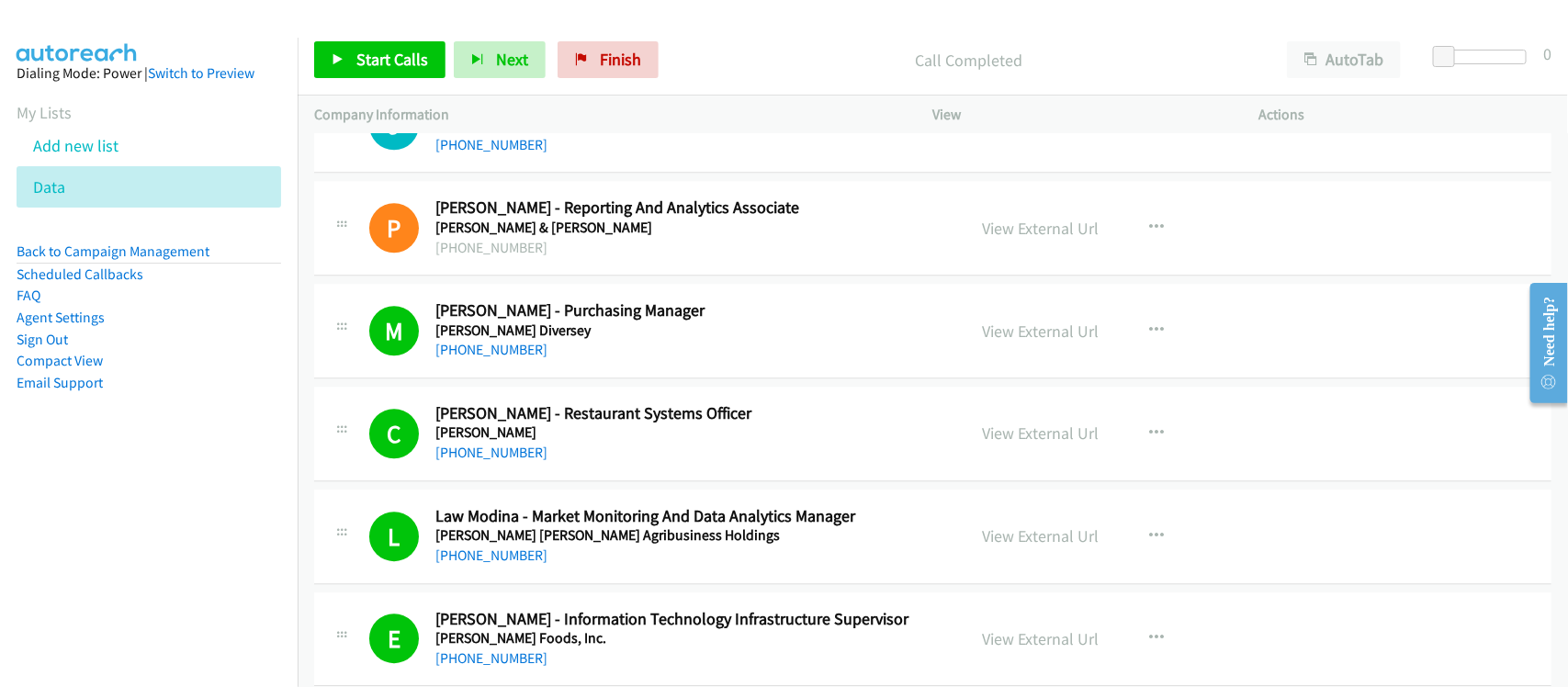
drag, startPoint x: 482, startPoint y: 467, endPoint x: 482, endPoint y: 456, distance: 11.0
click at [482, 461] on link "+63 917 592 0509" at bounding box center [490, 452] width 112 height 18
click at [511, 461] on link "+63 917 592 0509" at bounding box center [490, 452] width 112 height 18
click at [482, 563] on link "+63 918 939 7385" at bounding box center [490, 555] width 112 height 18
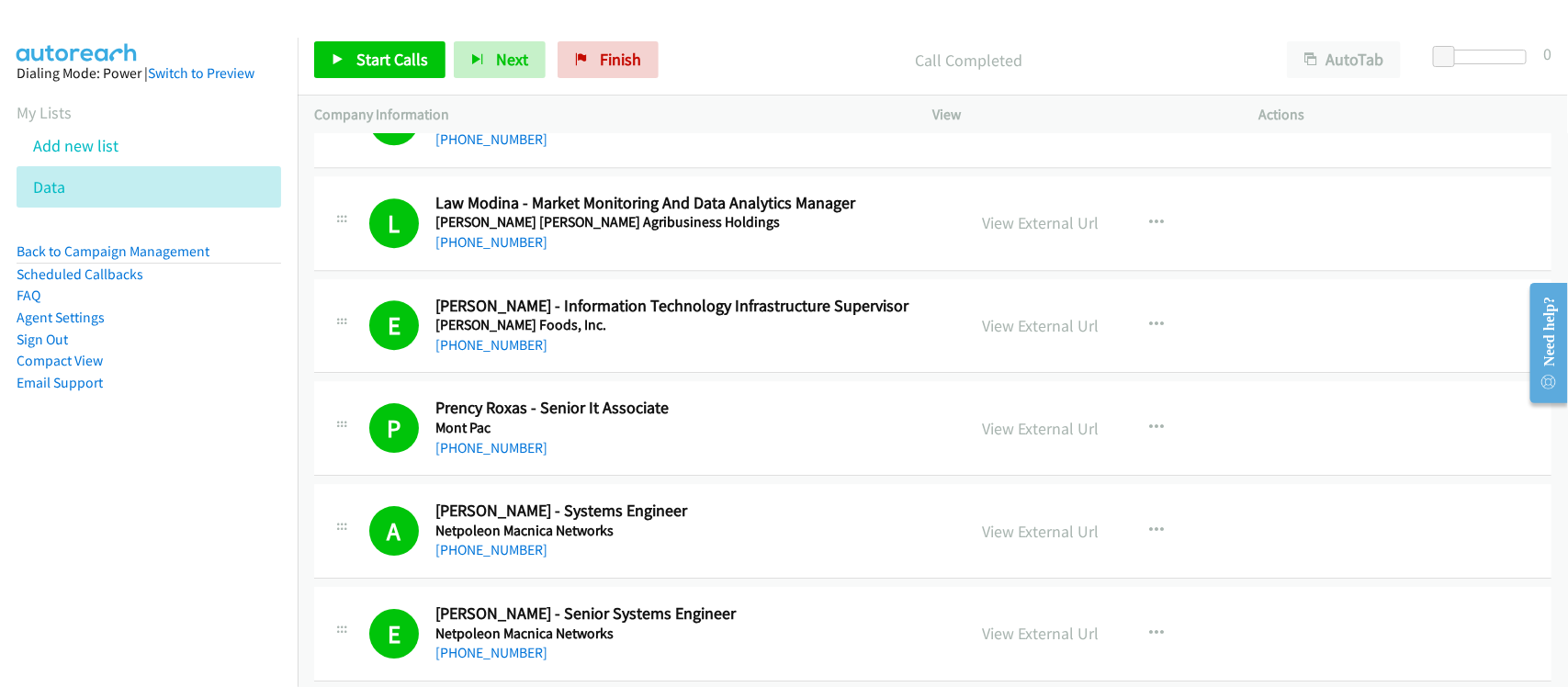
scroll to position [11957, 0]
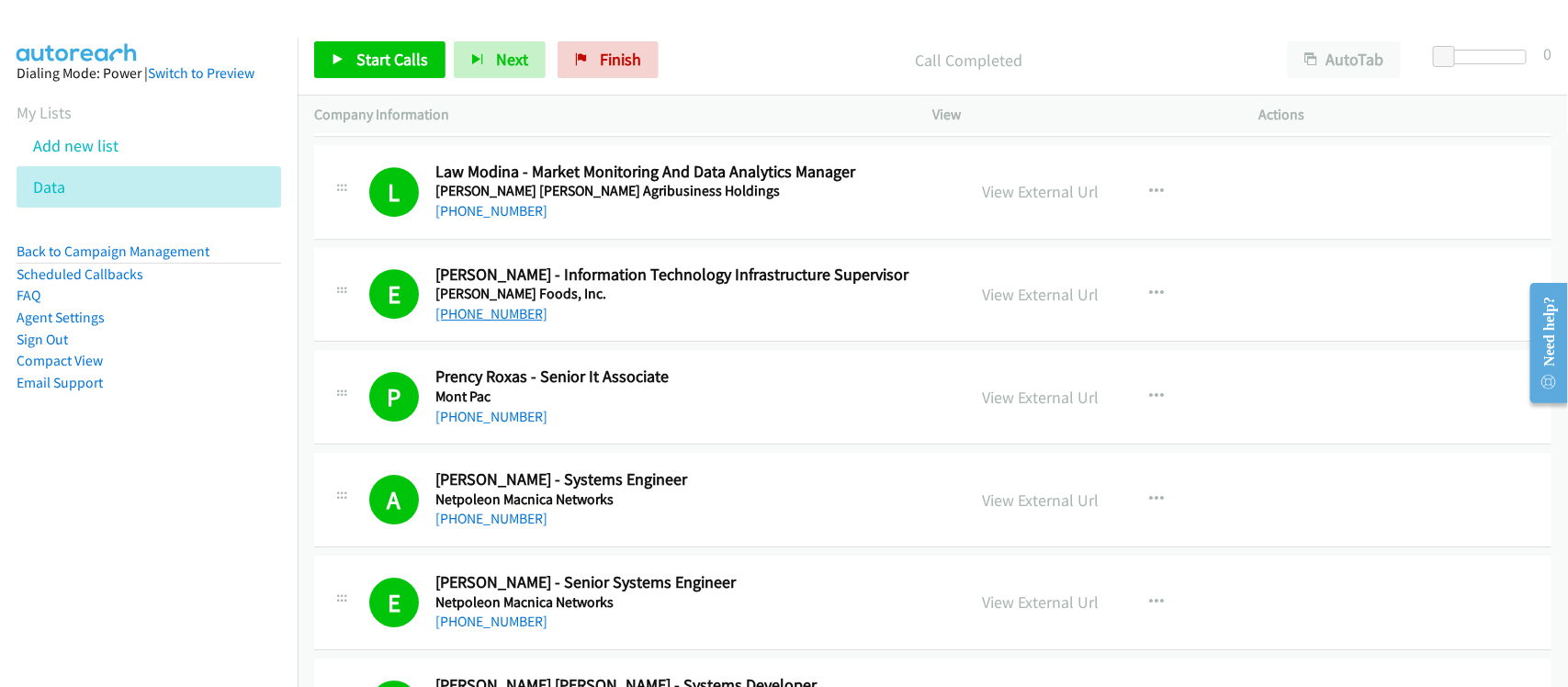
click at [520, 322] on link "+63 906 365 4708" at bounding box center [490, 313] width 112 height 18
click at [471, 425] on link "+63 932 865 9001" at bounding box center [490, 416] width 112 height 18
click at [466, 527] on link "+63 995 156 8113" at bounding box center [490, 518] width 112 height 18
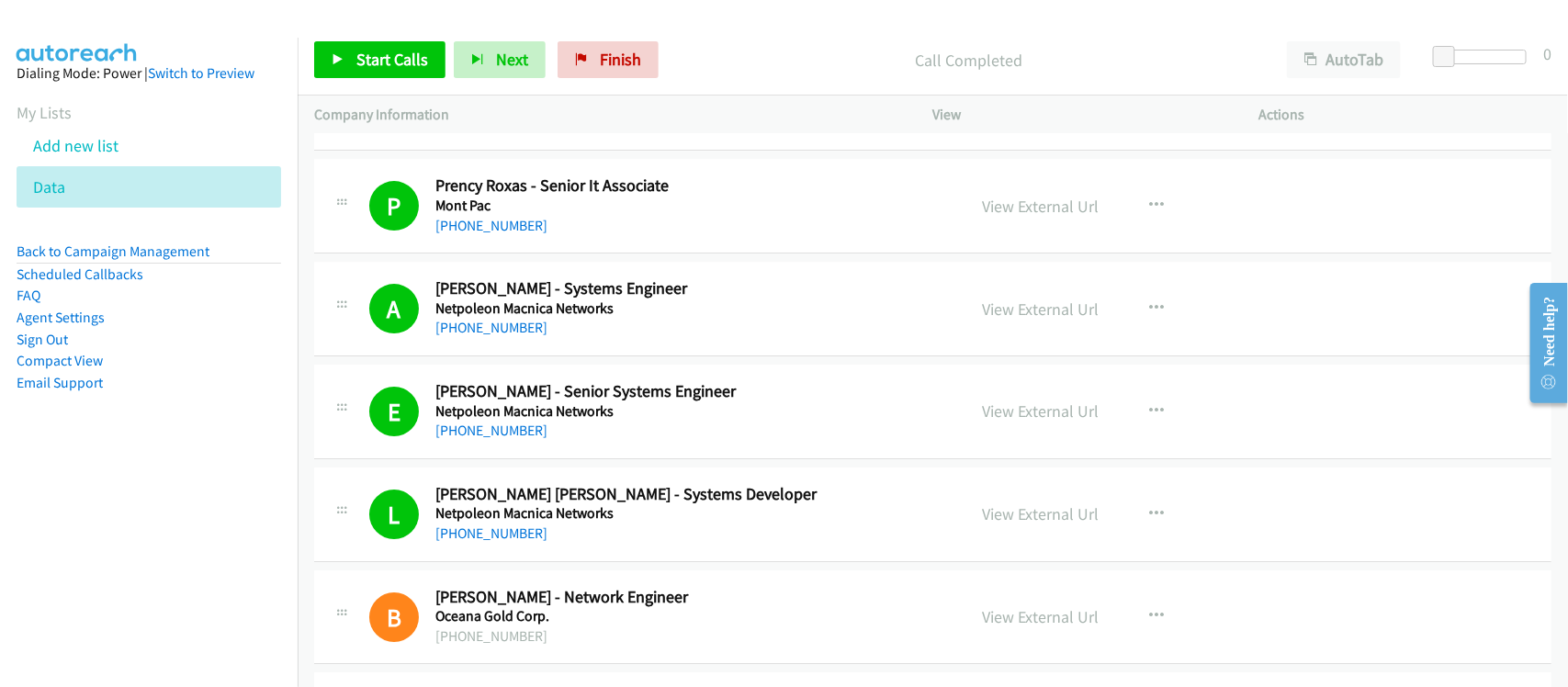
scroll to position [12187, 0]
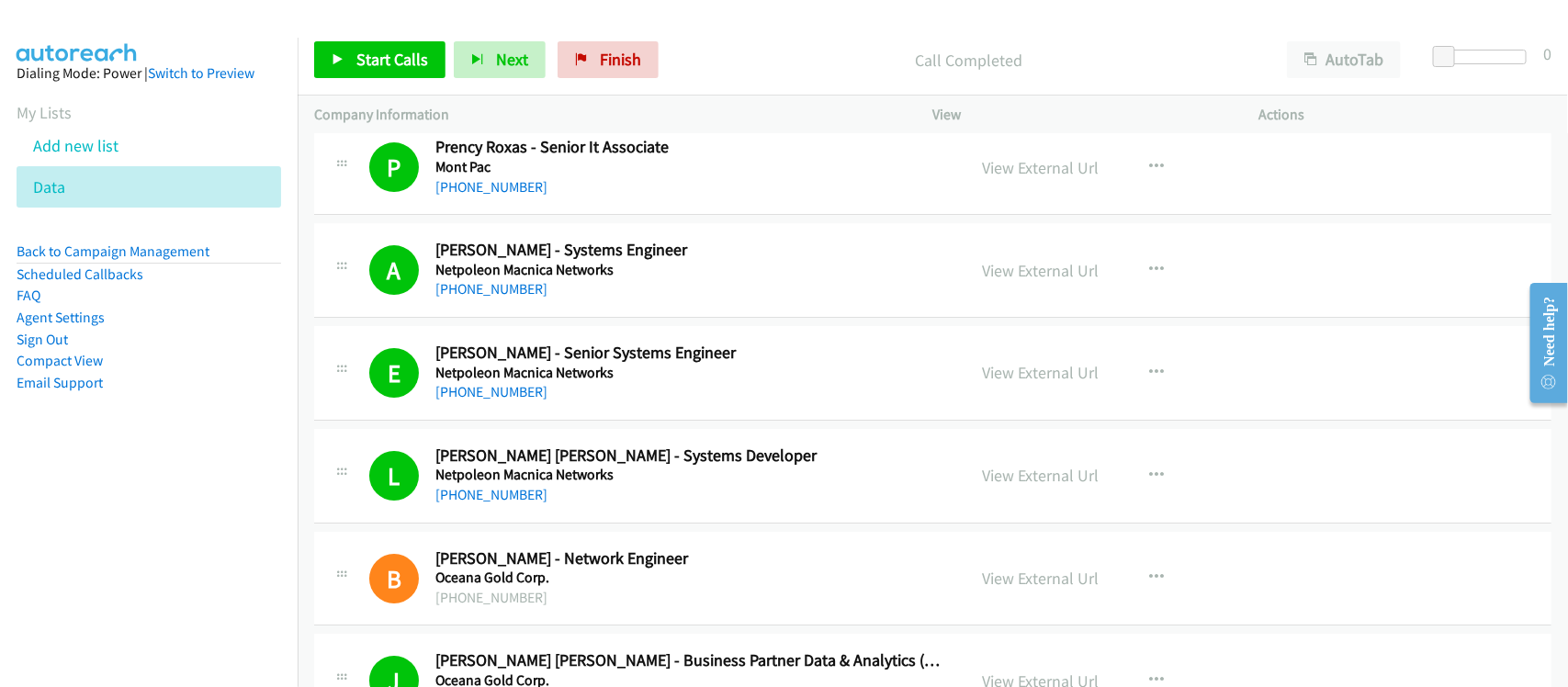
click at [480, 381] on h5 "Netpoleon Macnica Networks" at bounding box center [688, 373] width 506 height 19
click at [479, 400] on link "+63 917 423 6412" at bounding box center [490, 391] width 112 height 18
click at [502, 503] on link "+63 927 519 8313" at bounding box center [490, 494] width 112 height 18
click at [171, 548] on nav "Dialing Mode: Power | Switch to Preview My Lists Add new list Data Back to Camp…" at bounding box center [149, 381] width 298 height 687
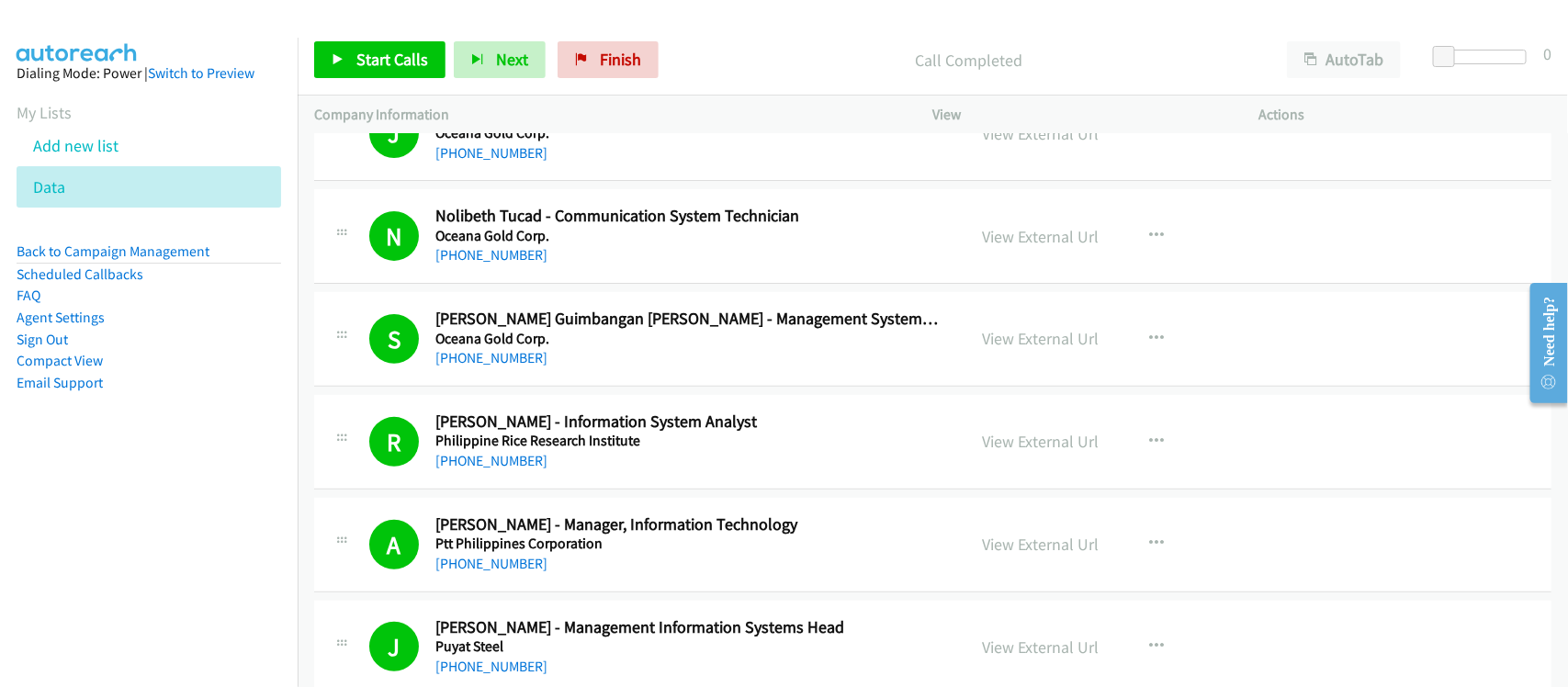
scroll to position [12875, 0]
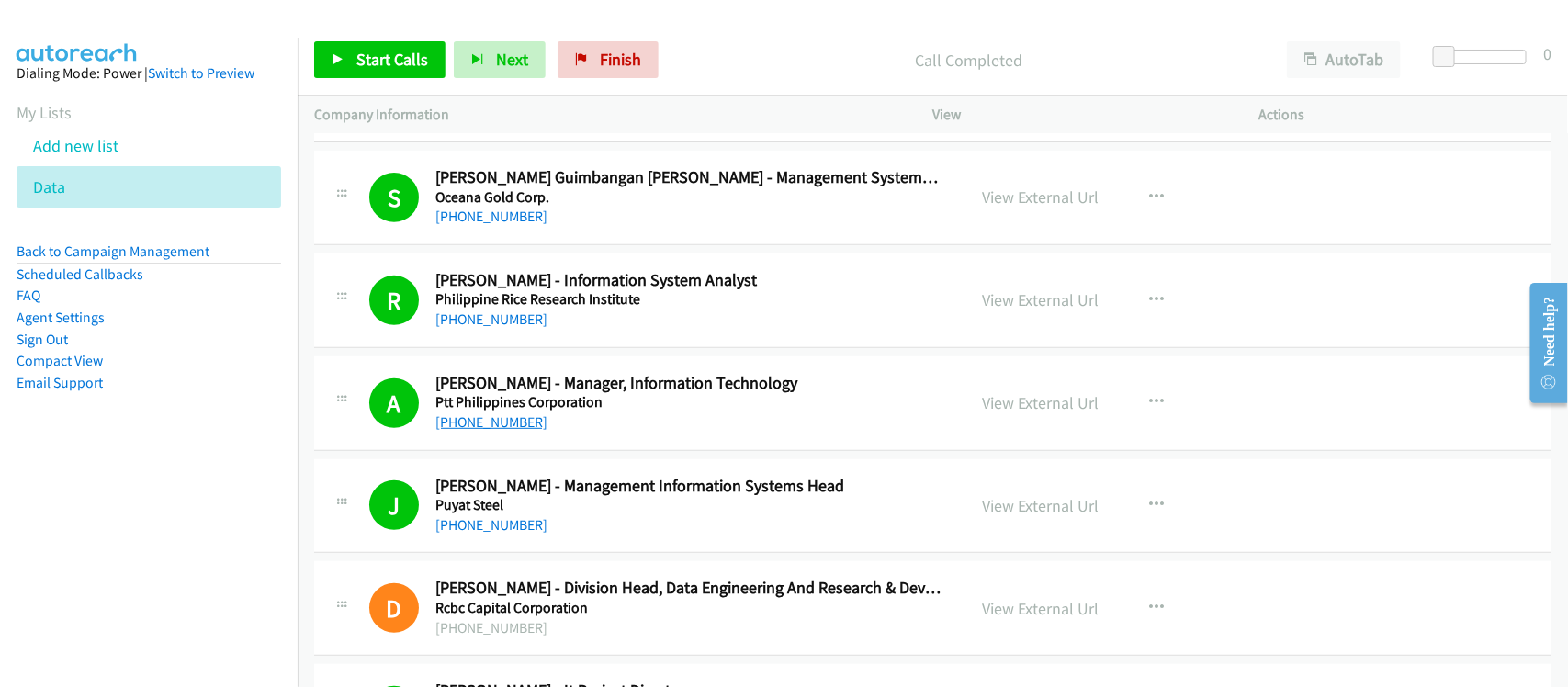
click at [490, 430] on link "+63 47 252 1177" at bounding box center [490, 422] width 112 height 18
click at [577, 331] on div "+63 995 610 8038" at bounding box center [688, 320] width 506 height 22
click at [483, 533] on link "+63 2 6800 3222" at bounding box center [490, 524] width 112 height 18
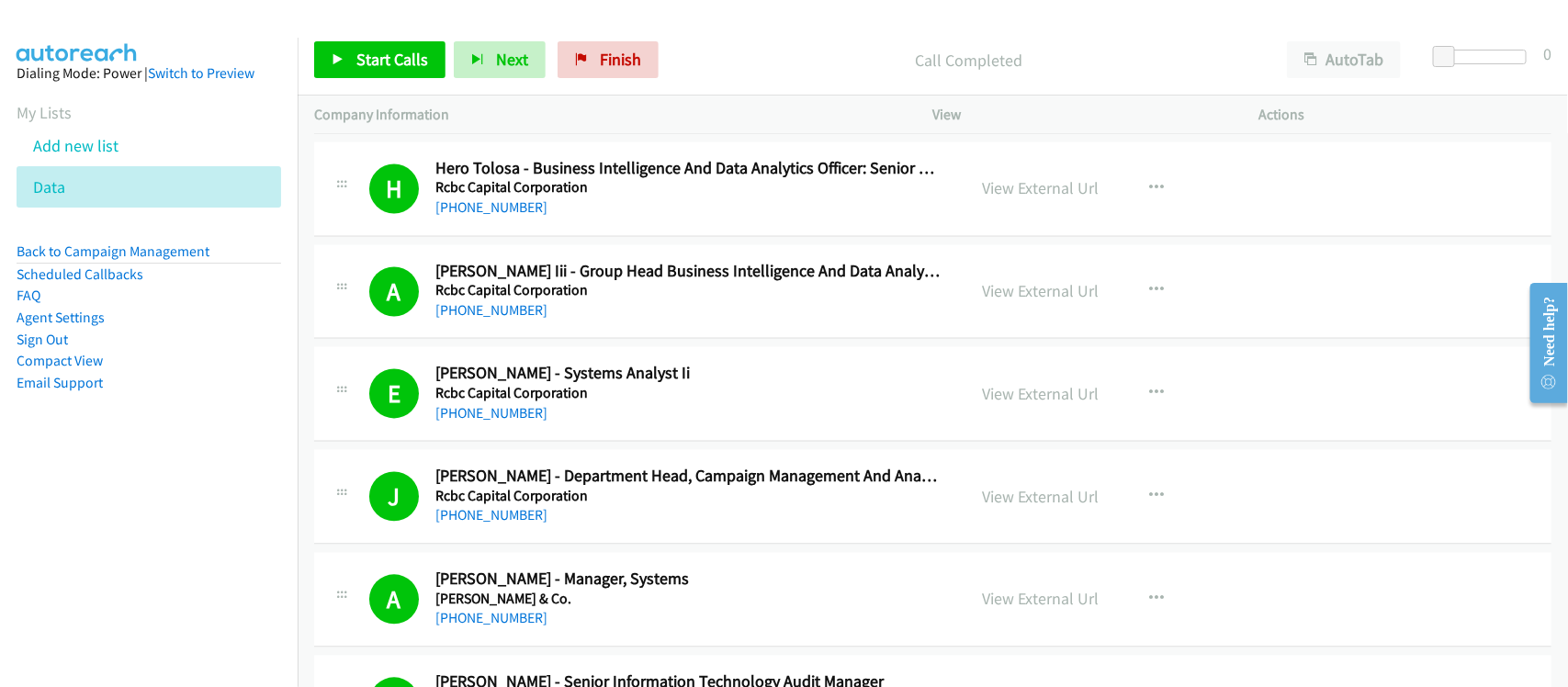
scroll to position [14137, 0]
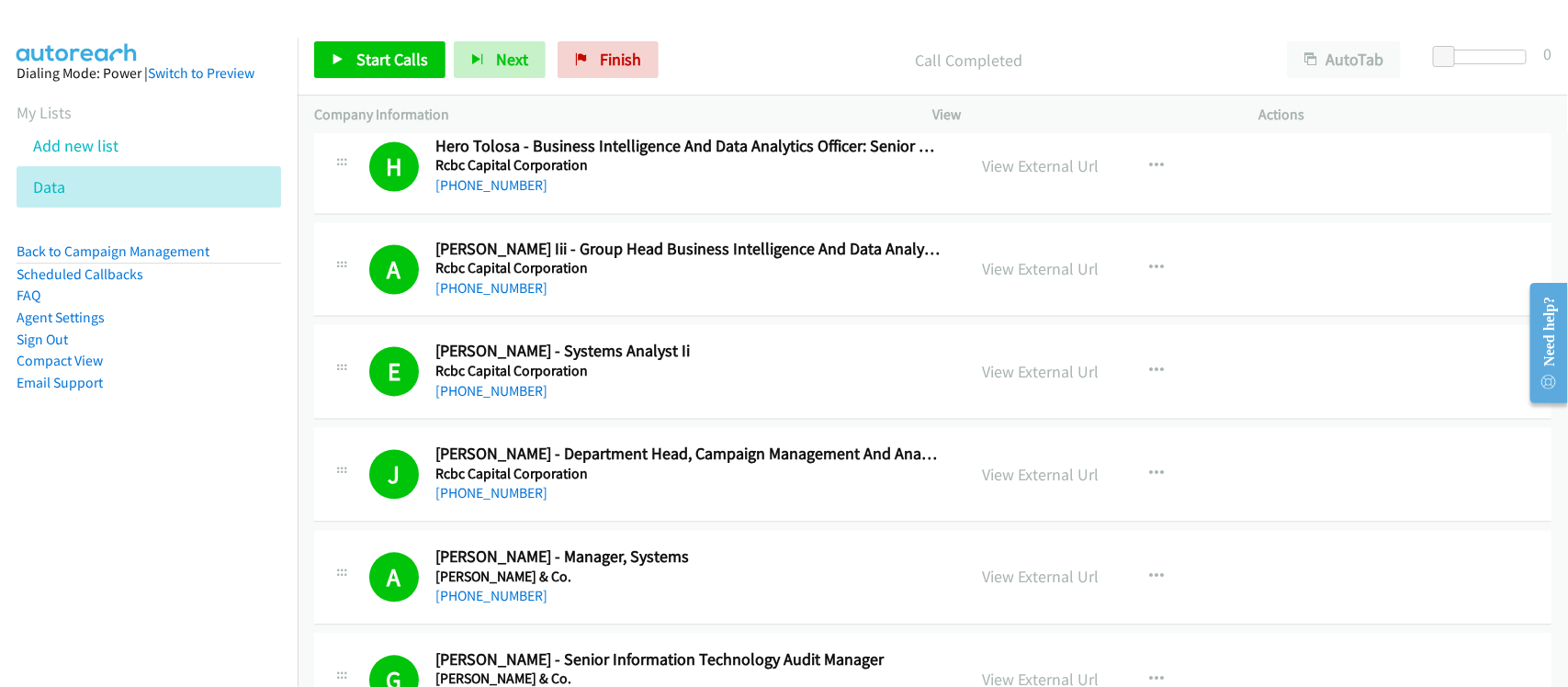
click at [521, 566] on div "A Callback Scheduled Angelo Patricio - Manager, Systems Reyes Tacandong & Co. A…" at bounding box center [932, 577] width 1237 height 95
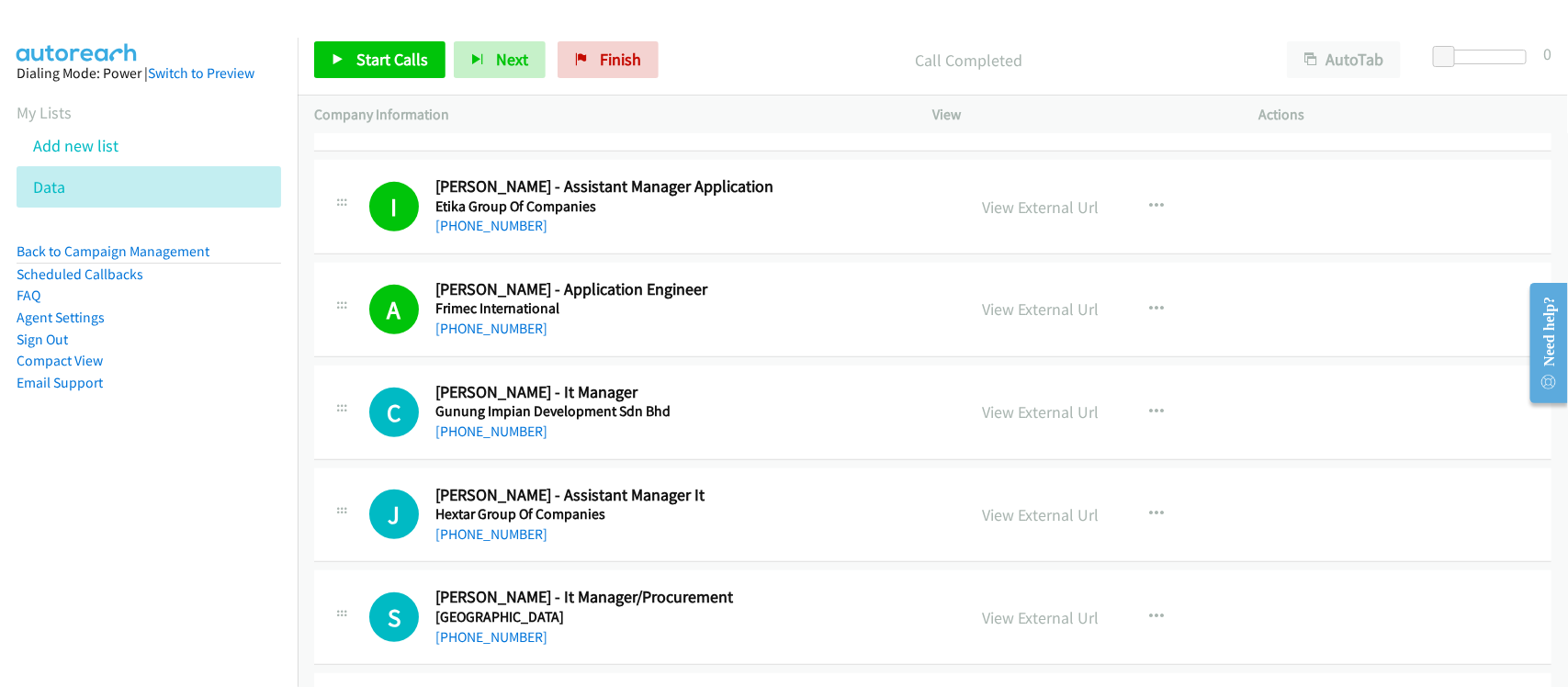
scroll to position [3557, 0]
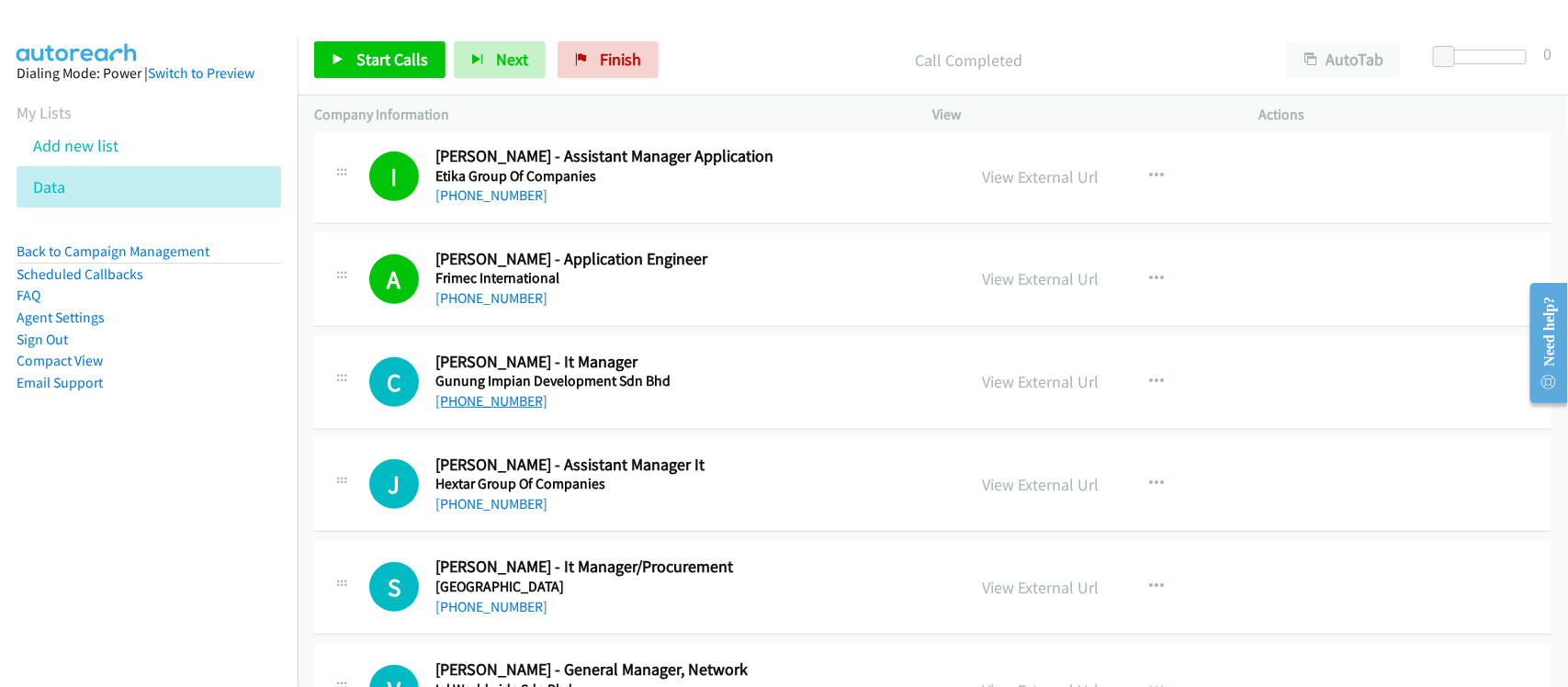
click at [498, 410] on link "+60 16-733 5588" at bounding box center [490, 400] width 112 height 18
click at [470, 406] on link "+60 16-733 5588" at bounding box center [490, 400] width 112 height 18
click at [489, 493] on h5 "Hextar Group Of Companies" at bounding box center [688, 484] width 506 height 19
click at [492, 521] on div "J Callback Scheduled Joyce Ong - Assistant Manager It Hextar Group Of Companies…" at bounding box center [932, 485] width 1237 height 95
click at [499, 501] on link "+60 3-2300 3500" at bounding box center [490, 503] width 112 height 18
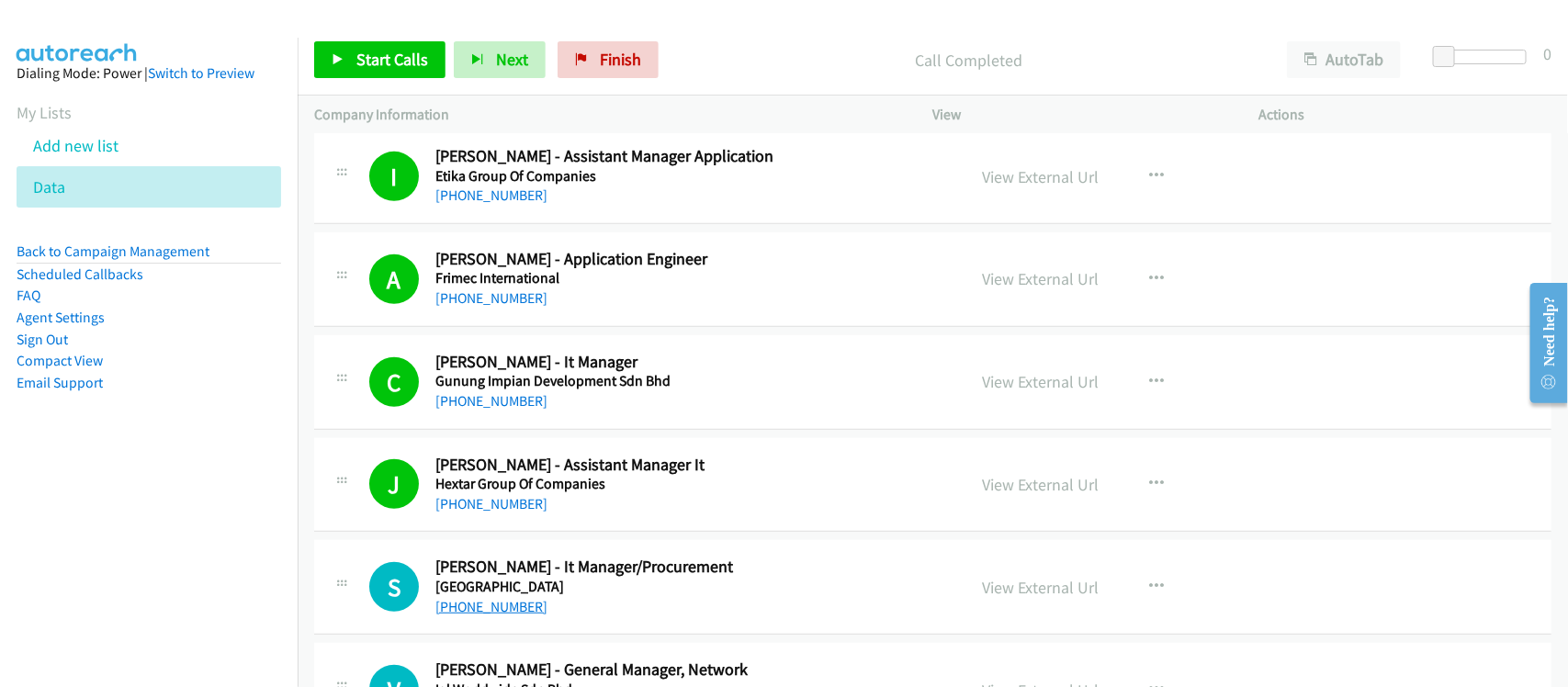
click at [443, 607] on link "+60 3-3358 5483" at bounding box center [490, 606] width 112 height 18
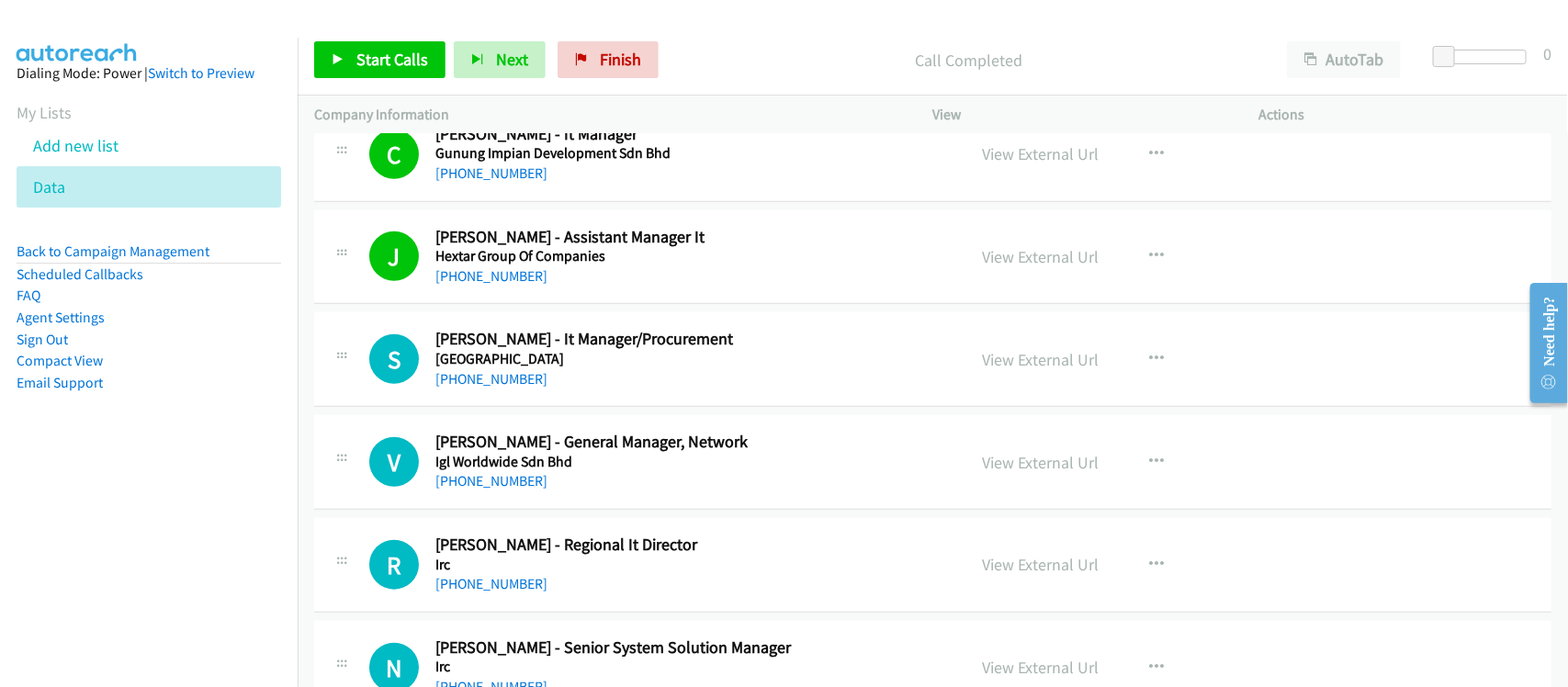
scroll to position [3786, 0]
click at [465, 483] on link "+60 18-381 7888" at bounding box center [490, 478] width 112 height 18
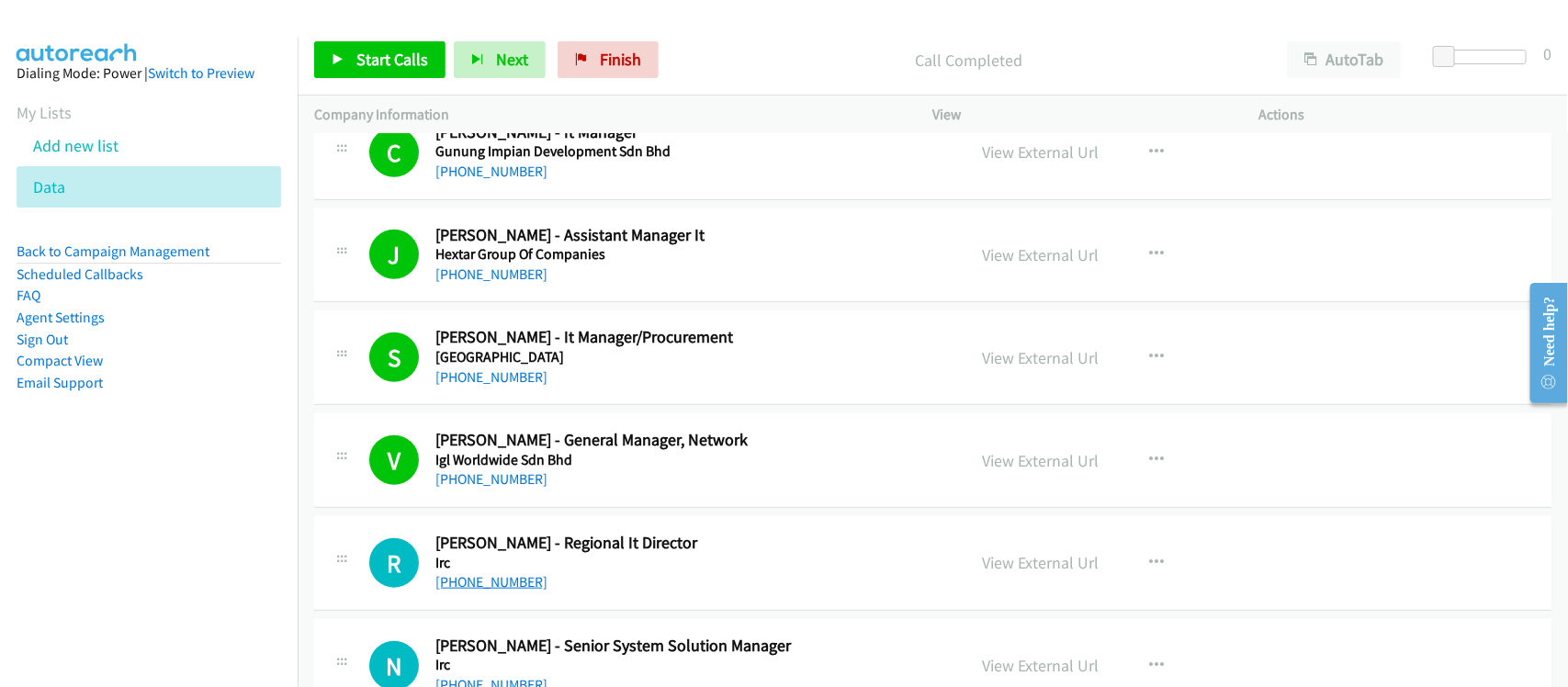
click at [515, 590] on link "+60 19-223 4438" at bounding box center [490, 581] width 112 height 18
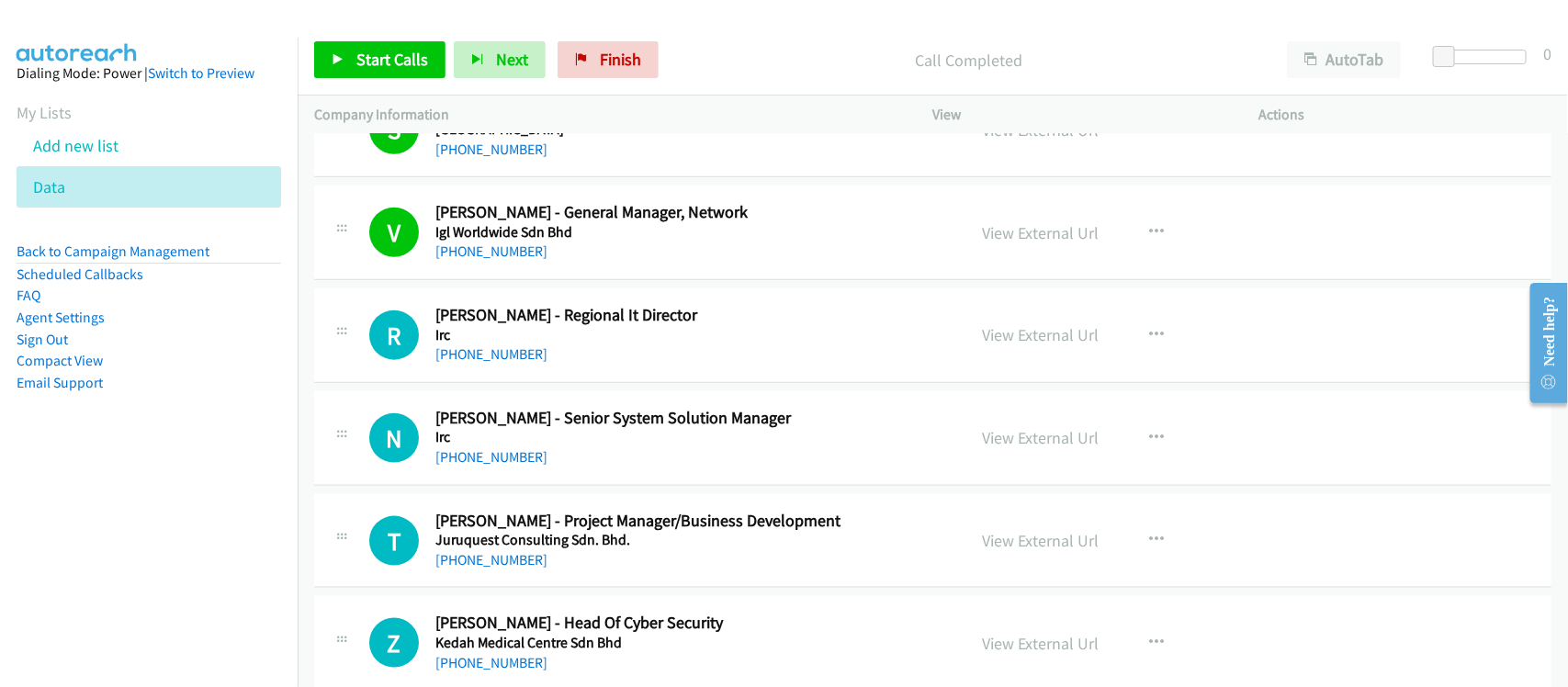
scroll to position [4016, 0]
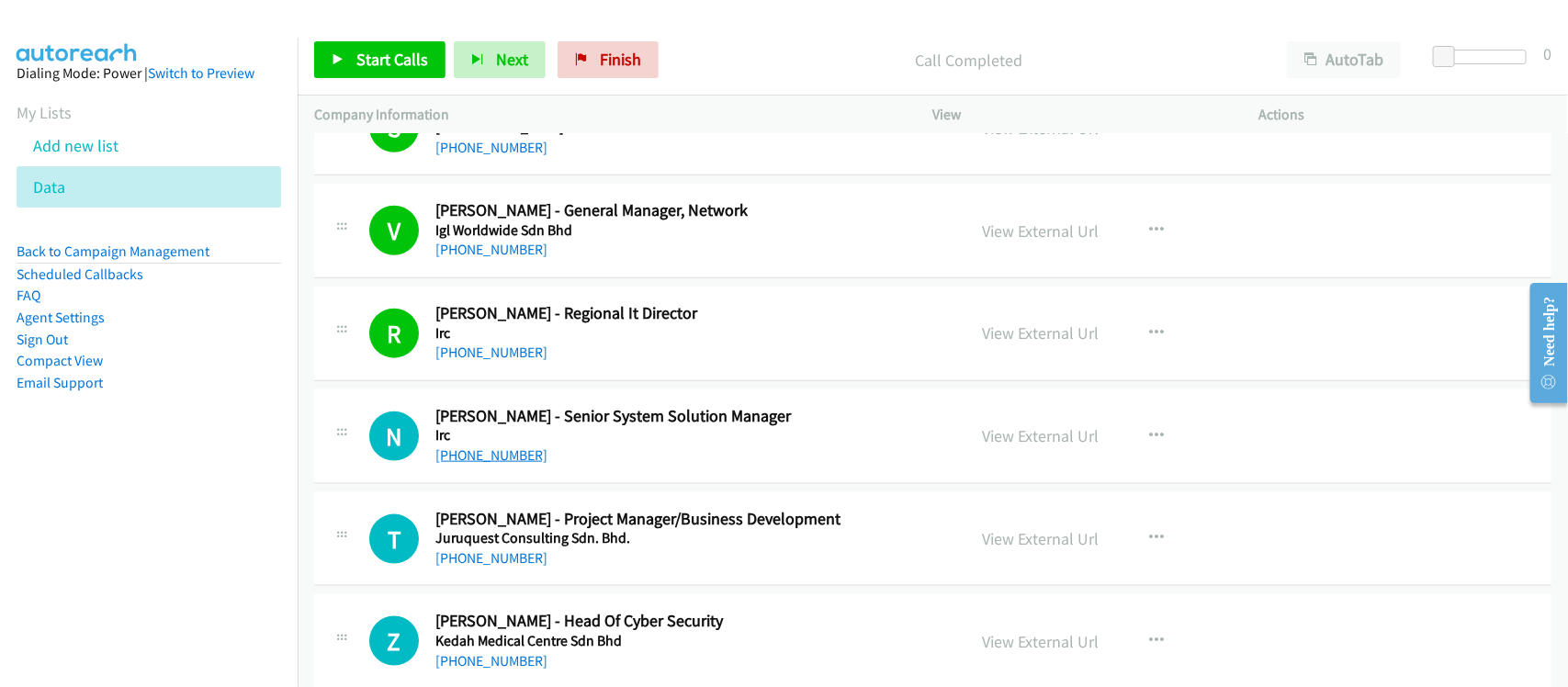
click at [521, 464] on link "+60 14-839 5783" at bounding box center [490, 455] width 112 height 18
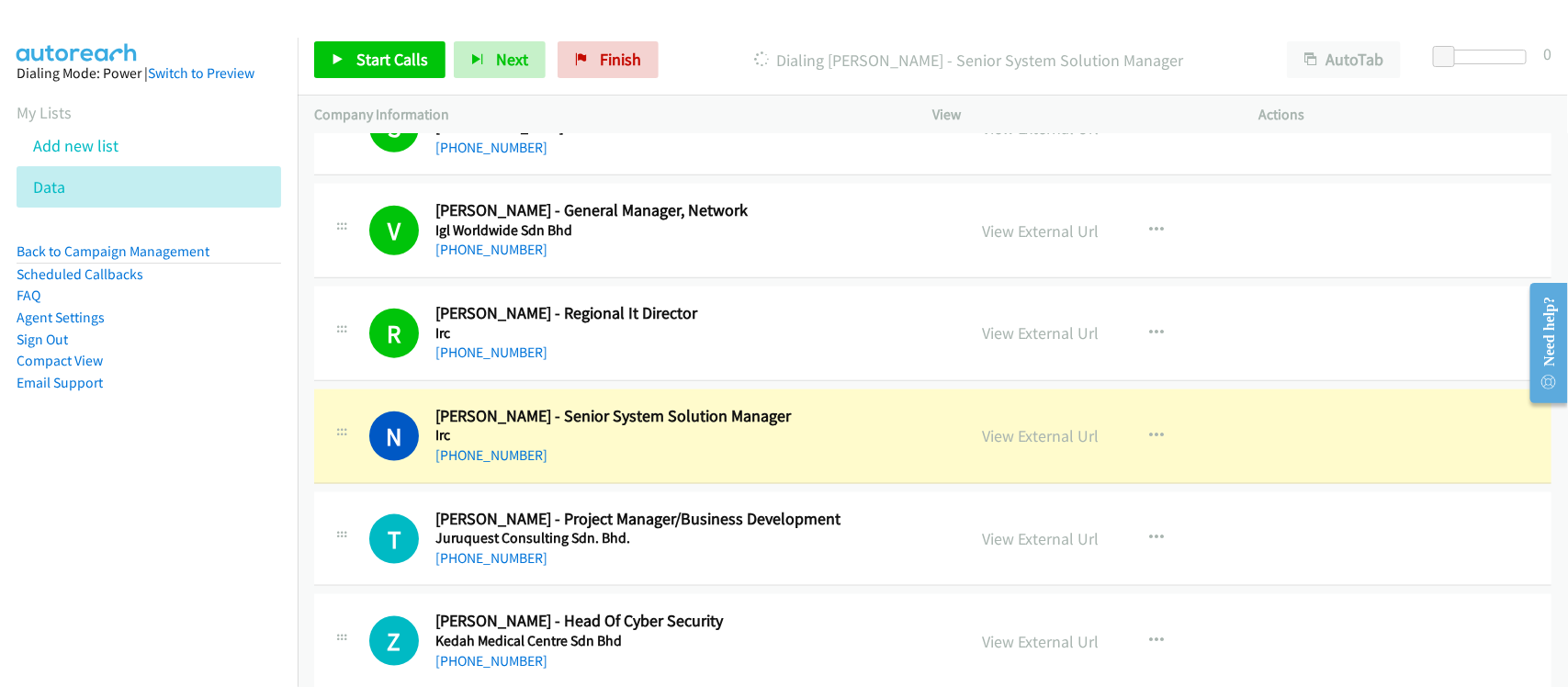
click at [528, 507] on div "T Callback Scheduled Thanes Palaniappan - Project Manager/Business Development …" at bounding box center [932, 539] width 1237 height 95
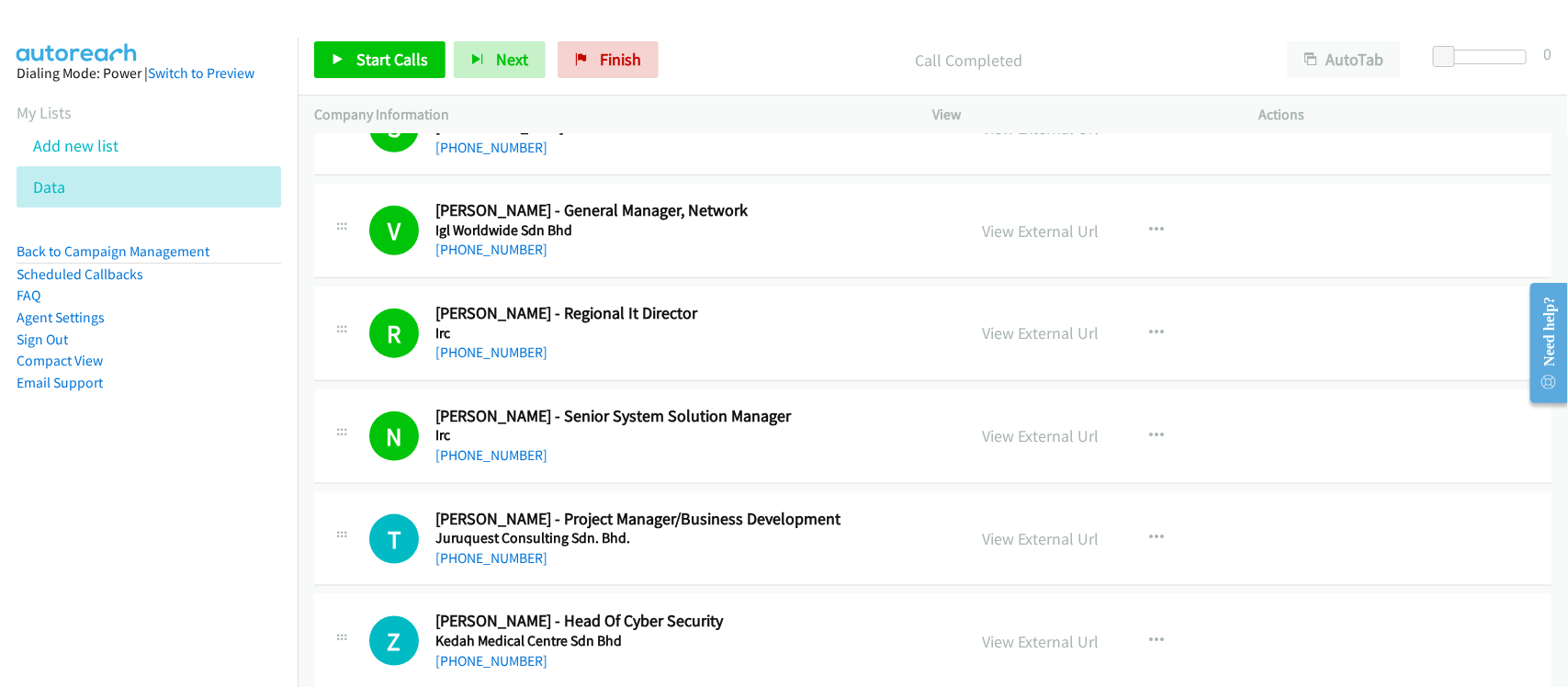
scroll to position [4130, 0]
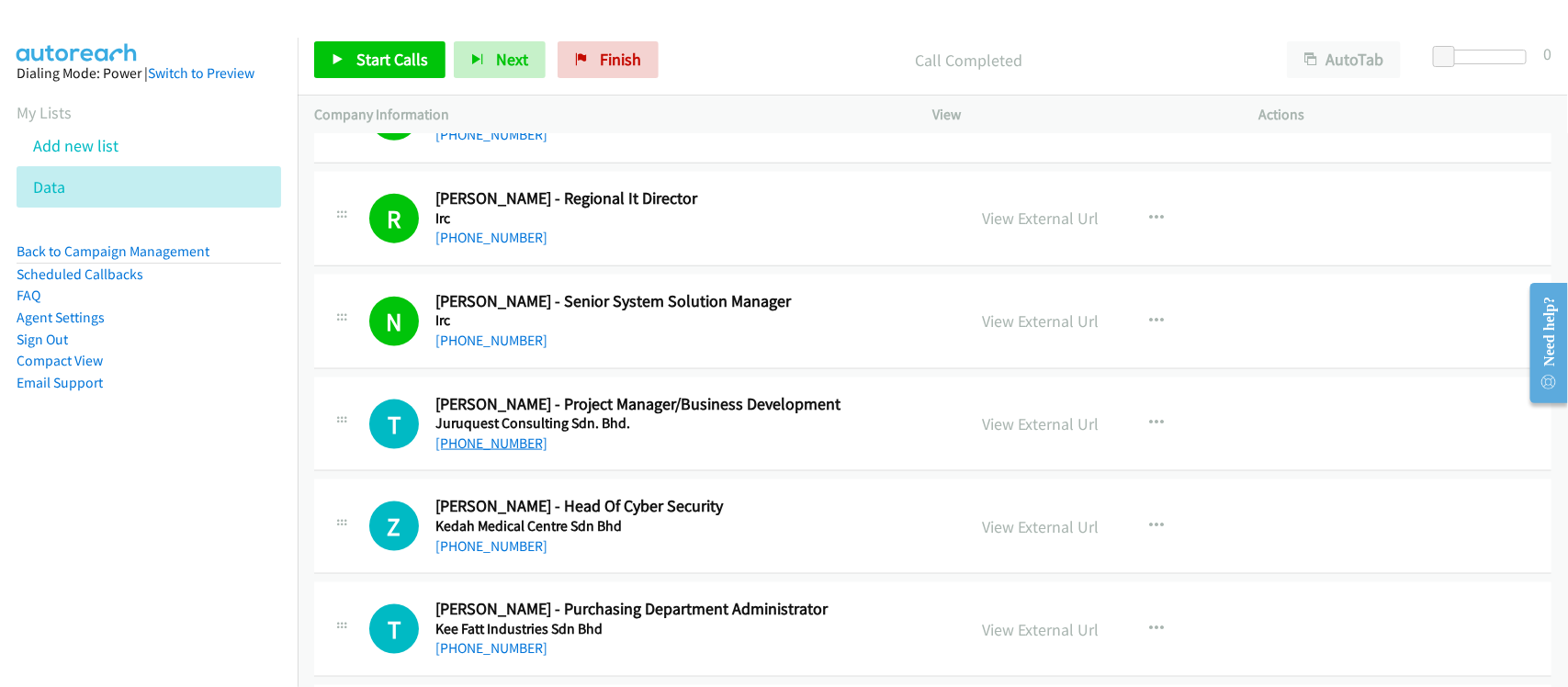
click at [482, 452] on link "+60 16-318 7204" at bounding box center [490, 442] width 112 height 18
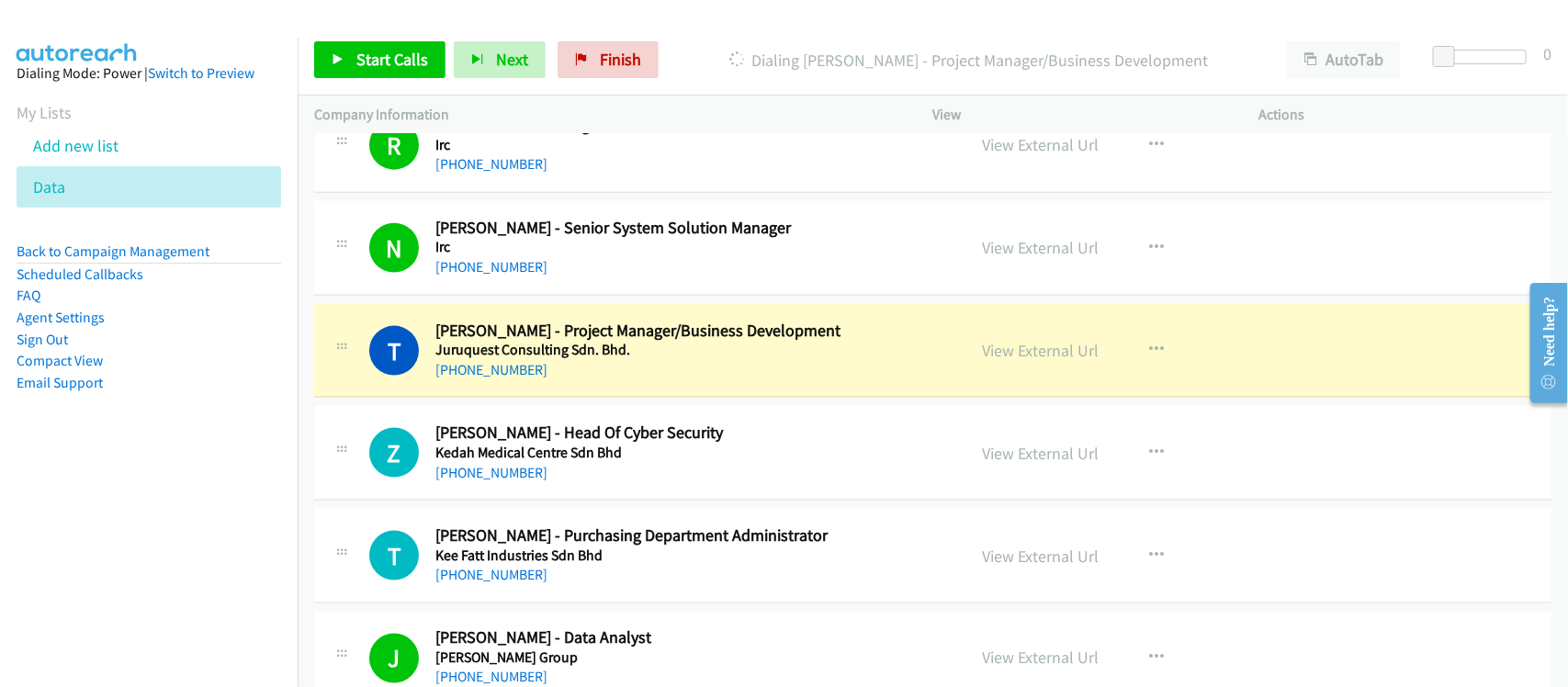
scroll to position [4245, 0]
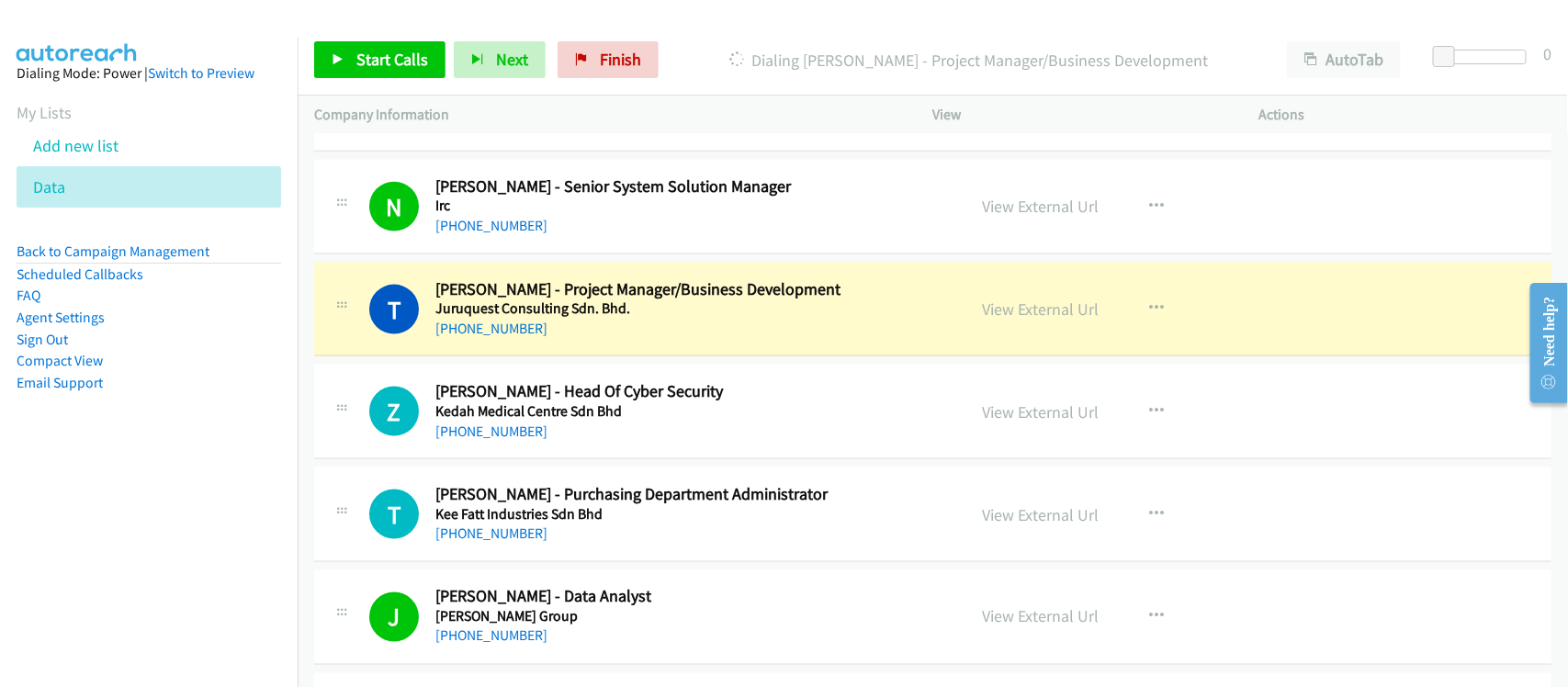
click at [574, 357] on div "T Callback Scheduled Thanes Palaniappan - Project Manager/Business Development …" at bounding box center [932, 309] width 1237 height 95
click at [1063, 314] on link "View External Url" at bounding box center [1041, 308] width 116 height 22
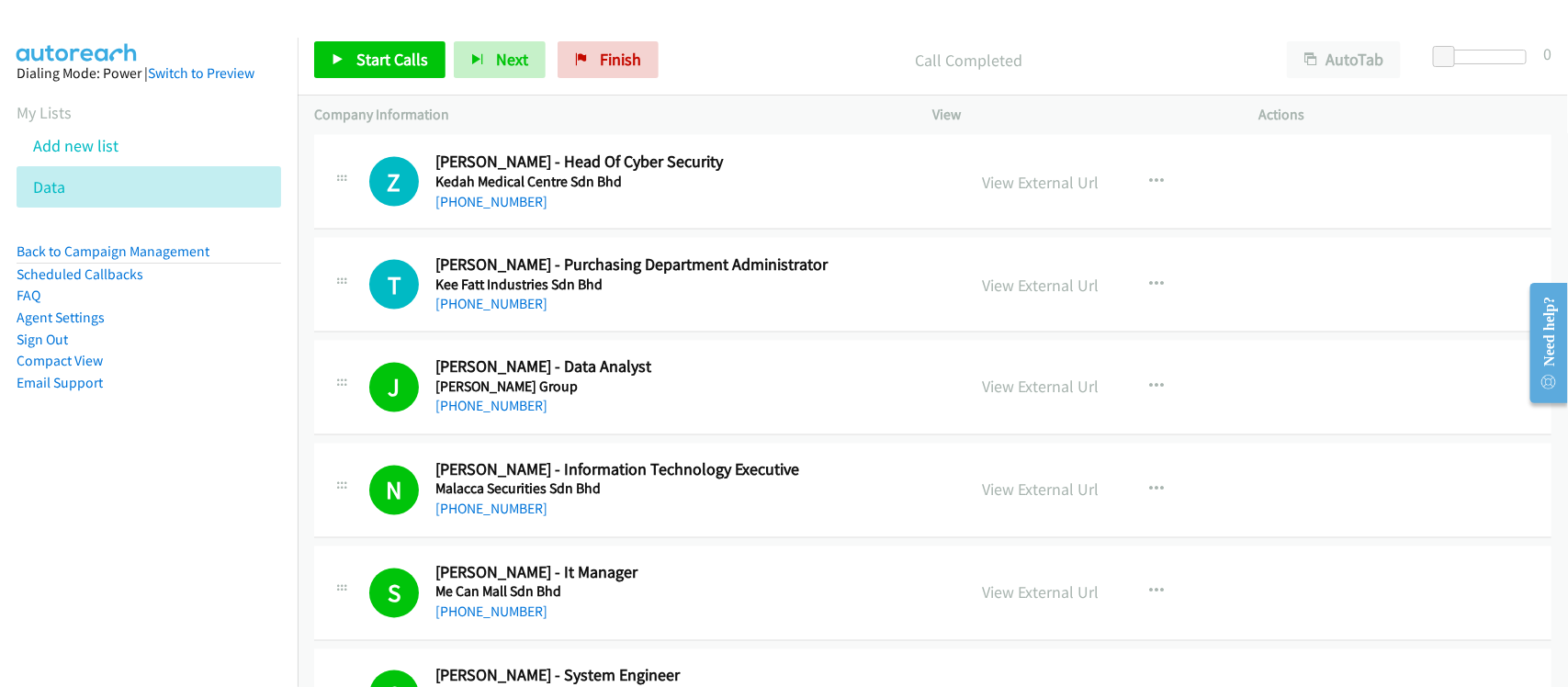
scroll to position [4360, 0]
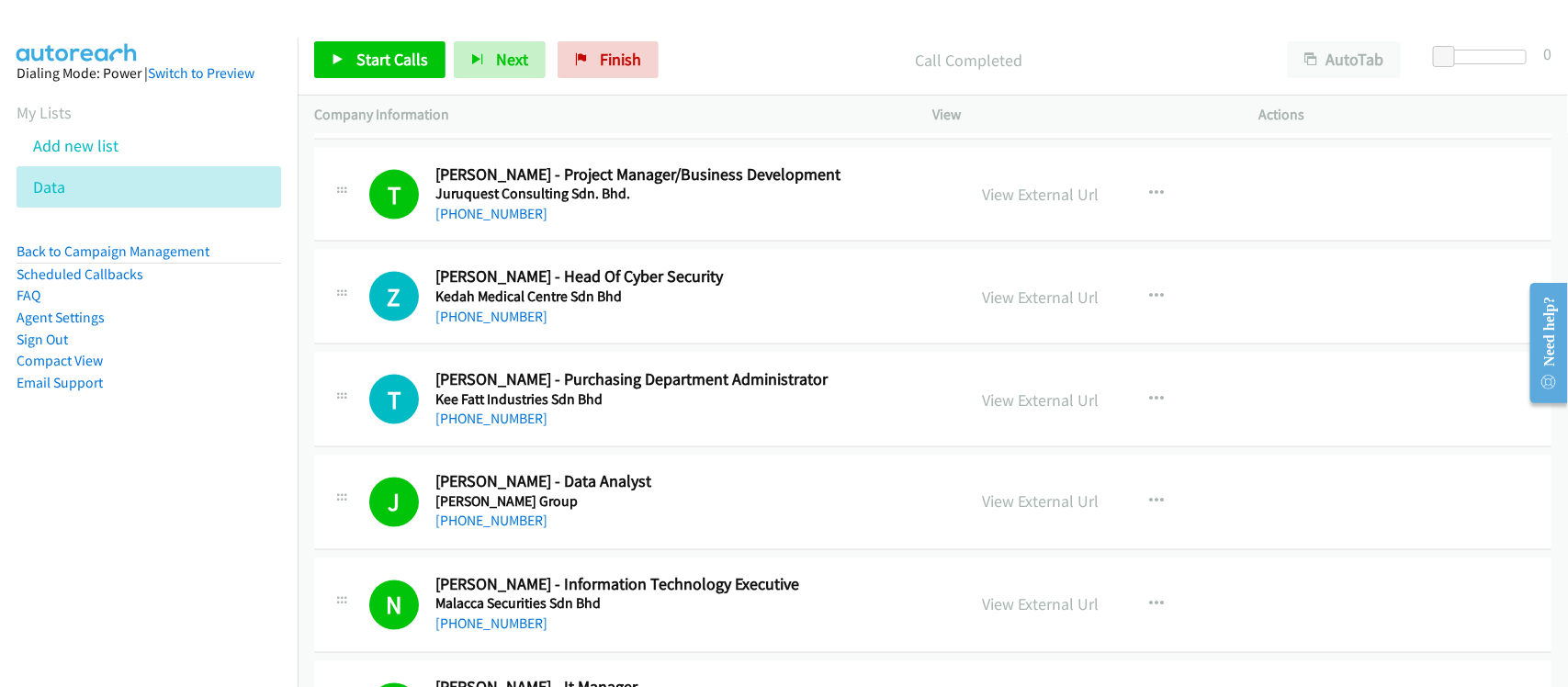
click at [512, 312] on div "+60 16-922 4222" at bounding box center [688, 317] width 506 height 22
click at [504, 321] on link "+60 16-922 4222" at bounding box center [490, 316] width 112 height 18
click at [529, 404] on h5 "Kee Fatt Industries Sdn Bhd" at bounding box center [688, 399] width 506 height 19
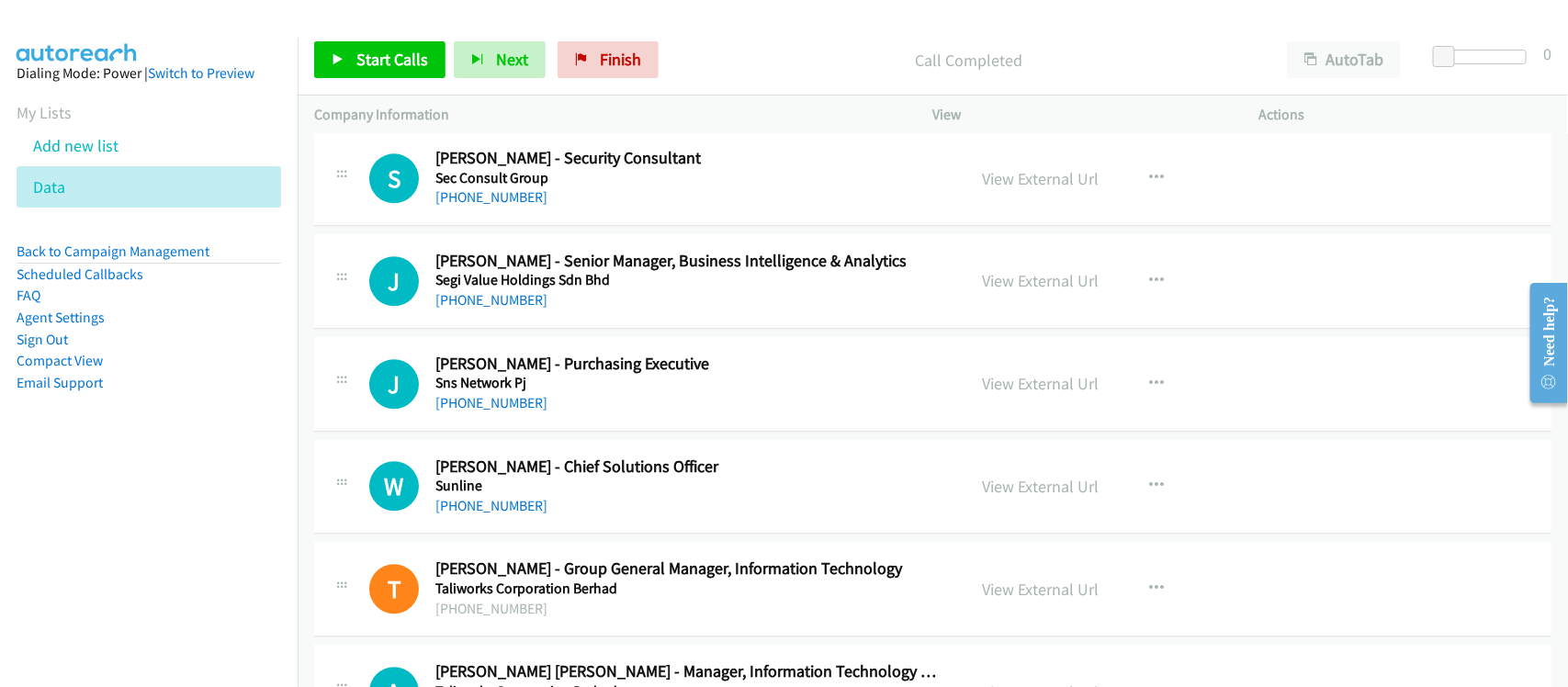
scroll to position [5163, 0]
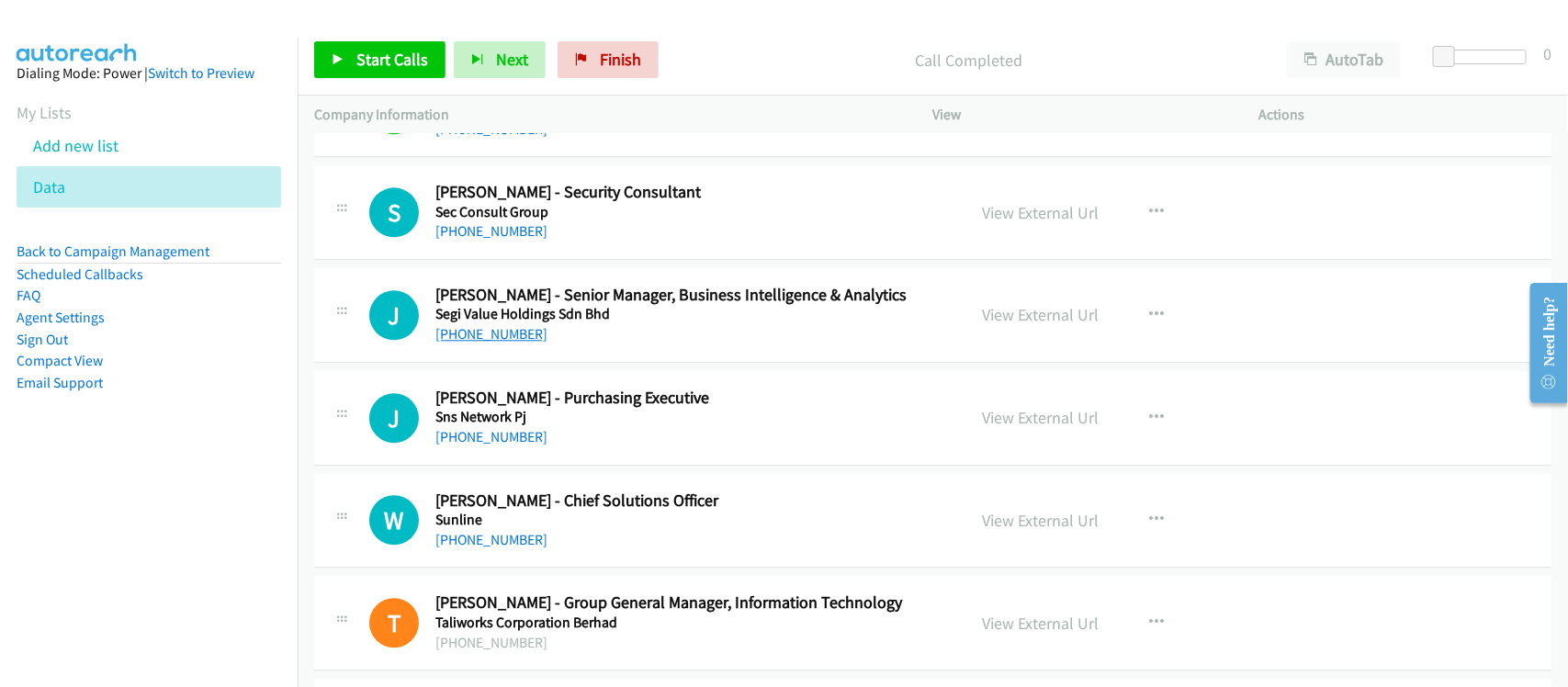
click at [489, 342] on link "+60 12-539 2256" at bounding box center [490, 334] width 112 height 18
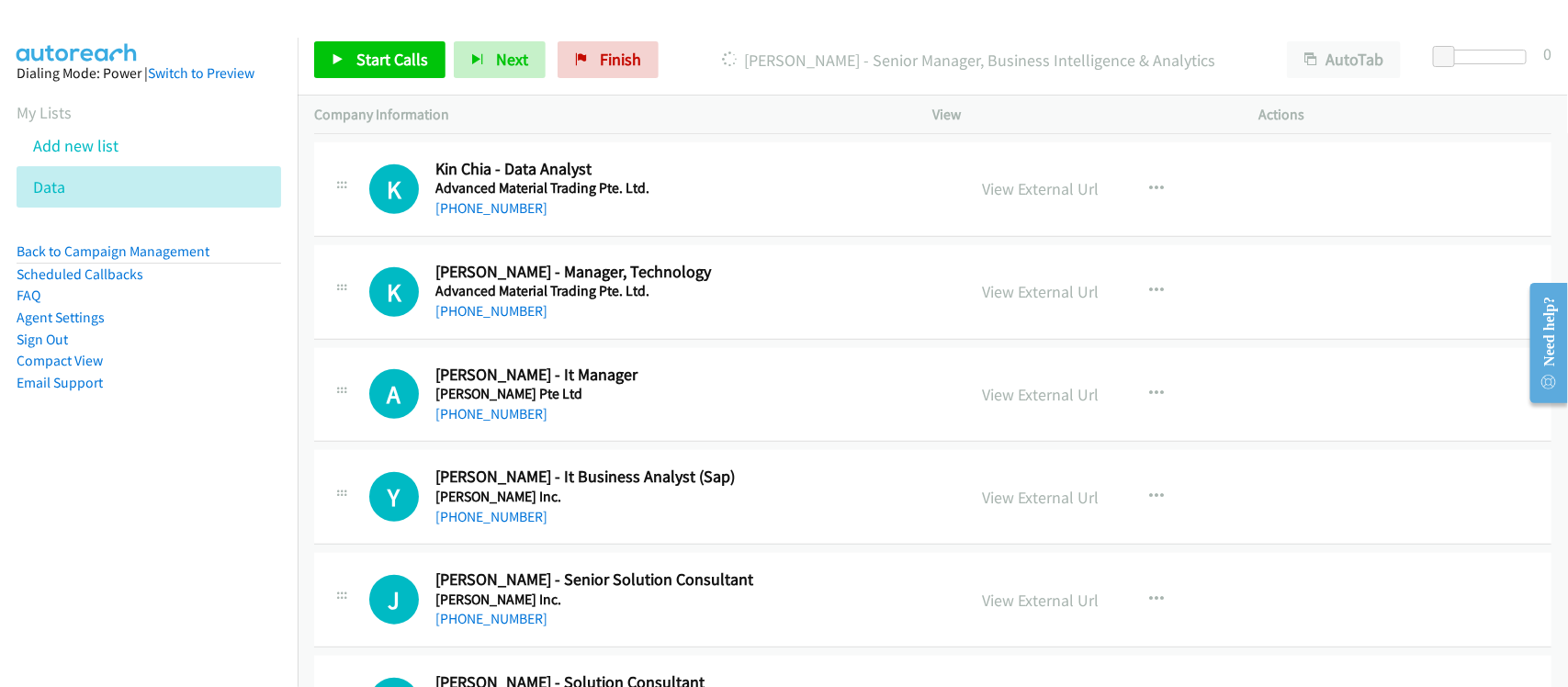
scroll to position [16178, 0]
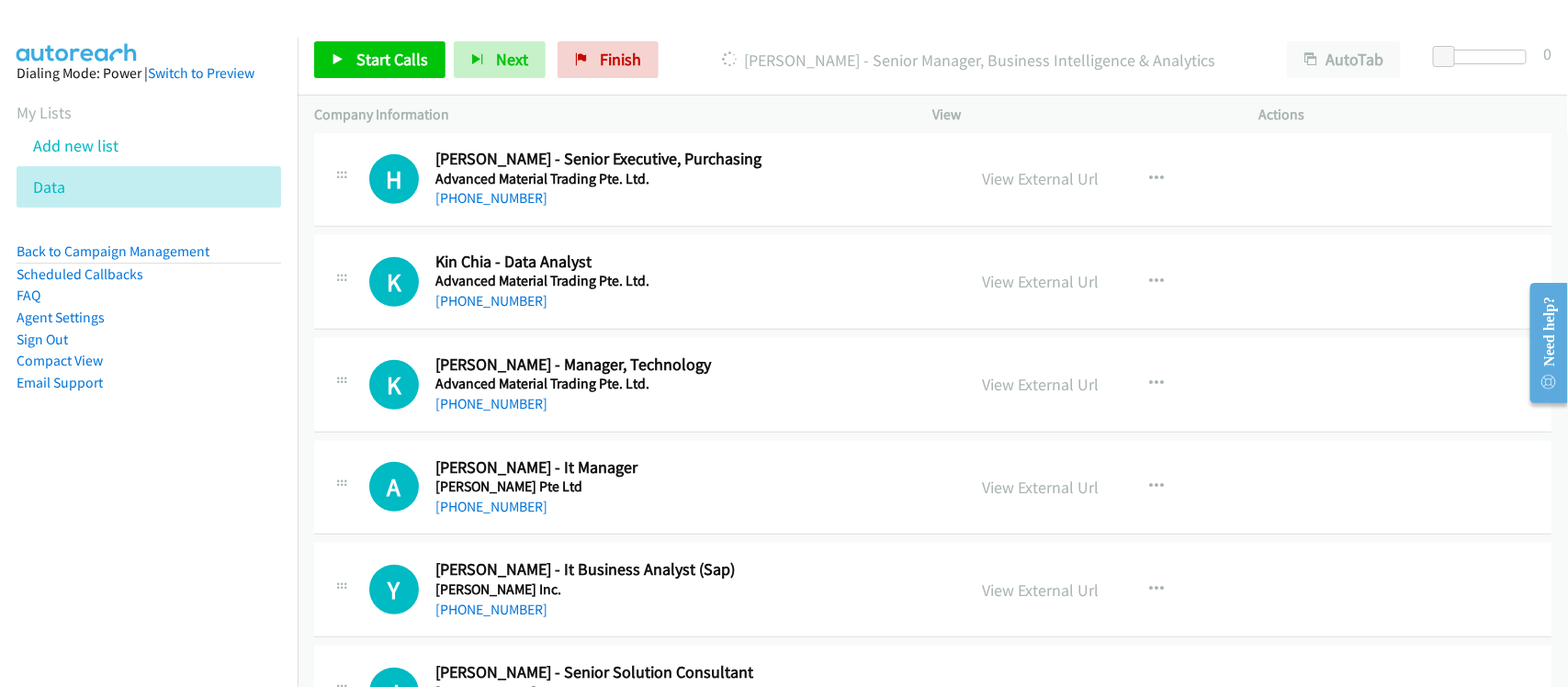
click at [216, 528] on nav "Dialing Mode: Power | Switch to Preview My Lists Add new list Data Back to Camp…" at bounding box center [149, 381] width 298 height 687
click at [480, 309] on link "+65 8170 1776" at bounding box center [490, 300] width 112 height 18
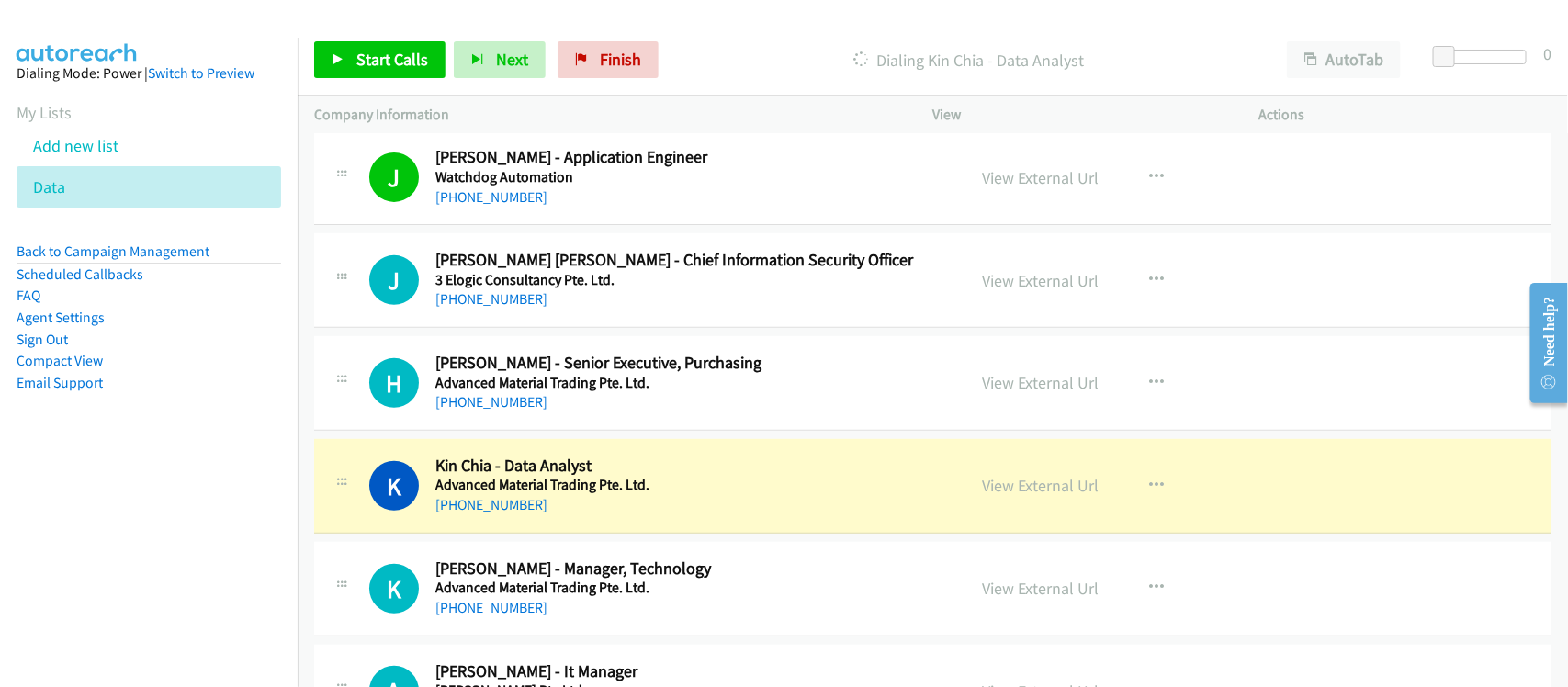
scroll to position [15948, 0]
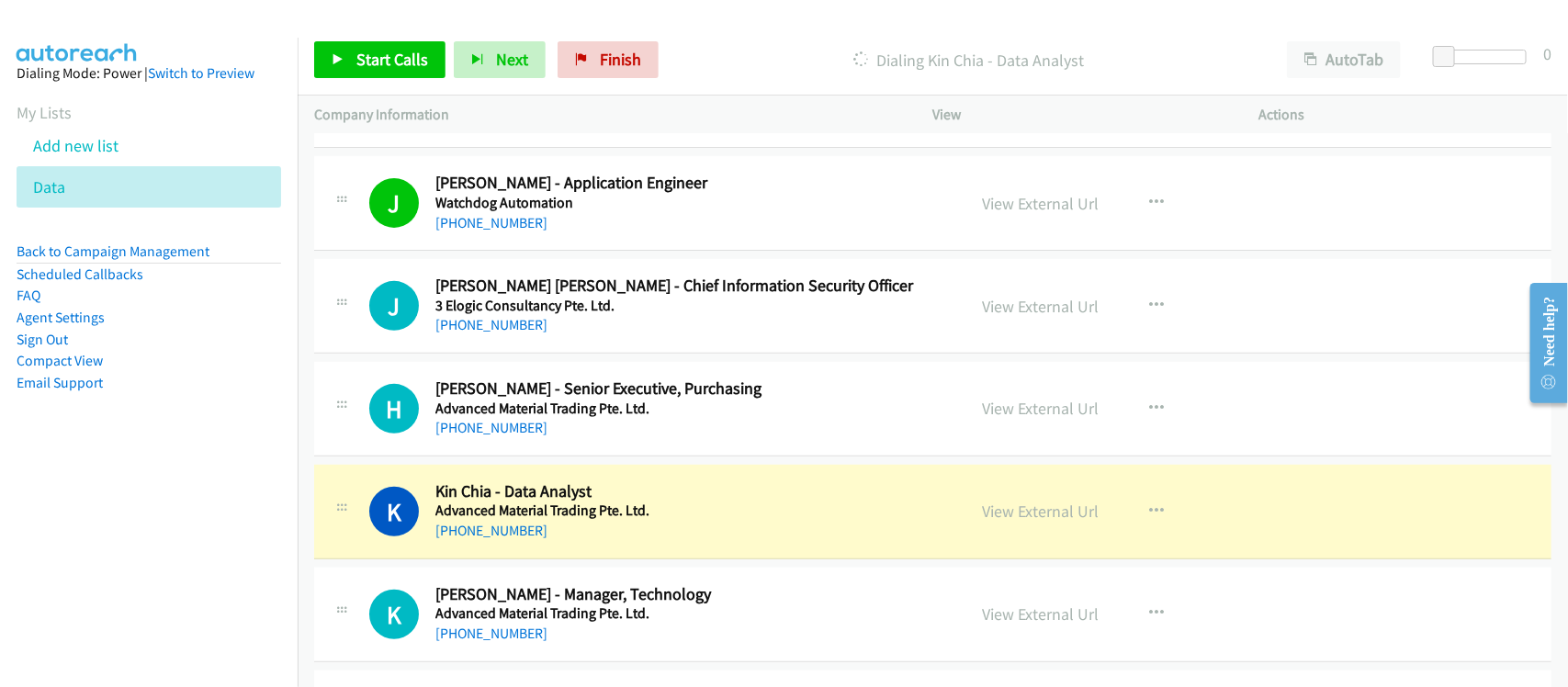
click at [173, 462] on aside "Dialing Mode: Power | Switch to Preview My Lists Add new list Data Back to Camp…" at bounding box center [148, 257] width 297 height 439
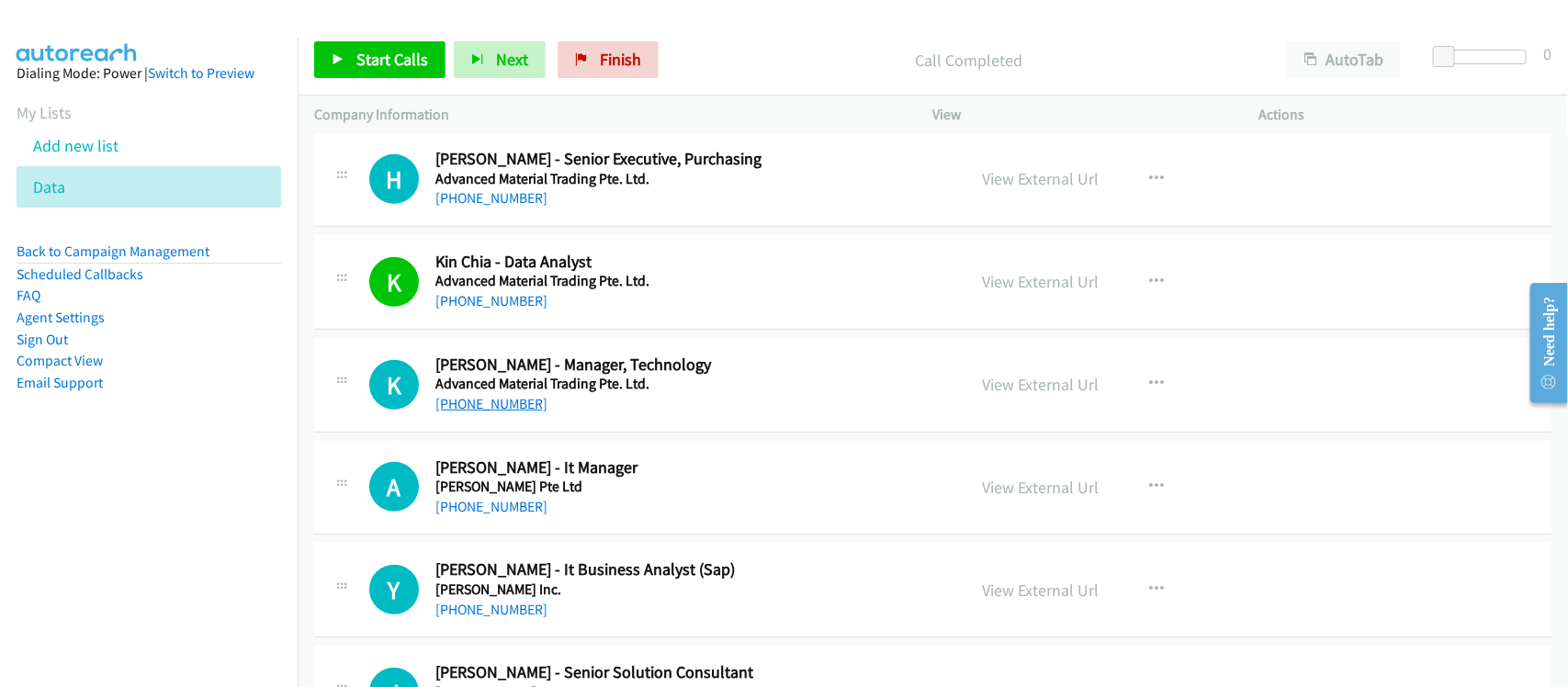
click at [523, 412] on link "+61 488 383 688" at bounding box center [490, 403] width 112 height 18
drag, startPoint x: 490, startPoint y: 530, endPoint x: 735, endPoint y: 529, distance: 245.0
click at [490, 515] on link "+65 6280 3506" at bounding box center [490, 506] width 112 height 18
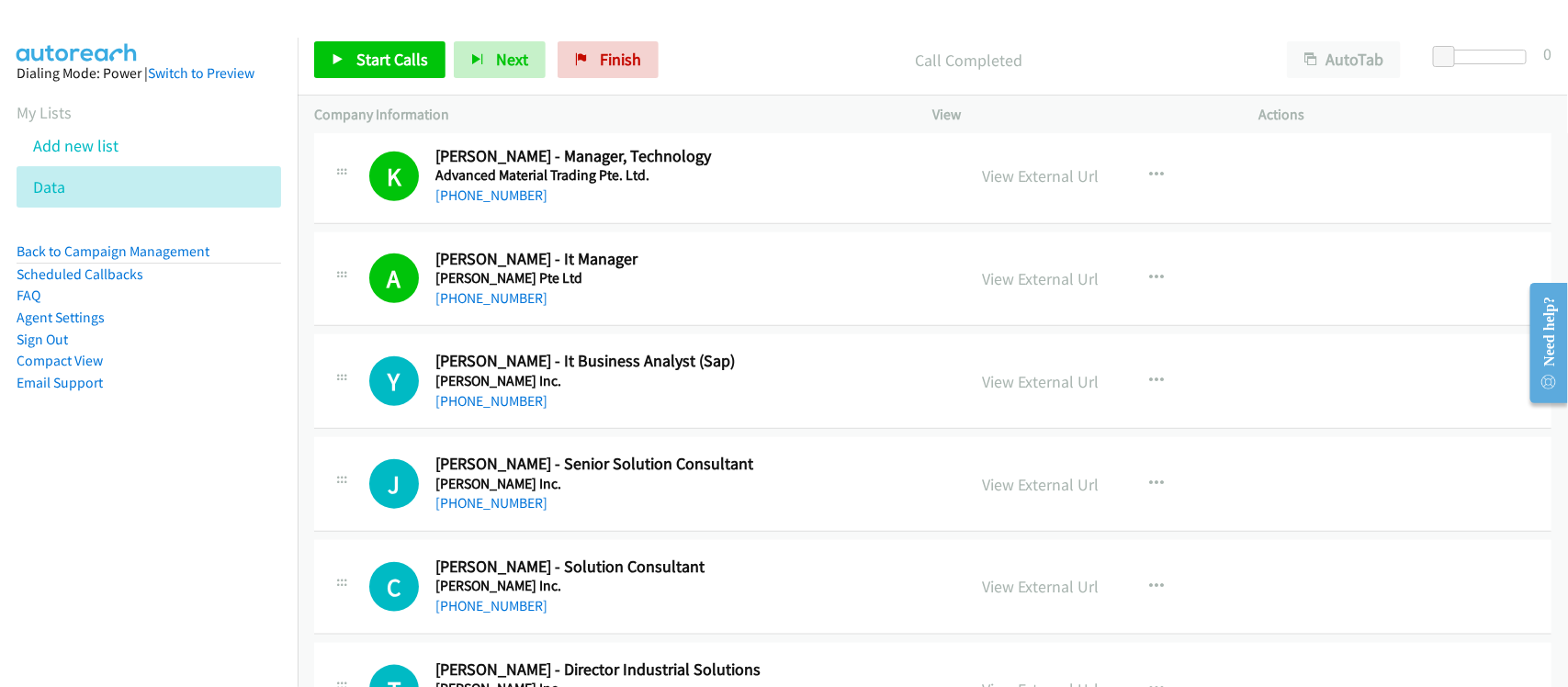
scroll to position [16407, 0]
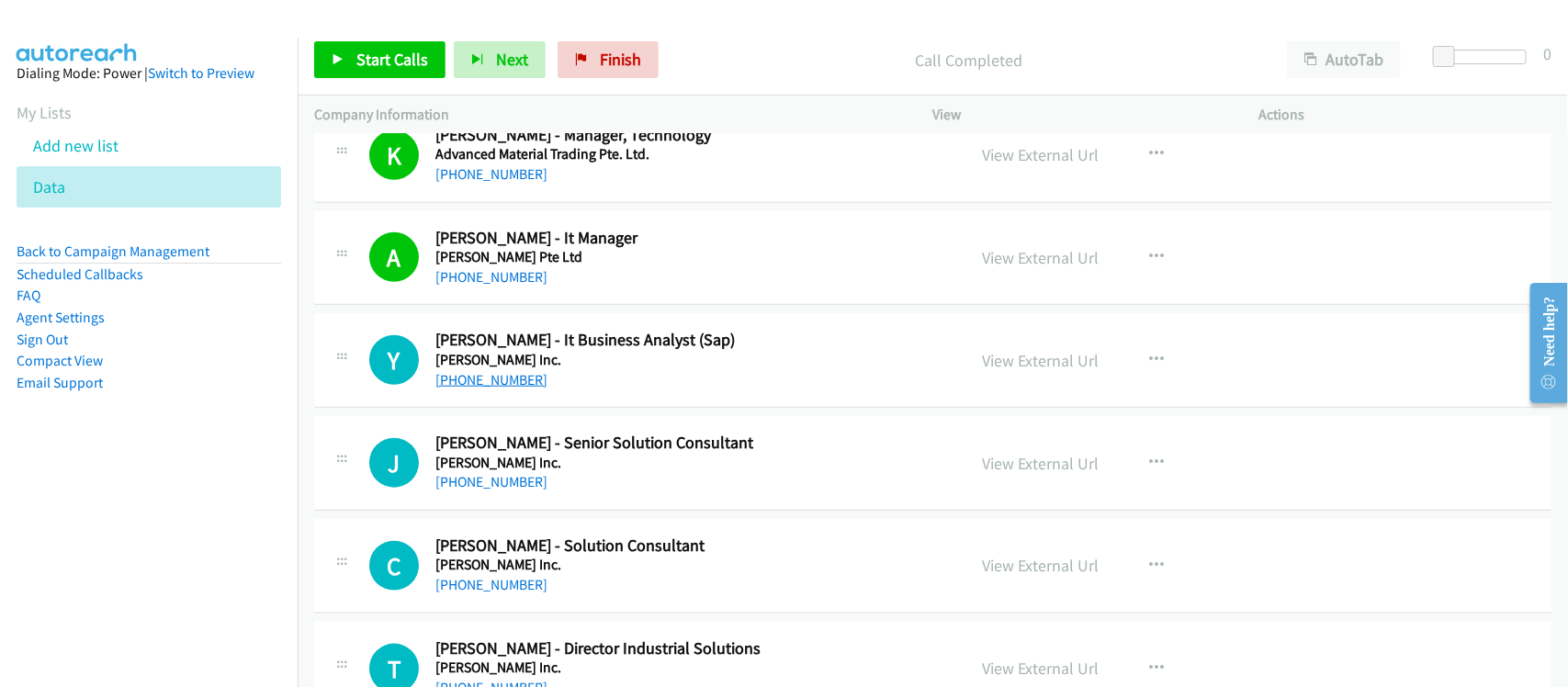
click at [485, 388] on link "+65 6879 9842" at bounding box center [490, 380] width 112 height 18
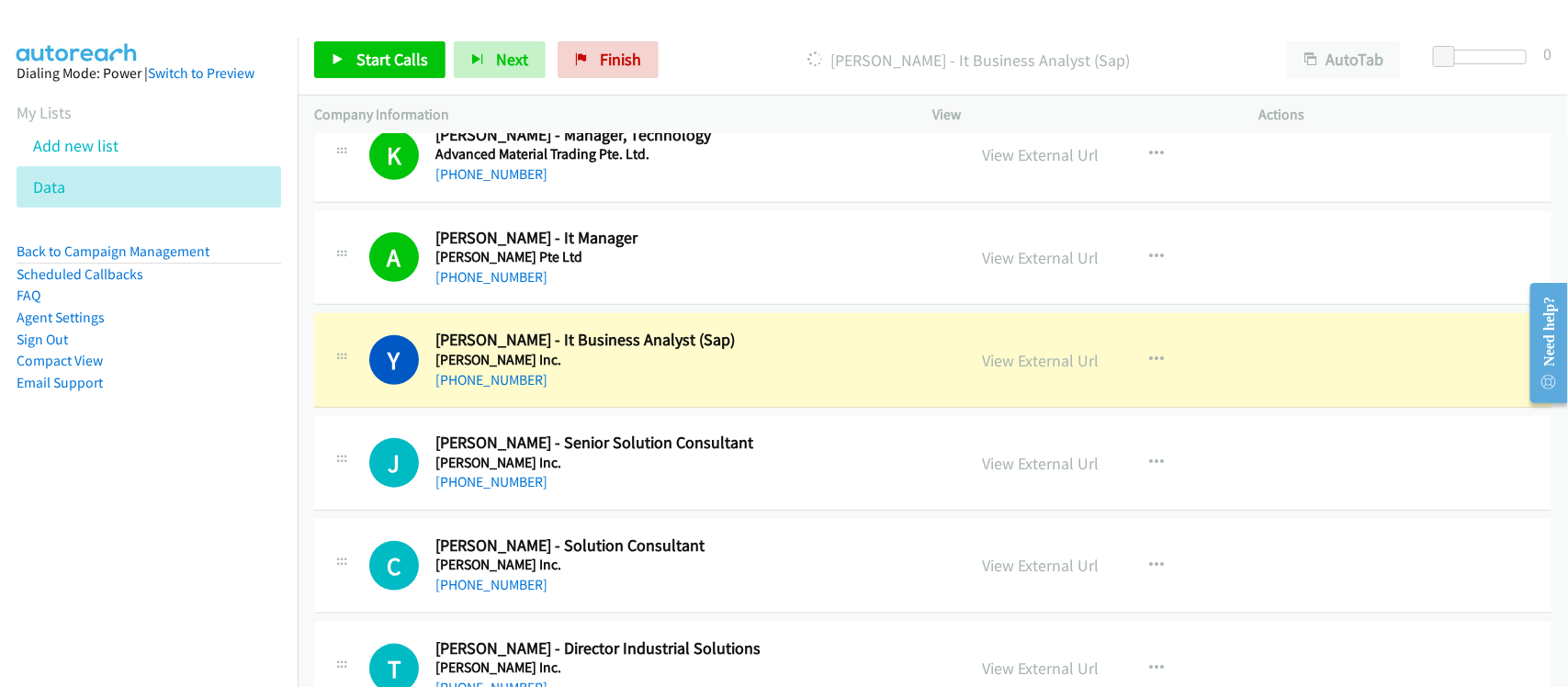
click at [542, 391] on div "+65 6879 9842" at bounding box center [688, 381] width 506 height 22
click at [1048, 371] on link "View External Url" at bounding box center [1041, 360] width 116 height 22
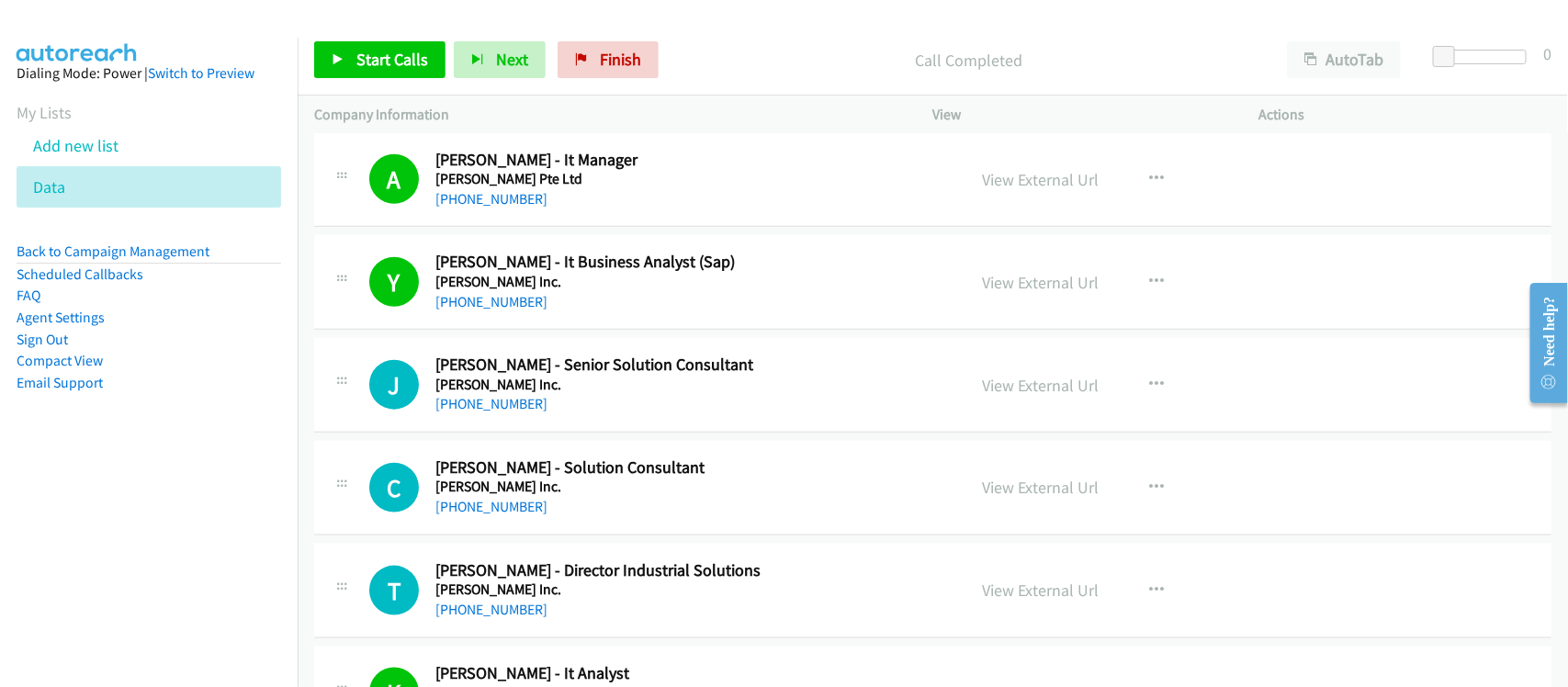
scroll to position [16522, 0]
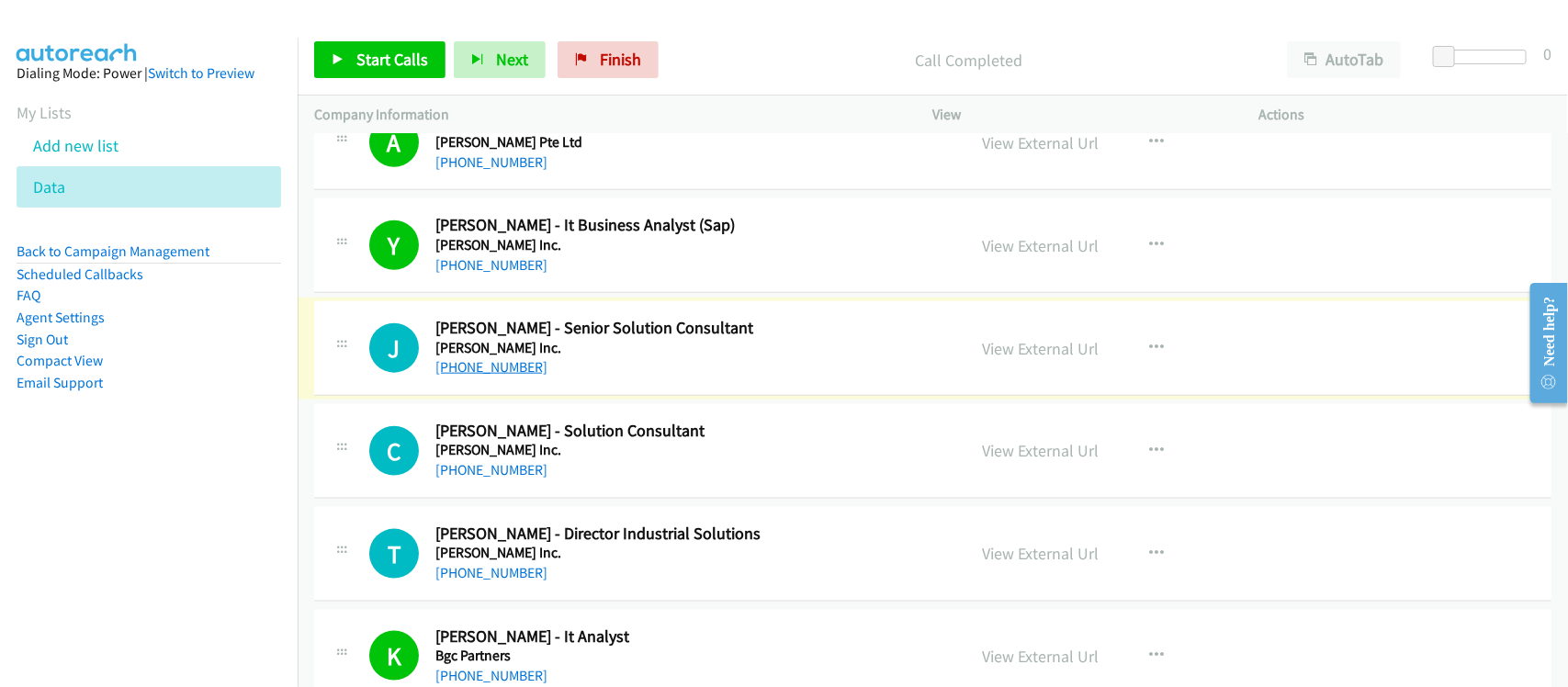
click at [514, 376] on link "+65 9133 9670" at bounding box center [490, 366] width 112 height 18
click at [478, 478] on link "+65 9230 7022" at bounding box center [490, 470] width 112 height 18
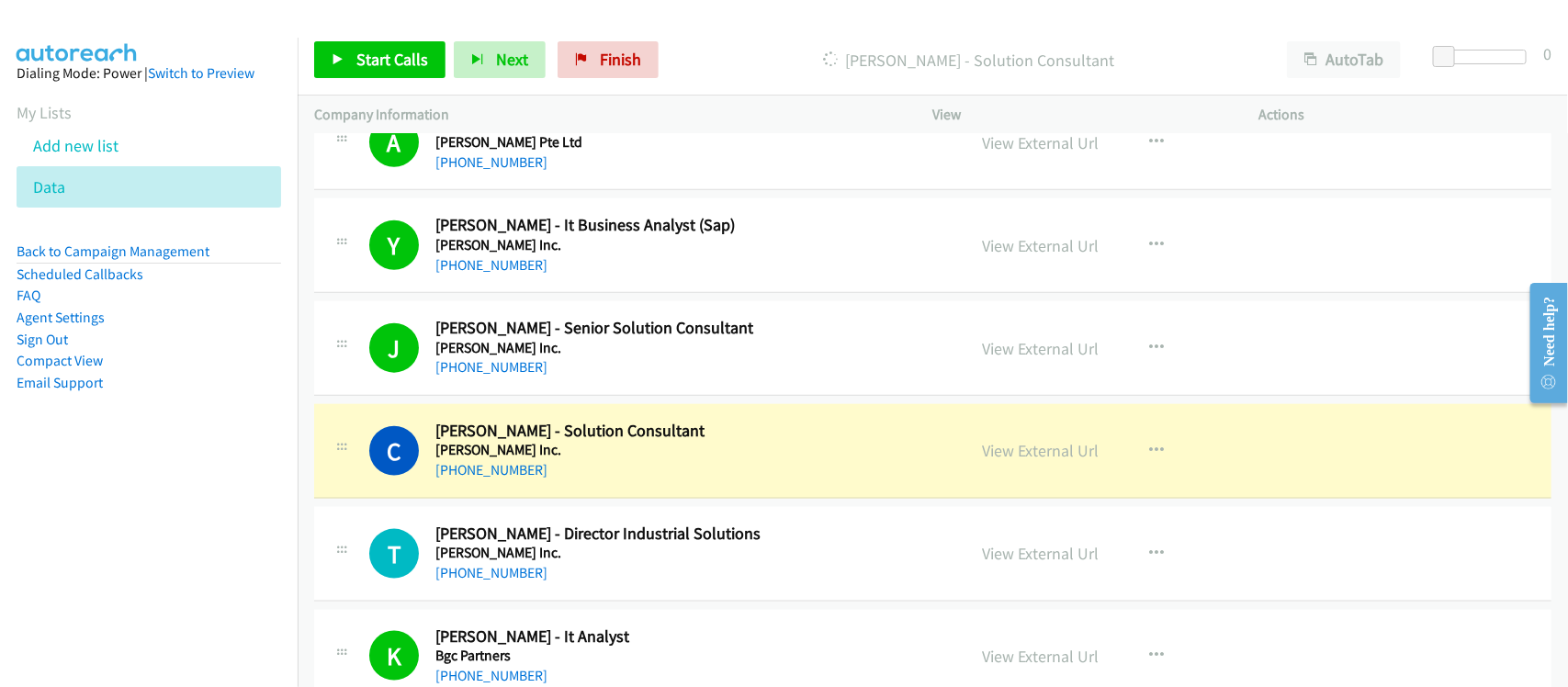
click at [580, 459] on h5 "Belden Inc." at bounding box center [688, 450] width 506 height 19
click at [1078, 461] on link "View External Url" at bounding box center [1041, 450] width 116 height 22
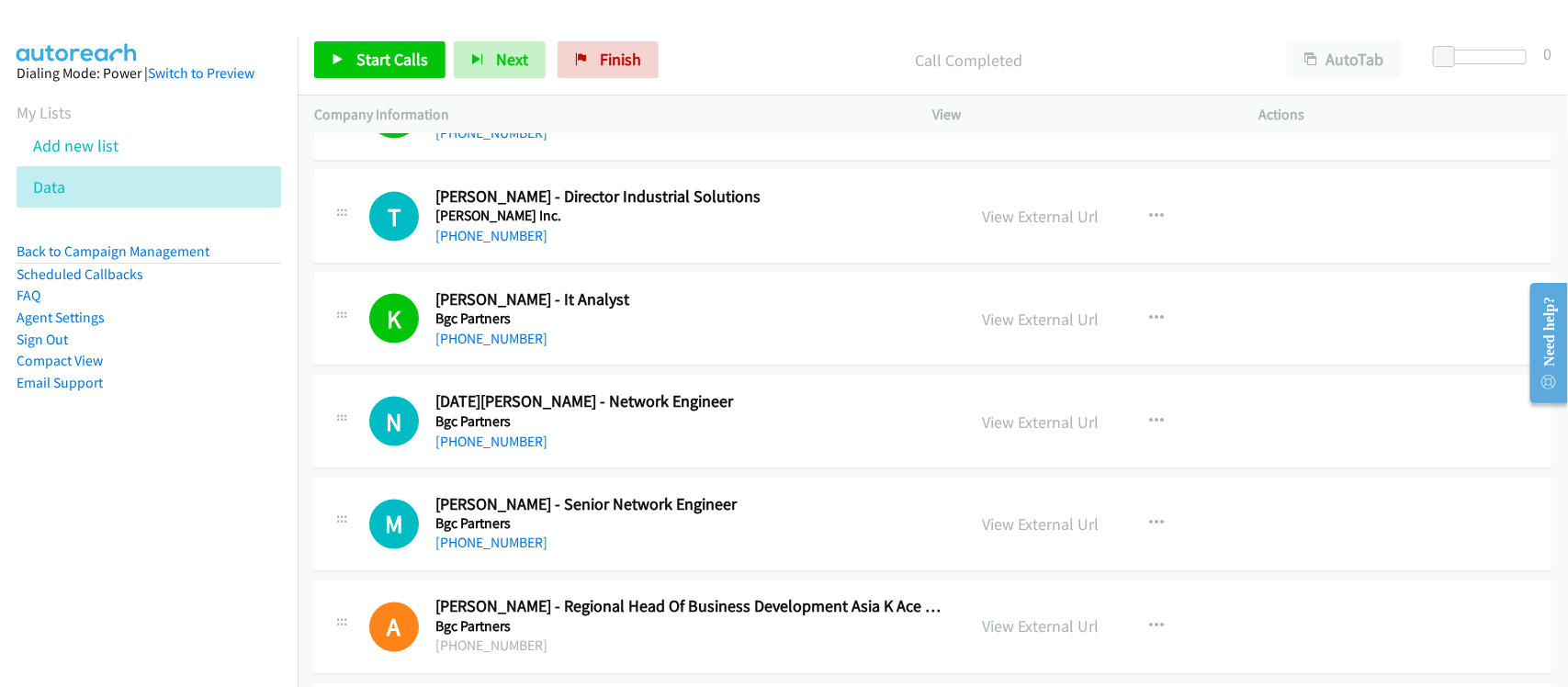
scroll to position [16866, 0]
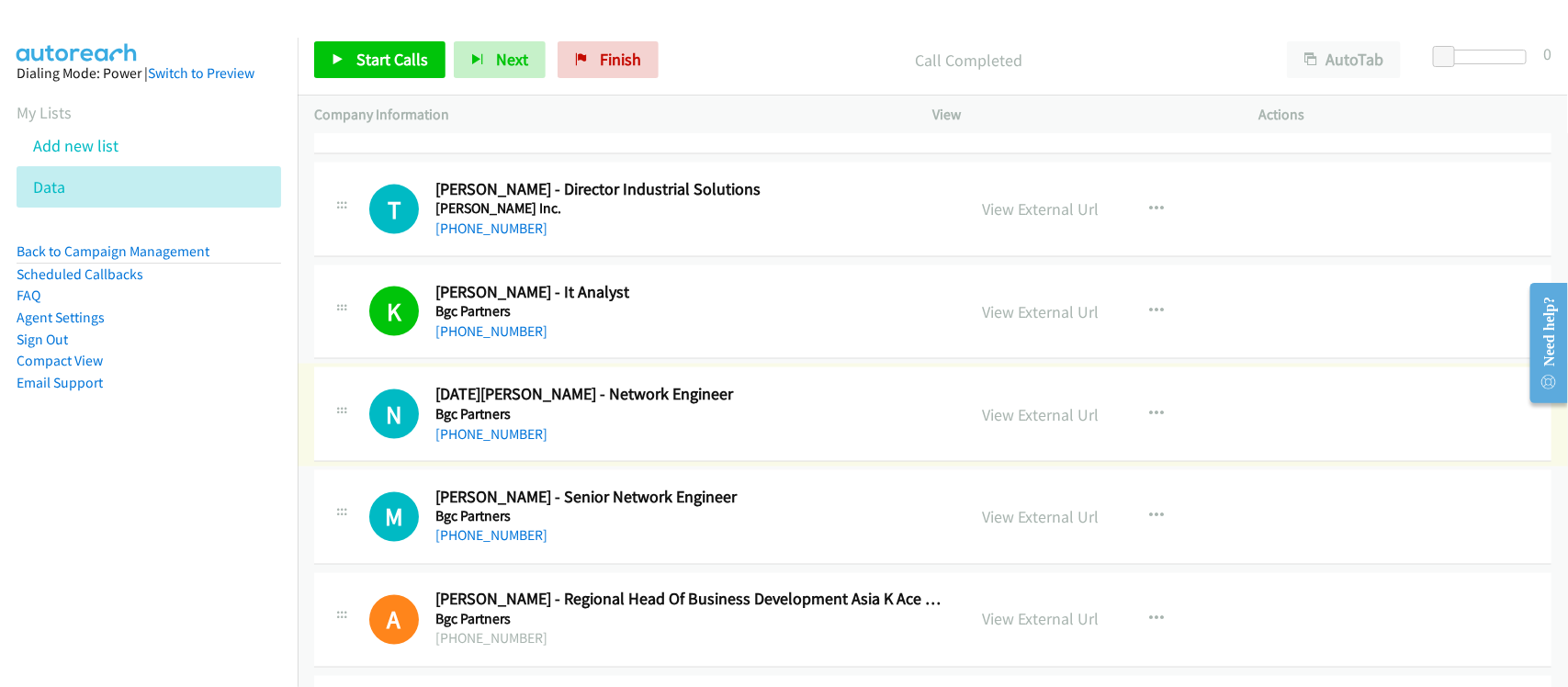
click at [497, 442] on link "+65 9277 3125" at bounding box center [490, 433] width 112 height 18
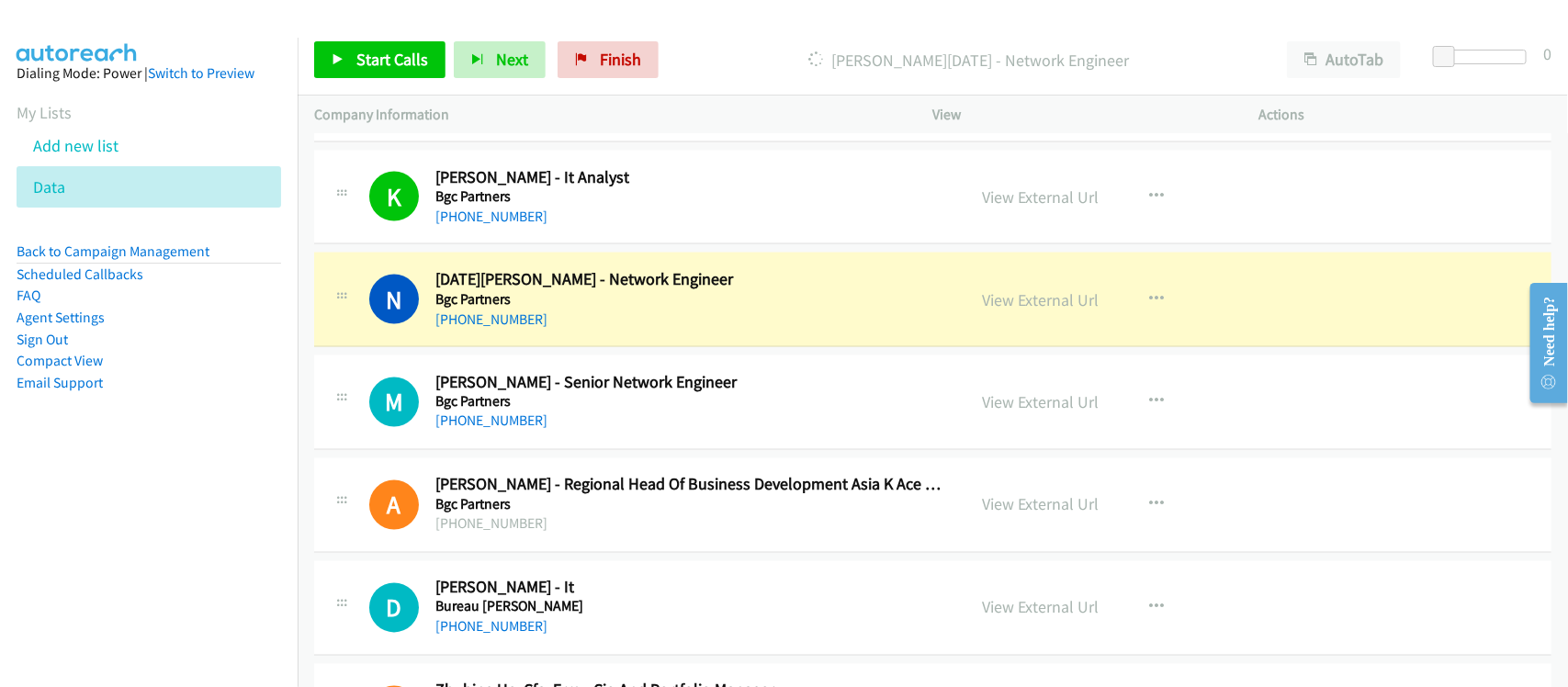
scroll to position [17095, 0]
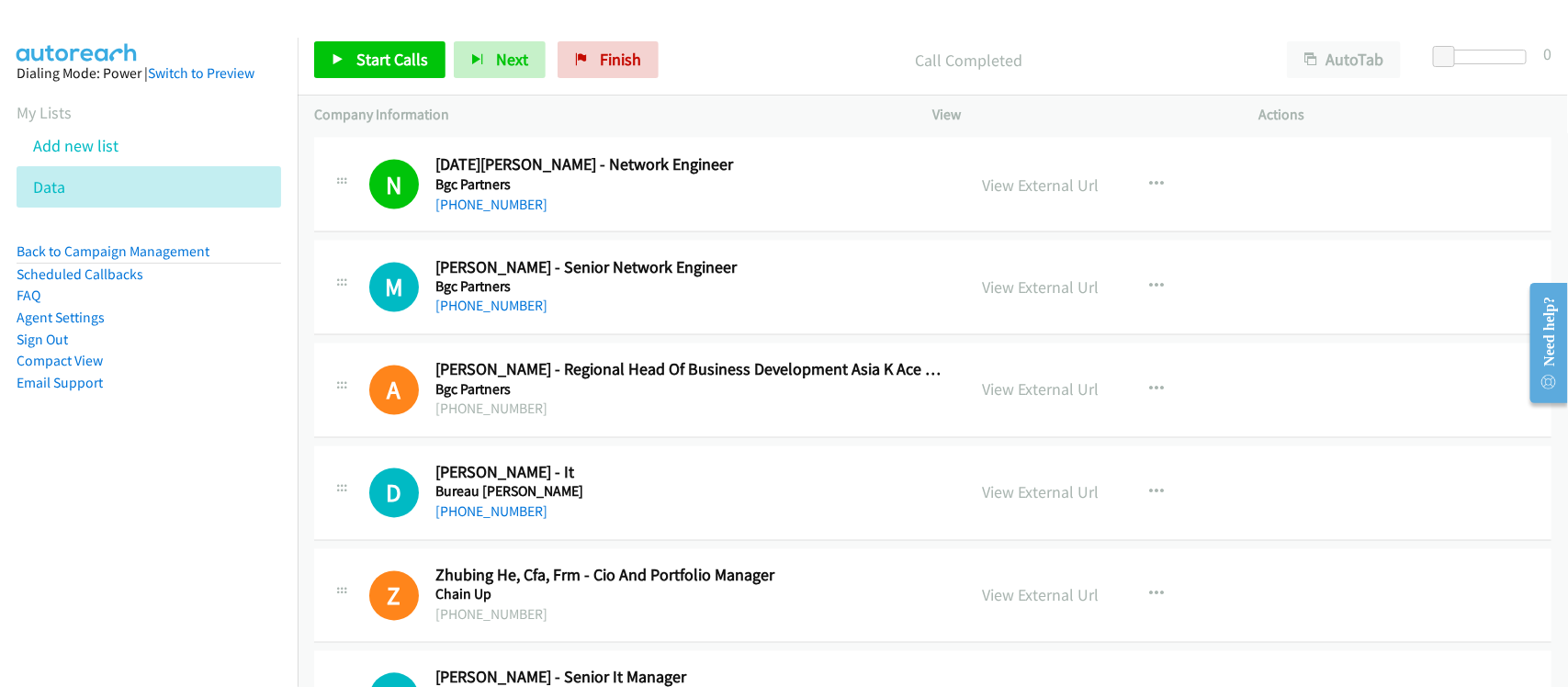
drag, startPoint x: 494, startPoint y: 333, endPoint x: 549, endPoint y: 333, distance: 55.0
click at [494, 315] on link "+65 8139 2251" at bounding box center [490, 306] width 112 height 18
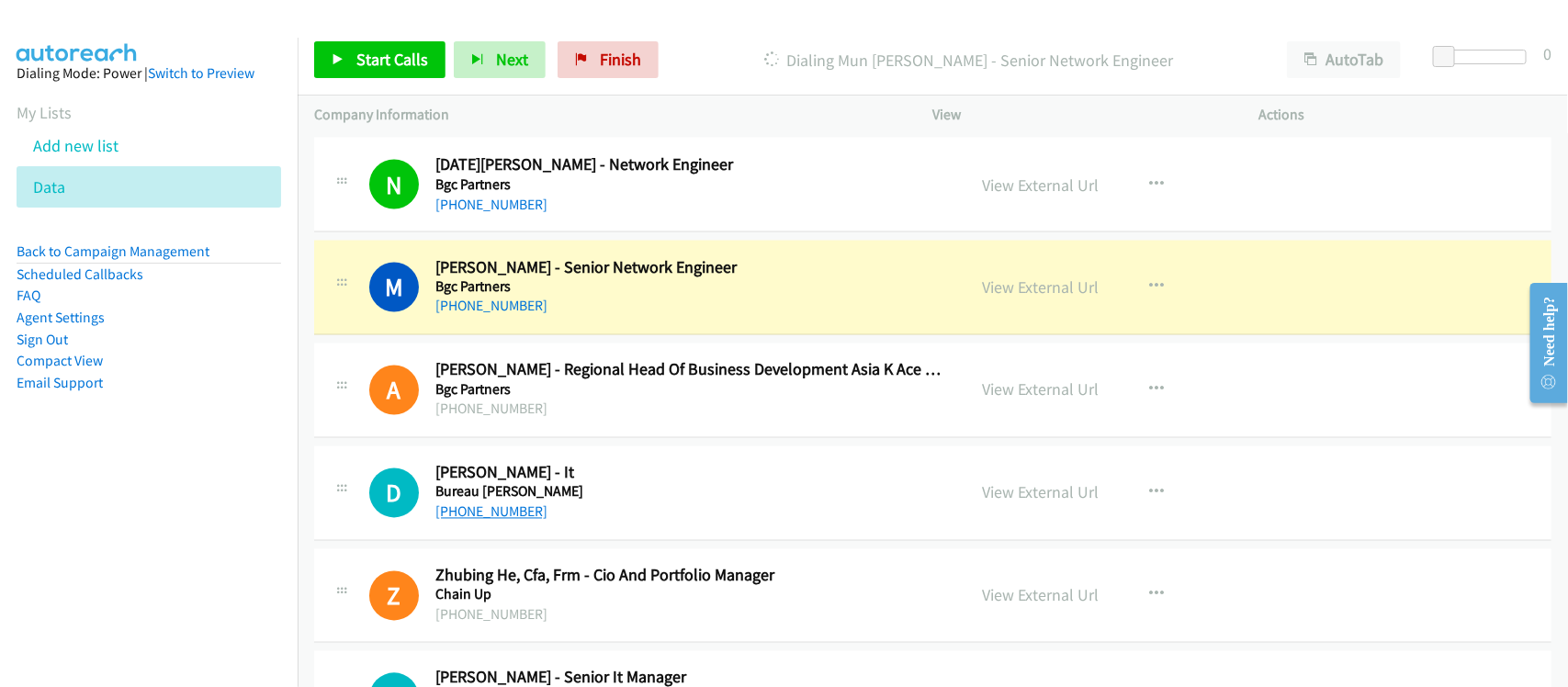
click at [491, 520] on link "+65 9774 0268" at bounding box center [490, 512] width 112 height 18
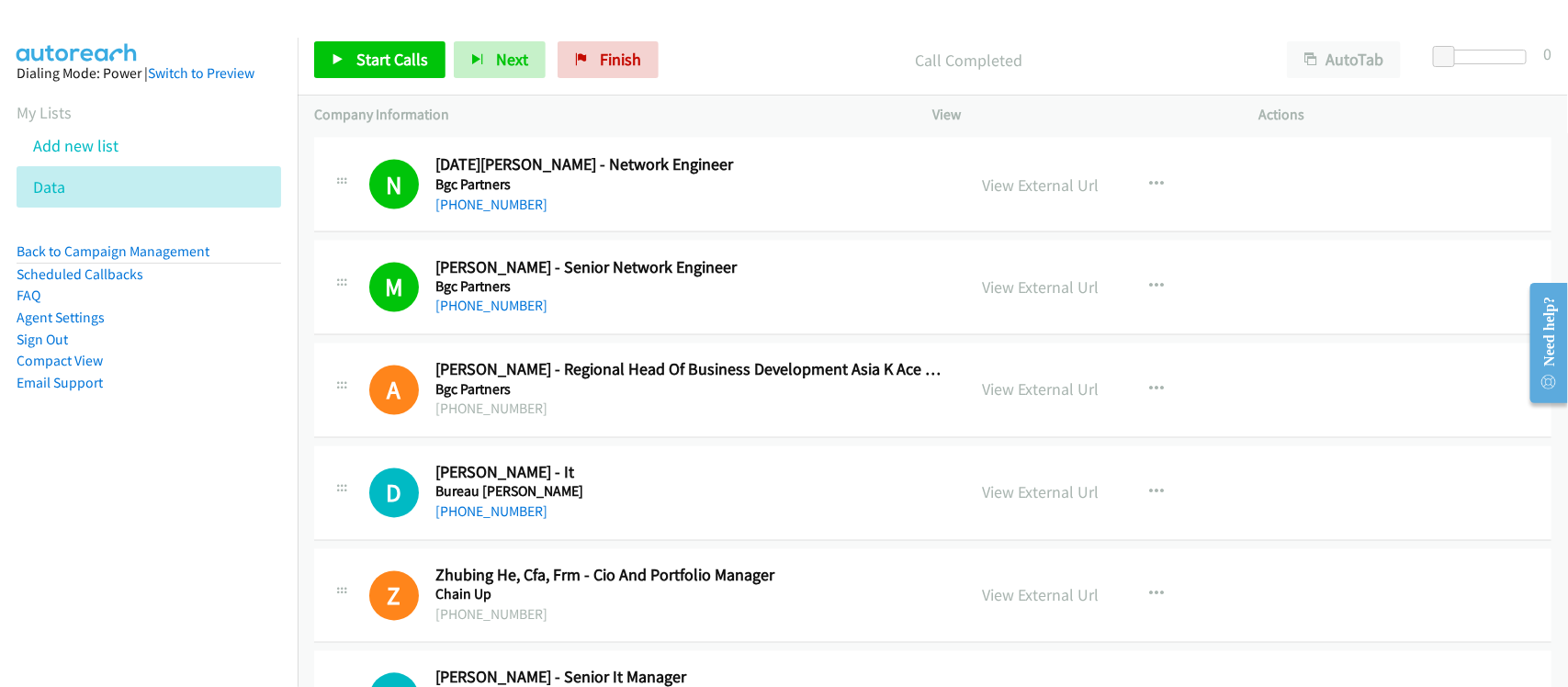
click at [174, 524] on nav "Dialing Mode: Power | Switch to Preview My Lists Add new list Data Back to Camp…" at bounding box center [149, 381] width 298 height 687
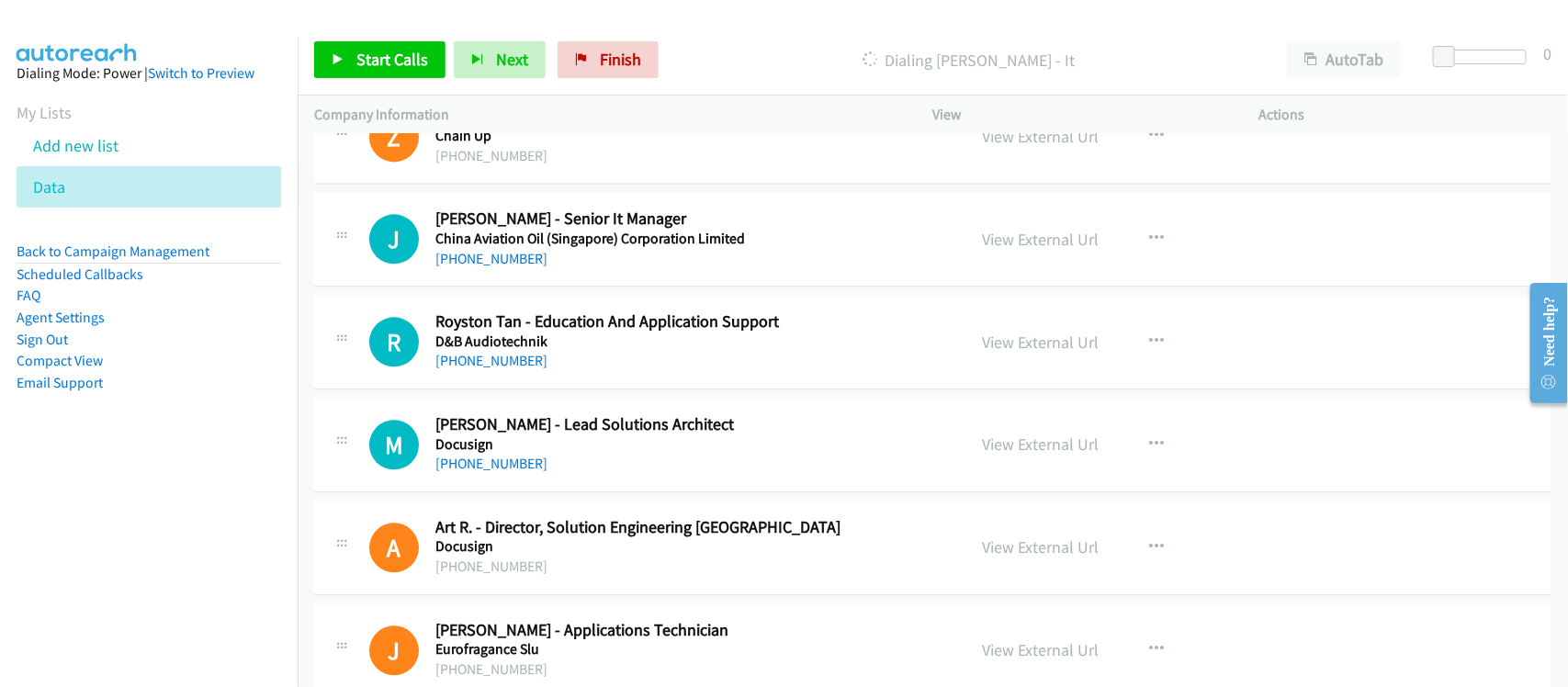
scroll to position [17440, 0]
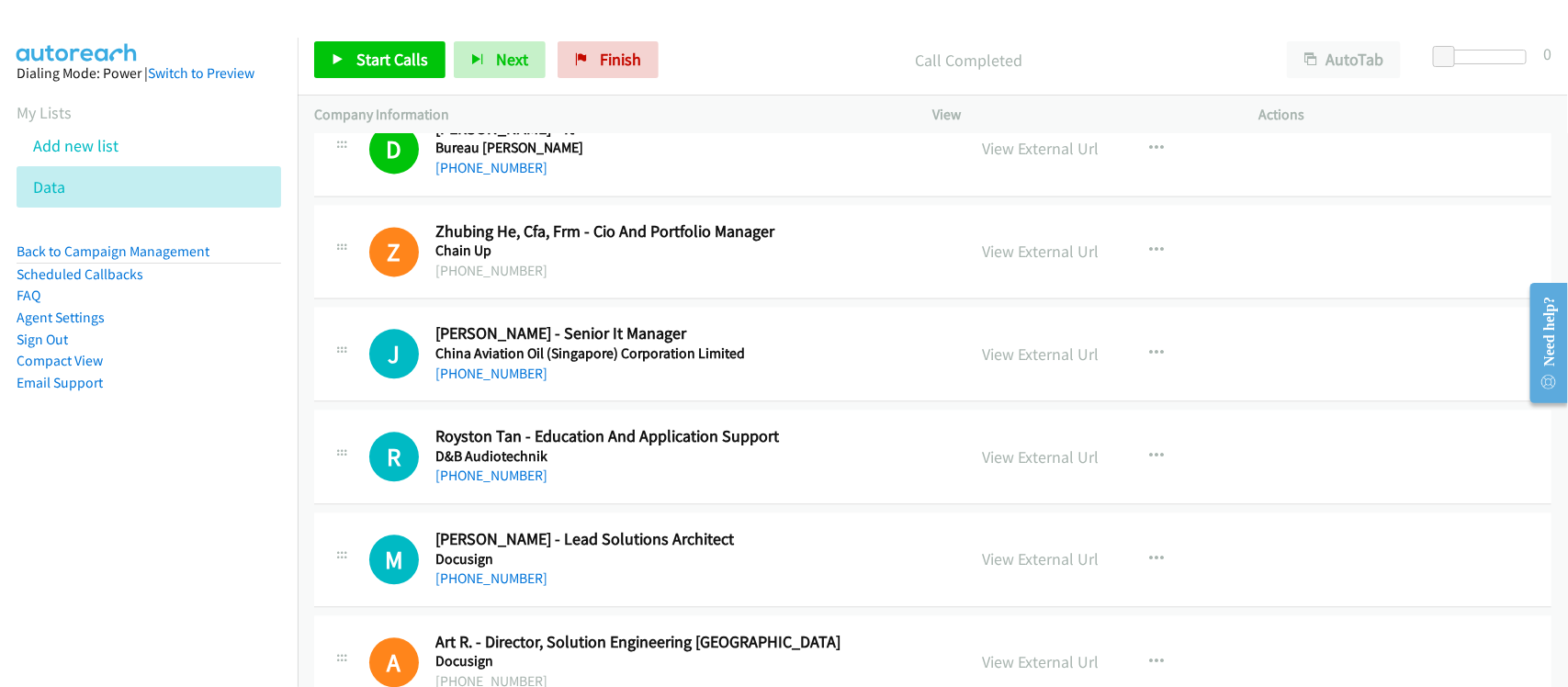
click at [507, 381] on link "+65 9650 6970" at bounding box center [490, 373] width 112 height 18
click at [505, 484] on link "+65 8499 8816" at bounding box center [490, 475] width 112 height 18
click at [548, 504] on div "R Callback Scheduled Royston Tan - Education And Application Support D&B Audiot…" at bounding box center [932, 456] width 1237 height 95
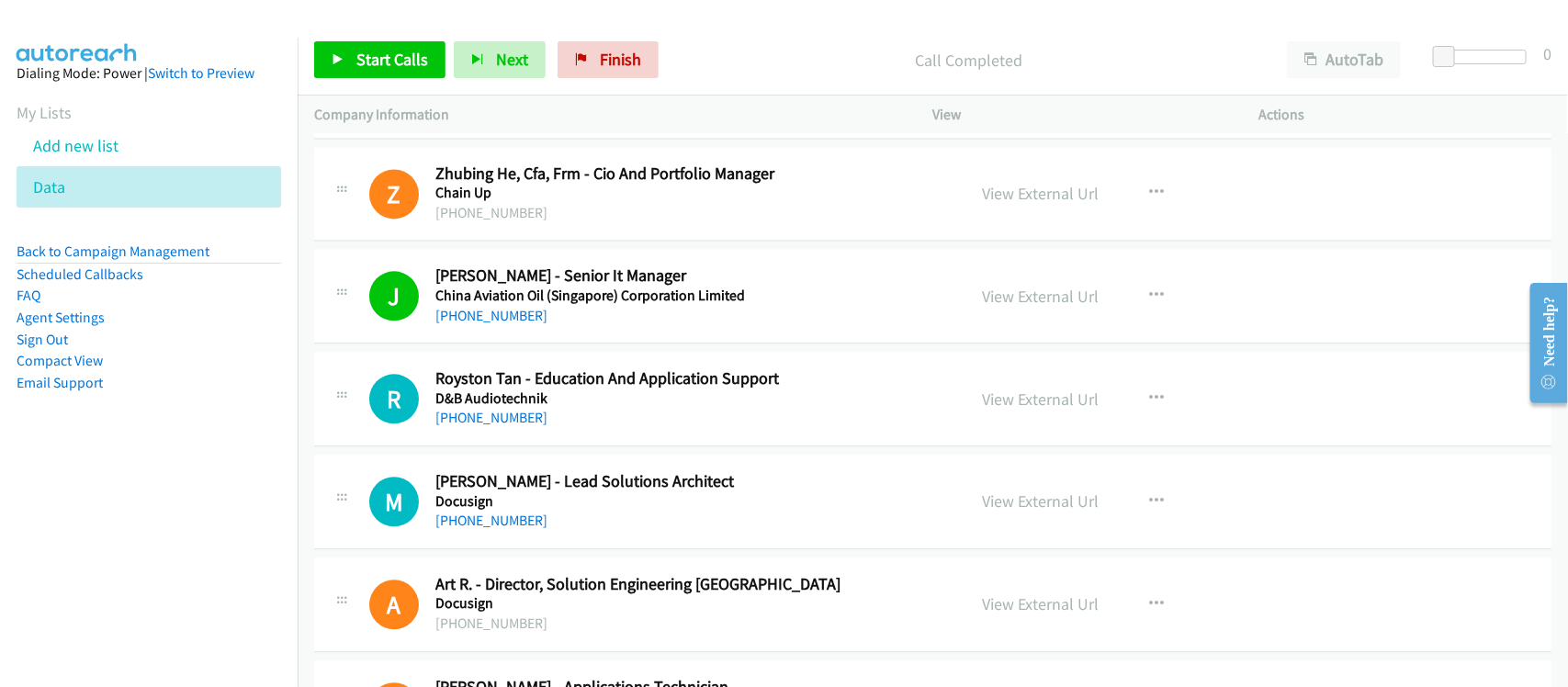
scroll to position [17555, 0]
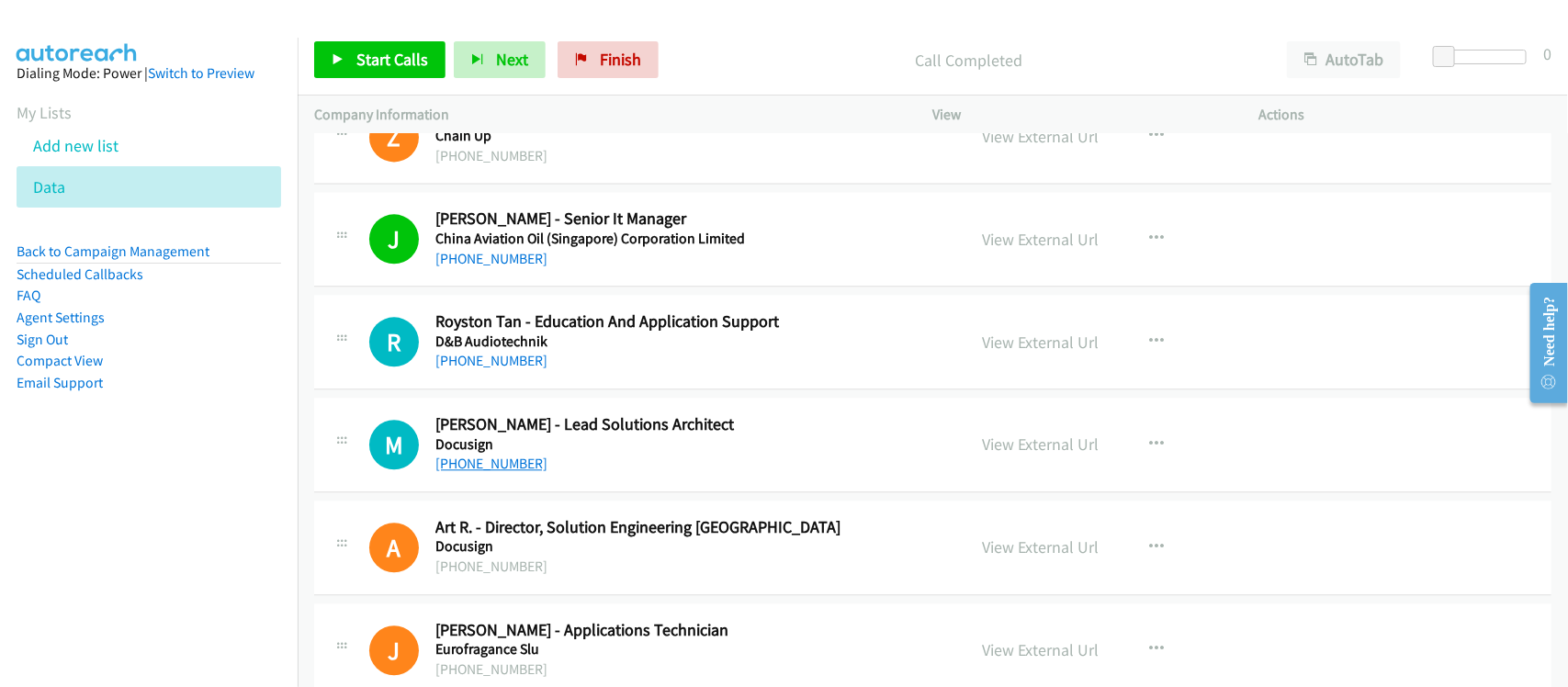
click at [460, 471] on link "+65 9800 7862" at bounding box center [490, 463] width 112 height 18
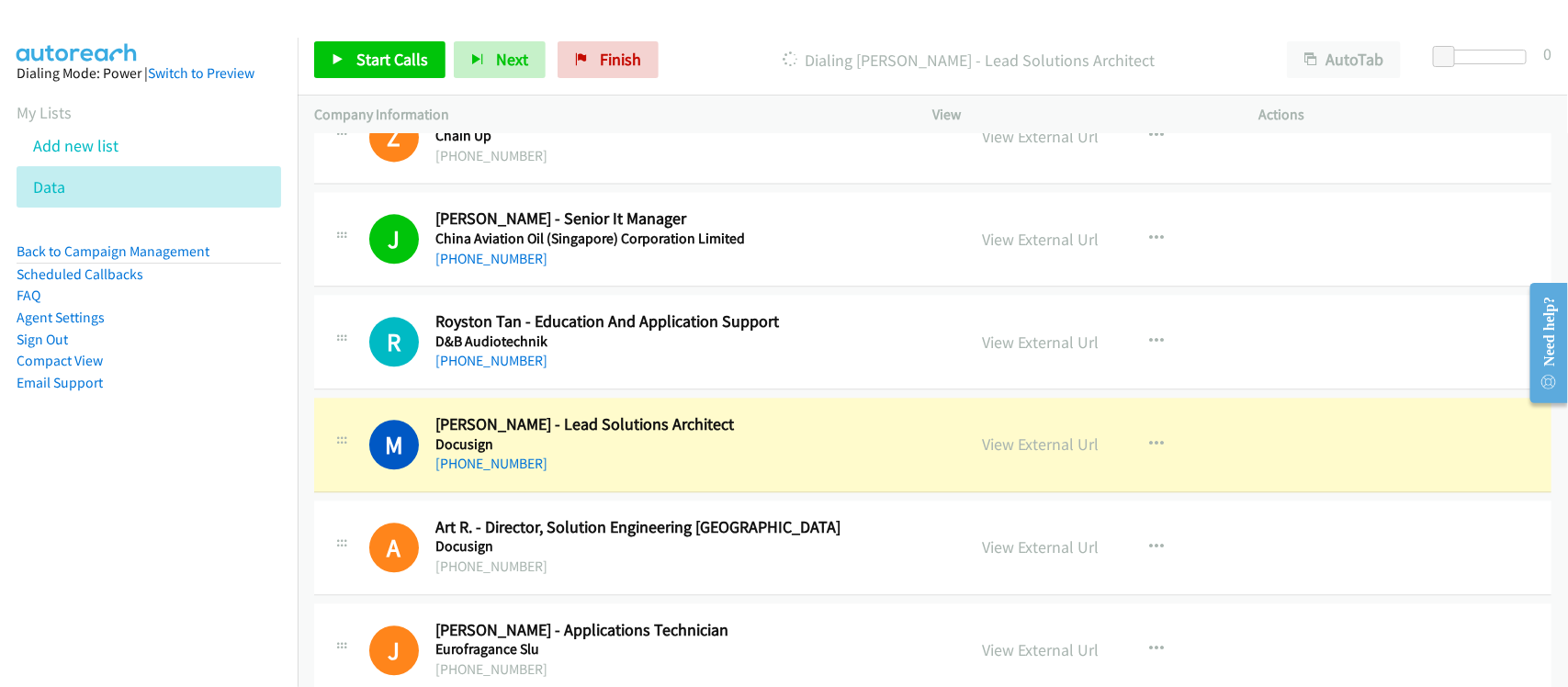
click at [560, 474] on div "+65 9800 7862" at bounding box center [688, 464] width 506 height 22
click at [1027, 455] on link "View External Url" at bounding box center [1041, 443] width 116 height 22
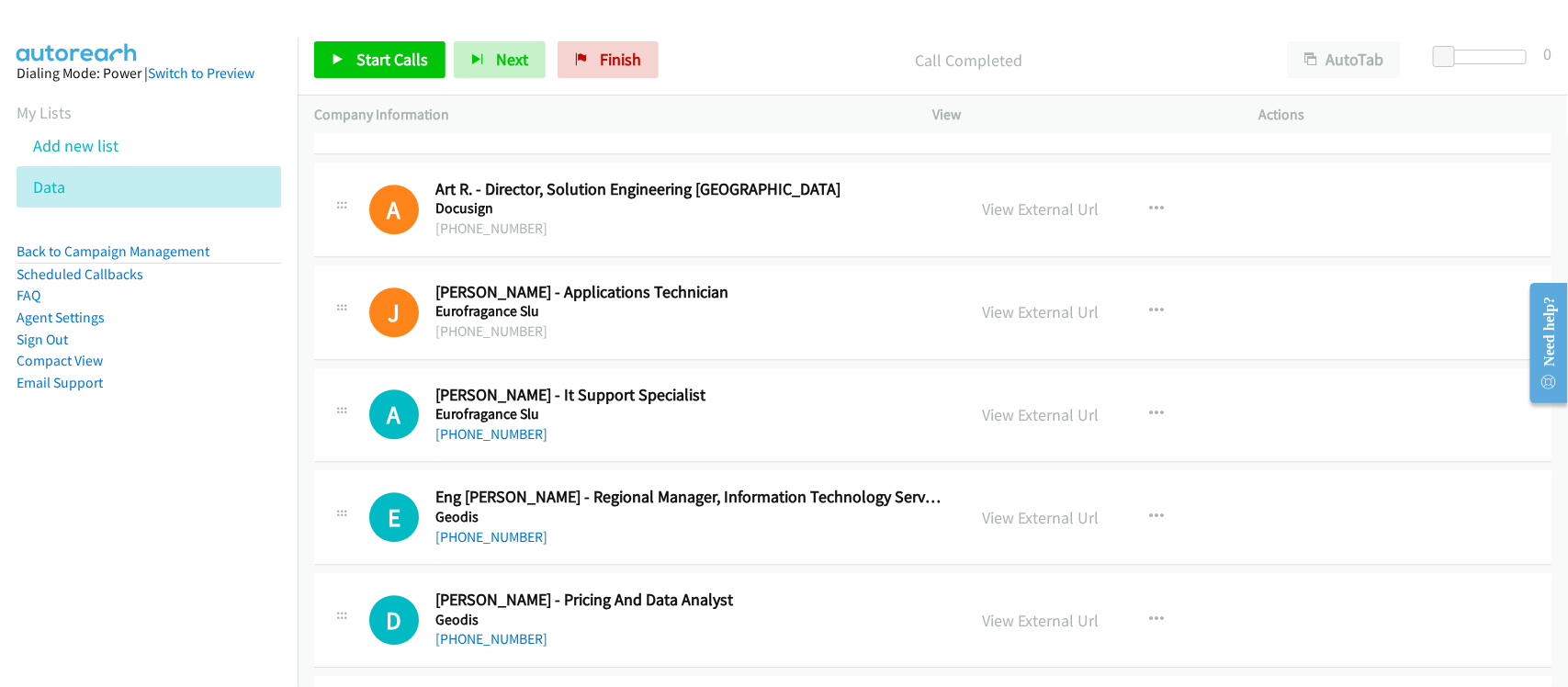
scroll to position [17899, 0]
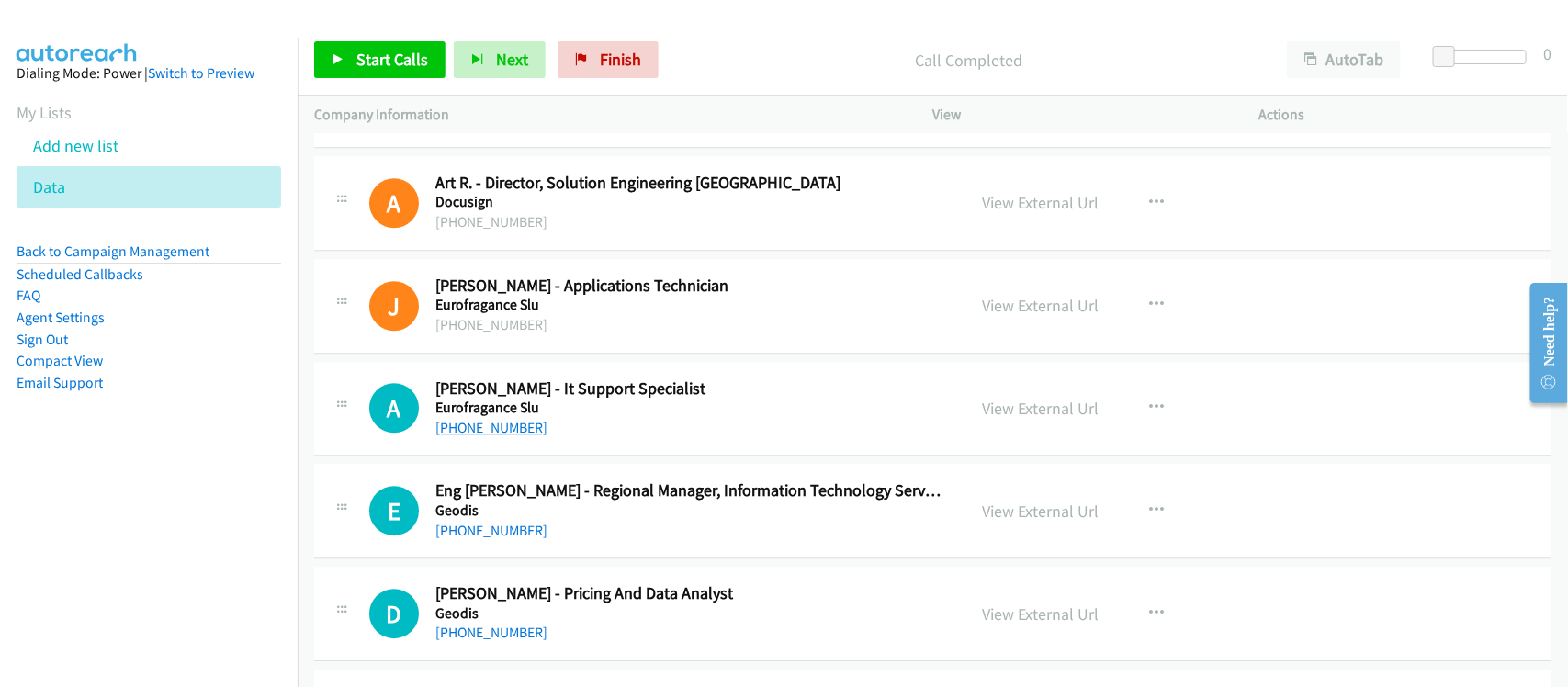
click at [483, 436] on link "+65 9667 0278" at bounding box center [490, 427] width 112 height 18
click at [523, 542] on div "+65 9866 9502" at bounding box center [688, 530] width 506 height 22
click at [506, 539] on link "+65 9866 9502" at bounding box center [490, 530] width 112 height 18
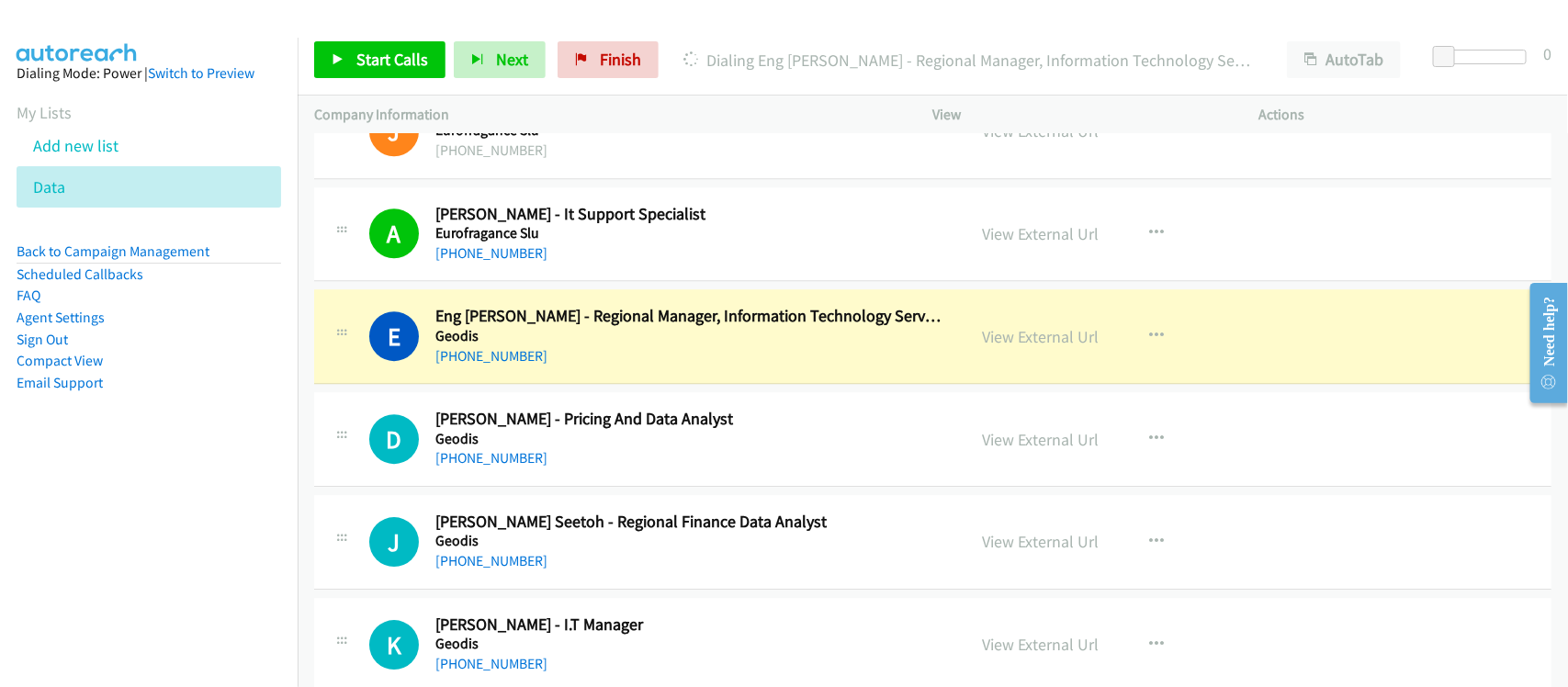
scroll to position [18128, 0]
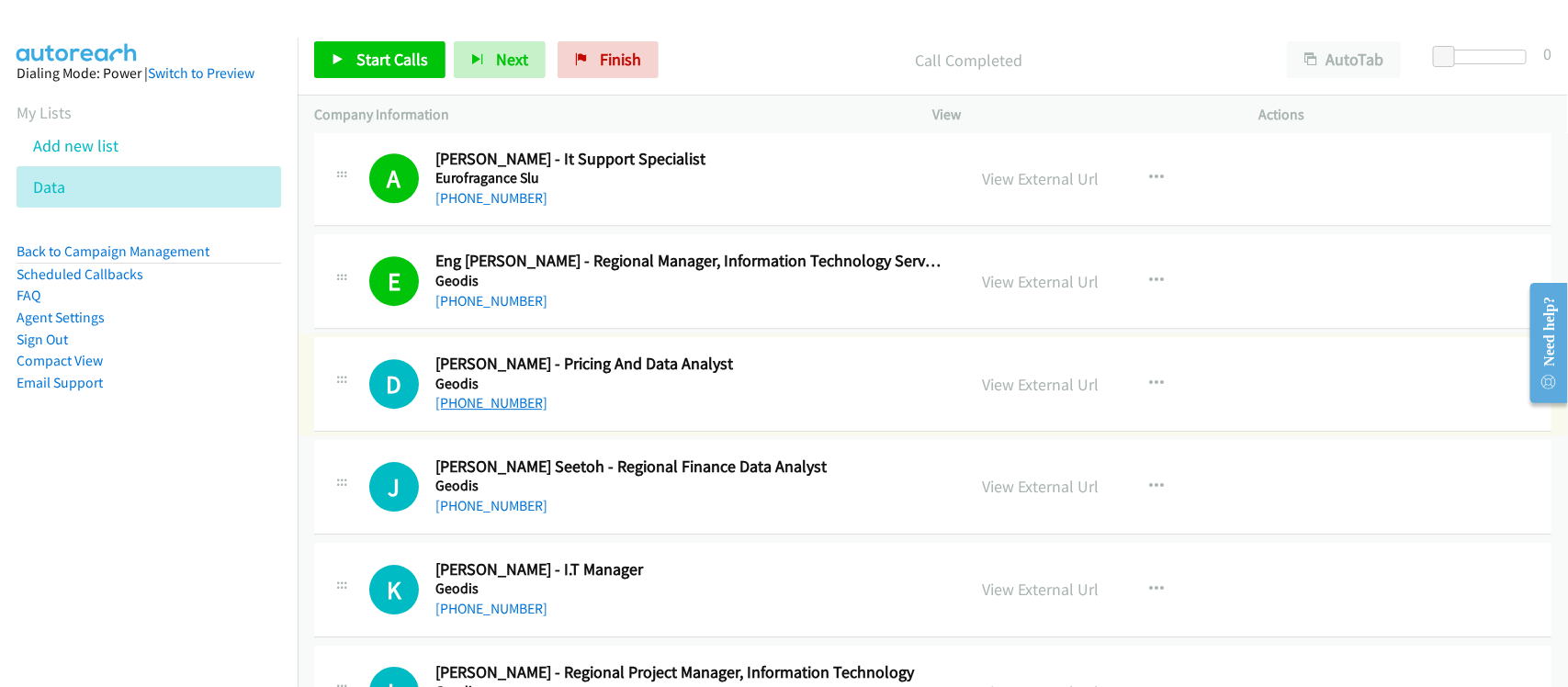
click at [491, 411] on link "+65 9823 9264" at bounding box center [490, 402] width 112 height 18
click at [492, 411] on link "+65 9823 9264" at bounding box center [490, 402] width 112 height 18
click at [506, 514] on link "+65 9720 6768" at bounding box center [490, 505] width 112 height 18
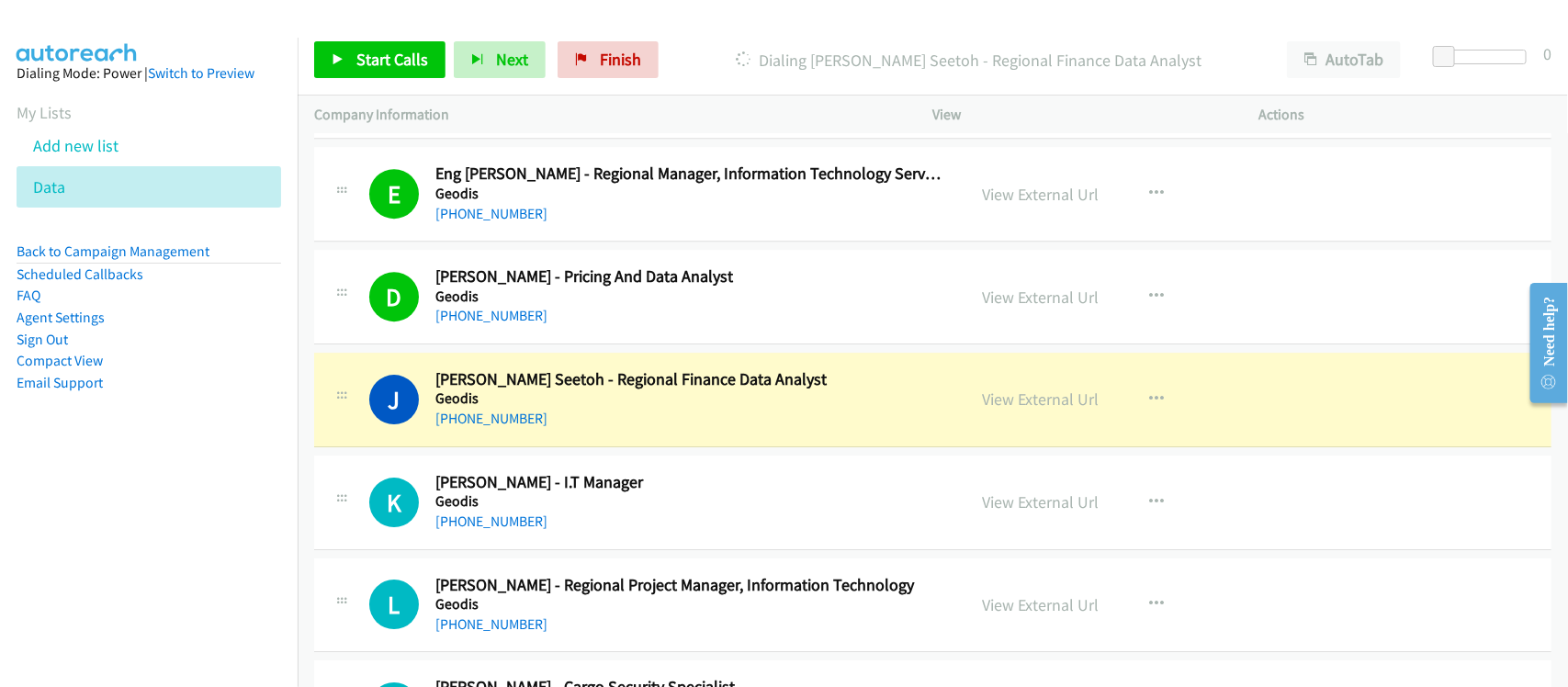
scroll to position [18358, 0]
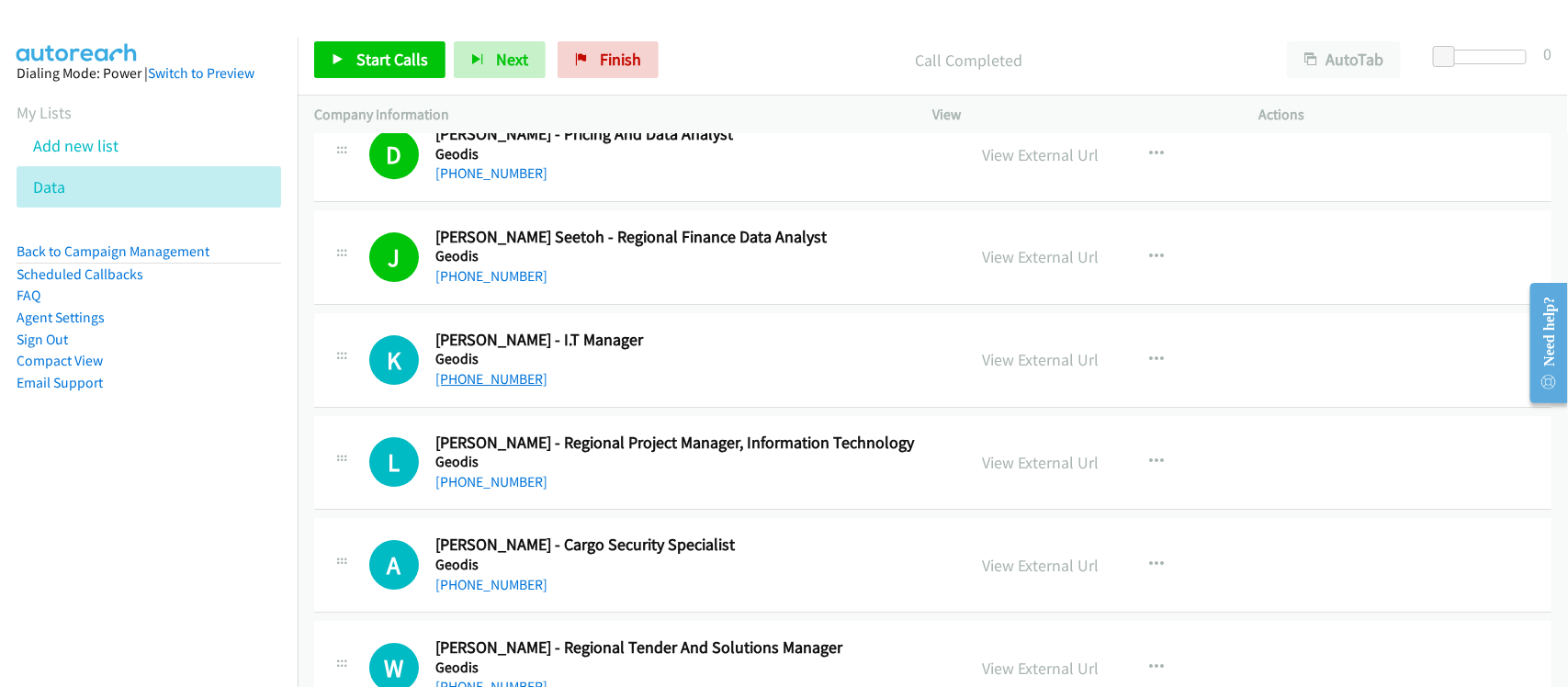
click at [487, 387] on link "+1 656-587-8066" at bounding box center [490, 379] width 112 height 18
click at [557, 511] on div "L Callback Scheduled Lee Ali - Regional Project Manager, Information Technology…" at bounding box center [932, 463] width 1237 height 95
click at [498, 490] on link "+65 9297 4165" at bounding box center [490, 481] width 112 height 18
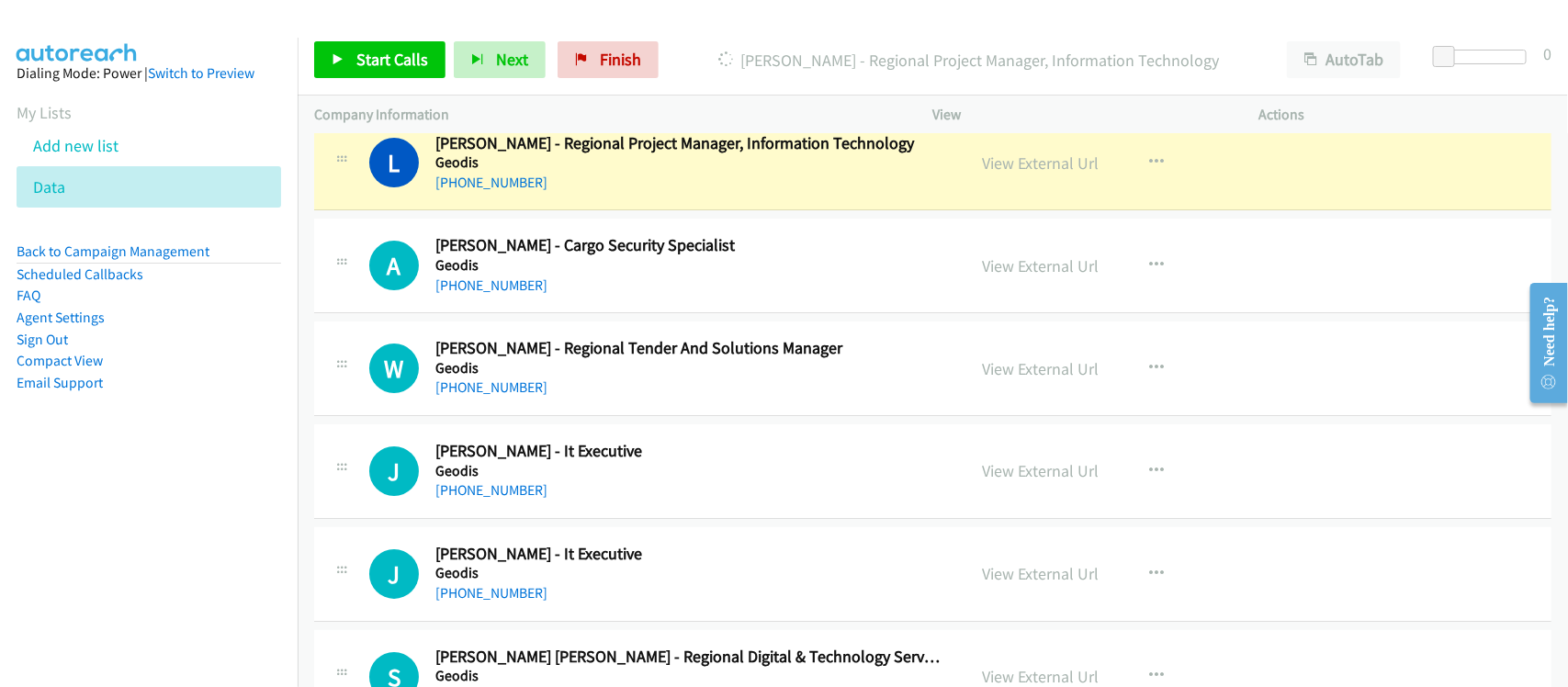
scroll to position [18702, 0]
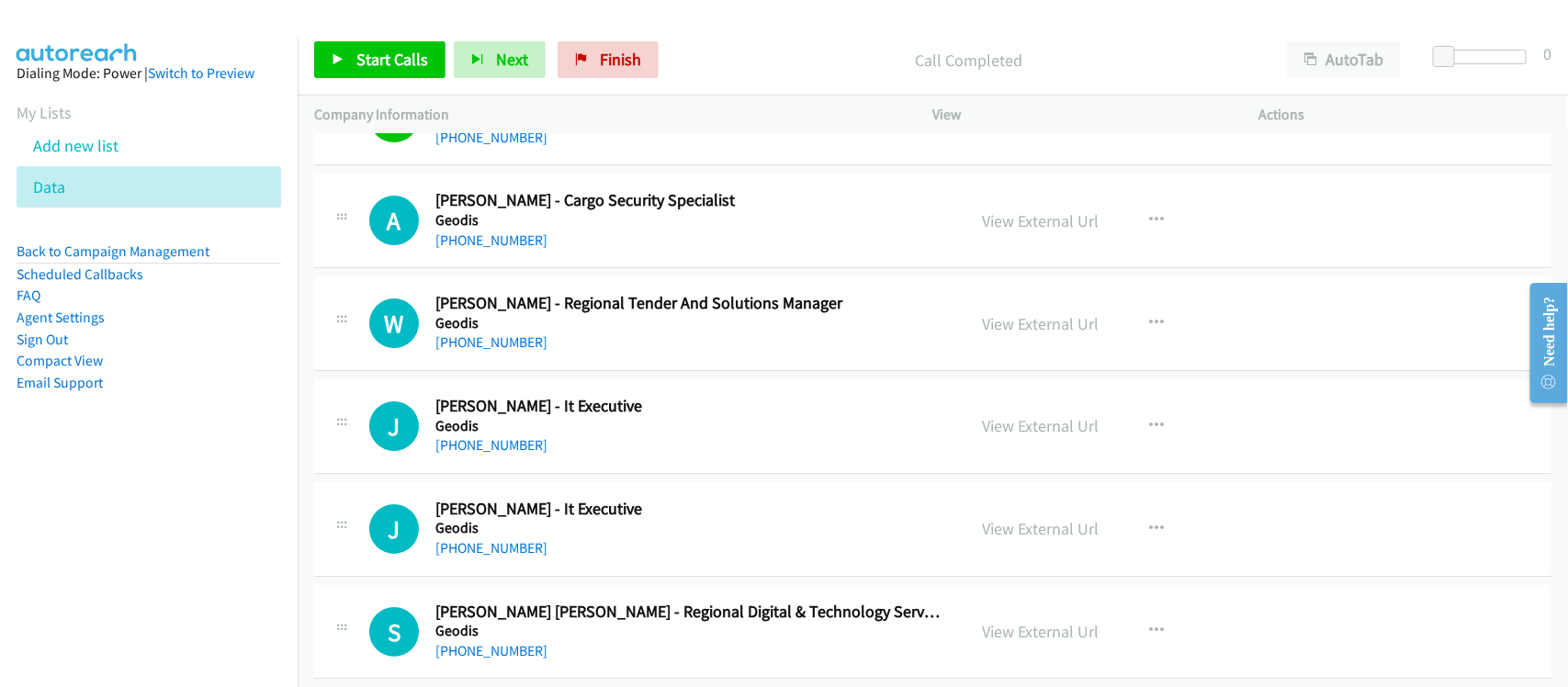
click at [65, 547] on nav "Dialing Mode: Power | Switch to Preview My Lists Add new list Data Back to Camp…" at bounding box center [149, 381] width 298 height 687
click at [516, 351] on link "+65 8198 2982" at bounding box center [490, 342] width 112 height 18
click at [496, 454] on link "+65 9068 3660" at bounding box center [490, 444] width 112 height 18
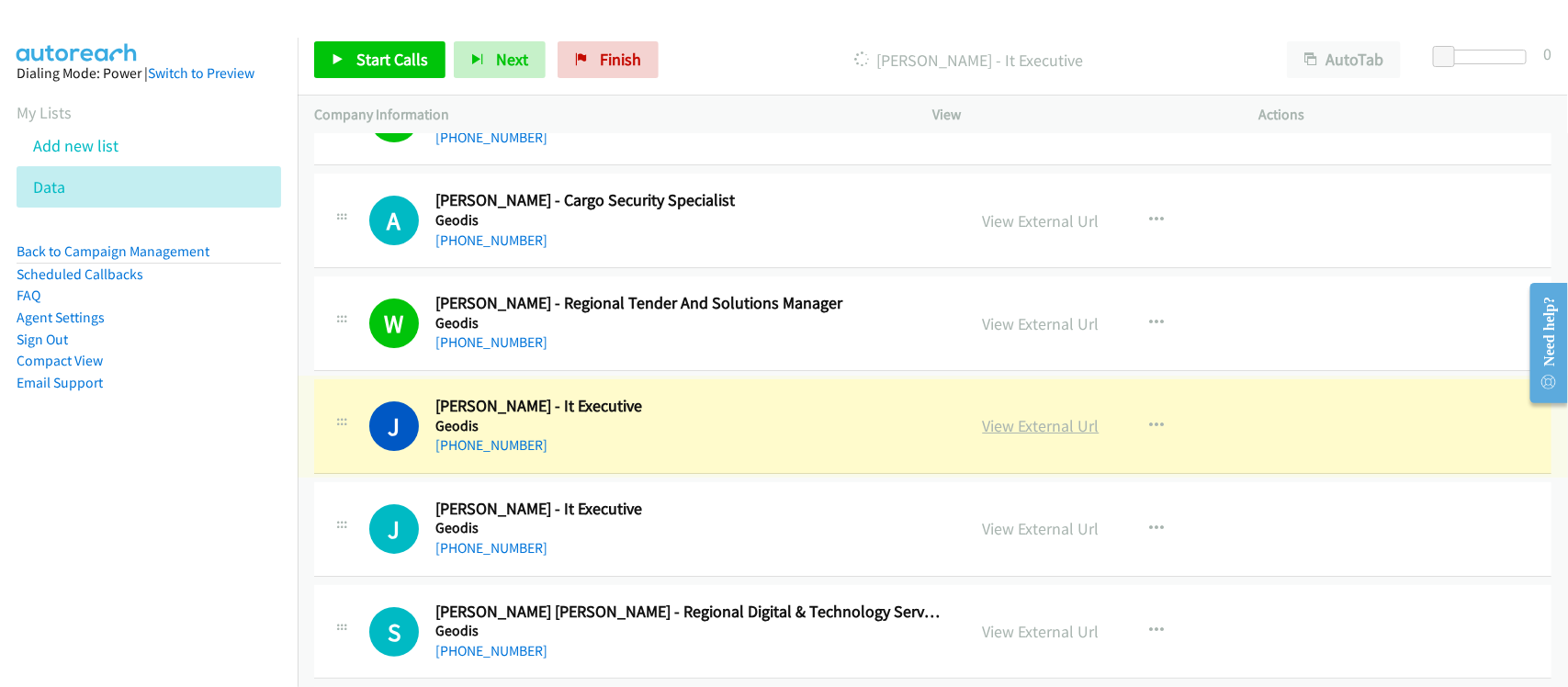
click at [1008, 436] on link "View External Url" at bounding box center [1041, 426] width 116 height 22
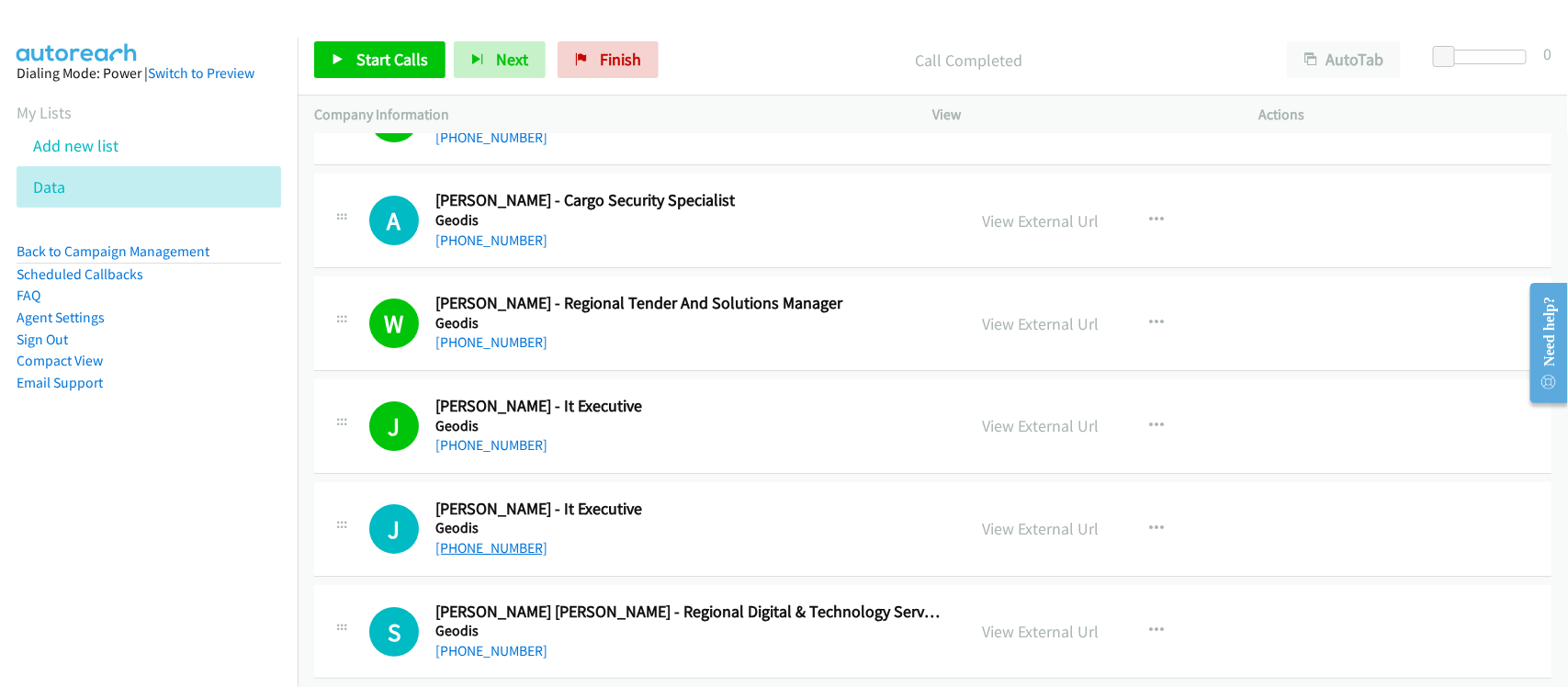
click at [508, 556] on link "+65 6758 1769" at bounding box center [490, 547] width 112 height 18
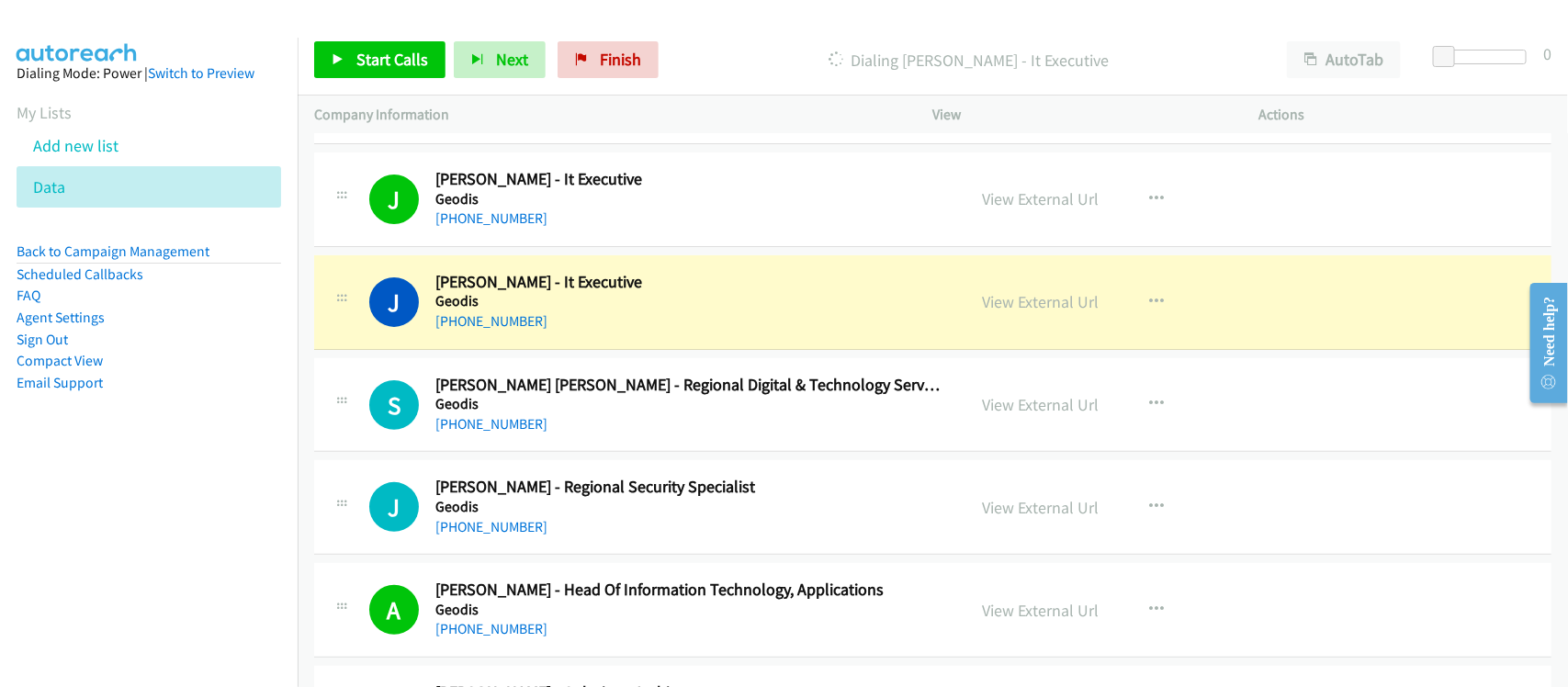
scroll to position [18931, 0]
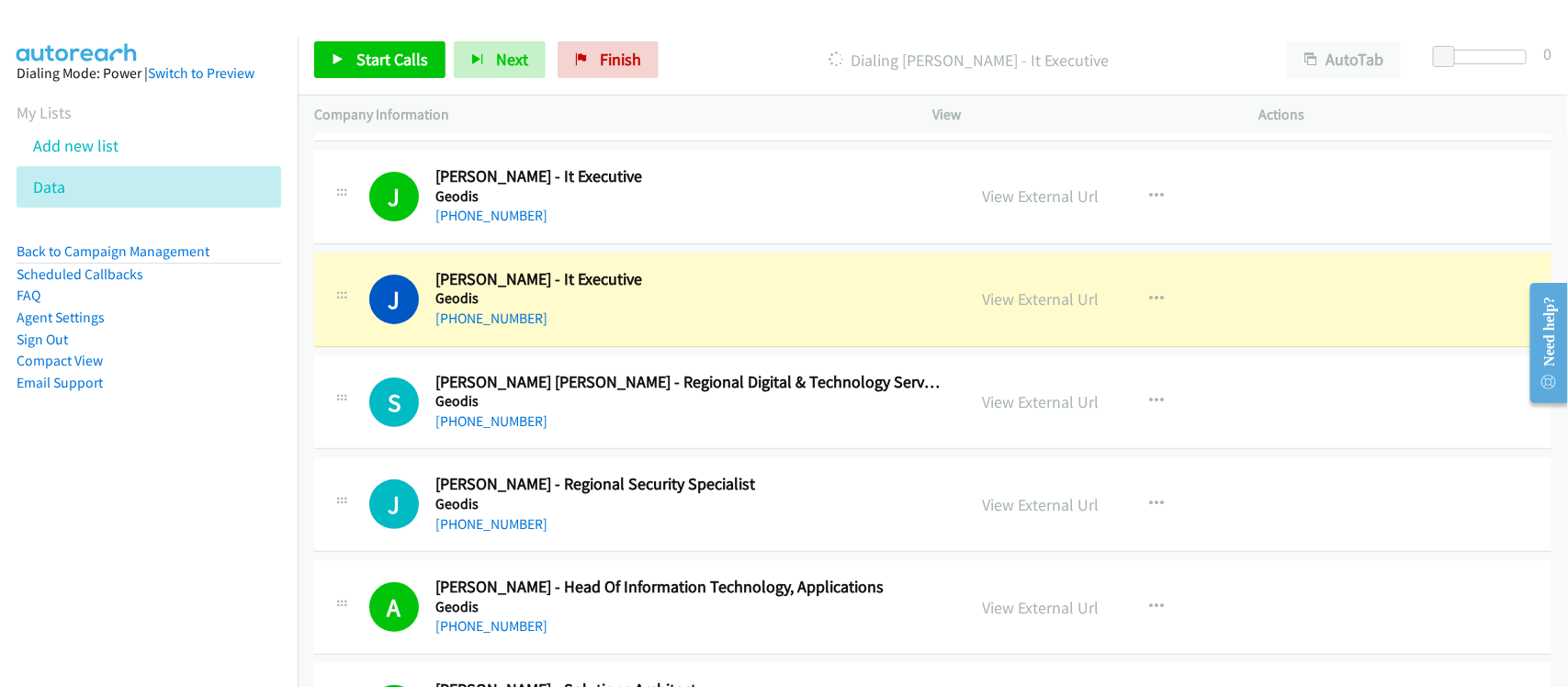
click at [548, 450] on div "S Callback Scheduled Samuel Saravanan Selvanathan - Regional Digital & Technolo…" at bounding box center [932, 402] width 1237 height 95
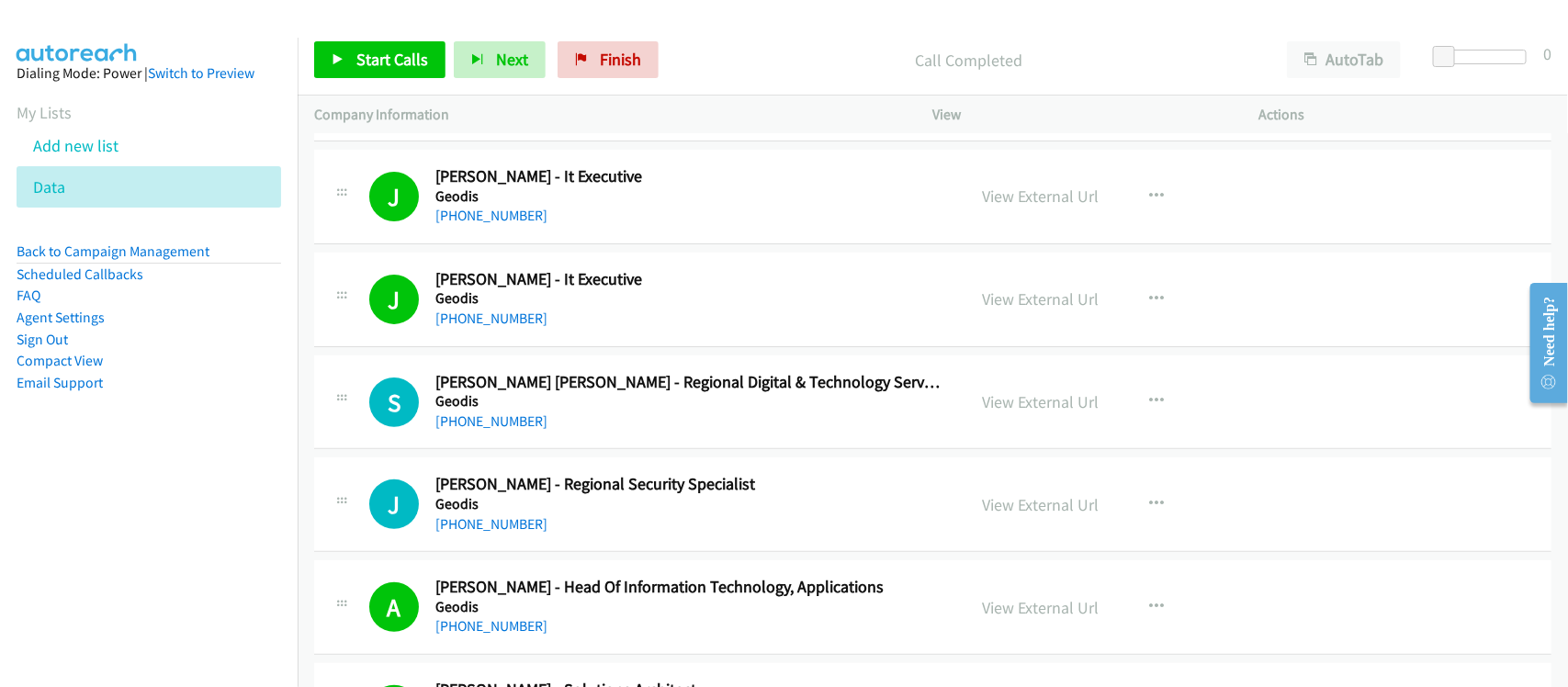
click at [521, 432] on div "+65 9468 9123" at bounding box center [688, 422] width 506 height 22
click at [508, 429] on link "+65 9468 9123" at bounding box center [490, 421] width 112 height 18
click at [565, 432] on div "+65 9468 9123" at bounding box center [688, 422] width 506 height 22
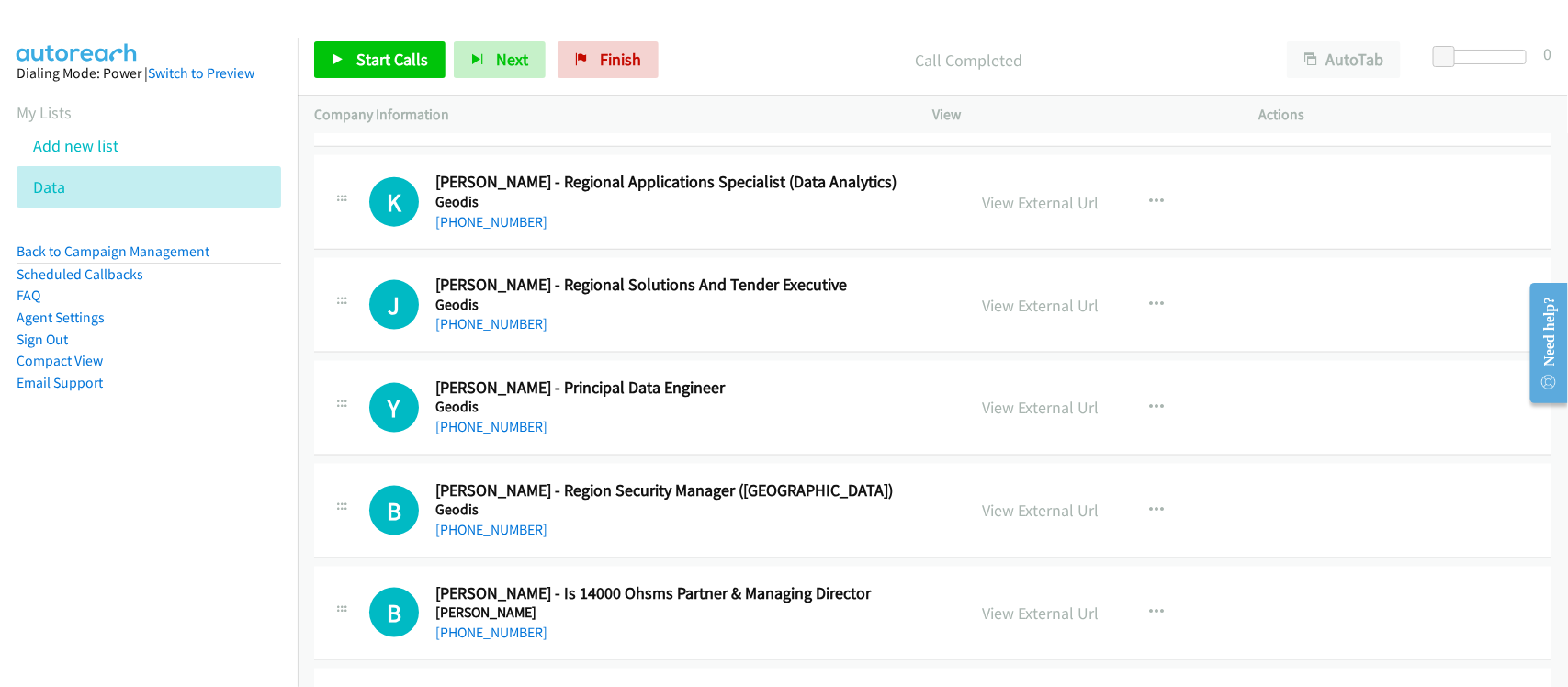
scroll to position [19964, 0]
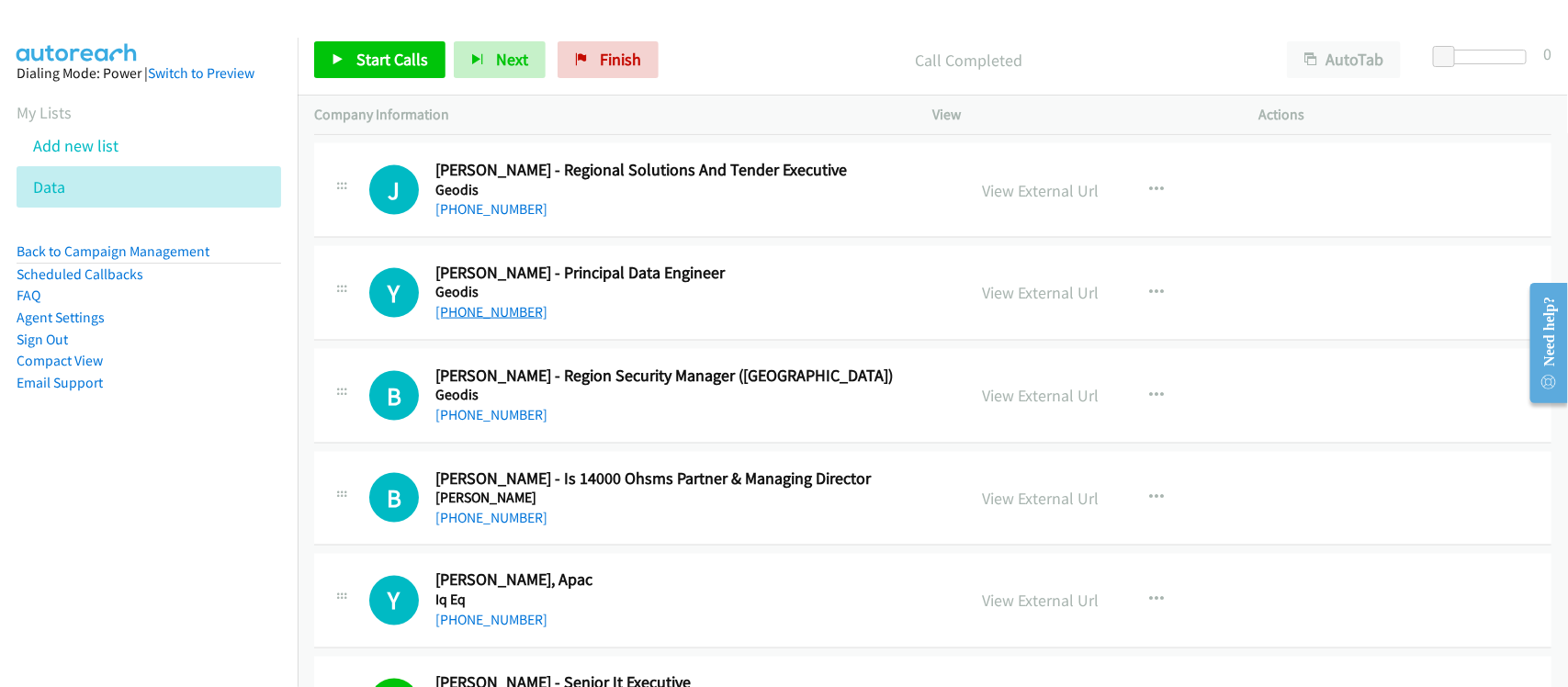
click at [487, 321] on link "+65 8161 6294" at bounding box center [490, 311] width 112 height 18
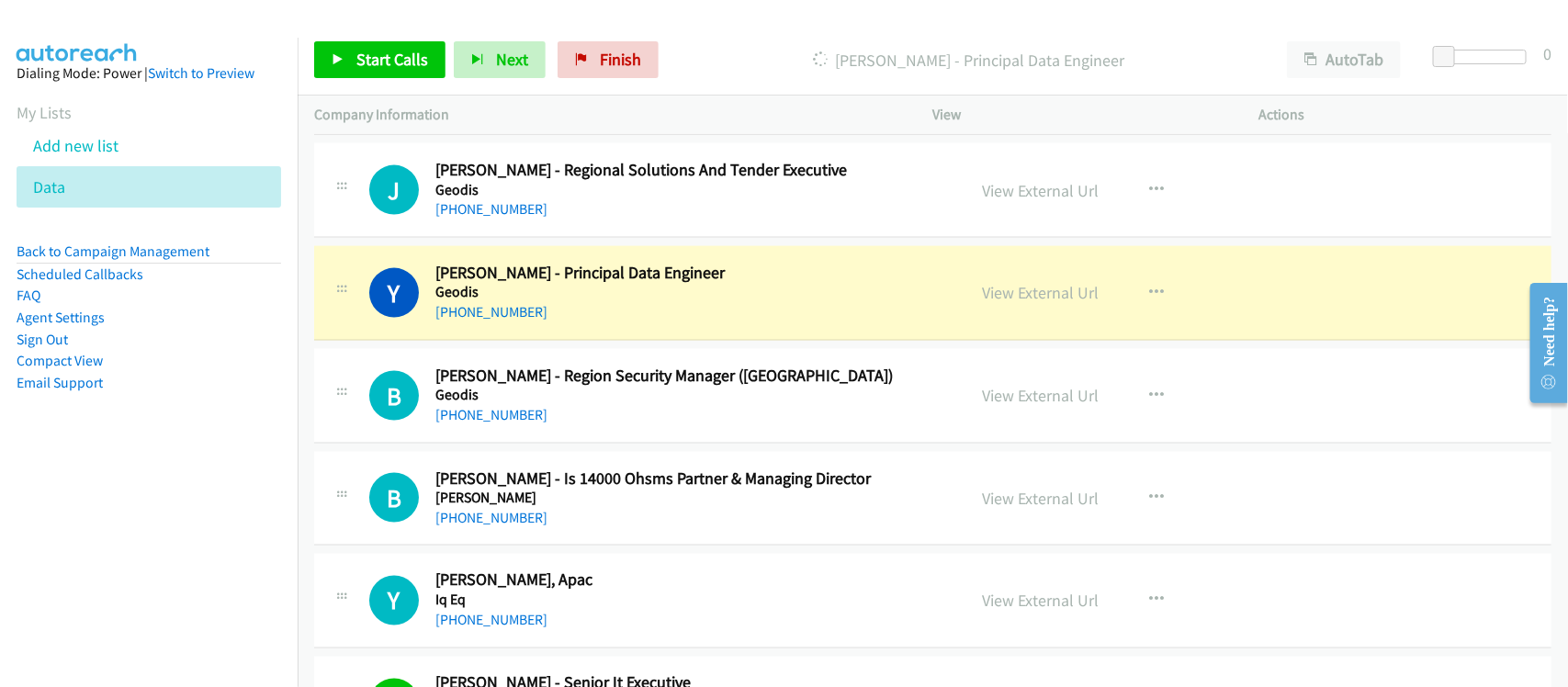
click at [576, 323] on div "+65 8161 6294" at bounding box center [688, 312] width 506 height 22
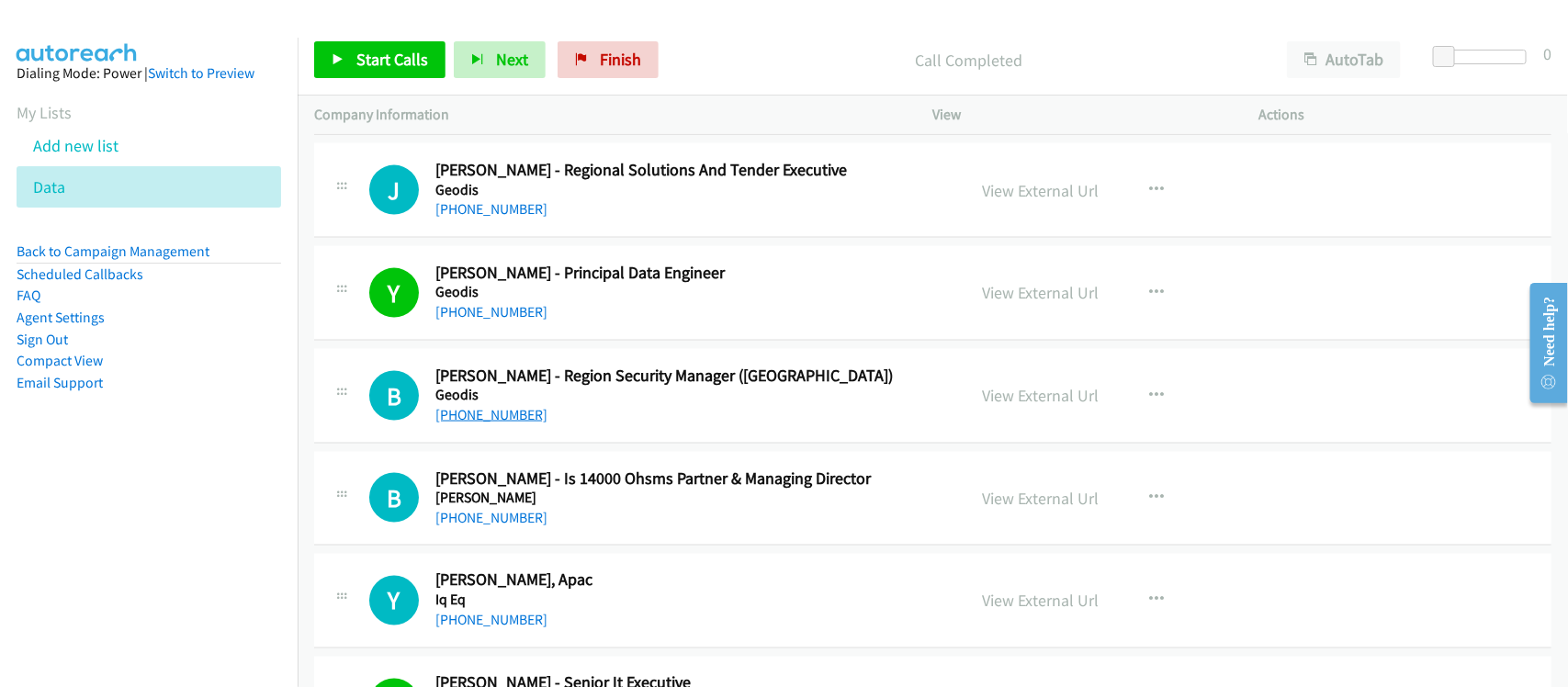
click at [508, 423] on link "+1 659-663-0594" at bounding box center [490, 414] width 112 height 18
click at [548, 529] on div "+65 6819 9830" at bounding box center [688, 518] width 506 height 22
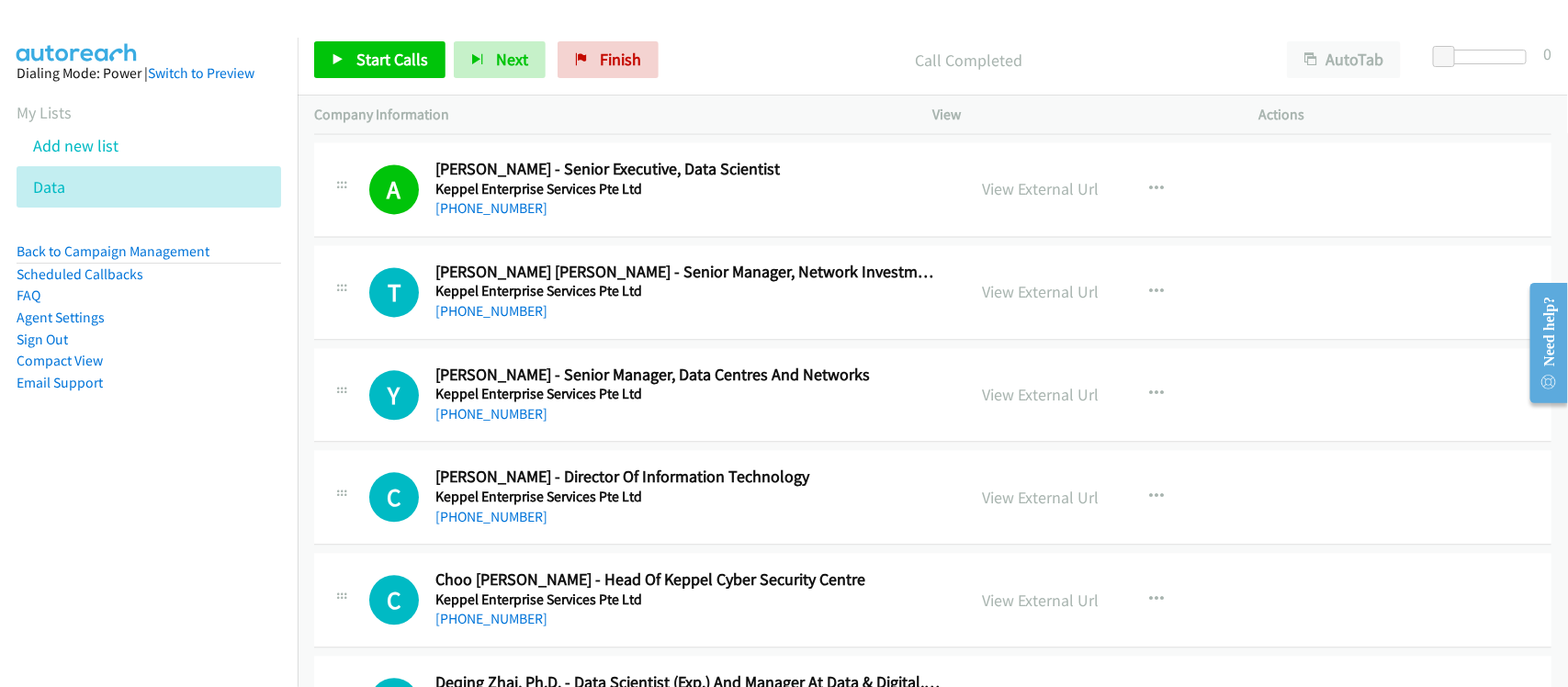
scroll to position [20652, 0]
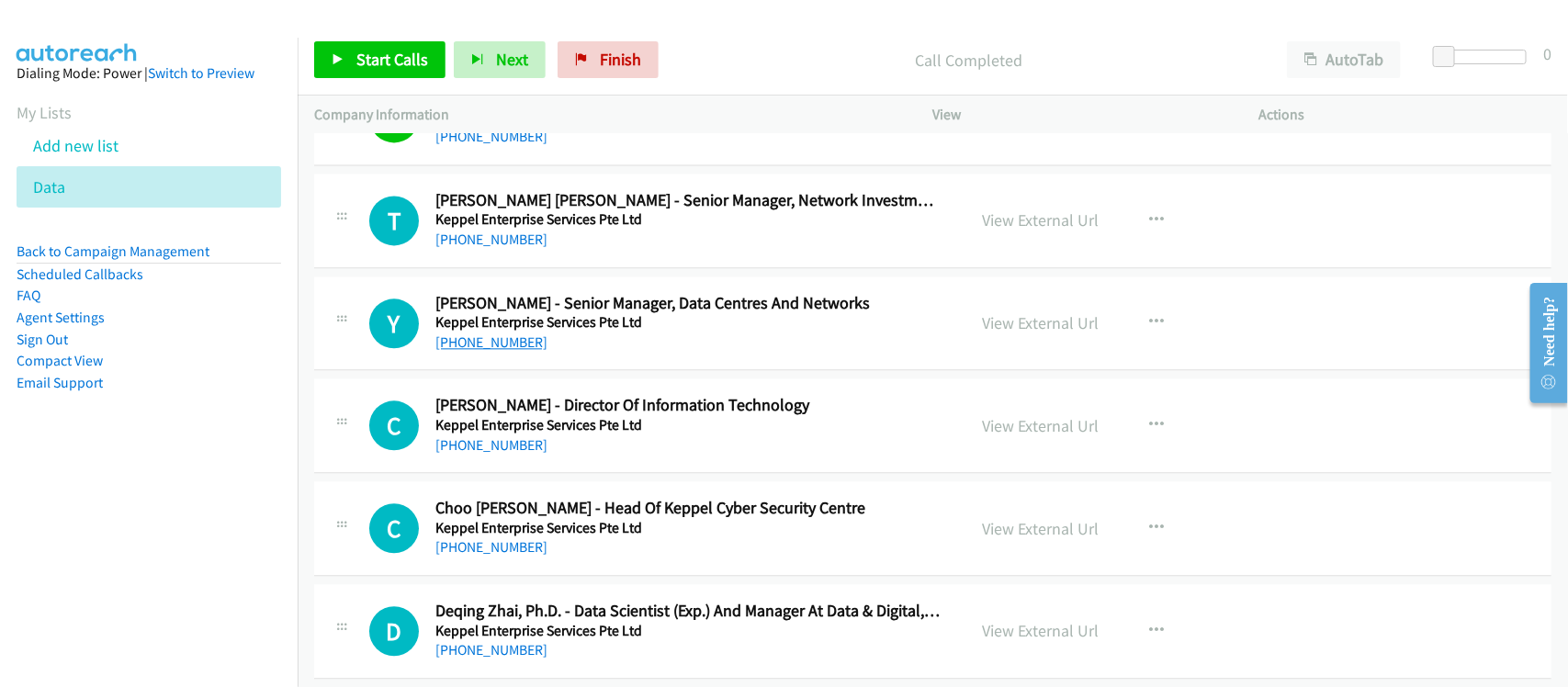
click at [517, 351] on link "+65 9852 7363" at bounding box center [490, 342] width 112 height 18
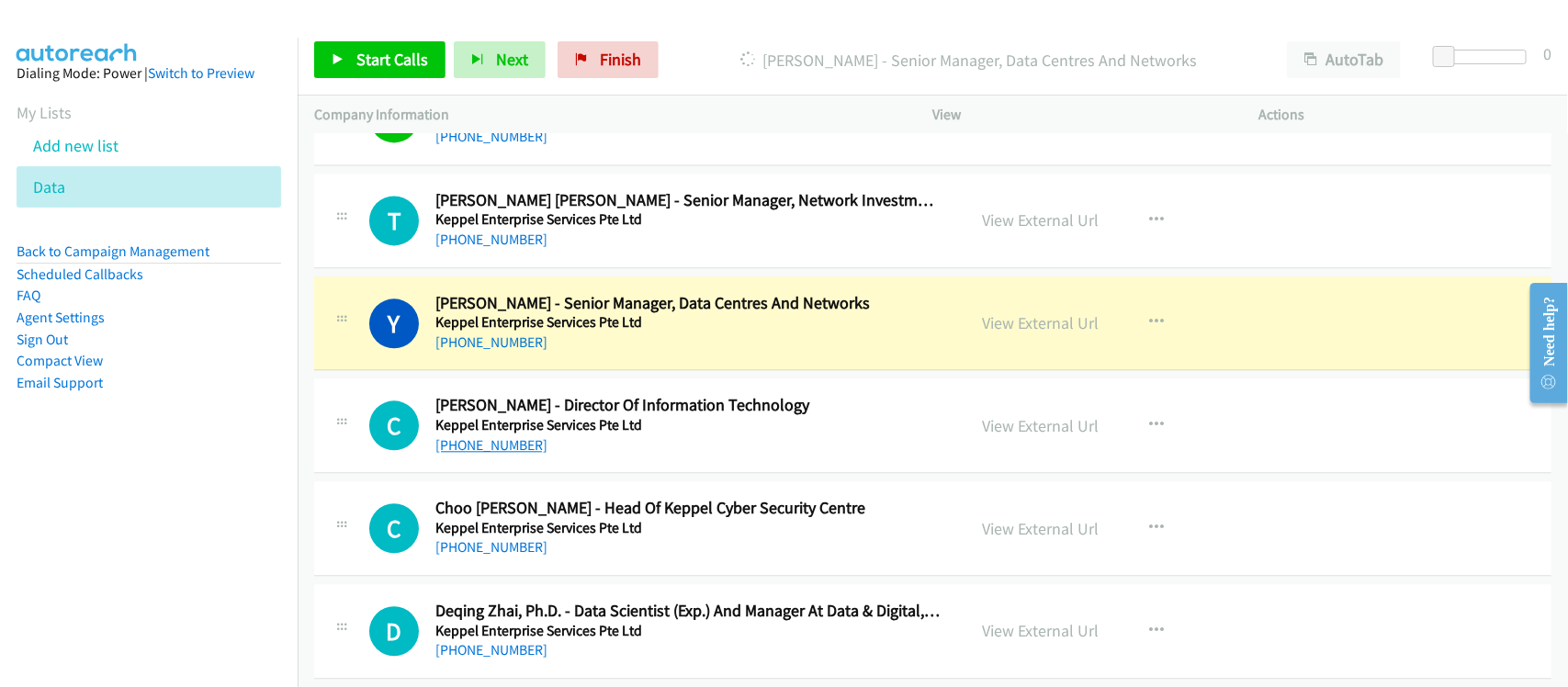
click at [438, 454] on link "+65 9151 3188" at bounding box center [490, 444] width 112 height 18
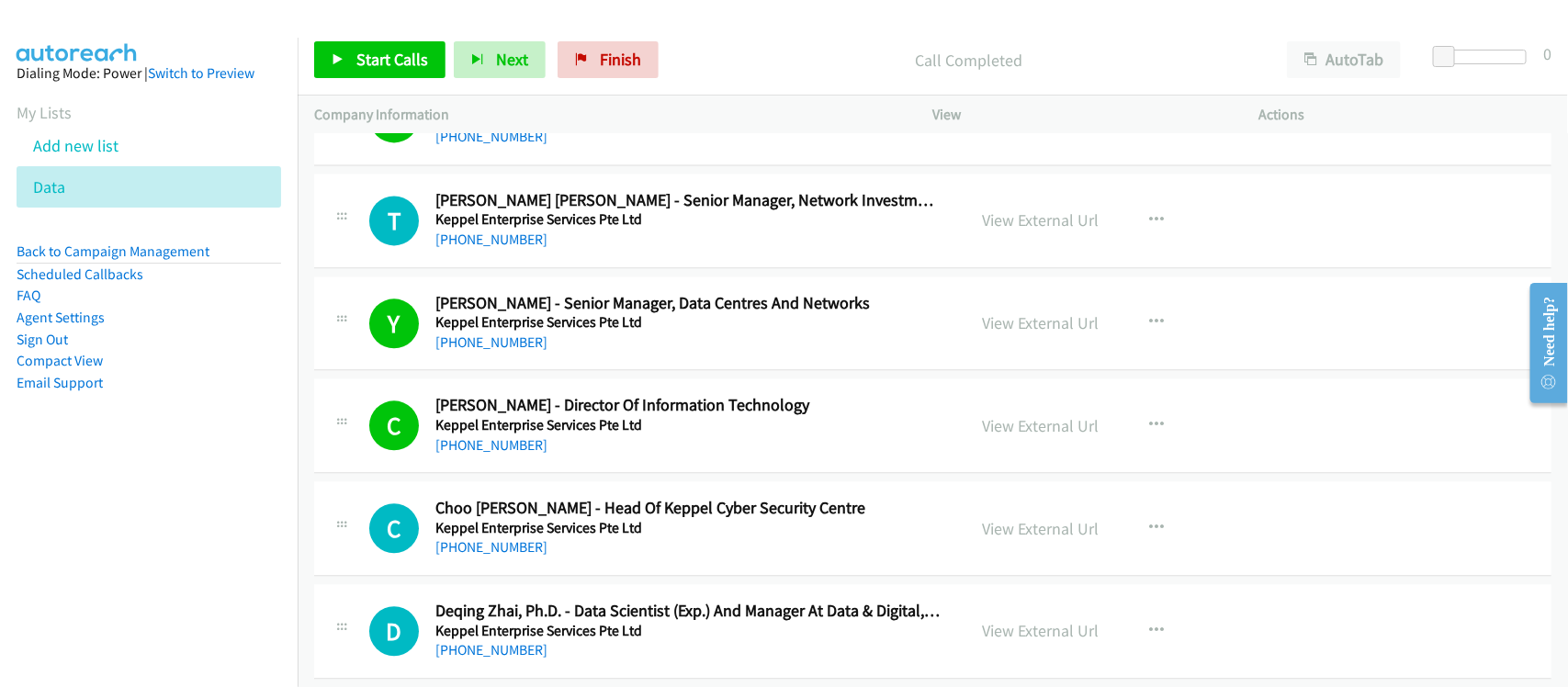
click at [545, 456] on div "+65 9151 3188" at bounding box center [688, 445] width 506 height 22
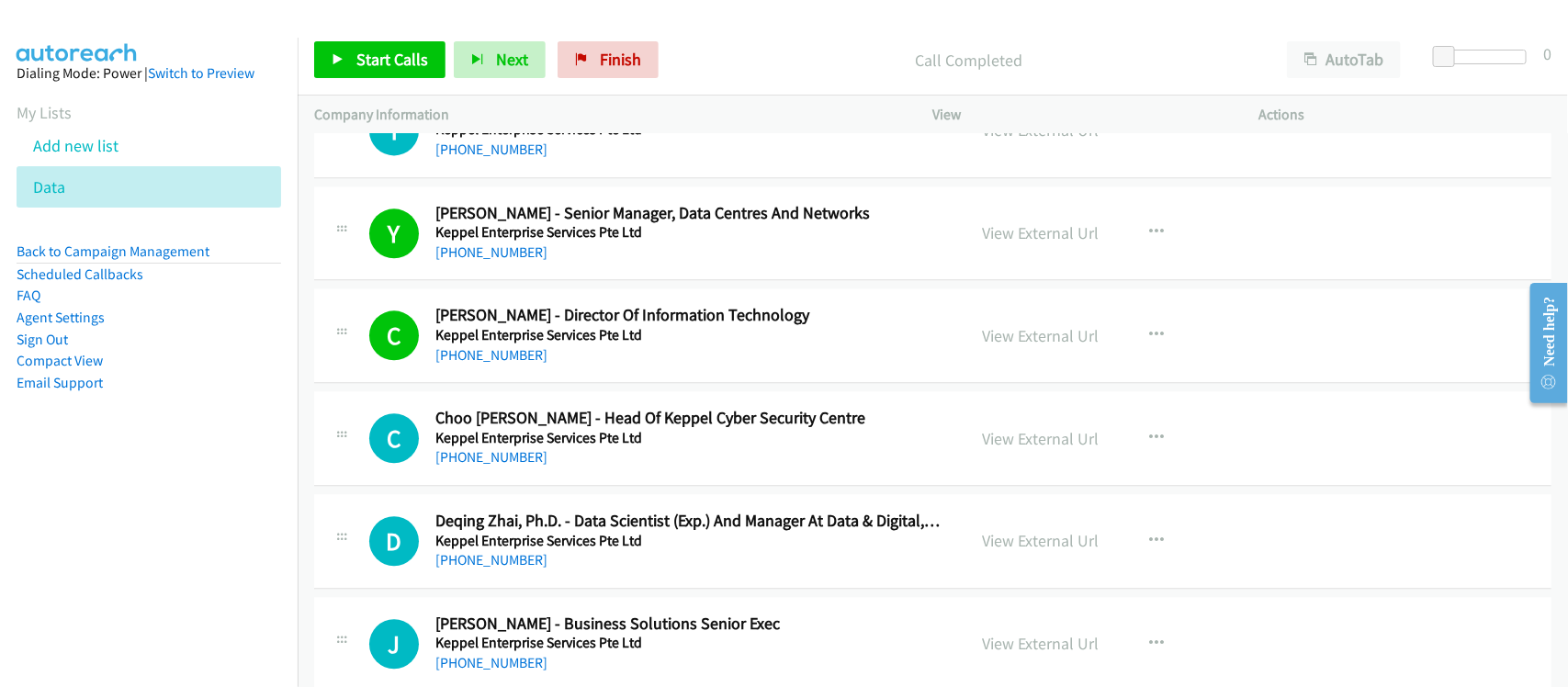
scroll to position [20882, 0]
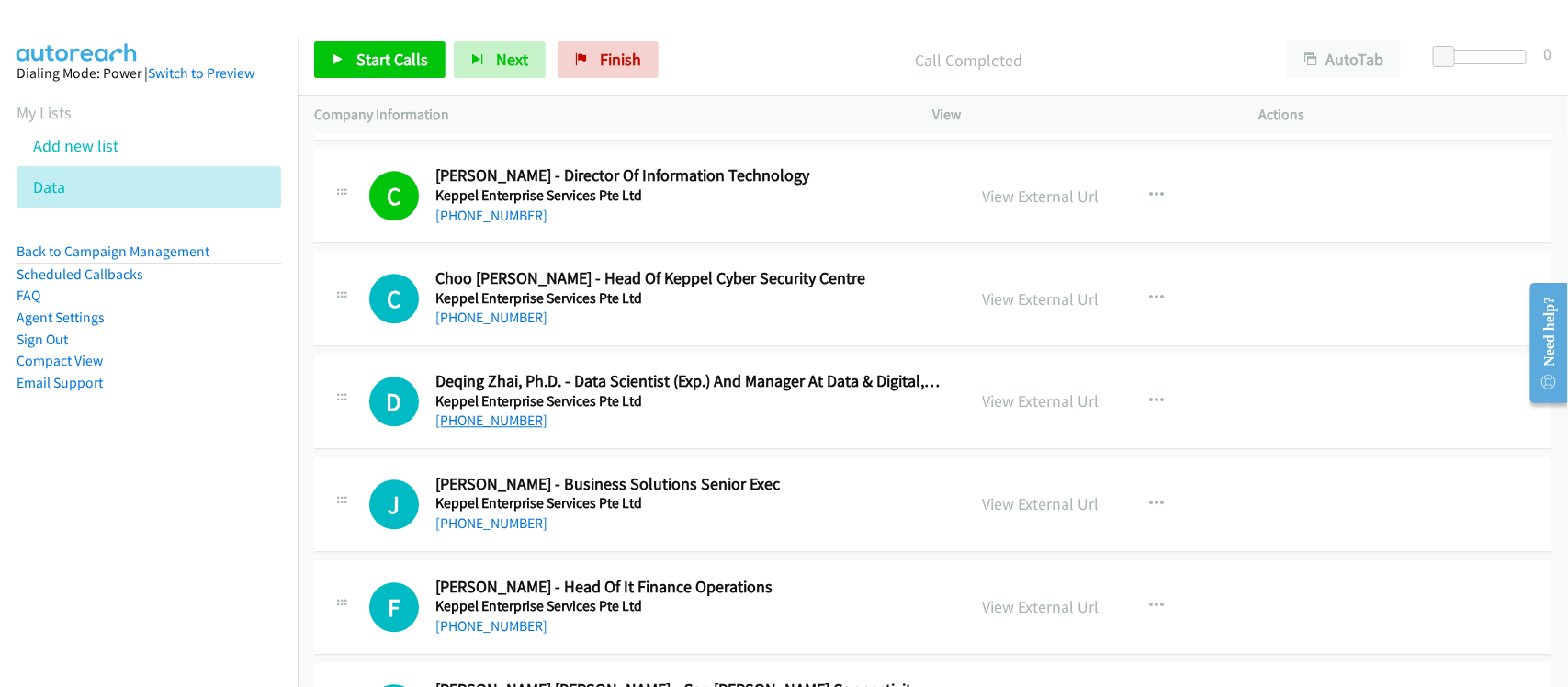
click at [462, 428] on link "+65 8730 6780" at bounding box center [490, 420] width 112 height 18
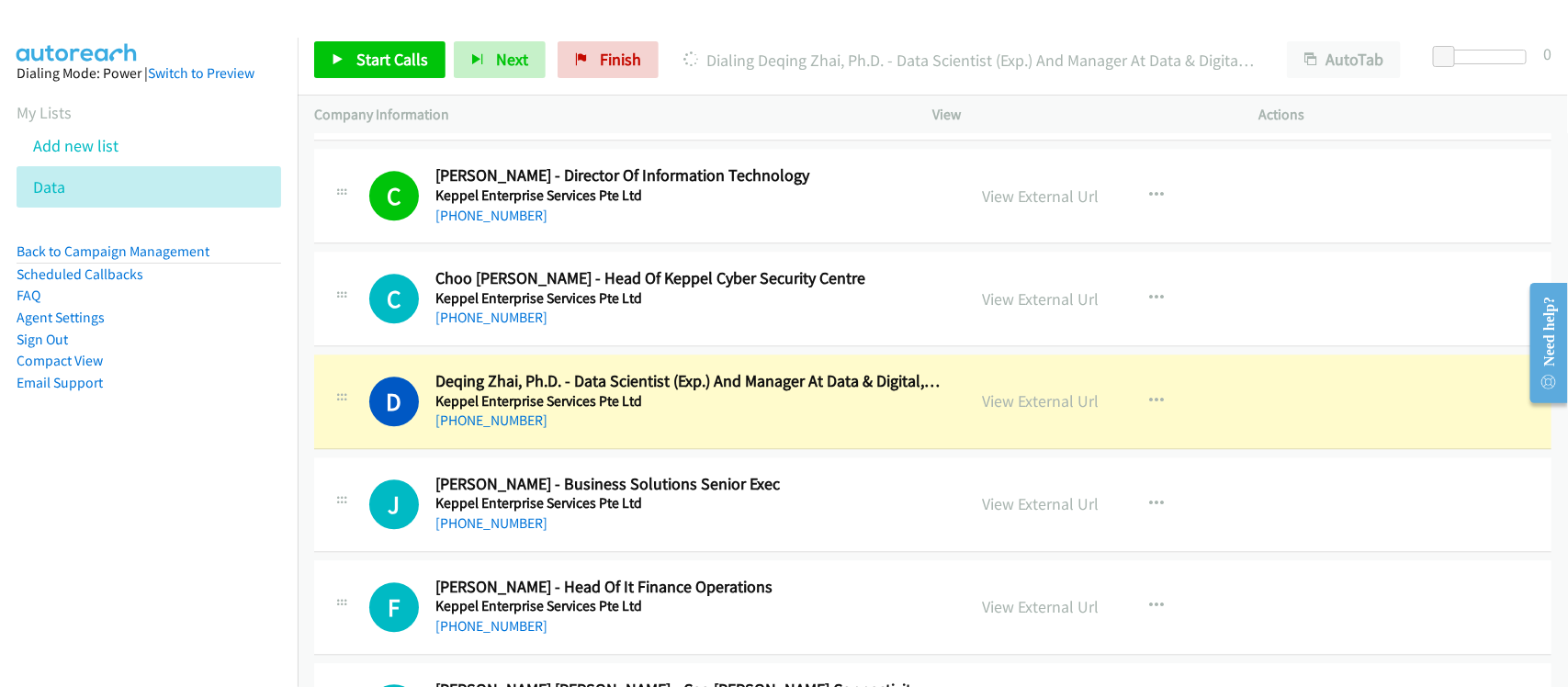
click at [547, 431] on div "+65 8730 6780" at bounding box center [688, 421] width 506 height 22
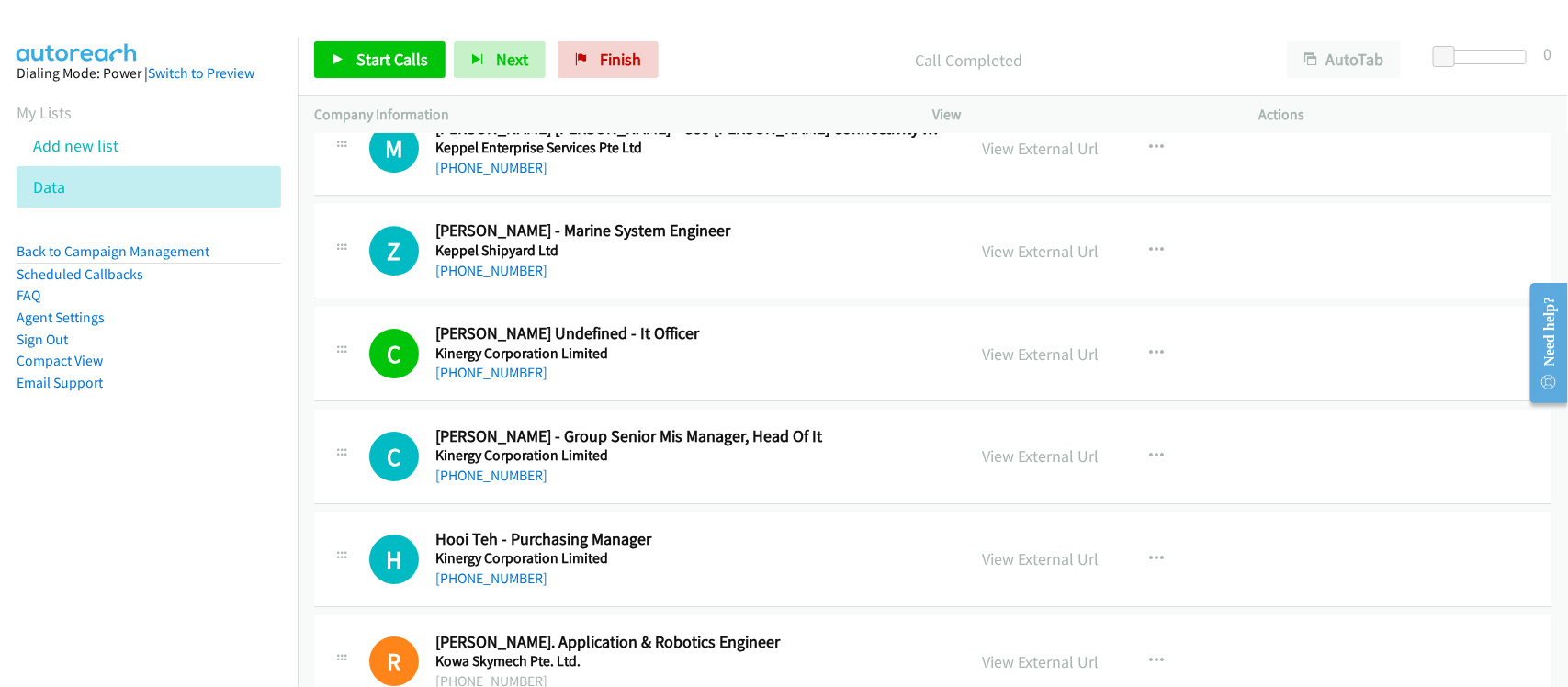
scroll to position [21571, 0]
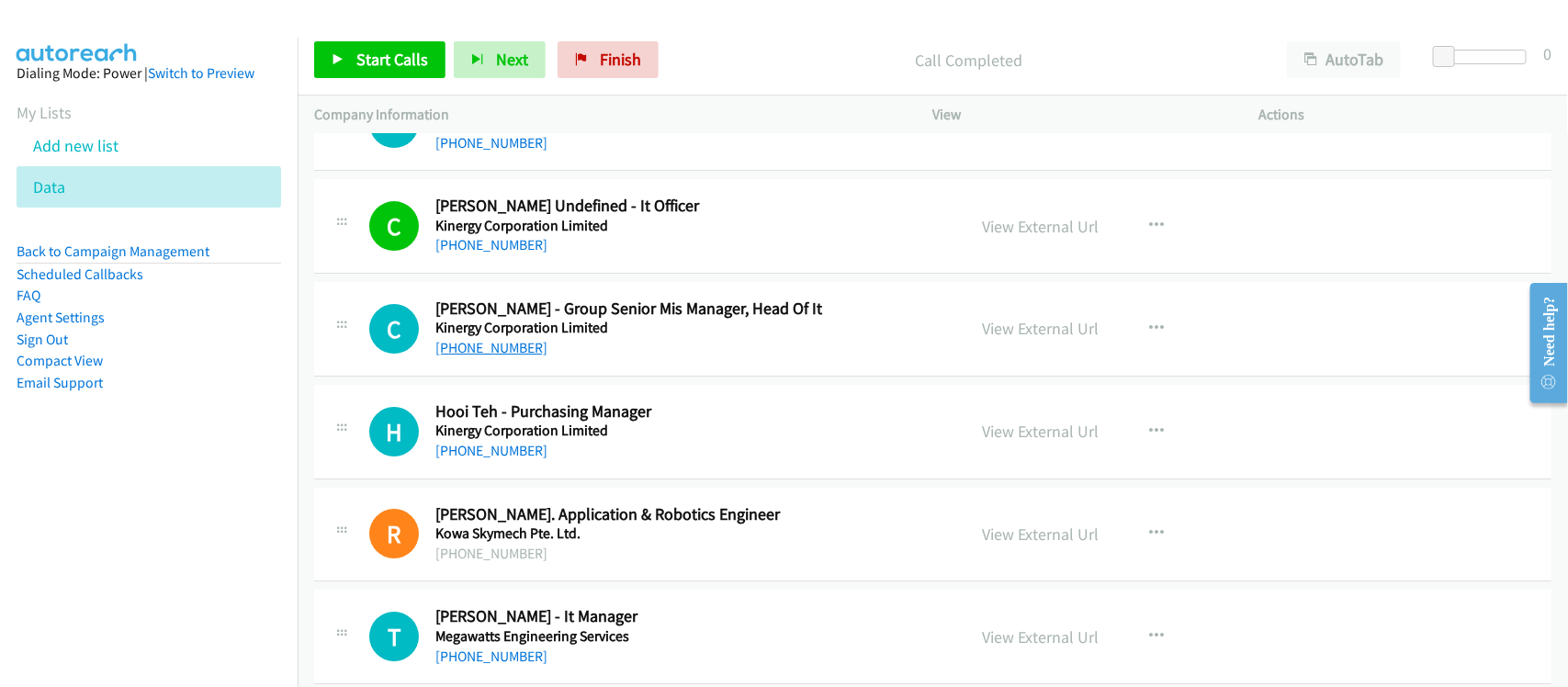
click at [473, 356] on link "+65 9662 2178" at bounding box center [490, 347] width 112 height 18
click at [530, 520] on td "R Callback Scheduled Raju Vadthya - Sr. Application & Robotics Engineer Kowa Sk…" at bounding box center [932, 534] width 1270 height 103
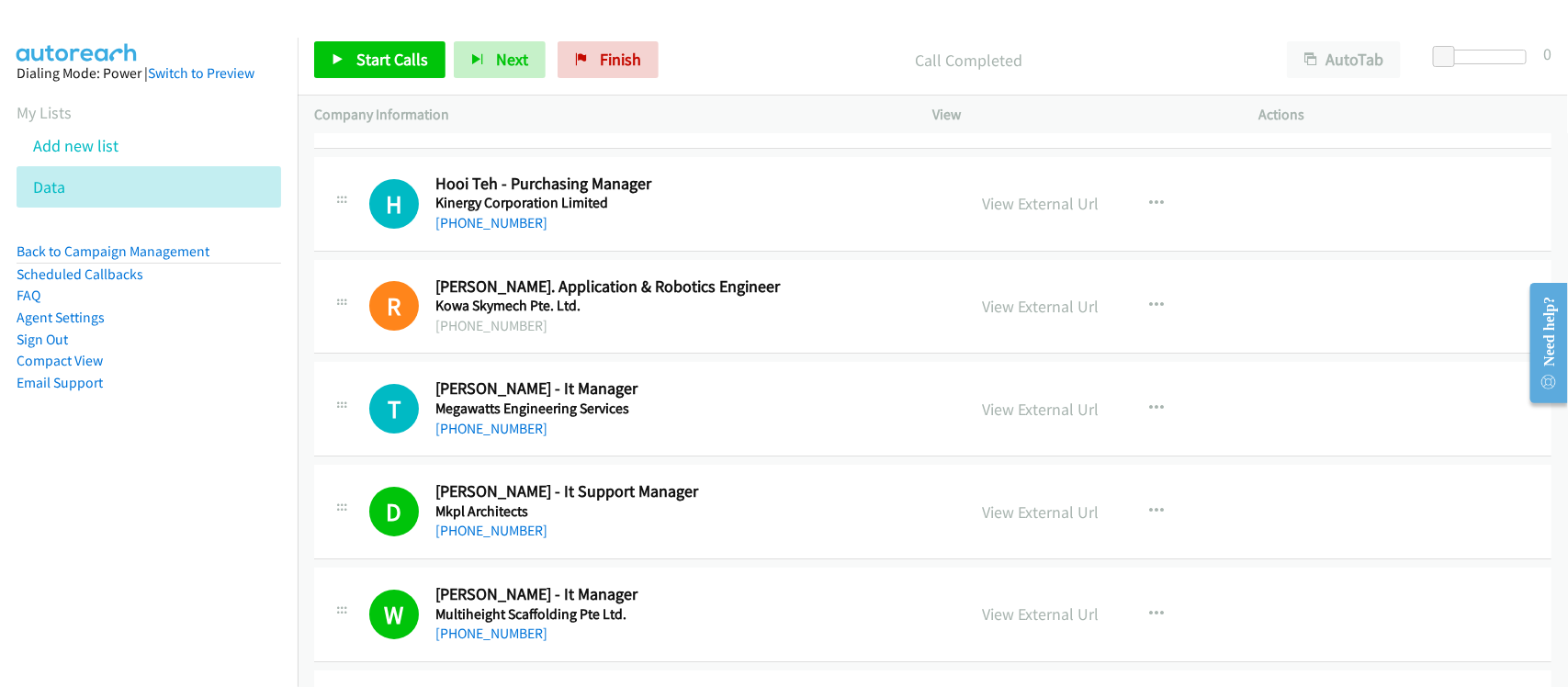
scroll to position [21799, 0]
click at [494, 435] on link "+65 6534 9747" at bounding box center [490, 426] width 112 height 18
click at [547, 496] on td "D Callback Scheduled Daryl Low - It Support Manager Mkpl Architects Asia/Singap…" at bounding box center [932, 511] width 1270 height 103
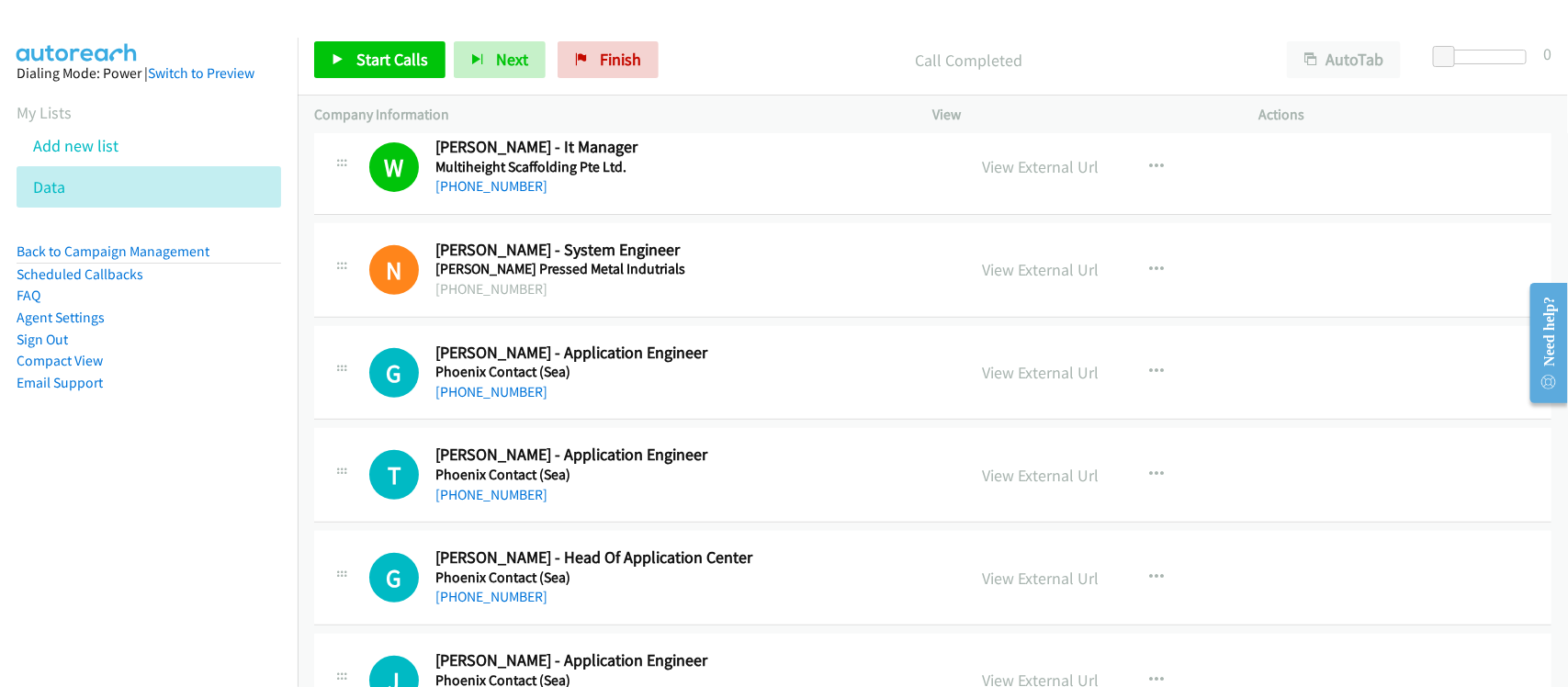
scroll to position [22259, 0]
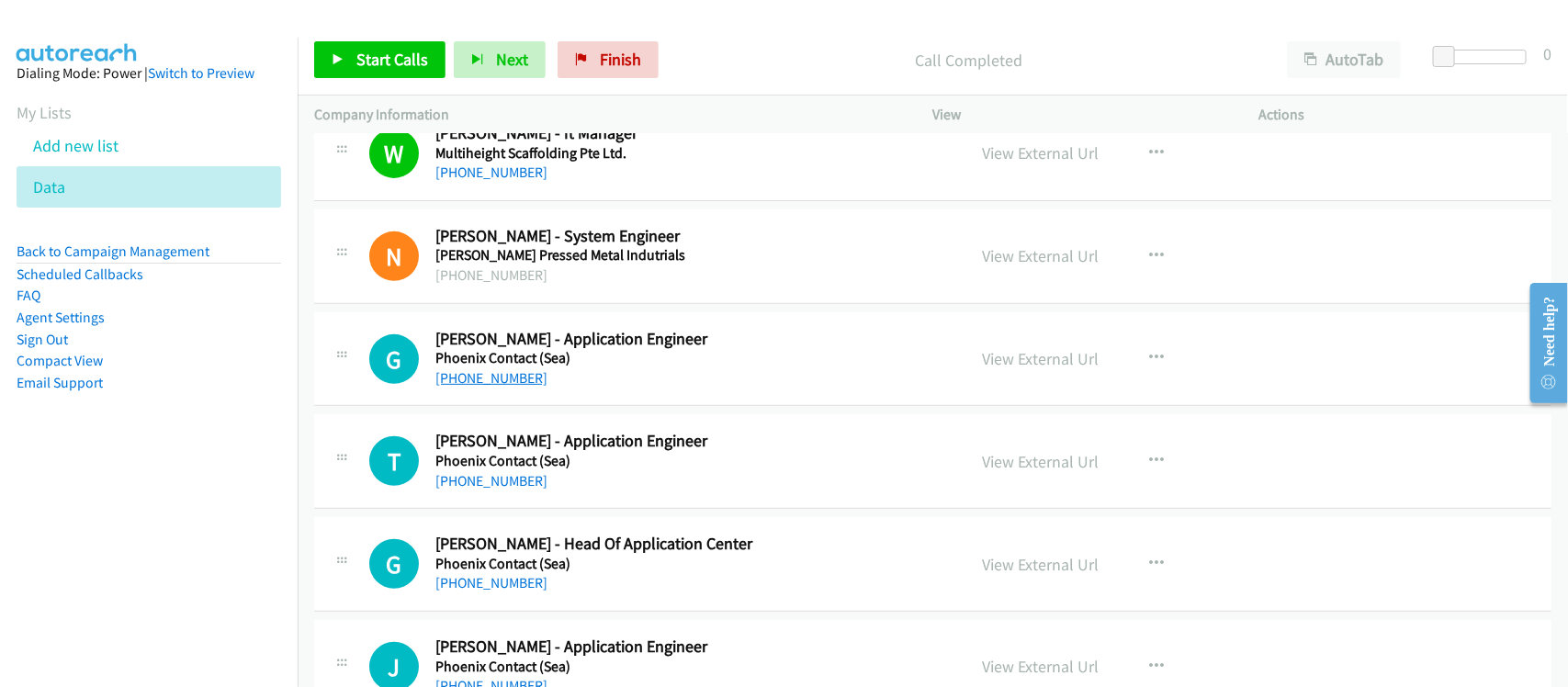
click at [492, 386] on link "+65 9028 1545" at bounding box center [490, 378] width 112 height 18
click at [496, 489] on link "+65 8132 8920" at bounding box center [490, 480] width 112 height 18
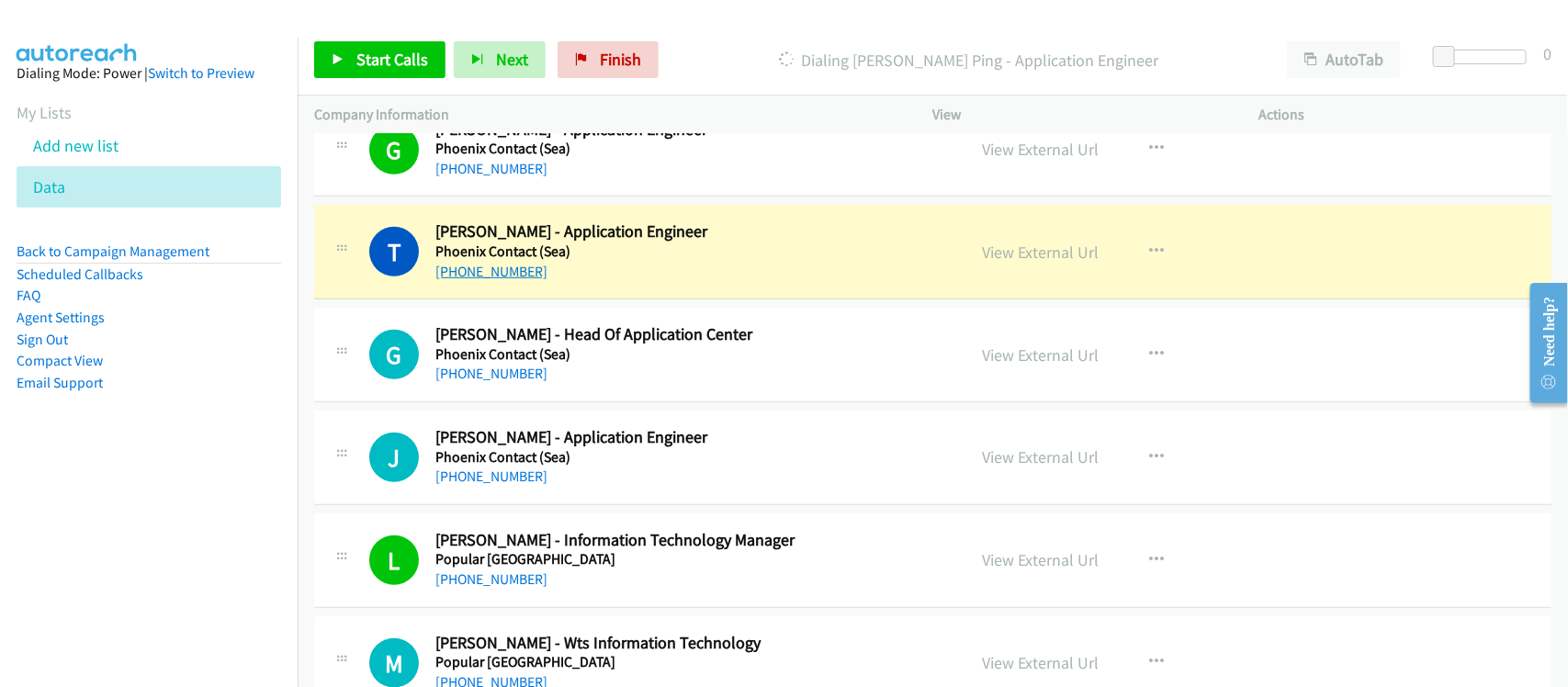
scroll to position [22488, 0]
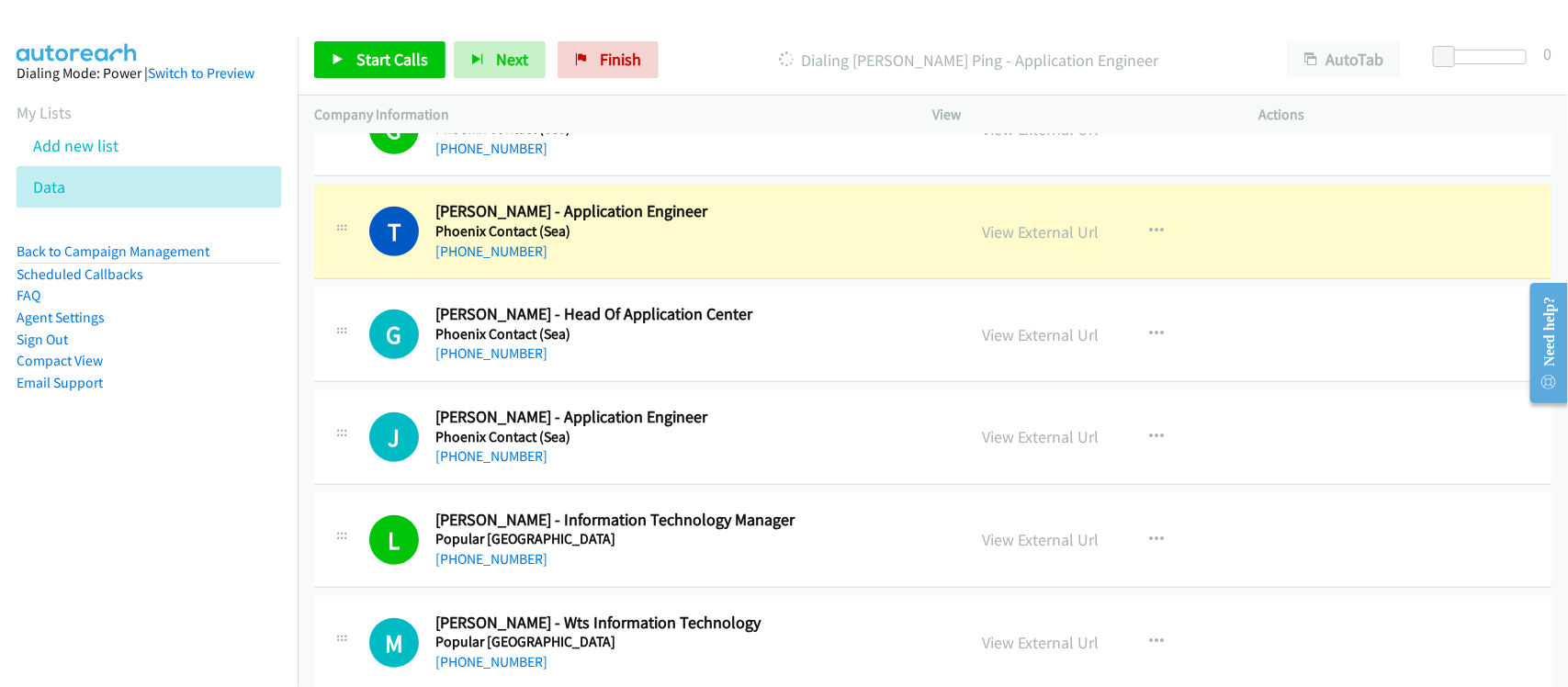
click at [556, 381] on div "G Callback Scheduled Goh Koon Liang - Head Of Application Center Phoenix Contac…" at bounding box center [932, 335] width 1237 height 95
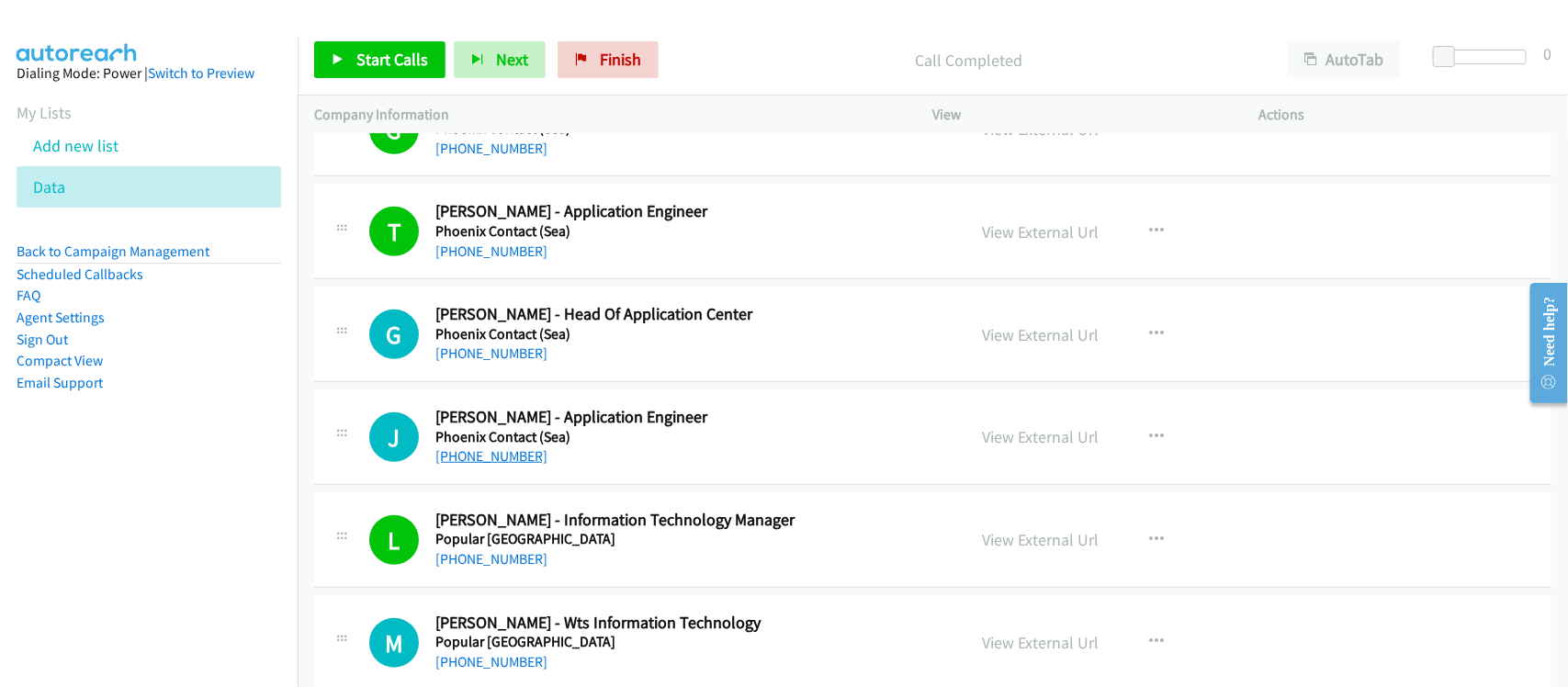
click at [485, 465] on link "+65 9192 5524" at bounding box center [490, 456] width 112 height 18
click at [600, 55] on span "Finish" at bounding box center [621, 59] width 41 height 22
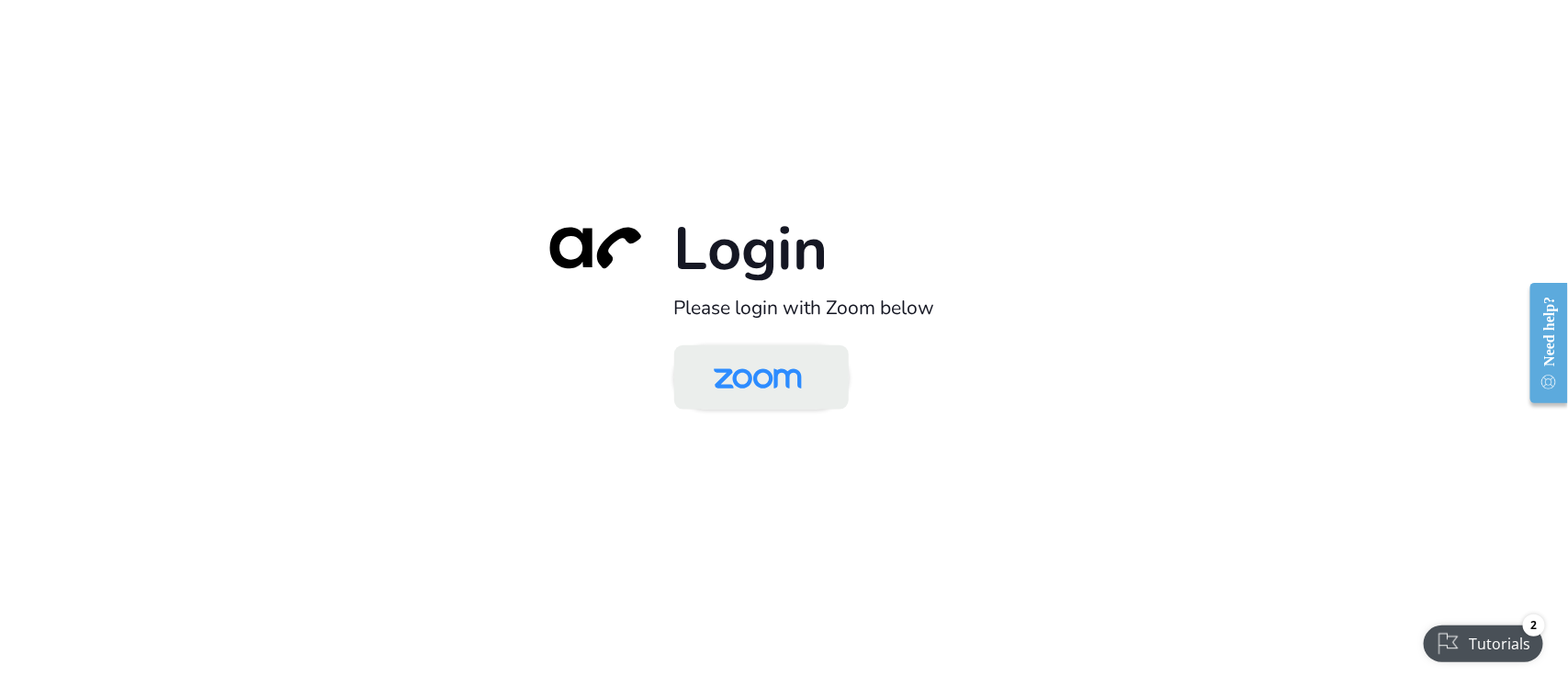
click at [800, 400] on img at bounding box center [757, 379] width 127 height 60
